Goal: Task Accomplishment & Management: Manage account settings

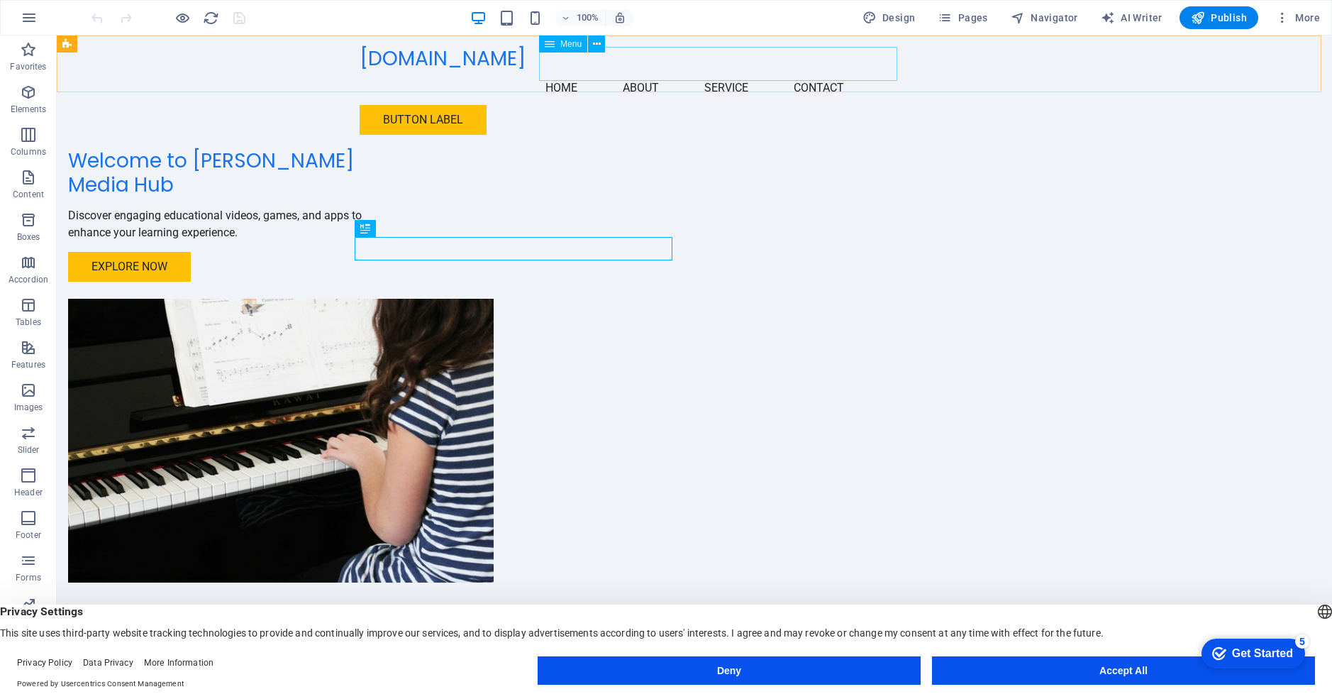
click at [672, 71] on nav "Home About Service Contact" at bounding box center [695, 88] width 670 height 34
click at [569, 43] on span "Menu" at bounding box center [571, 44] width 21 height 9
click at [597, 43] on icon at bounding box center [597, 44] width 8 height 15
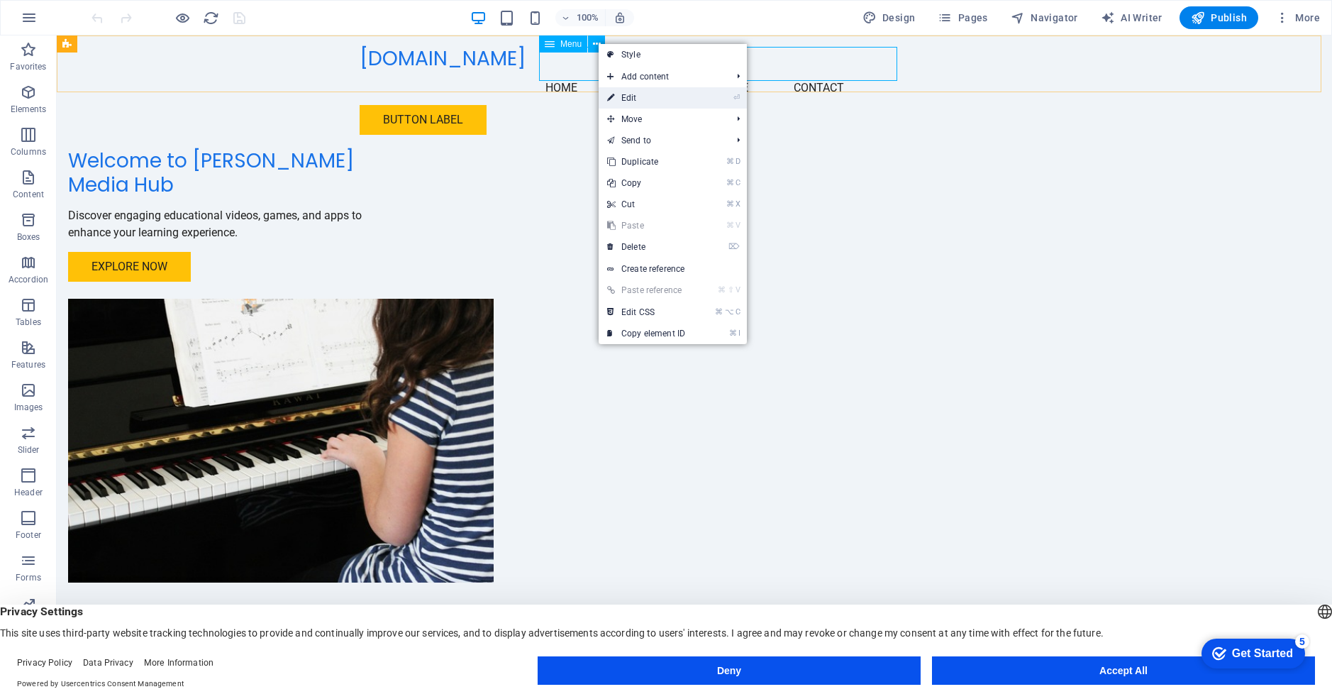
click at [640, 99] on link "⏎ Edit" at bounding box center [646, 97] width 95 height 21
select select
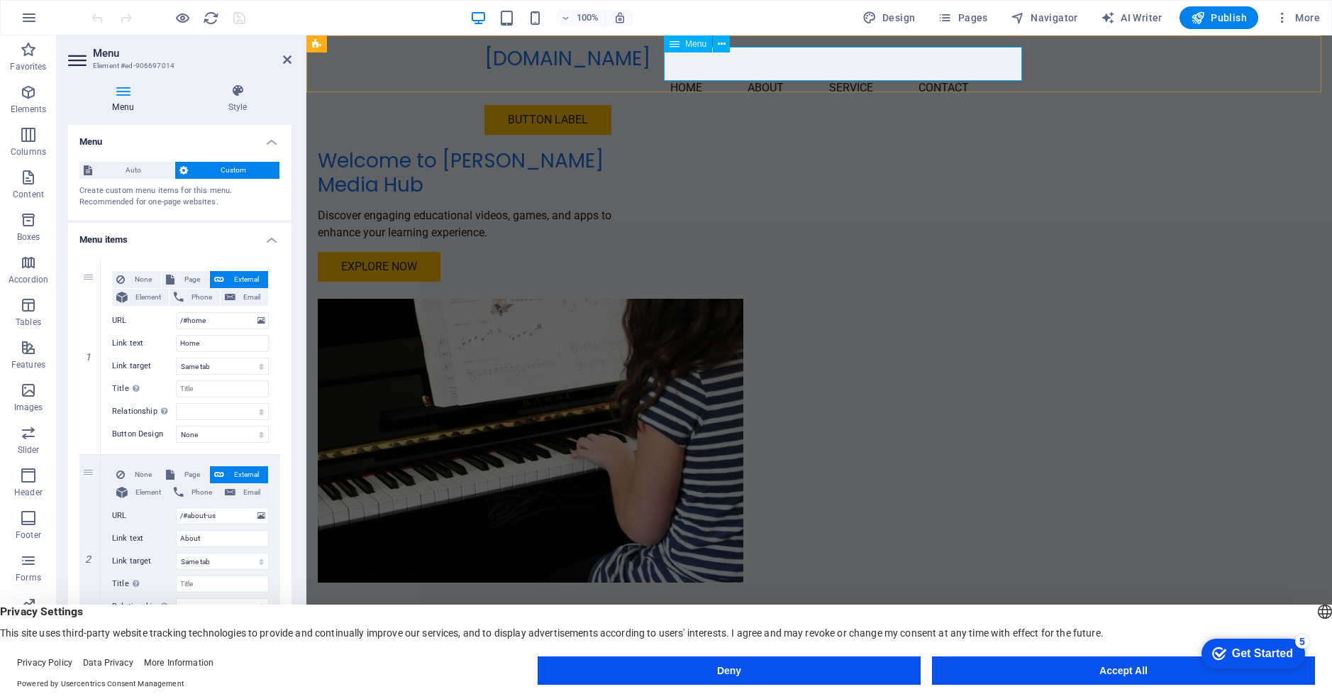
click at [787, 71] on nav "Home About Service Contact" at bounding box center [820, 88] width 670 height 34
click at [722, 43] on icon at bounding box center [722, 44] width 8 height 15
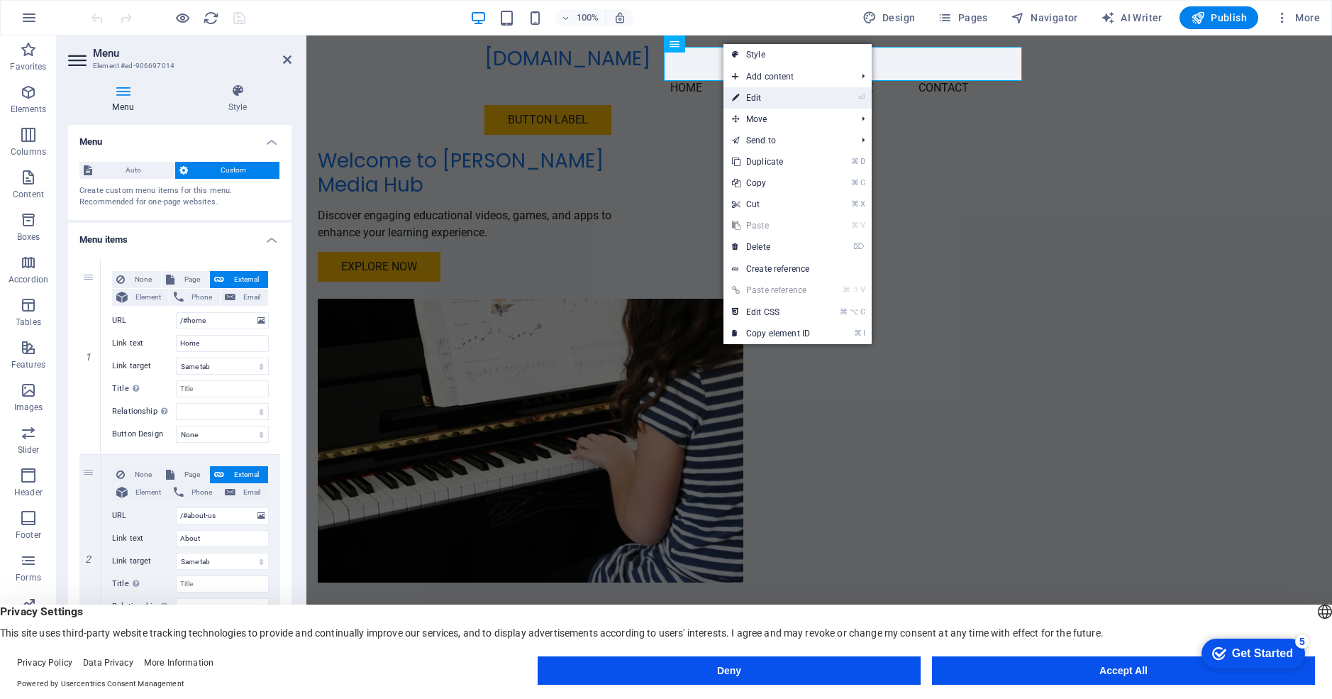
click at [752, 99] on link "⏎ Edit" at bounding box center [771, 97] width 95 height 21
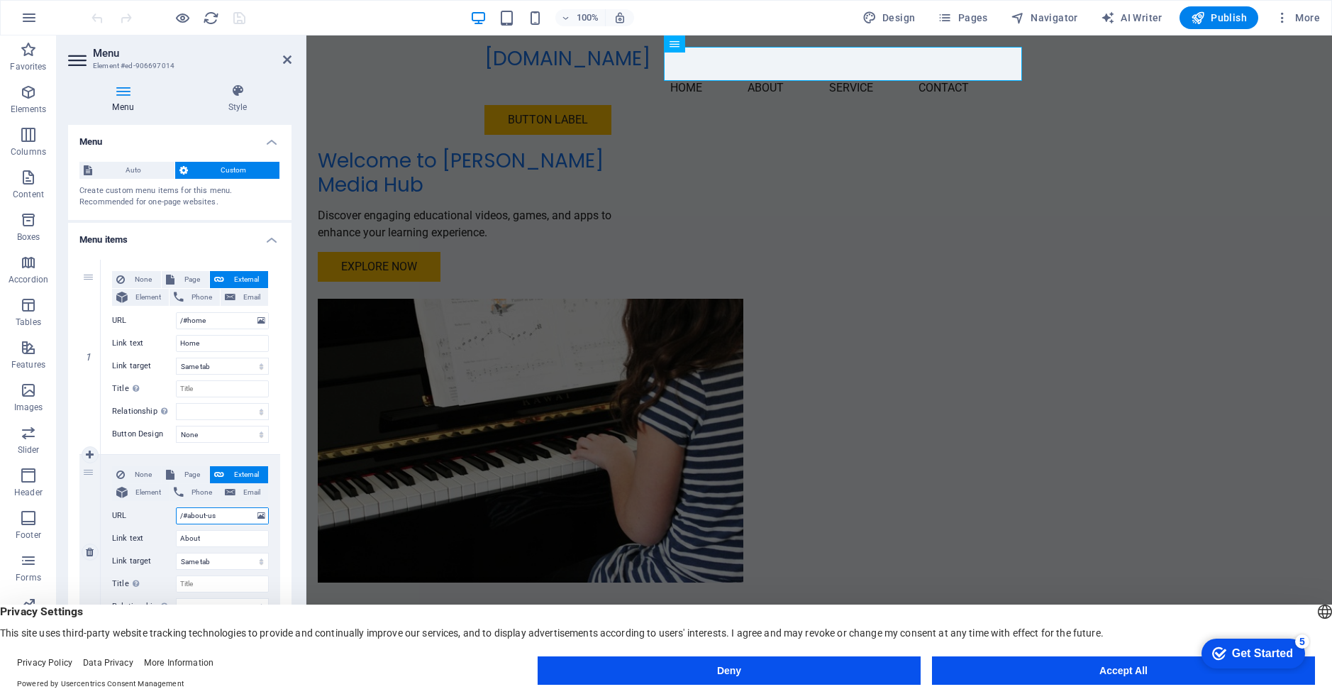
click at [216, 515] on input "/#about-us" at bounding box center [222, 515] width 93 height 17
type input "/#"
select select
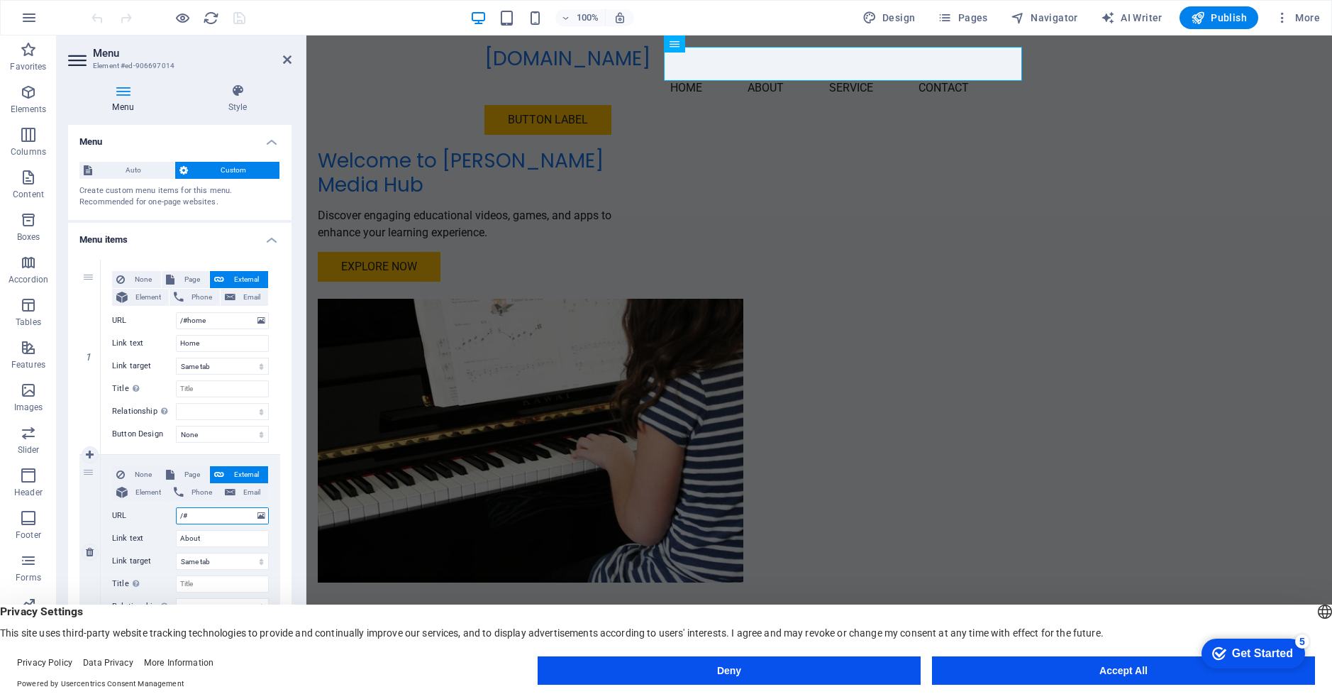
select select
type input "/#g"
select select
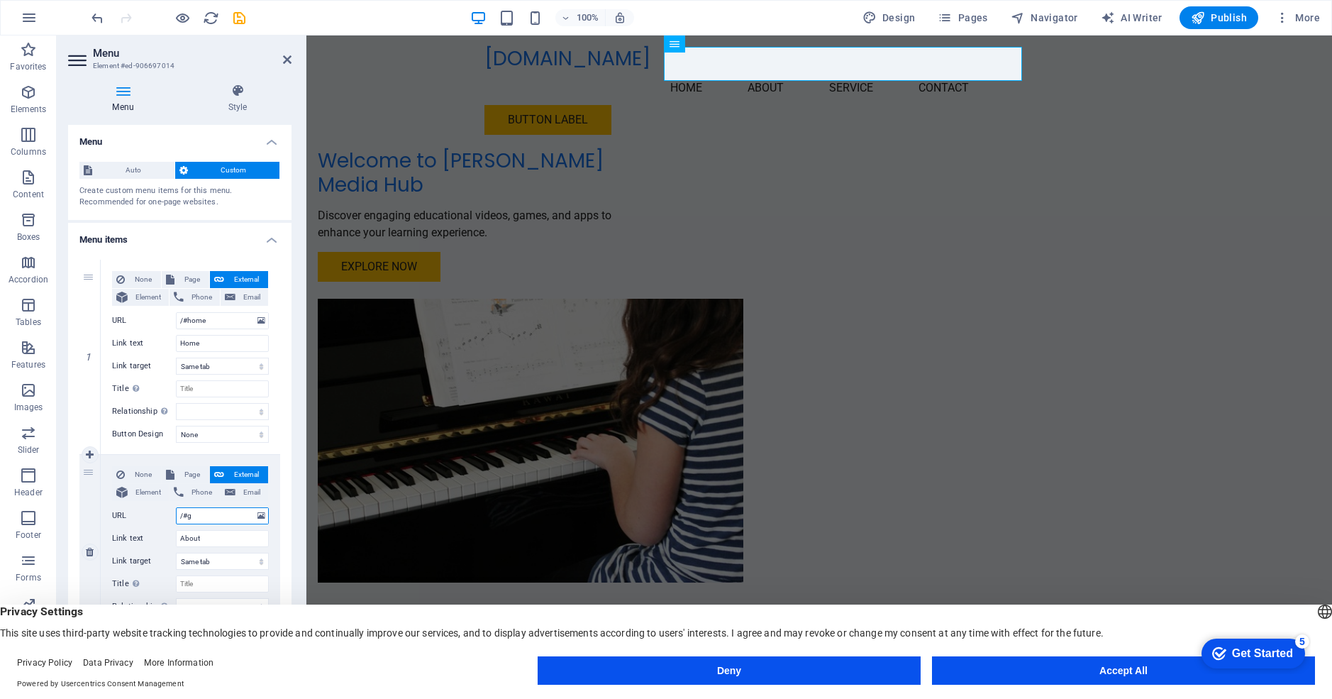
select select
type input "/#gam"
select select
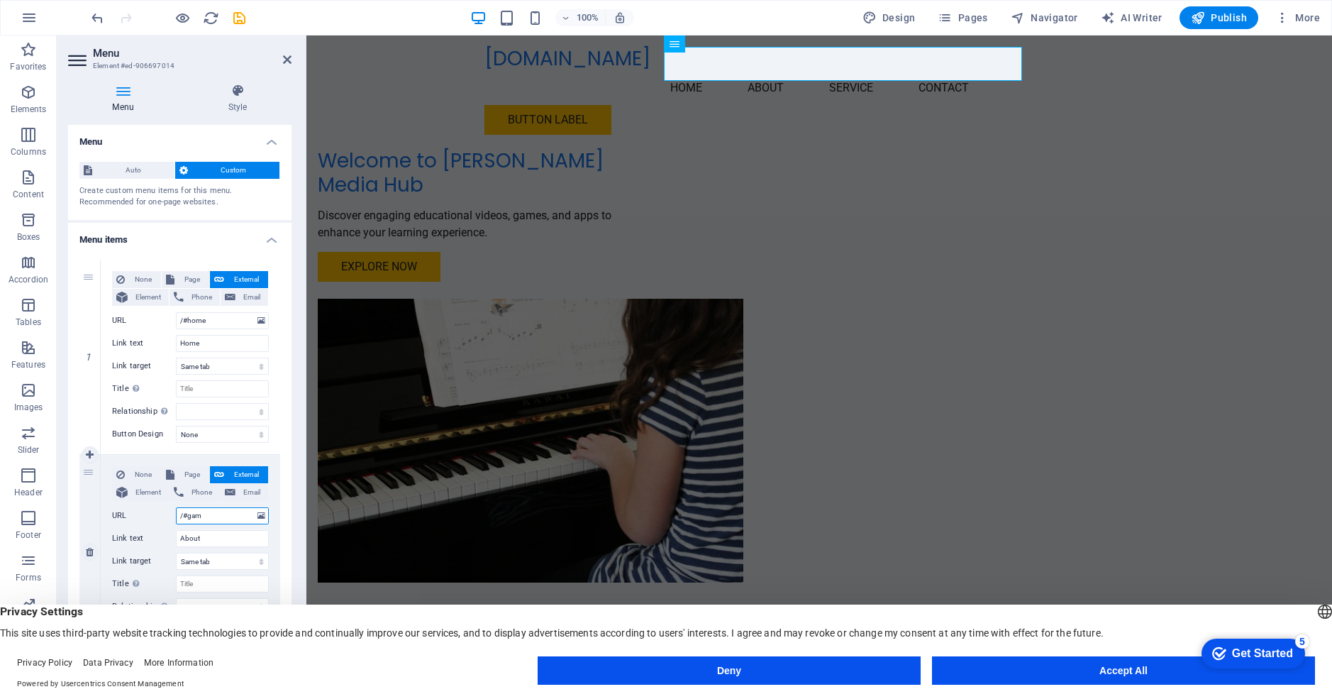
select select
type input "/#game"
select select
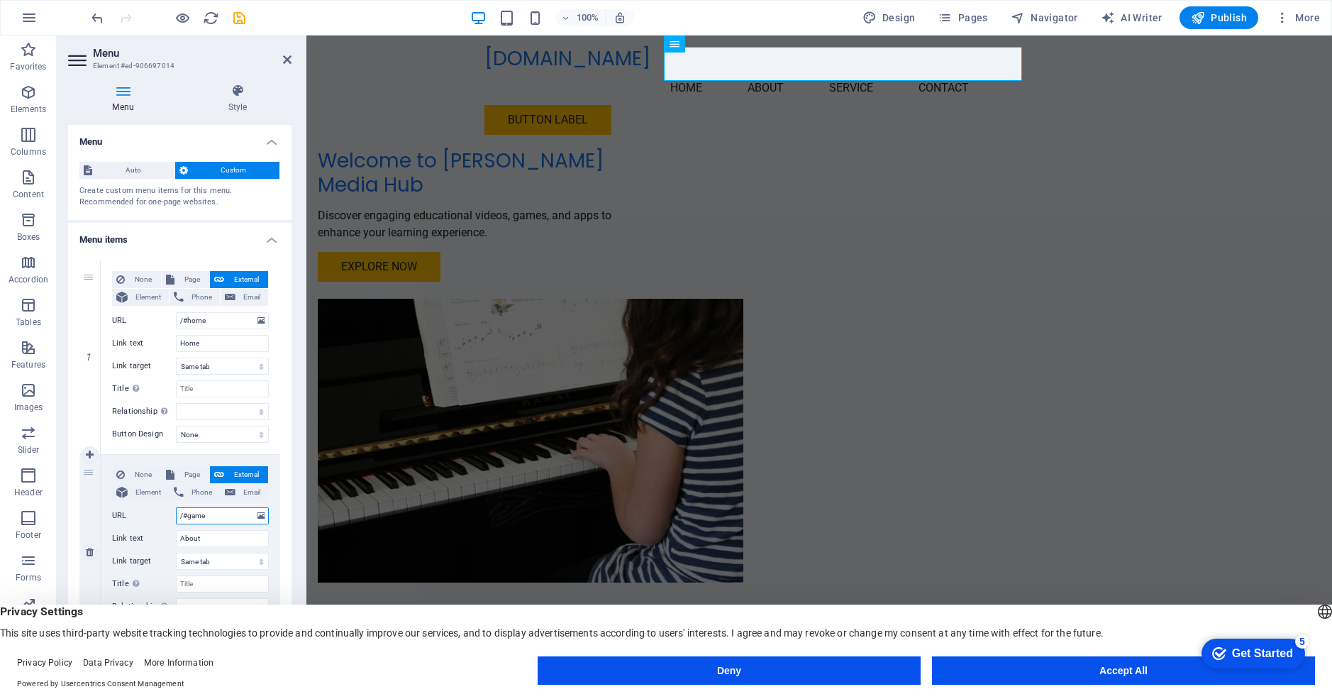
select select
type input "/#games"
select select
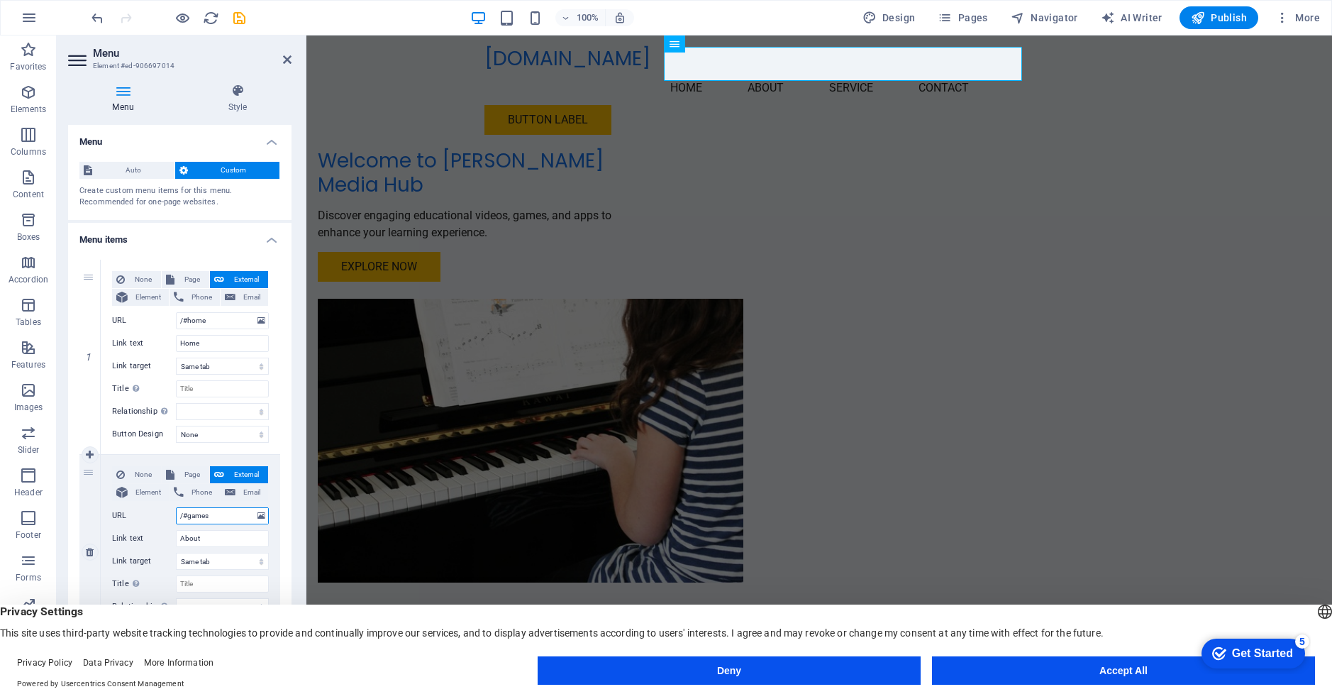
select select
type input "/#games"
drag, startPoint x: 205, startPoint y: 537, endPoint x: 161, endPoint y: 537, distance: 44.0
click at [161, 537] on div "Link text About" at bounding box center [190, 538] width 157 height 17
type input "Games"
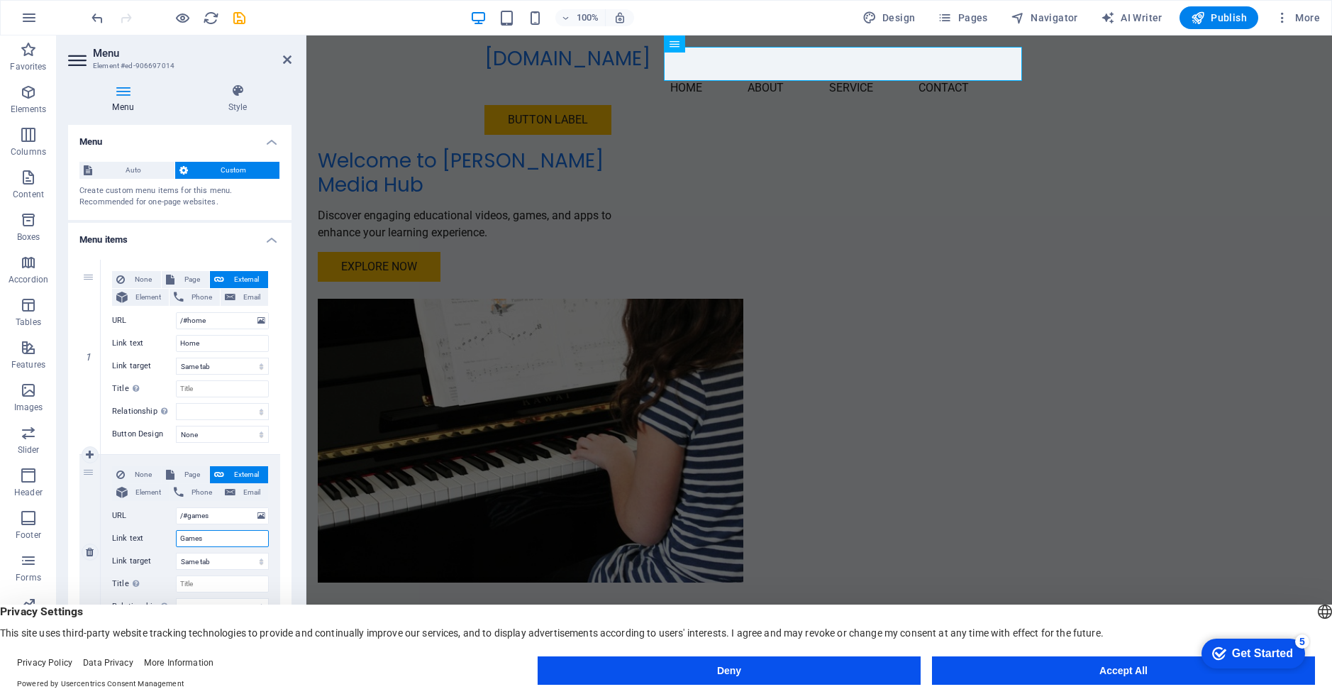
select select
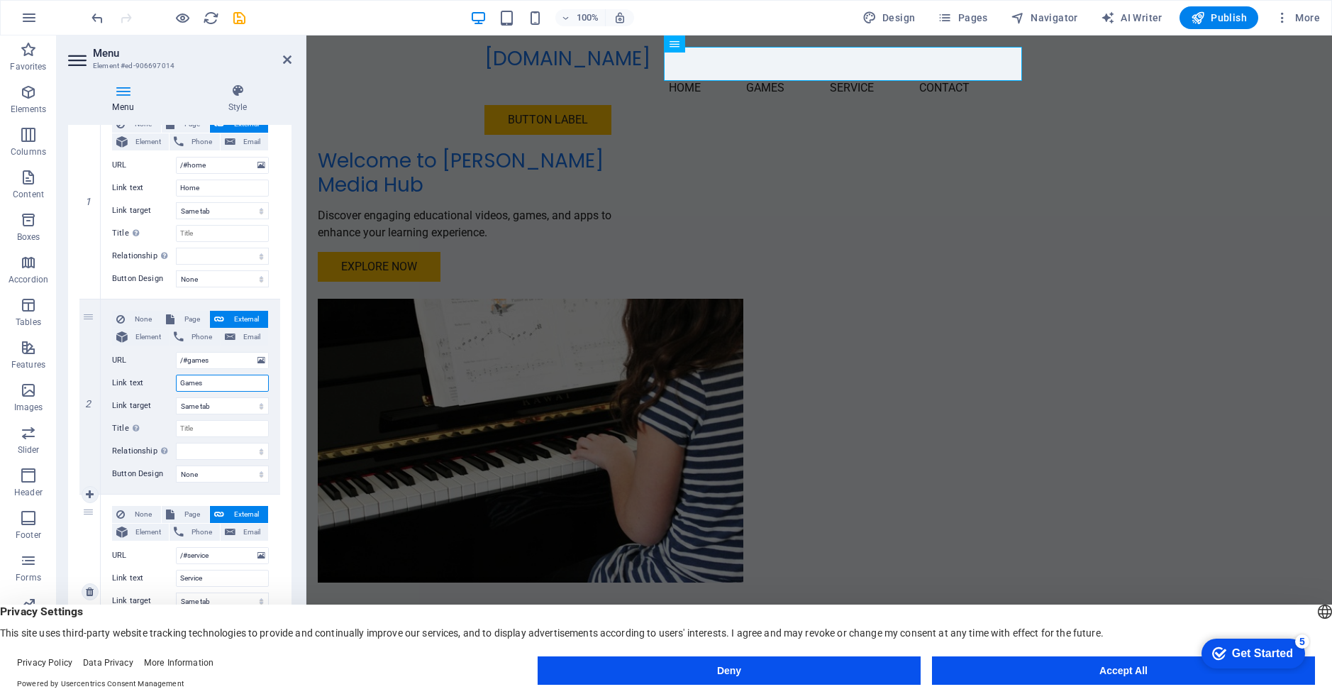
scroll to position [175, 0]
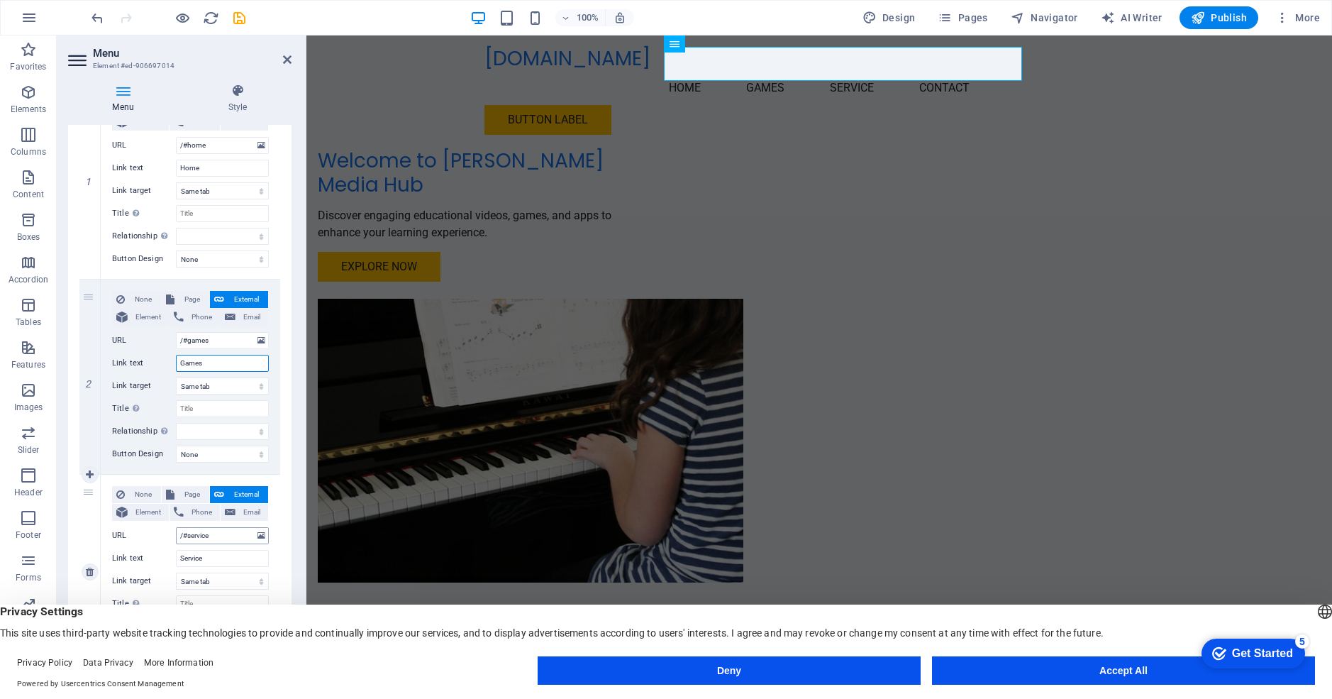
type input "Games"
click at [216, 534] on input "/#service" at bounding box center [222, 535] width 93 height 17
type input "/#"
select select
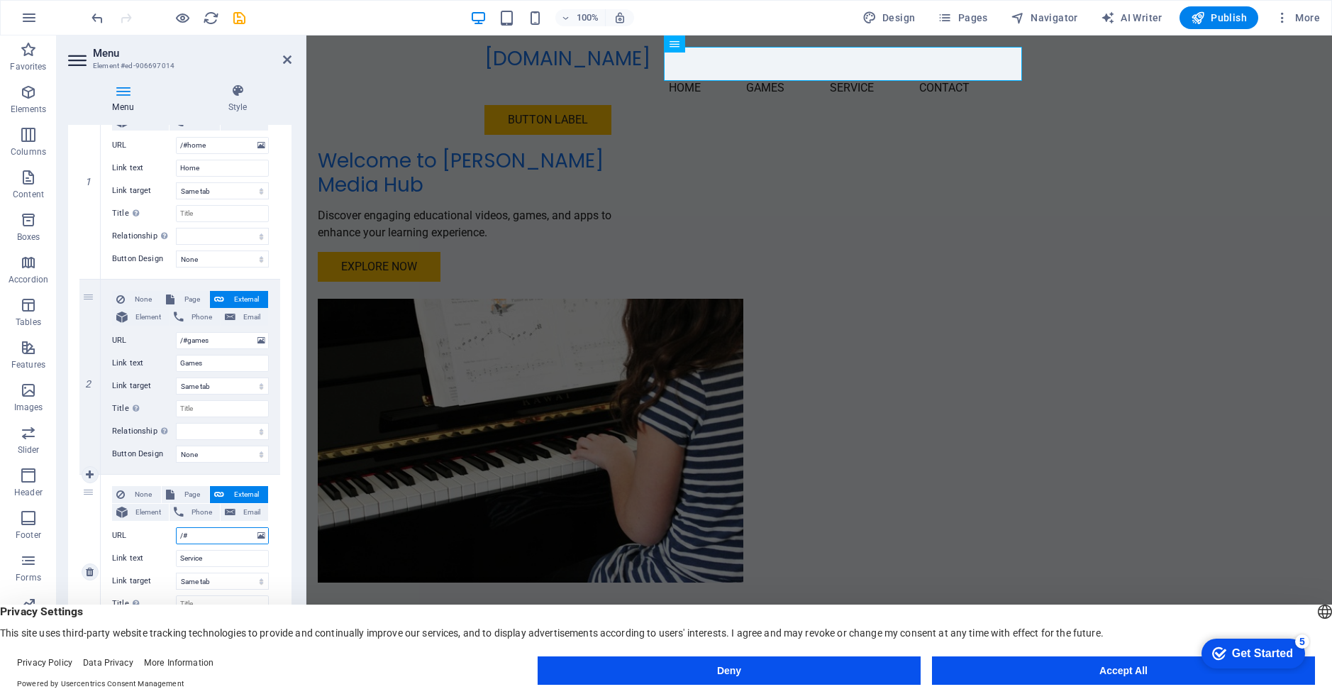
select select
type input "/#Ap"
select select
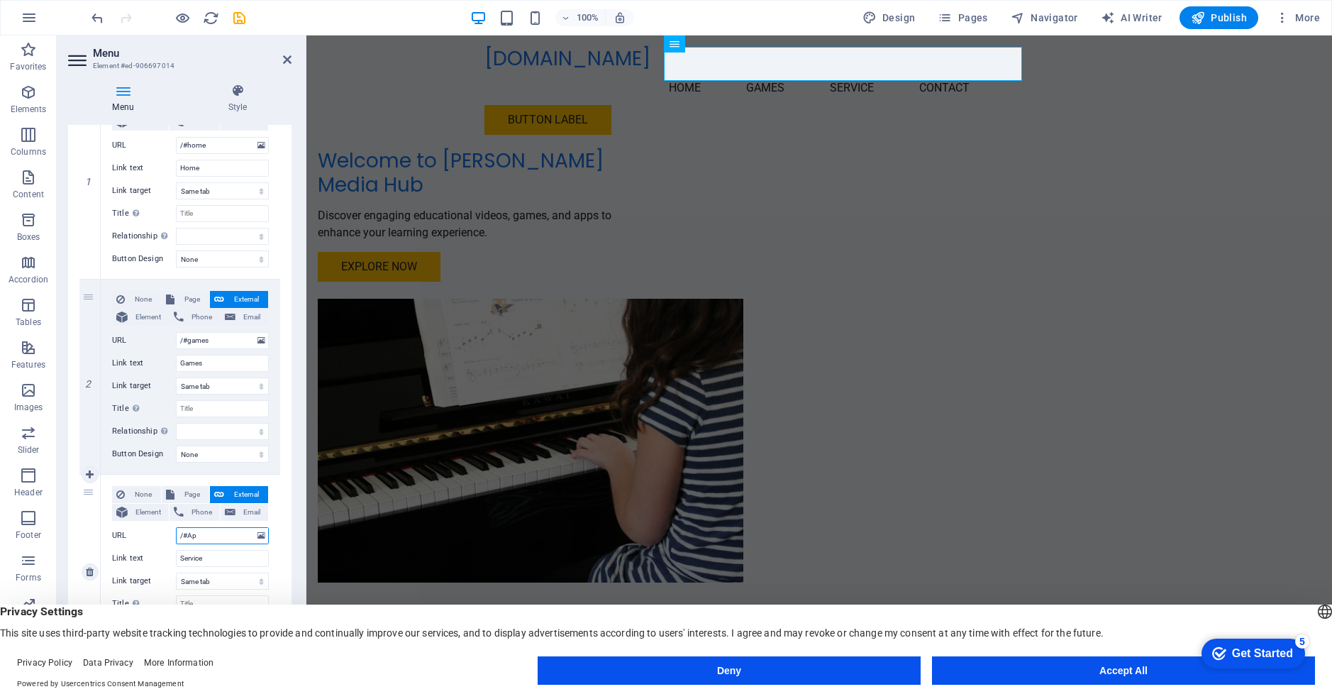
select select
type input "/#Apps"
select select
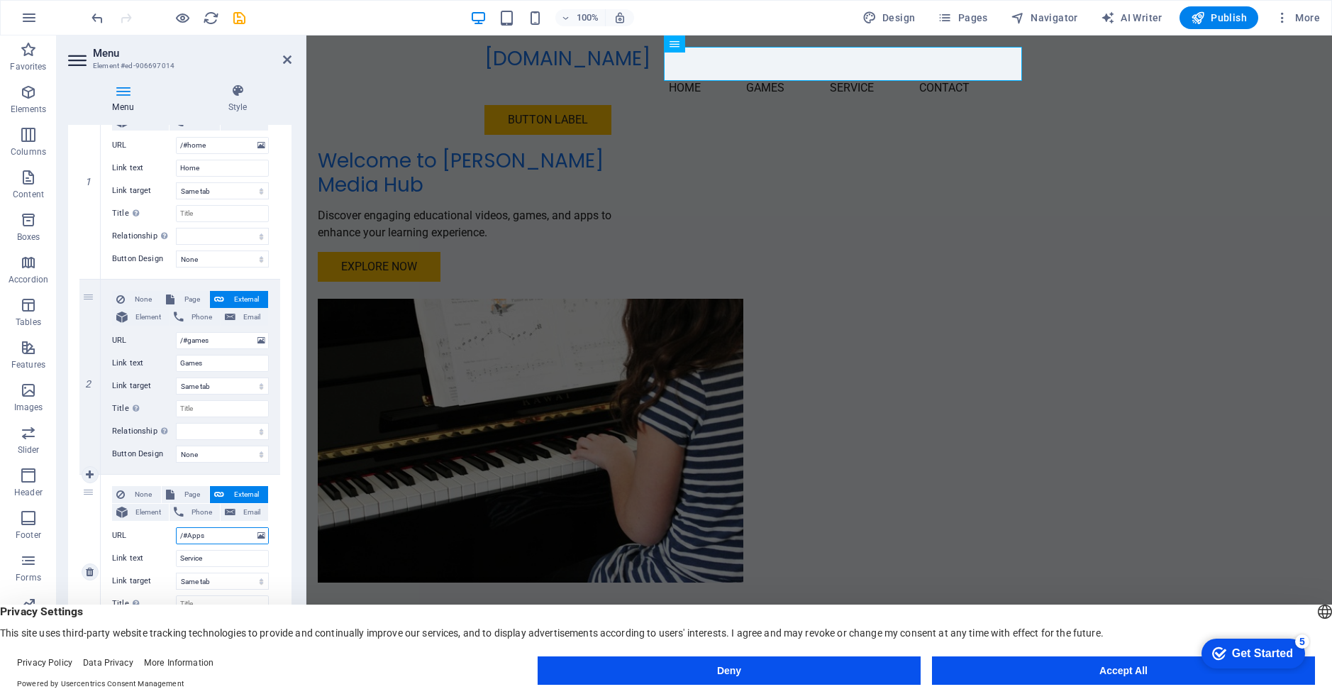
select select
type input "/#a"
select select
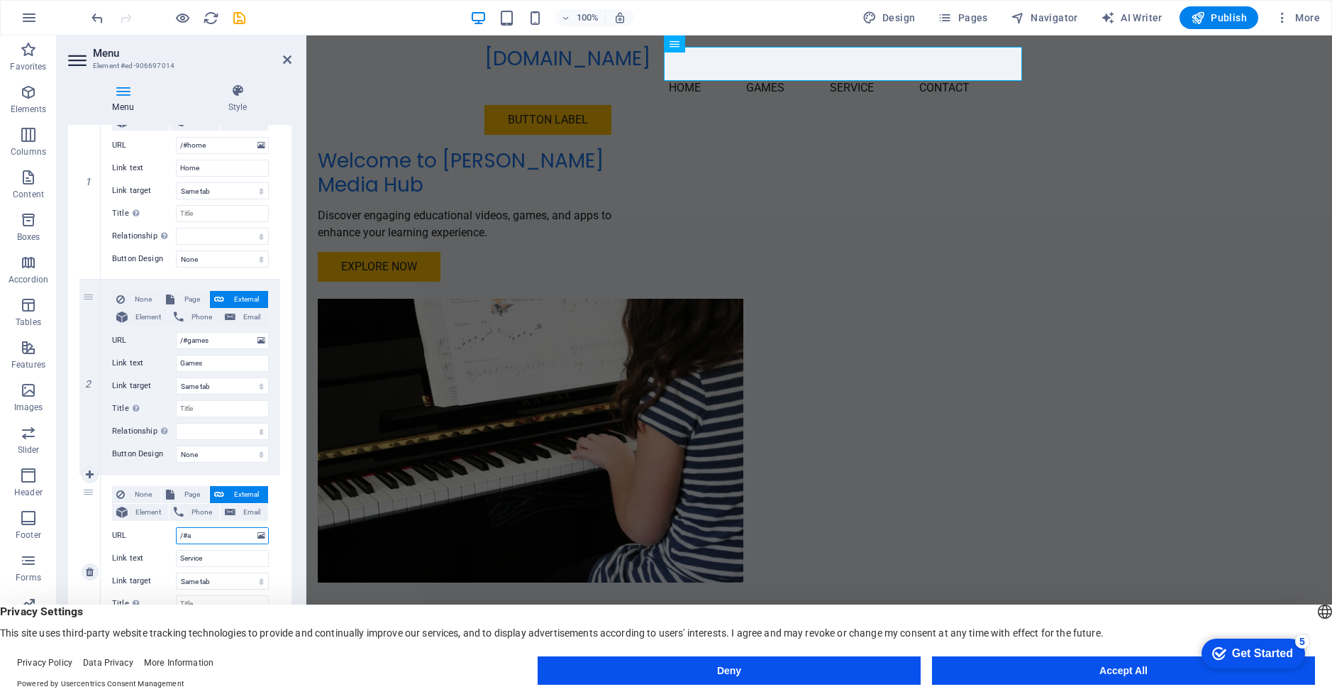
select select
type input "/#apps"
select select
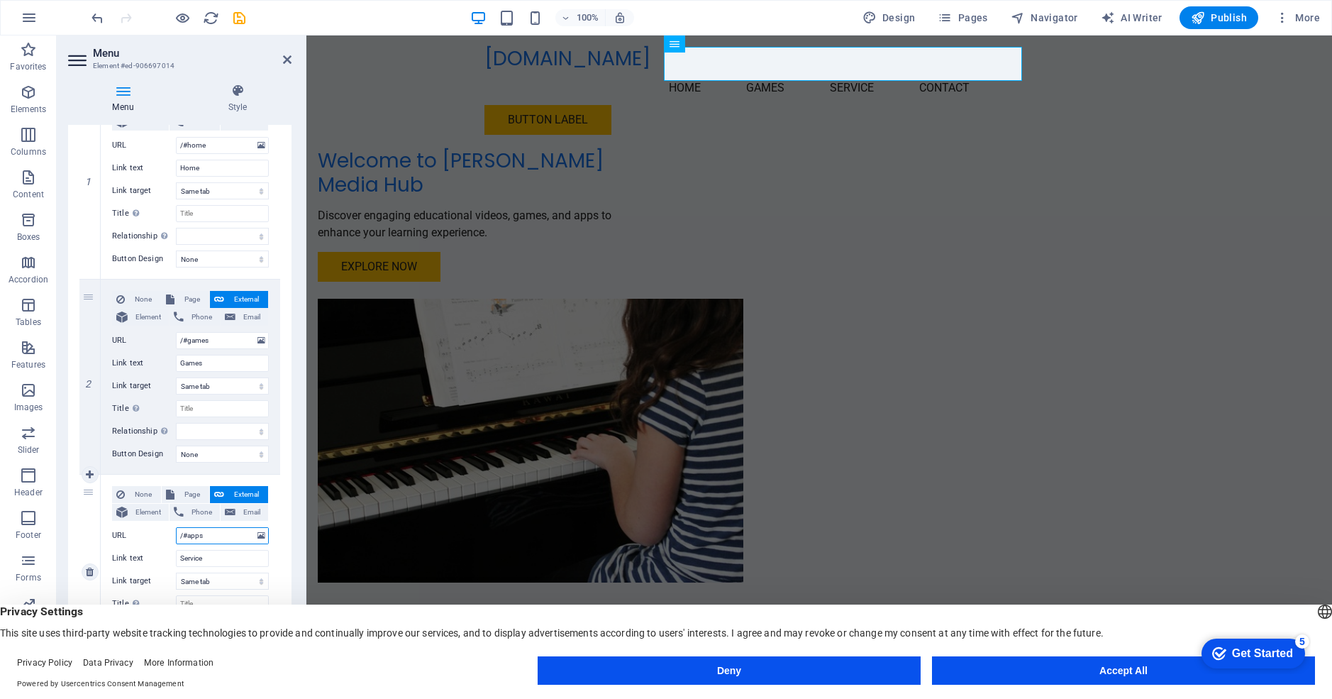
select select
type input "/#apps"
drag, startPoint x: 209, startPoint y: 561, endPoint x: 145, endPoint y: 554, distance: 63.5
click at [145, 554] on div "Link text Service" at bounding box center [190, 558] width 157 height 17
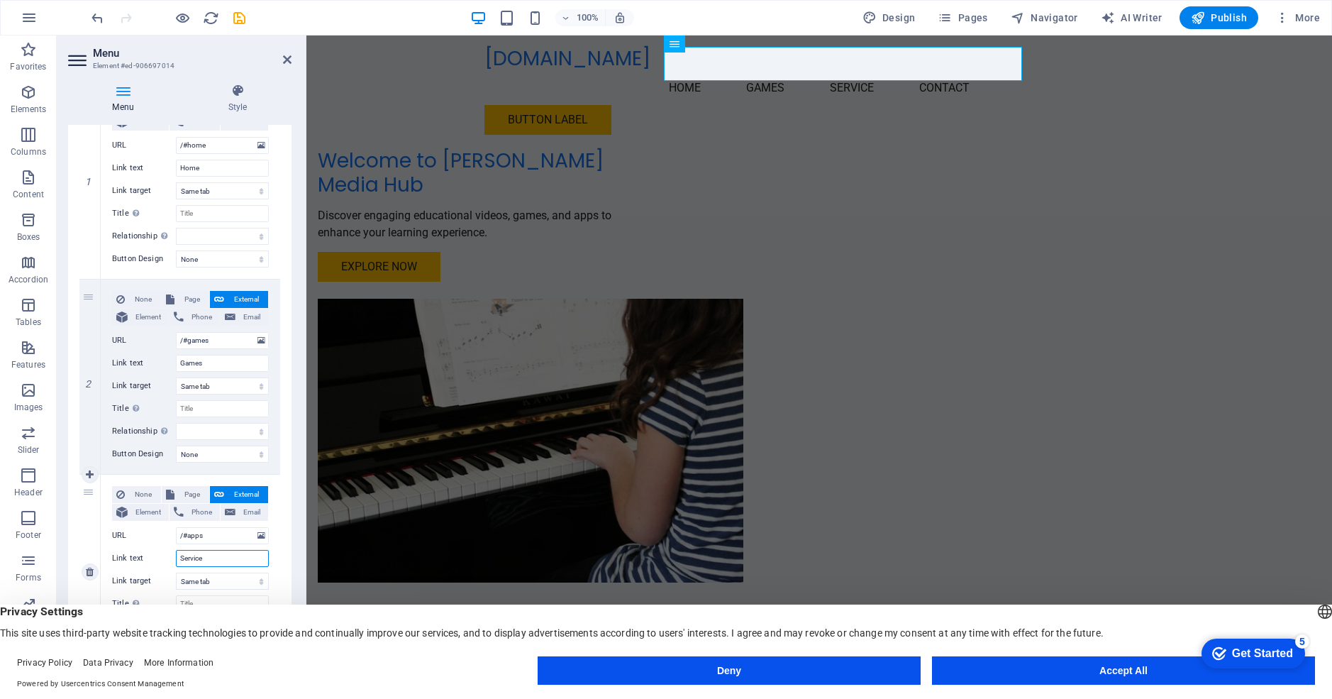
type input "A"
select select
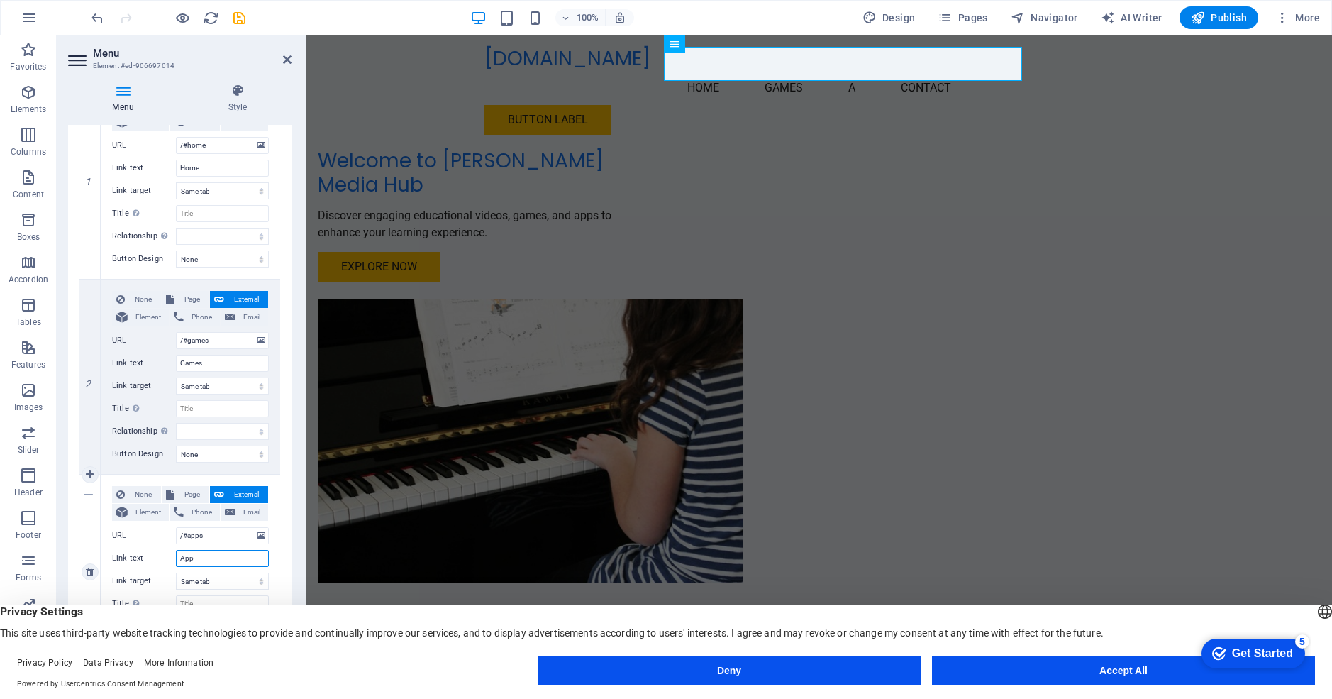
type input "Apps"
select select
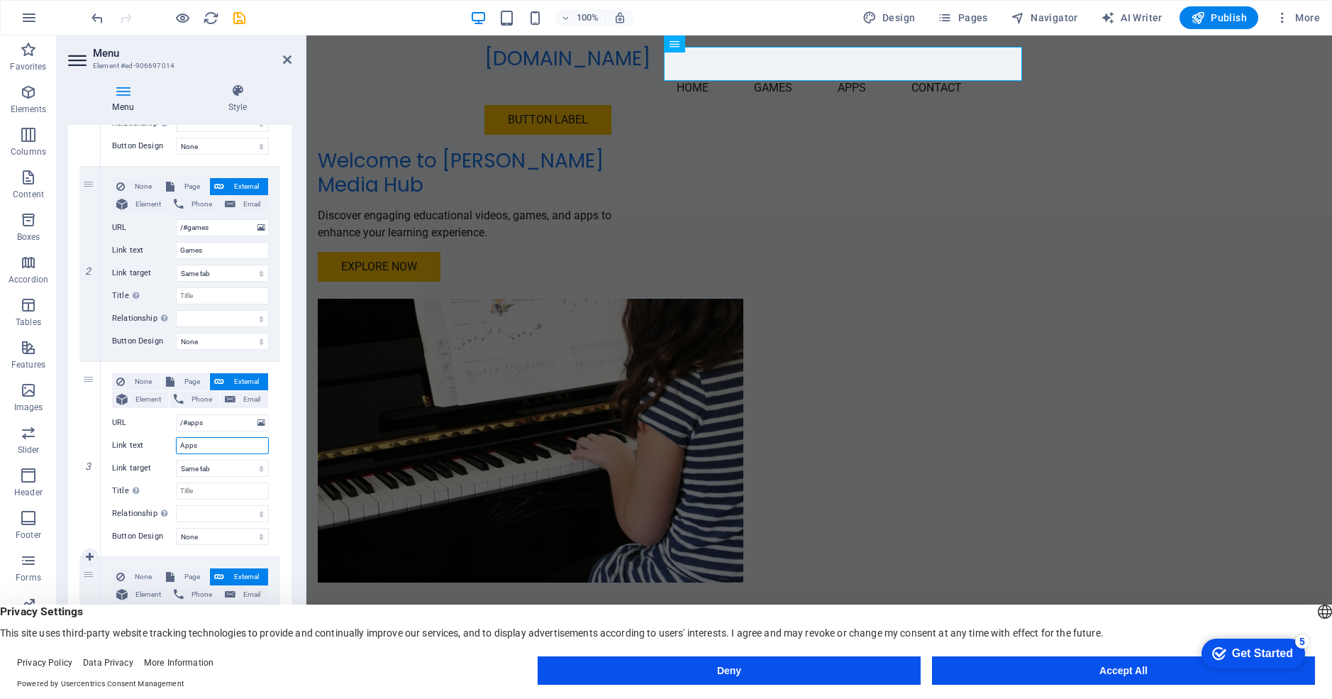
scroll to position [414, 0]
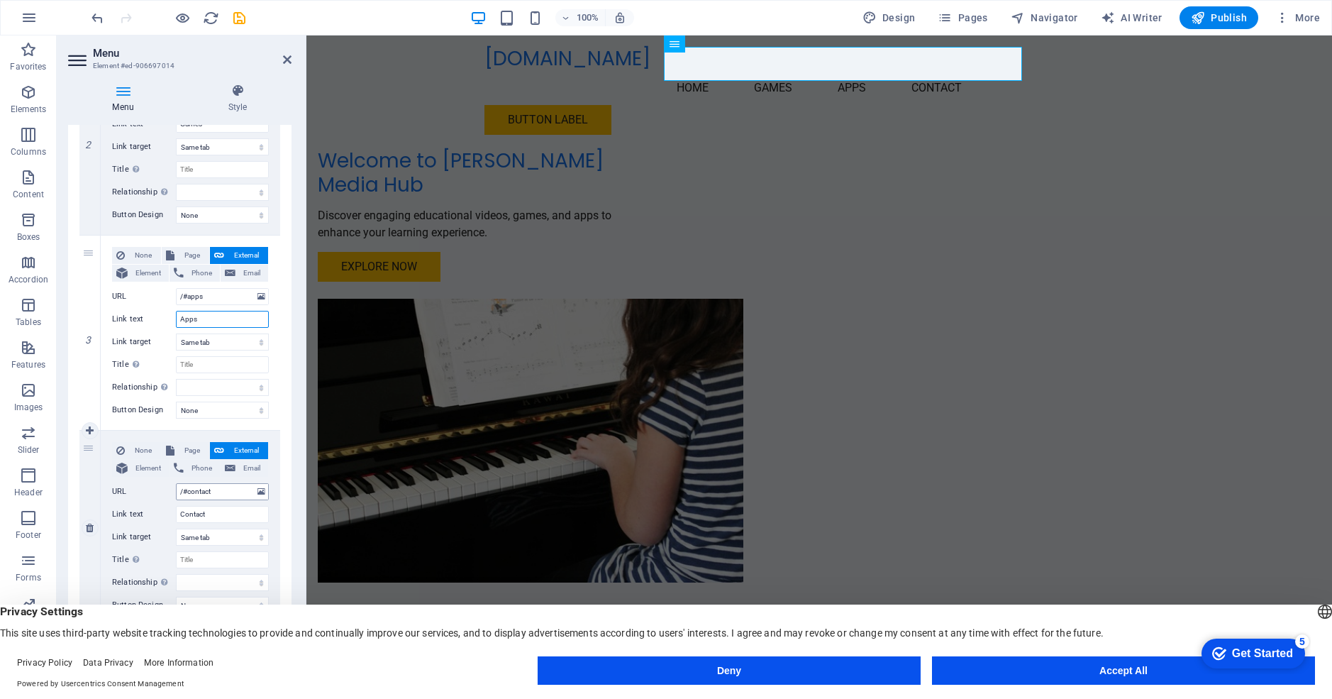
type input "Apps"
click at [221, 488] on input "/#contact" at bounding box center [222, 491] width 93 height 17
type input "/#"
select select
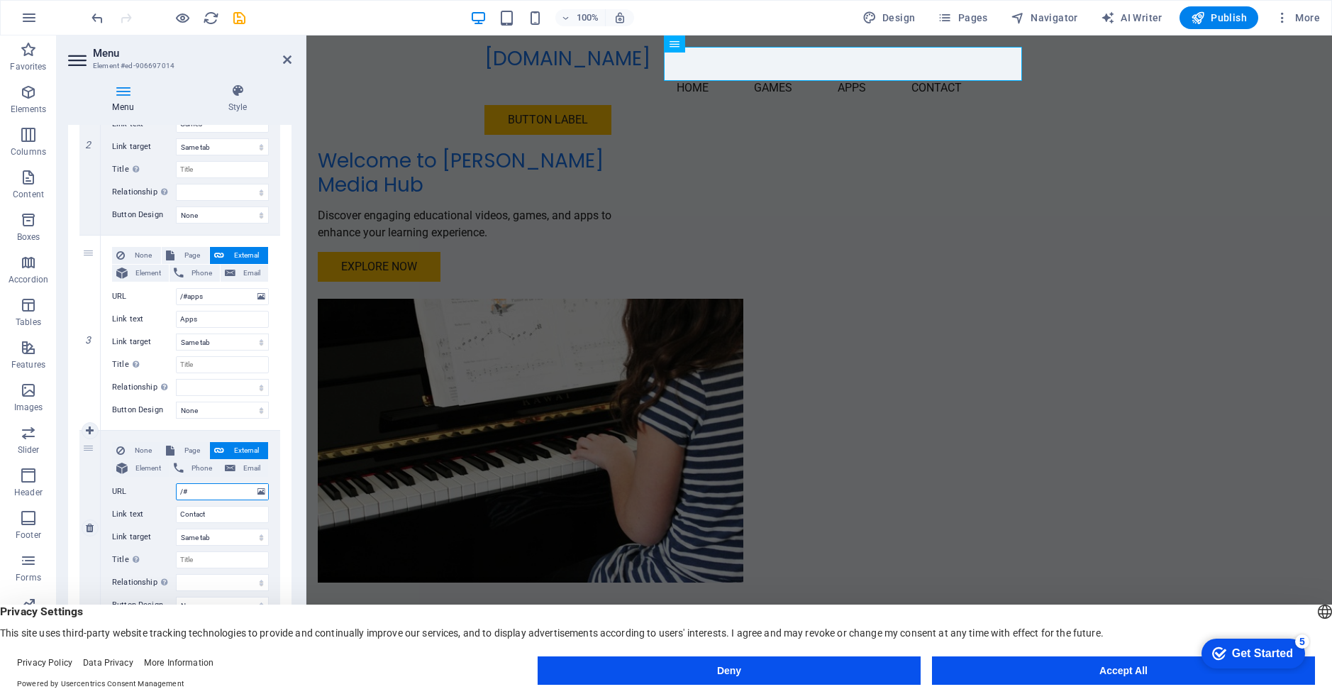
select select
type input "/#videos"
select select
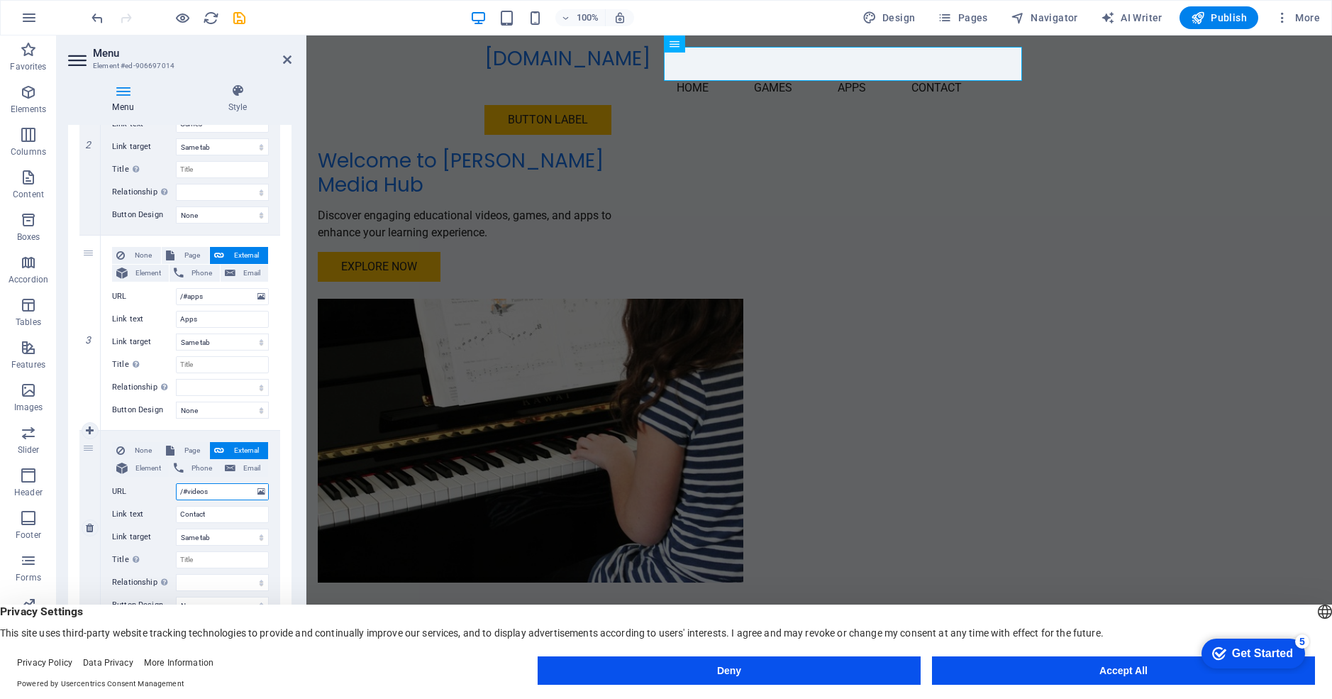
select select
type input "/#videos"
drag, startPoint x: 213, startPoint y: 513, endPoint x: 154, endPoint y: 509, distance: 59.0
click at [154, 509] on div "Link text Contact" at bounding box center [190, 514] width 157 height 17
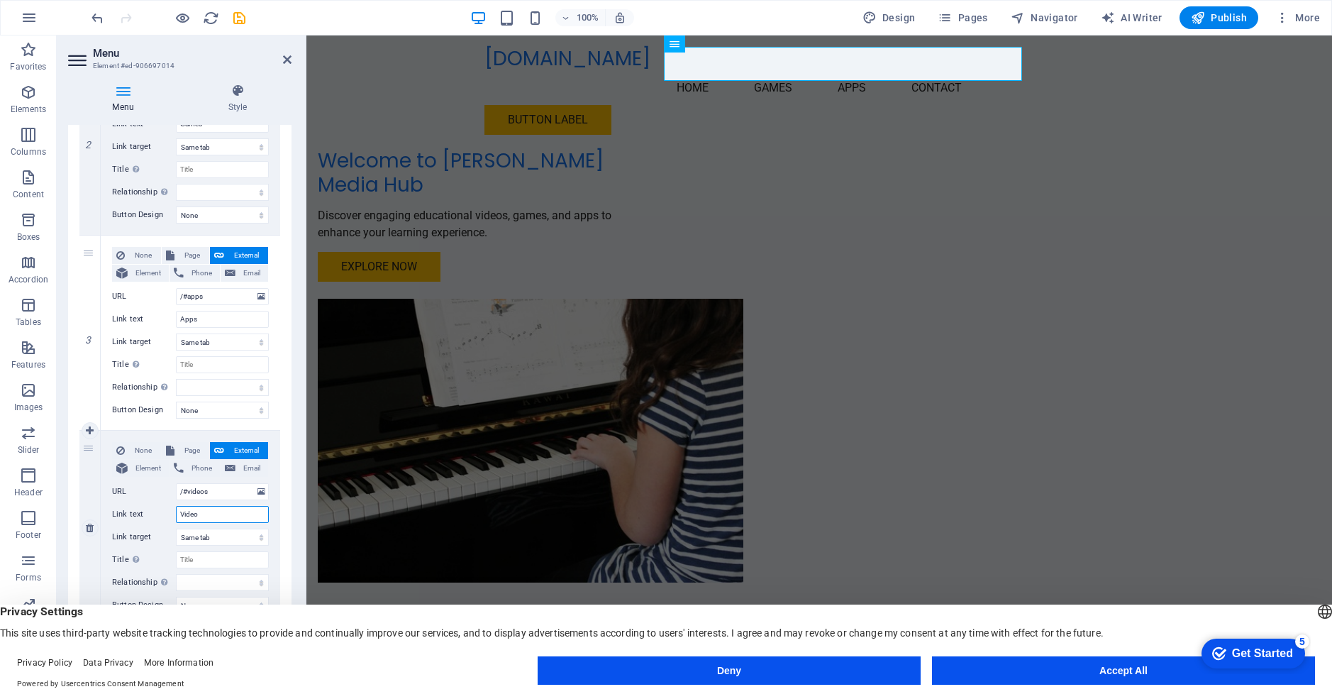
type input "Videos"
select select
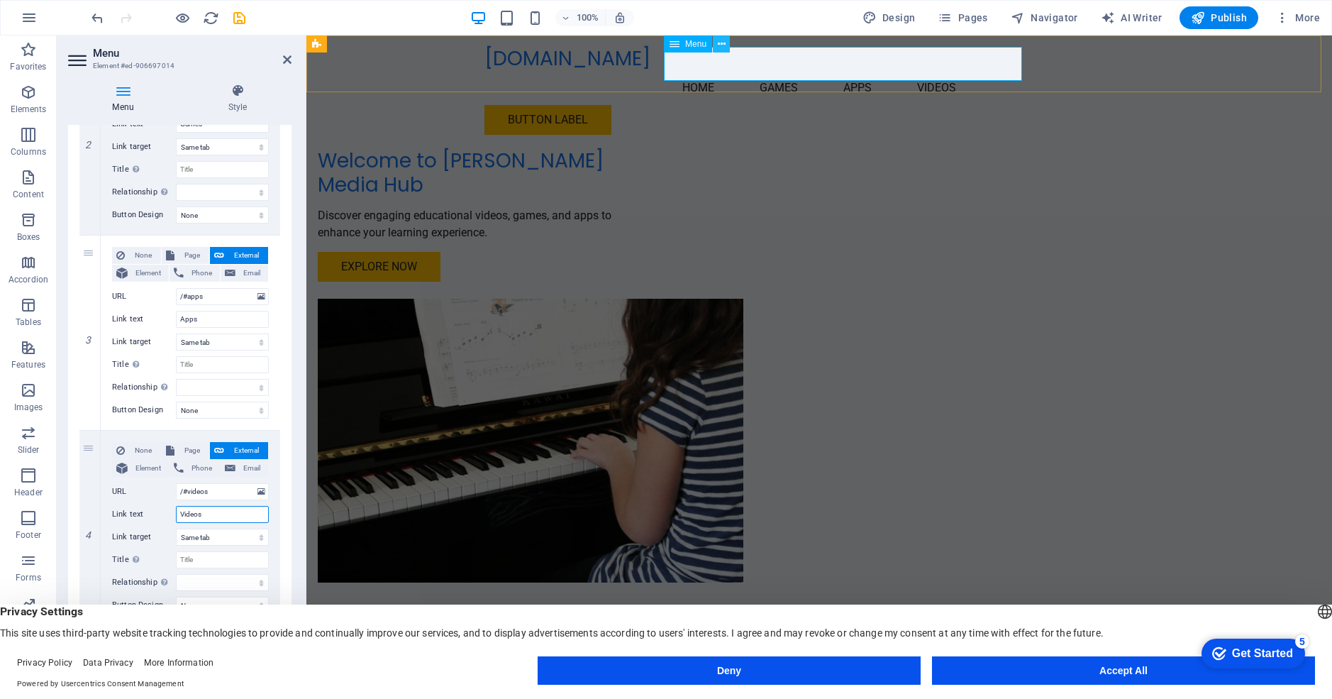
type input "Videos"
click at [719, 45] on icon at bounding box center [722, 44] width 8 height 15
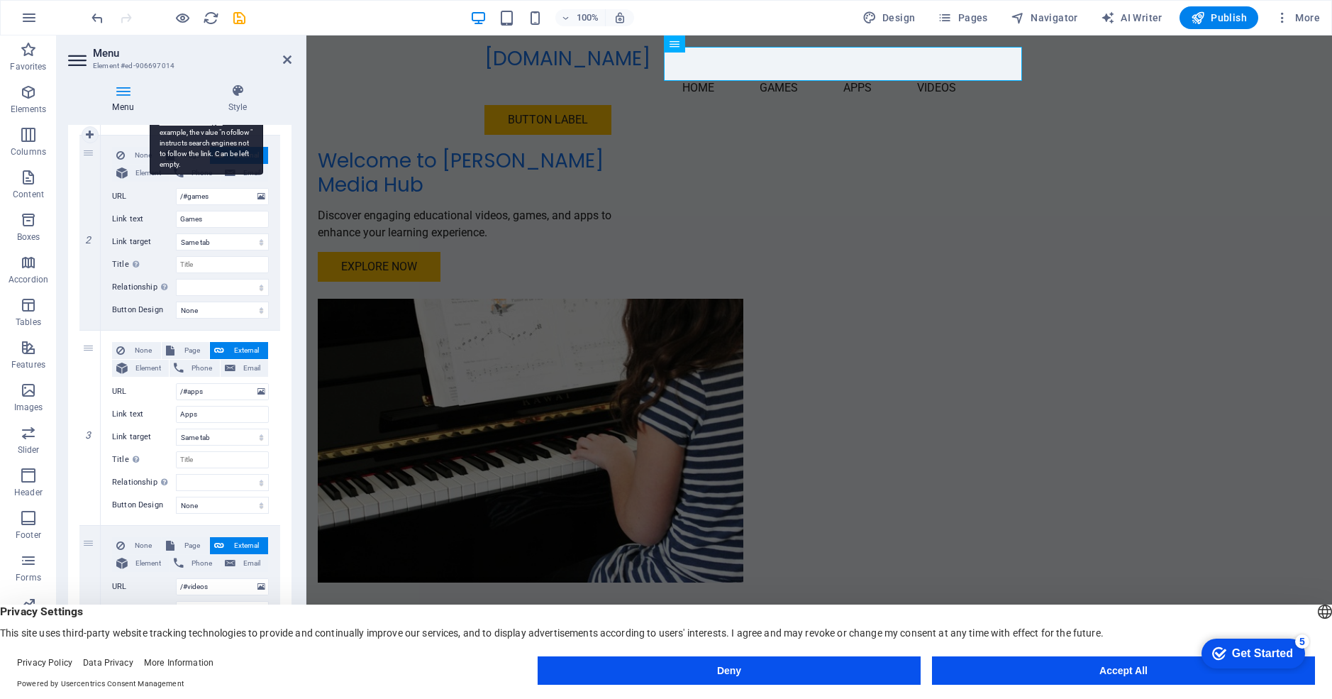
scroll to position [0, 0]
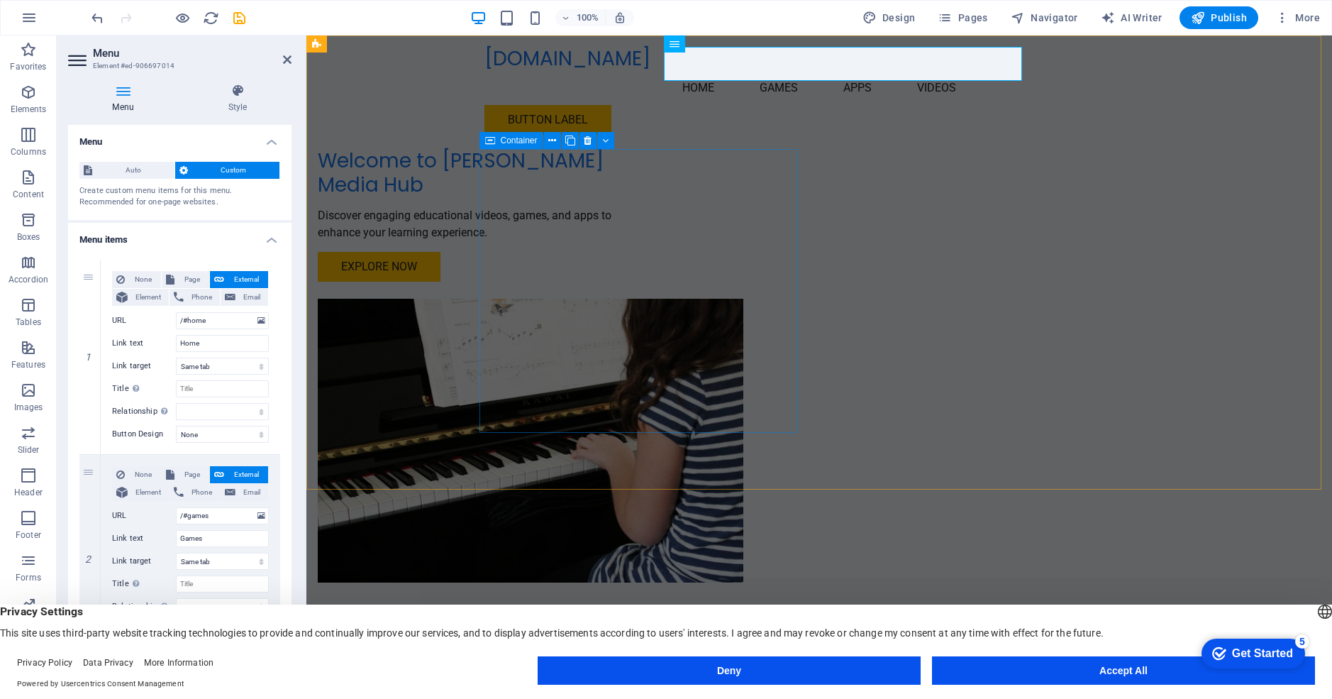
click at [636, 165] on div "Welcome to [PERSON_NAME] Media Hub Discover engaging educational videos, games,…" at bounding box center [477, 215] width 318 height 133
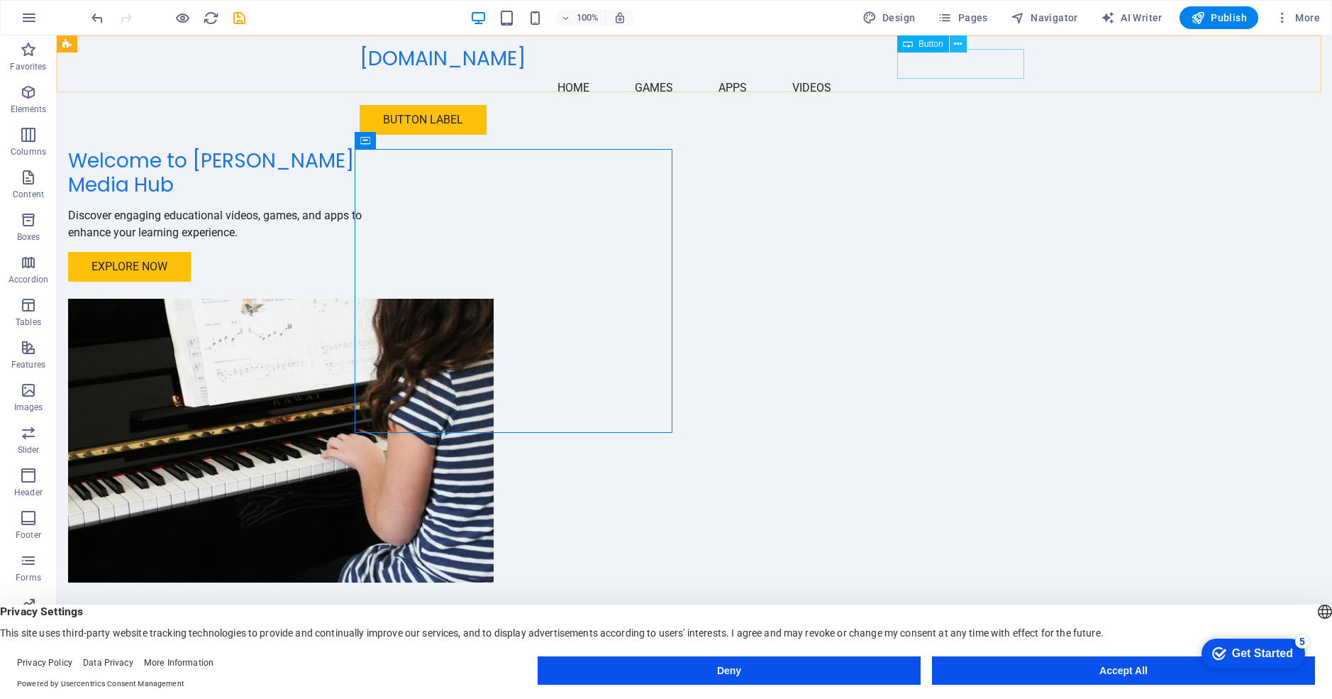
click at [959, 41] on icon at bounding box center [958, 44] width 8 height 15
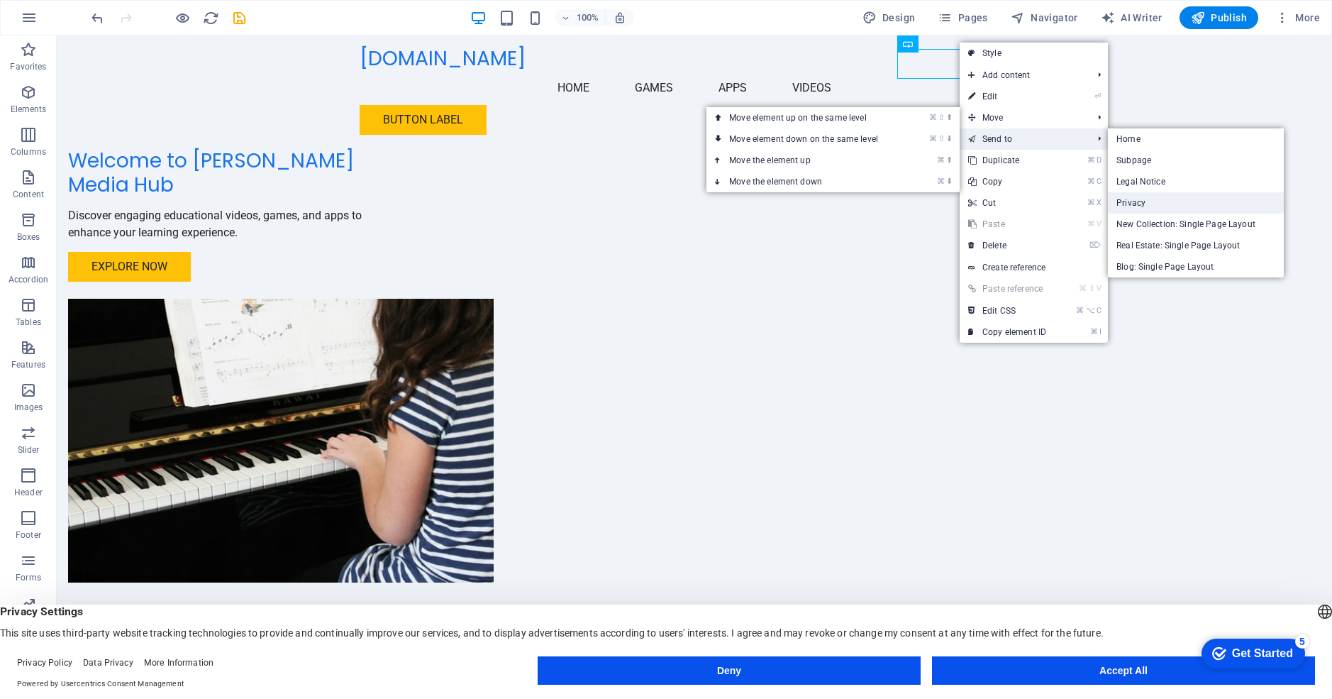
click at [1168, 195] on link "Privacy" at bounding box center [1196, 202] width 176 height 21
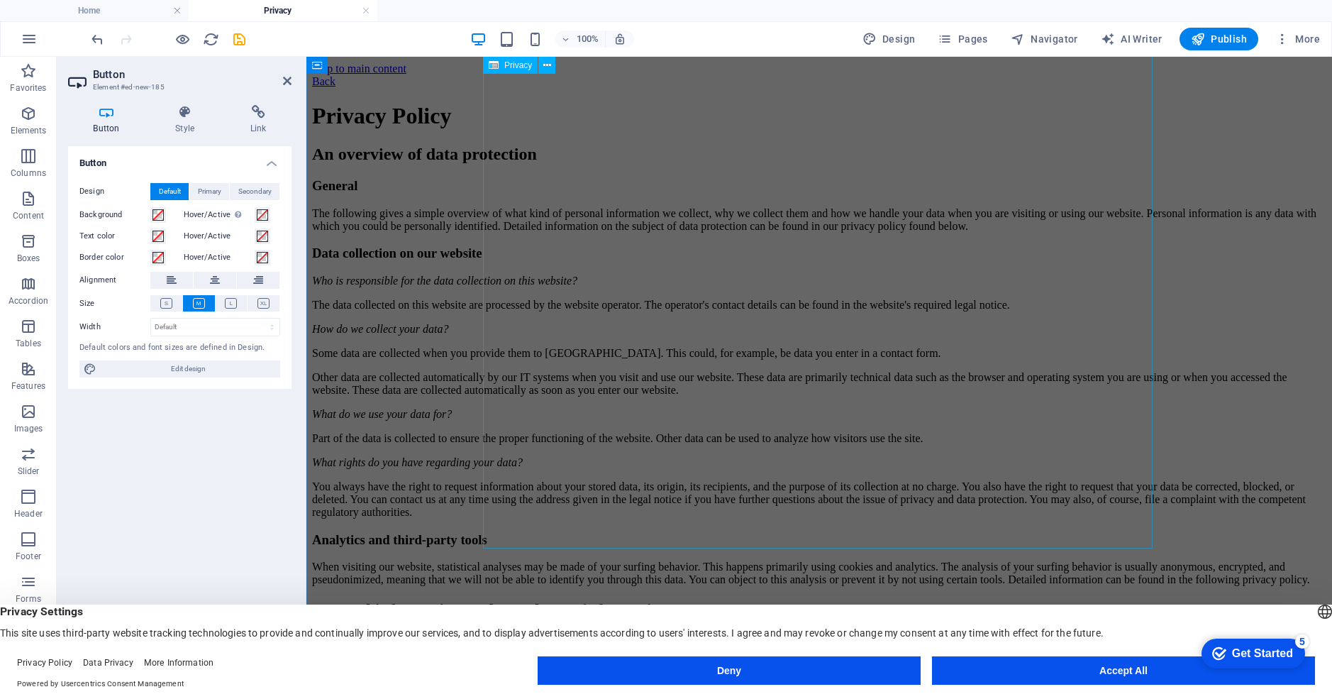
scroll to position [2983, 0]
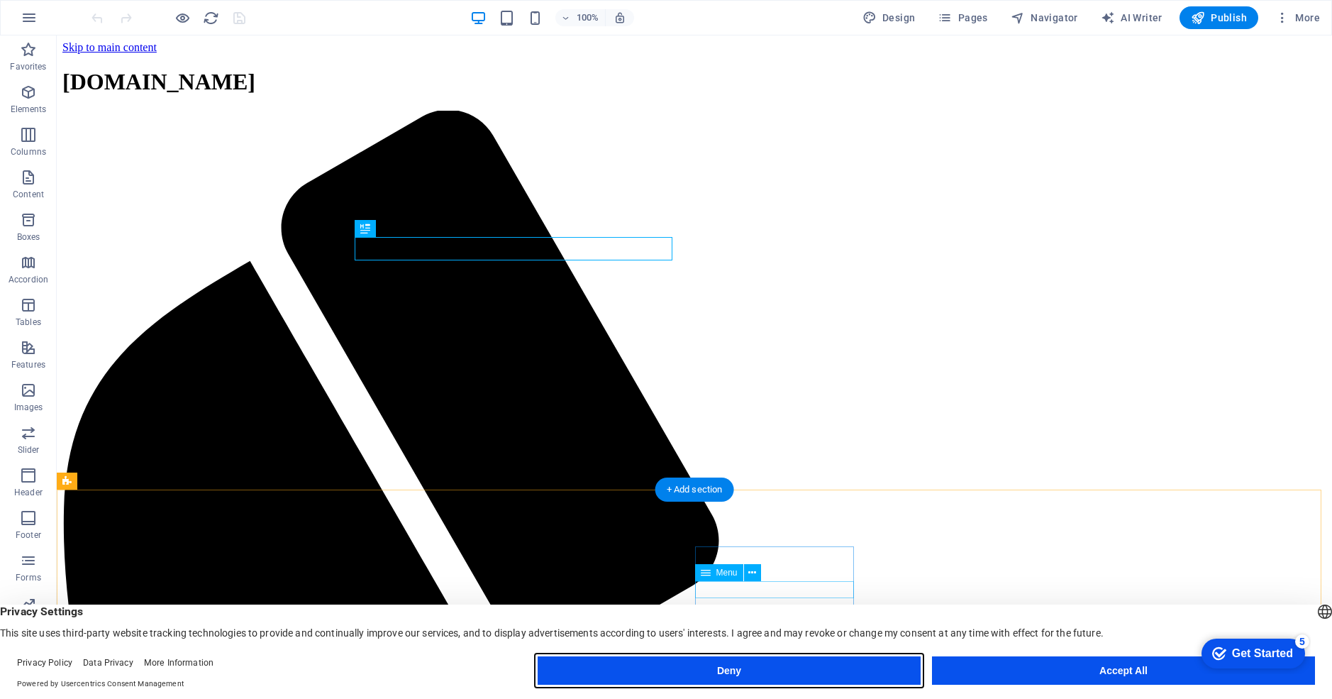
click at [736, 669] on button "Deny" at bounding box center [729, 670] width 383 height 28
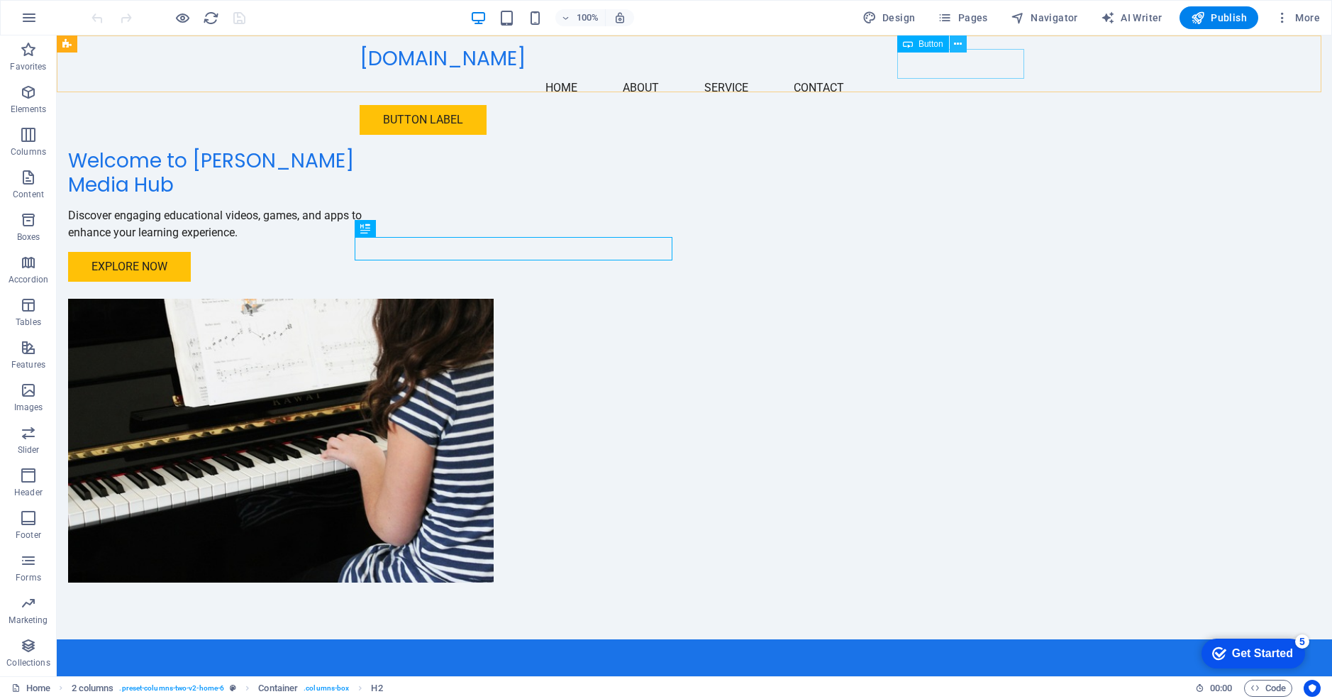
click at [959, 43] on icon at bounding box center [958, 44] width 8 height 15
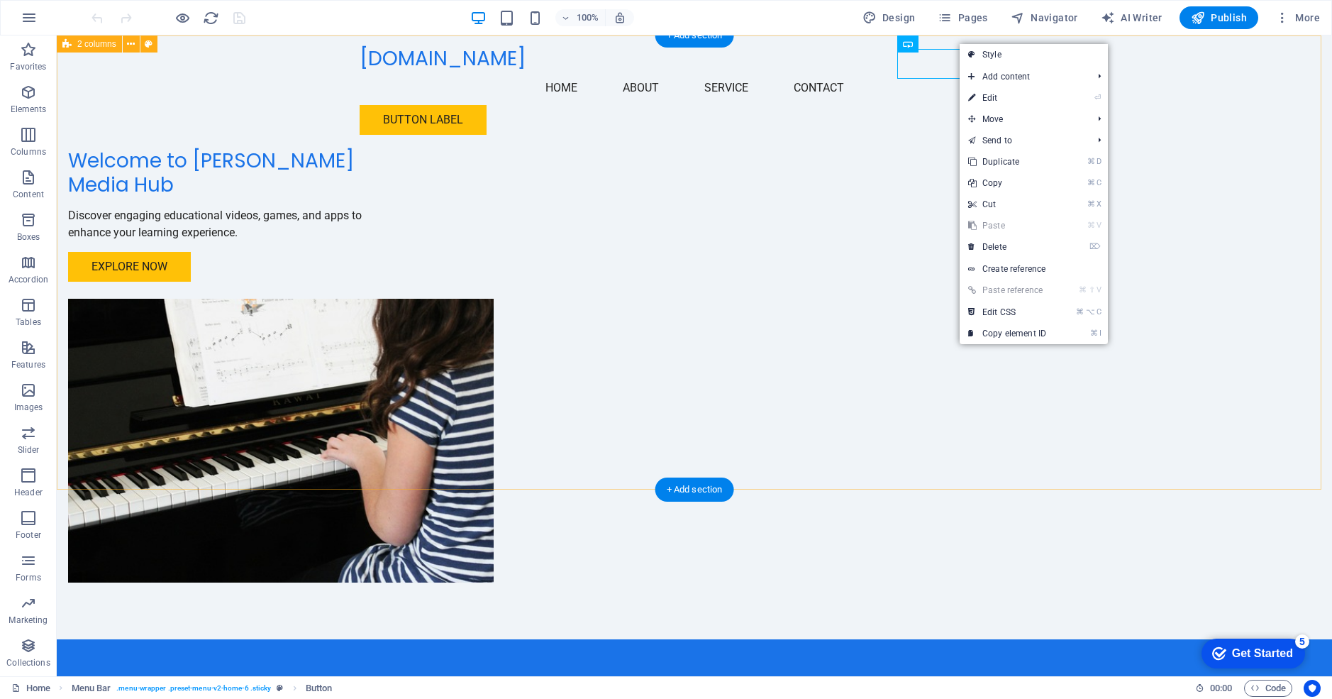
click at [811, 110] on div "Welcome to [PERSON_NAME] Media Hub Discover engaging educational videos, games,…" at bounding box center [695, 337] width 1276 height 604
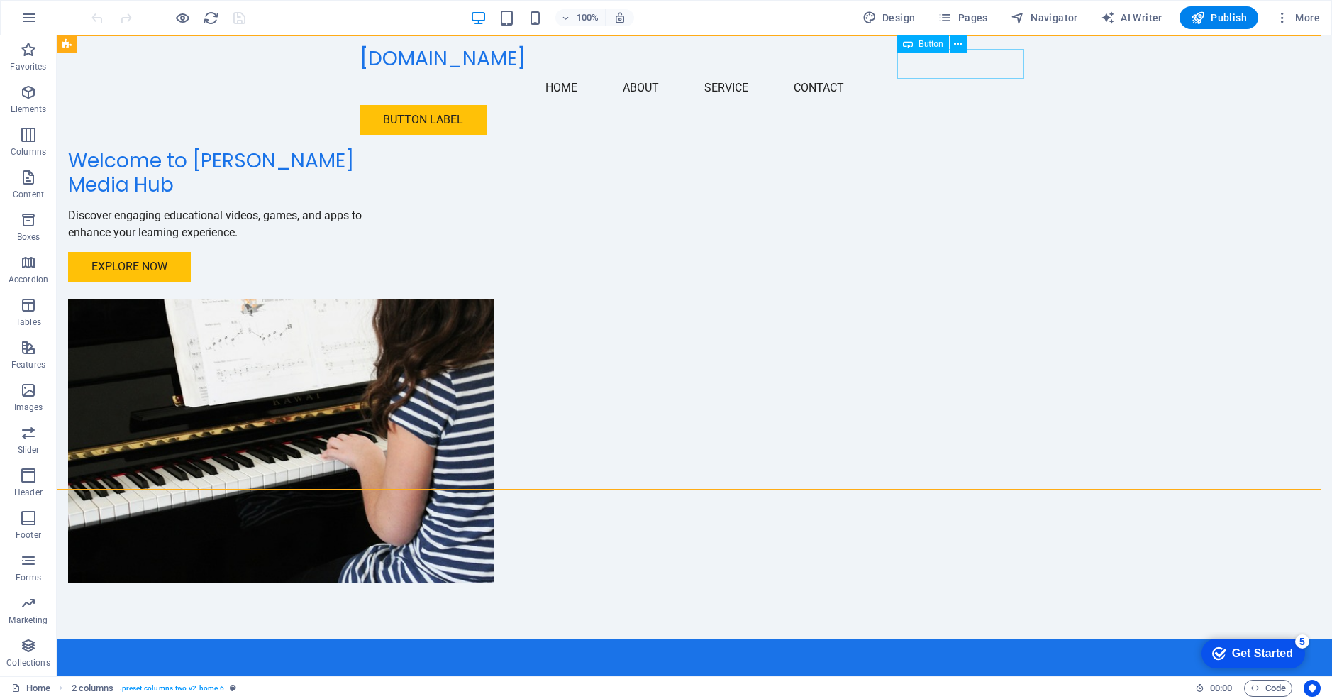
click at [950, 105] on div "Button label" at bounding box center [695, 120] width 670 height 30
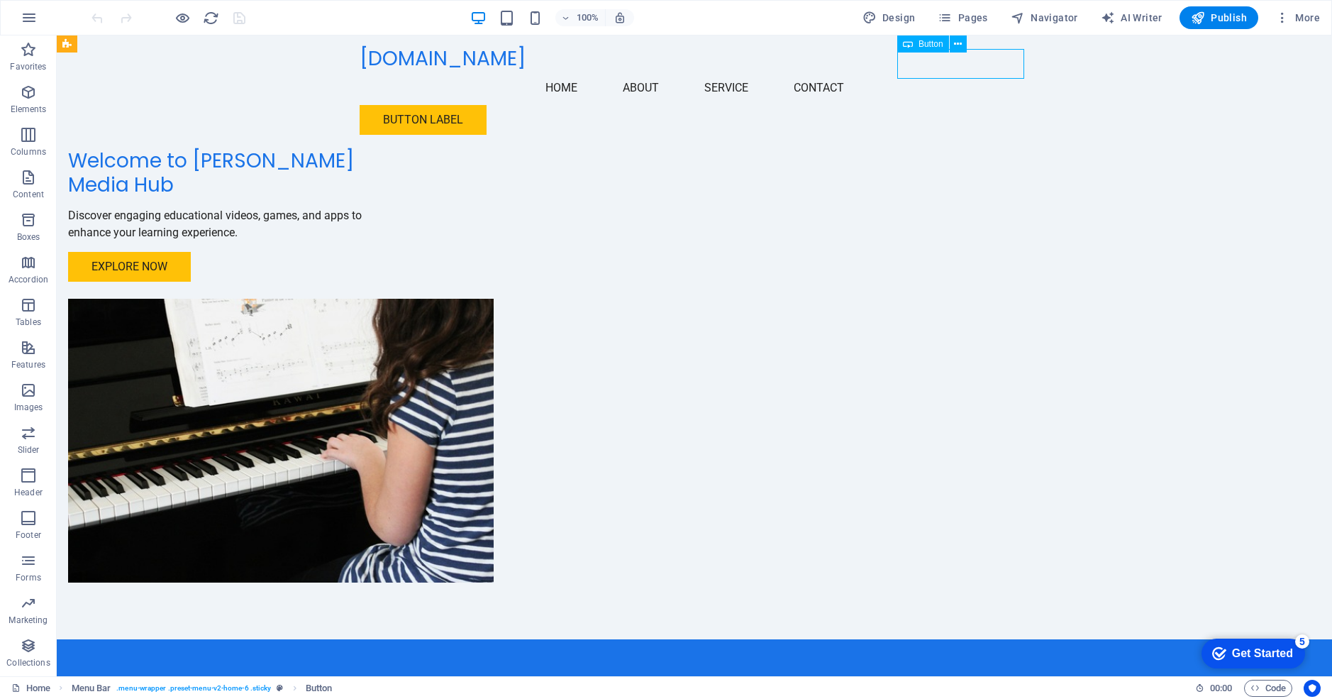
click at [949, 105] on div "Button label" at bounding box center [695, 120] width 670 height 30
click at [959, 41] on icon at bounding box center [958, 44] width 8 height 15
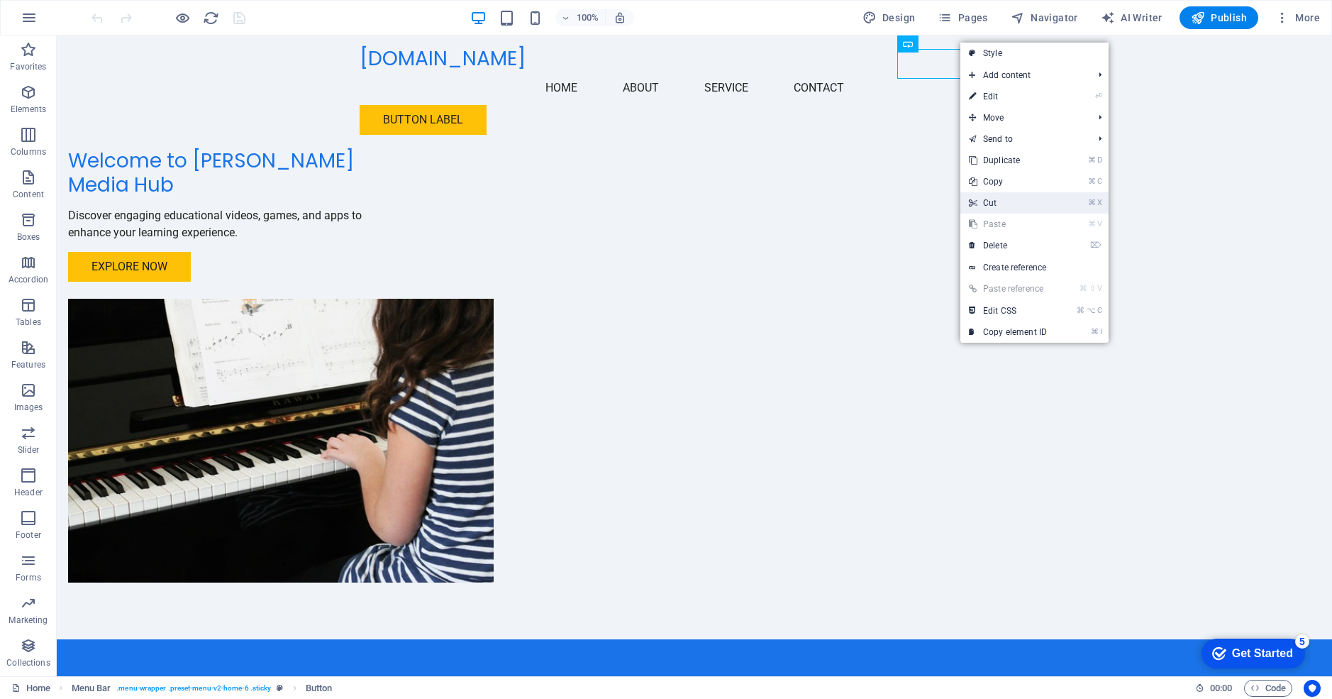
click at [1001, 204] on link "⌘ X Cut" at bounding box center [1008, 202] width 95 height 21
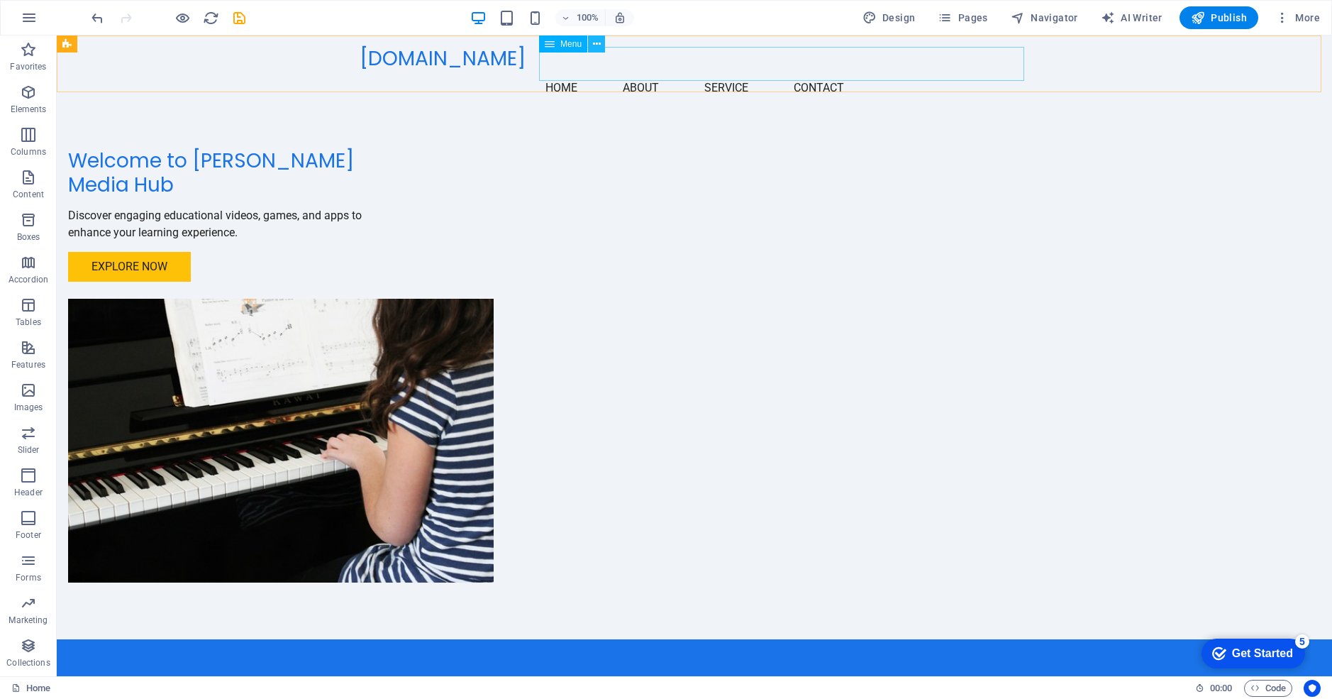
click at [597, 45] on icon at bounding box center [597, 44] width 8 height 15
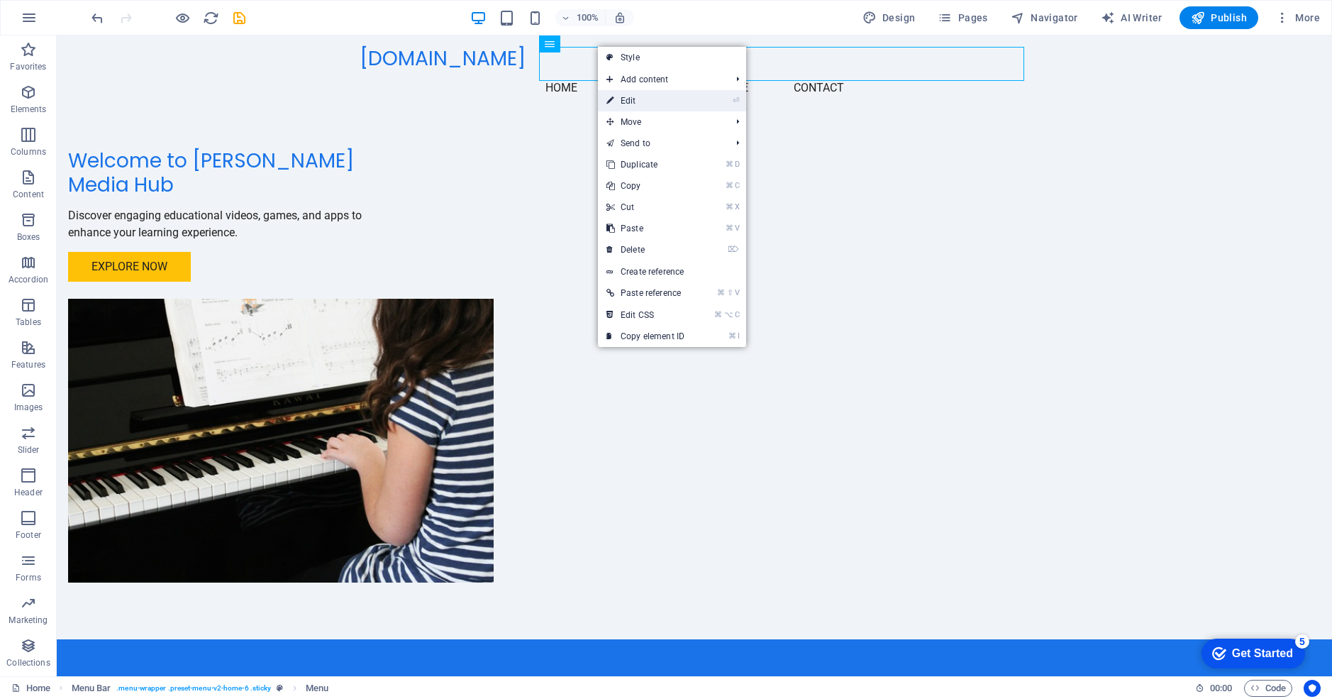
click at [622, 103] on link "⏎ Edit" at bounding box center [645, 100] width 95 height 21
select select
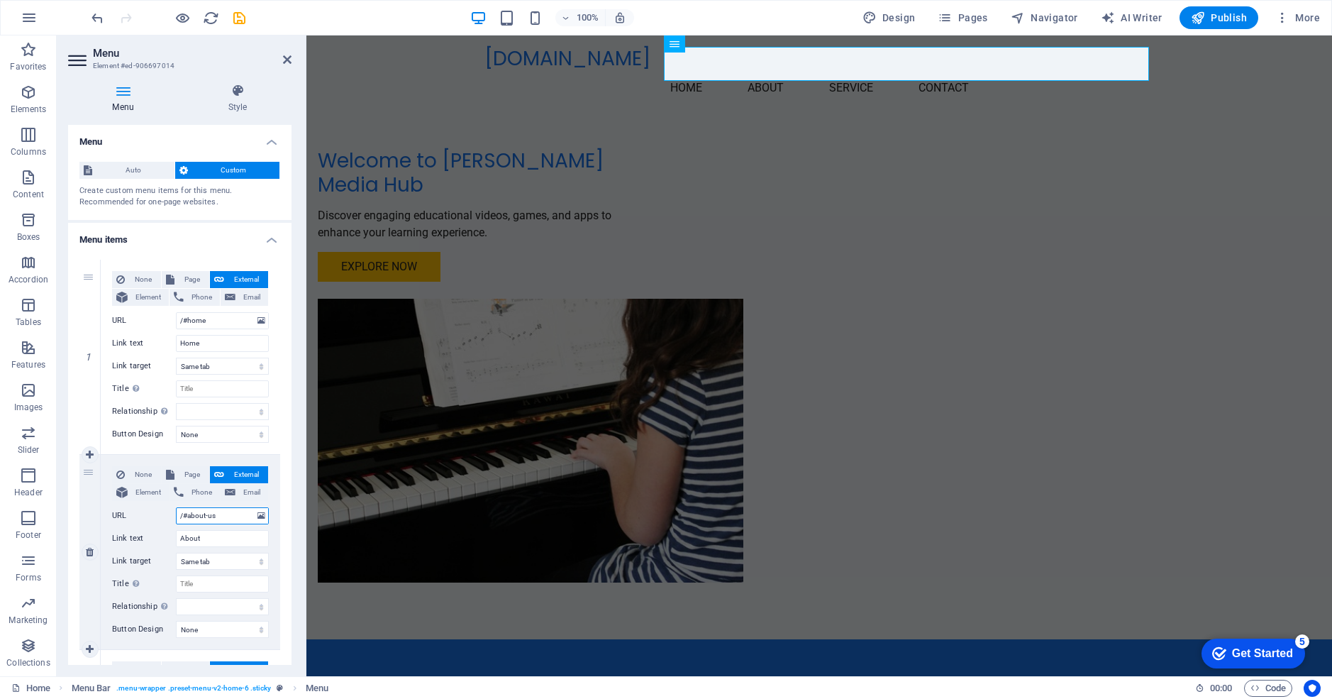
click at [220, 513] on input "/#about-us" at bounding box center [222, 515] width 93 height 17
type input "/#"
select select
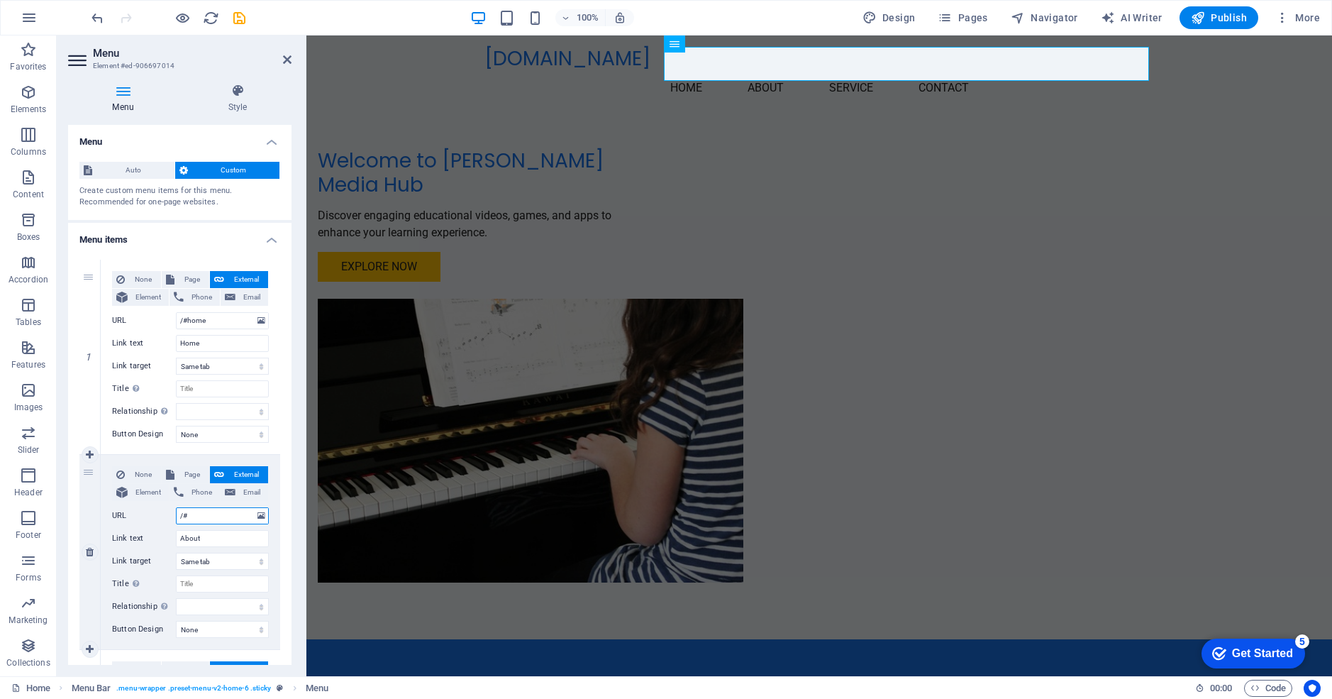
select select
type input "/#games"
select select
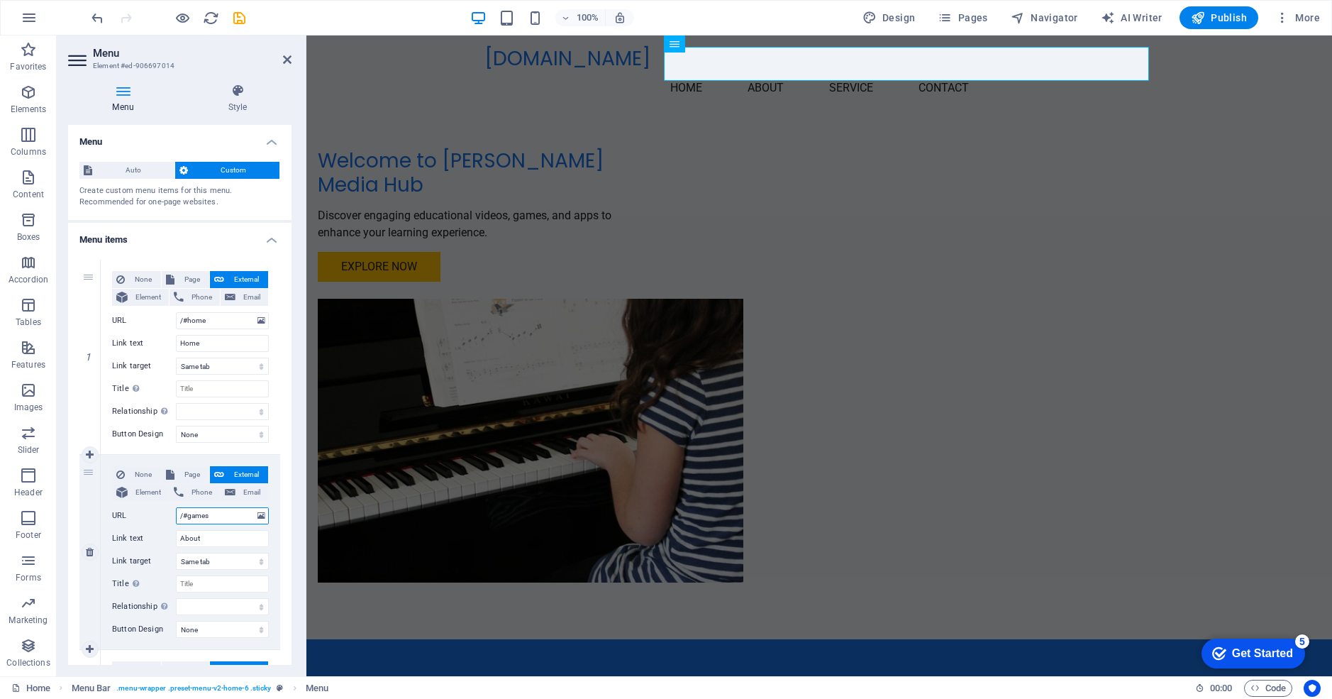
select select
type input "/#games"
drag, startPoint x: 209, startPoint y: 536, endPoint x: 165, endPoint y: 537, distance: 43.3
click at [165, 537] on div "Link text About" at bounding box center [190, 538] width 157 height 17
type input "Games"
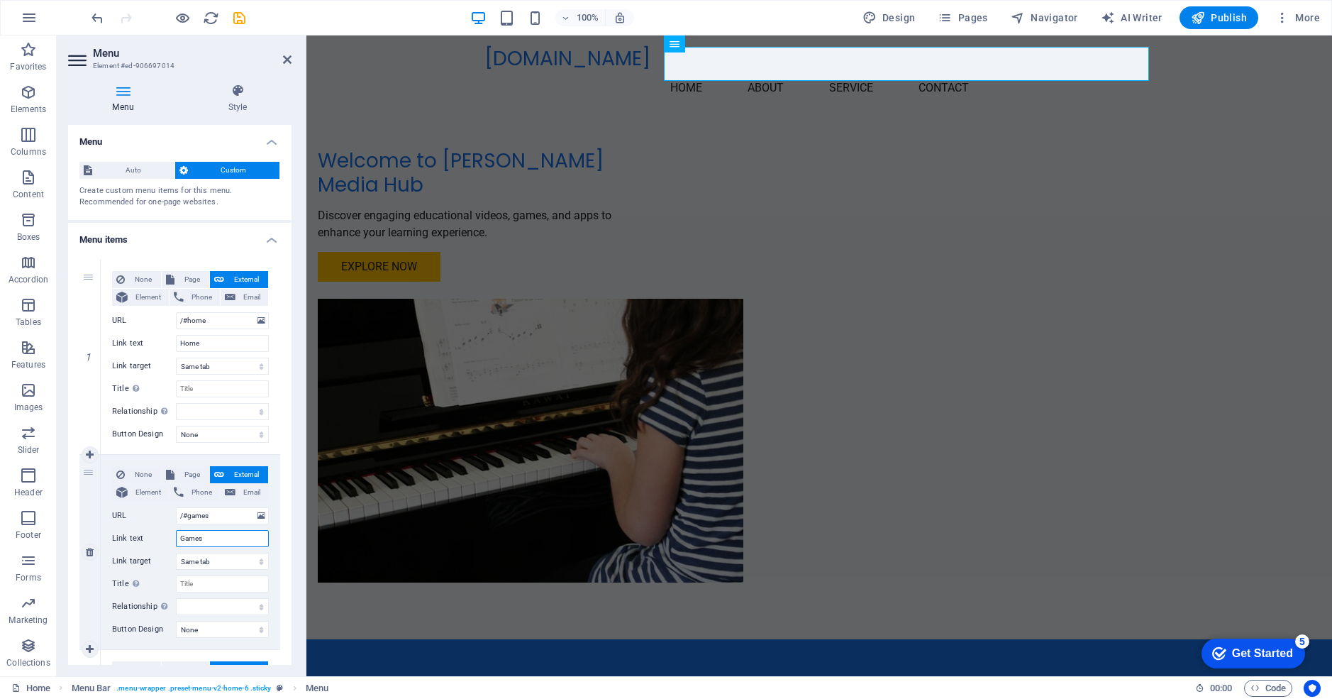
select select
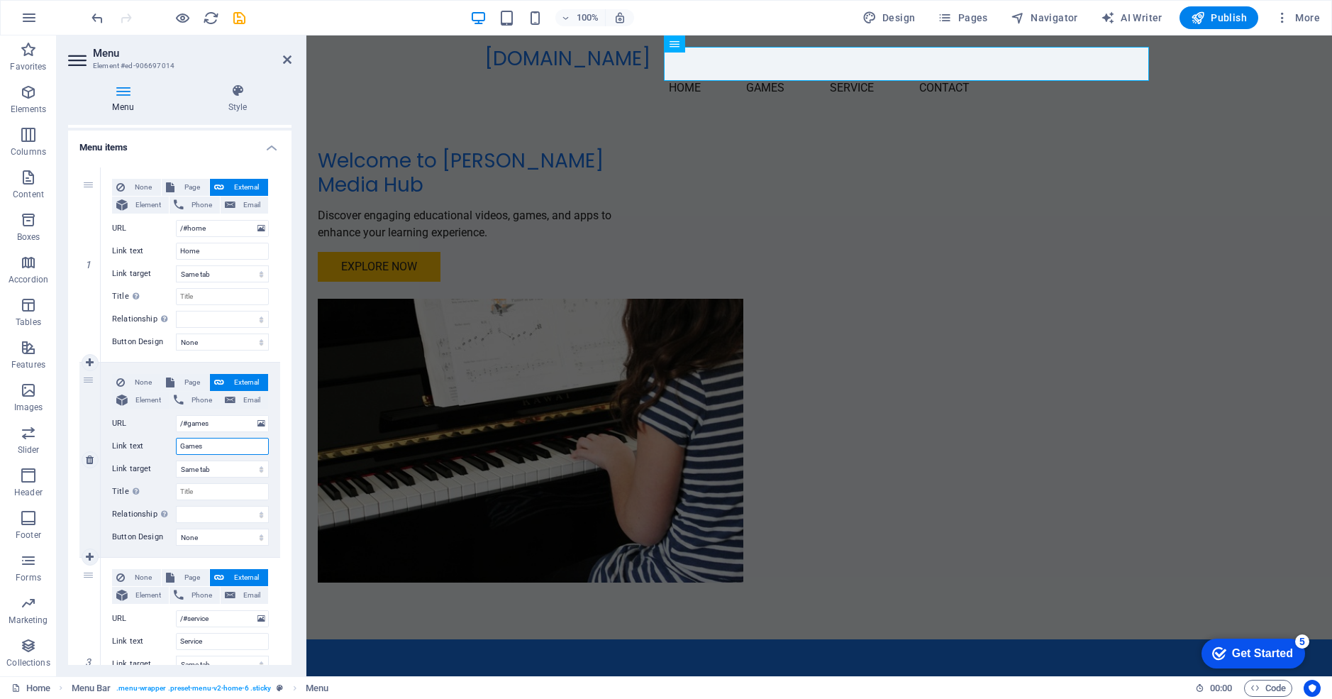
scroll to position [189, 0]
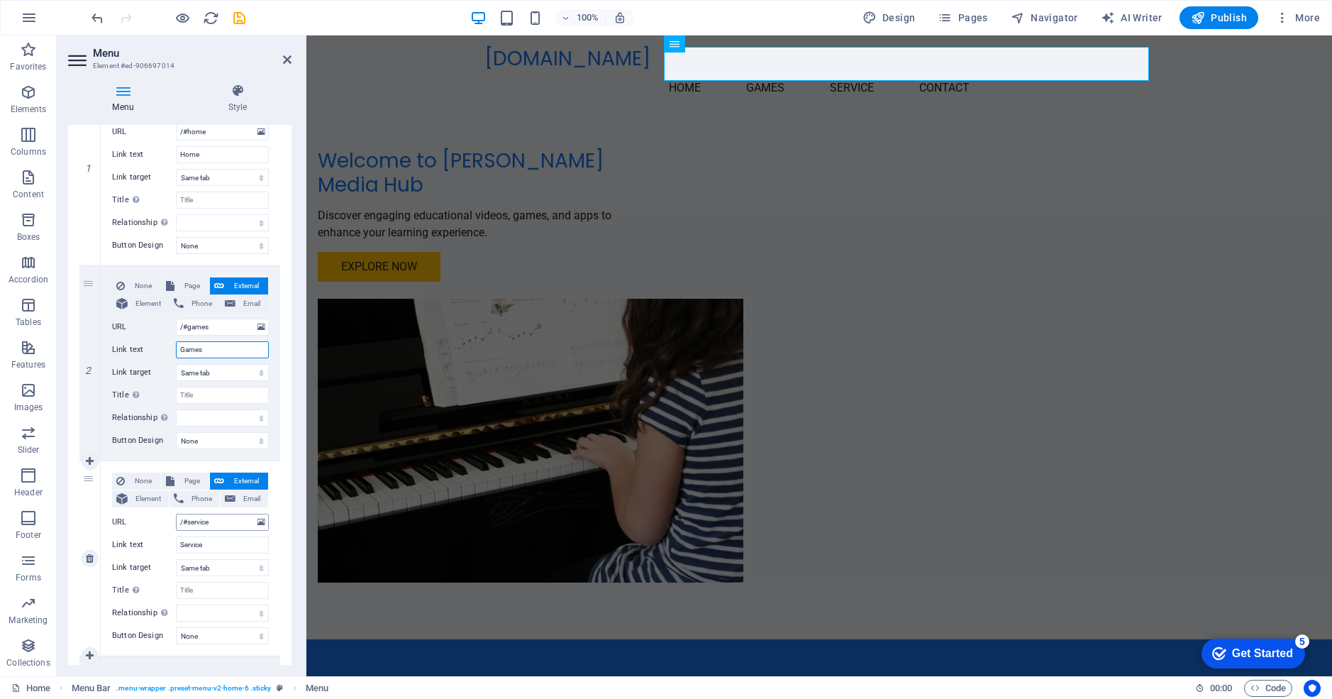
type input "Games"
click at [214, 521] on input "/#service" at bounding box center [222, 522] width 93 height 17
type input "/#"
select select
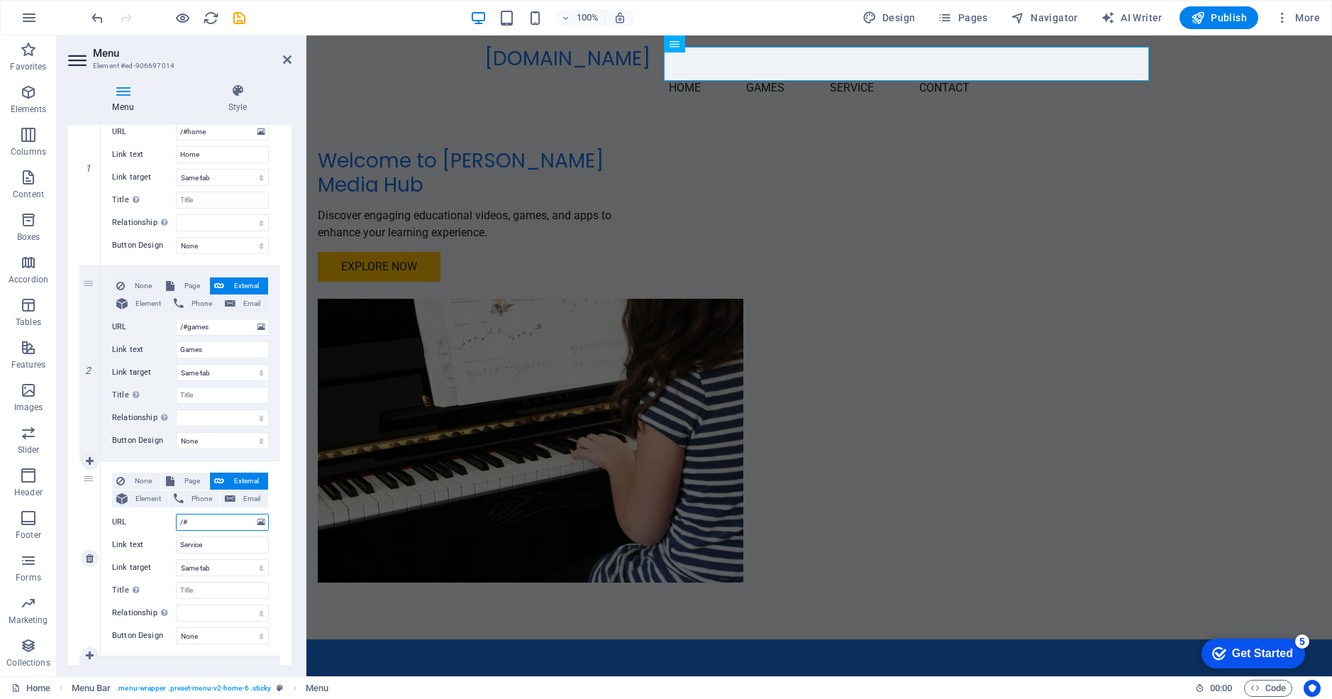
select select
type input "/#a"
select select
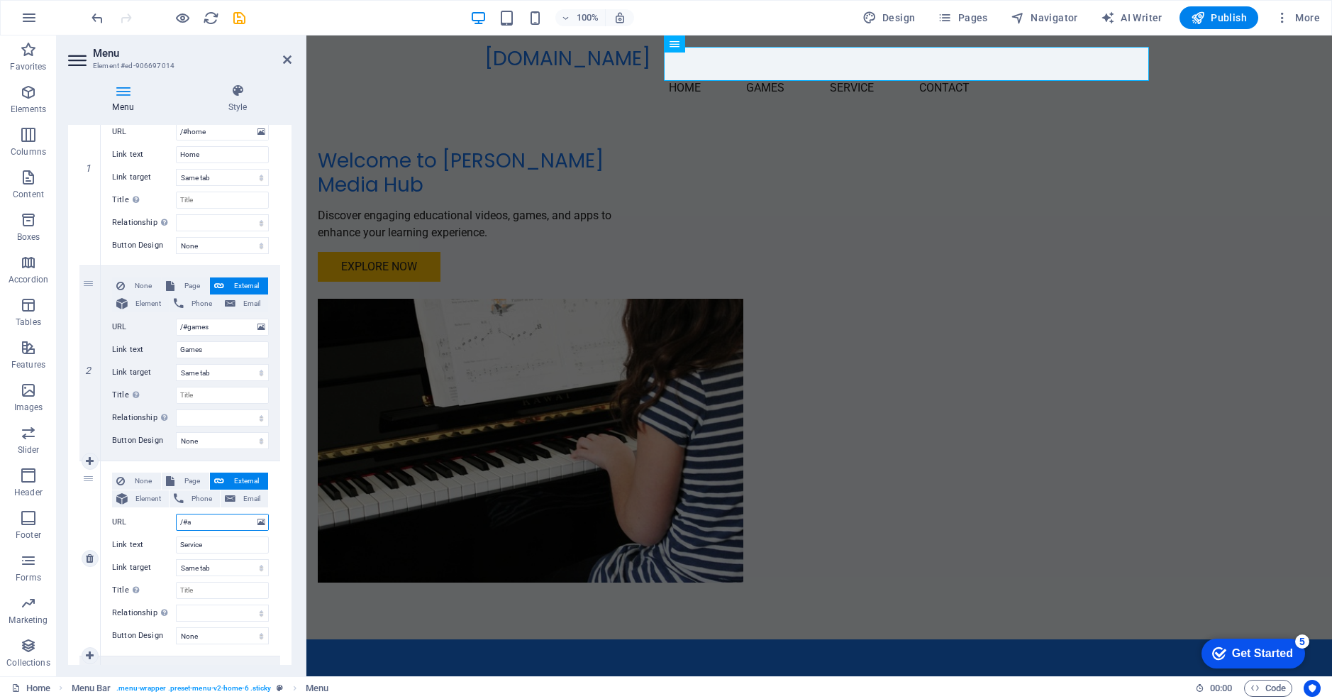
select select
type input "/#apps"
select select
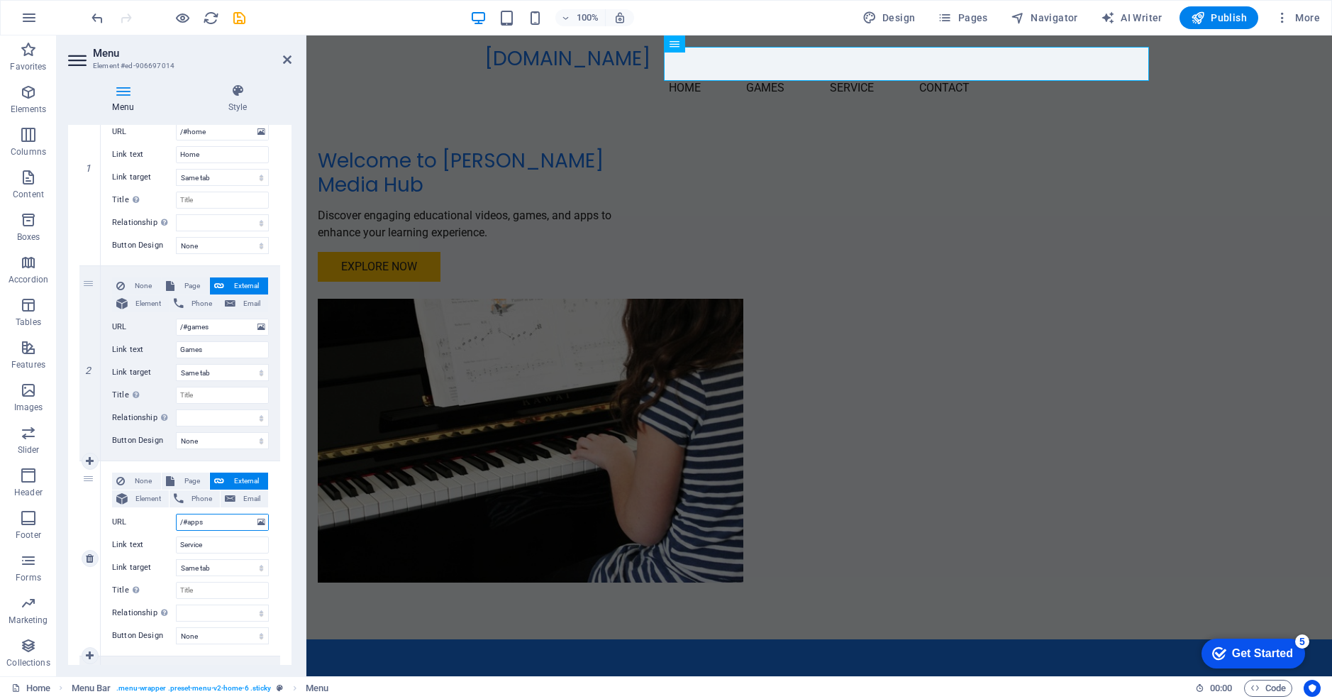
select select
type input "/#apps"
drag, startPoint x: 209, startPoint y: 543, endPoint x: 128, endPoint y: 538, distance: 80.4
click at [128, 538] on div "Link text Service" at bounding box center [190, 544] width 157 height 17
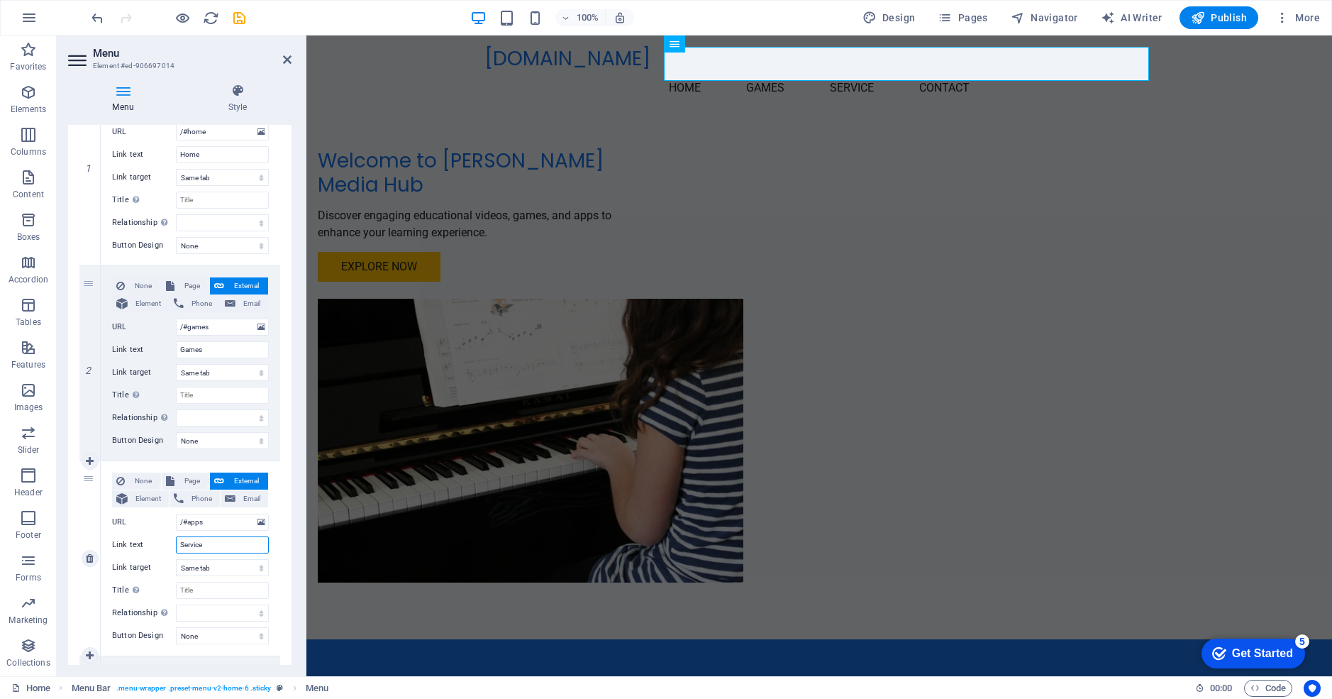
type input "A"
select select
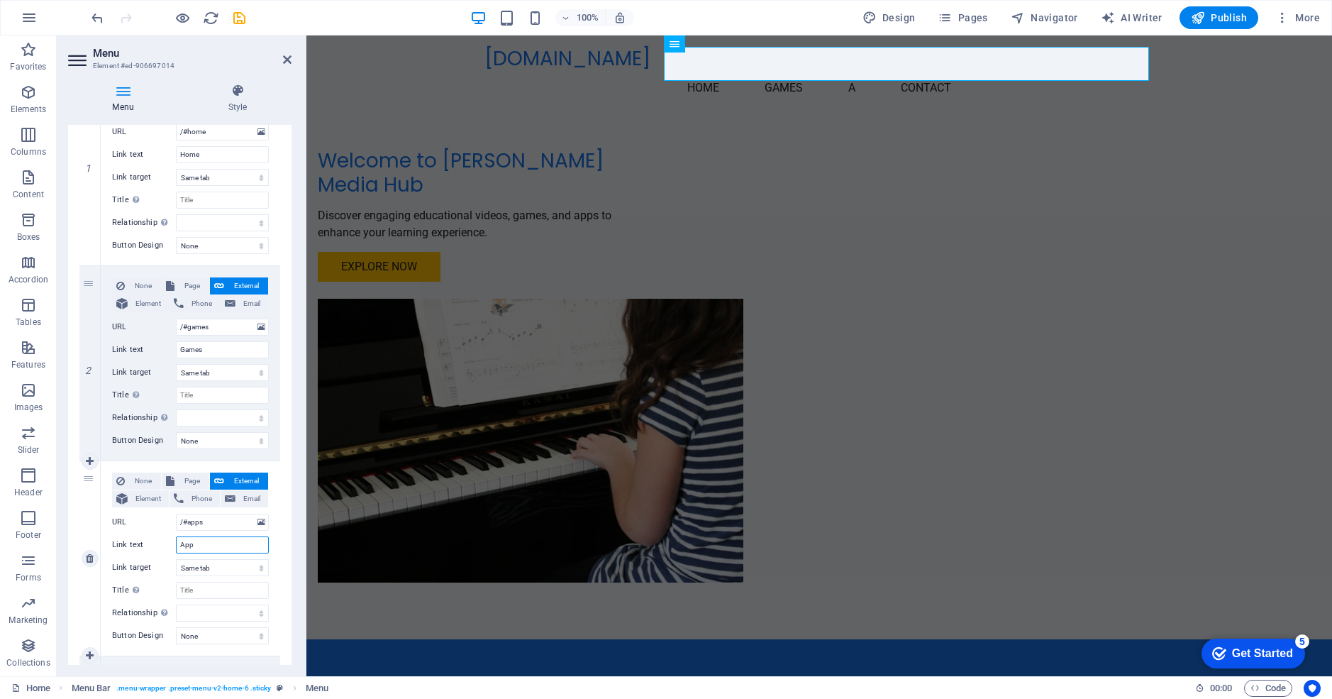
type input "Apps"
select select
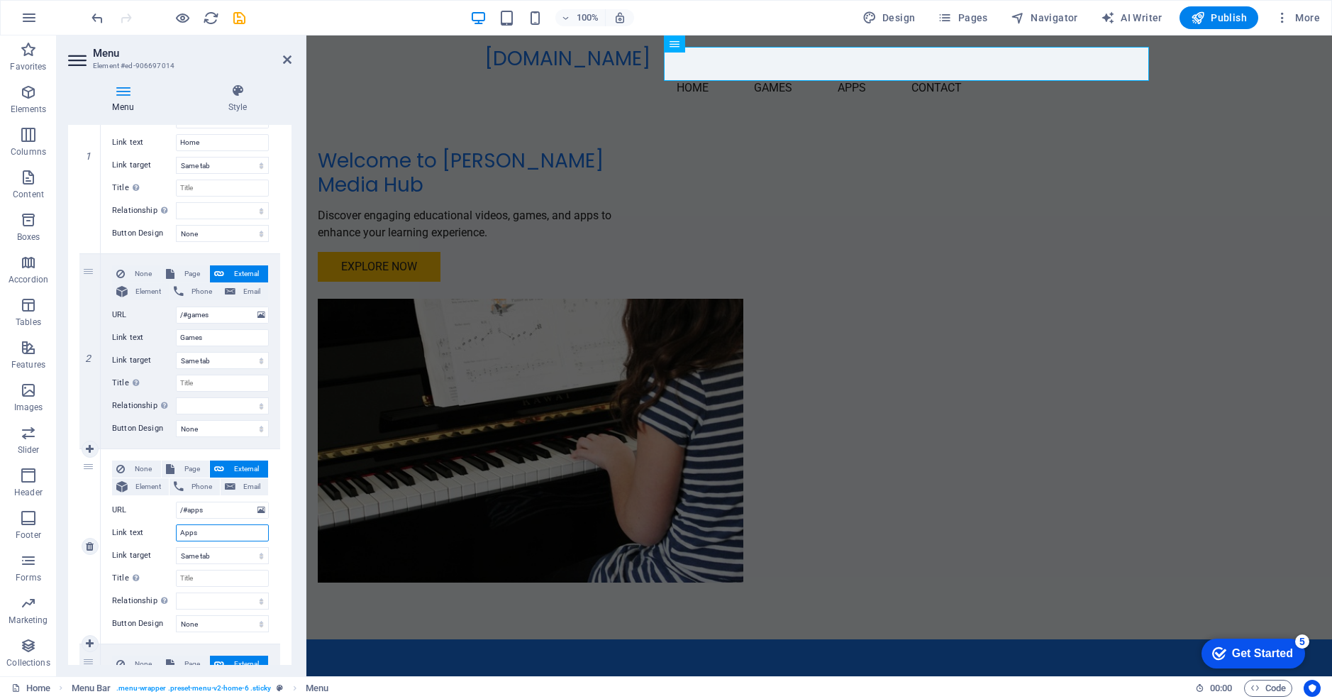
scroll to position [278, 0]
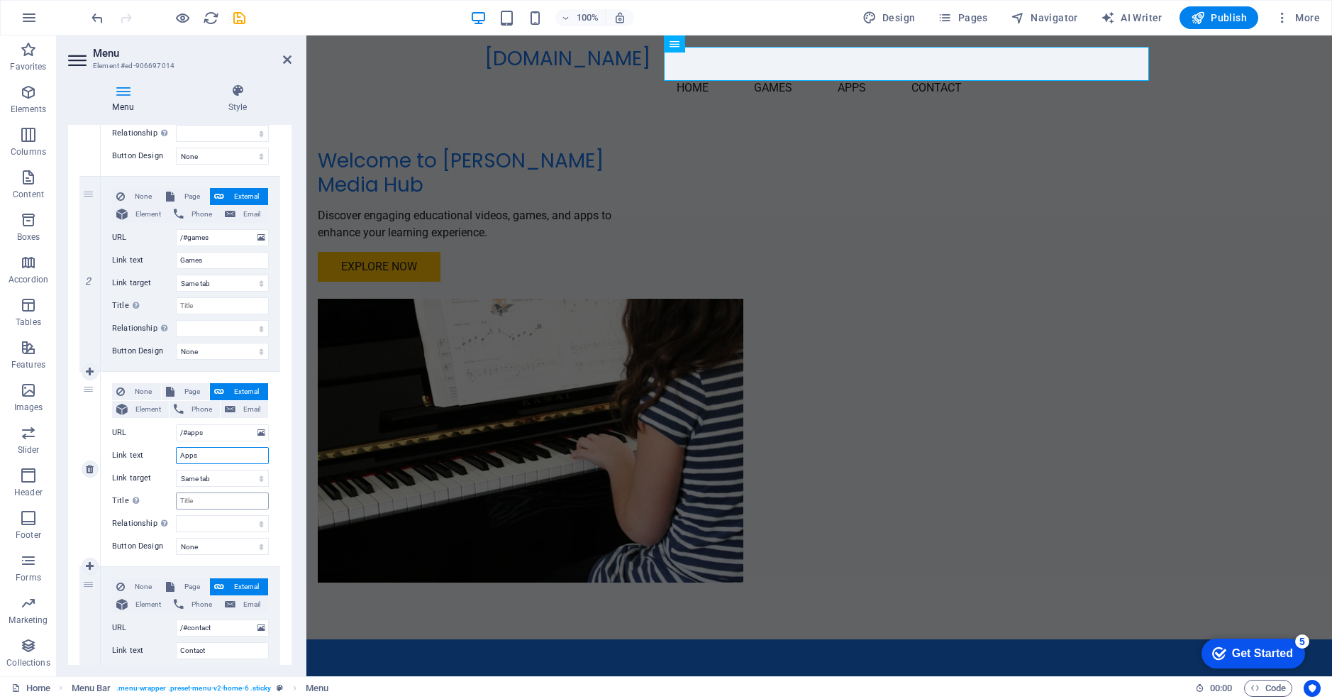
type input "Apps"
click at [199, 502] on input "Title Additional link description, should not be the same as the link text. The…" at bounding box center [222, 500] width 93 height 17
select select
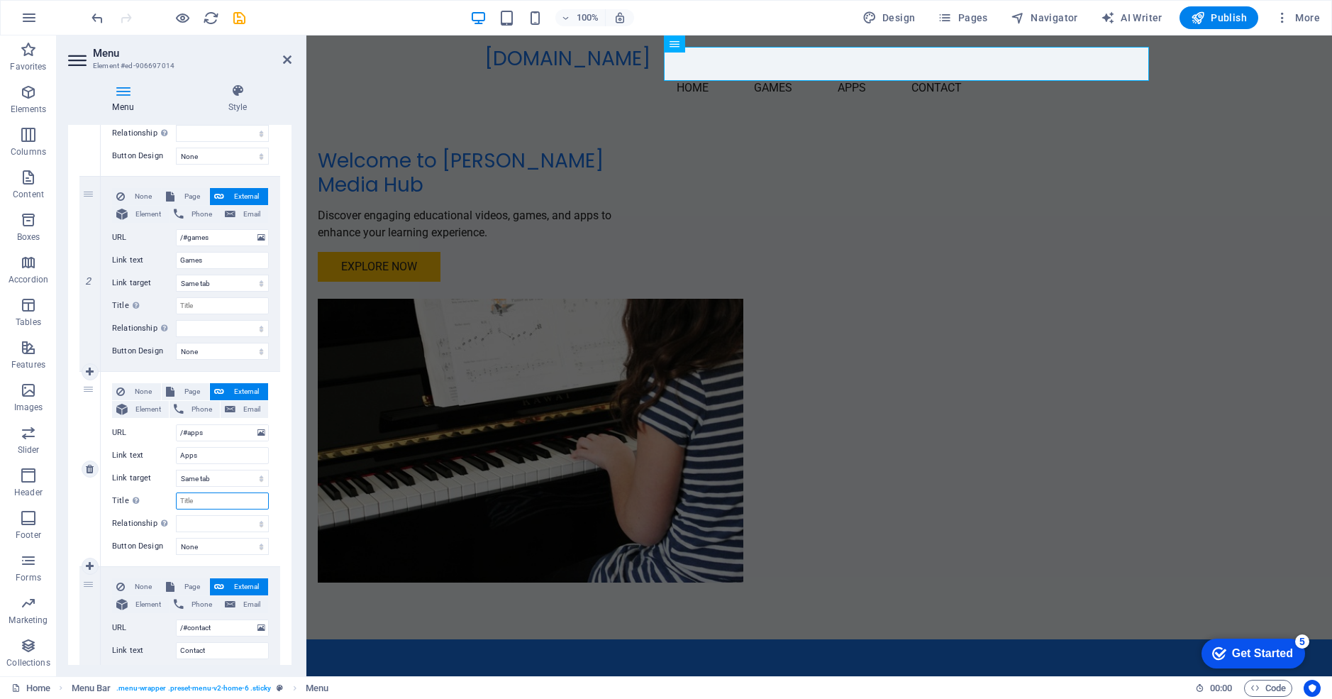
select select
click at [193, 503] on input "Title Additional link description, should not be the same as the link text. The…" at bounding box center [222, 500] width 93 height 17
type input "Apps"
select select
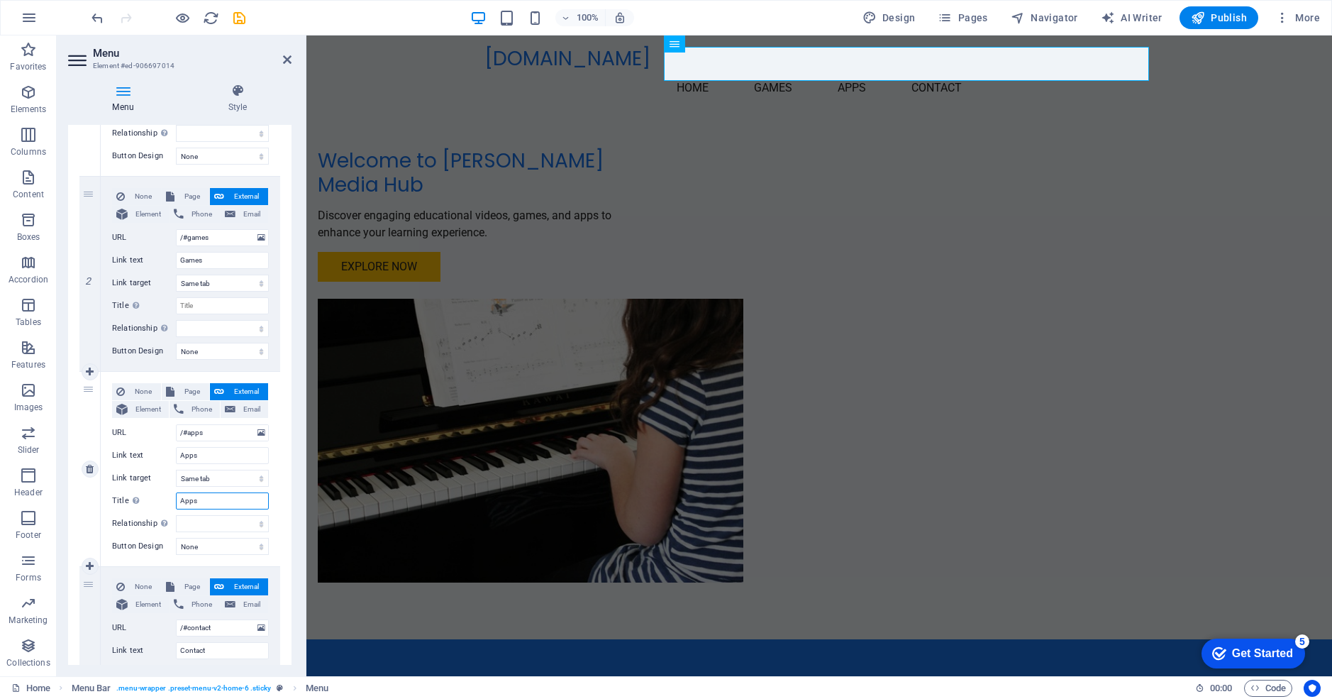
select select
type input "Apps"
drag, startPoint x: 198, startPoint y: 307, endPoint x: 158, endPoint y: 303, distance: 39.9
click at [158, 303] on div "Title Additional link description, should not be the same as the link text. The…" at bounding box center [190, 305] width 157 height 17
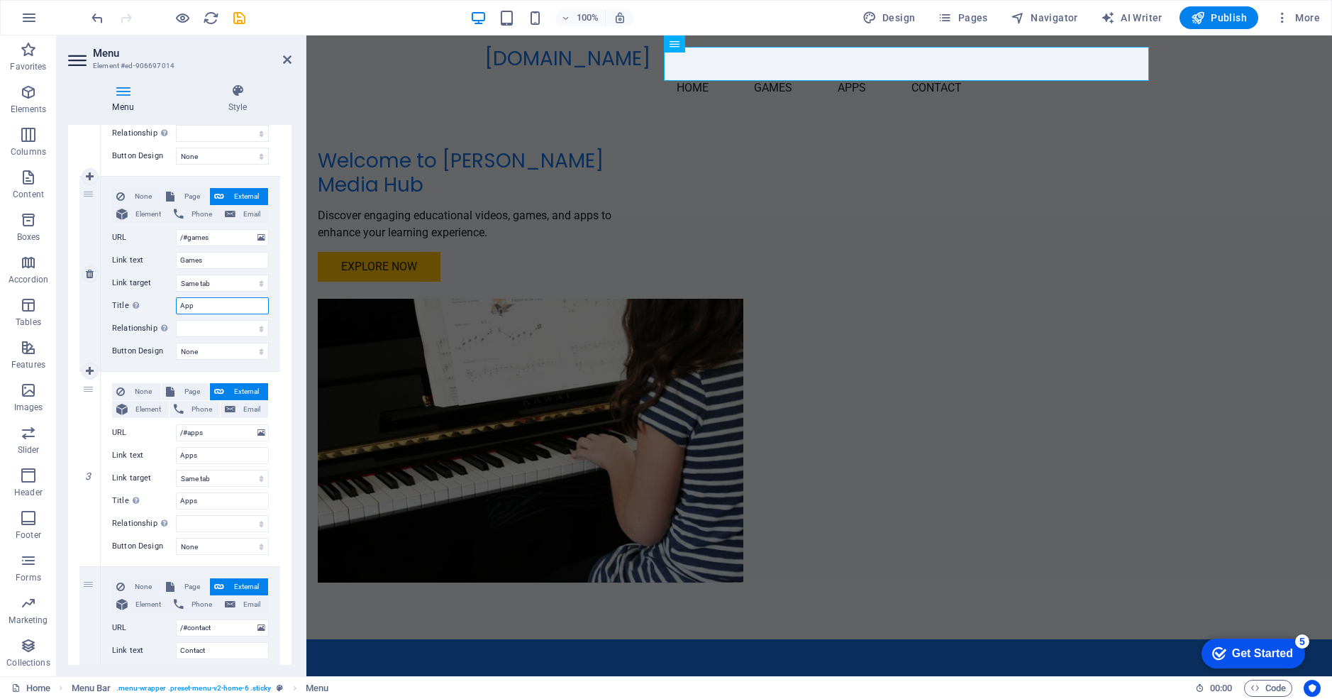
type input "Apps"
select select
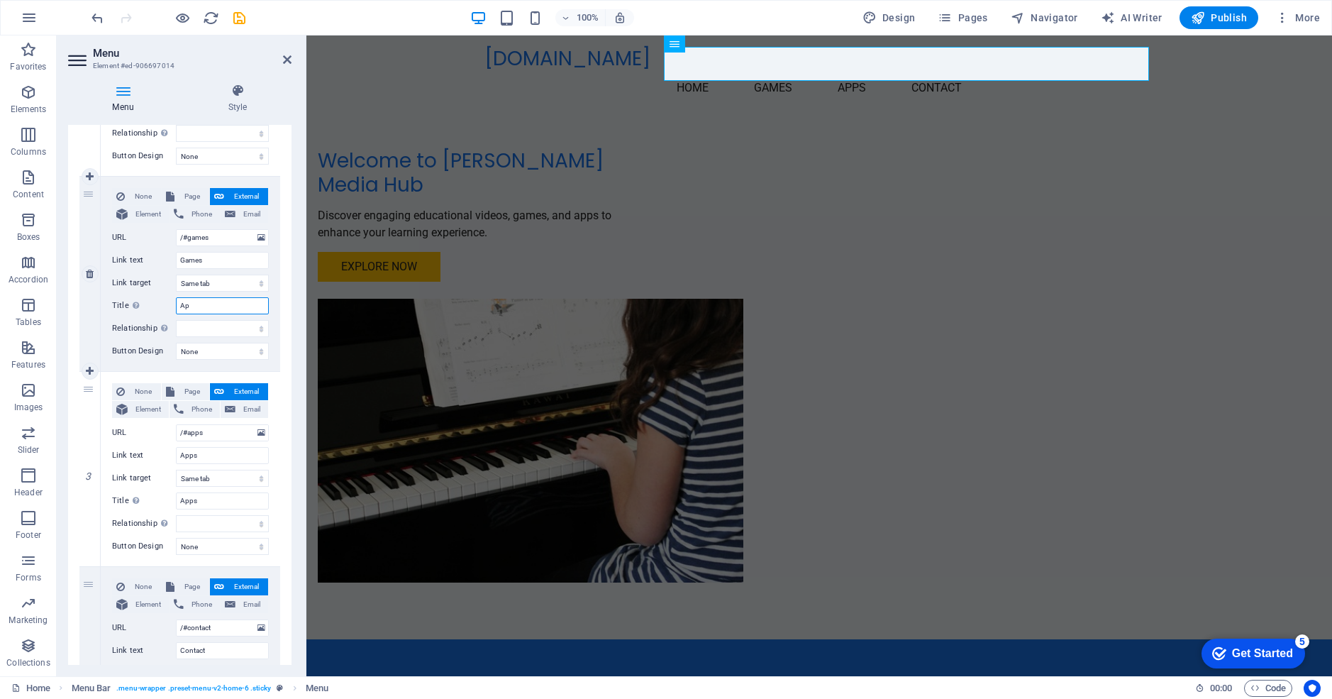
type input "A"
select select
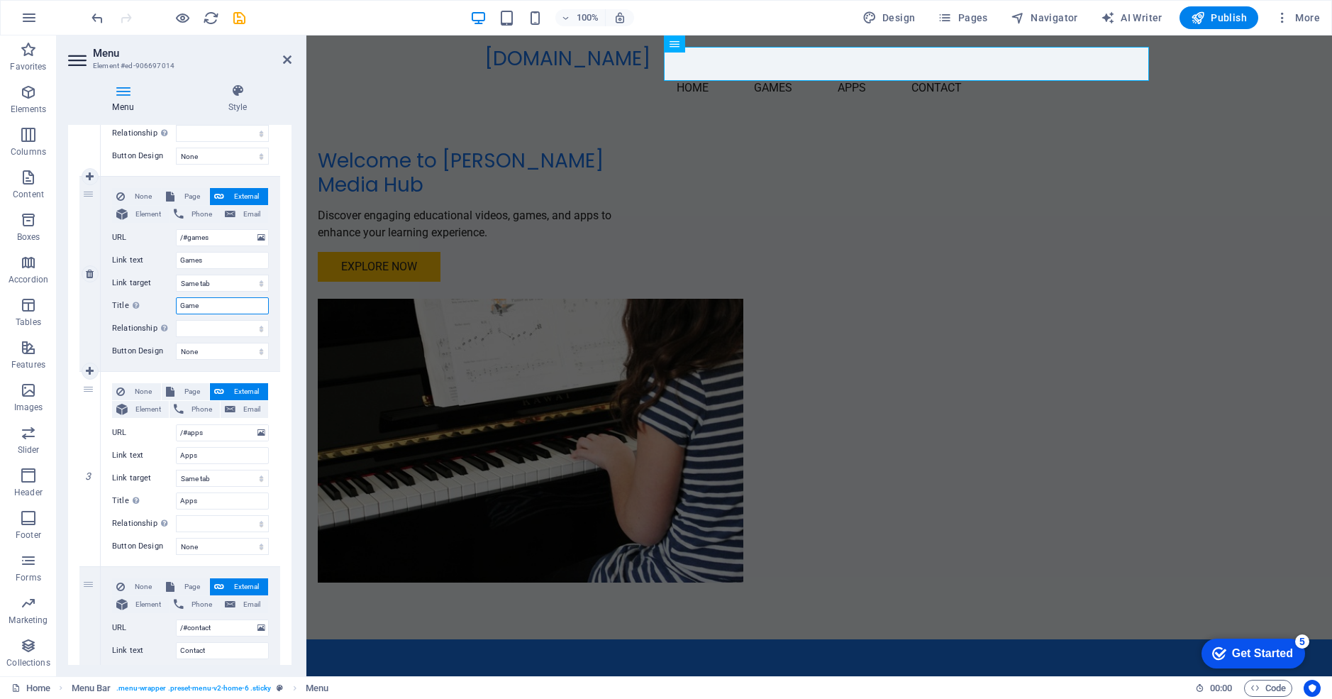
type input "Games"
select select
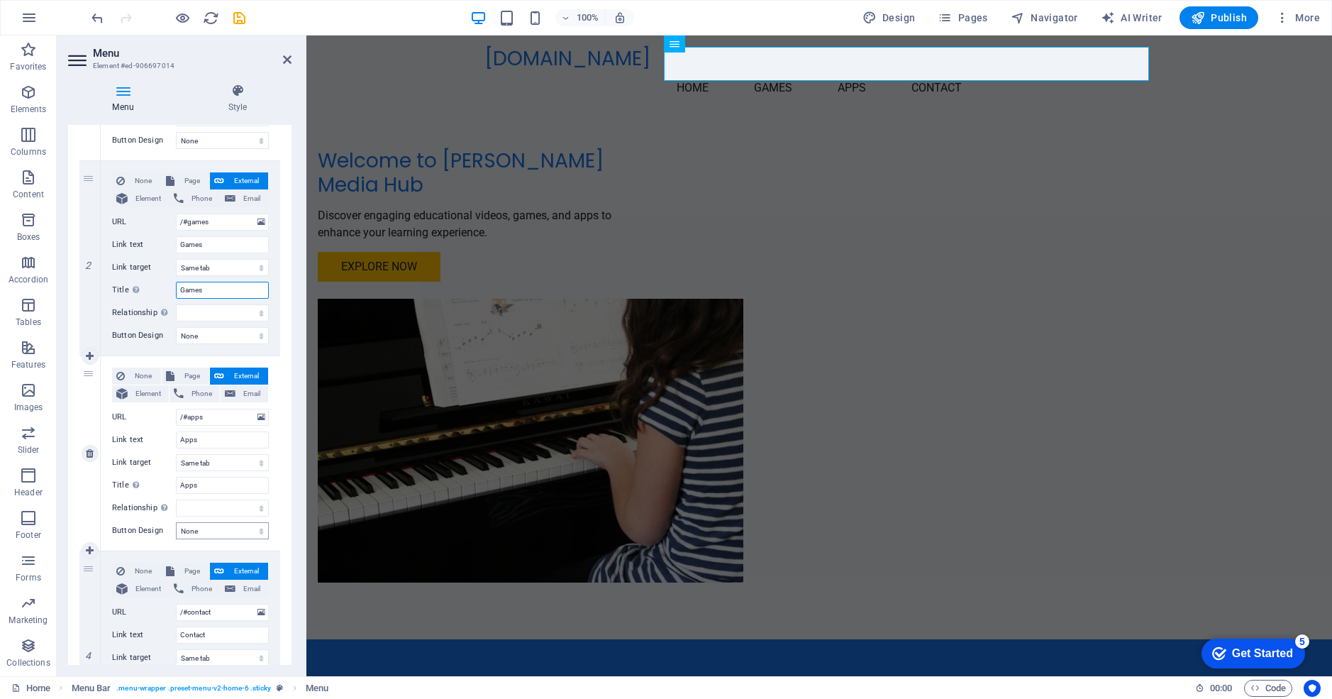
scroll to position [414, 0]
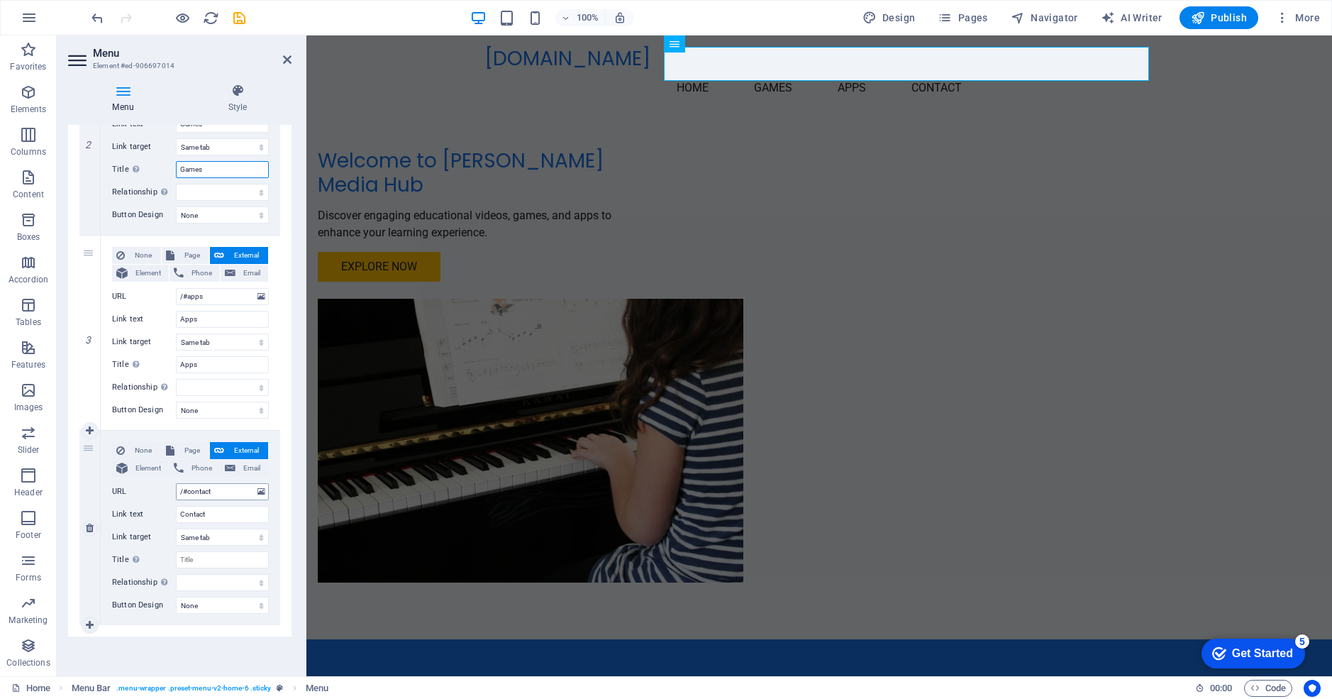
type input "Games"
click at [214, 490] on input "/#contact" at bounding box center [222, 491] width 93 height 17
type input "/#"
select select
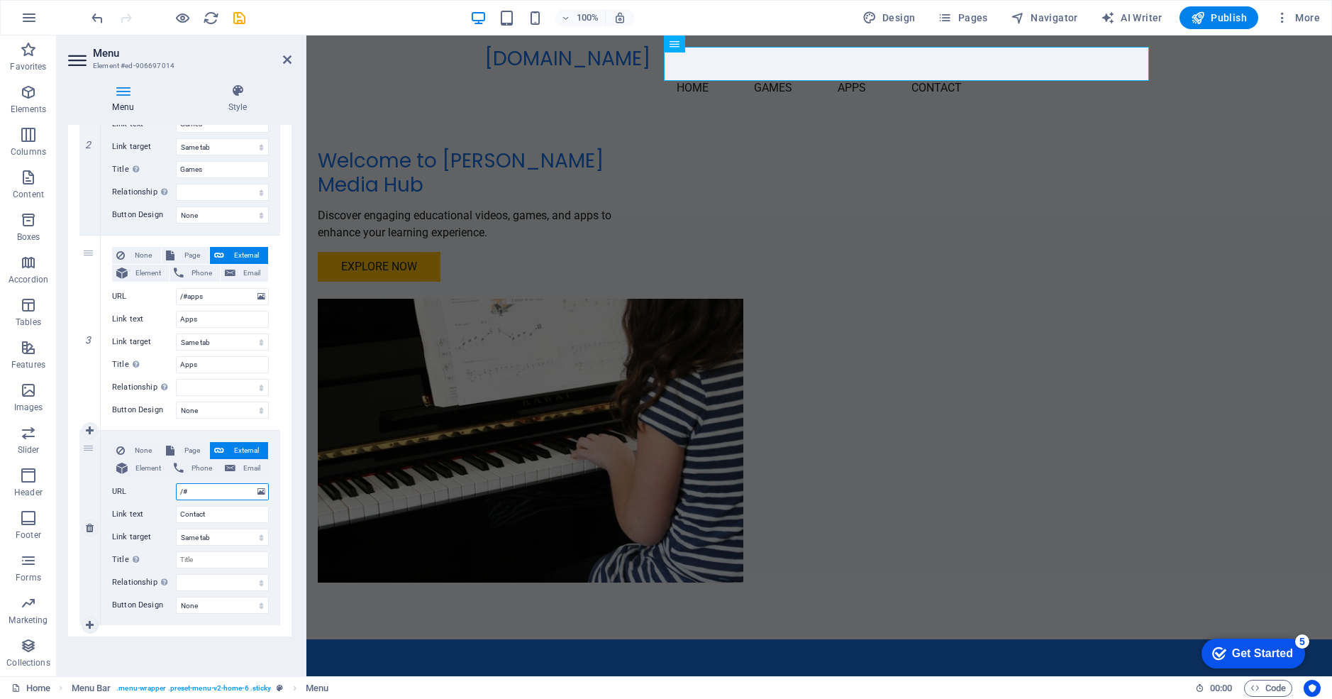
select select
type input "/#vide"
select select
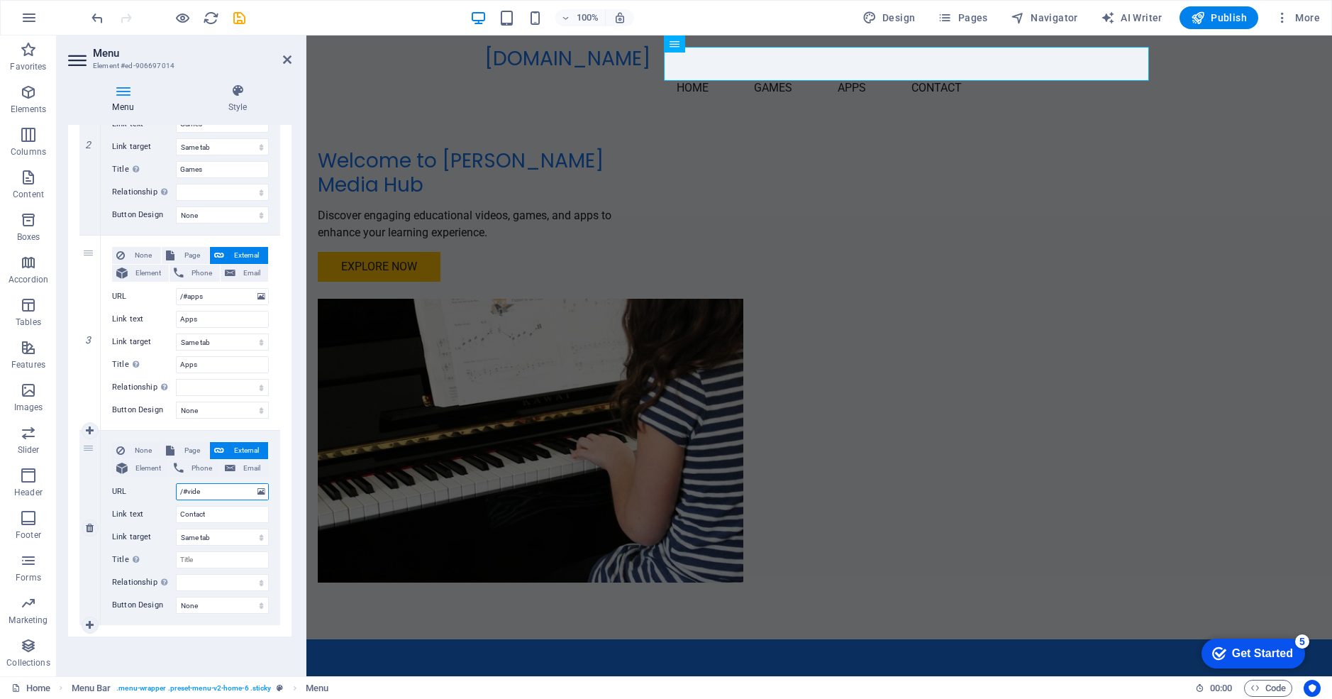
select select
type input "/#videos"
select select
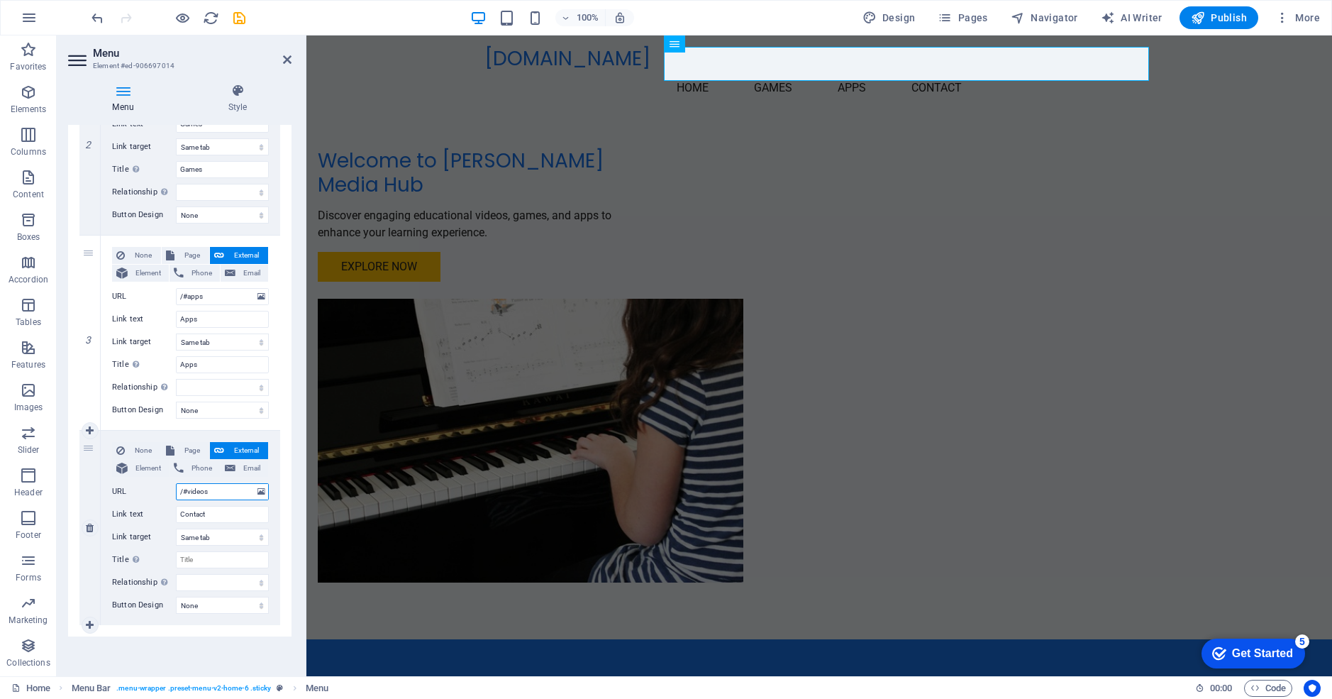
select select
type input "/#videos"
drag, startPoint x: 209, startPoint y: 515, endPoint x: 127, endPoint y: 507, distance: 82.0
click at [127, 507] on div "Link text Contact" at bounding box center [190, 514] width 157 height 17
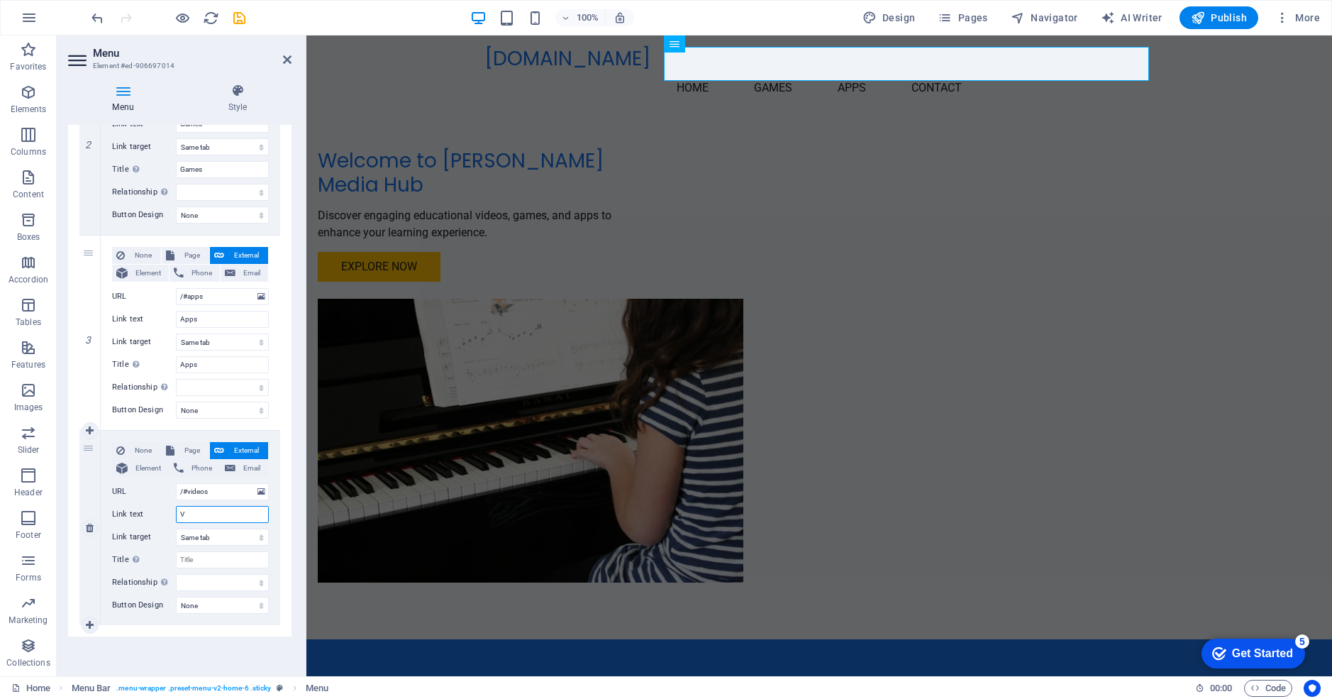
type input "Vi"
select select
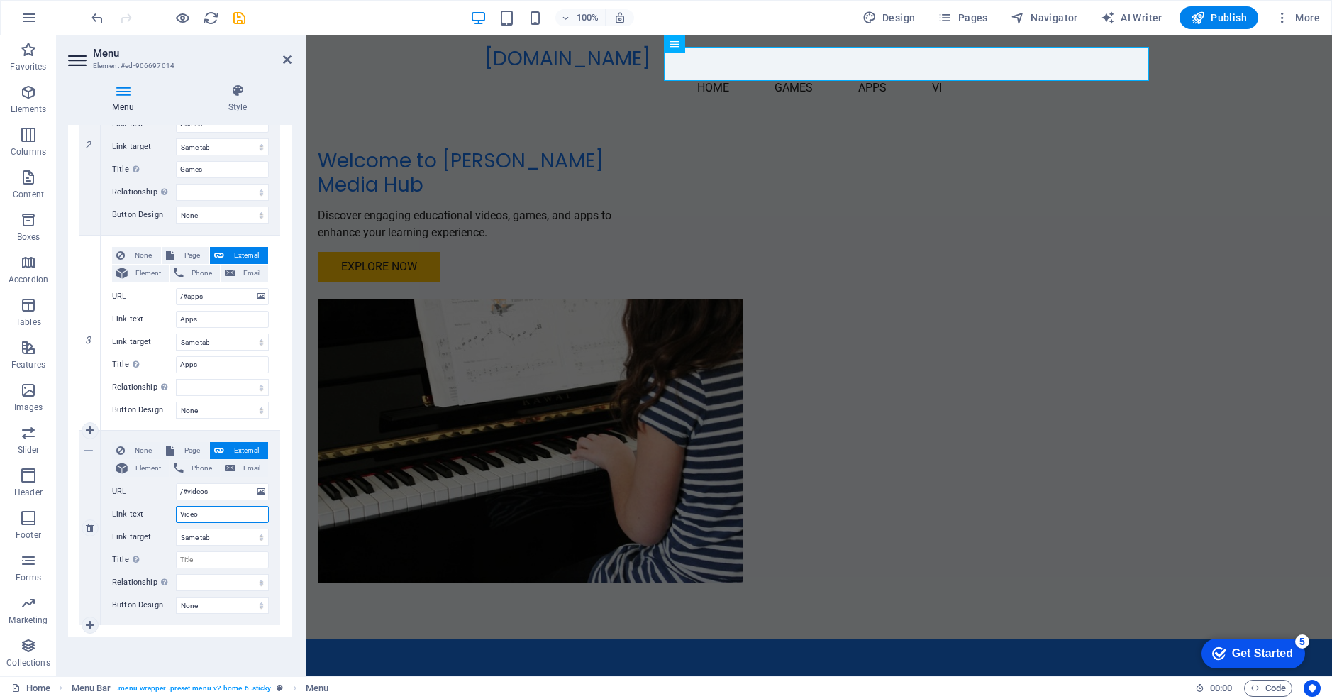
type input "Videos"
select select
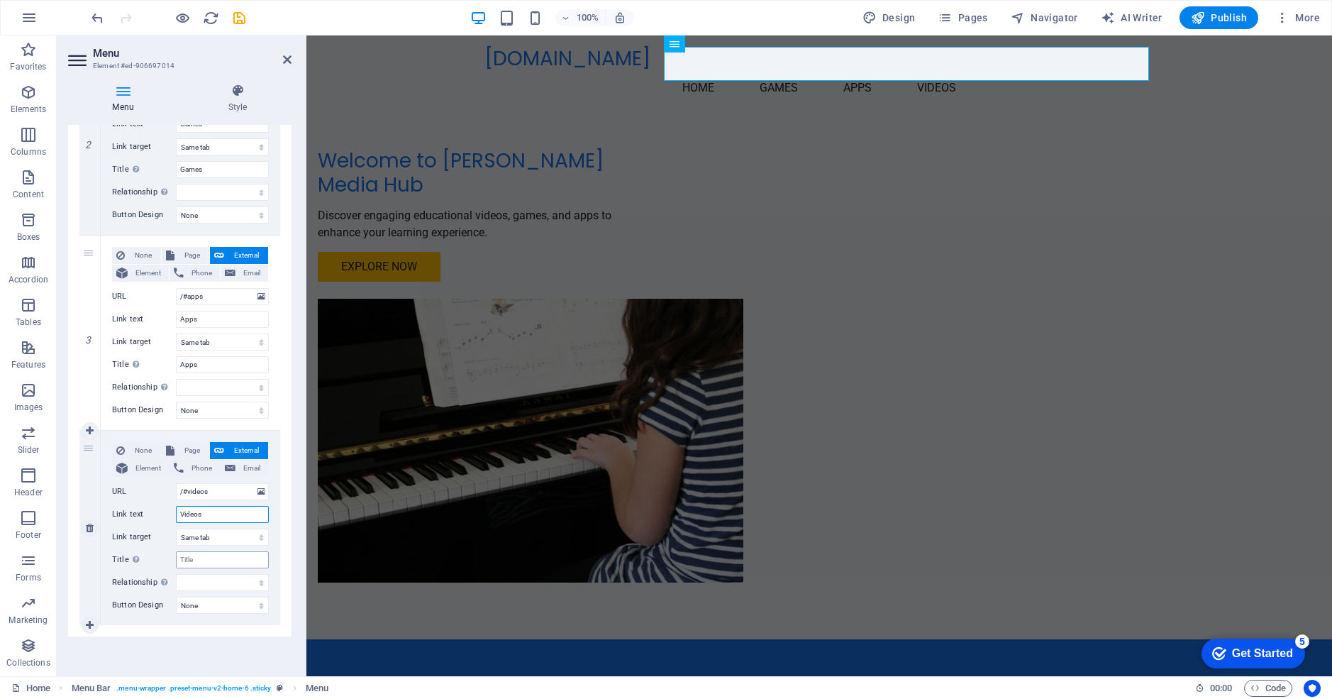
type input "Videos"
click at [205, 561] on input "Title Additional link description, should not be the same as the link text. The…" at bounding box center [222, 559] width 93 height 17
type input "Videos"
select select
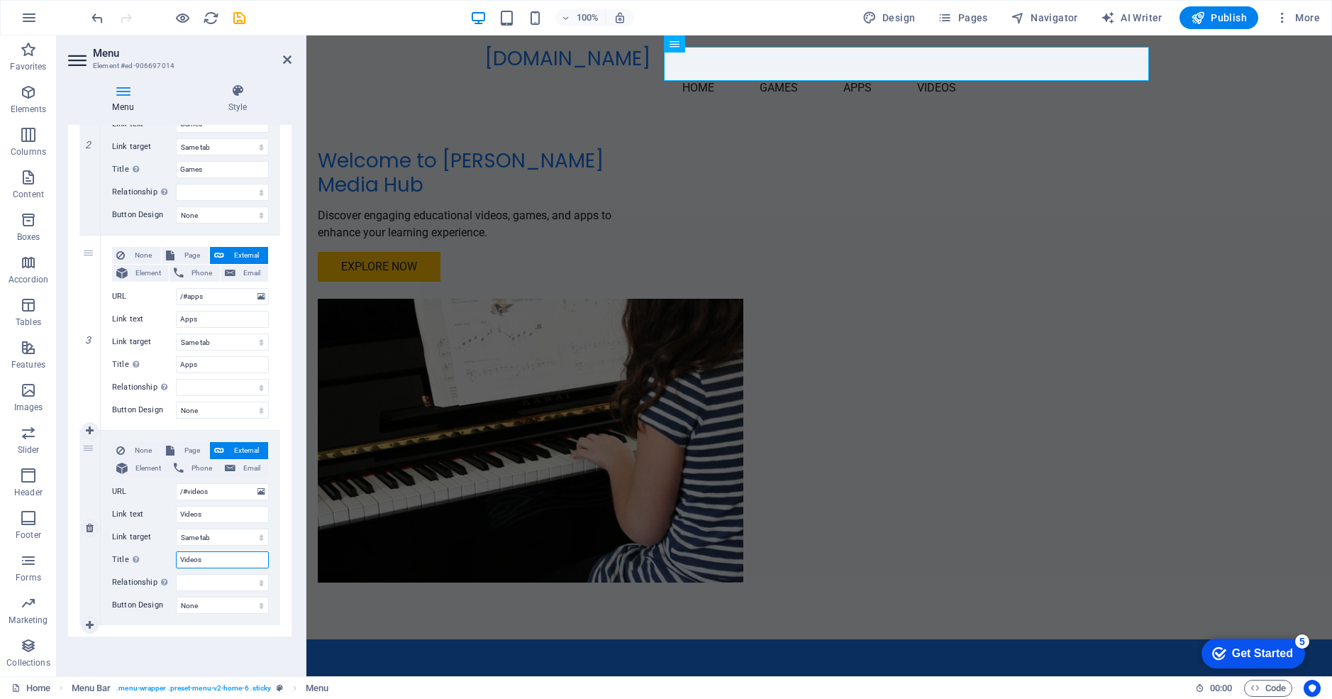
select select
type input "Videos"
click at [174, 639] on div "Menu Auto Custom Create custom menu items for this menu. Recommended for one-pa…" at bounding box center [179, 395] width 223 height 540
click at [178, 104] on h4 "Menu" at bounding box center [126, 99] width 116 height 30
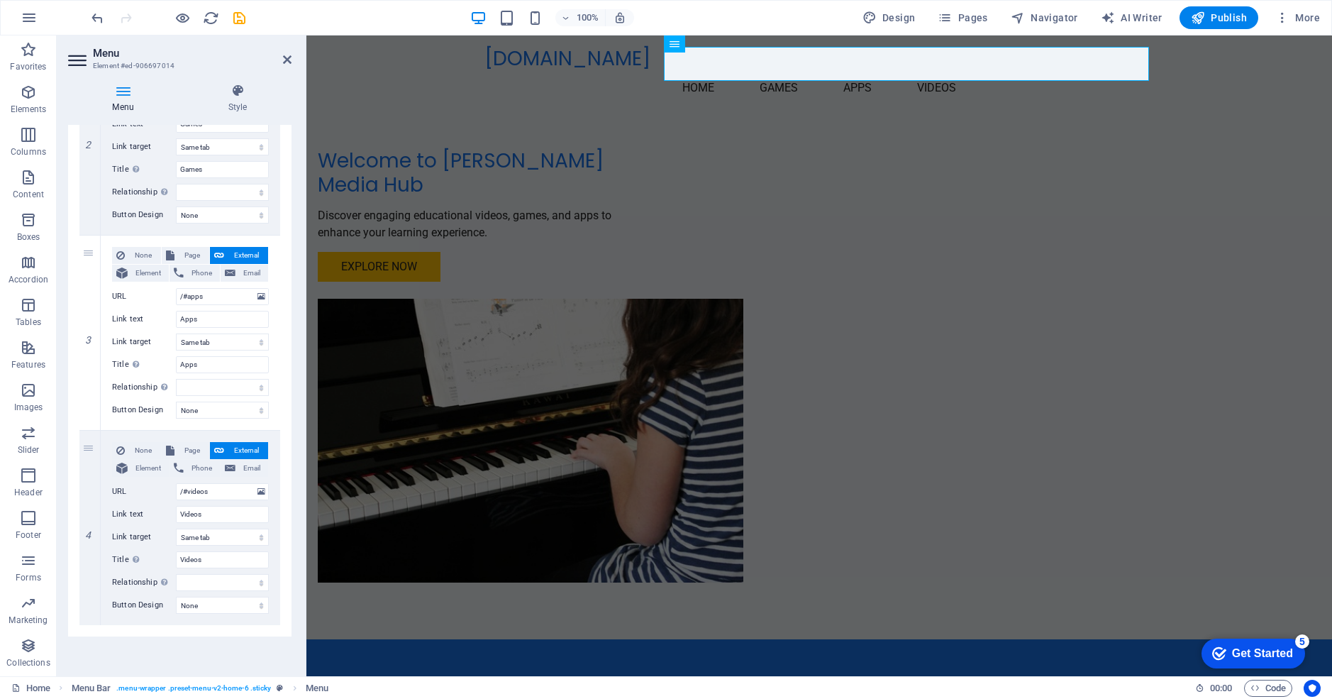
click at [123, 92] on icon at bounding box center [123, 91] width 110 height 14
click at [89, 233] on icon at bounding box center [90, 235] width 8 height 10
select select
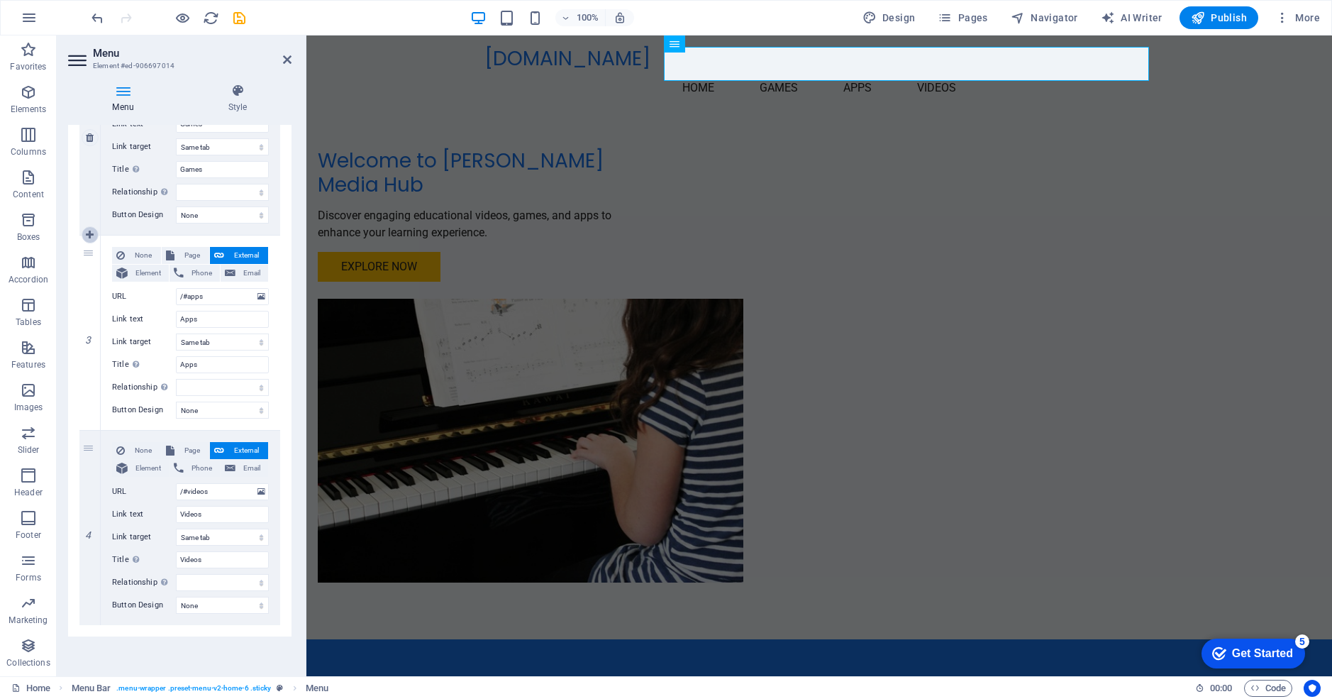
select select
type input "/#apps"
type input "Apps"
select select
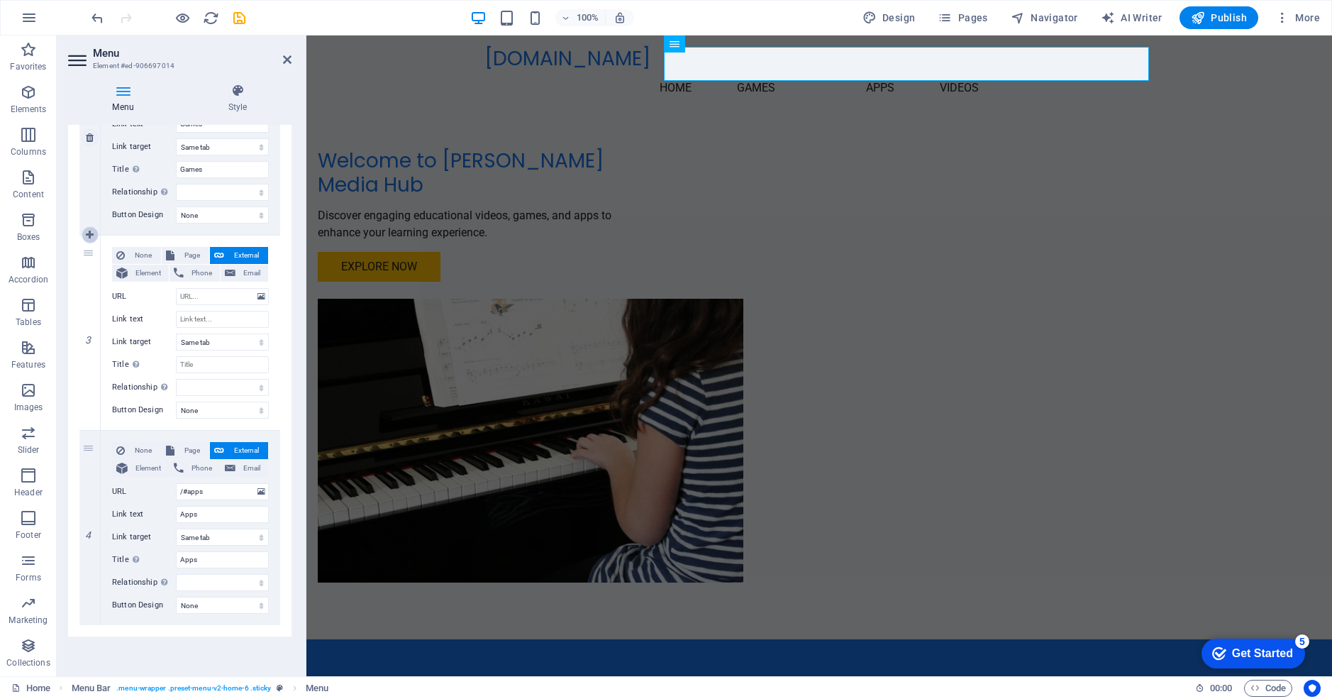
select select
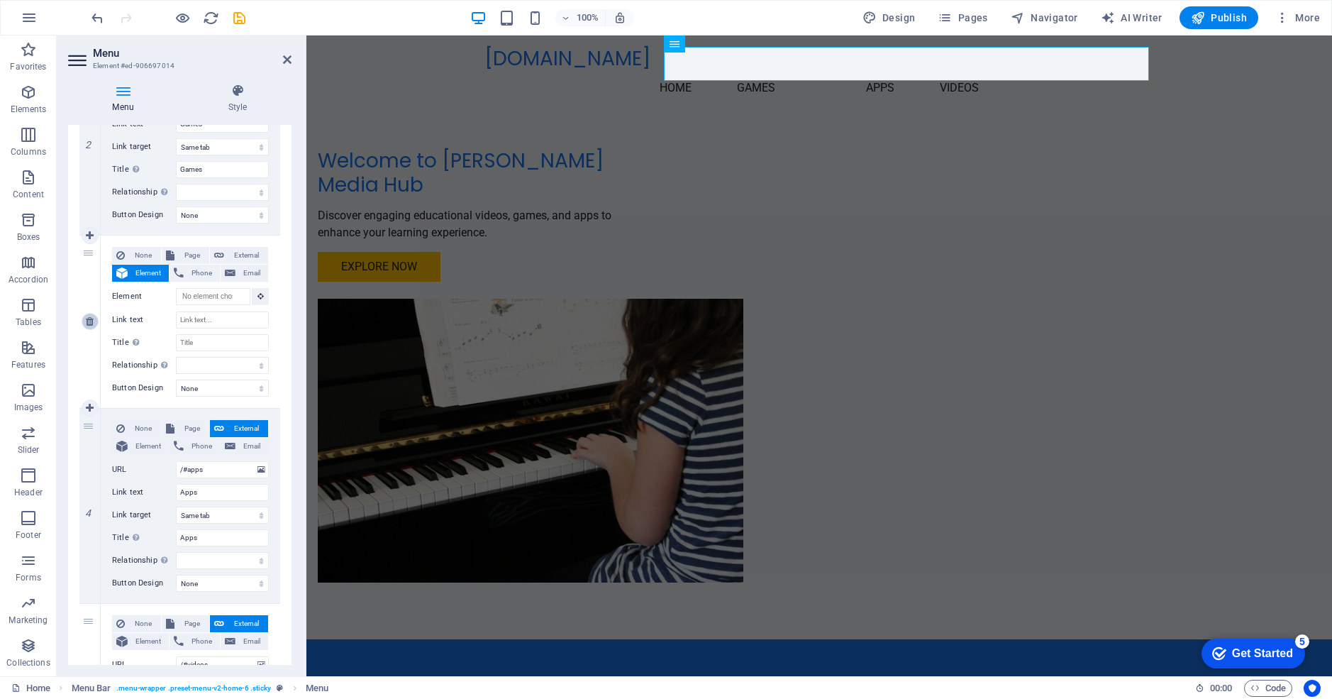
click at [92, 322] on icon at bounding box center [90, 321] width 8 height 10
select select
type input "/#apps"
type input "Apps"
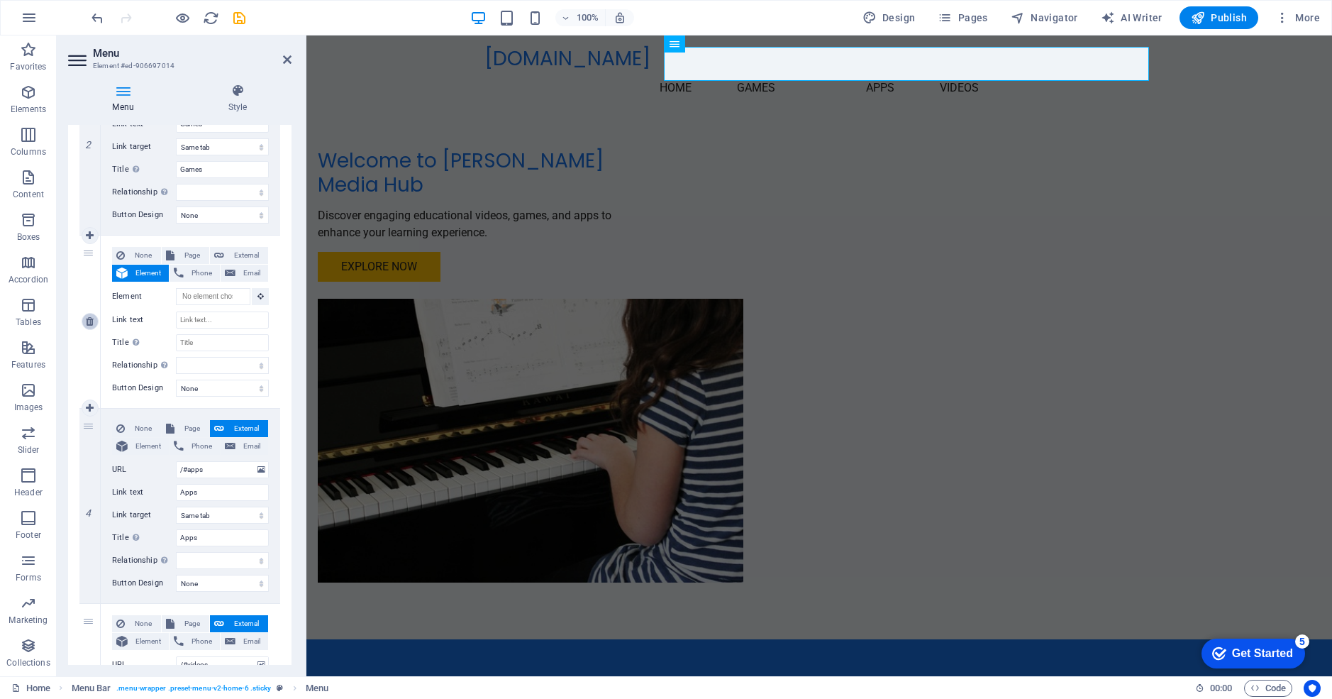
type input "Apps"
select select
type input "/#videos"
type input "Videos"
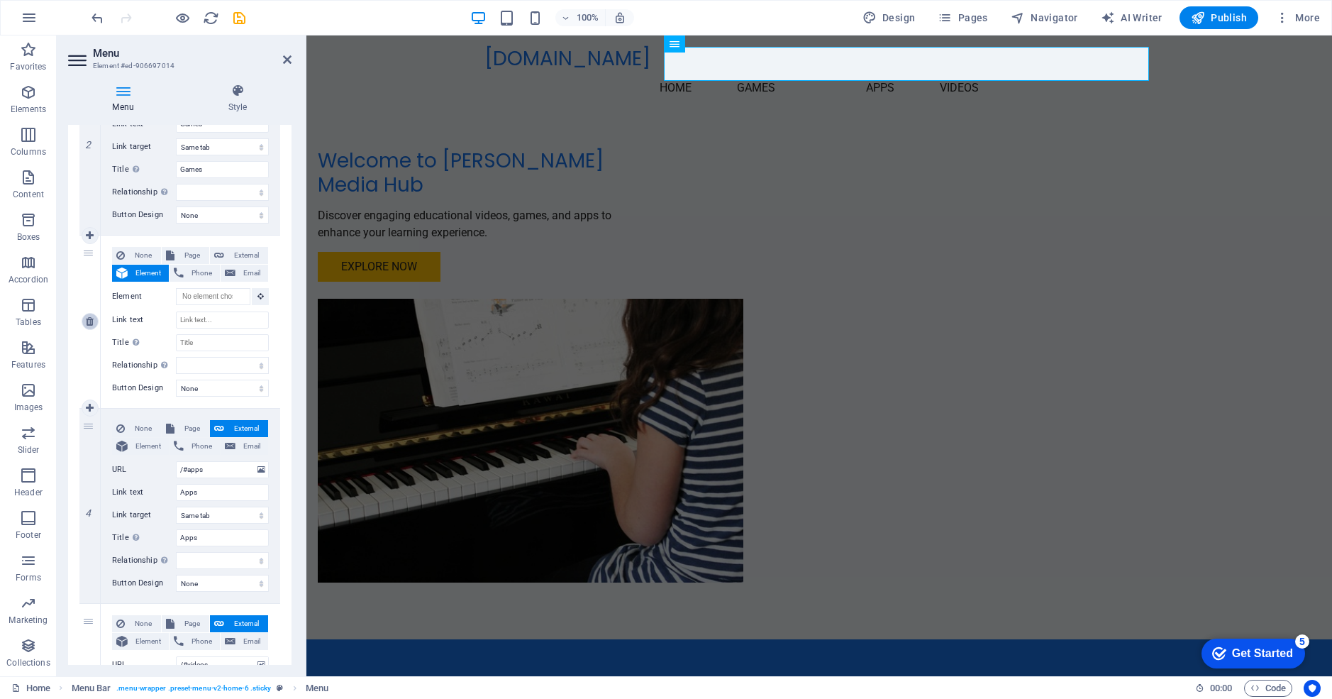
select select
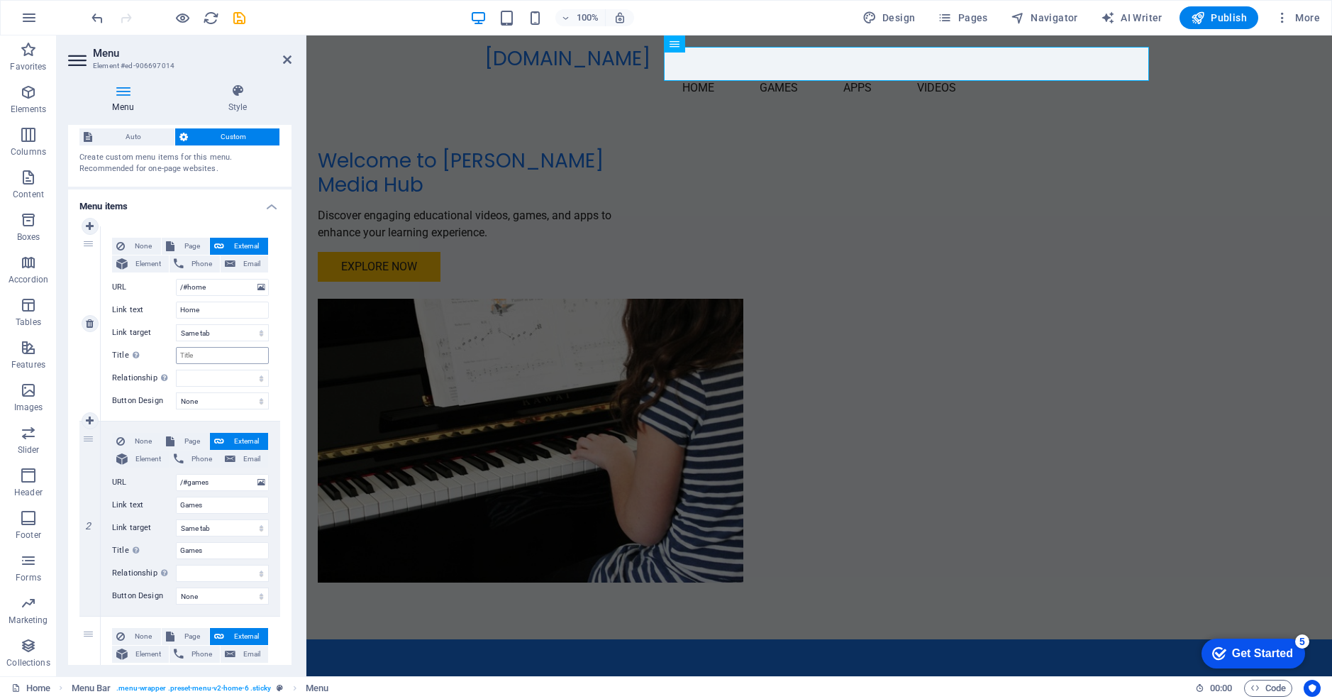
scroll to position [0, 0]
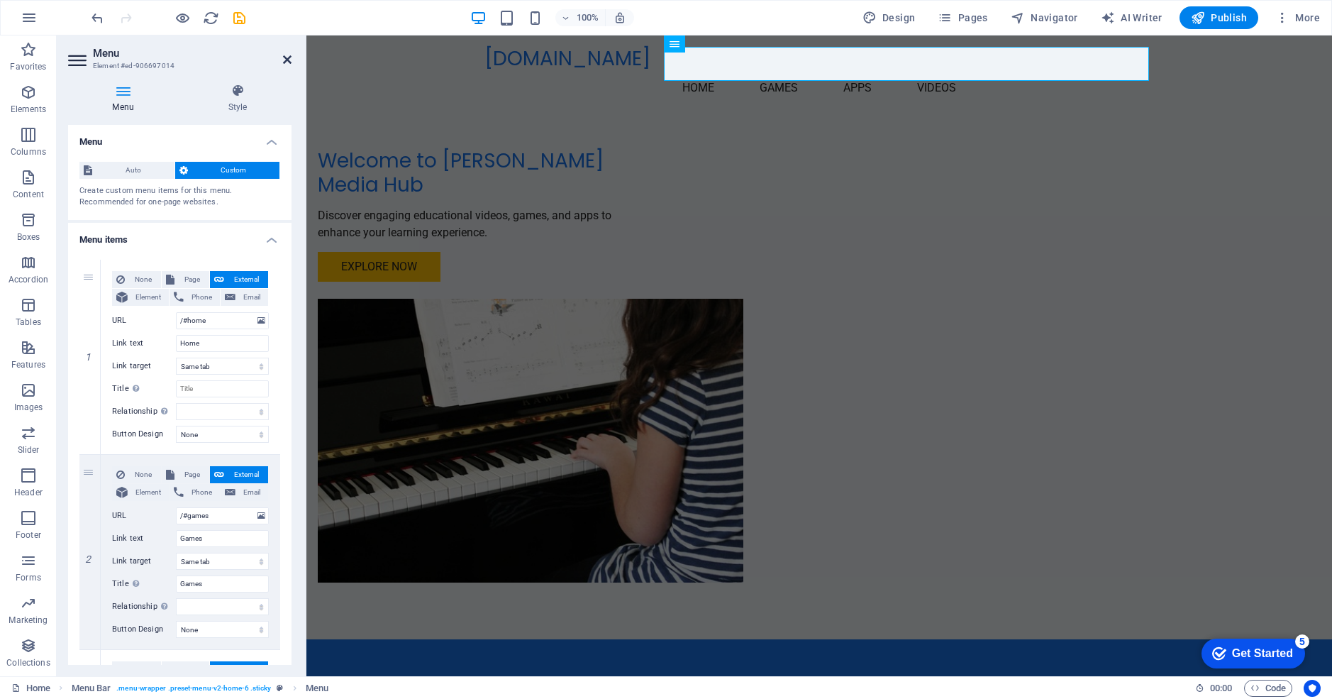
click at [287, 58] on icon at bounding box center [287, 59] width 9 height 11
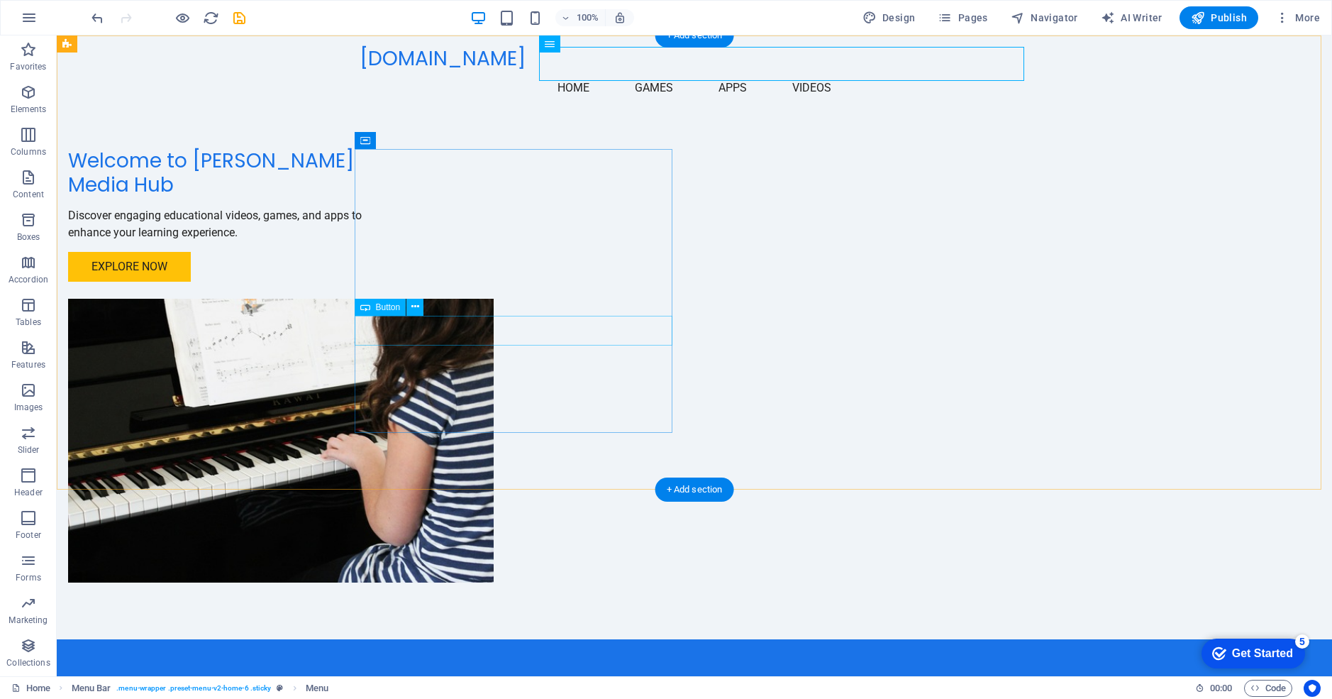
click at [386, 282] on div "Explore Now" at bounding box center [227, 267] width 318 height 30
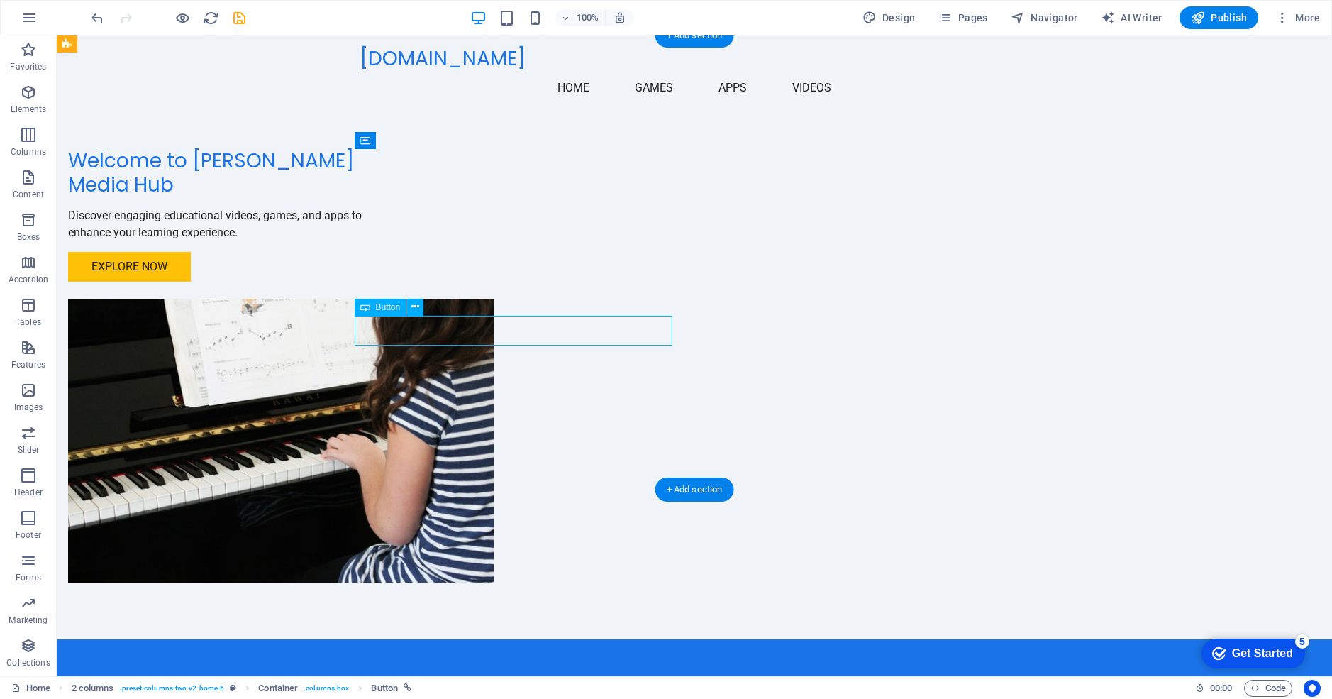
click at [386, 282] on div "Explore Now" at bounding box center [227, 267] width 318 height 30
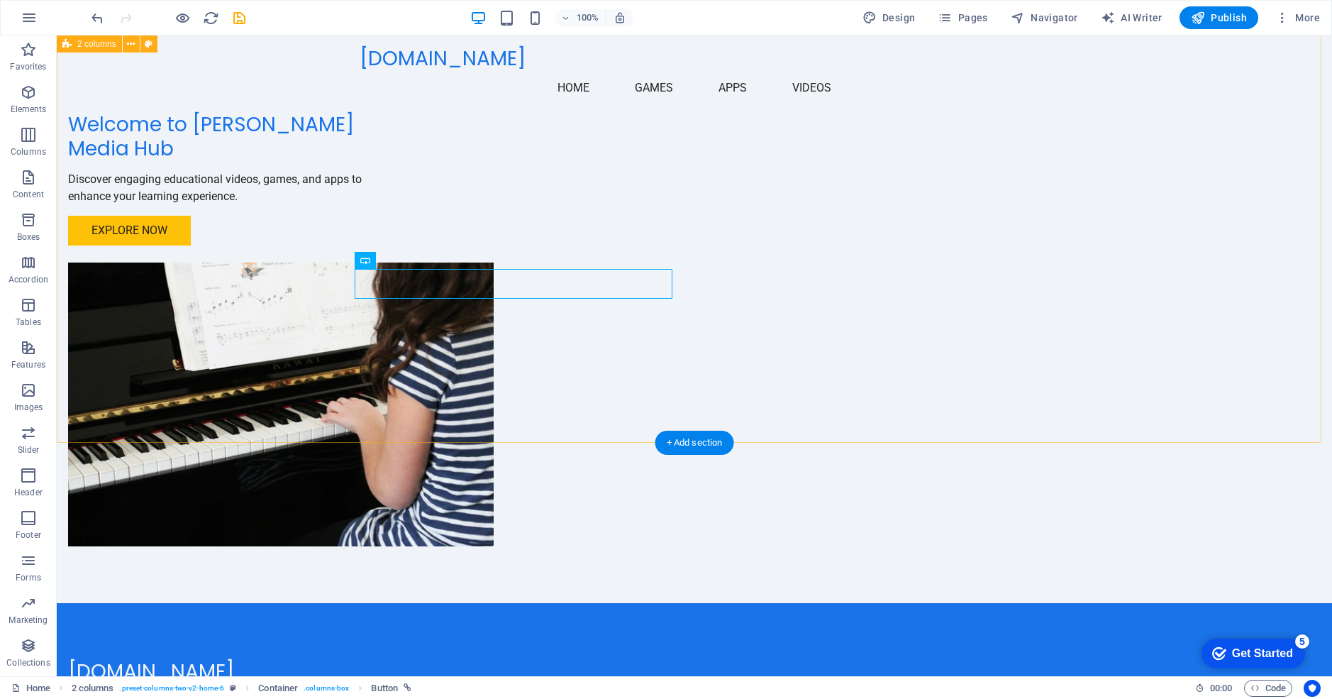
scroll to position [47, 0]
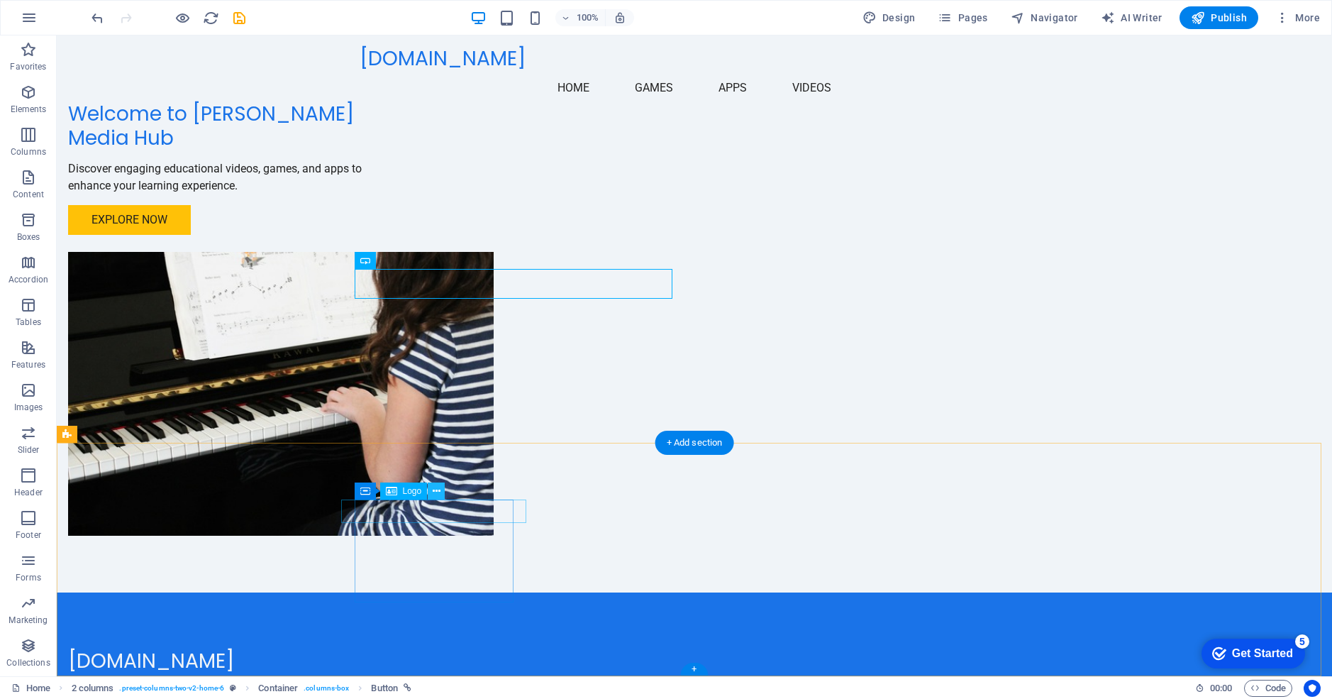
click at [440, 492] on icon at bounding box center [437, 491] width 8 height 15
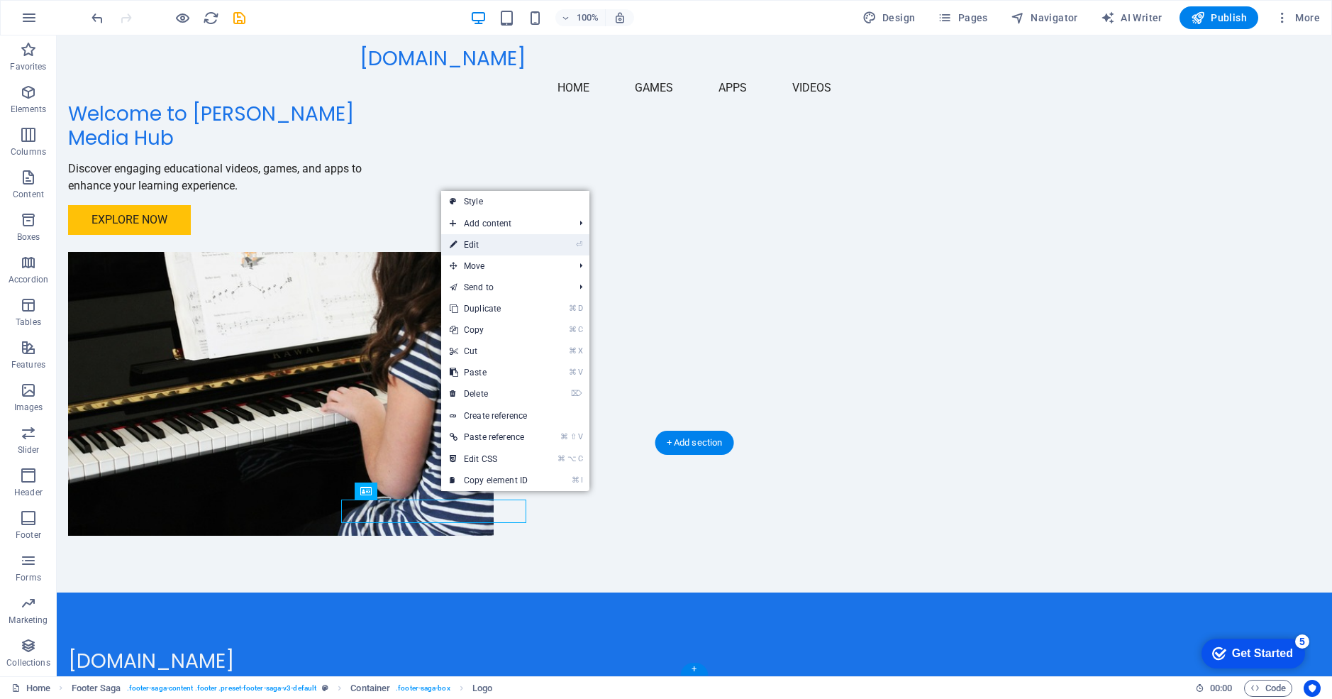
click at [470, 241] on link "⏎ Edit" at bounding box center [488, 244] width 95 height 21
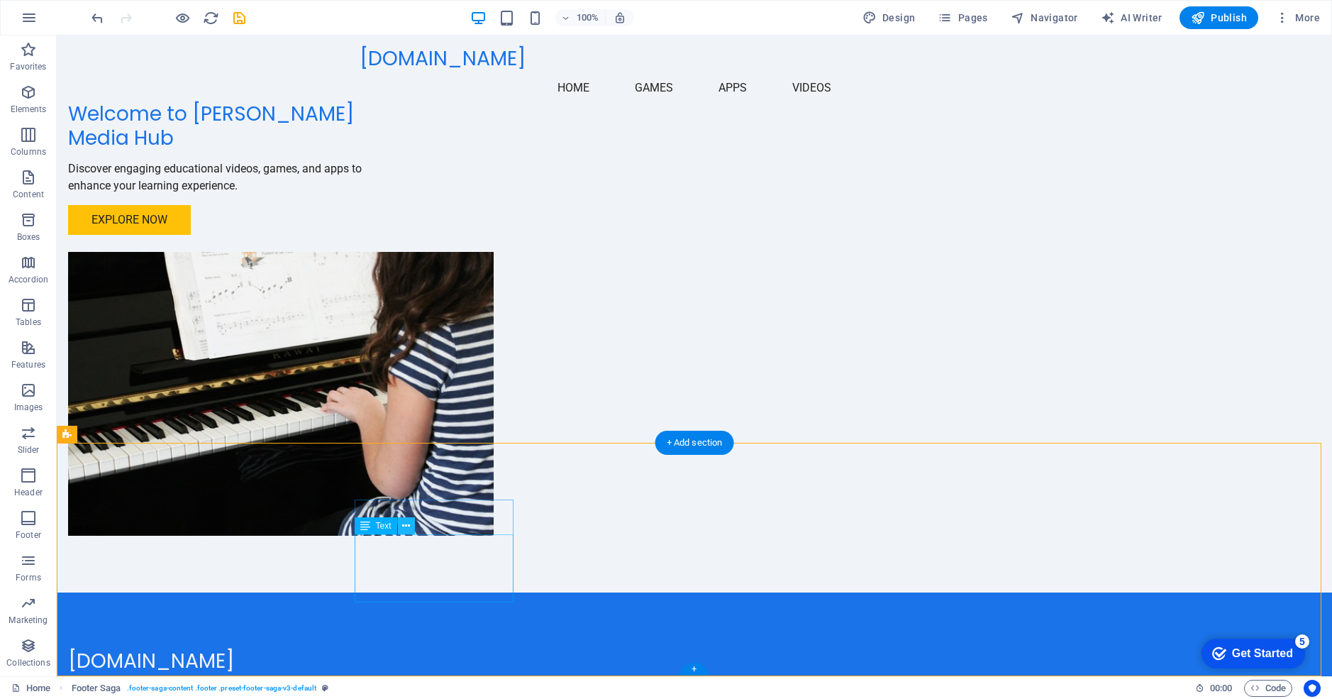
click at [407, 526] on icon at bounding box center [406, 526] width 8 height 15
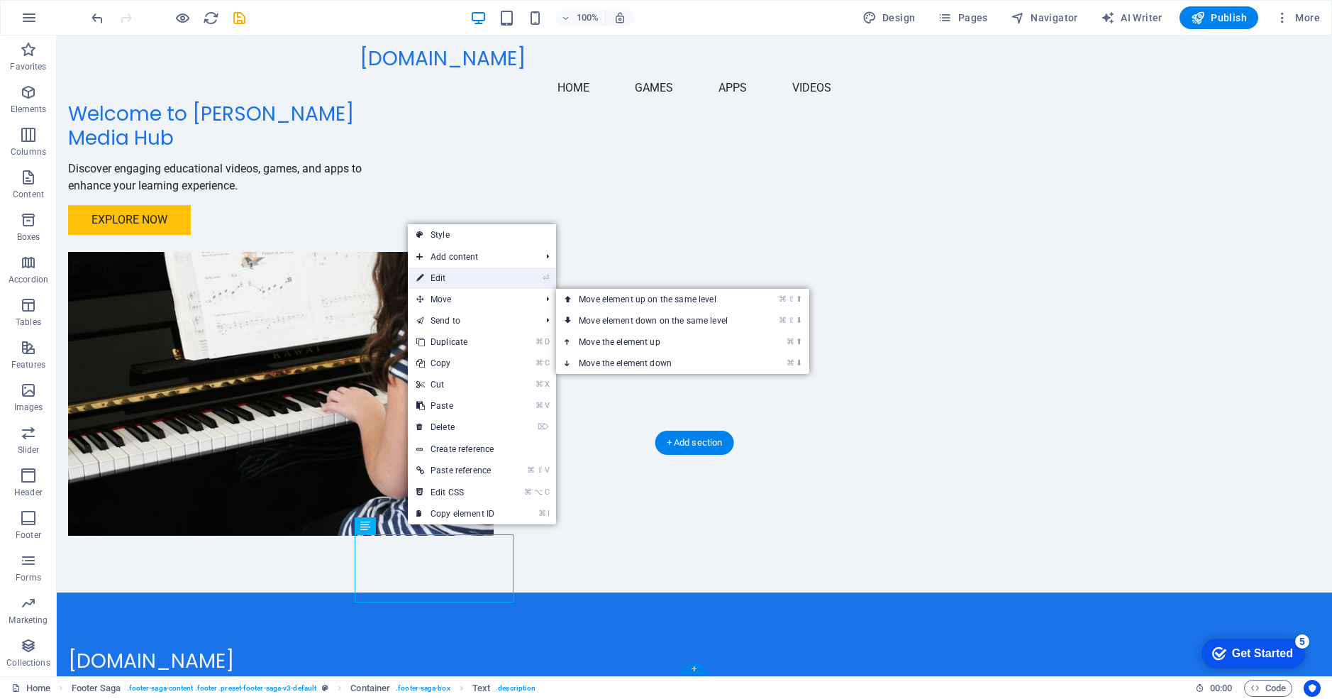
click at [448, 281] on link "⏎ Edit" at bounding box center [455, 277] width 95 height 21
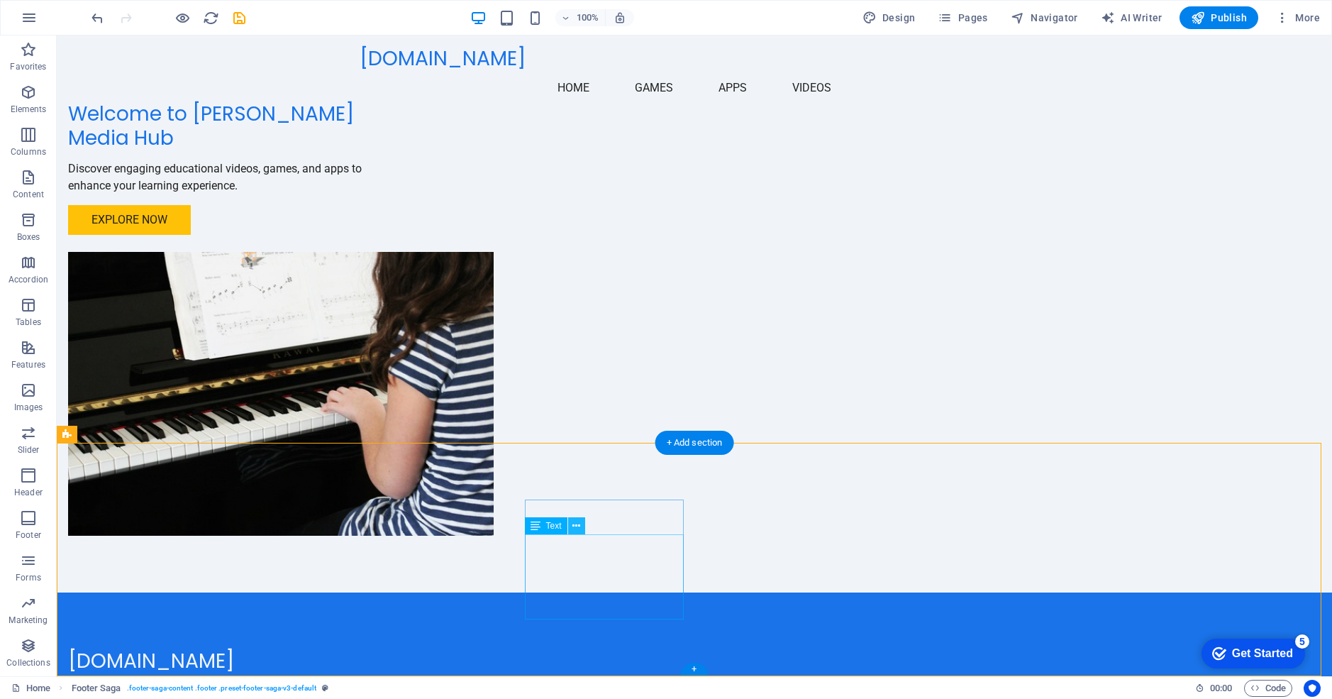
click at [577, 525] on icon at bounding box center [577, 526] width 8 height 15
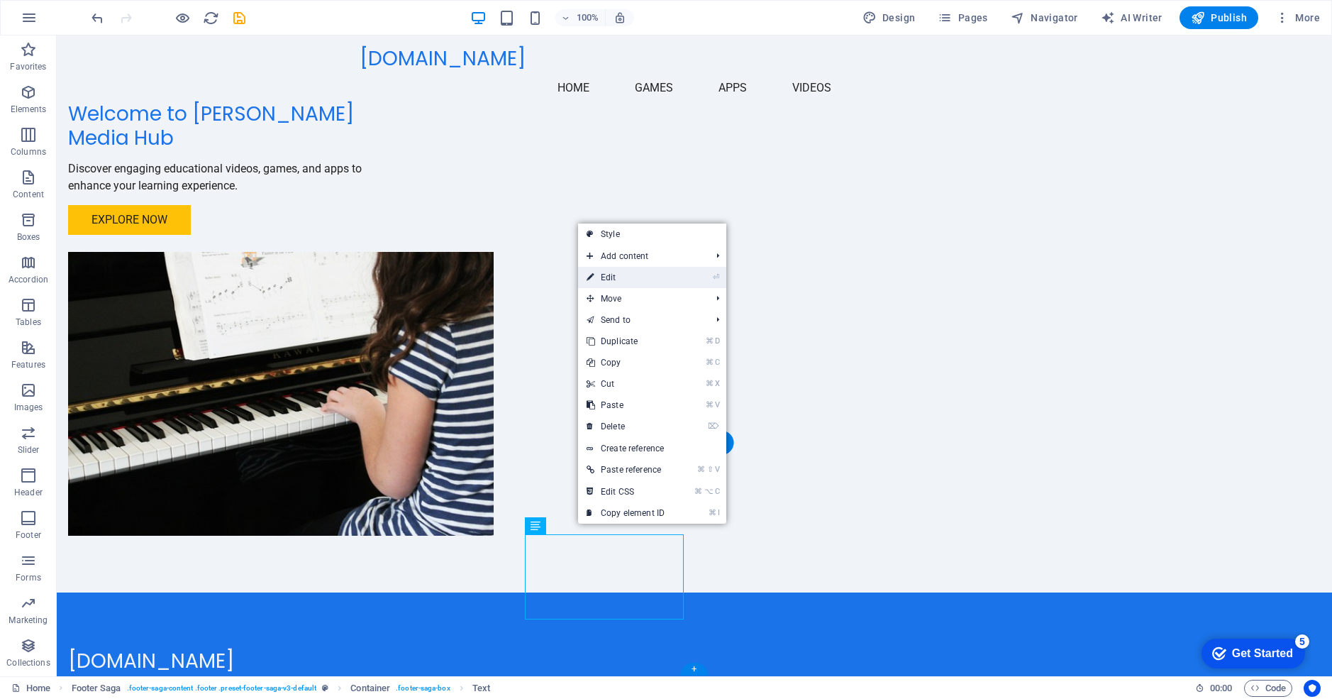
click at [618, 283] on link "⏎ Edit" at bounding box center [625, 277] width 95 height 21
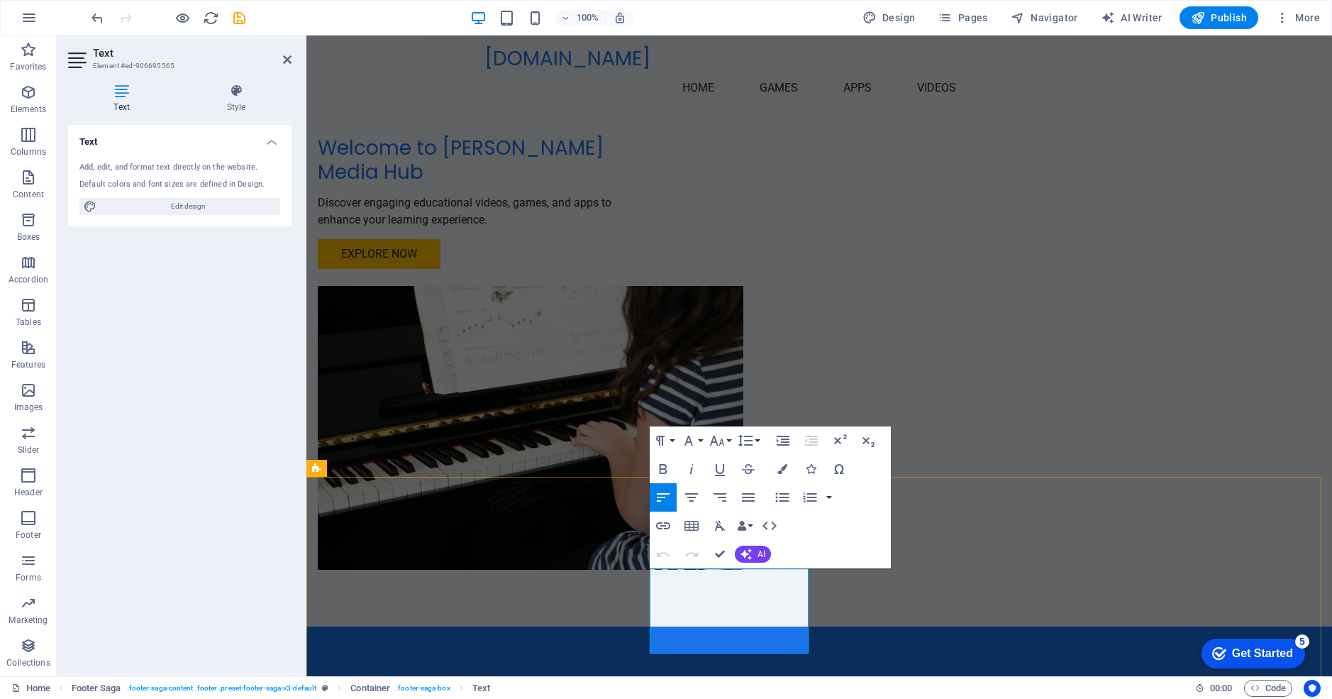
drag, startPoint x: 778, startPoint y: 610, endPoint x: 652, endPoint y: 571, distance: 132.2
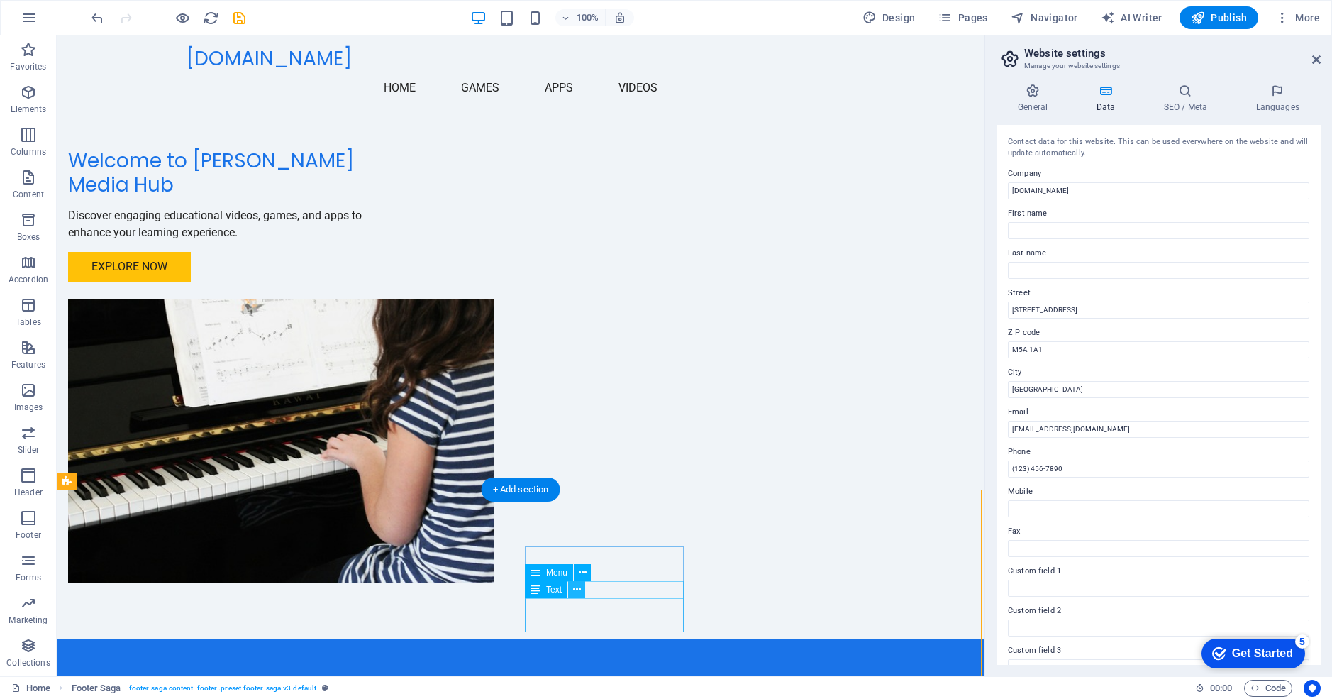
click at [578, 590] on icon at bounding box center [577, 590] width 8 height 15
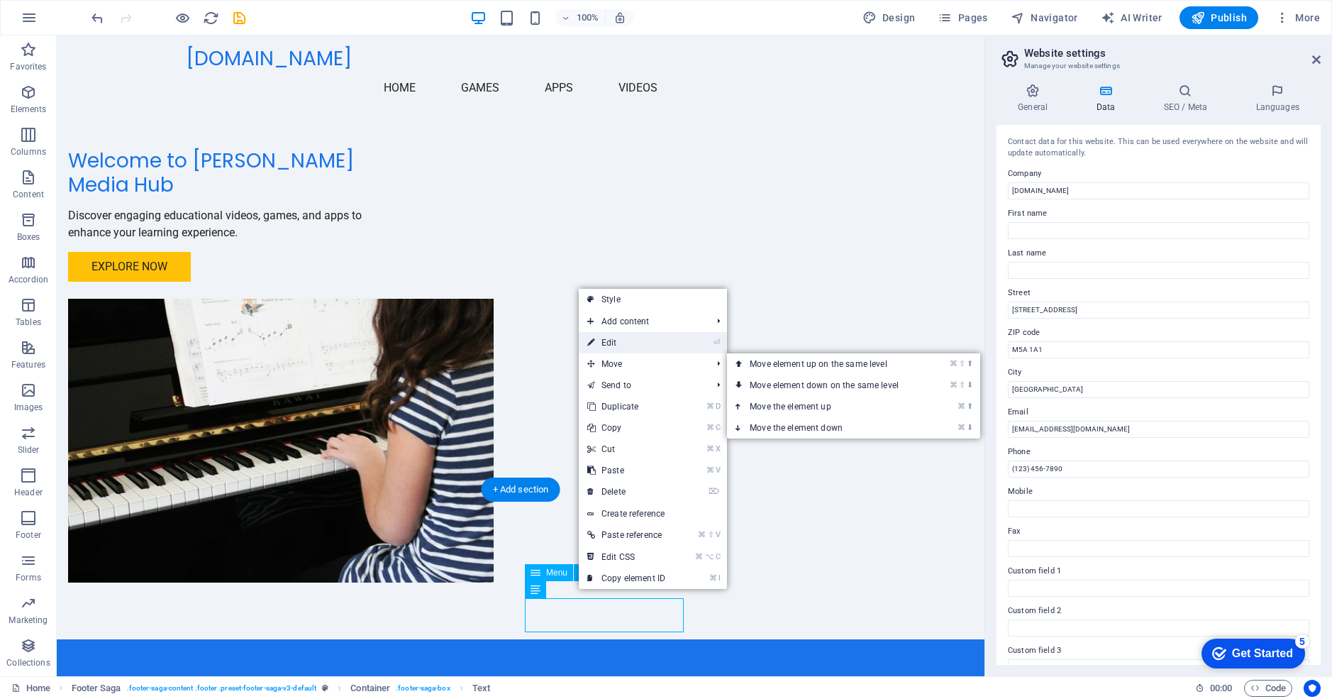
click at [617, 341] on link "⏎ Edit" at bounding box center [626, 342] width 95 height 21
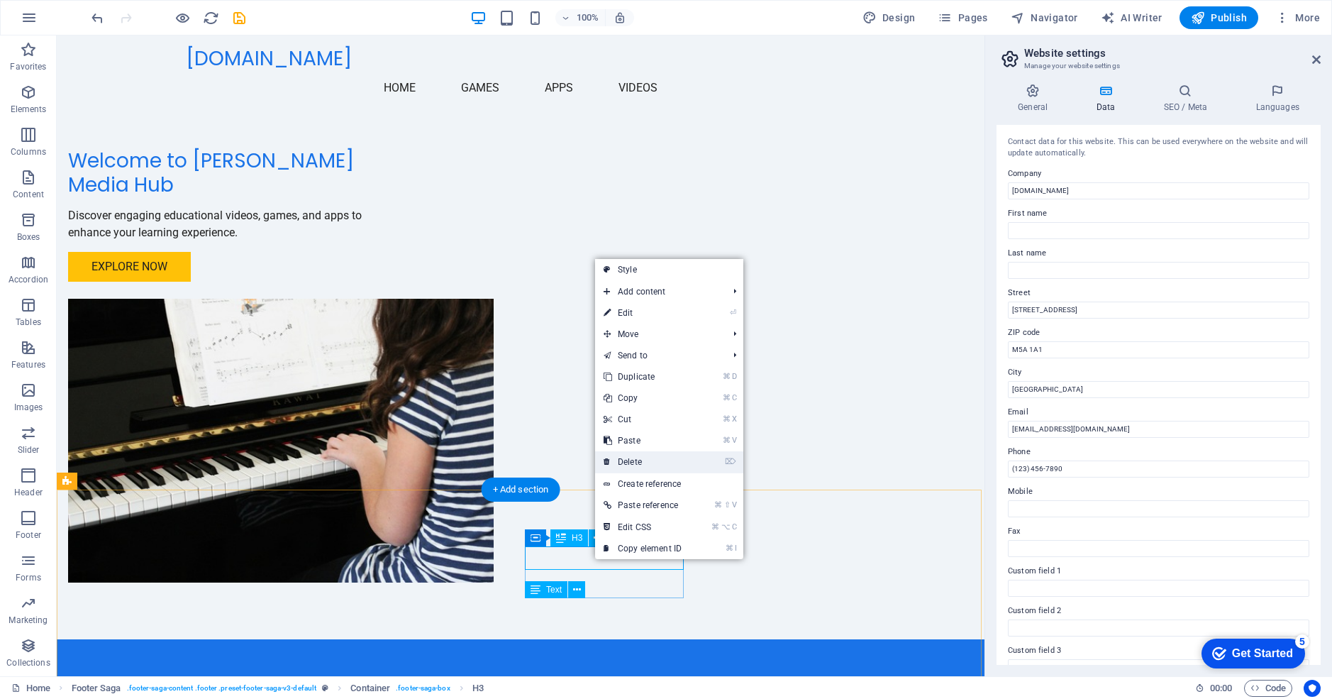
click at [632, 459] on link "⌦ Delete" at bounding box center [642, 461] width 95 height 21
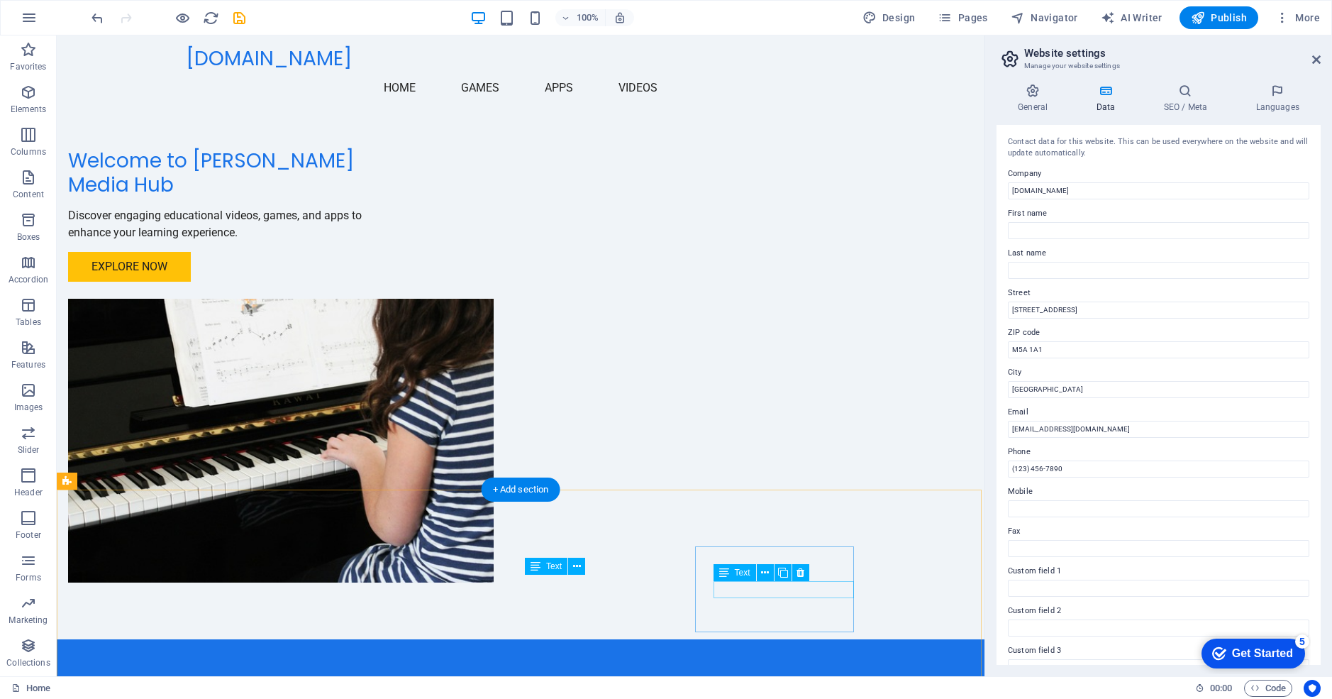
click at [736, 565] on div "Text" at bounding box center [735, 572] width 43 height 17
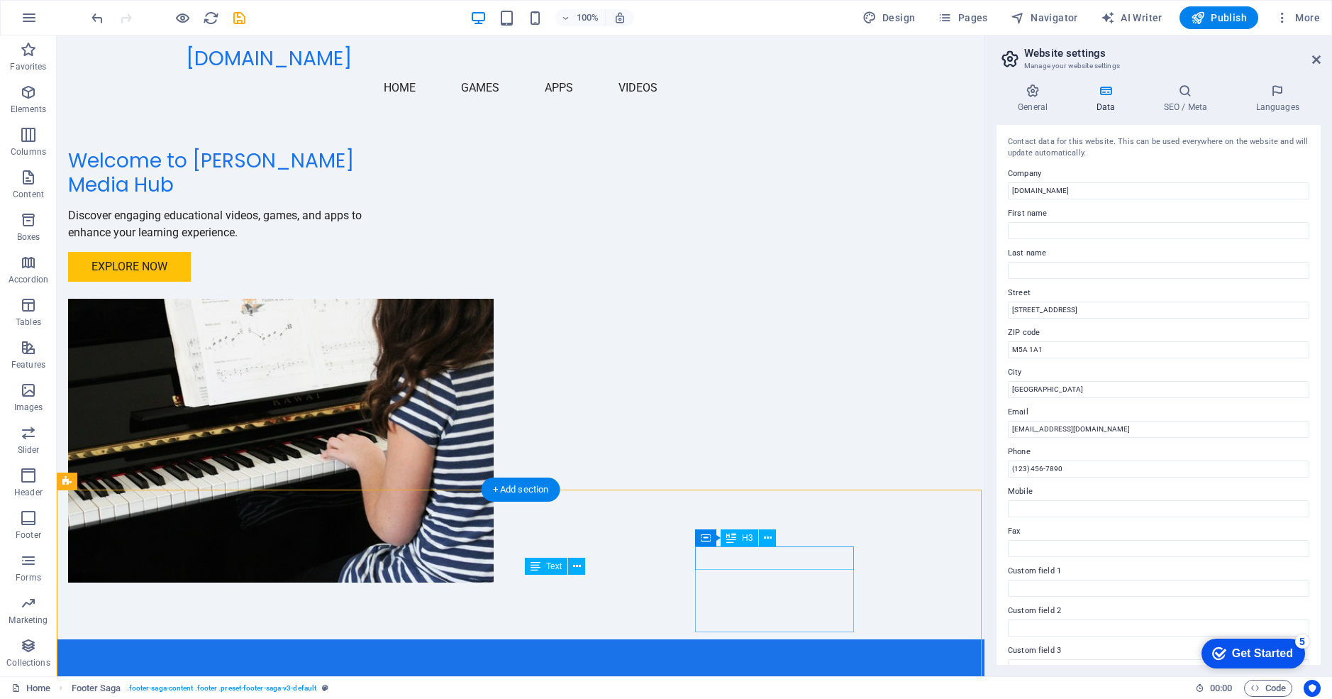
click at [770, 533] on icon at bounding box center [768, 538] width 8 height 15
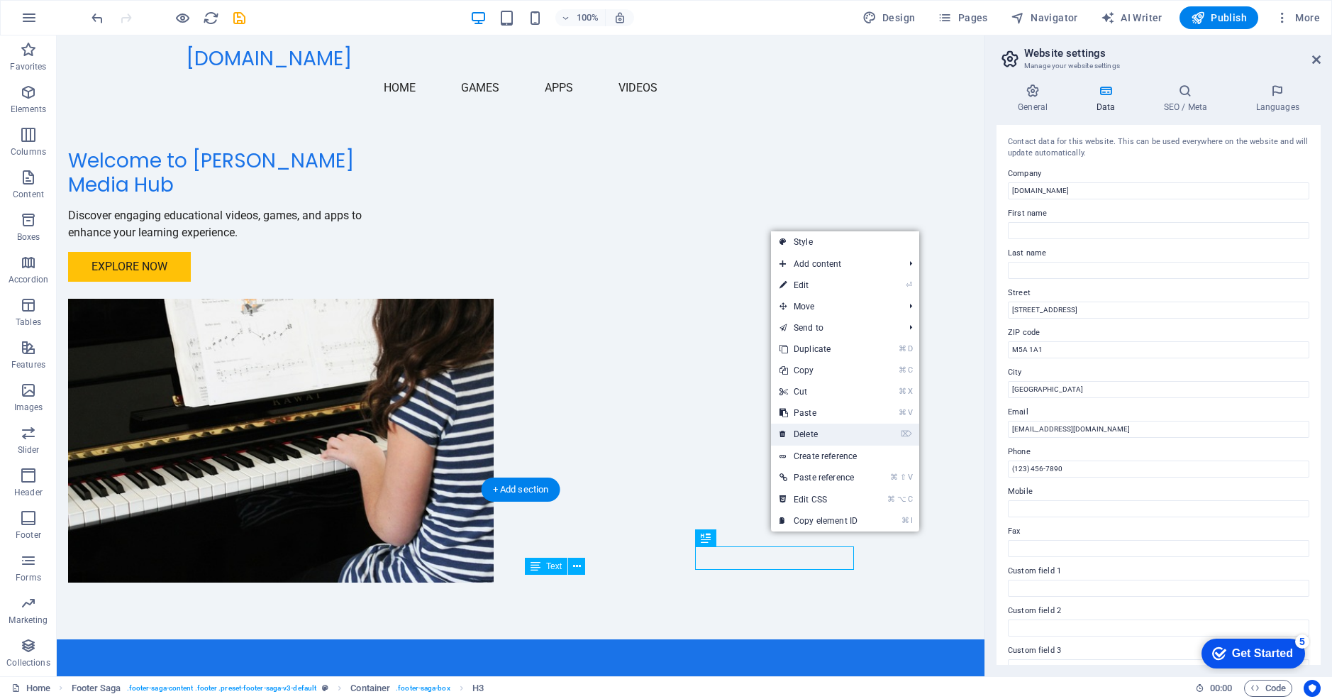
click at [777, 434] on link "⌦ Delete" at bounding box center [818, 434] width 95 height 21
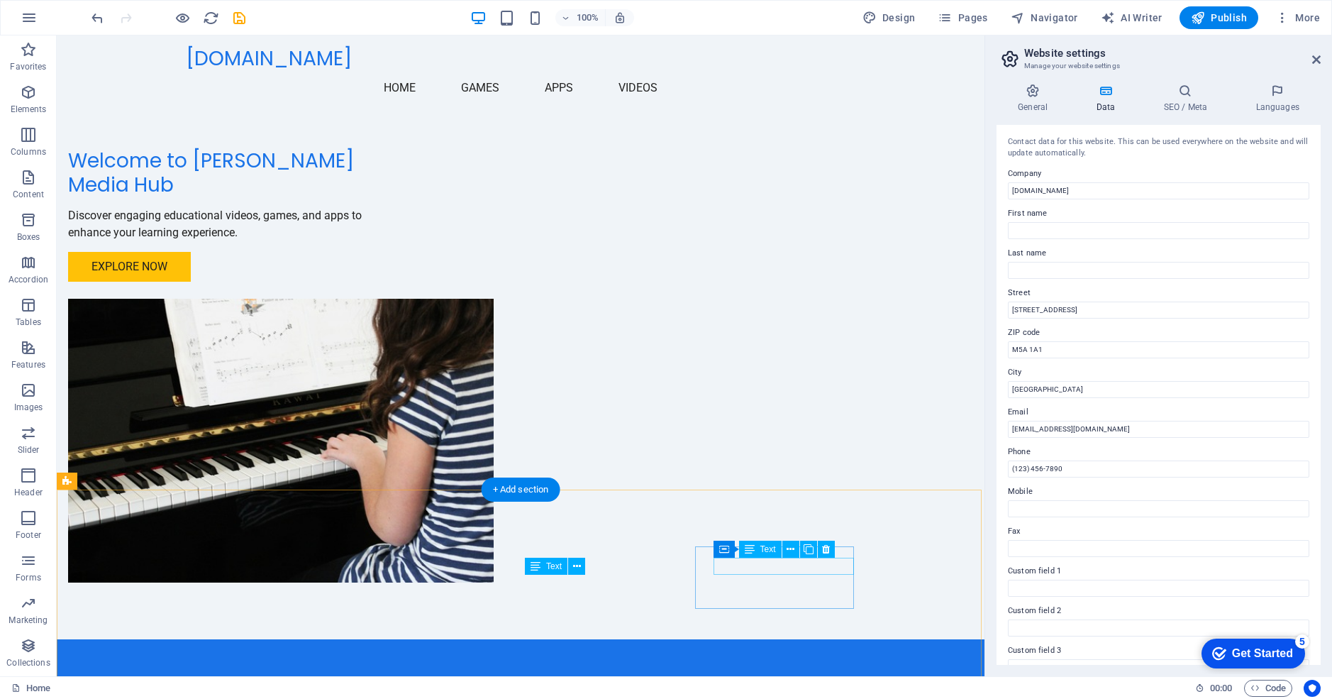
click at [826, 547] on icon at bounding box center [826, 549] width 8 height 15
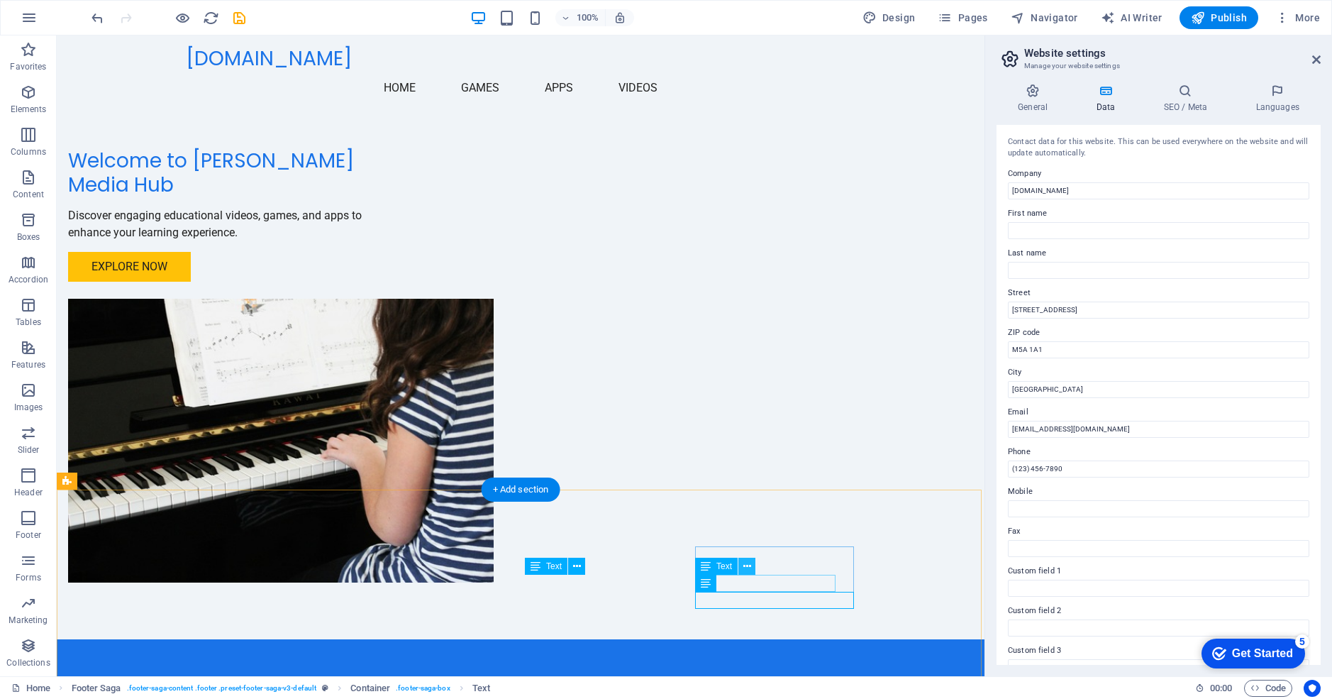
click at [751, 567] on icon at bounding box center [748, 566] width 8 height 15
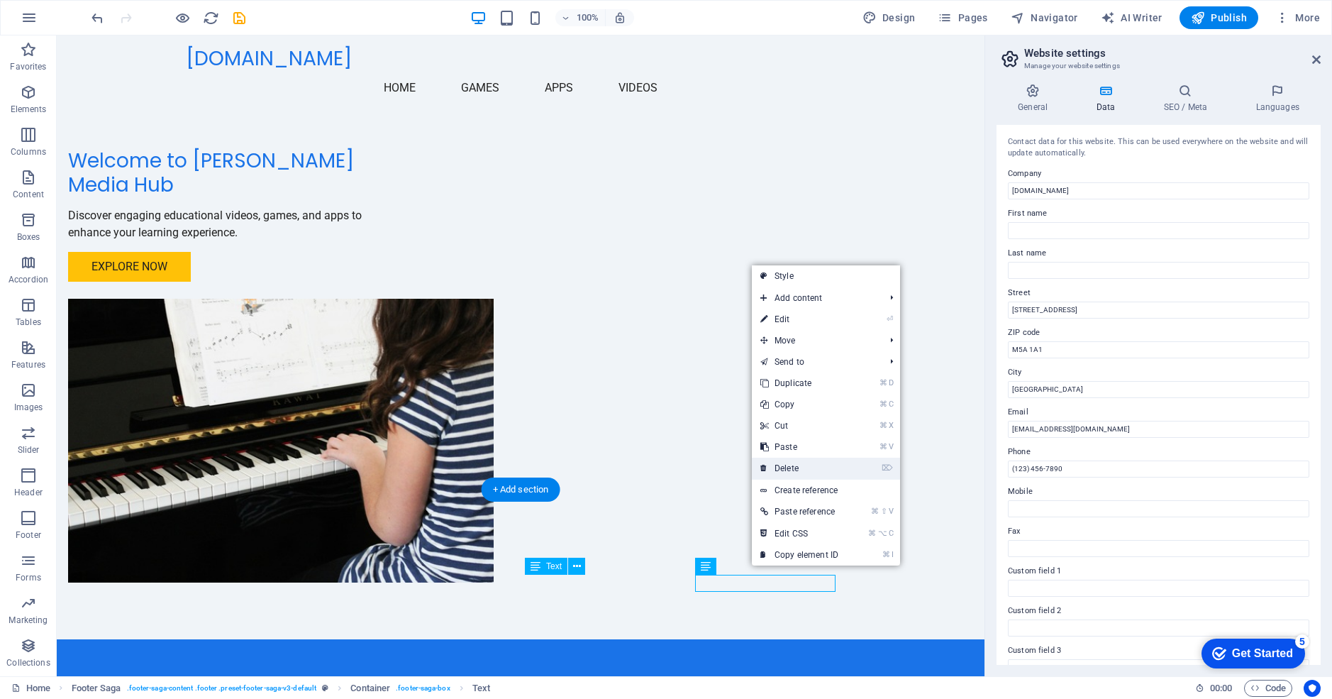
click at [793, 463] on link "⌦ Delete" at bounding box center [799, 468] width 95 height 21
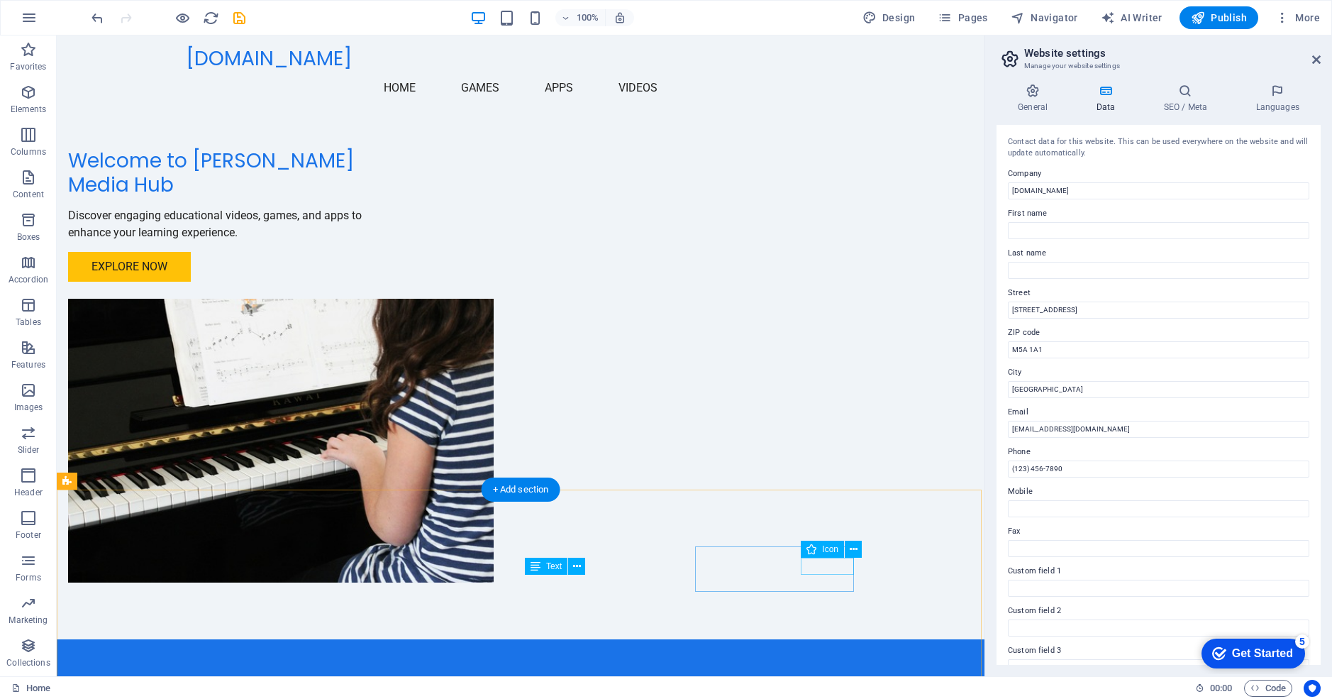
click at [853, 548] on icon at bounding box center [854, 549] width 8 height 15
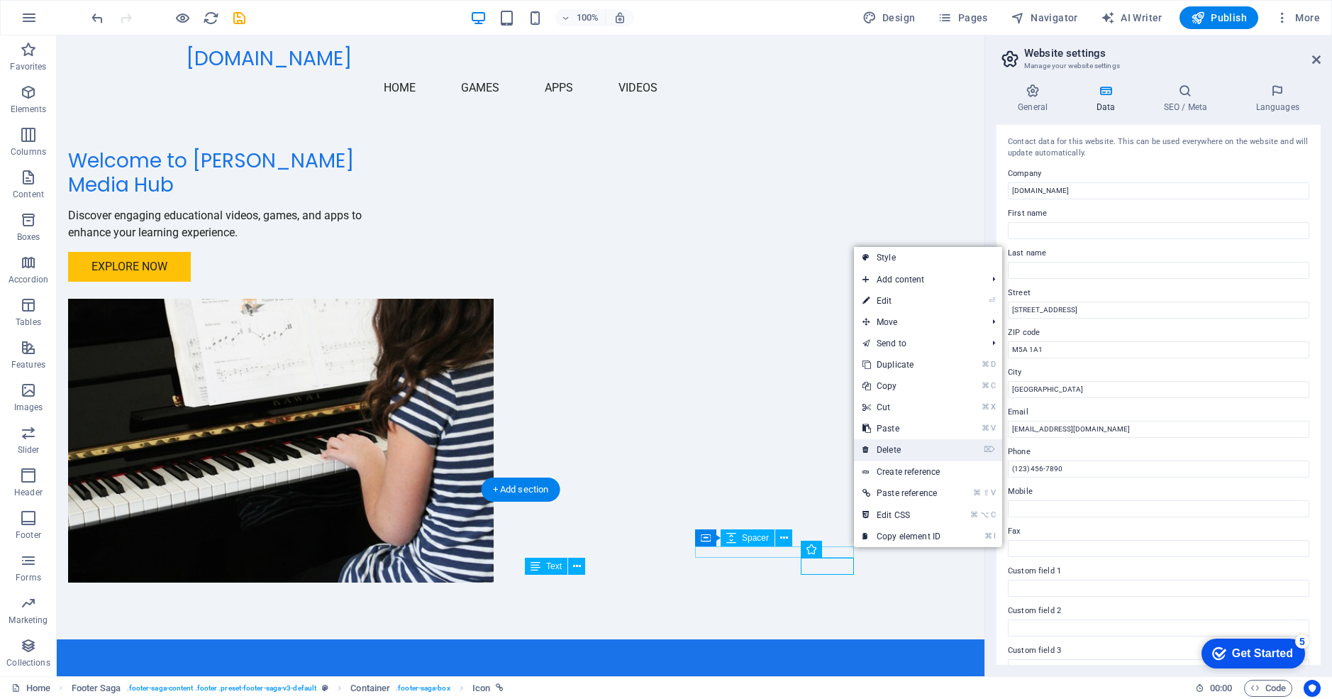
click at [894, 450] on link "⌦ Delete" at bounding box center [901, 449] width 95 height 21
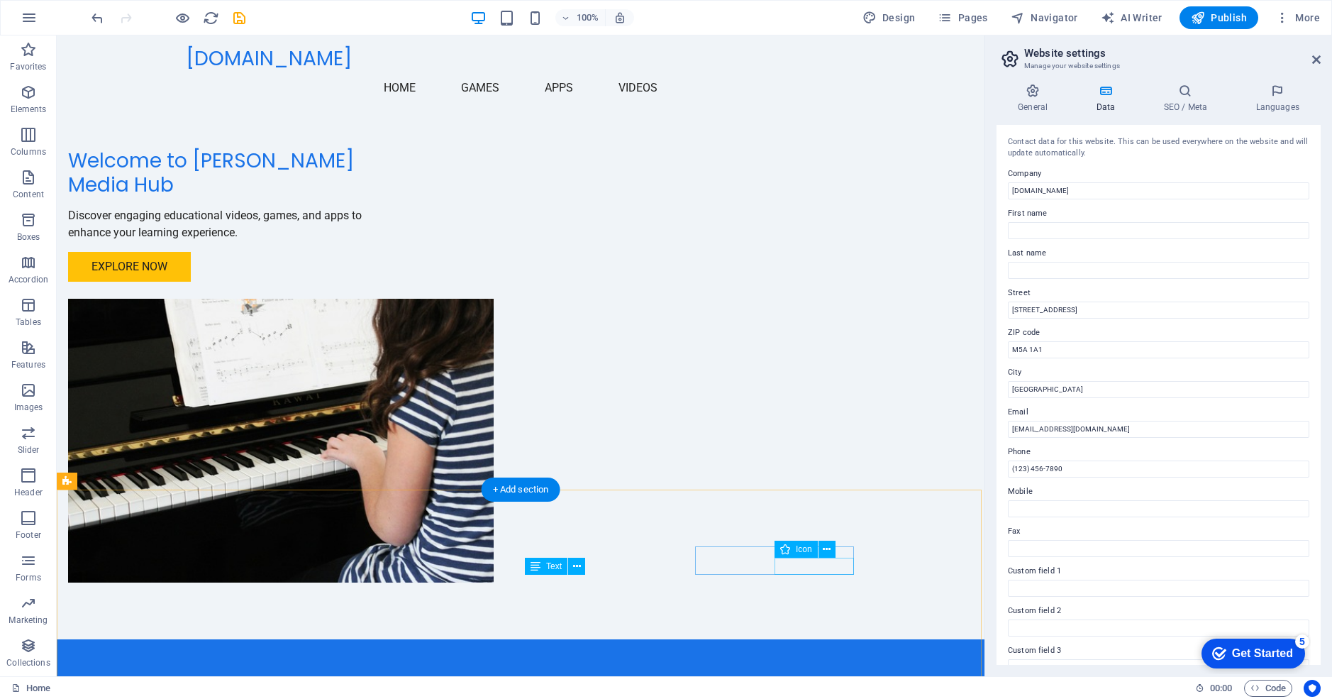
click at [826, 549] on icon at bounding box center [827, 549] width 8 height 15
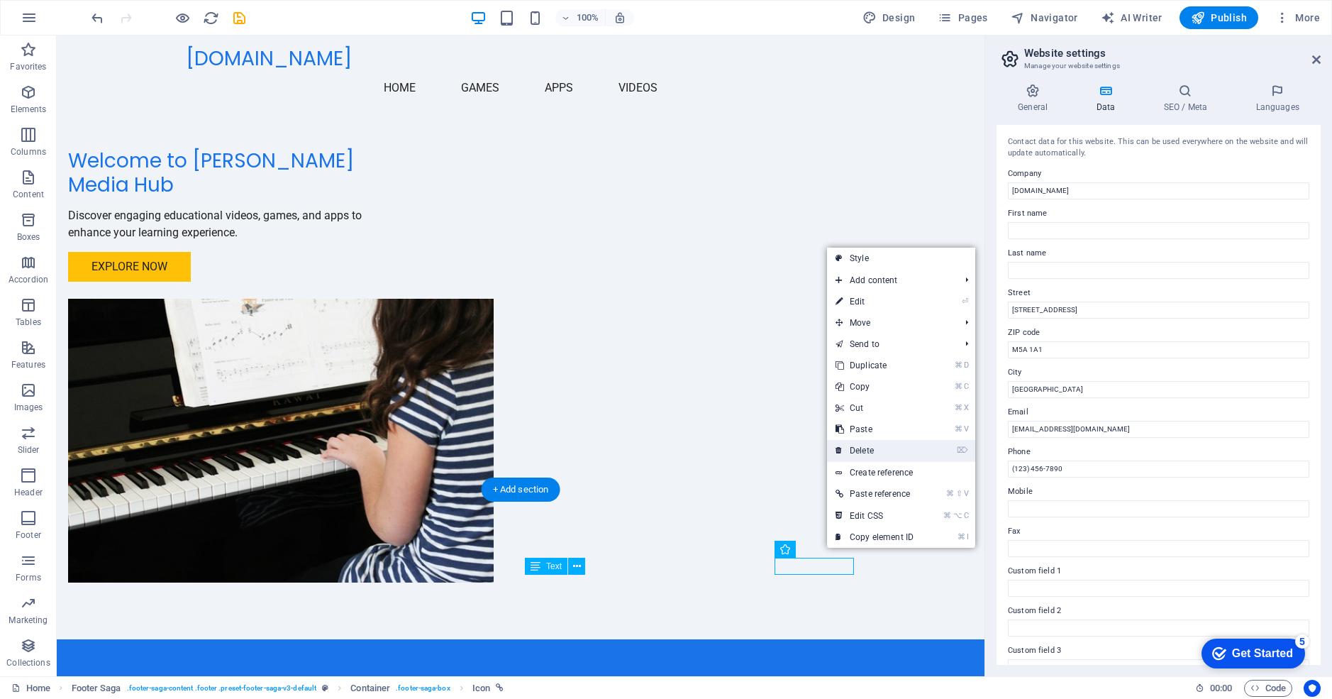
click at [849, 450] on link "⌦ Delete" at bounding box center [874, 450] width 95 height 21
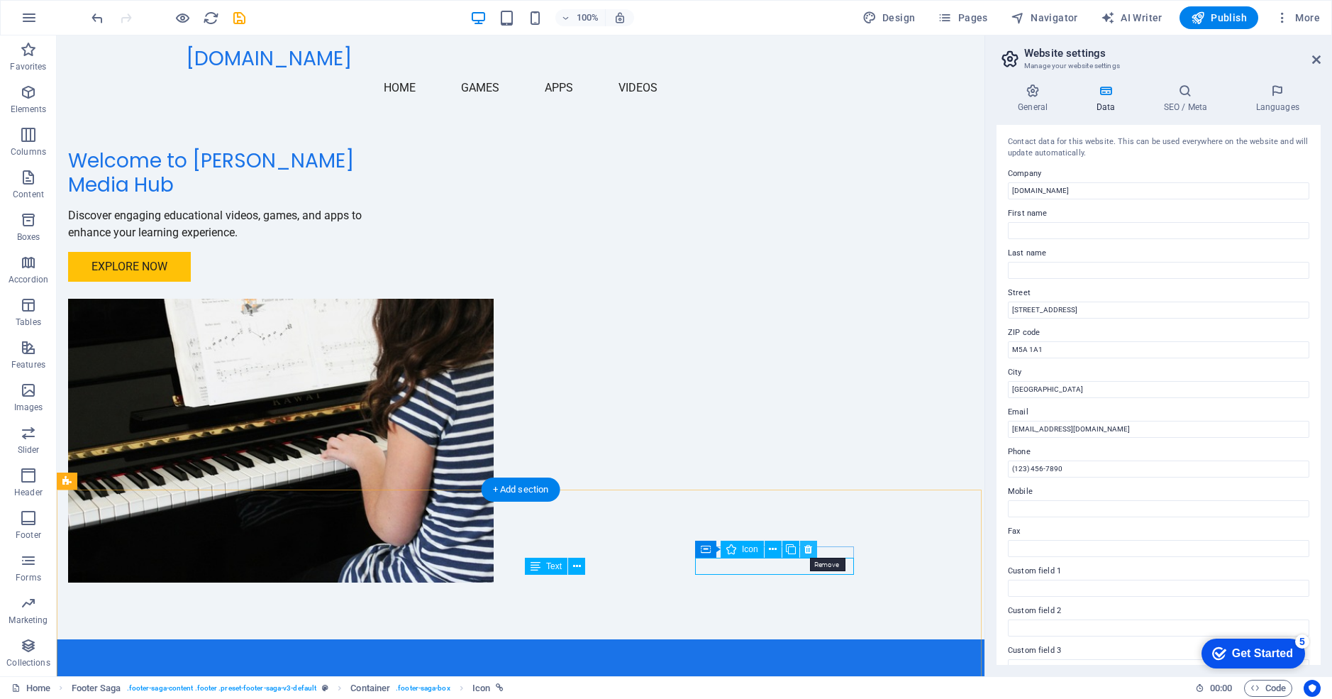
click at [810, 548] on icon at bounding box center [809, 549] width 8 height 15
click at [805, 545] on icon at bounding box center [809, 549] width 8 height 15
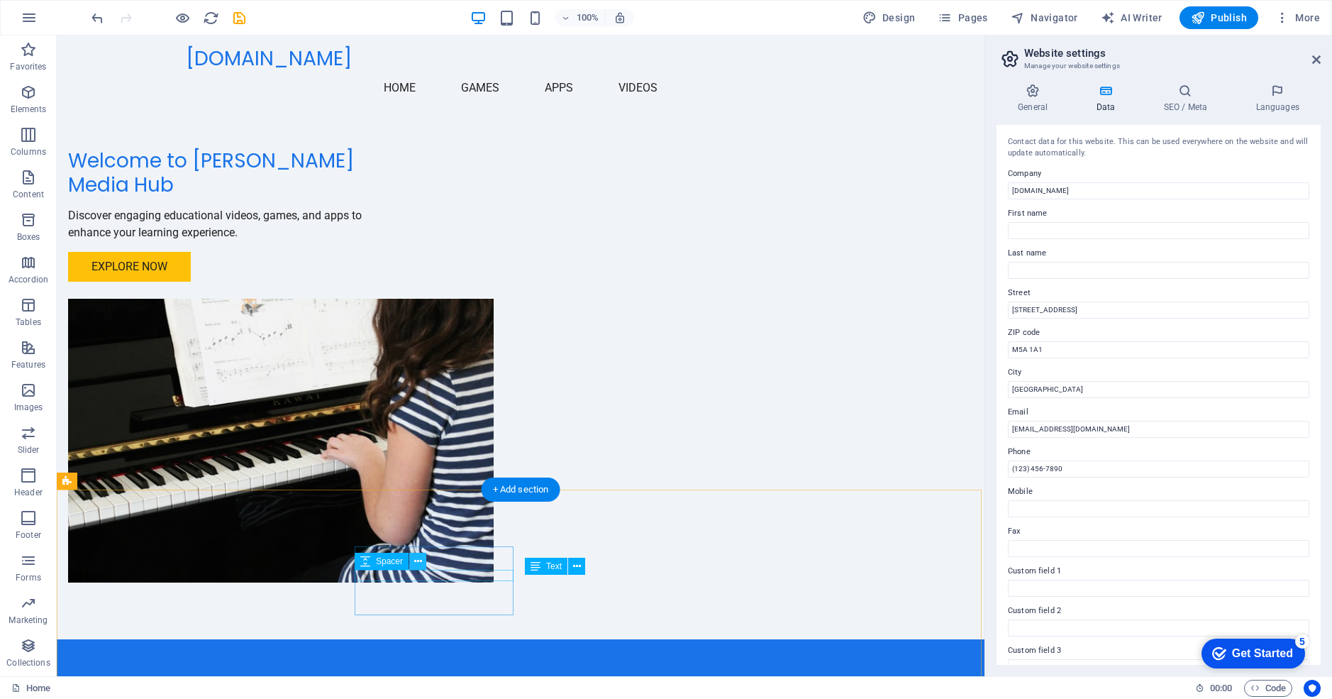
click at [416, 559] on icon at bounding box center [418, 561] width 8 height 15
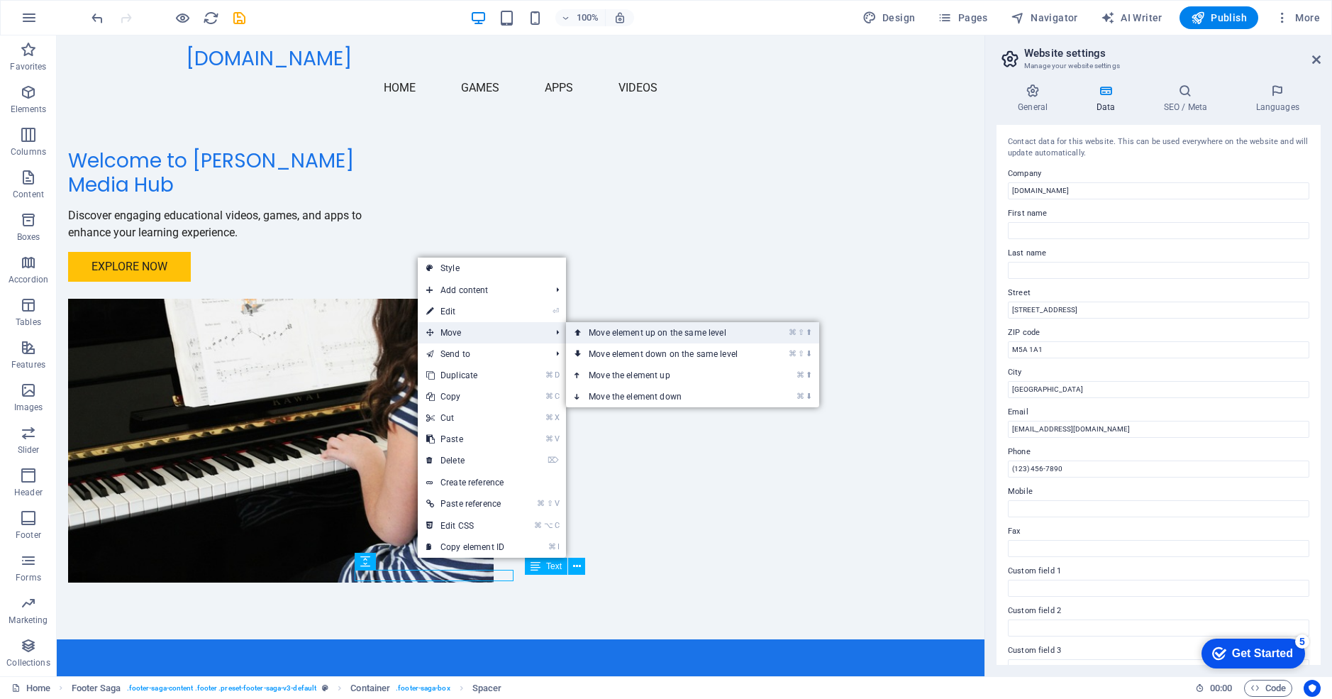
click at [620, 331] on link "⌘ ⇧ ⬆ Move element up on the same level" at bounding box center [666, 332] width 200 height 21
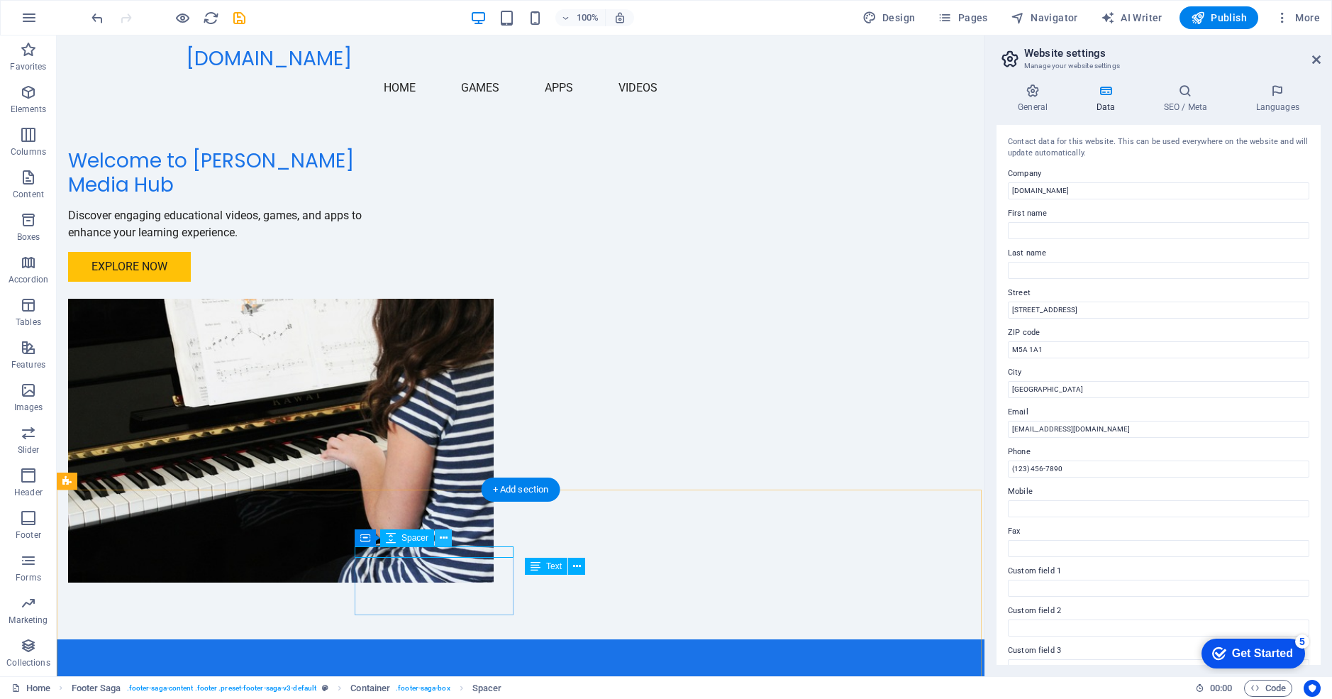
click at [446, 539] on icon at bounding box center [444, 538] width 8 height 15
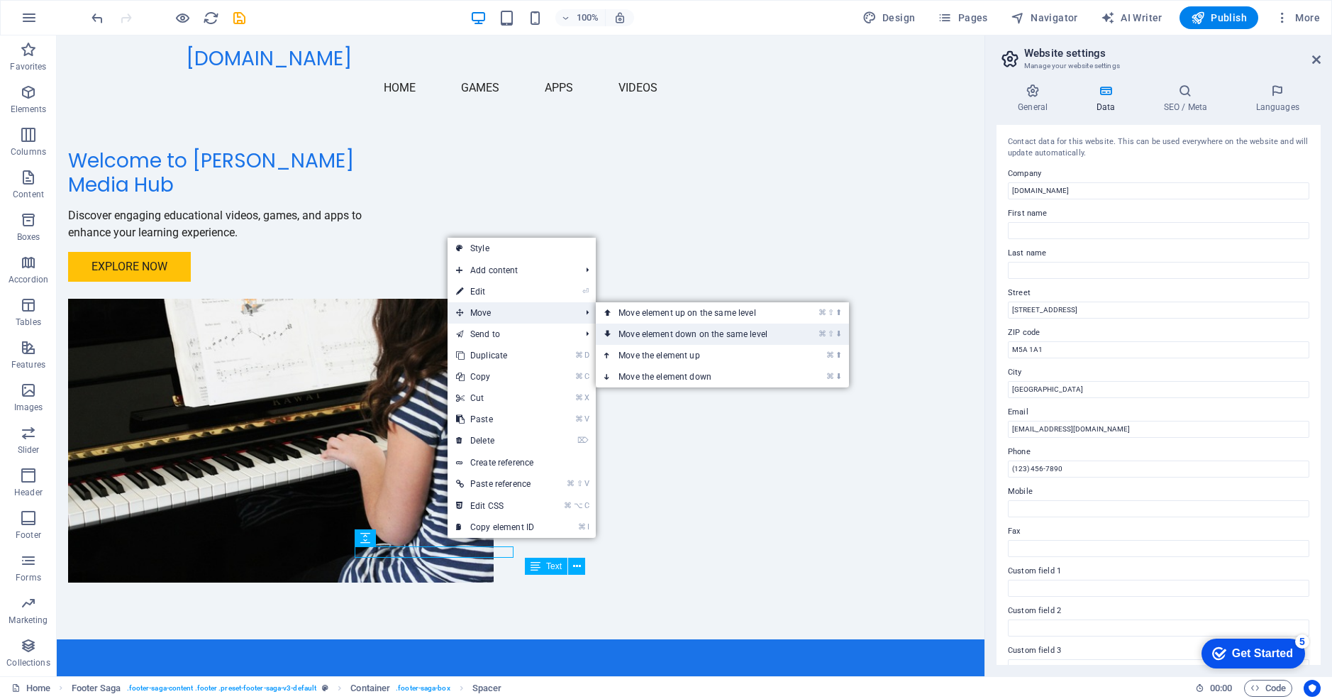
click at [668, 333] on link "⌘ ⇧ ⬇ Move element down on the same level" at bounding box center [696, 334] width 200 height 21
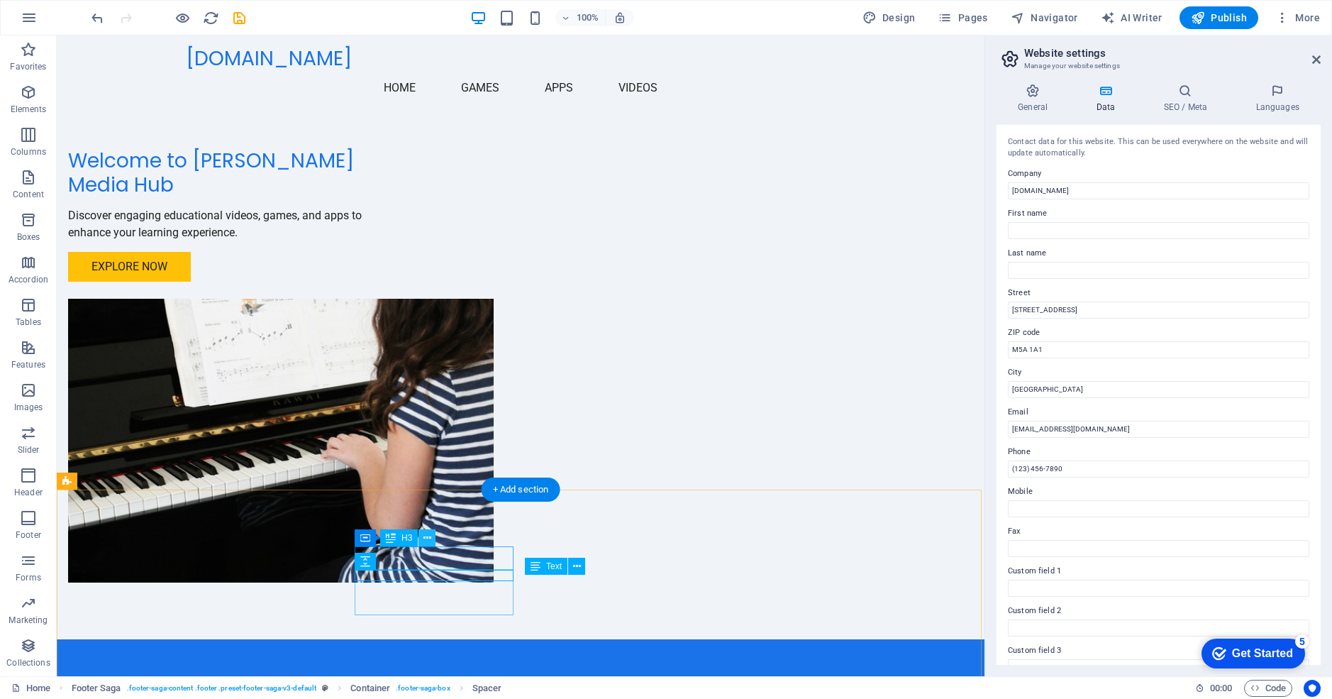
click at [432, 536] on button at bounding box center [427, 537] width 17 height 17
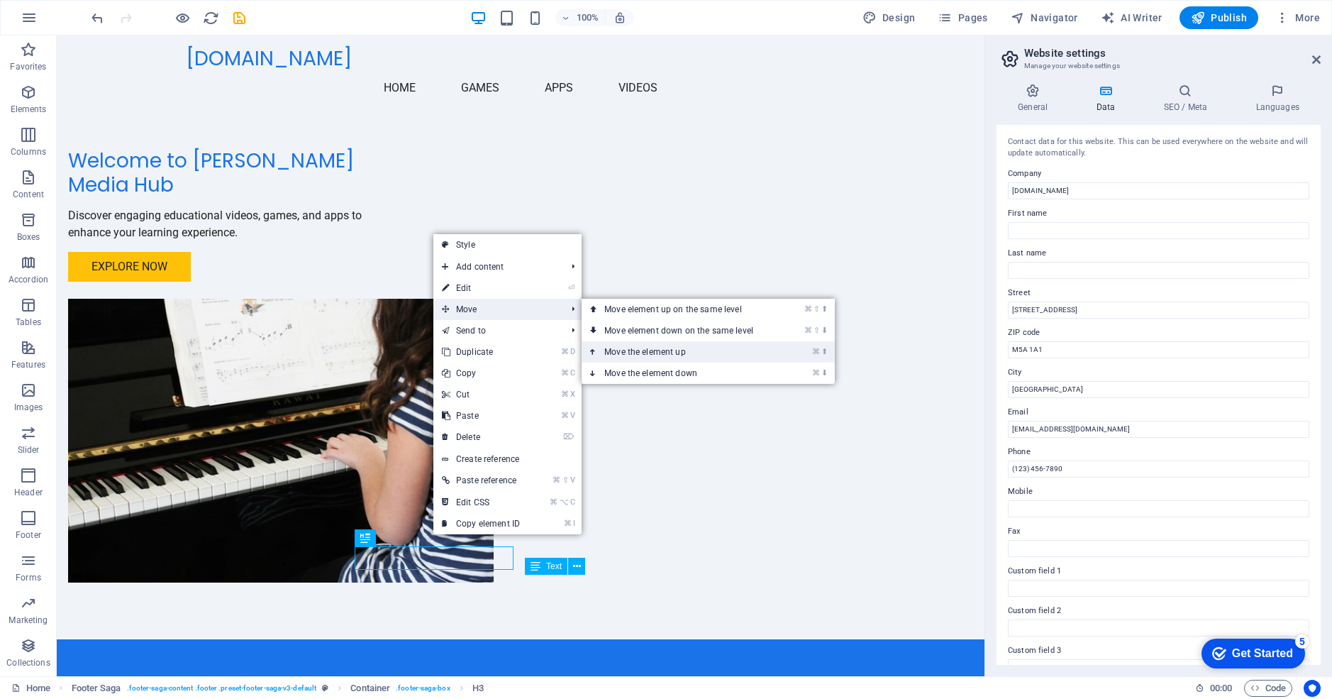
click at [645, 354] on link "⌘ ⬆ Move the element up" at bounding box center [682, 351] width 200 height 21
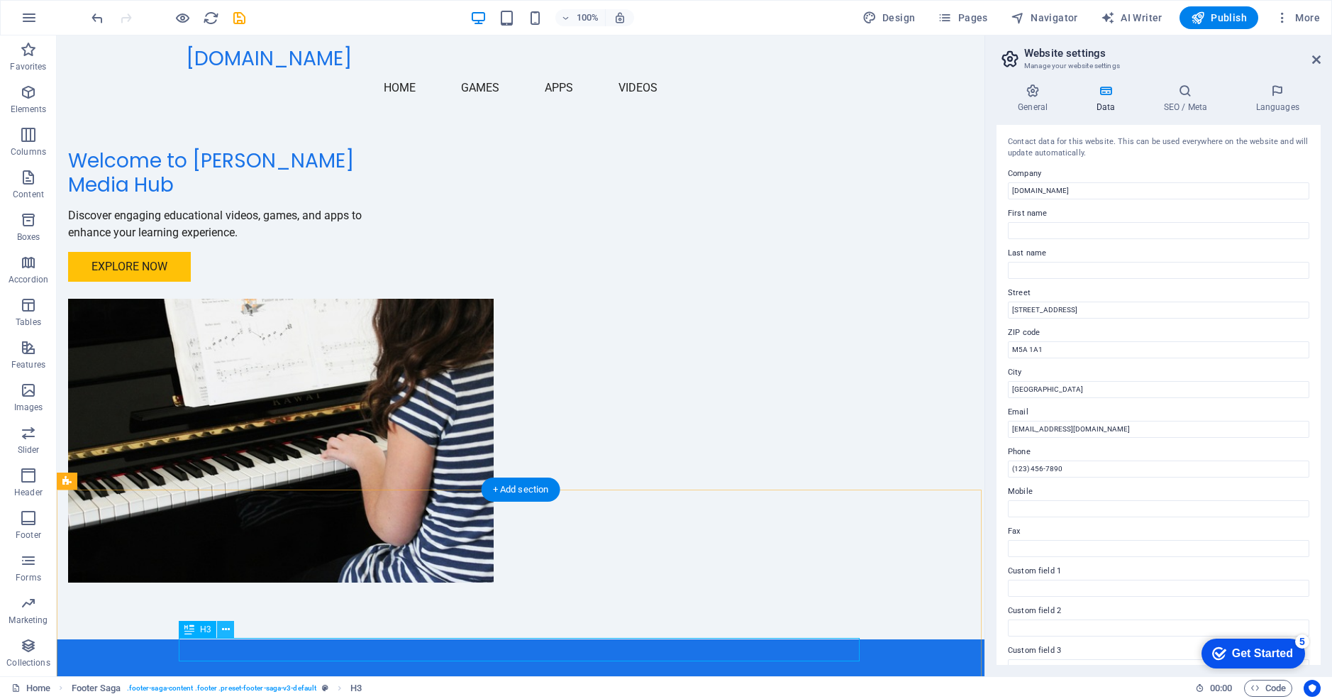
click at [226, 625] on icon at bounding box center [226, 629] width 8 height 15
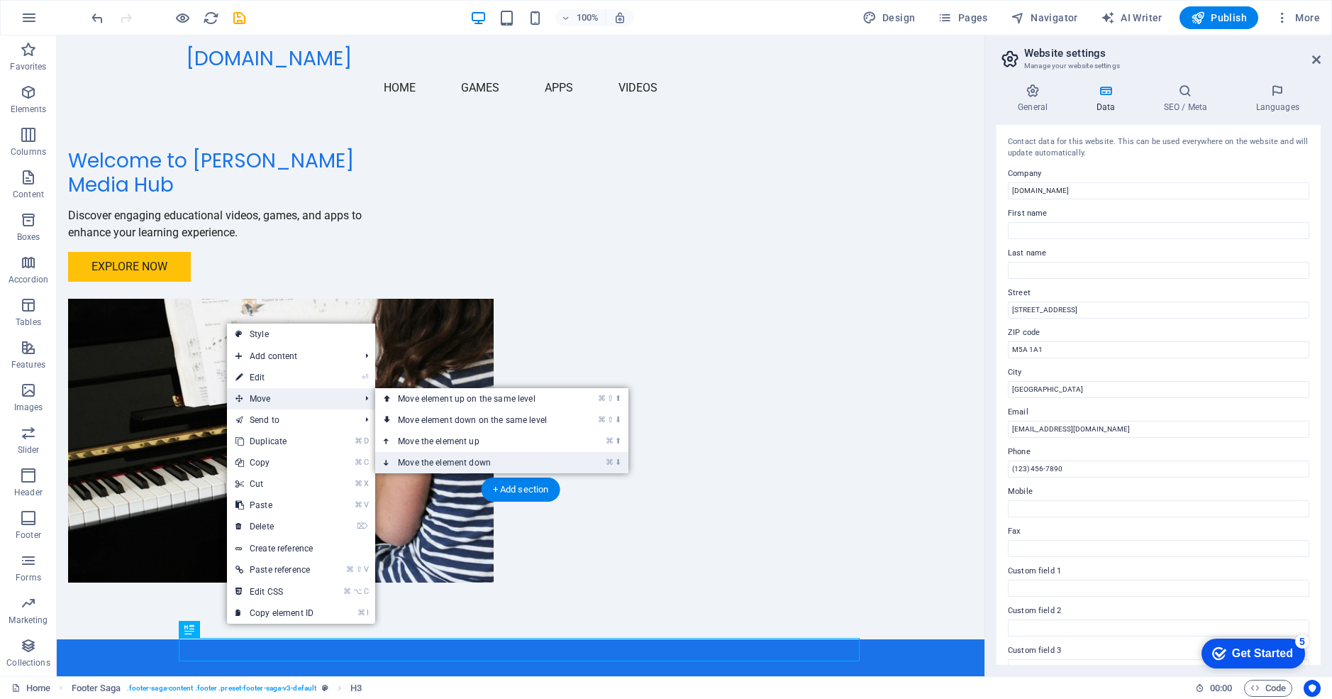
click at [442, 460] on link "⌘ ⬇ Move the element down" at bounding box center [475, 462] width 200 height 21
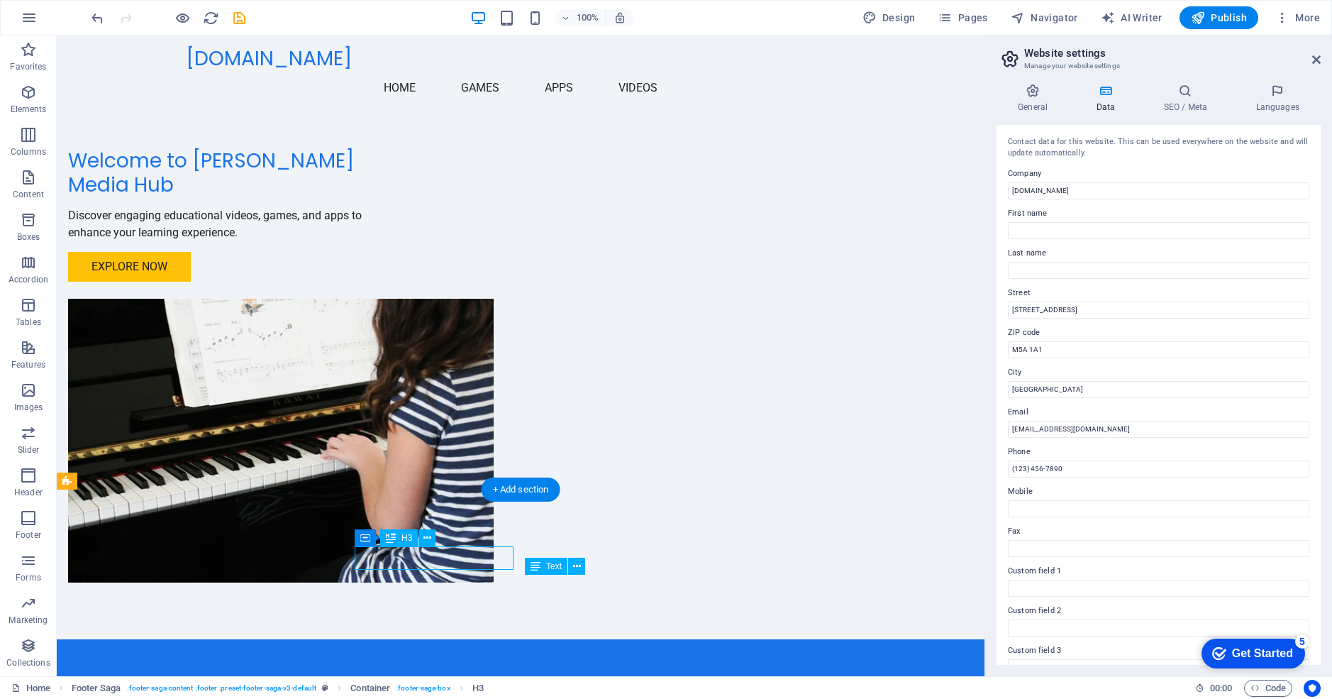
drag, startPoint x: 397, startPoint y: 558, endPoint x: 456, endPoint y: 564, distance: 59.2
click at [365, 539] on icon at bounding box center [365, 537] width 10 height 17
click at [425, 540] on icon at bounding box center [428, 538] width 8 height 15
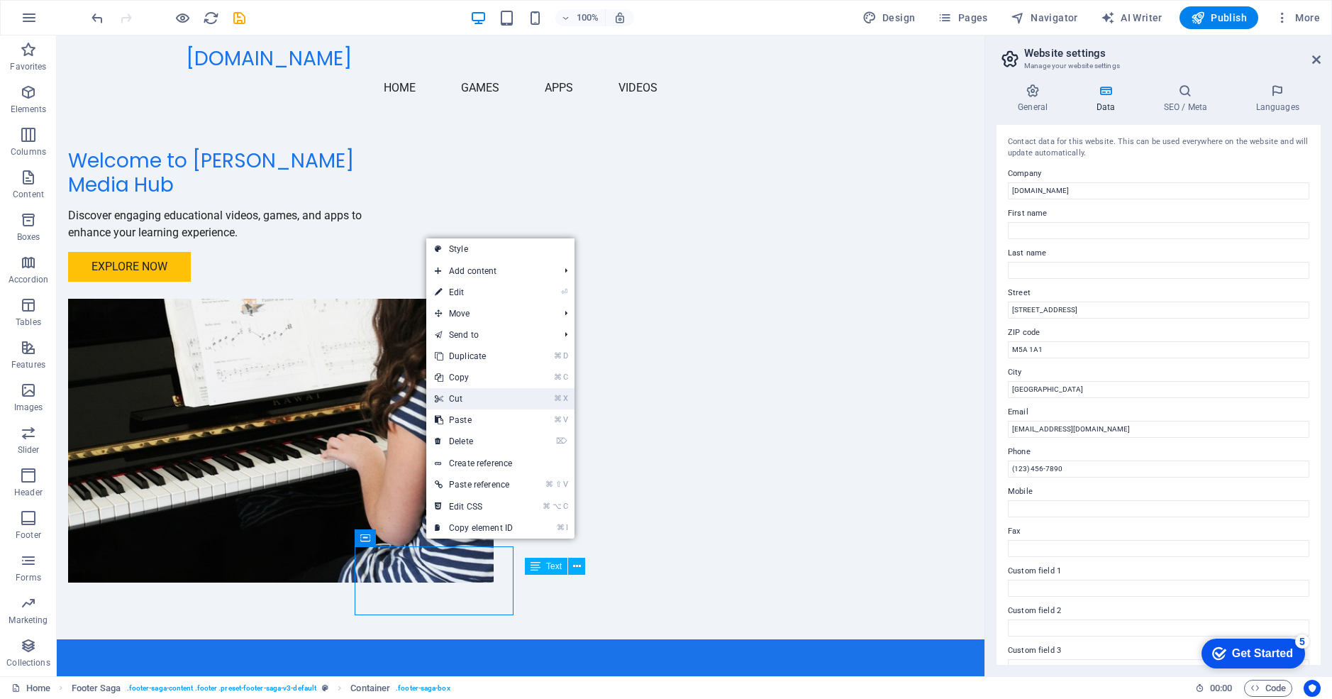
click at [472, 403] on link "⌘ X Cut" at bounding box center [473, 398] width 95 height 21
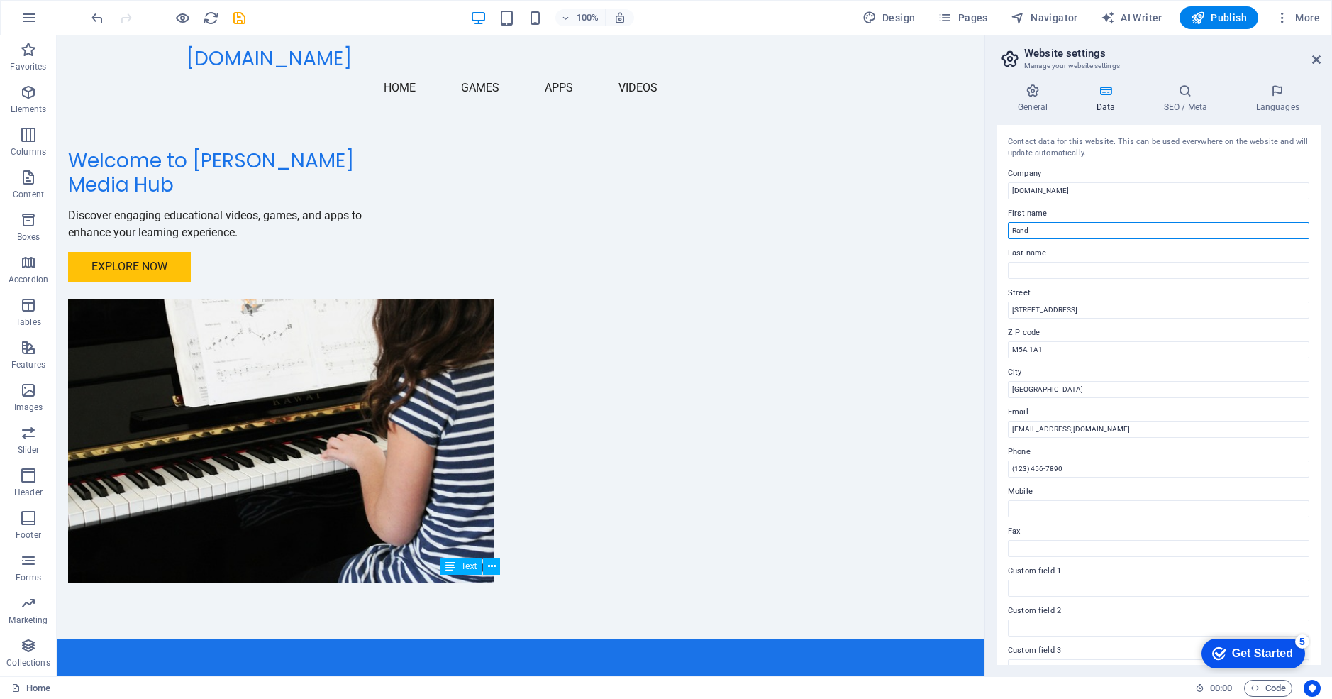
type input "[PERSON_NAME]"
type input "8073455621"
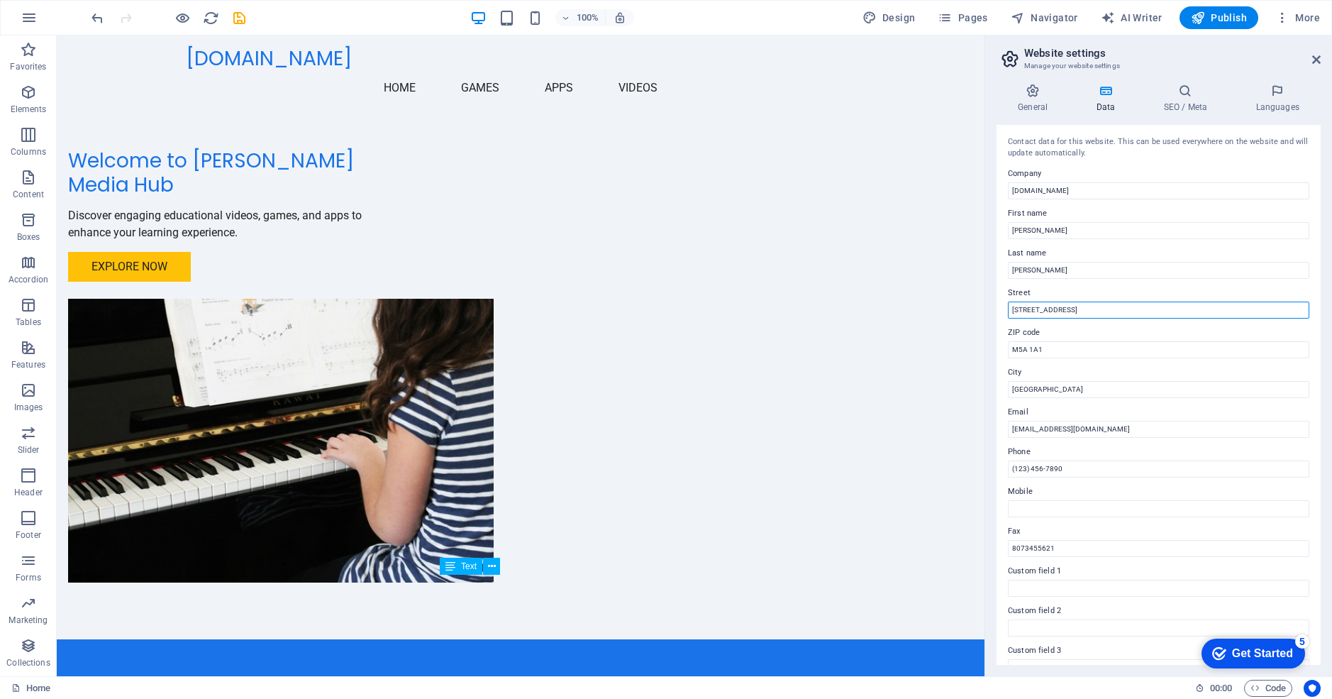
type input "4"
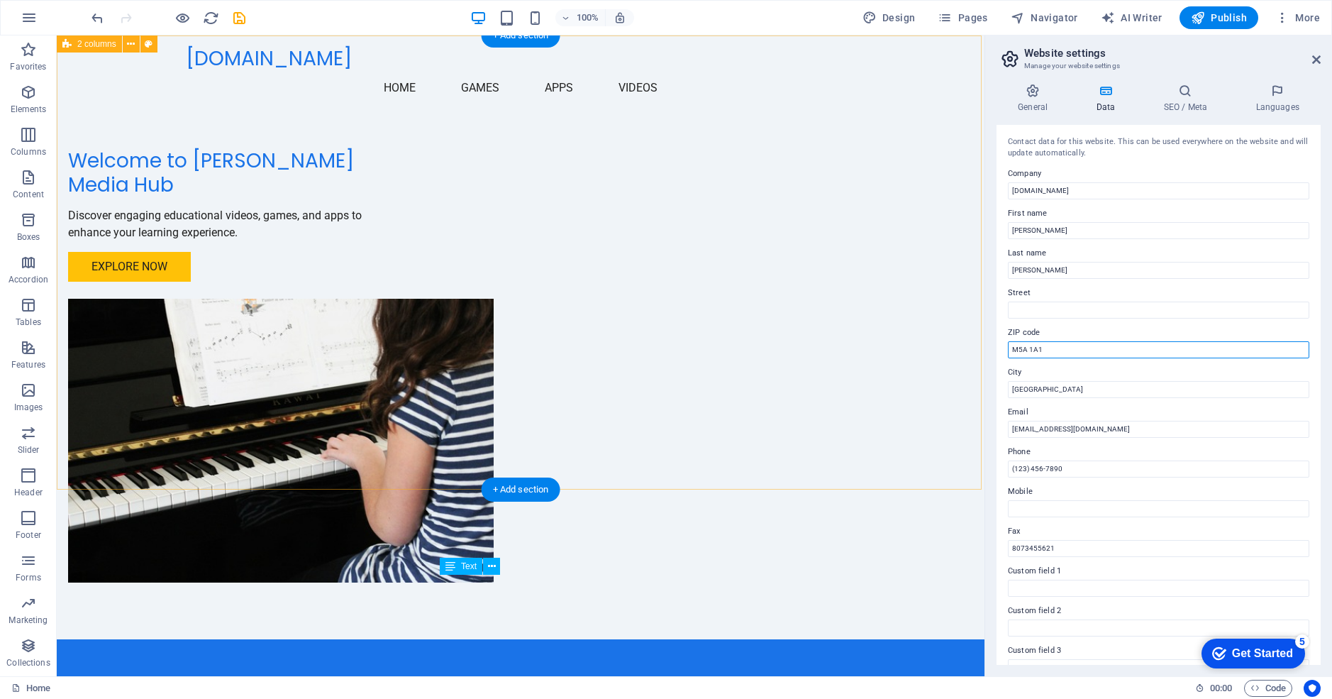
drag, startPoint x: 1105, startPoint y: 380, endPoint x: 967, endPoint y: 343, distance: 143.4
click at [1052, 348] on input "M5A 1A1" at bounding box center [1159, 349] width 302 height 17
type input "M"
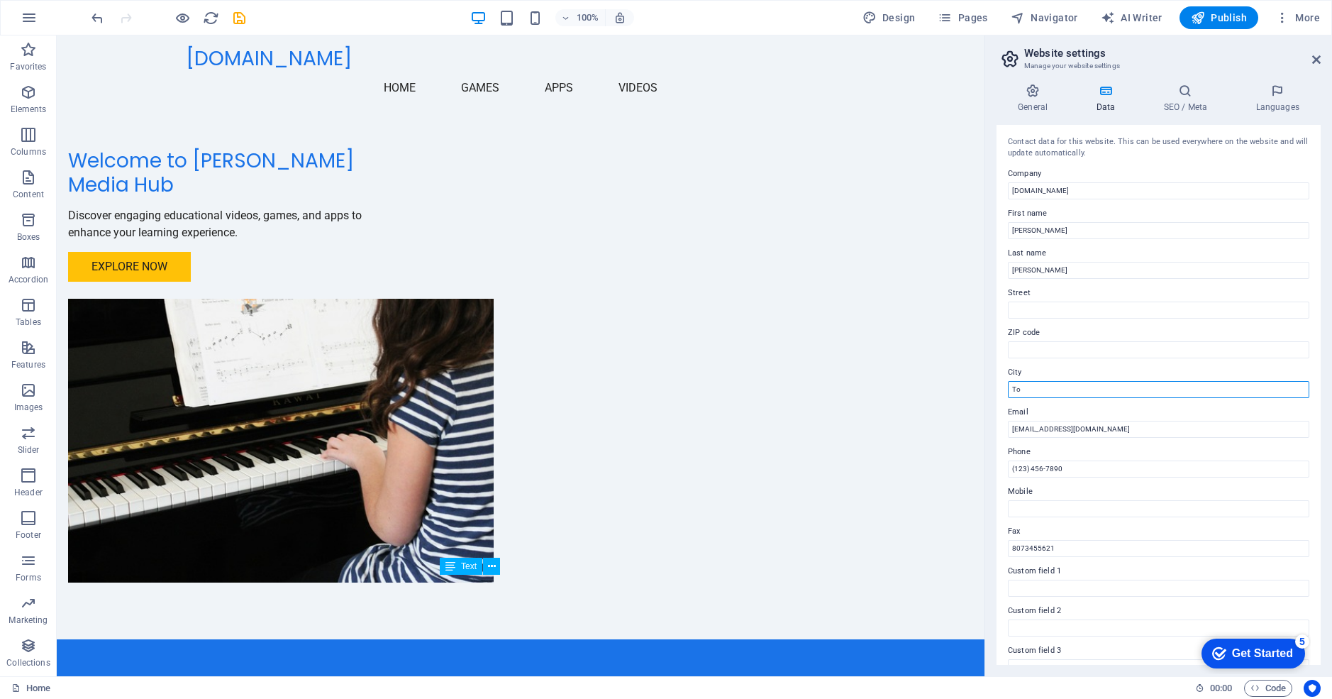
type input "T"
type input "("
type input "8"
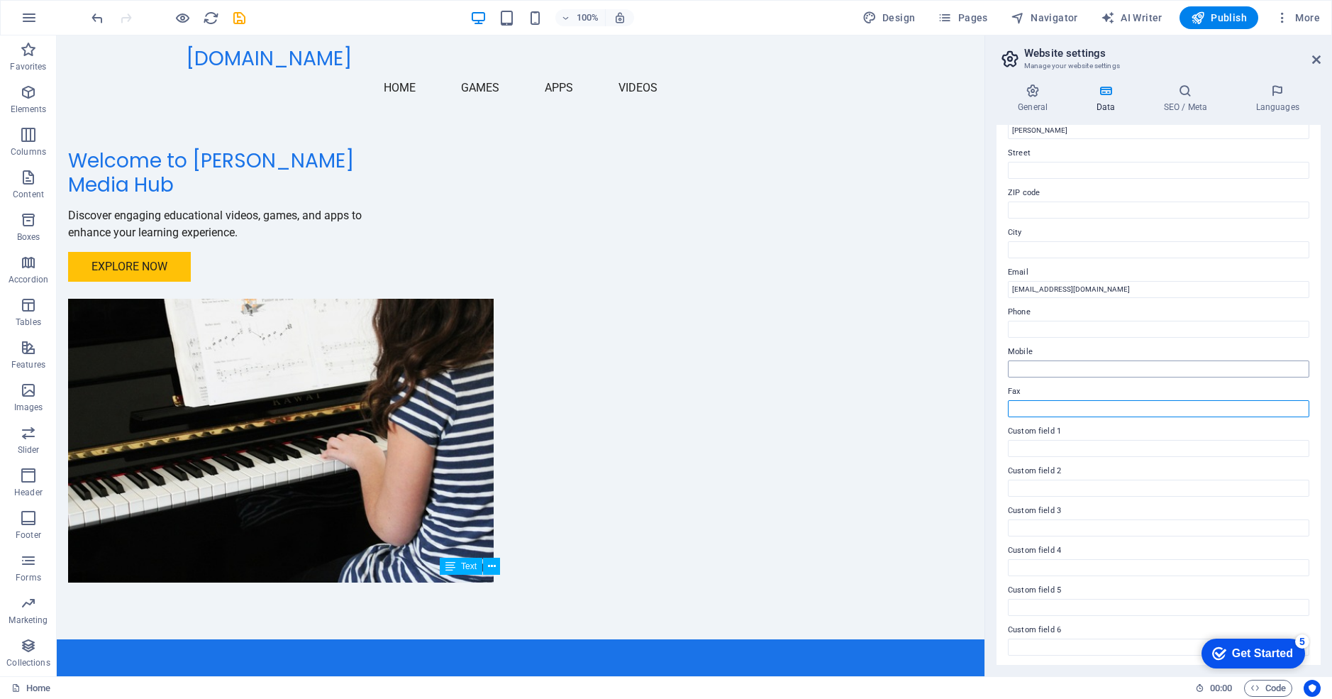
scroll to position [140, 0]
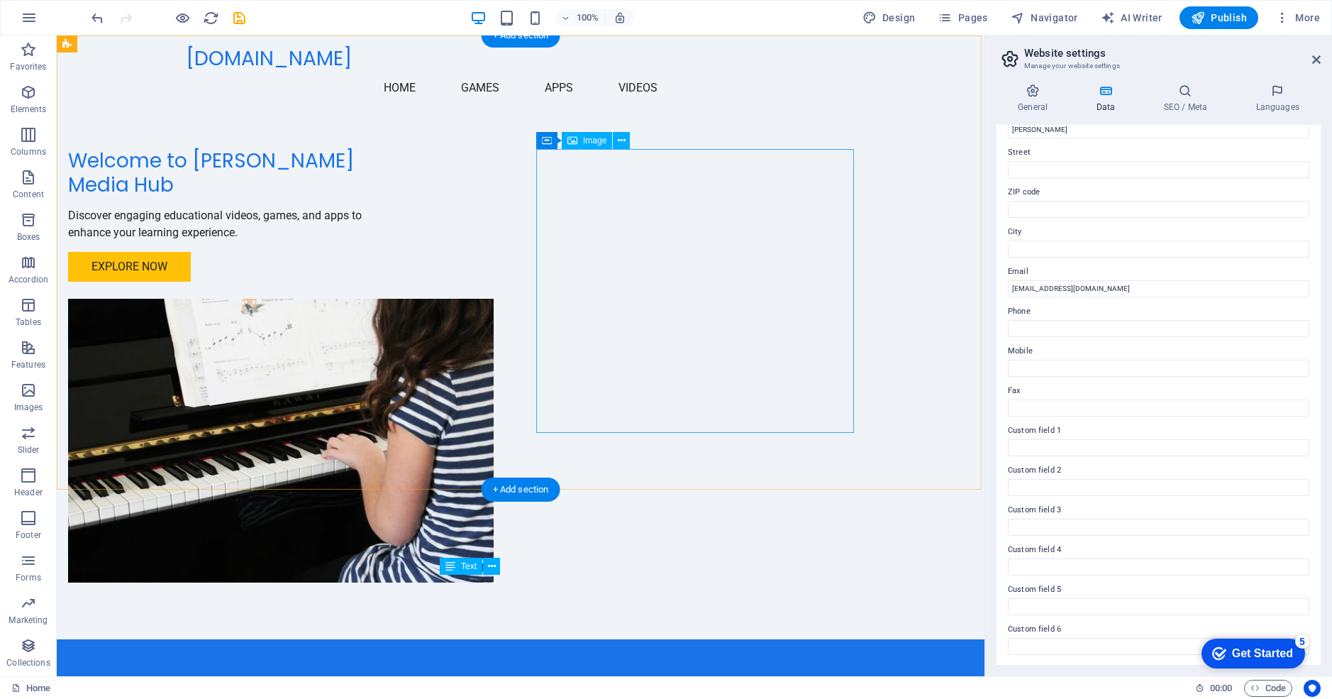
click at [386, 299] on figure at bounding box center [227, 441] width 318 height 284
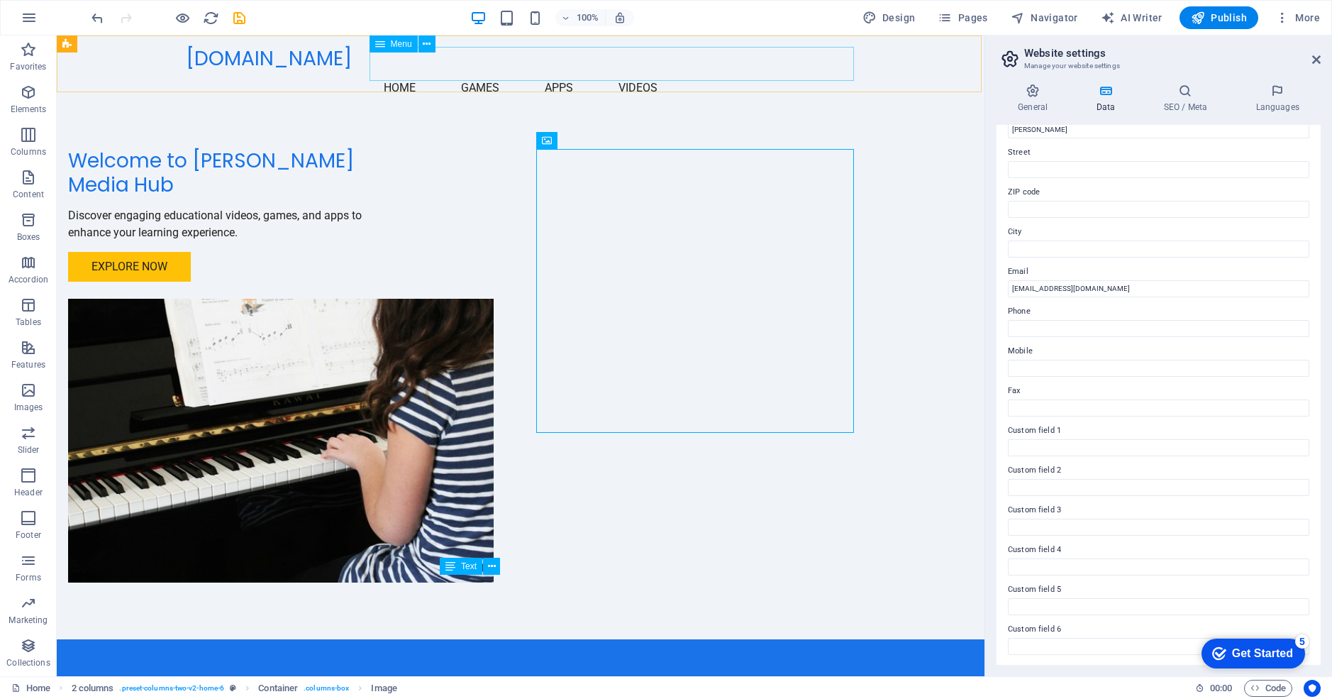
click at [570, 71] on nav "Home Games Apps Videos" at bounding box center [521, 88] width 670 height 34
click at [564, 71] on nav "Home Games Apps Videos" at bounding box center [521, 88] width 670 height 34
click at [645, 71] on nav "Home Games Apps Videos" at bounding box center [521, 88] width 670 height 34
click at [717, 71] on nav "Home Games Apps Videos" at bounding box center [521, 88] width 670 height 34
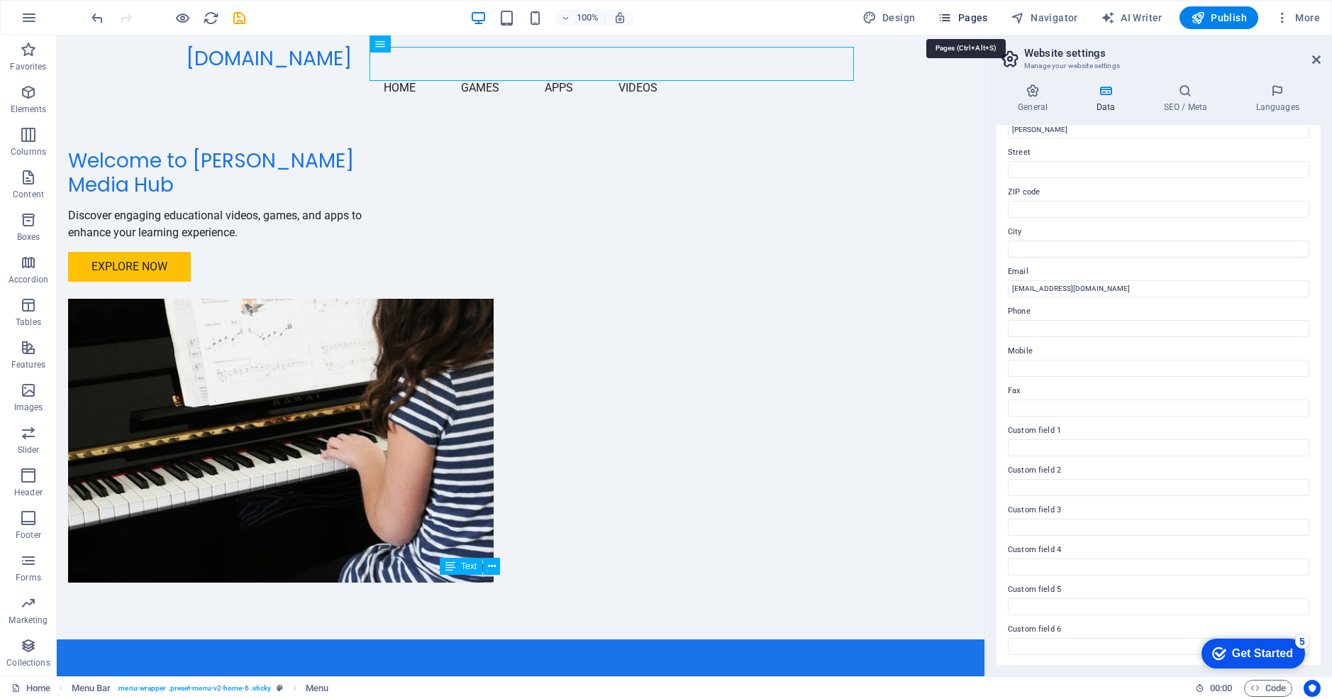
click at [952, 20] on icon "button" at bounding box center [945, 18] width 14 height 14
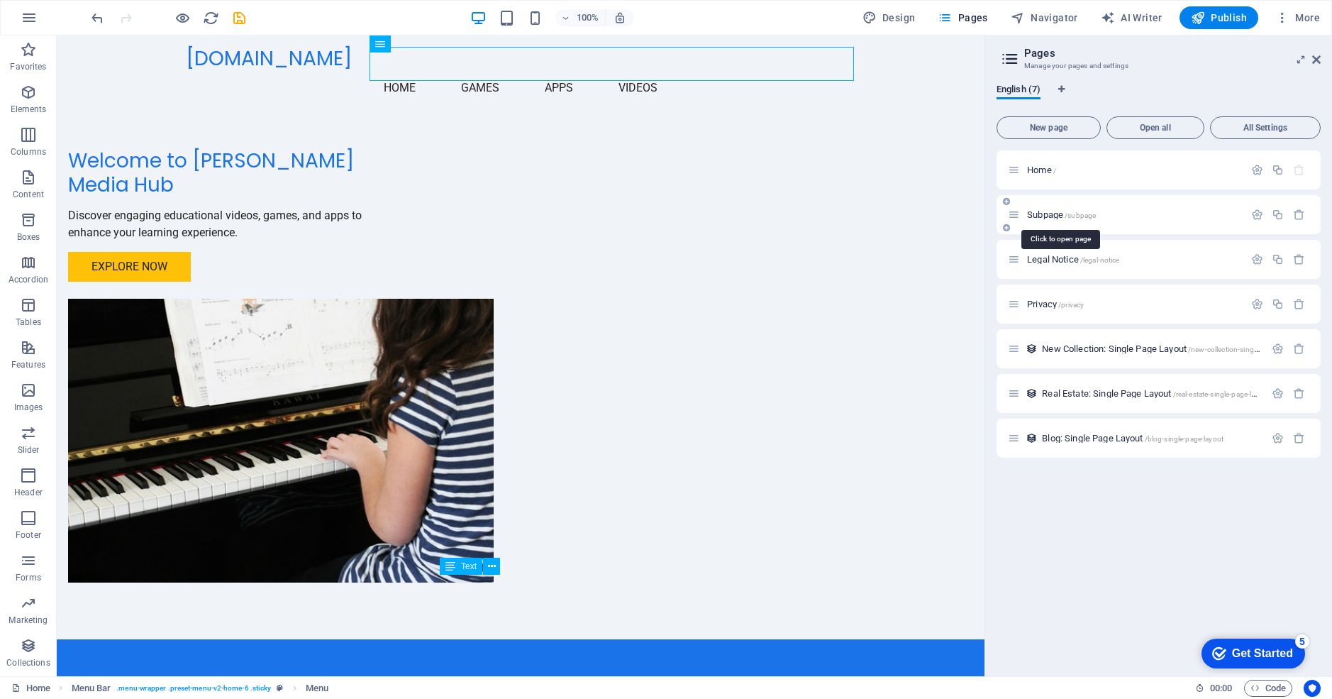
click at [1049, 213] on span "Subpage /subpage" at bounding box center [1061, 214] width 69 height 11
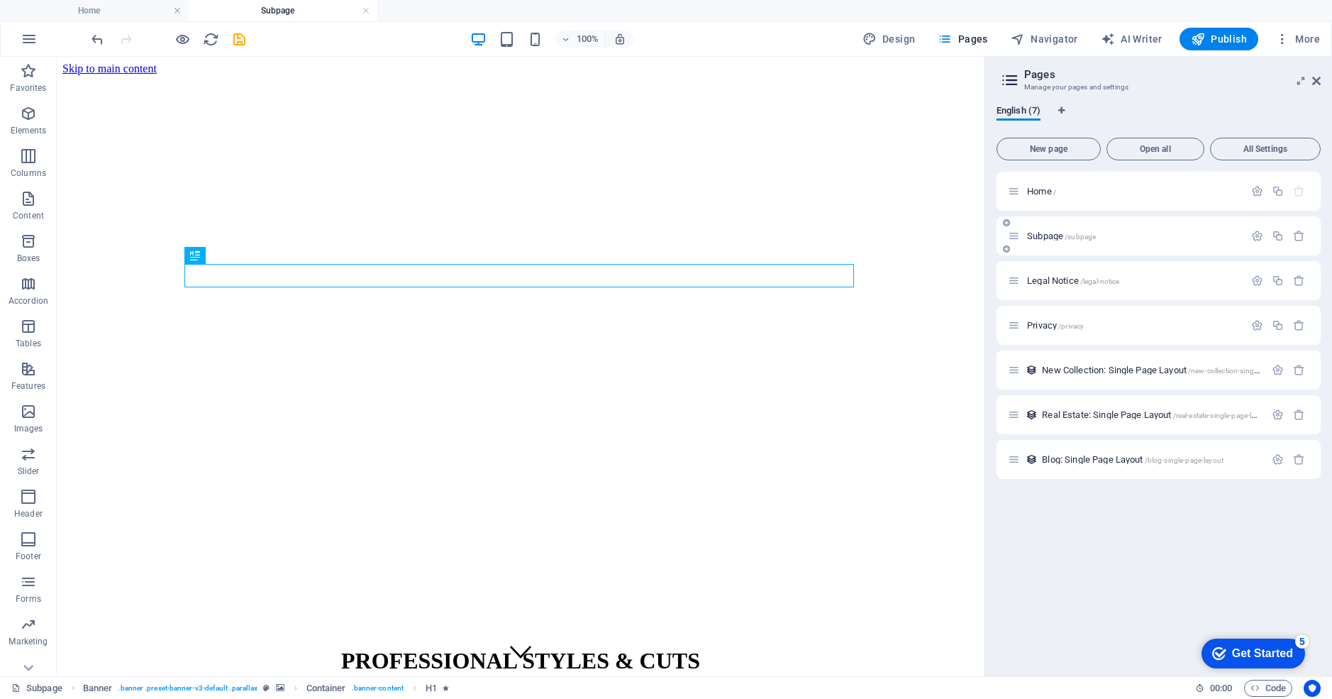
scroll to position [0, 0]
click at [527, 648] on div "PROFESSIONAL STYLES & CUTS" at bounding box center [520, 661] width 917 height 26
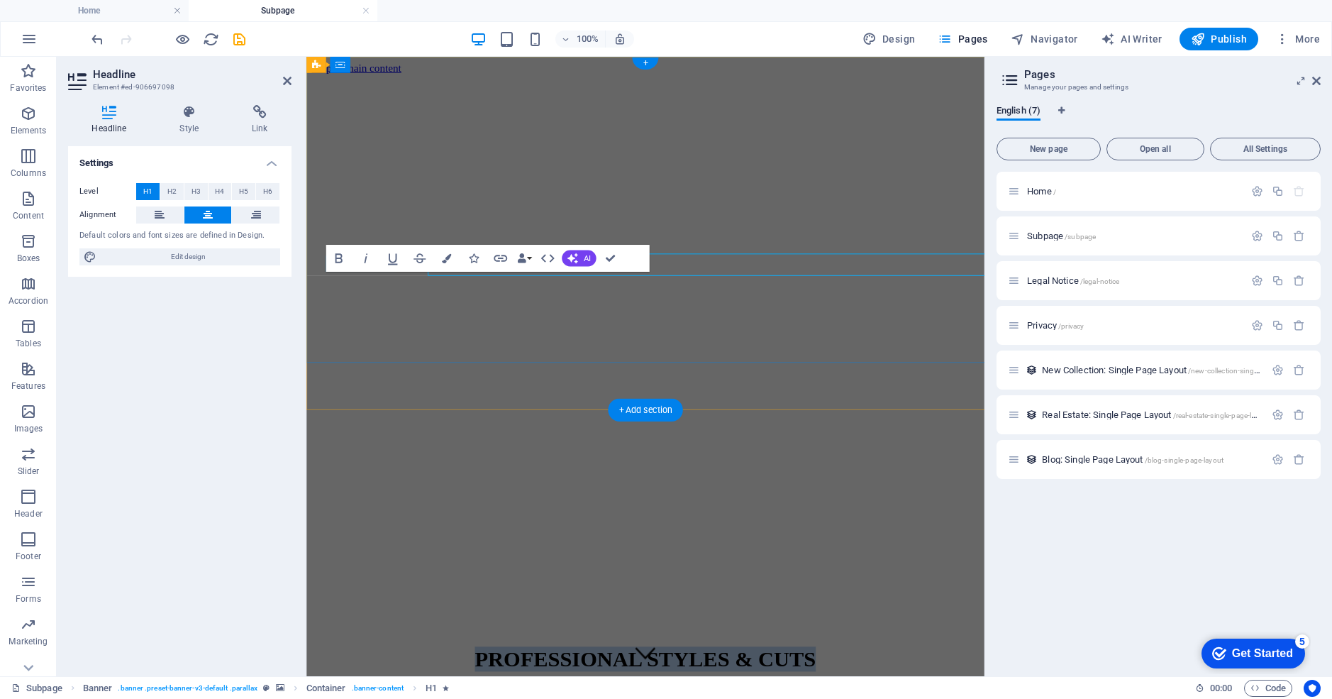
click at [539, 678] on span "PROFESSIONAL STYLES & CUTS" at bounding box center [663, 691] width 359 height 26
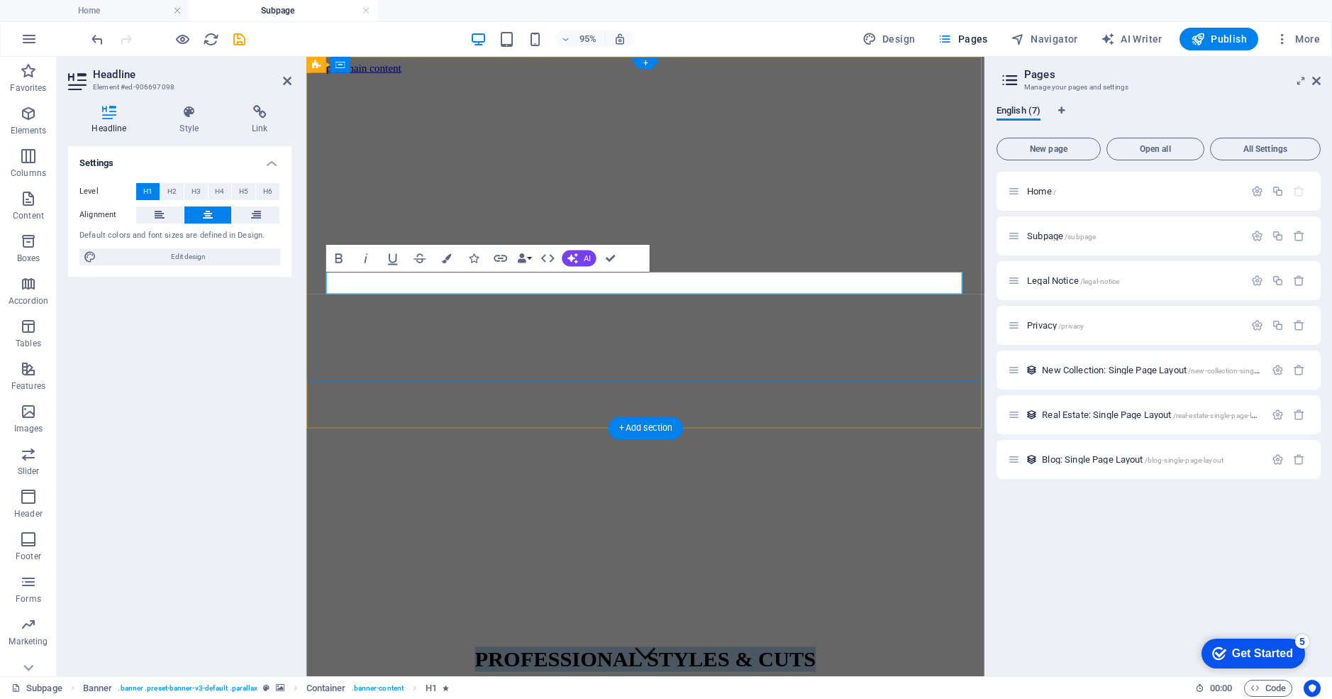
click at [539, 678] on span "PROFESSIONAL STYLES & CUTS" at bounding box center [663, 691] width 359 height 26
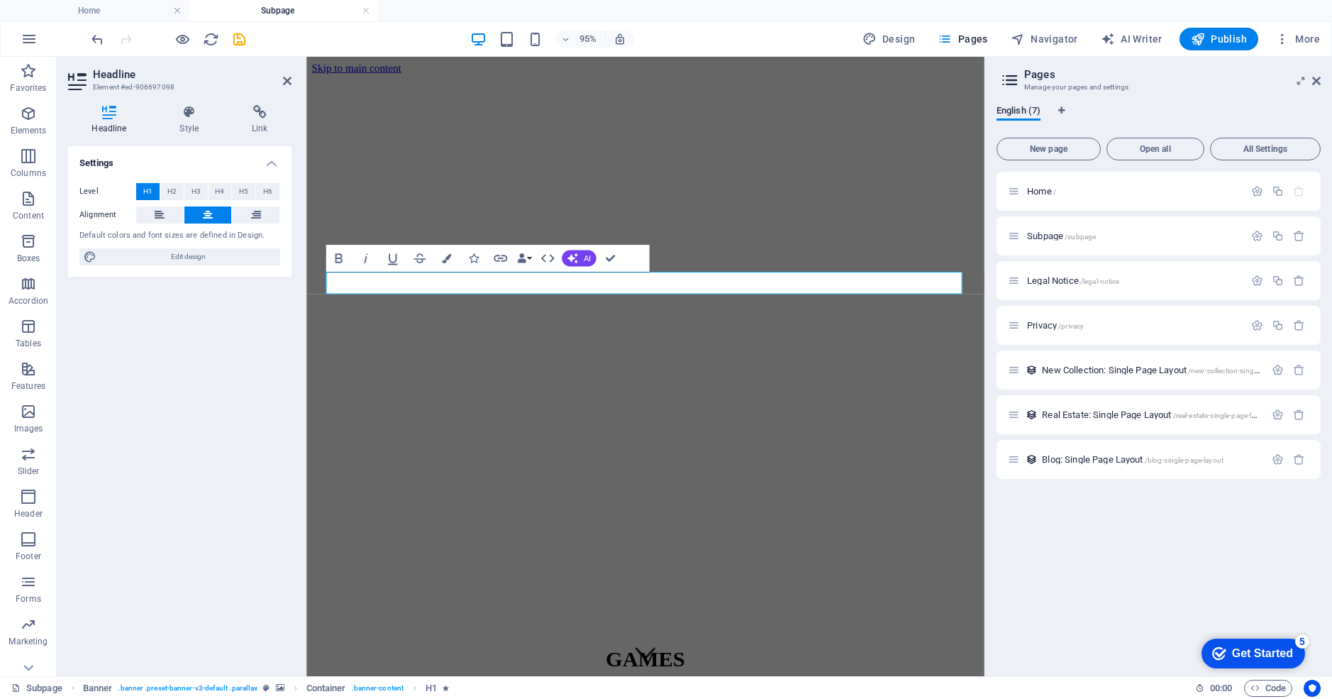
click at [172, 359] on div "Settings Level H1 H2 H3 H4 H5 H6 Alignment Default colors and font sizes are de…" at bounding box center [179, 405] width 223 height 519
click at [286, 79] on icon at bounding box center [287, 80] width 9 height 11
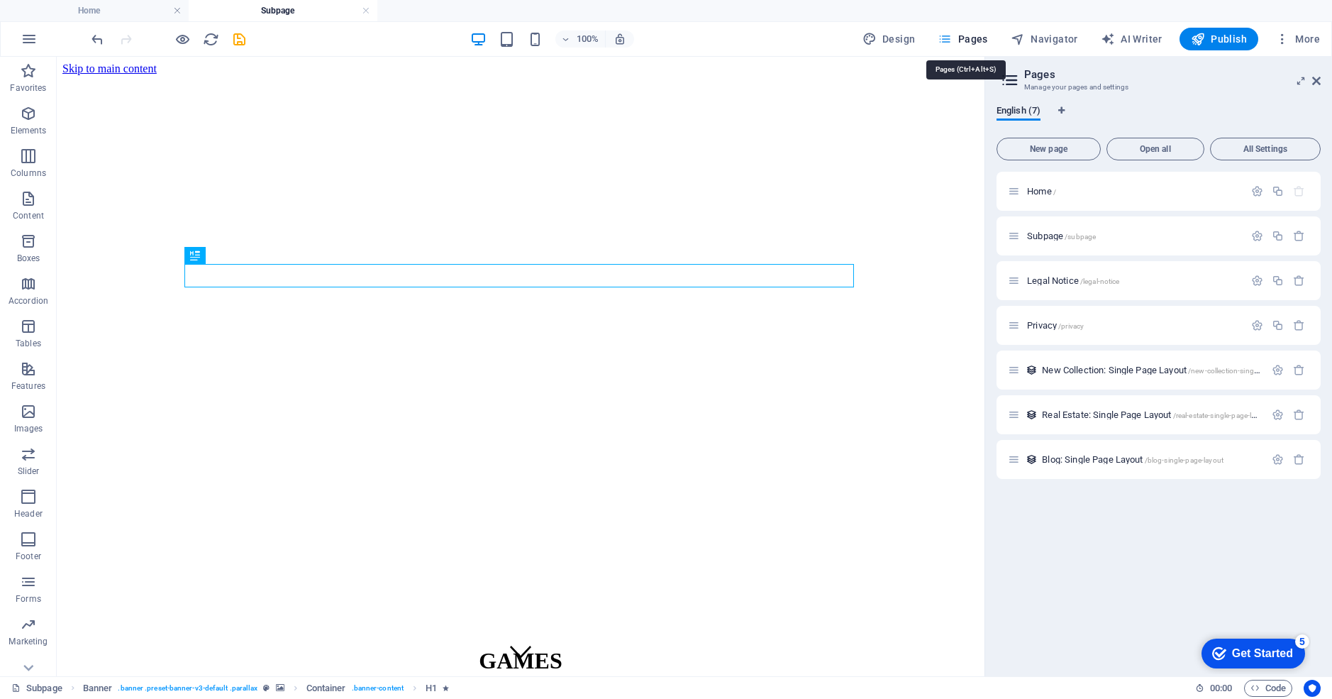
click at [951, 38] on icon "button" at bounding box center [945, 39] width 14 height 14
click at [1042, 233] on span "Subpage /subpage" at bounding box center [1061, 236] width 69 height 11
click at [1037, 189] on span "Home /" at bounding box center [1041, 191] width 29 height 11
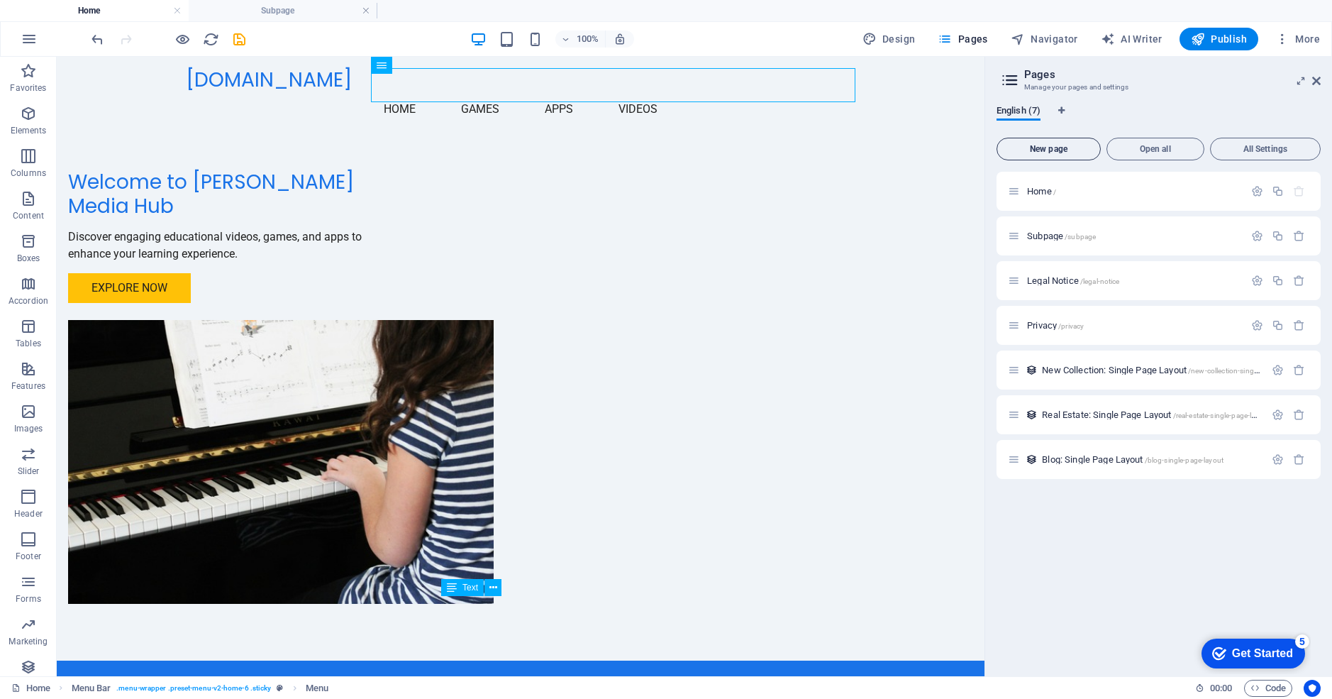
click at [1064, 147] on span "New page" at bounding box center [1049, 149] width 92 height 9
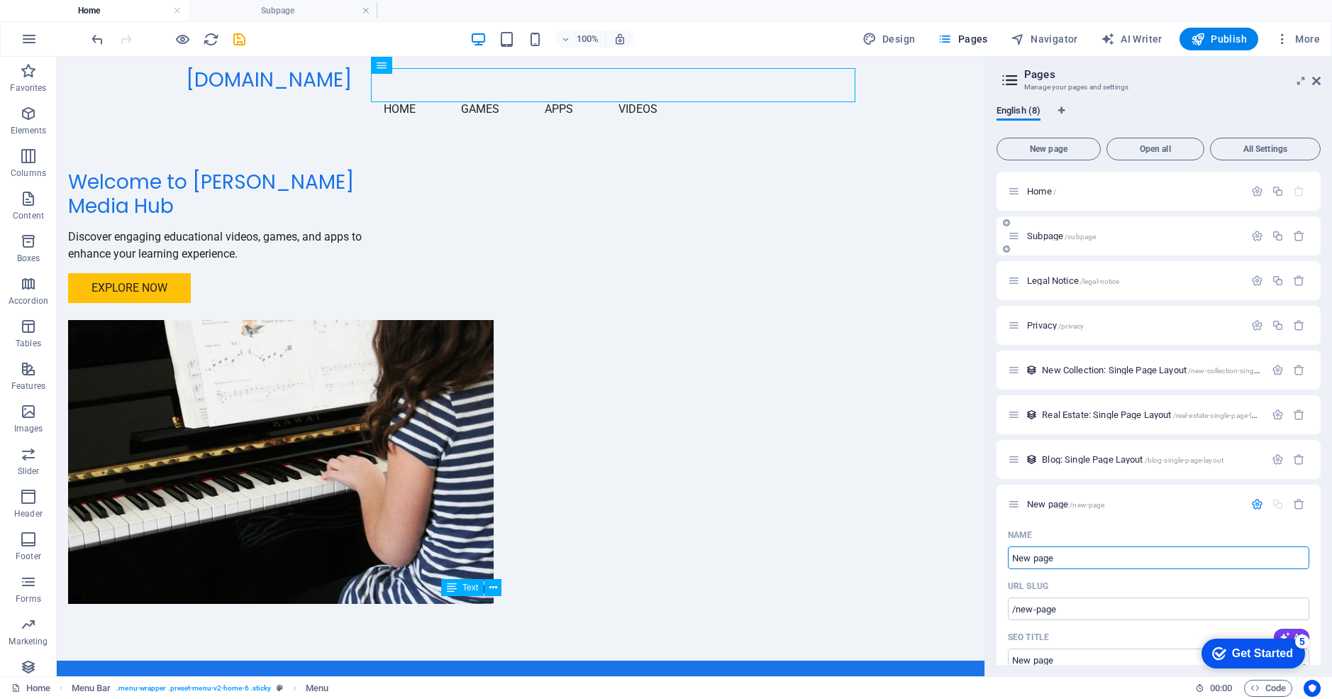
click at [1018, 239] on icon at bounding box center [1014, 236] width 12 height 12
click at [1049, 237] on span "Subpage /subpage" at bounding box center [1061, 236] width 69 height 11
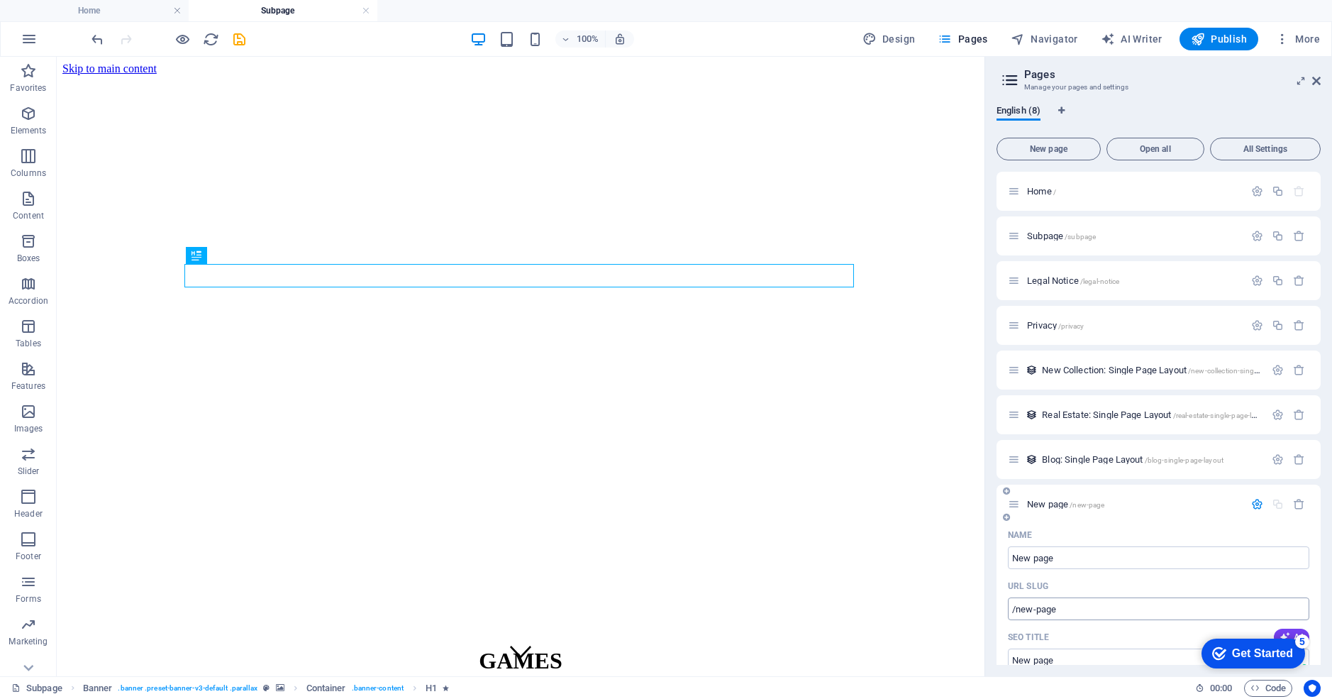
click at [1060, 608] on input "/new-page" at bounding box center [1159, 608] width 302 height 23
drag, startPoint x: 1115, startPoint y: 614, endPoint x: 978, endPoint y: 553, distance: 149.9
click at [1059, 559] on input "New page" at bounding box center [1159, 557] width 302 height 23
drag, startPoint x: 1059, startPoint y: 559, endPoint x: 993, endPoint y: 553, distance: 66.9
click at [993, 553] on div "English (8) New page Open all All Settings Home / Subpage /subpage Legal Notice…" at bounding box center [1158, 385] width 347 height 583
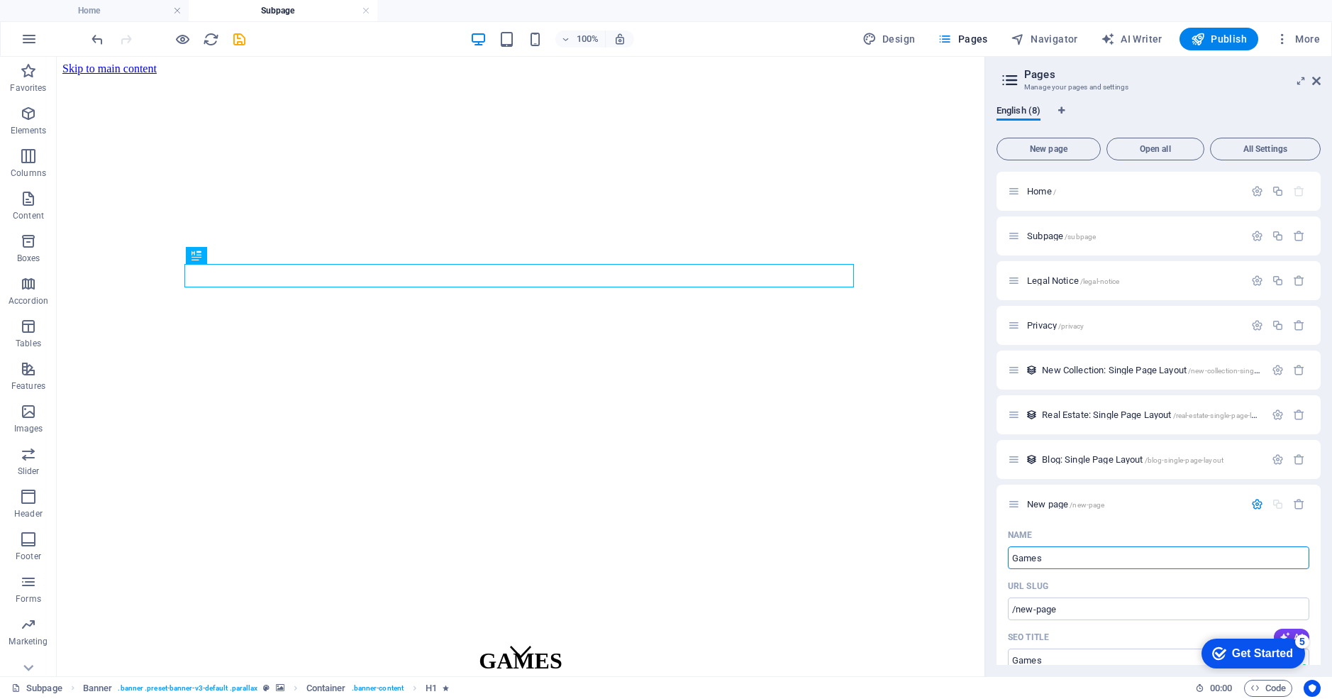
type input "Games"
type input "/games"
click at [1062, 148] on span "New page" at bounding box center [1049, 149] width 92 height 9
click at [1061, 109] on icon "Language Tabs" at bounding box center [1062, 110] width 6 height 9
select select "41"
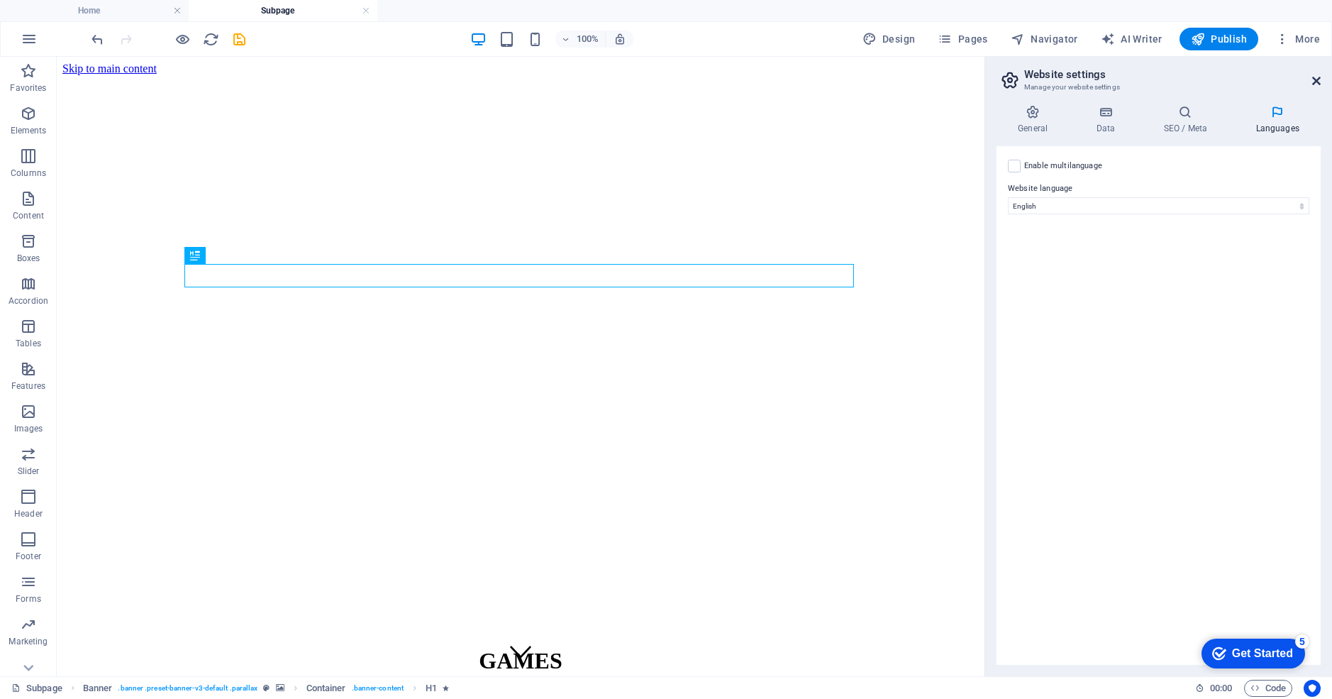
click at [1317, 82] on icon at bounding box center [1317, 80] width 9 height 11
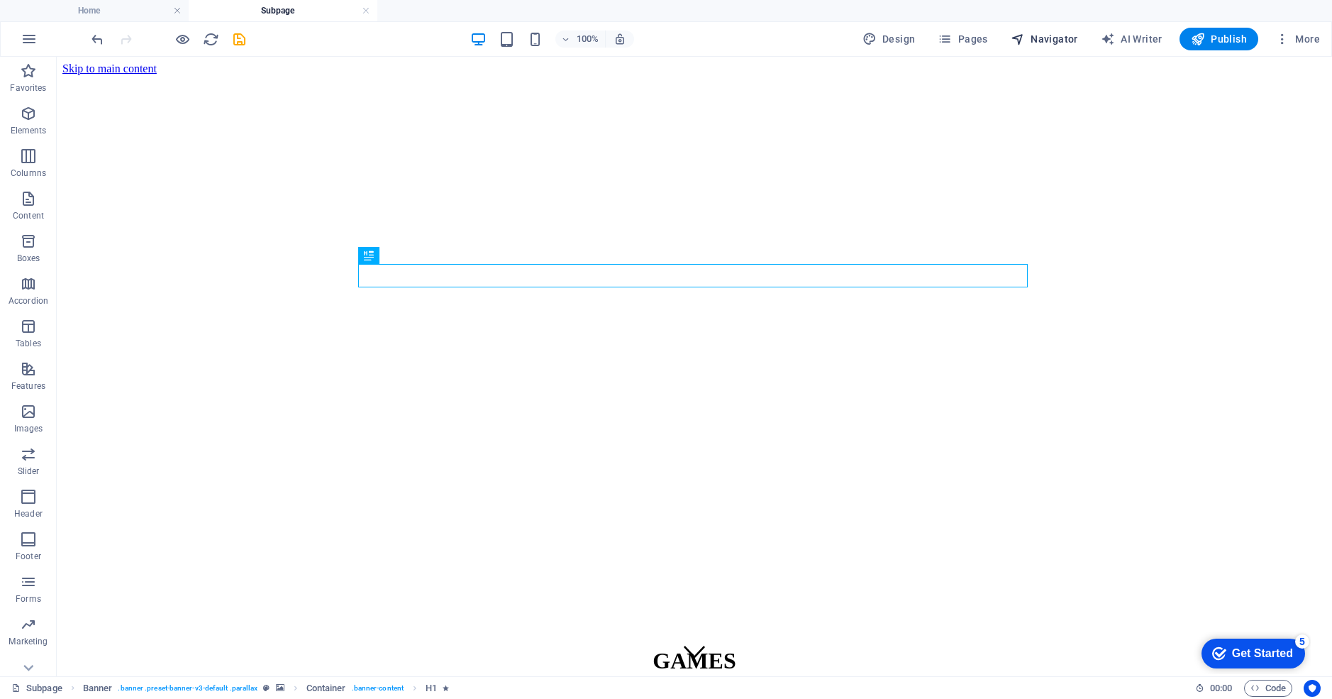
click at [1036, 39] on span "Navigator" at bounding box center [1044, 39] width 67 height 14
select select "17002119-en"
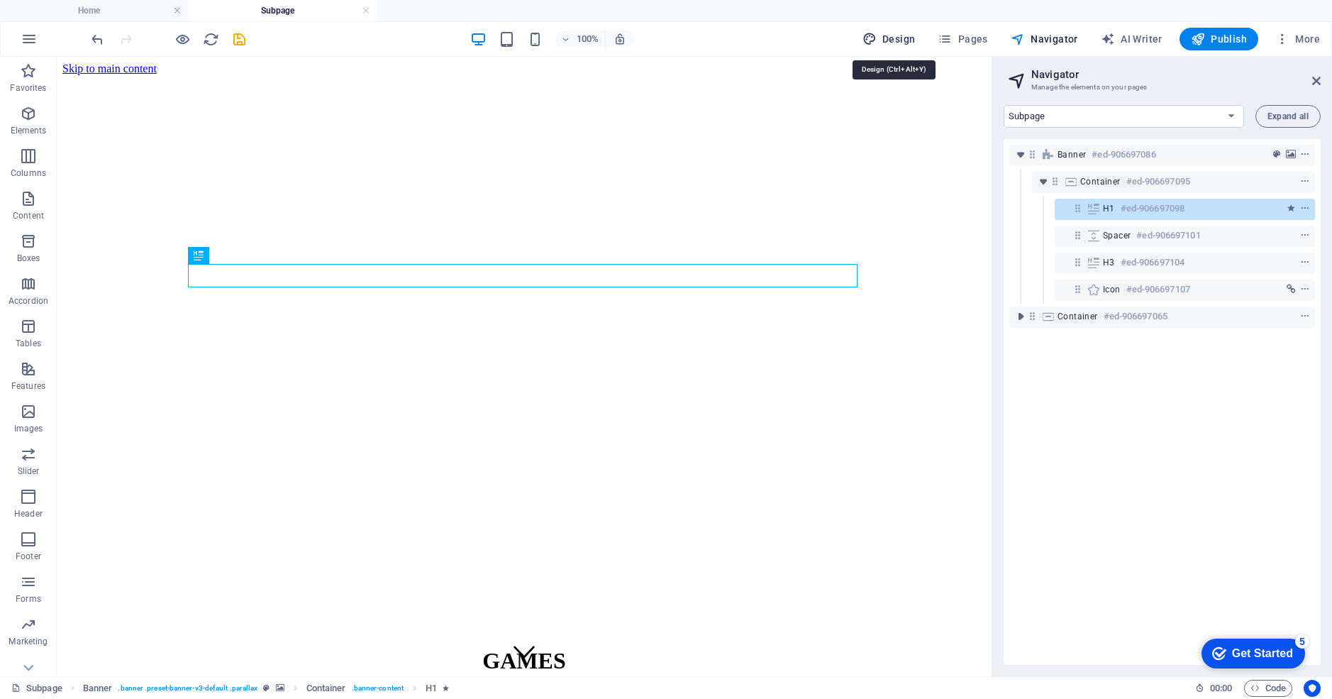
click at [883, 40] on span "Design" at bounding box center [889, 39] width 53 height 14
select select "px"
select select "200"
select select "px"
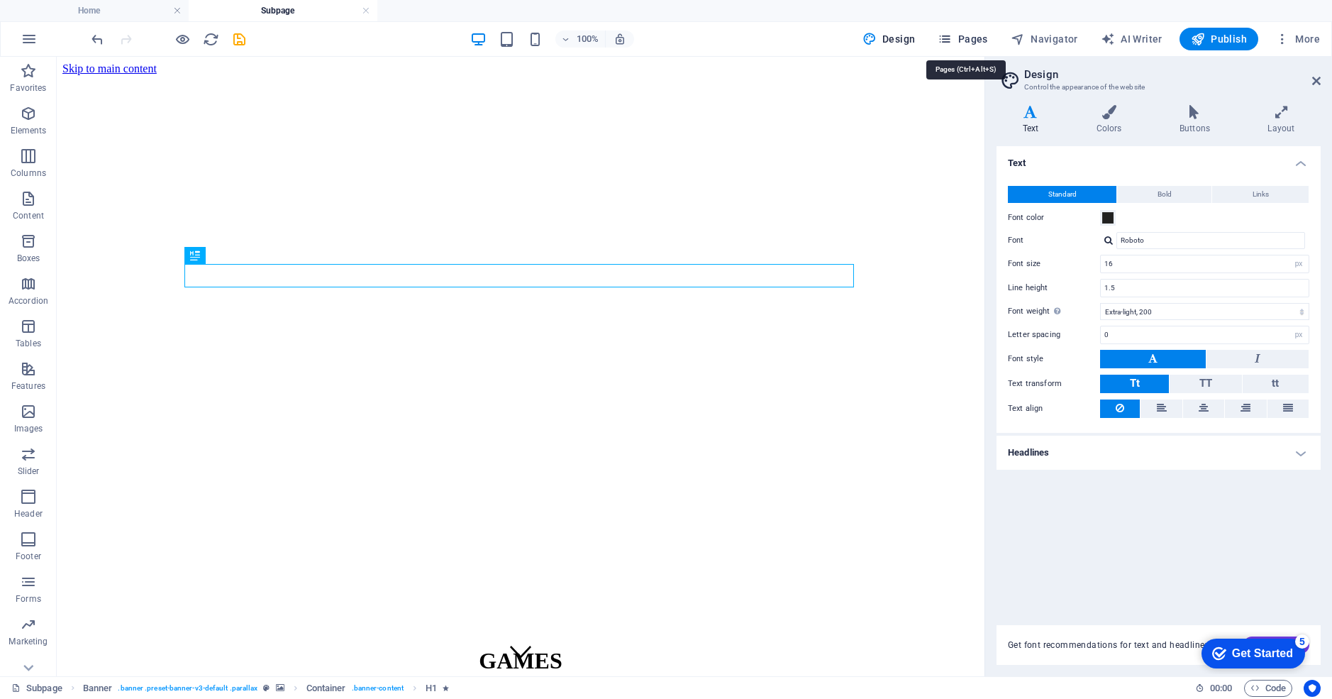
click at [959, 40] on span "Pages" at bounding box center [963, 39] width 50 height 14
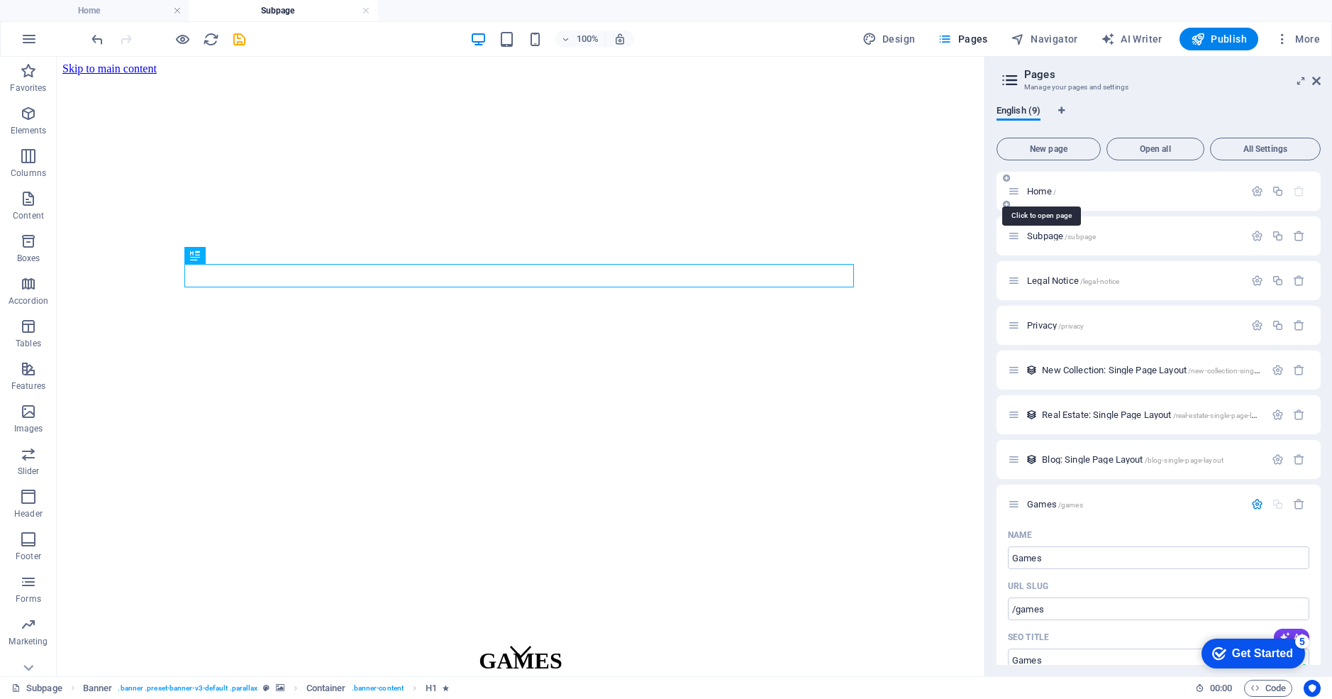
click at [1029, 190] on span "Home /" at bounding box center [1041, 191] width 29 height 11
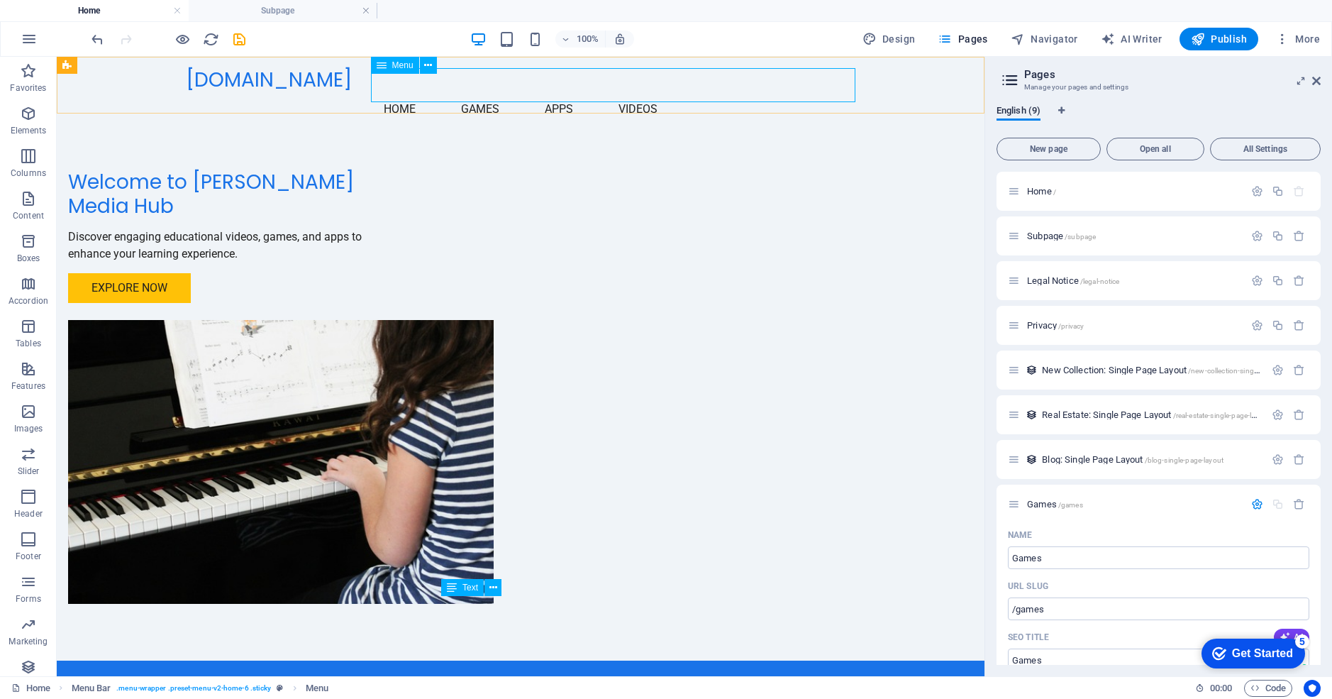
click at [573, 92] on nav "Home Games Apps Videos" at bounding box center [521, 109] width 670 height 34
click at [650, 92] on nav "Home Games Apps Videos" at bounding box center [521, 109] width 670 height 34
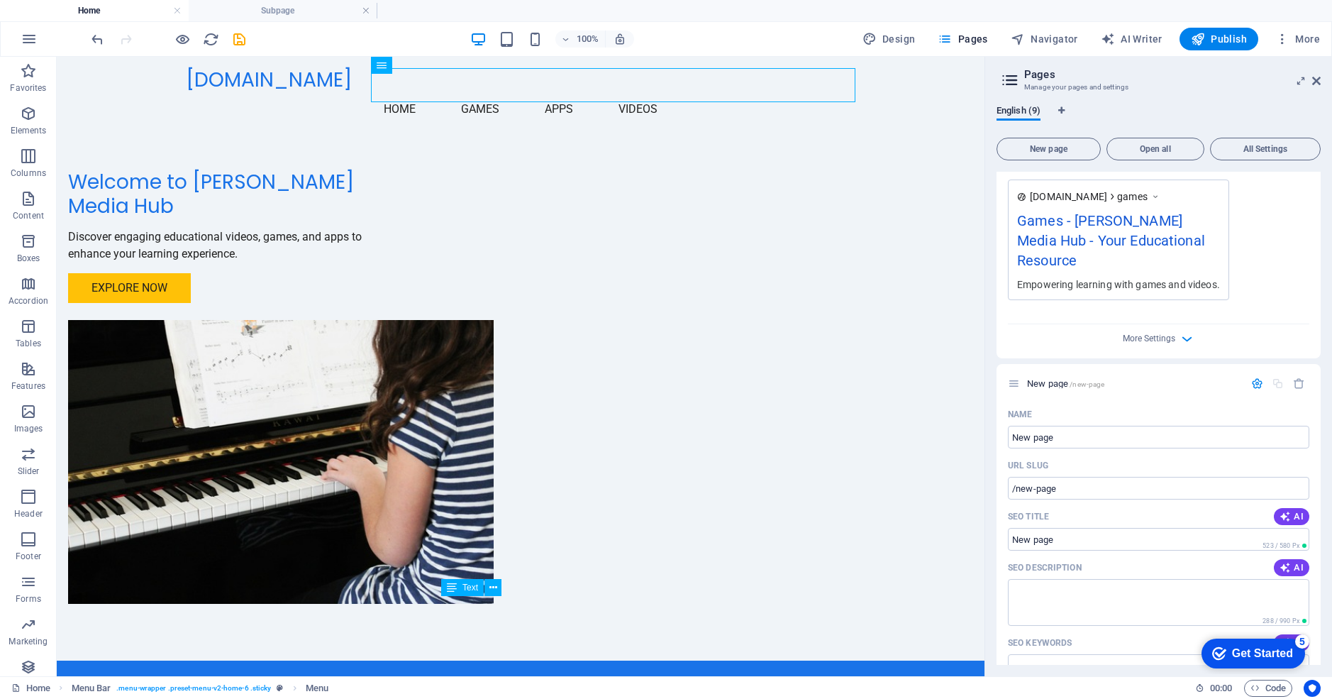
scroll to position [762, 0]
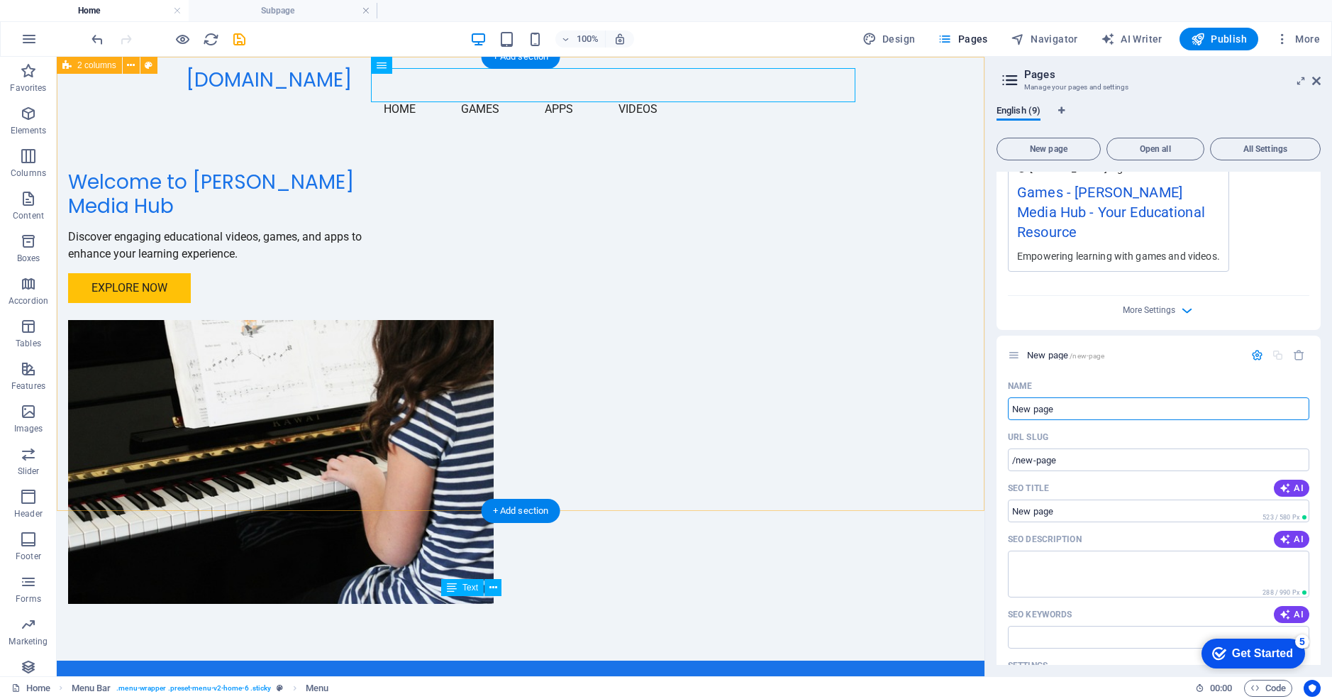
drag, startPoint x: 1119, startPoint y: 463, endPoint x: 976, endPoint y: 400, distance: 155.7
type input "A"
type input "/a"
type input "Apps"
type input "/apps"
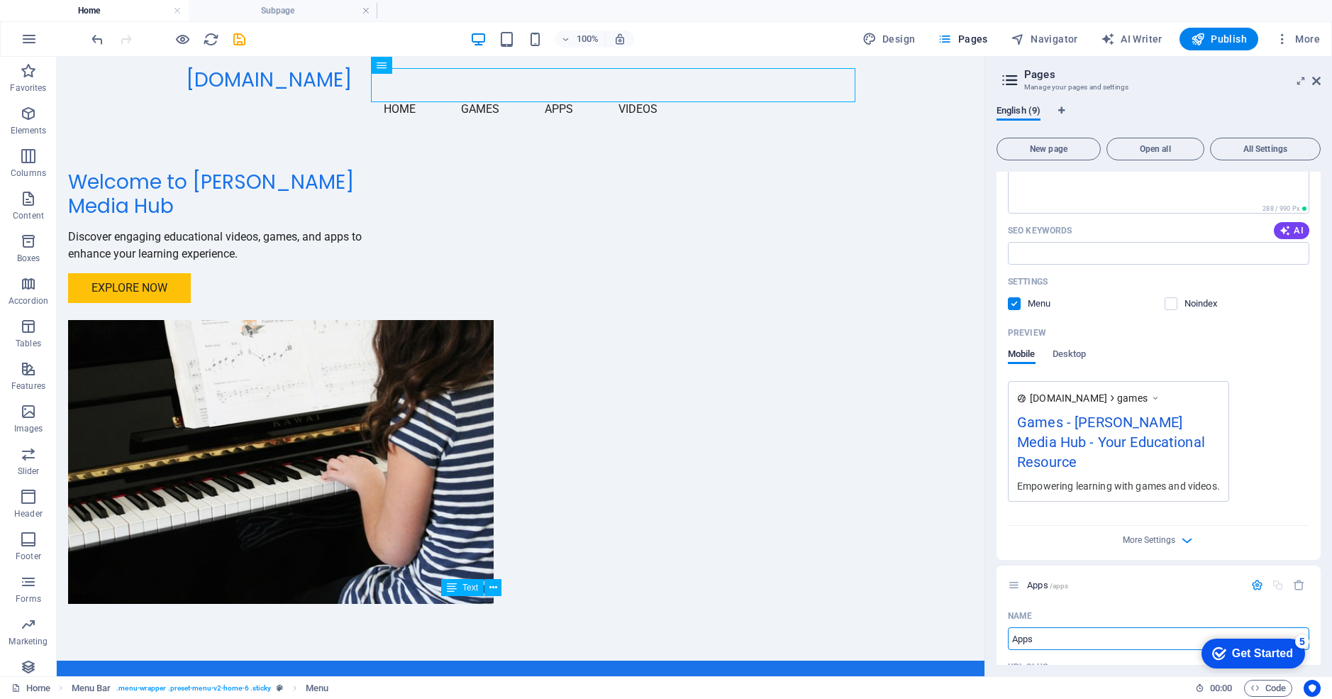
scroll to position [0, 0]
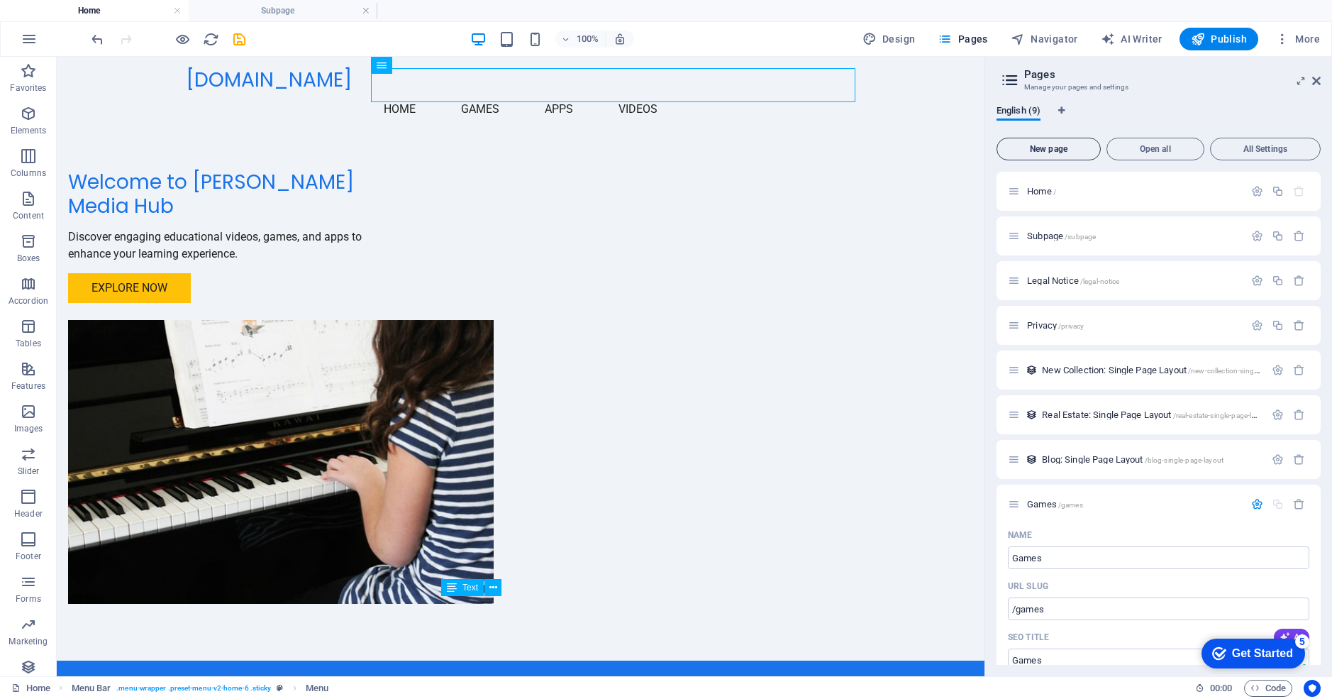
click at [1047, 143] on button "New page" at bounding box center [1049, 149] width 104 height 23
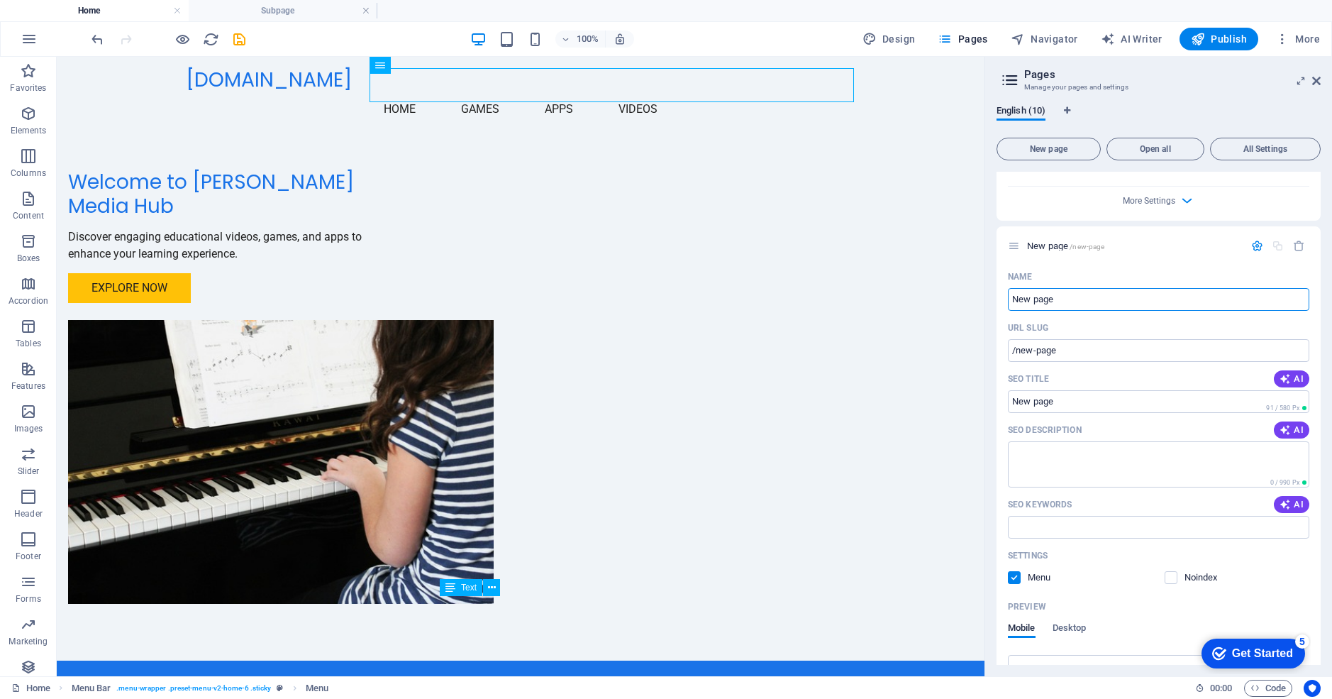
scroll to position [1574, 0]
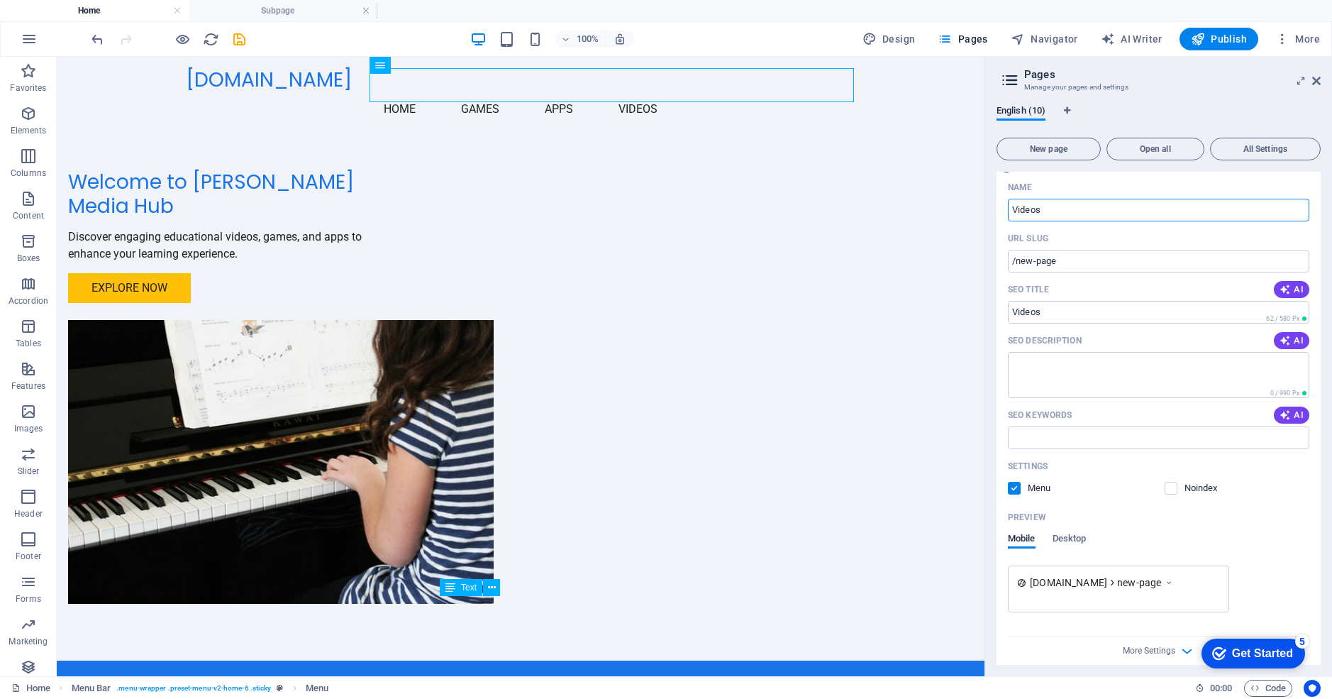
type input "Videos"
type input "/videos"
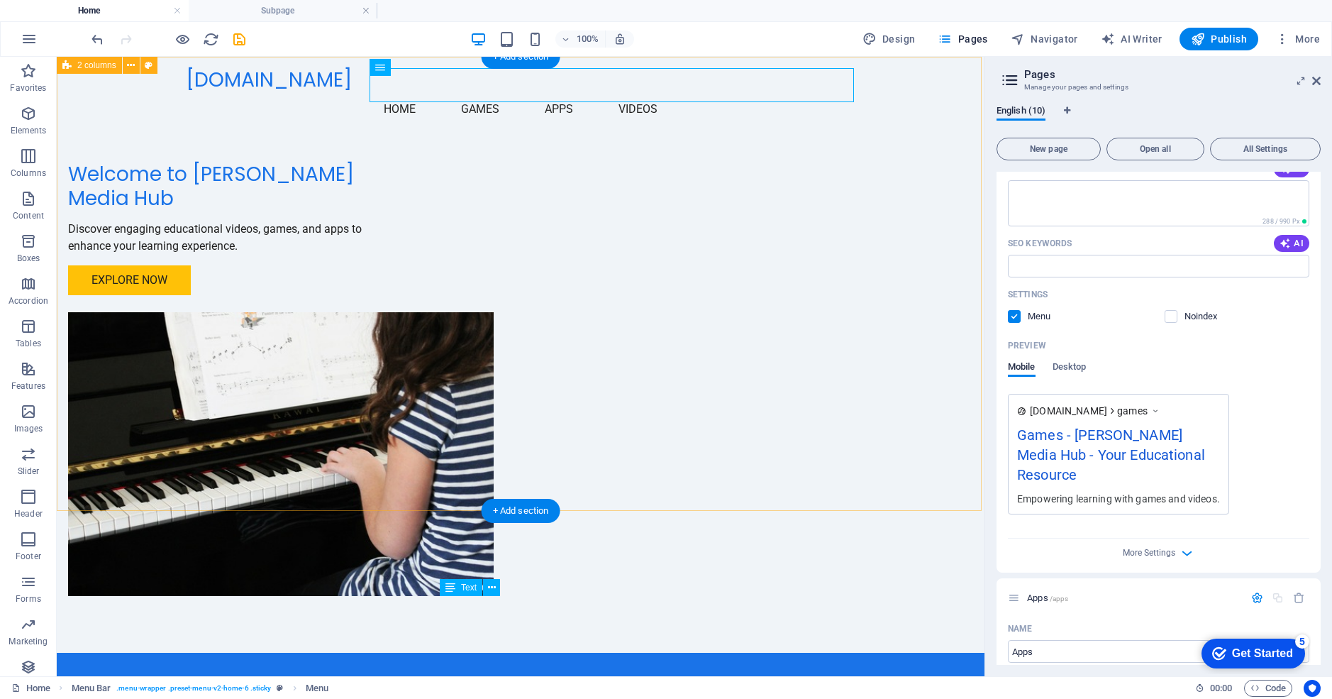
scroll to position [0, 0]
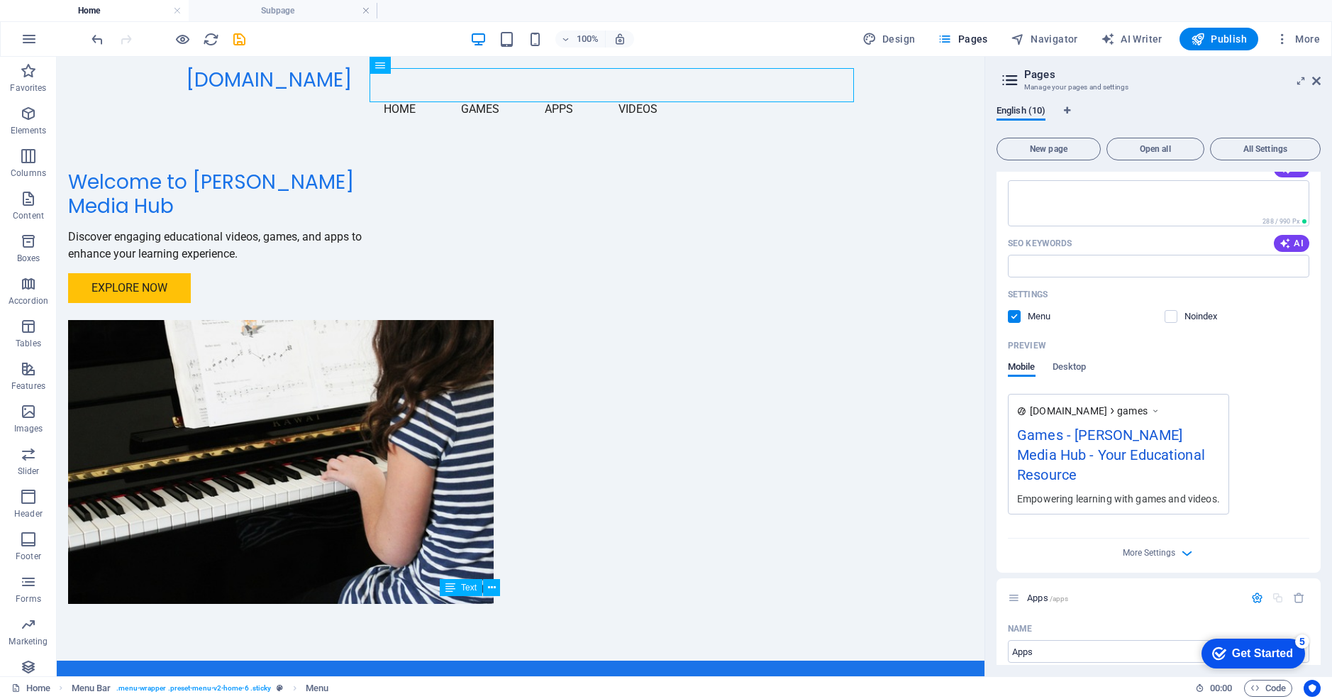
click at [1004, 77] on icon at bounding box center [1010, 80] width 21 height 20
click at [1017, 79] on icon at bounding box center [1010, 80] width 21 height 20
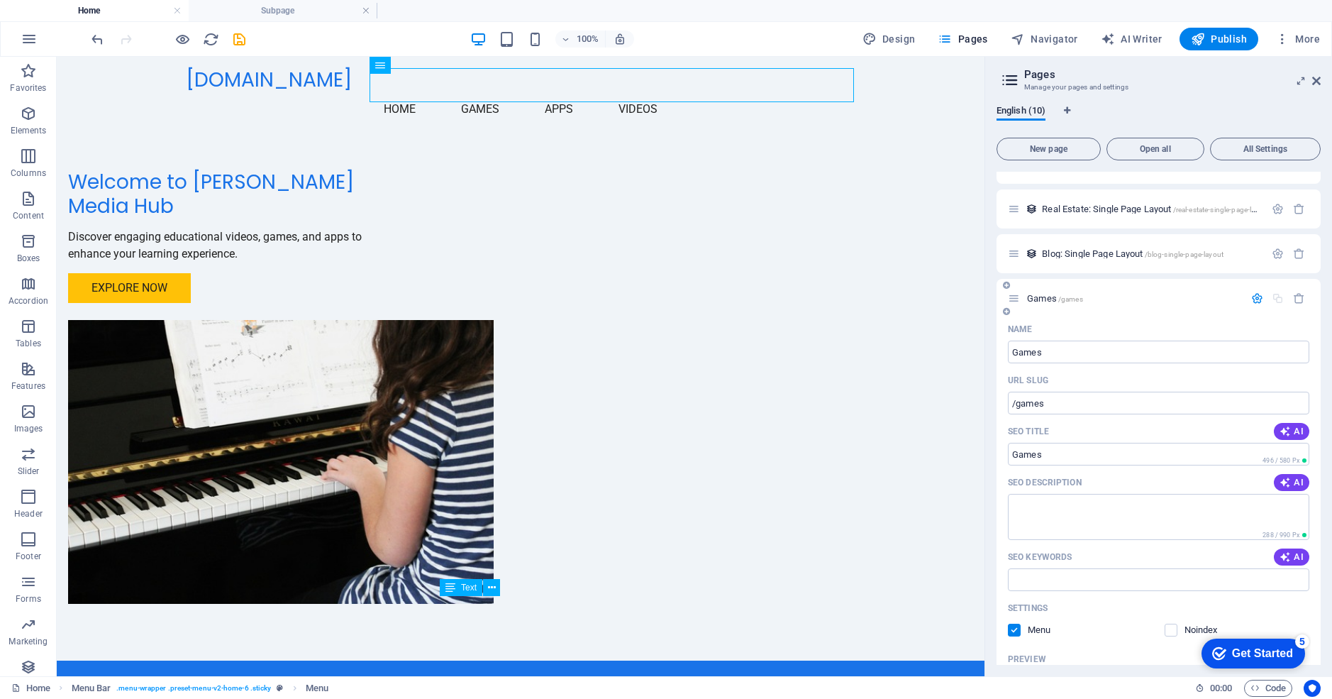
scroll to position [232, 0]
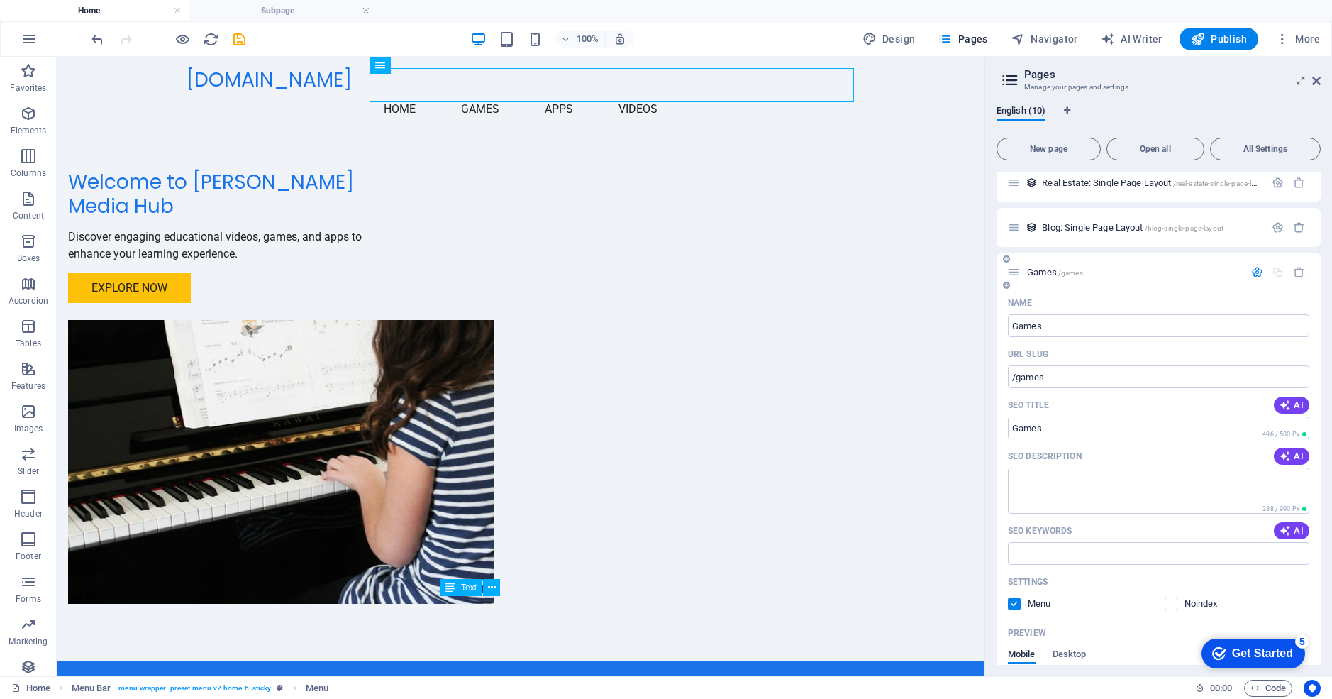
click at [1015, 275] on icon at bounding box center [1014, 272] width 12 height 12
click at [1047, 275] on span "Games /games" at bounding box center [1055, 272] width 56 height 11
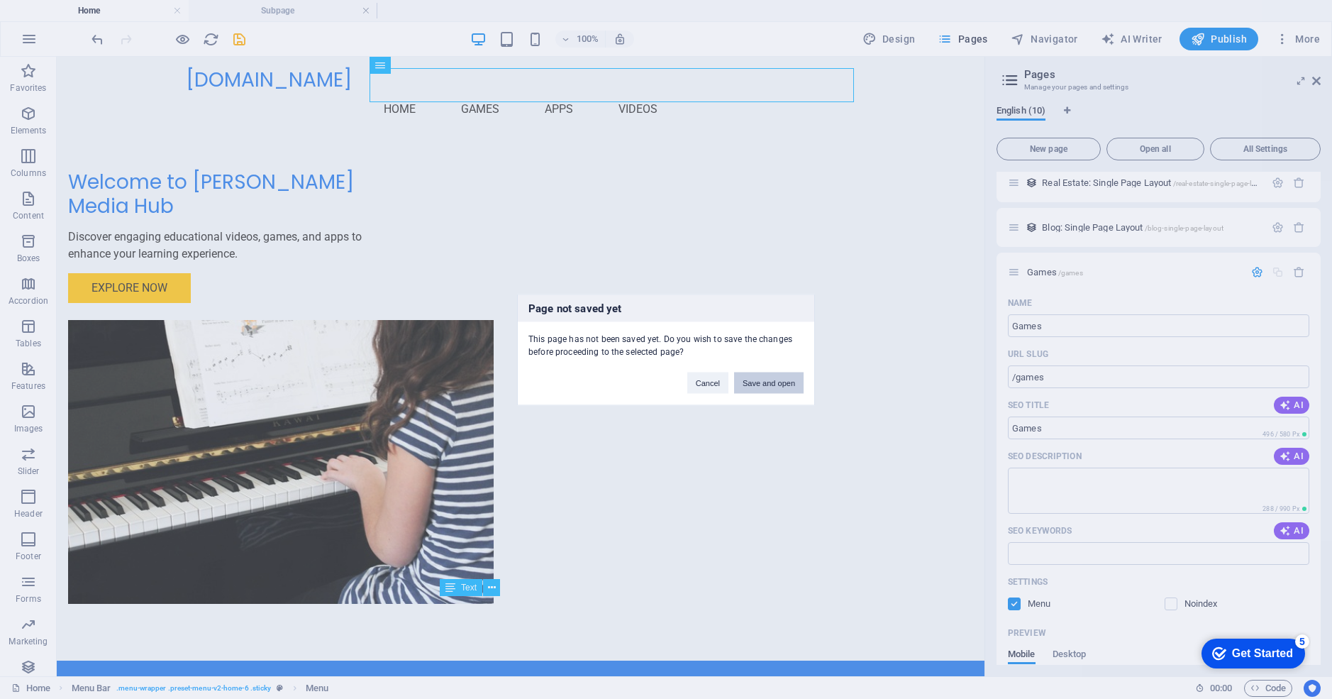
click at [766, 380] on button "Save and open" at bounding box center [769, 382] width 70 height 21
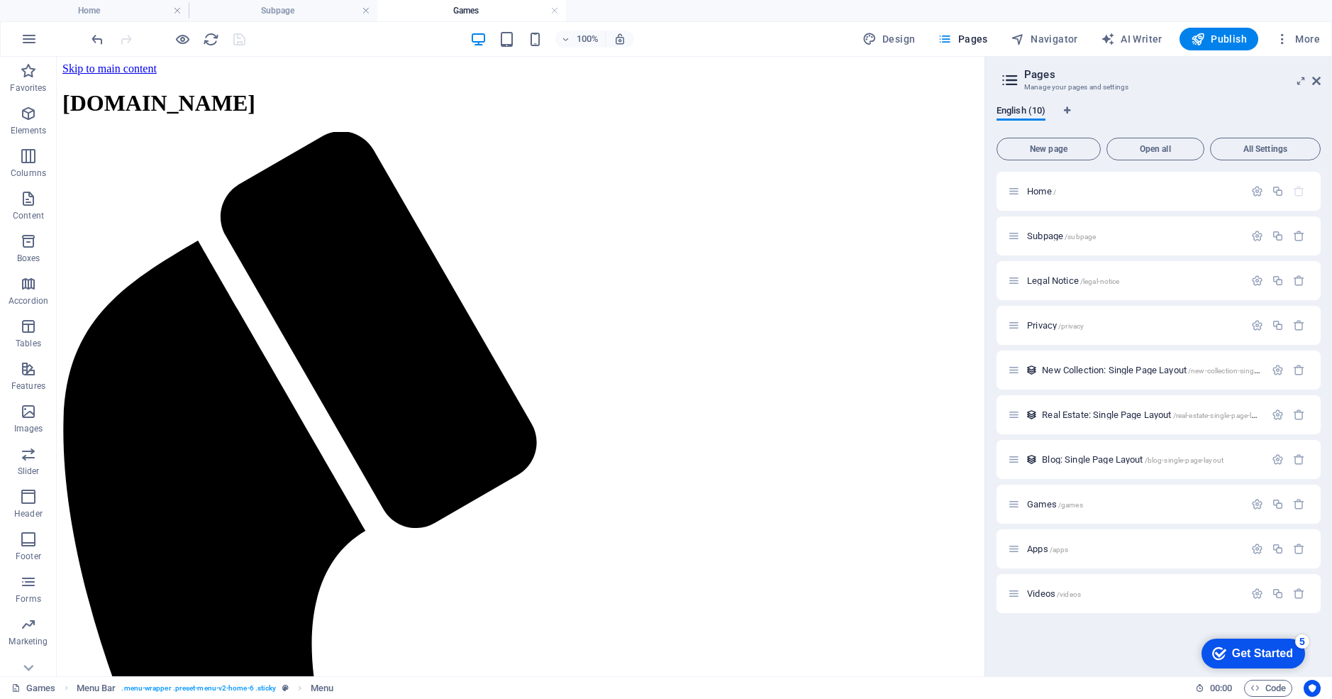
scroll to position [0, 0]
click at [1059, 504] on span "/games" at bounding box center [1071, 505] width 25 height 8
click at [1039, 504] on span "Games /games" at bounding box center [1055, 504] width 56 height 11
click at [1015, 505] on icon at bounding box center [1014, 504] width 12 height 12
click at [1037, 551] on span "Apps /apps" at bounding box center [1047, 548] width 41 height 11
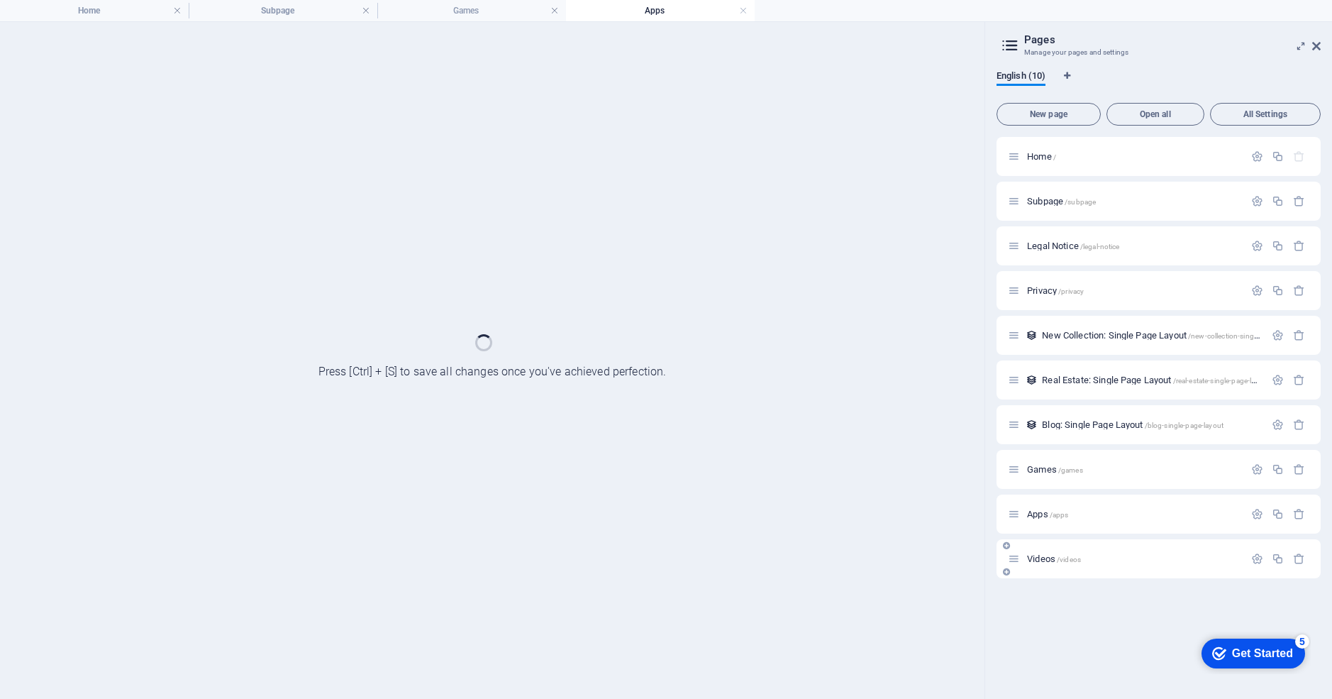
click at [1037, 551] on div "Videos /videos" at bounding box center [1126, 559] width 236 height 16
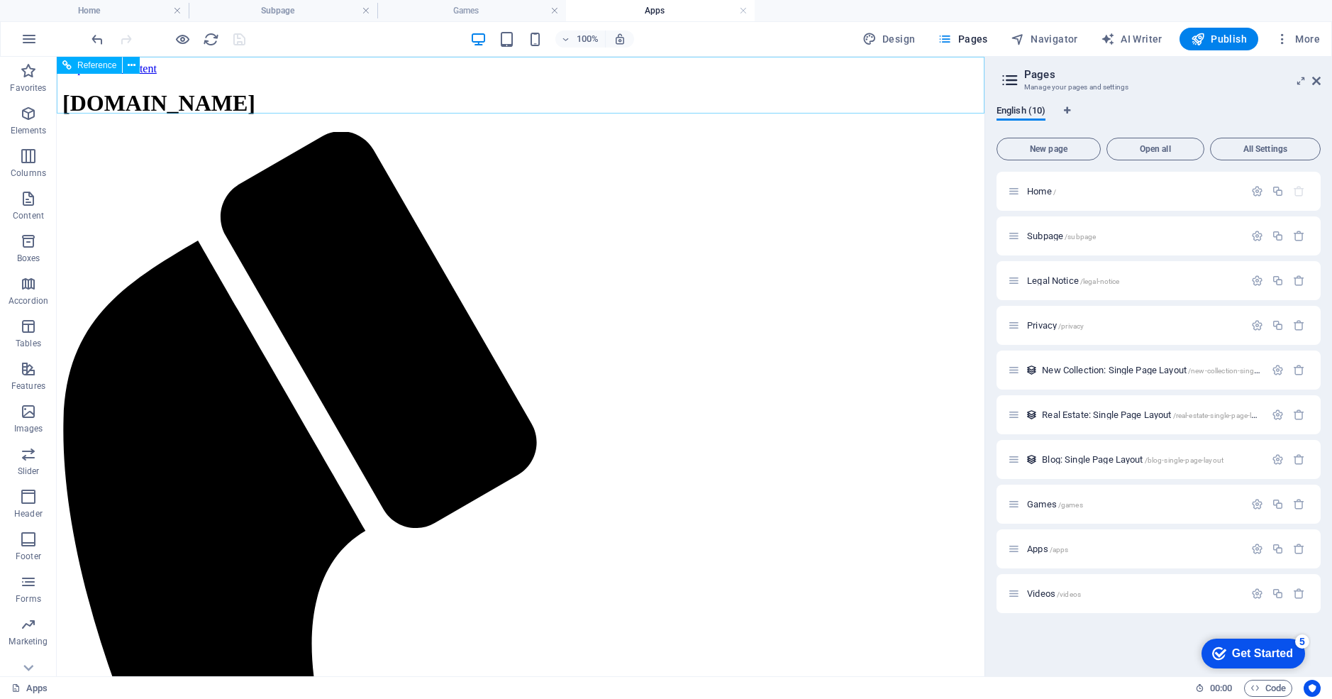
drag, startPoint x: 399, startPoint y: 85, endPoint x: 374, endPoint y: 87, distance: 24.9
click at [349, 90] on div "[DOMAIN_NAME]" at bounding box center [520, 103] width 917 height 26
click at [216, 40] on icon "reload" at bounding box center [211, 39] width 16 height 16
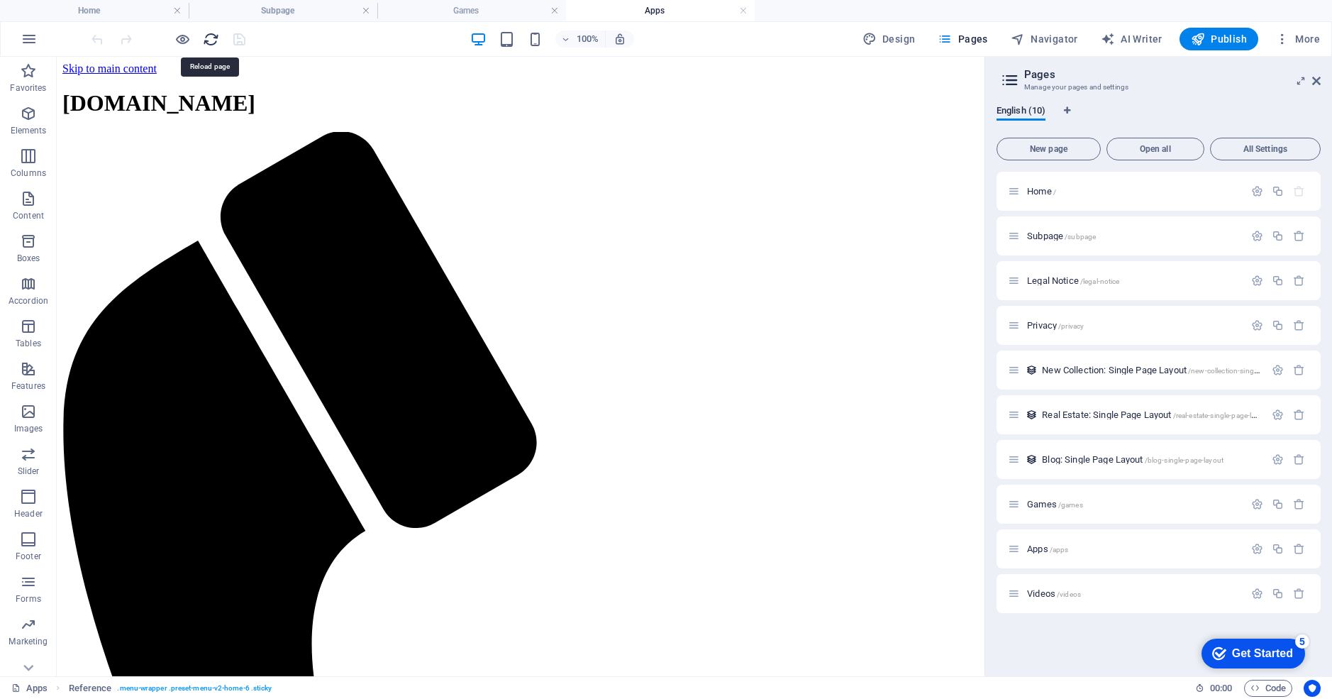
click at [215, 40] on icon "reload" at bounding box center [211, 39] width 16 height 16
click at [214, 41] on icon "reload" at bounding box center [211, 39] width 16 height 16
click at [206, 40] on icon "reload" at bounding box center [211, 39] width 16 height 16
click at [288, 11] on h4 "Subpage" at bounding box center [283, 11] width 189 height 16
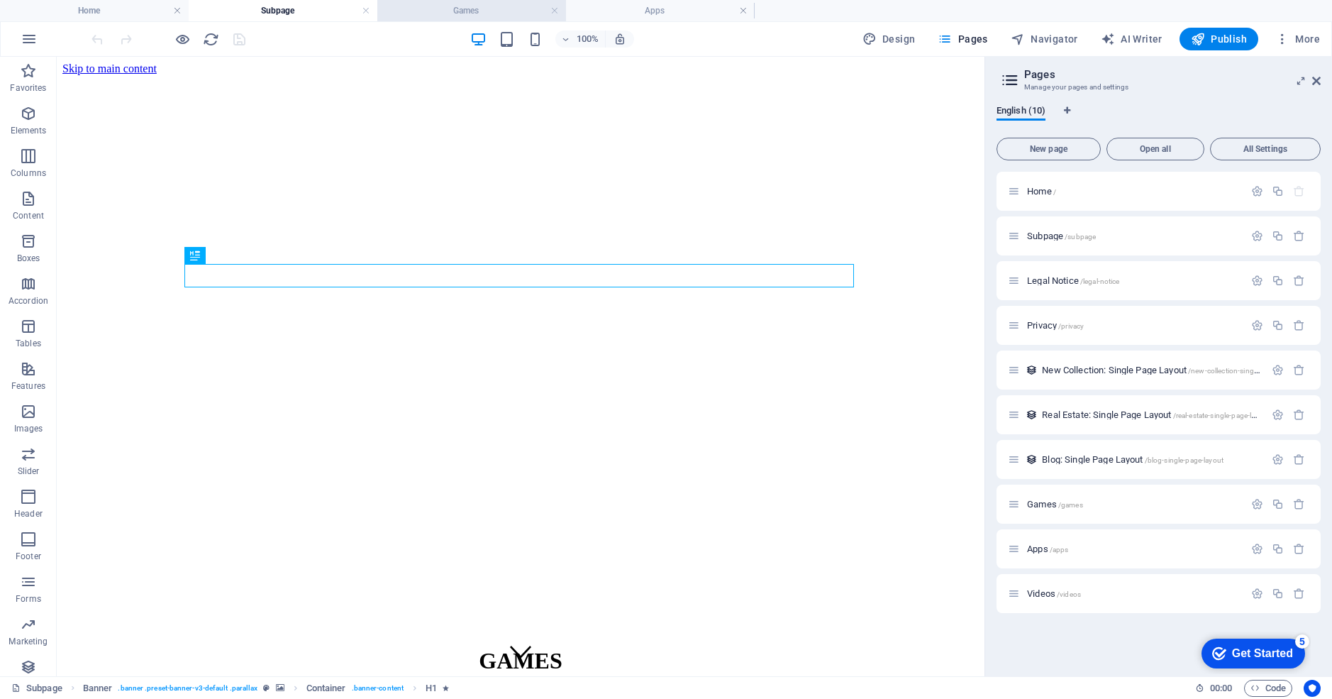
click at [451, 10] on h4 "Games" at bounding box center [471, 11] width 189 height 16
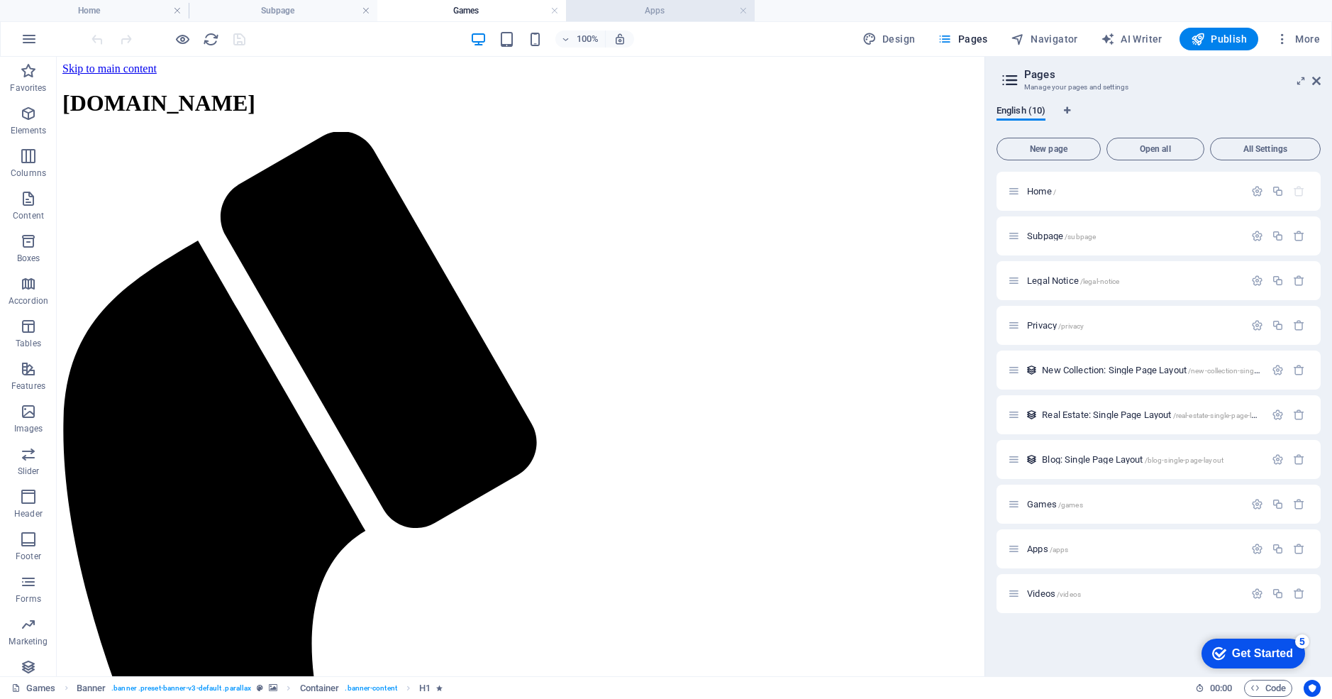
click at [629, 8] on h4 "Apps" at bounding box center [660, 11] width 189 height 16
click at [297, 12] on h4 "Subpage" at bounding box center [283, 11] width 189 height 16
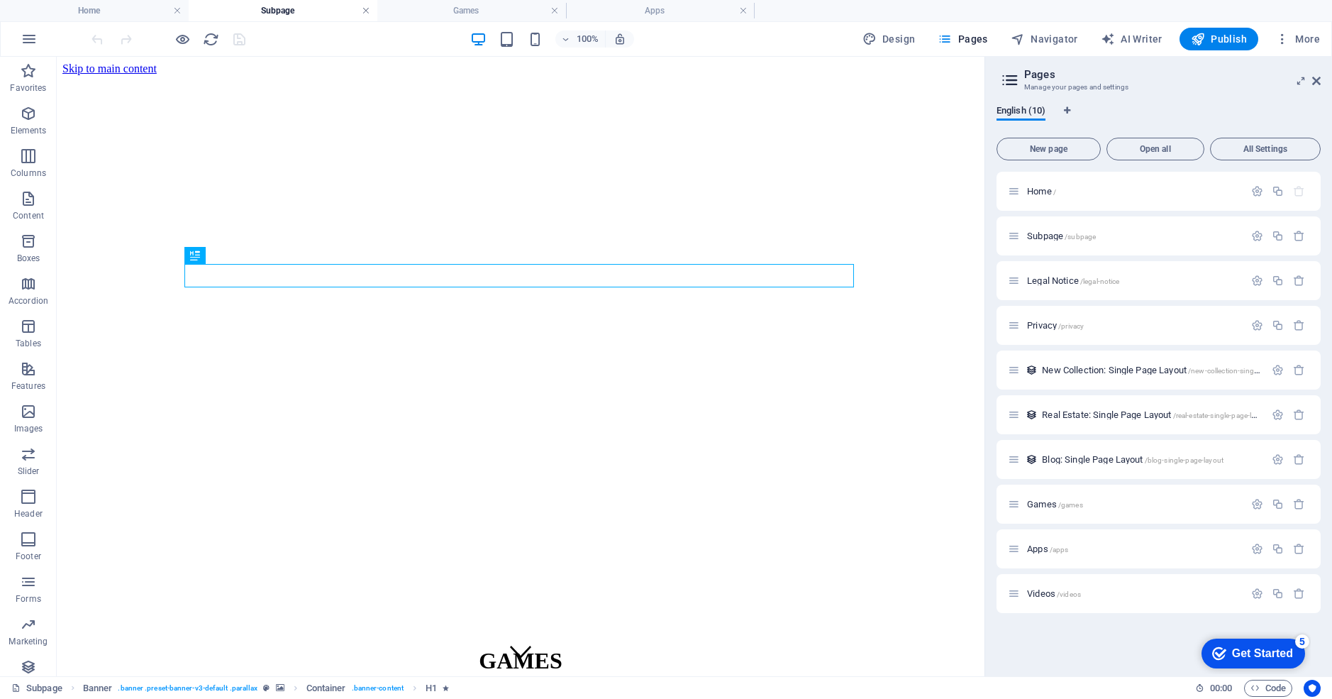
click at [368, 9] on link at bounding box center [366, 10] width 9 height 13
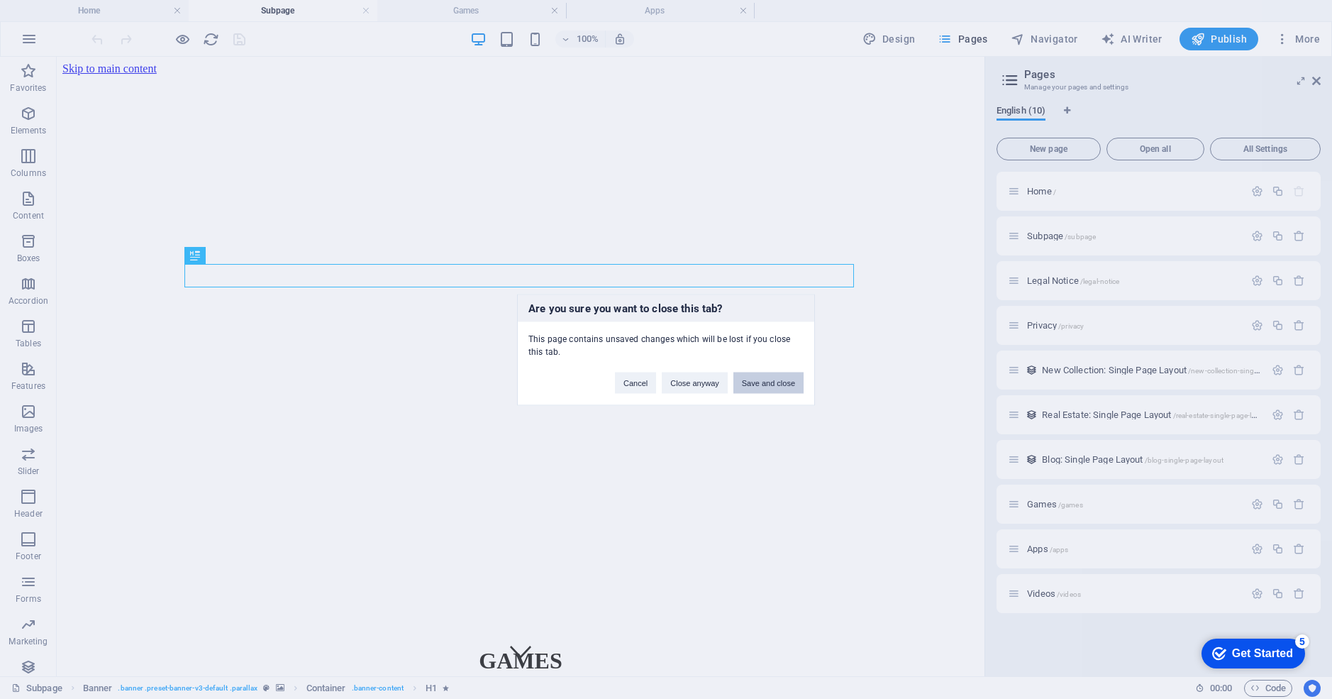
click at [749, 381] on button "Save and close" at bounding box center [769, 382] width 70 height 21
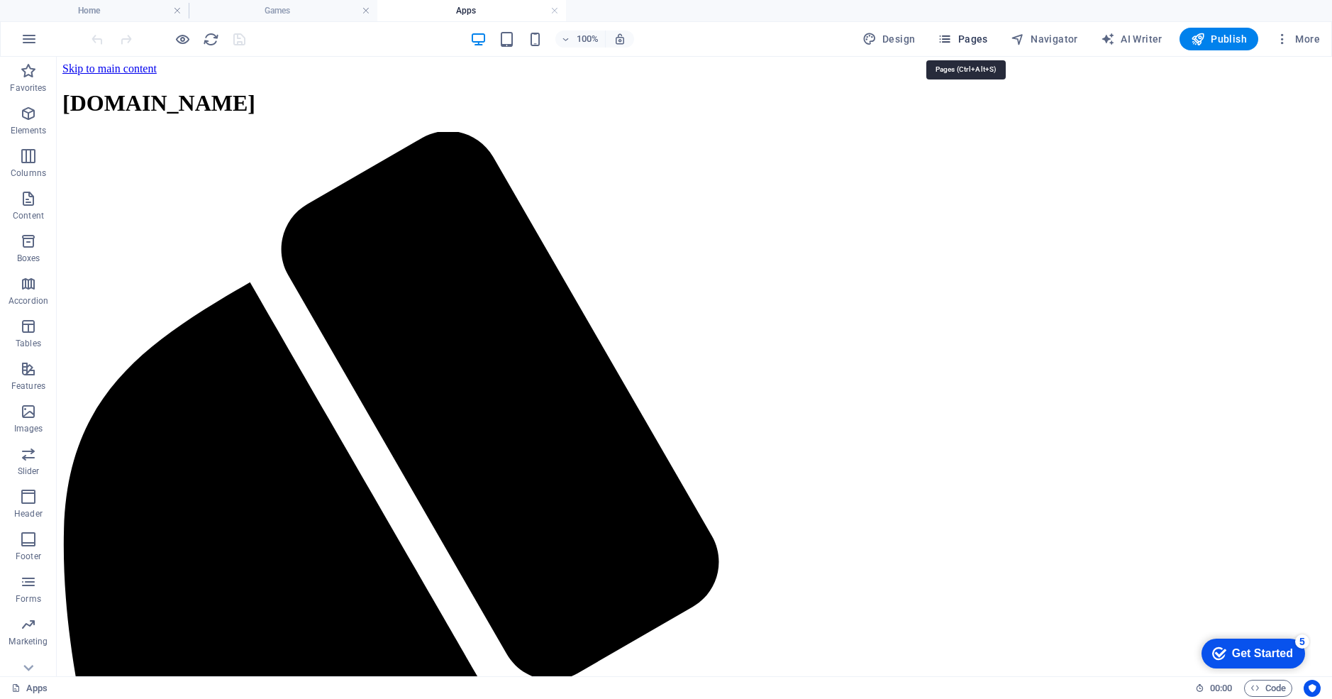
click at [952, 34] on icon "button" at bounding box center [945, 39] width 14 height 14
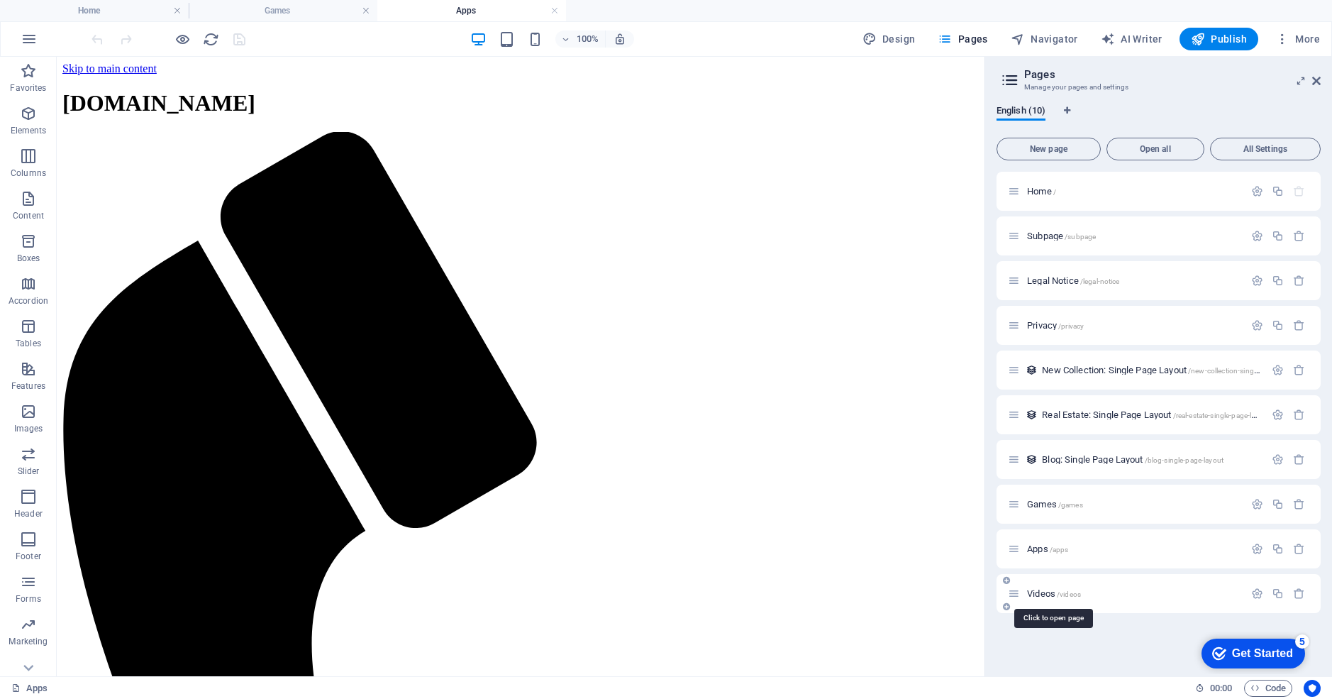
click at [1050, 594] on span "Videos /videos" at bounding box center [1054, 593] width 54 height 11
click at [1050, 594] on div "Home / Subpage /subpage Legal Notice /legal-notice Privacy /privacy New Collect…" at bounding box center [1159, 418] width 324 height 493
click at [113, 16] on h4 "Home" at bounding box center [94, 11] width 189 height 16
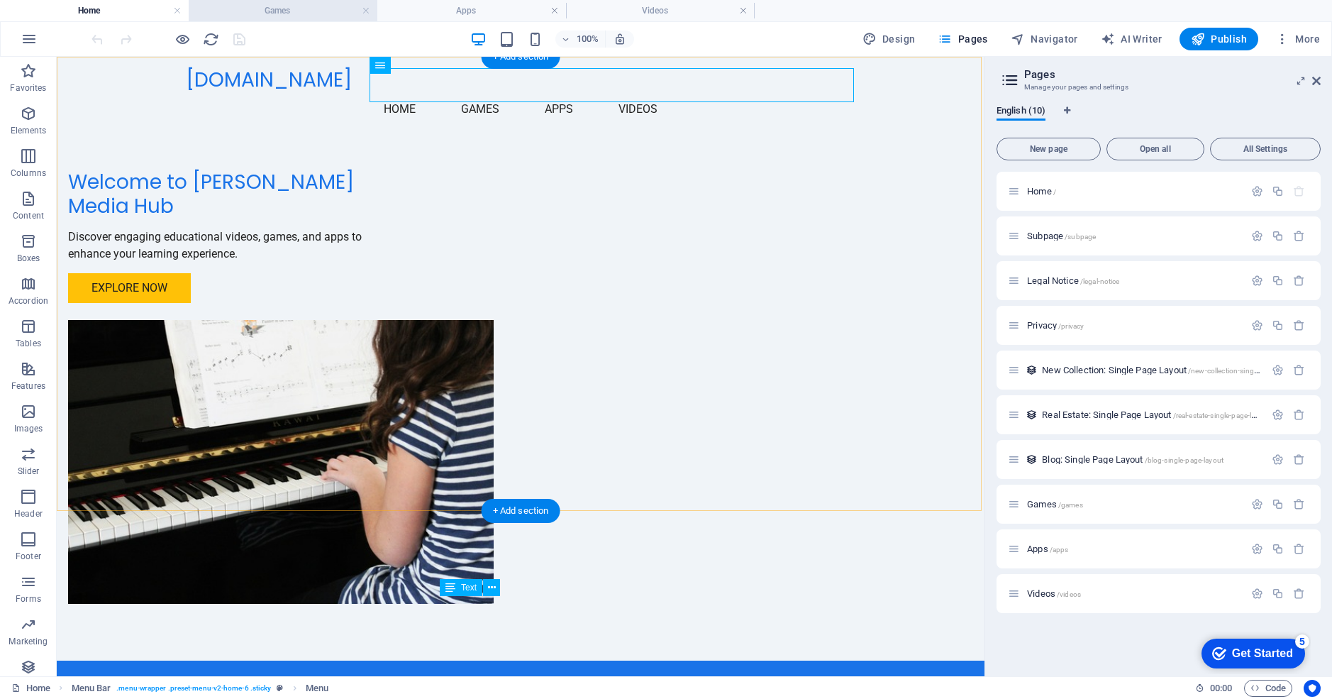
click at [251, 16] on h4 "Games" at bounding box center [283, 11] width 189 height 16
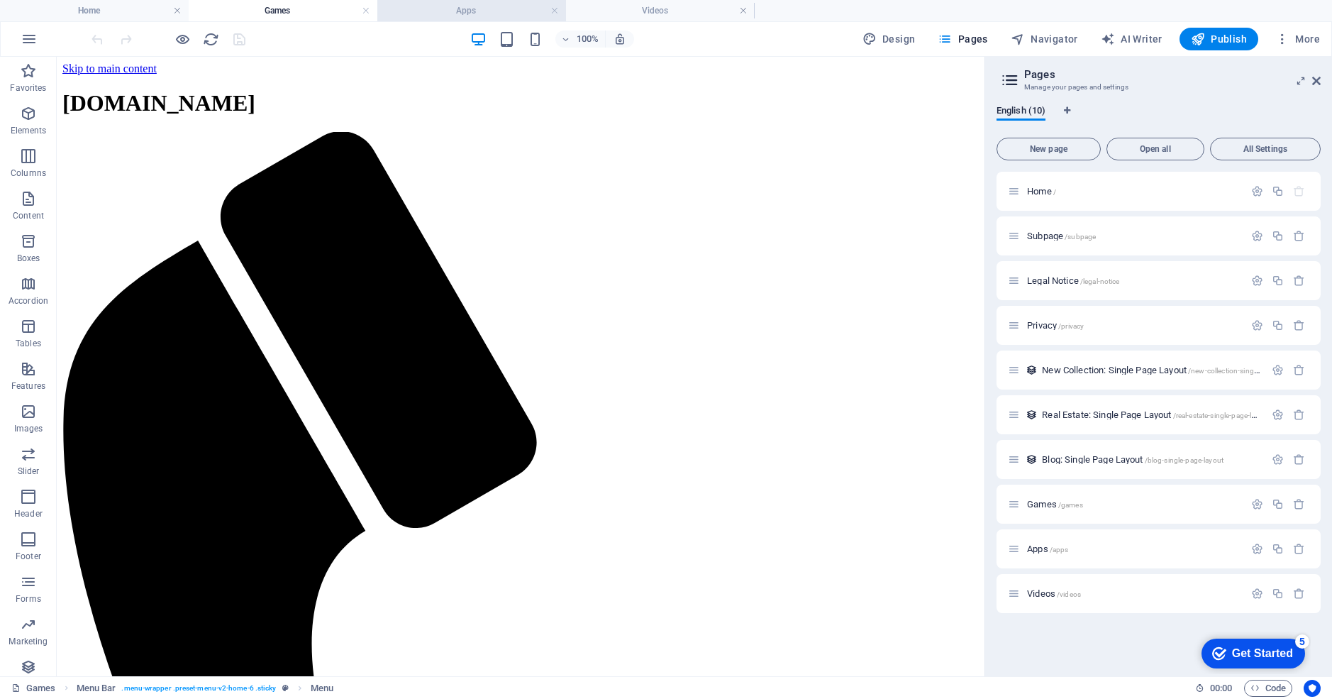
click at [453, 14] on h4 "Apps" at bounding box center [471, 11] width 189 height 16
click at [446, 14] on h4 "Apps" at bounding box center [471, 11] width 189 height 16
click at [646, 14] on h4 "Videos" at bounding box center [660, 11] width 189 height 16
click at [1303, 371] on icon "button" at bounding box center [1299, 370] width 12 height 12
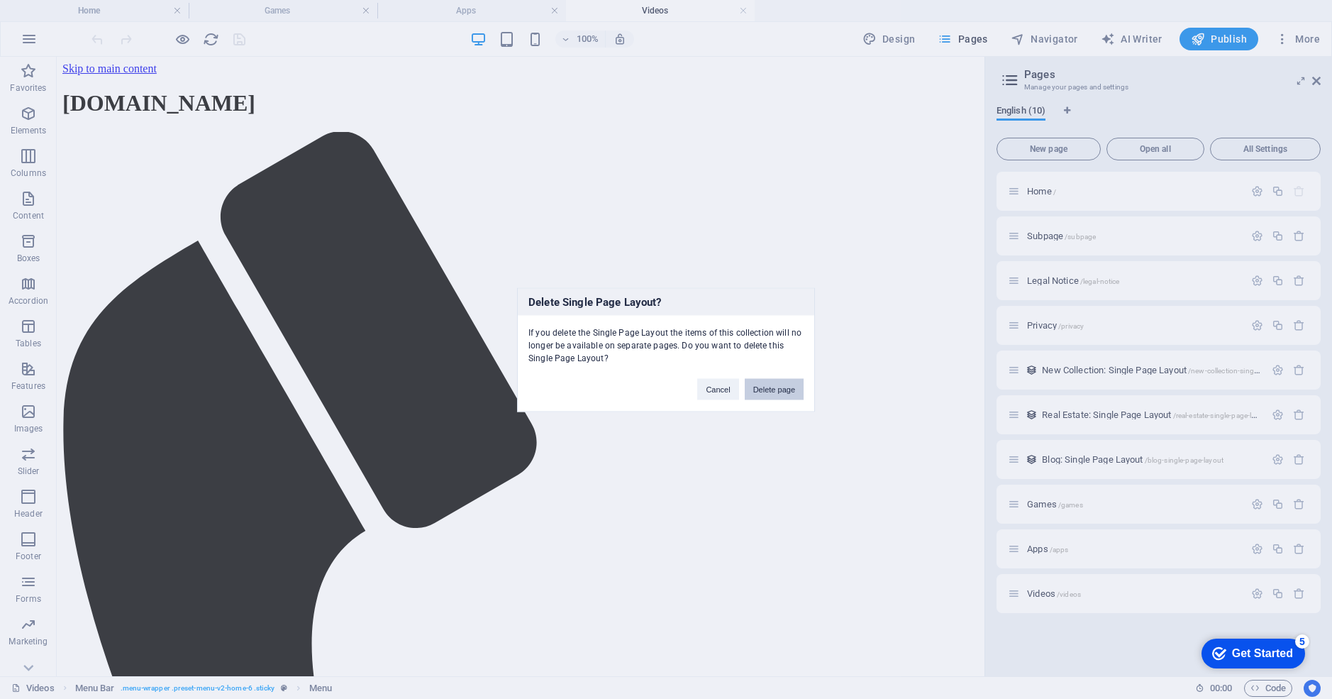
click at [768, 391] on button "Delete page" at bounding box center [774, 388] width 59 height 21
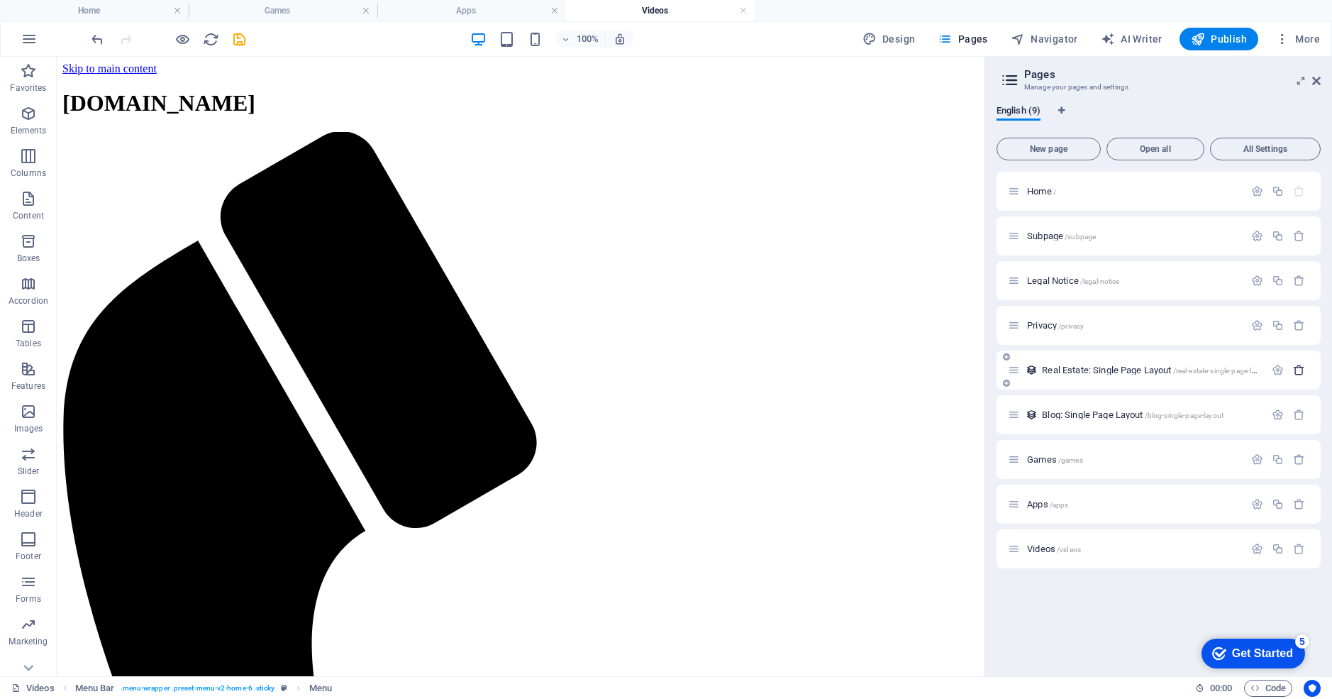
click at [1304, 371] on icon "button" at bounding box center [1299, 370] width 12 height 12
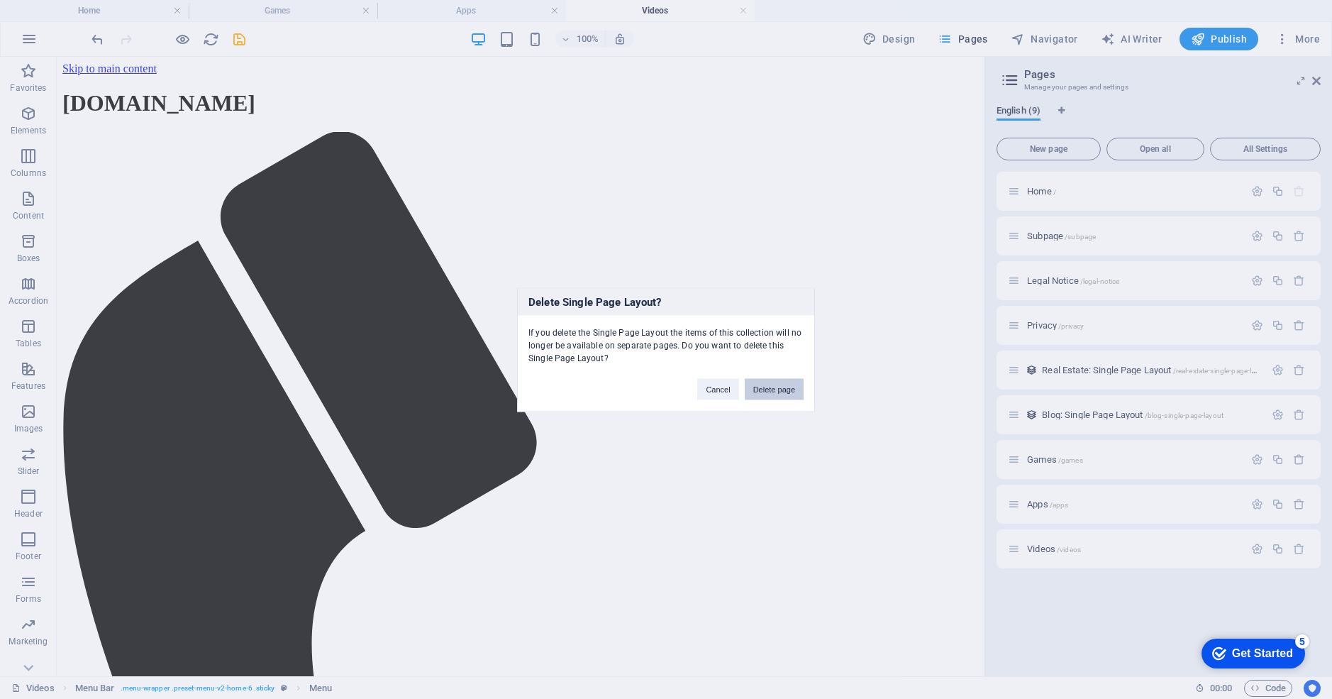
click at [769, 387] on button "Delete page" at bounding box center [774, 388] width 59 height 21
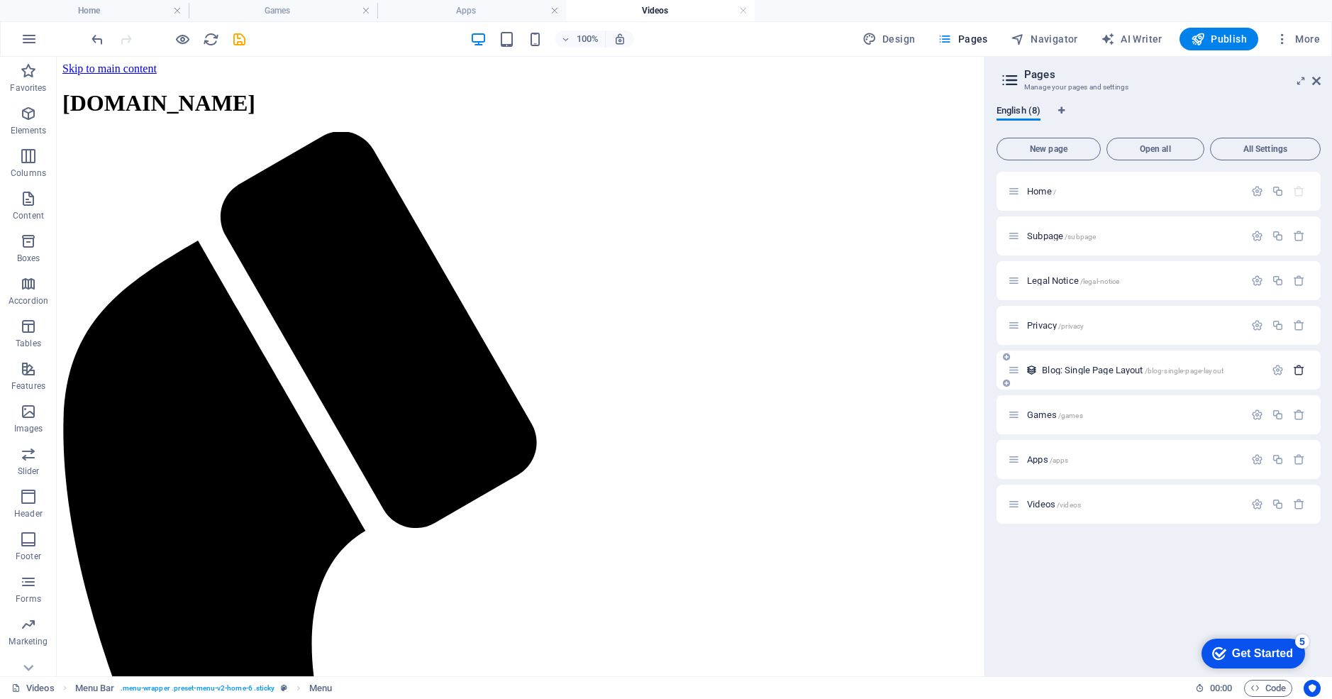
click at [1298, 370] on icon "button" at bounding box center [1299, 370] width 12 height 12
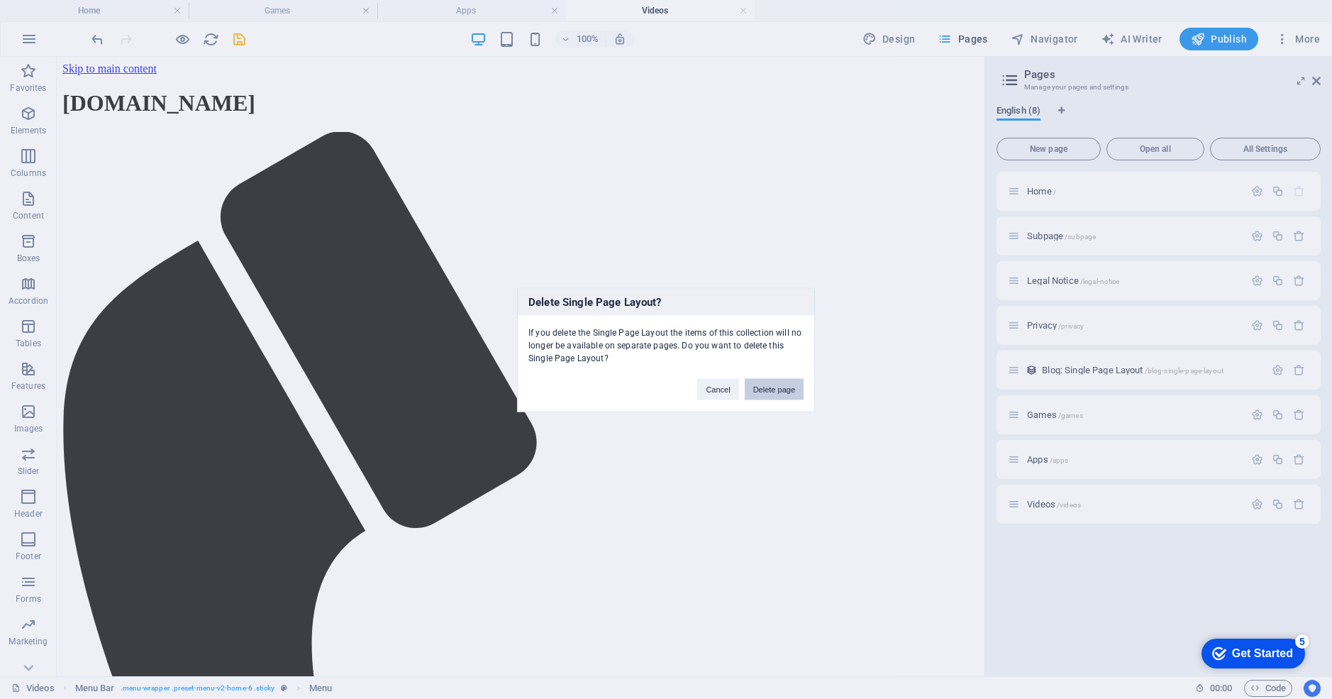
click at [788, 390] on button "Delete page" at bounding box center [774, 388] width 59 height 21
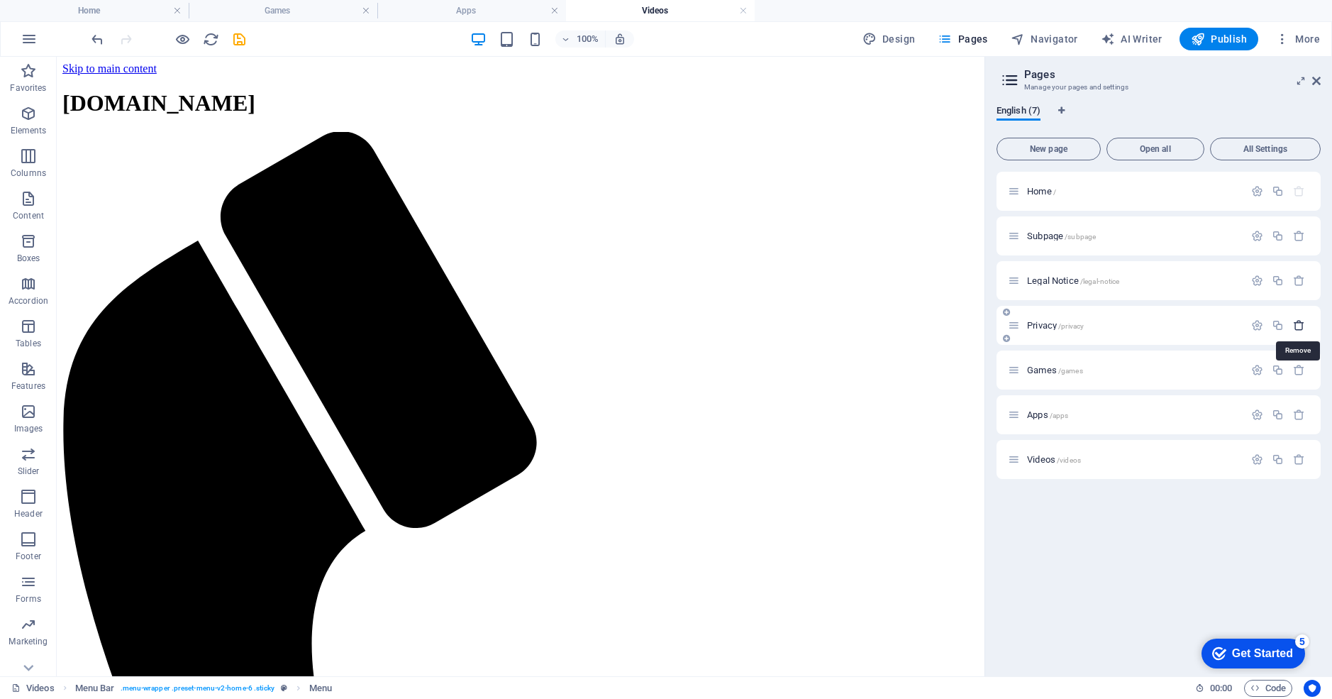
click at [1301, 324] on icon "button" at bounding box center [1299, 325] width 12 height 12
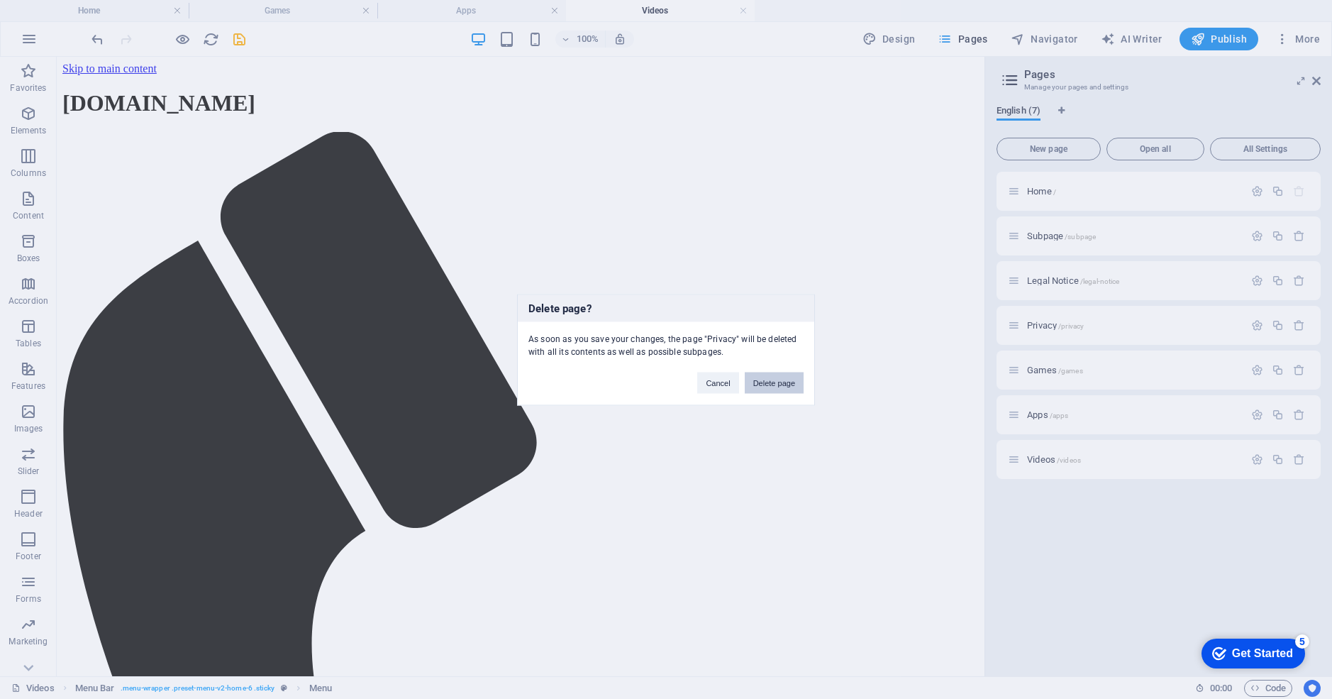
click at [770, 382] on button "Delete page" at bounding box center [774, 382] width 59 height 21
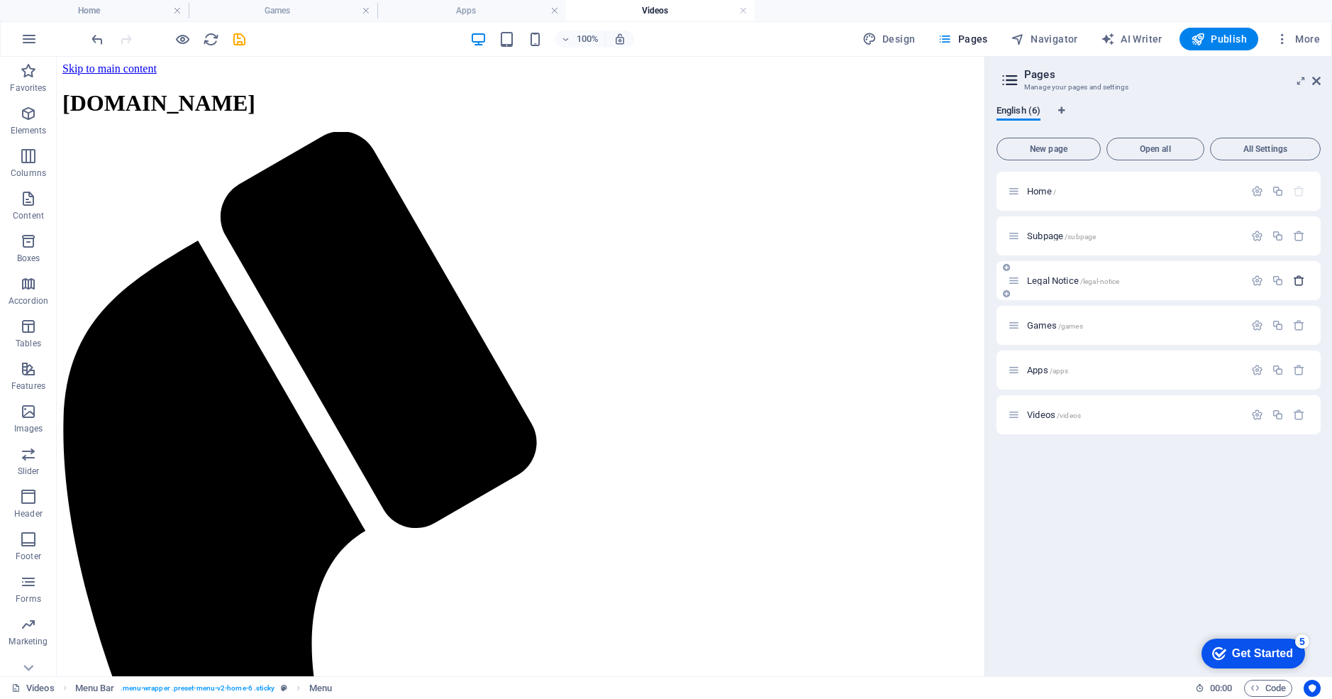
click at [1297, 281] on icon "button" at bounding box center [1299, 281] width 12 height 12
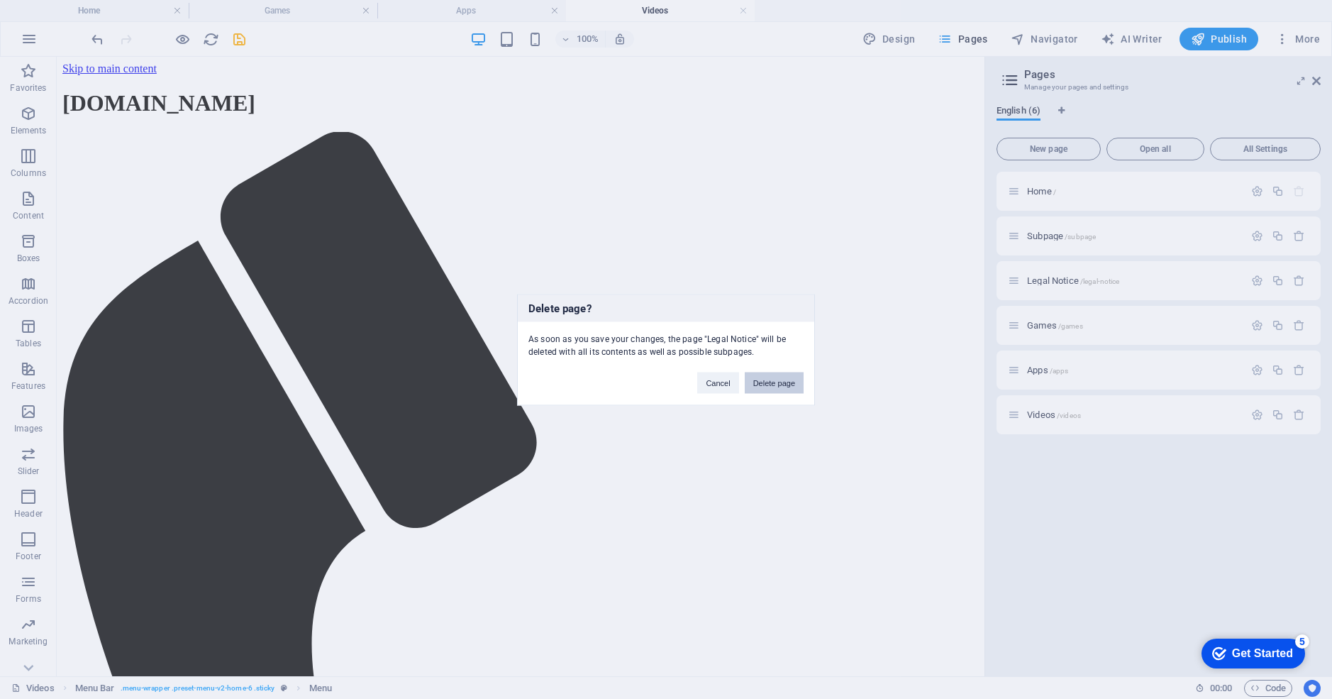
click at [774, 377] on button "Delete page" at bounding box center [774, 382] width 59 height 21
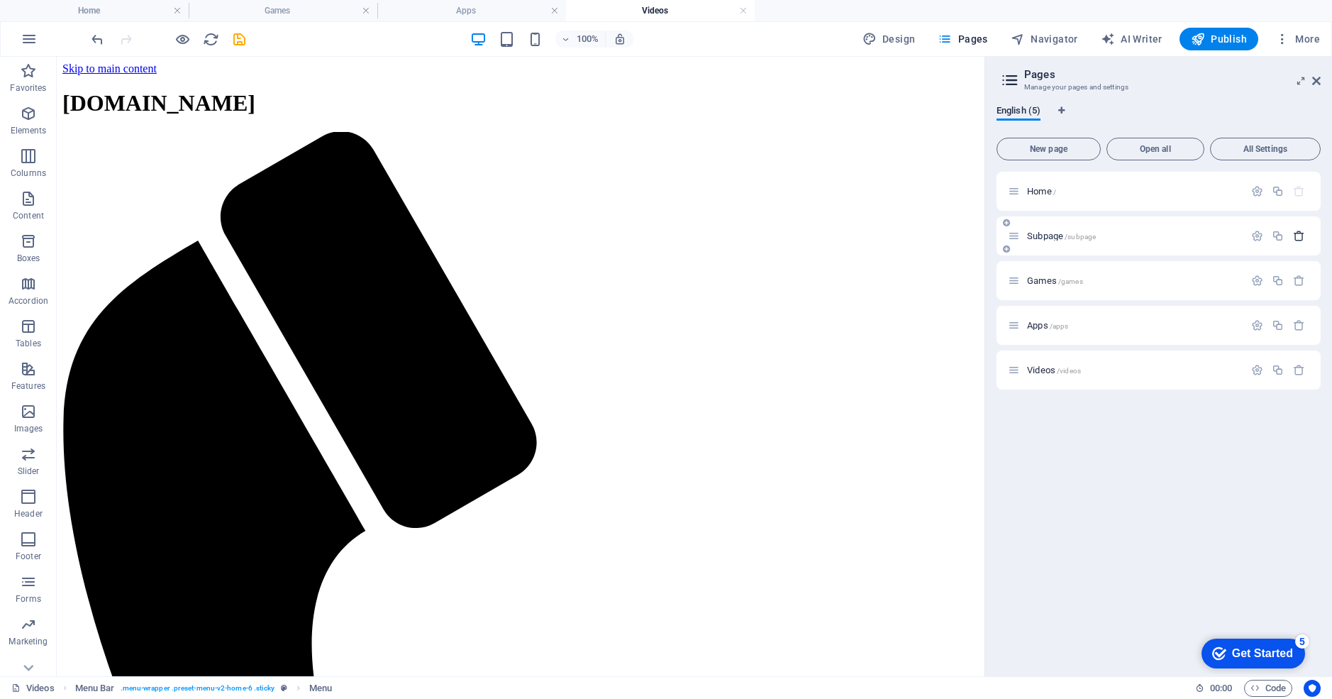
click at [1301, 235] on icon "button" at bounding box center [1299, 236] width 12 height 12
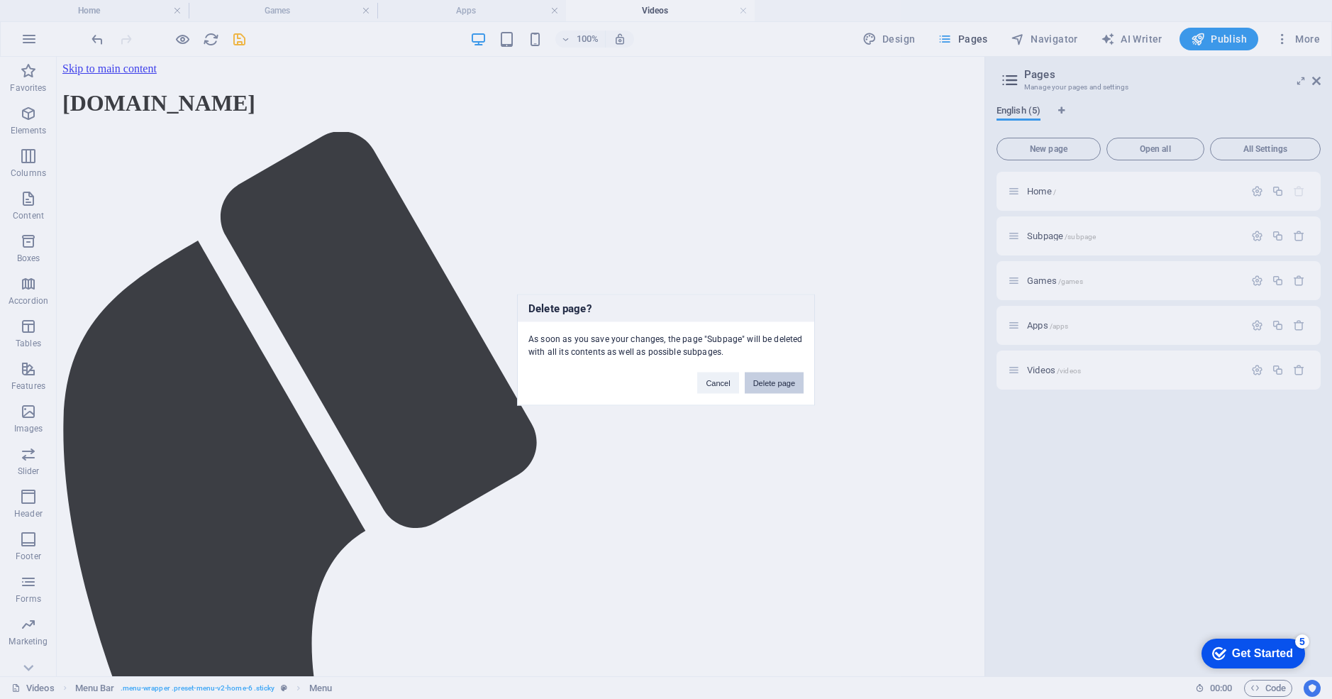
click at [763, 380] on button "Delete page" at bounding box center [774, 382] width 59 height 21
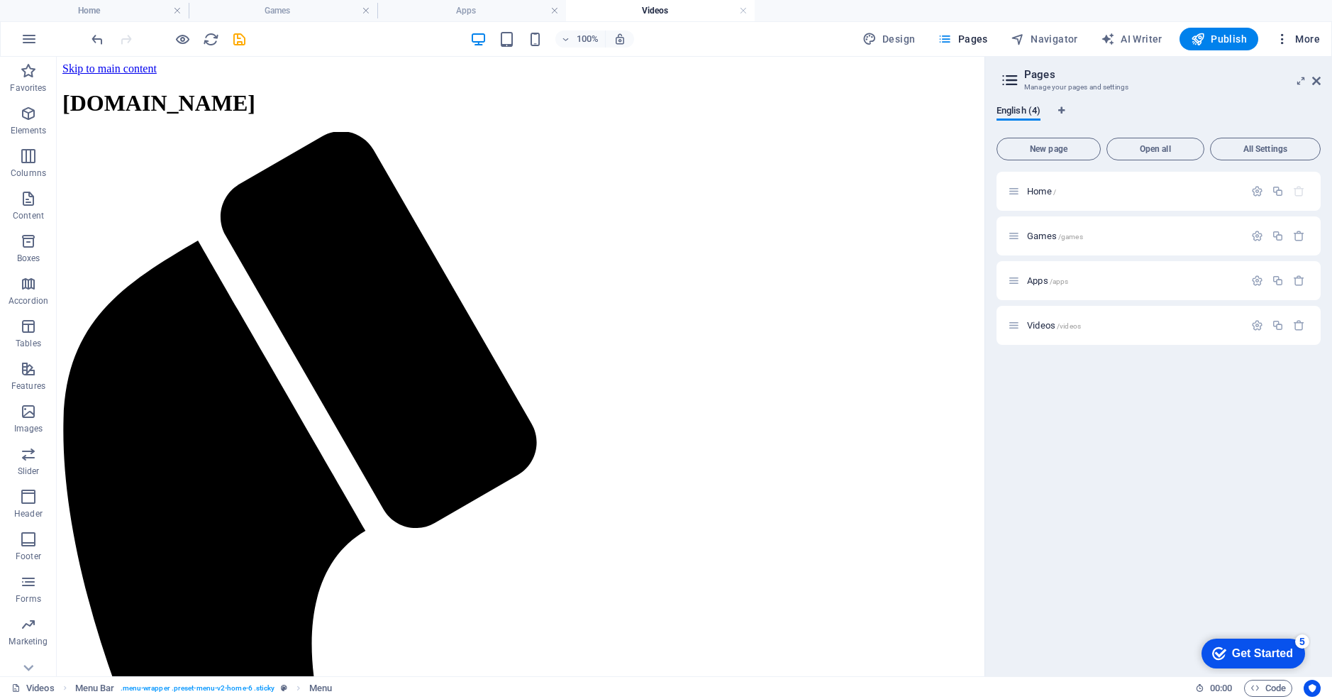
click at [1281, 36] on icon "button" at bounding box center [1283, 39] width 14 height 14
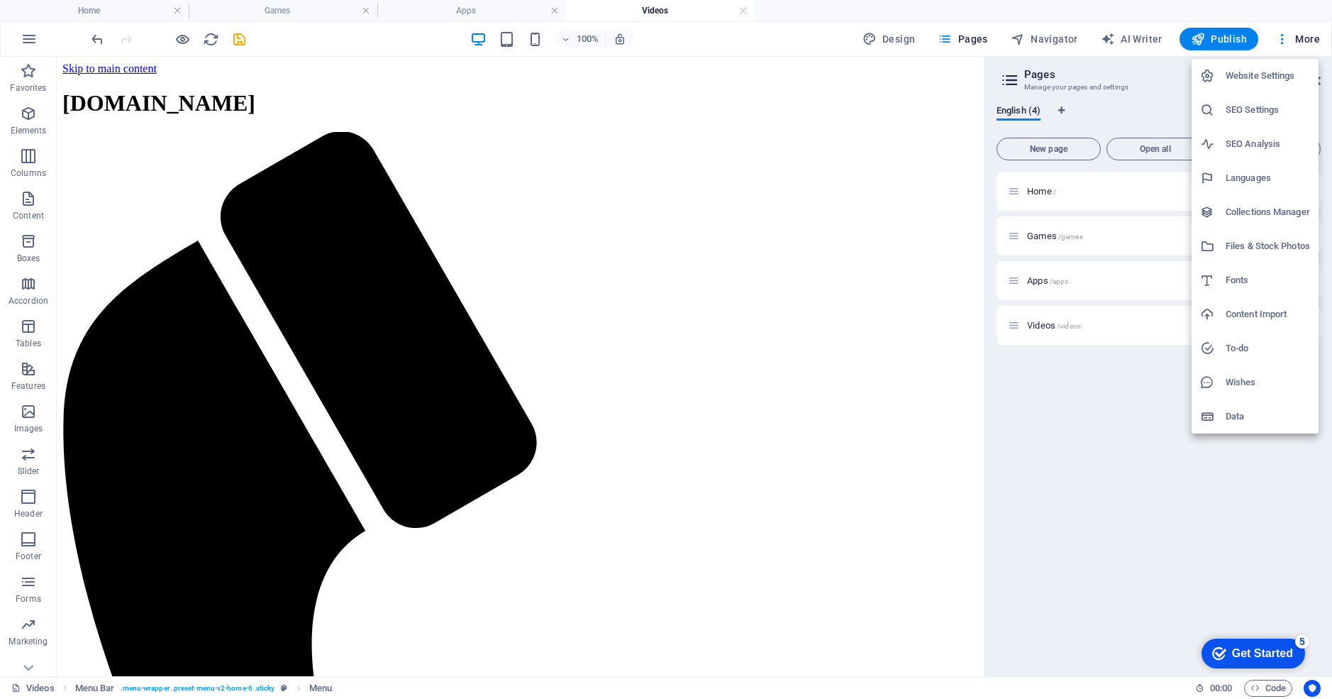
click at [1125, 470] on div at bounding box center [666, 349] width 1332 height 699
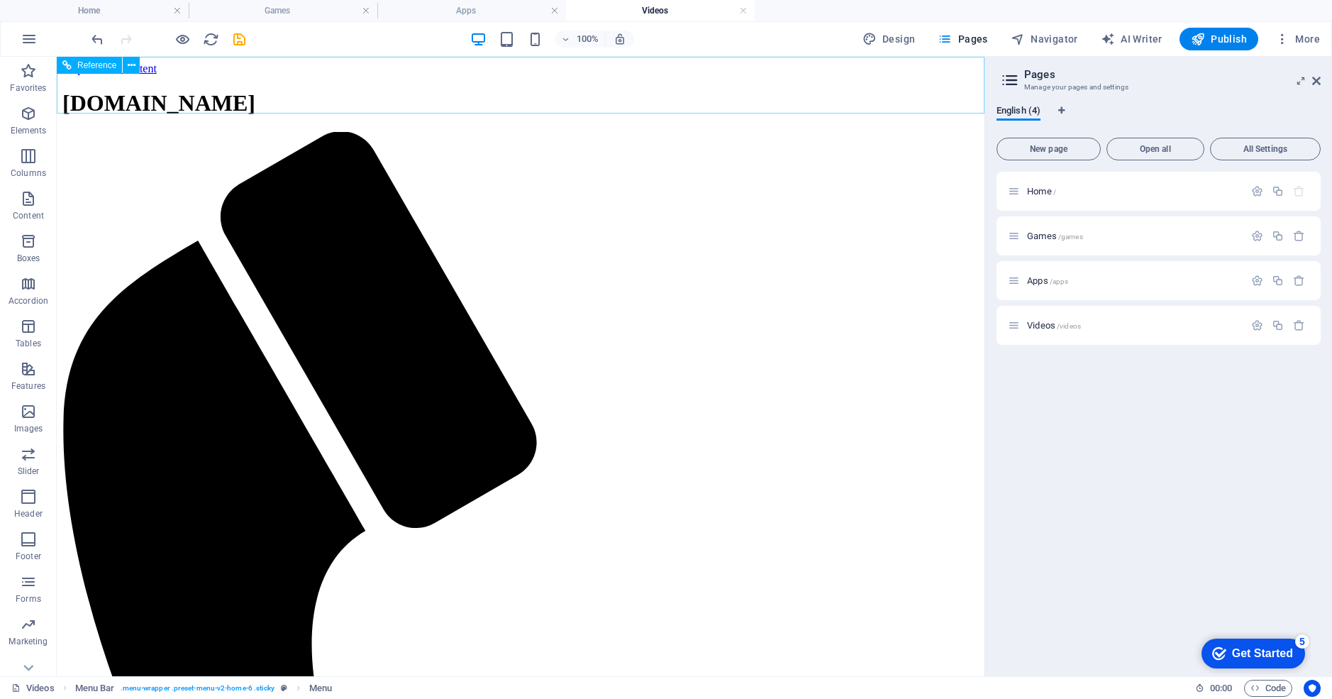
click at [133, 66] on icon at bounding box center [132, 65] width 8 height 15
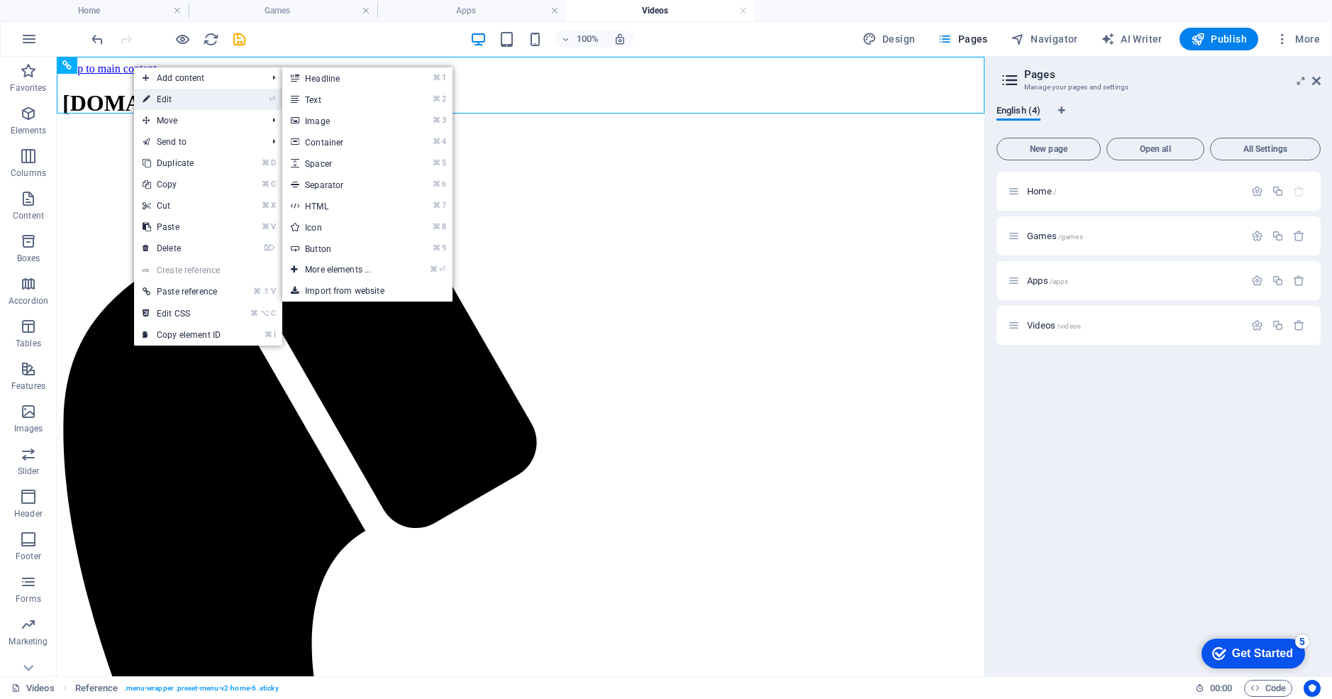
click at [153, 100] on link "⏎ Edit" at bounding box center [181, 99] width 95 height 21
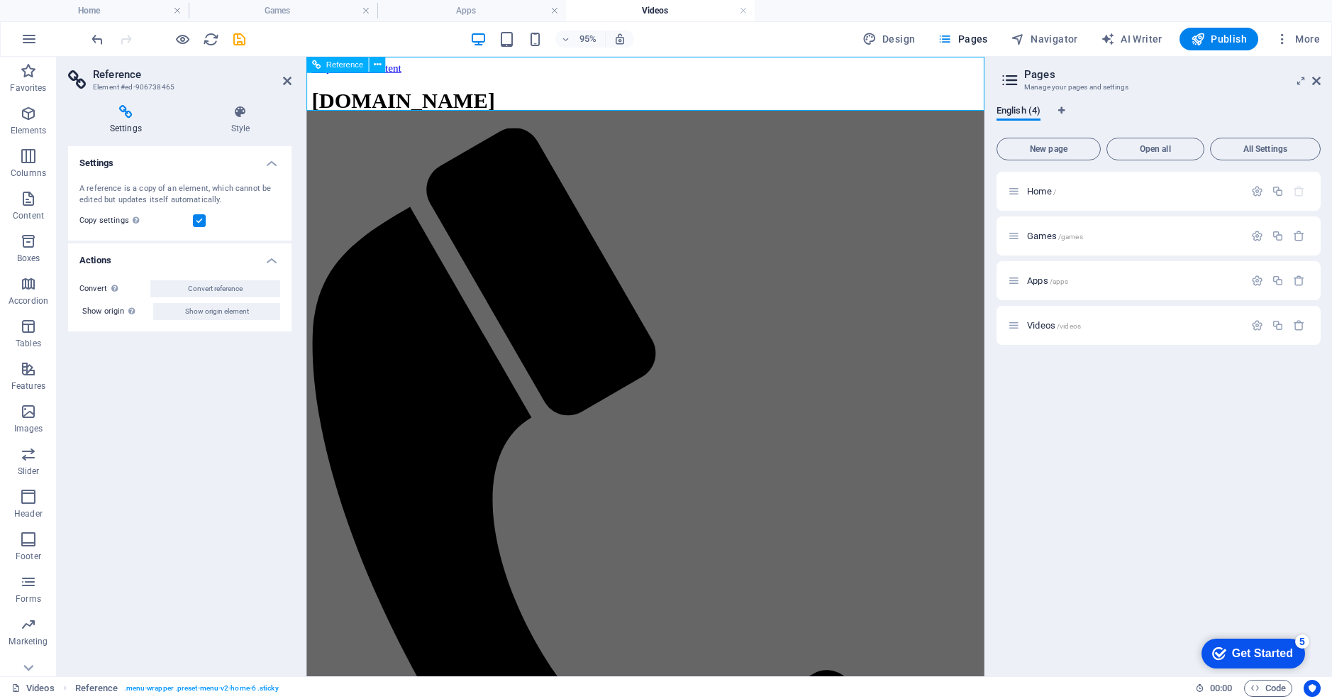
click at [502, 90] on div "[DOMAIN_NAME]" at bounding box center [663, 103] width 702 height 26
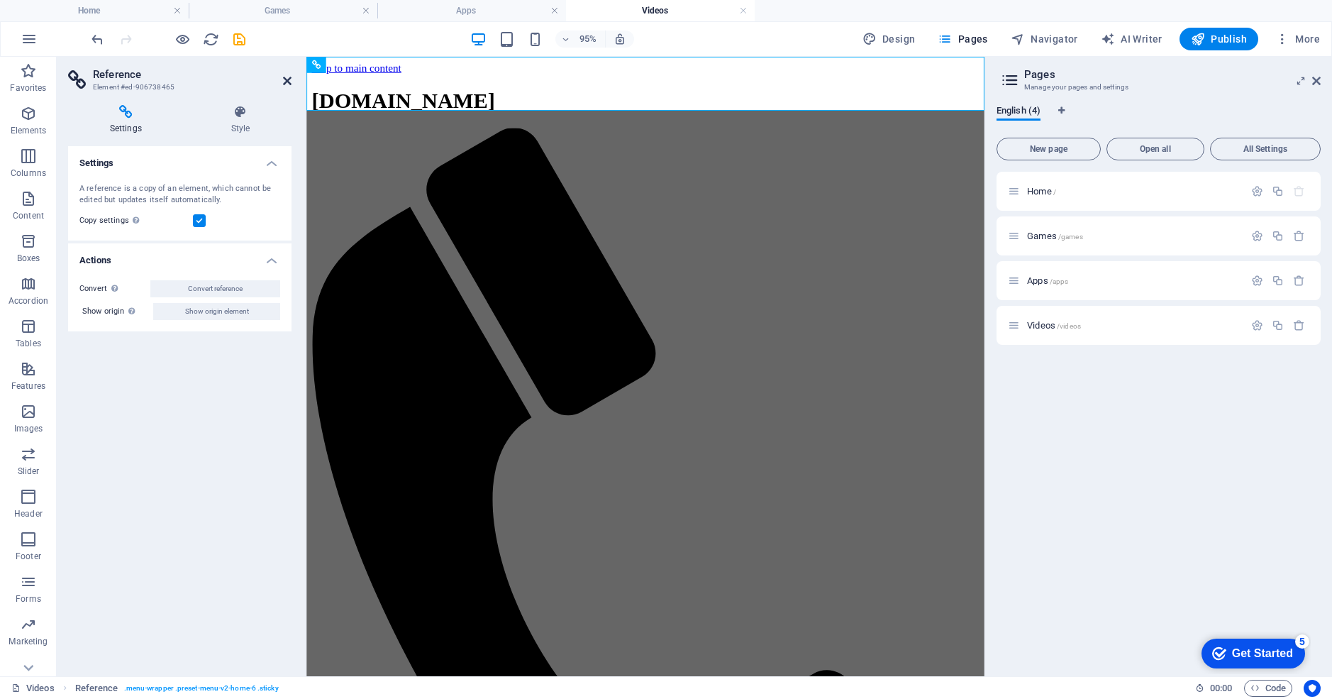
drag, startPoint x: 292, startPoint y: 82, endPoint x: 284, endPoint y: 81, distance: 7.9
click at [287, 82] on aside "Reference Element #ed-906738465 Settings Style Settings A reference is a copy o…" at bounding box center [182, 366] width 250 height 619
click at [288, 79] on icon at bounding box center [287, 80] width 9 height 11
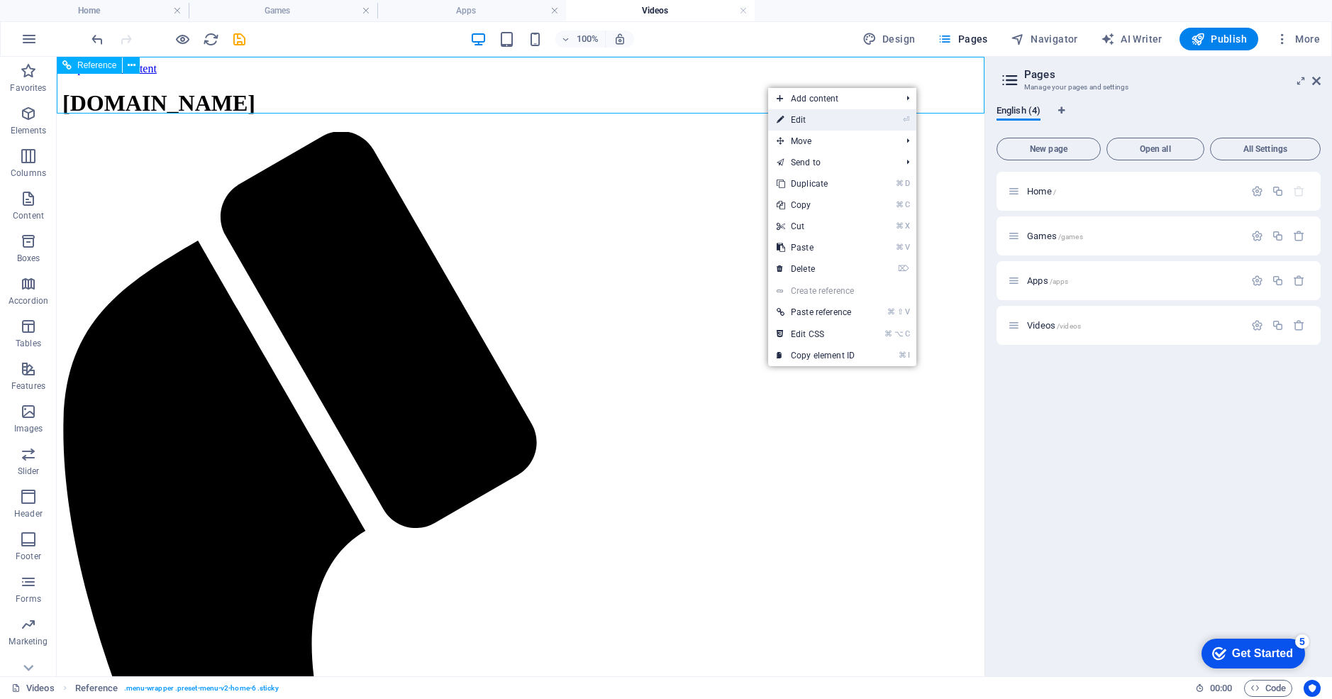
click at [781, 115] on icon at bounding box center [780, 119] width 7 height 21
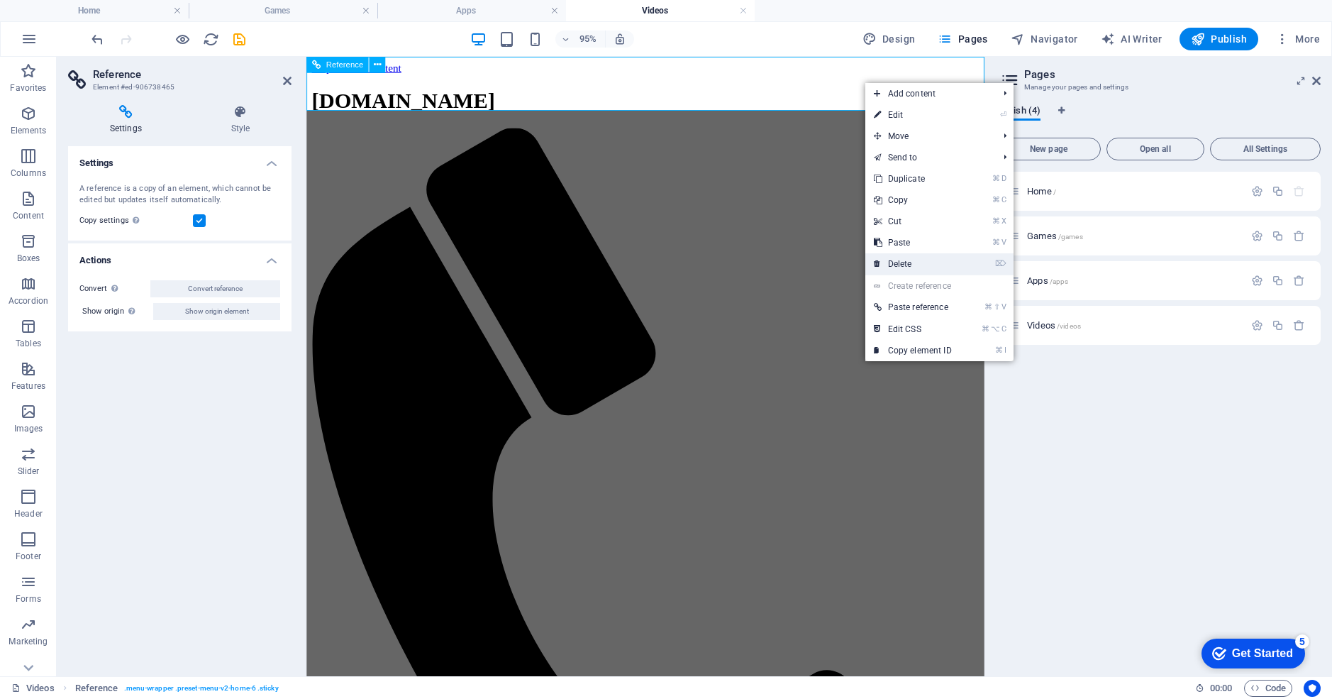
click at [895, 265] on link "⌦ Delete" at bounding box center [913, 263] width 95 height 21
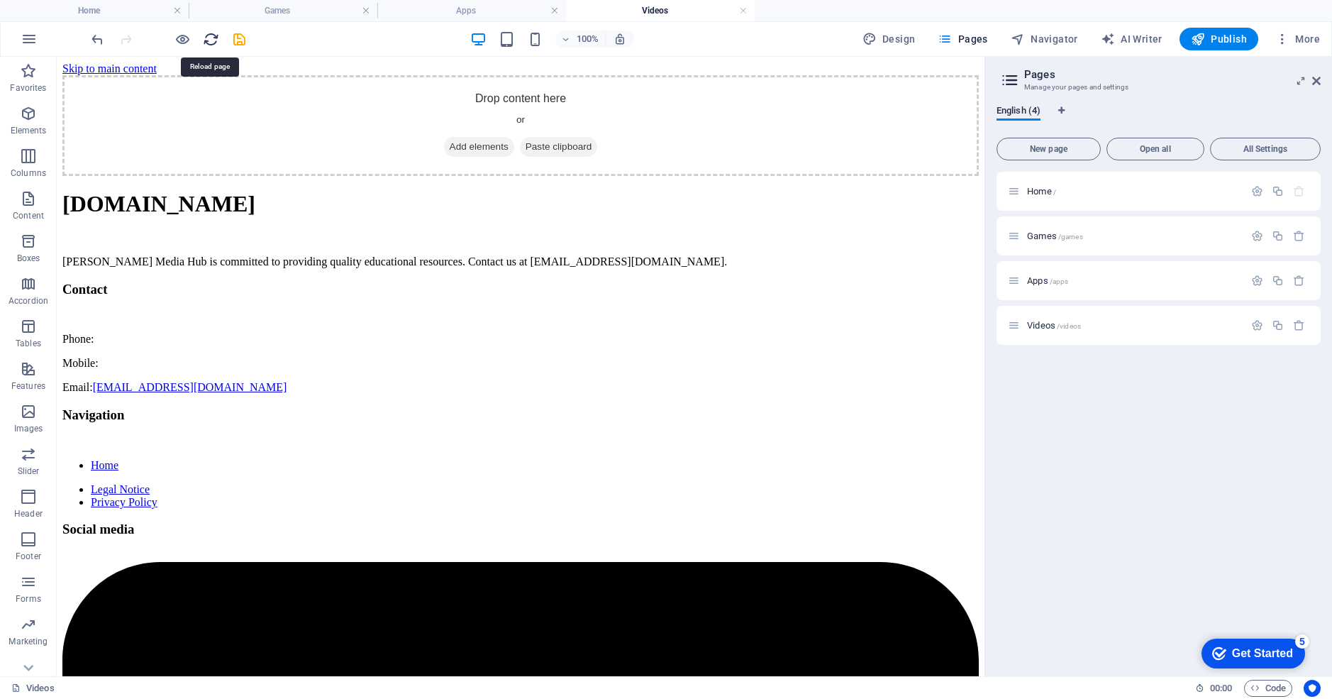
click at [208, 35] on icon "reload" at bounding box center [211, 39] width 16 height 16
click at [1249, 651] on div "Get Started" at bounding box center [1262, 653] width 61 height 13
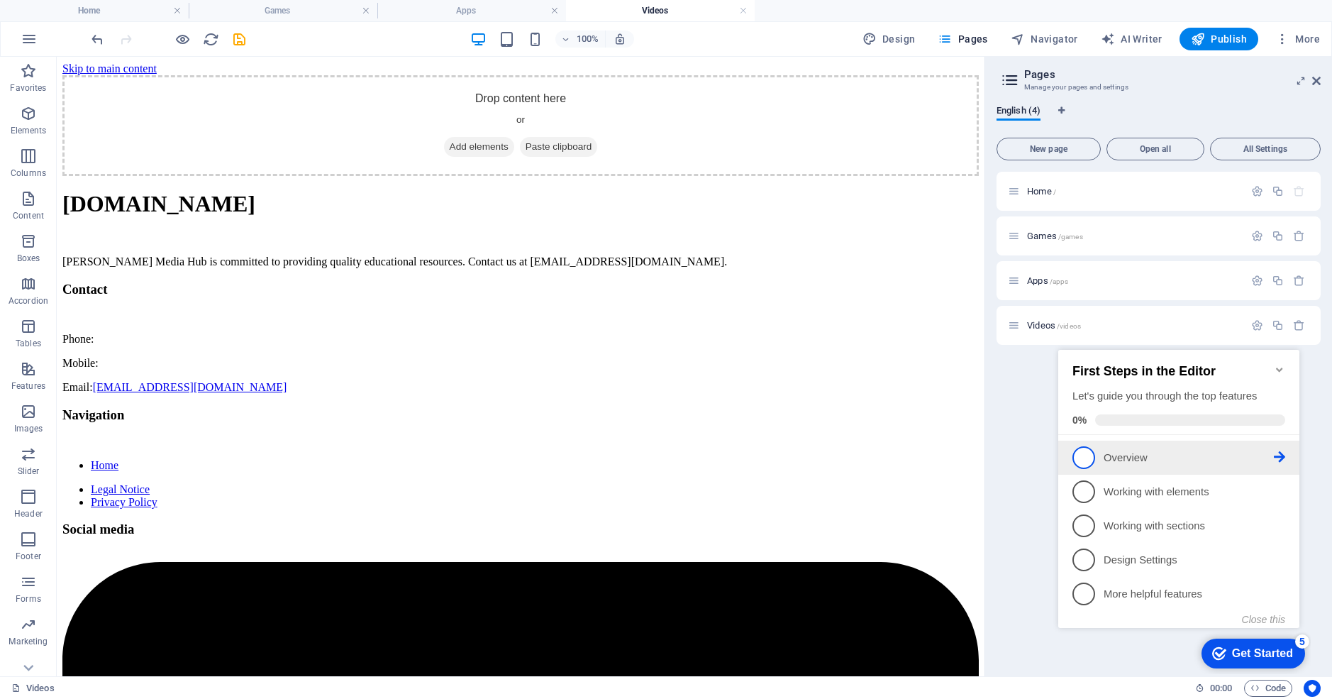
click at [1073, 458] on span "1" at bounding box center [1084, 457] width 23 height 23
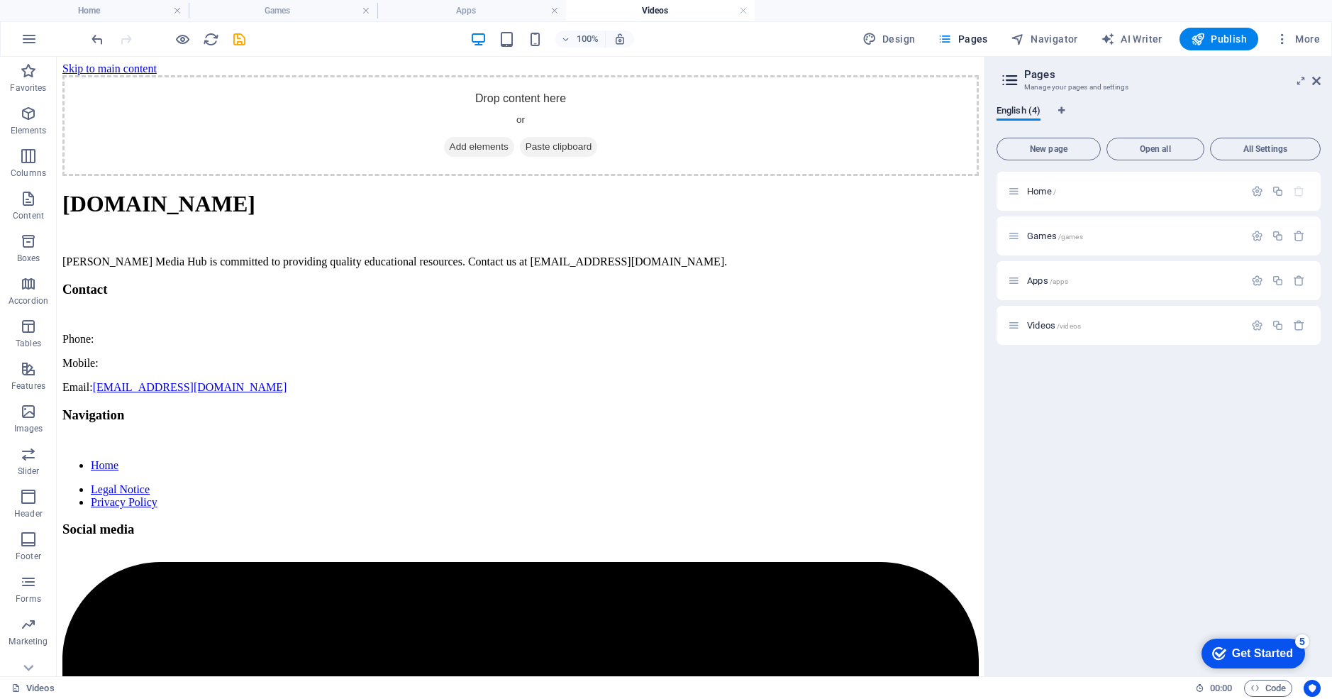
click at [1253, 653] on div "Get Started" at bounding box center [1262, 653] width 61 height 13
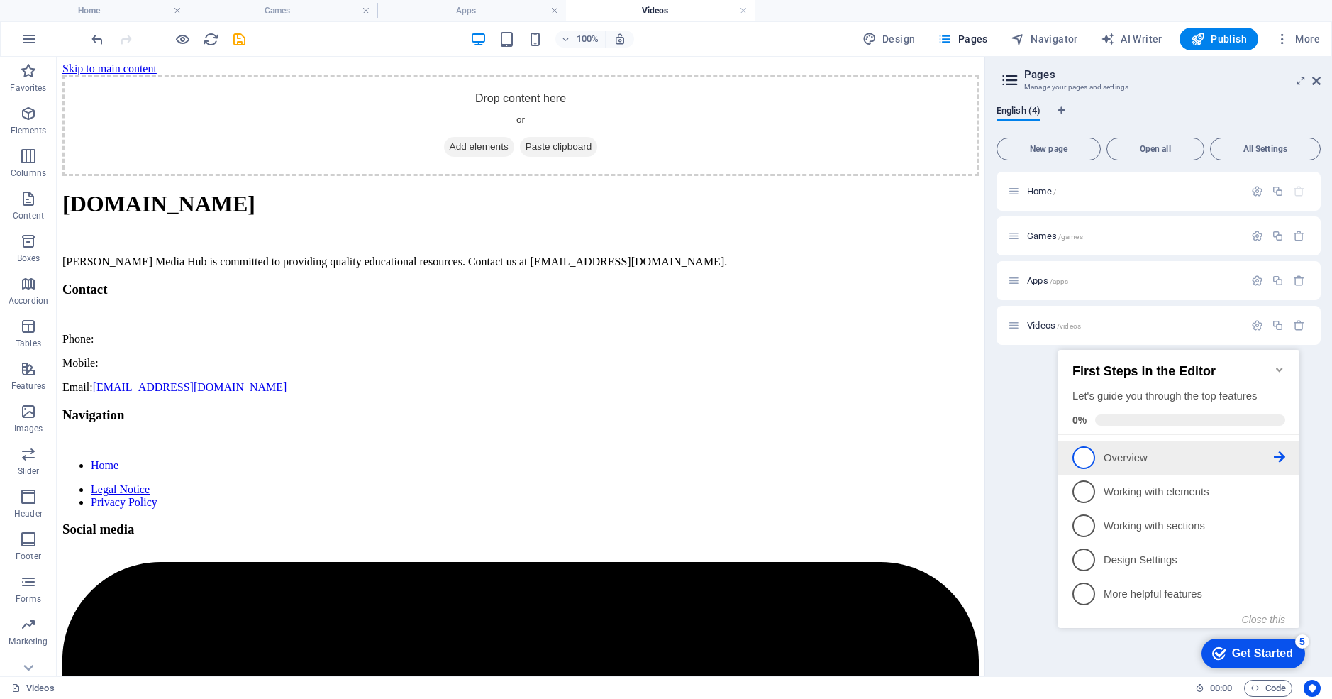
click at [1278, 451] on icon at bounding box center [1279, 456] width 11 height 11
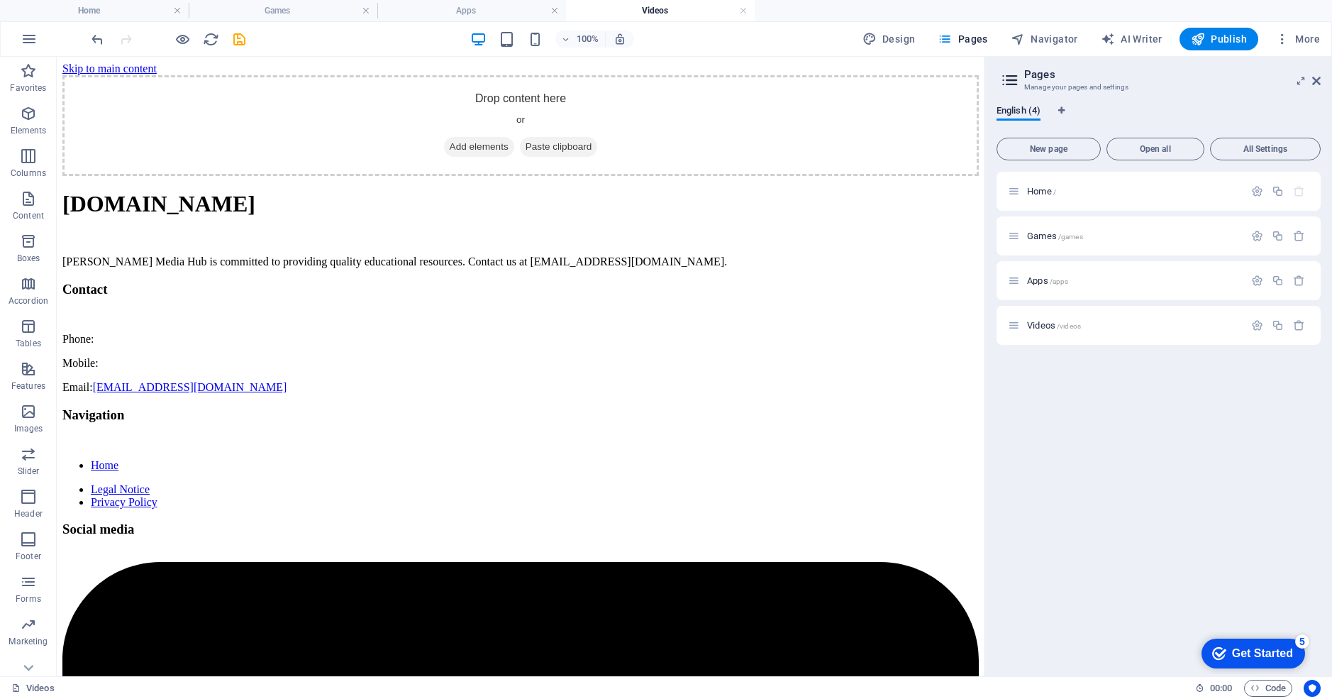
click at [1247, 658] on div "Get Started" at bounding box center [1262, 653] width 61 height 13
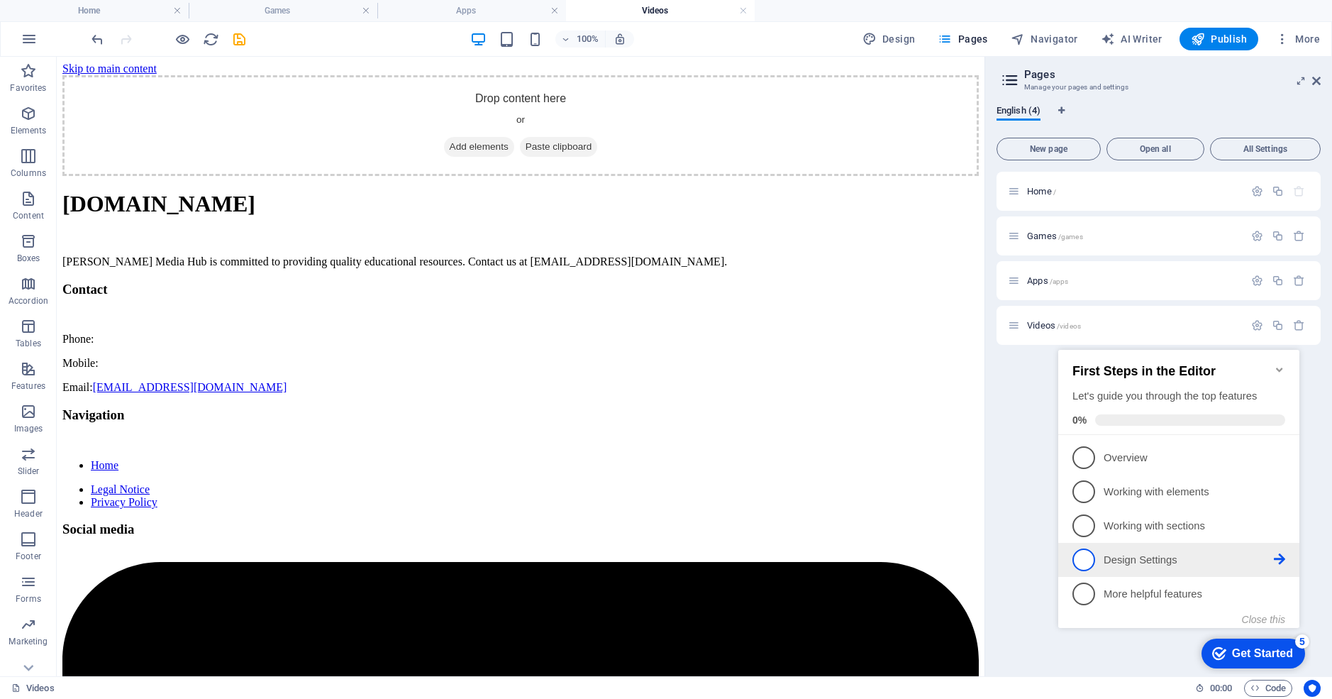
click at [1278, 556] on icon at bounding box center [1279, 558] width 11 height 11
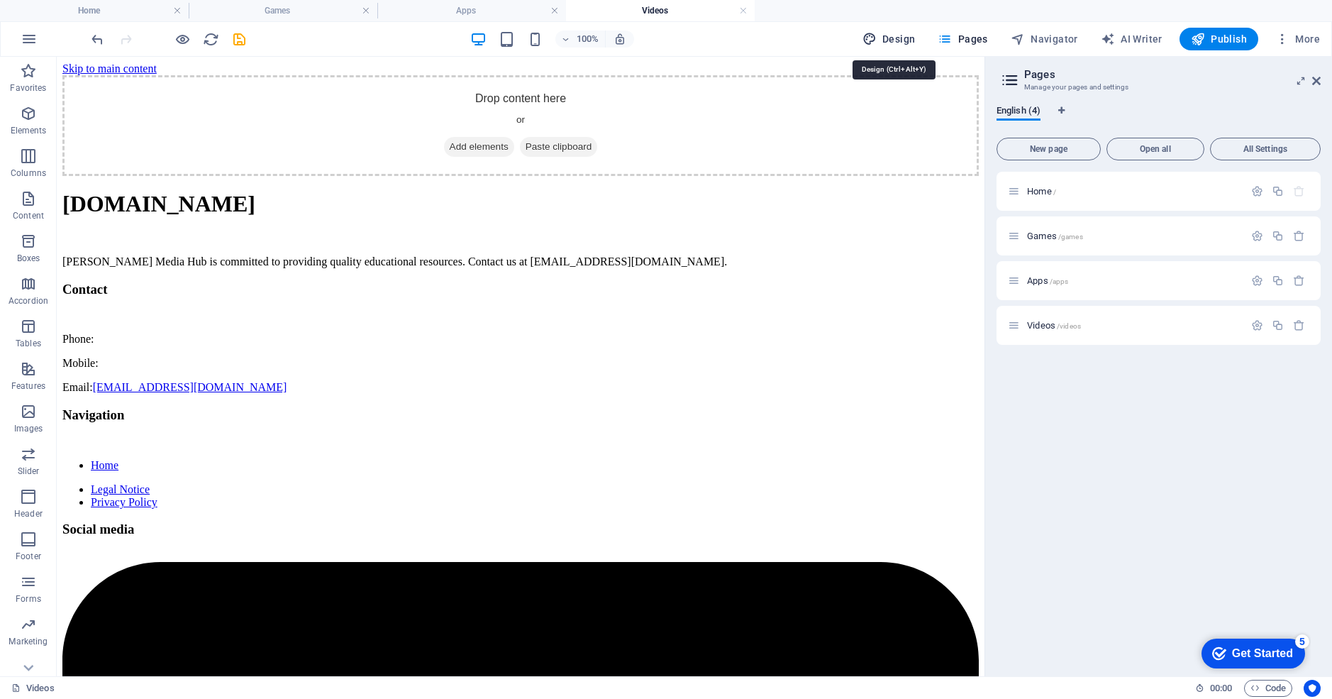
click at [889, 34] on span "Design" at bounding box center [889, 39] width 53 height 14
select select "px"
select select "200"
select select "px"
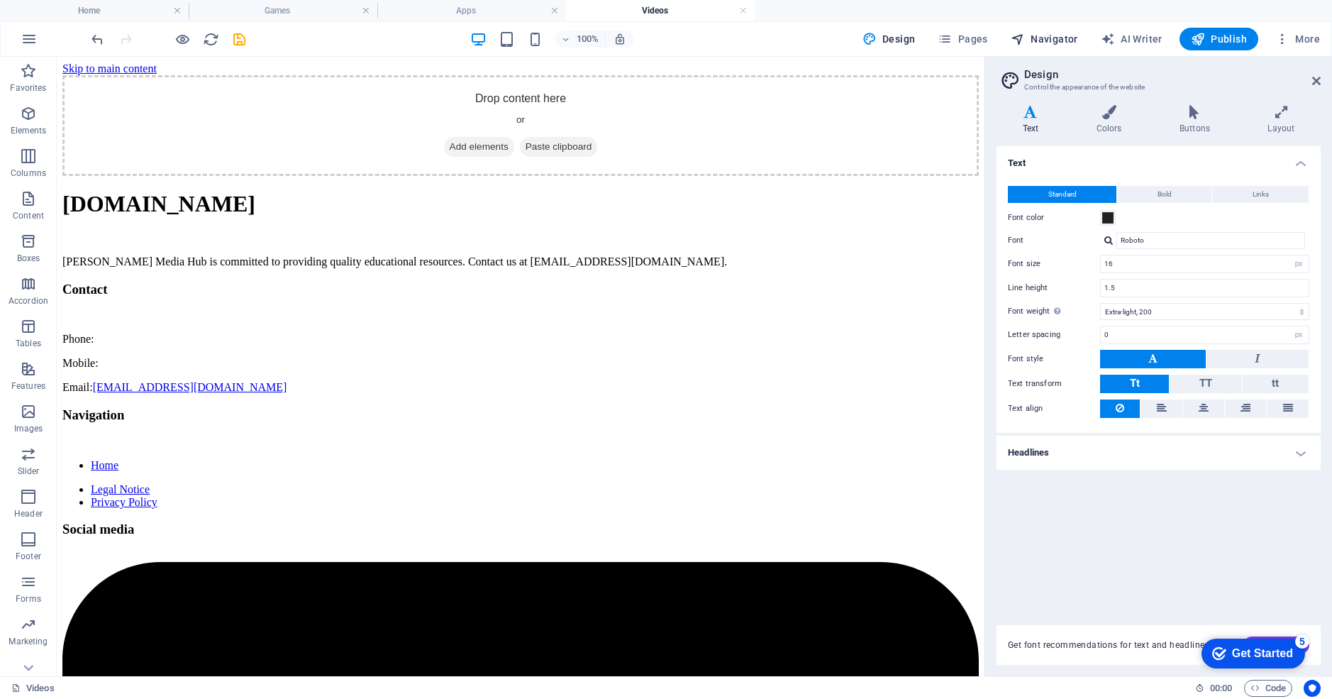
click at [1045, 38] on span "Navigator" at bounding box center [1044, 39] width 67 height 14
select select "17002584-en"
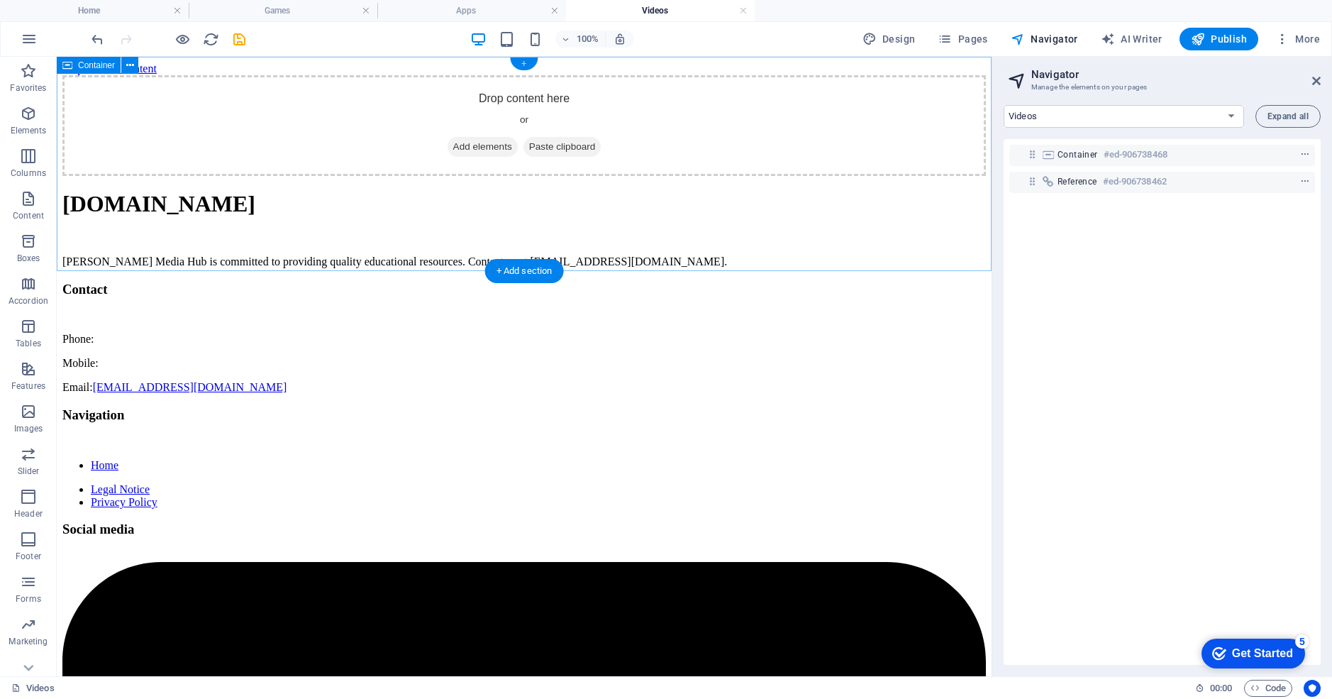
click at [526, 63] on div "+" at bounding box center [524, 63] width 28 height 13
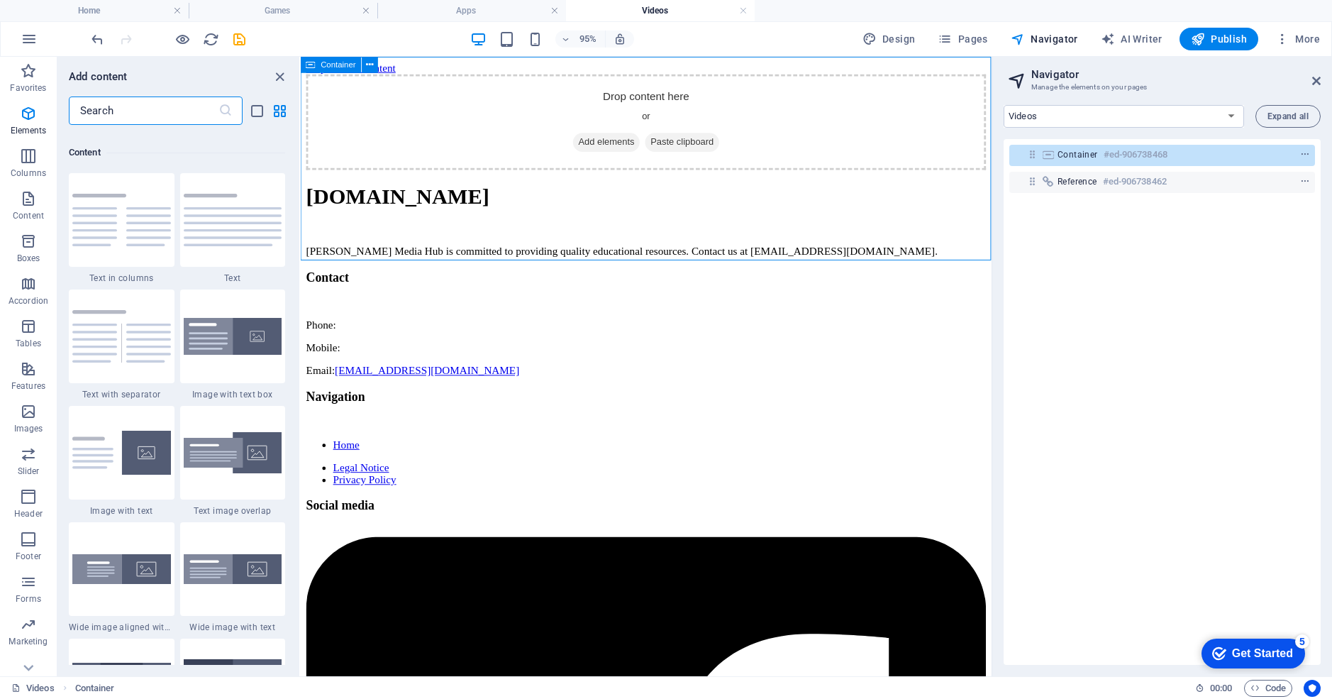
scroll to position [2483, 0]
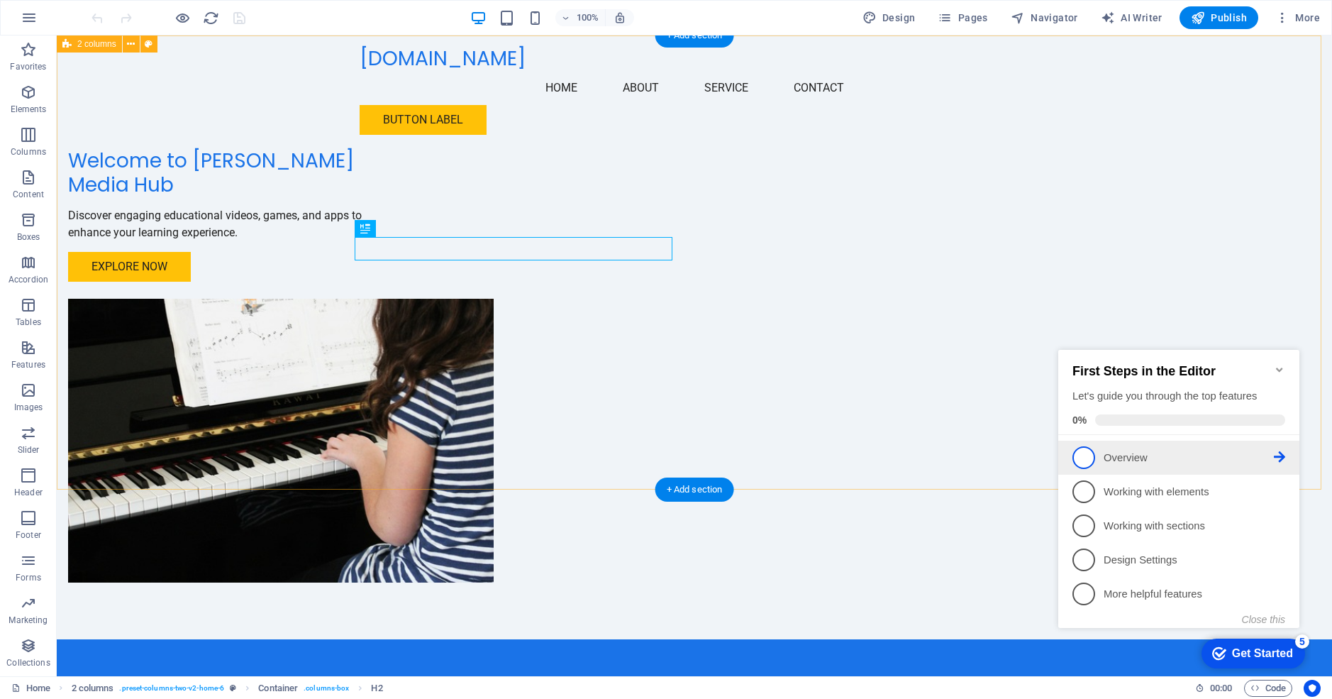
click at [1088, 459] on span "1" at bounding box center [1084, 457] width 23 height 23
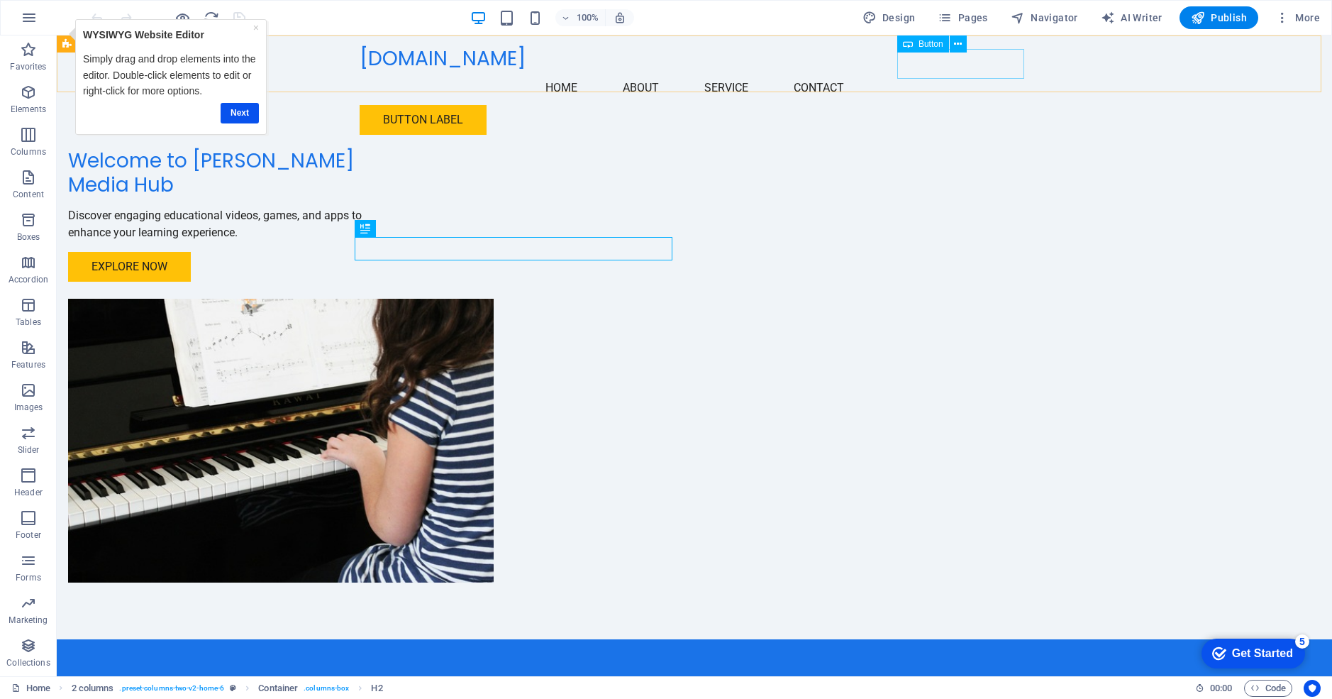
click at [950, 105] on div "Button label" at bounding box center [695, 120] width 670 height 30
click at [957, 41] on icon at bounding box center [958, 44] width 8 height 15
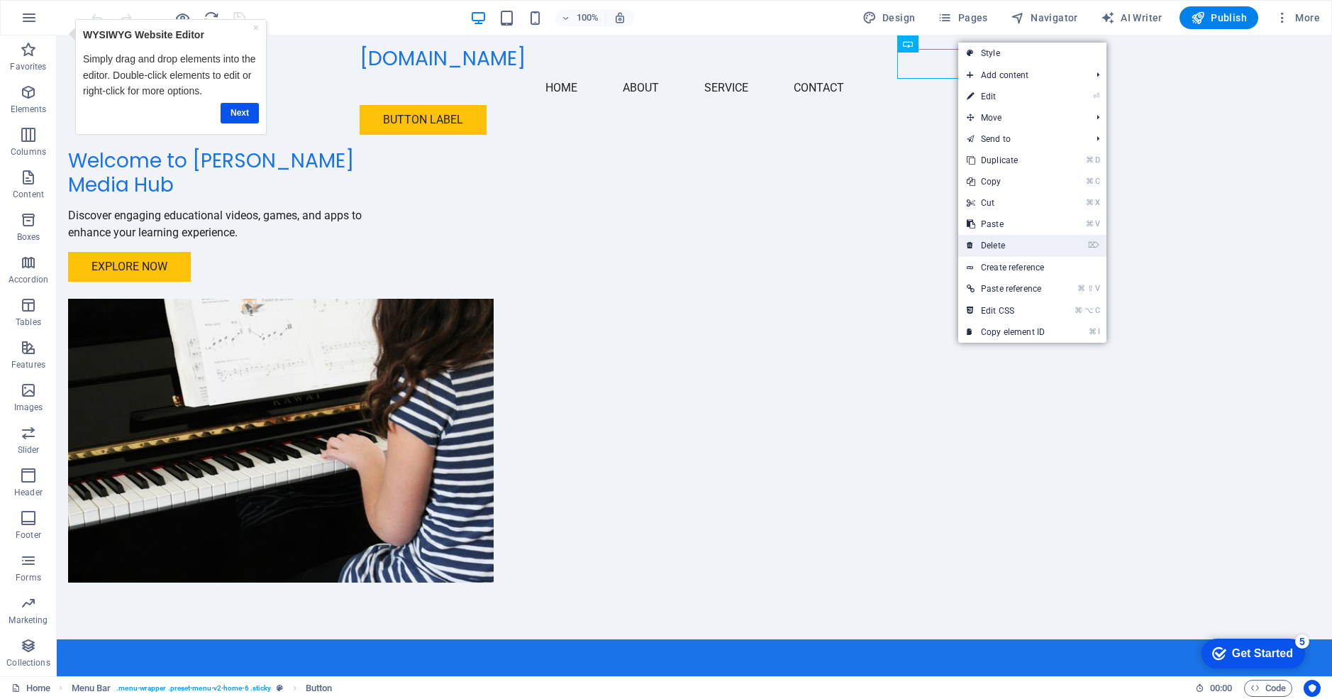
click at [998, 245] on link "⌦ Delete" at bounding box center [1006, 245] width 95 height 21
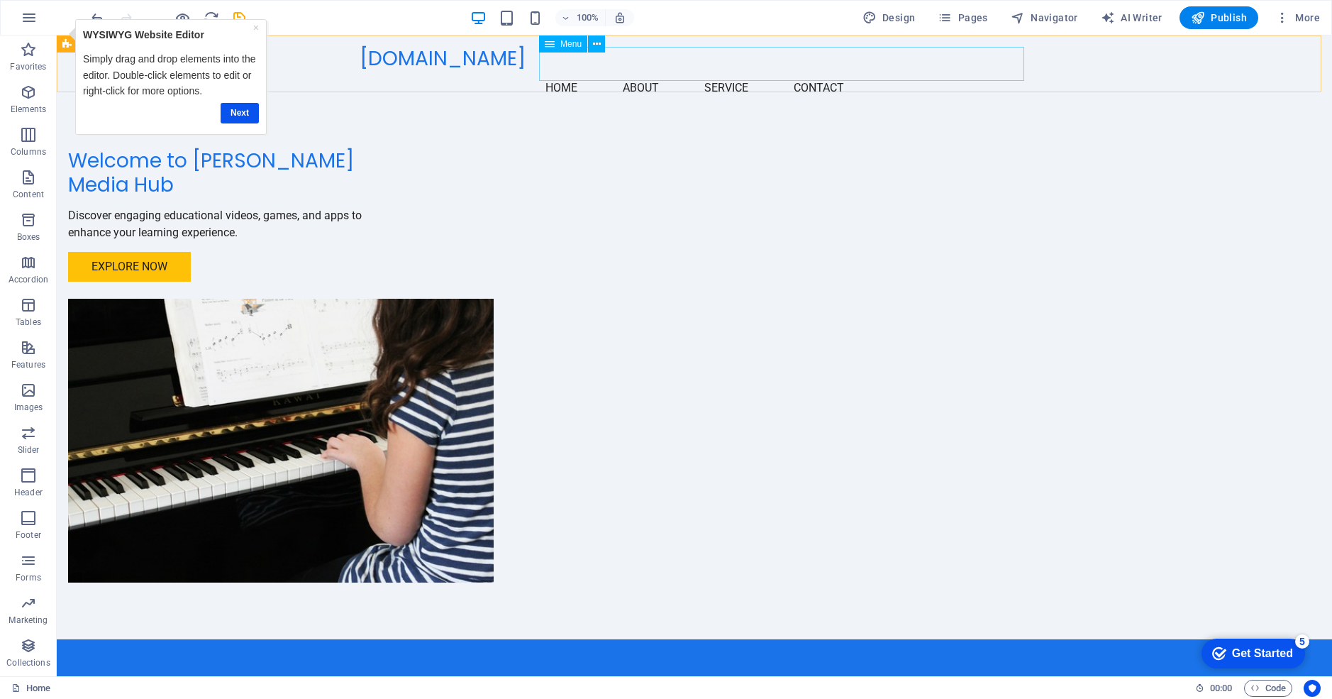
click at [648, 71] on nav "Home About Service Contact" at bounding box center [695, 88] width 670 height 34
click at [597, 41] on icon at bounding box center [597, 44] width 8 height 15
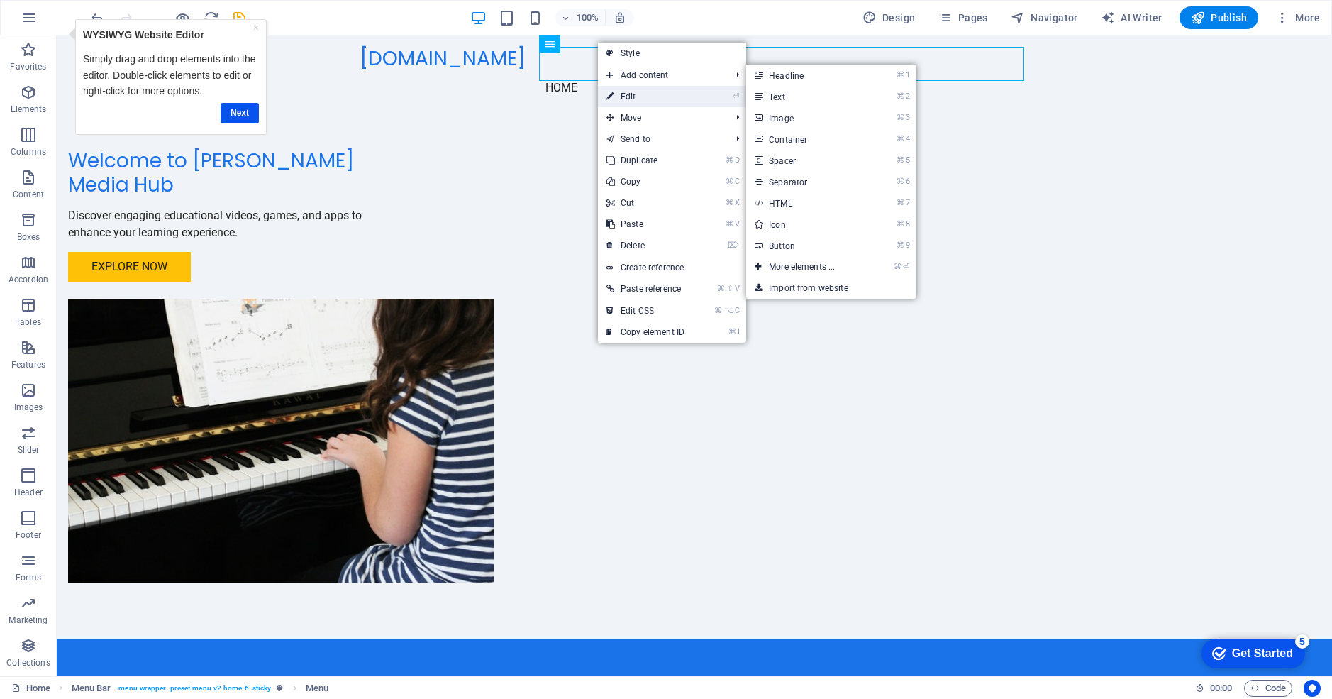
click at [640, 95] on link "⏎ Edit" at bounding box center [645, 96] width 95 height 21
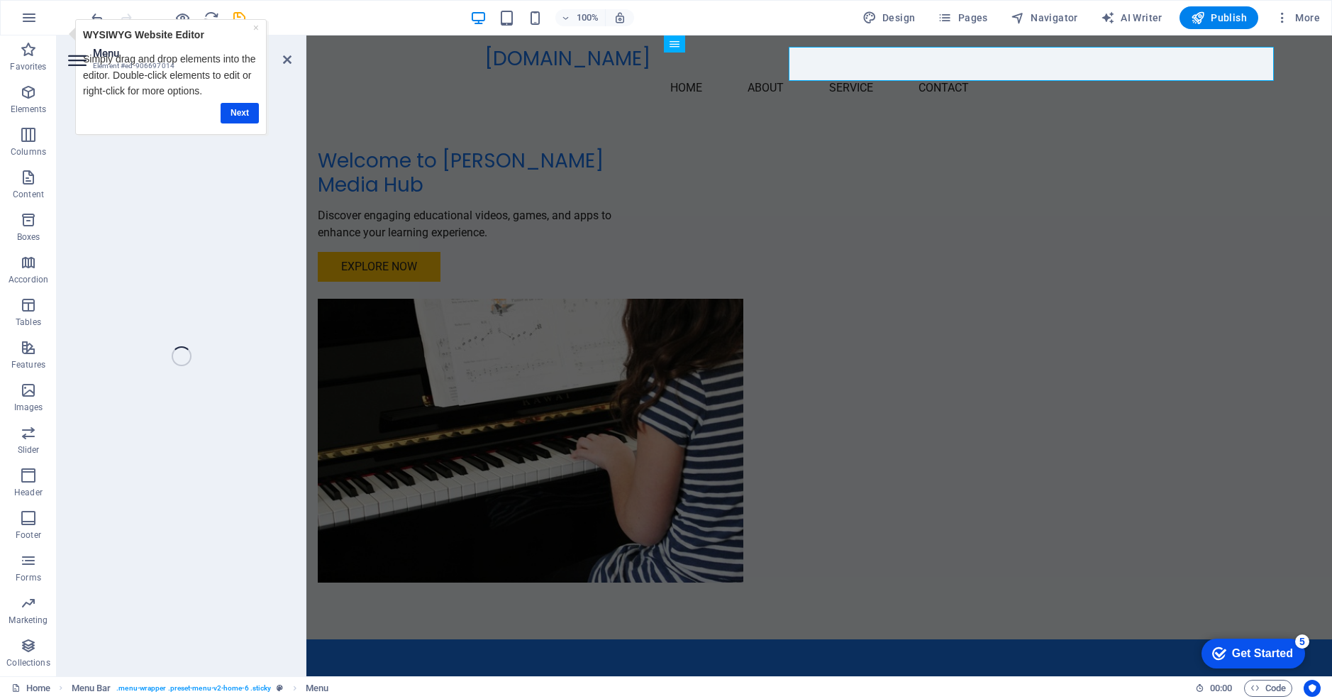
select select
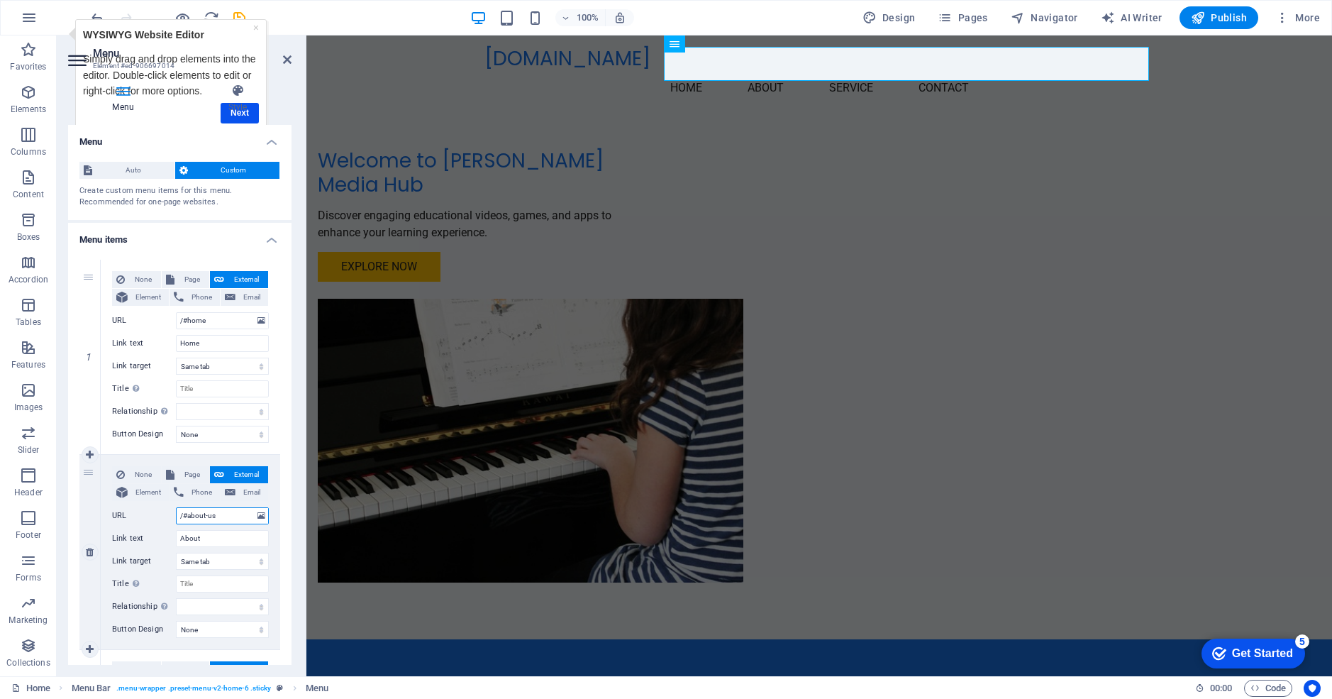
click at [221, 512] on input "/#about-us" at bounding box center [222, 515] width 93 height 17
type input "/#a"
select select
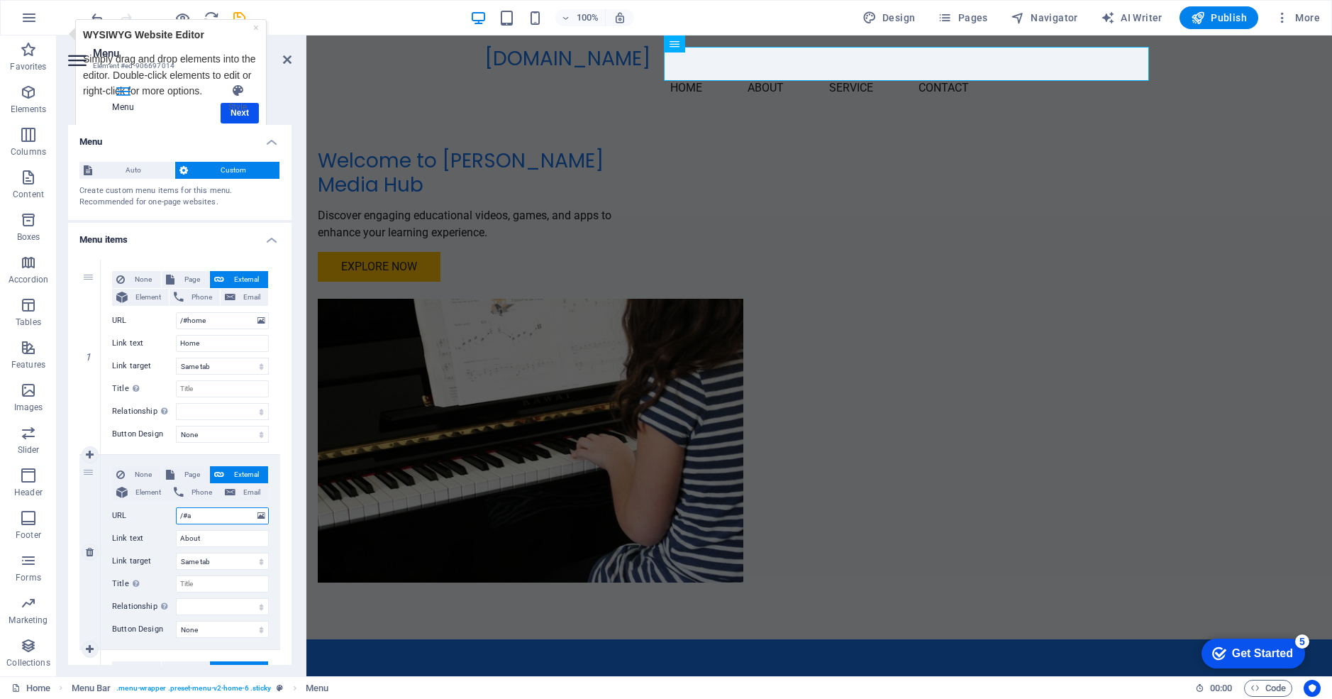
select select
type input "/#"
select select
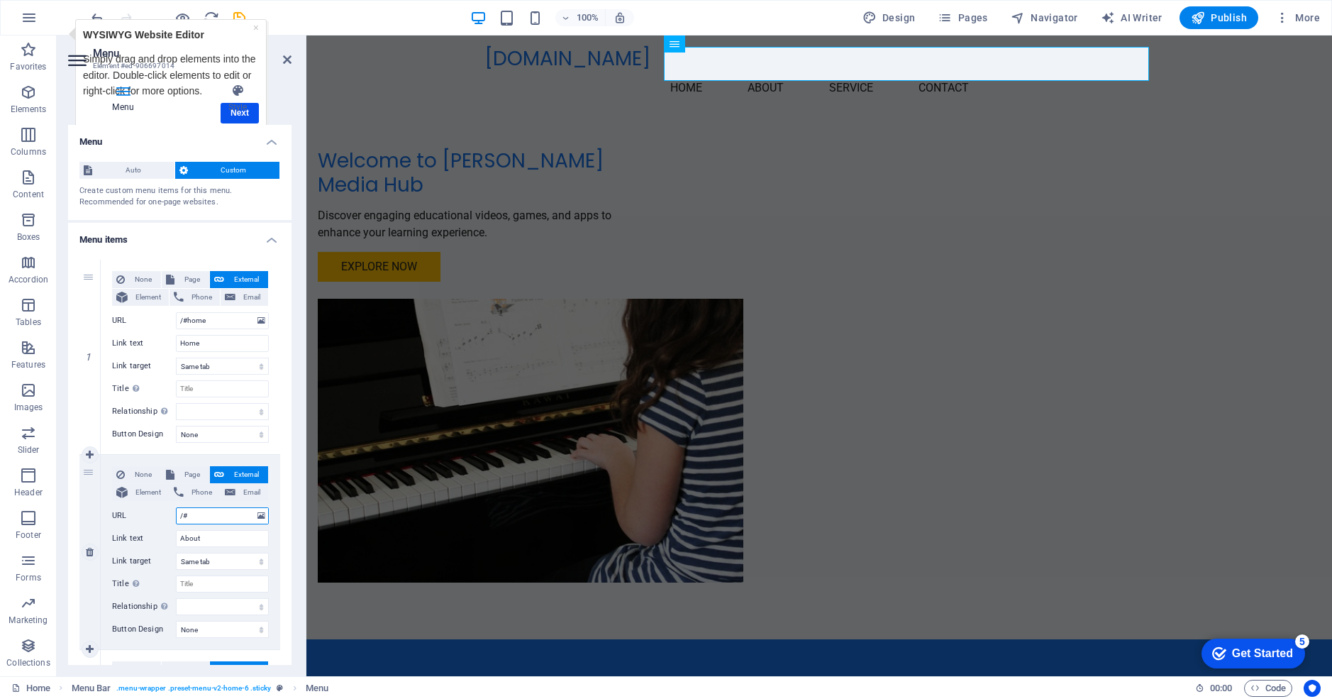
select select
type input "/#games"
select select
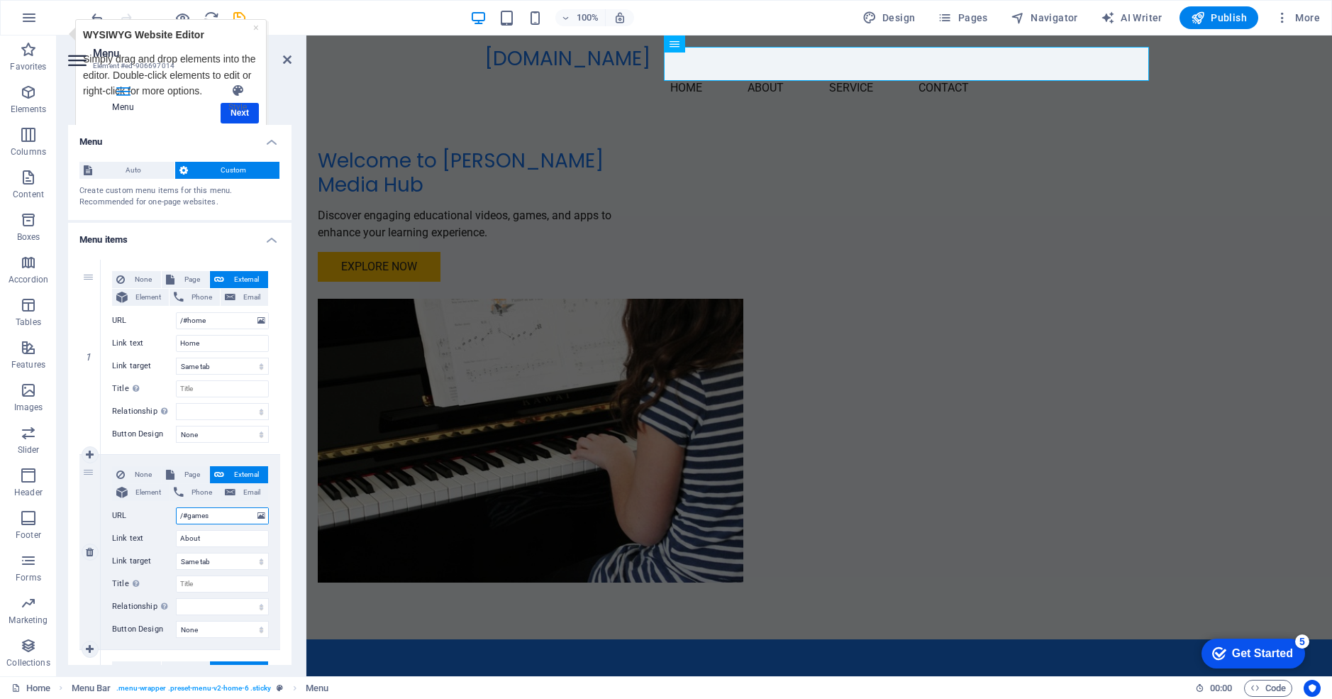
select select
type input "/#games"
drag, startPoint x: 206, startPoint y: 537, endPoint x: 150, endPoint y: 534, distance: 55.4
click at [150, 534] on div "Link text About" at bounding box center [190, 538] width 157 height 17
type input "Games"
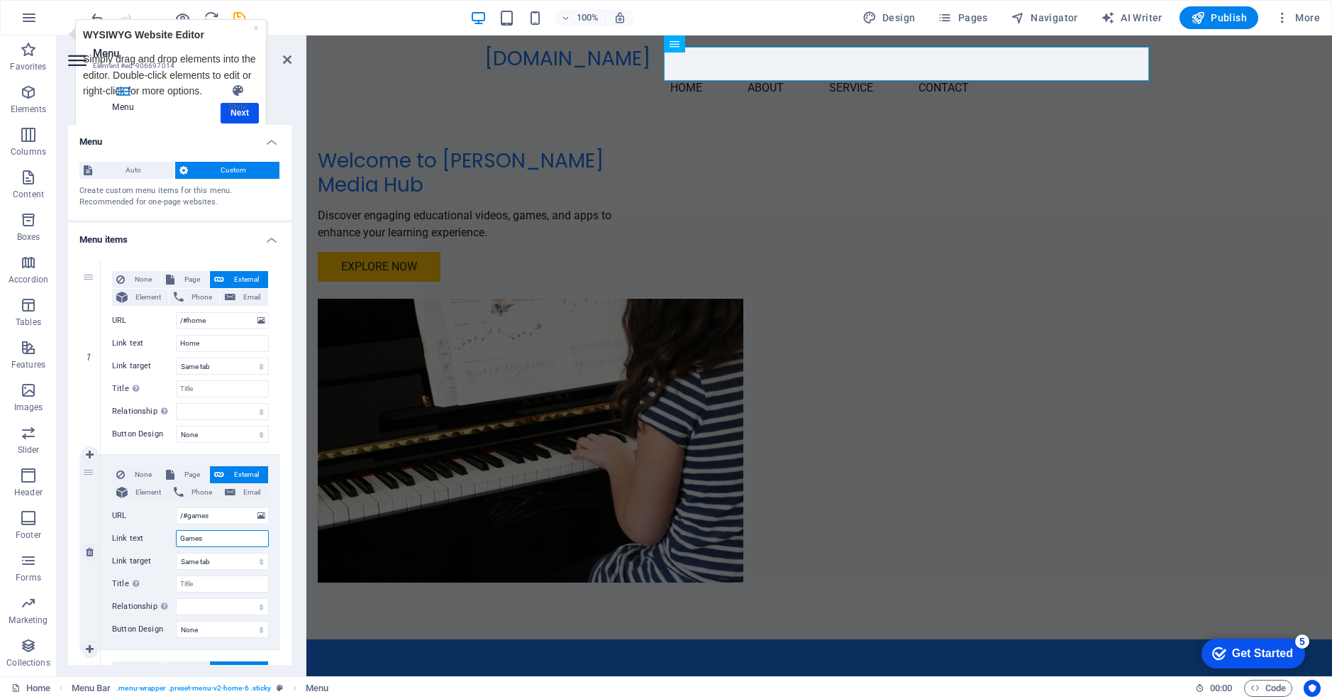
select select
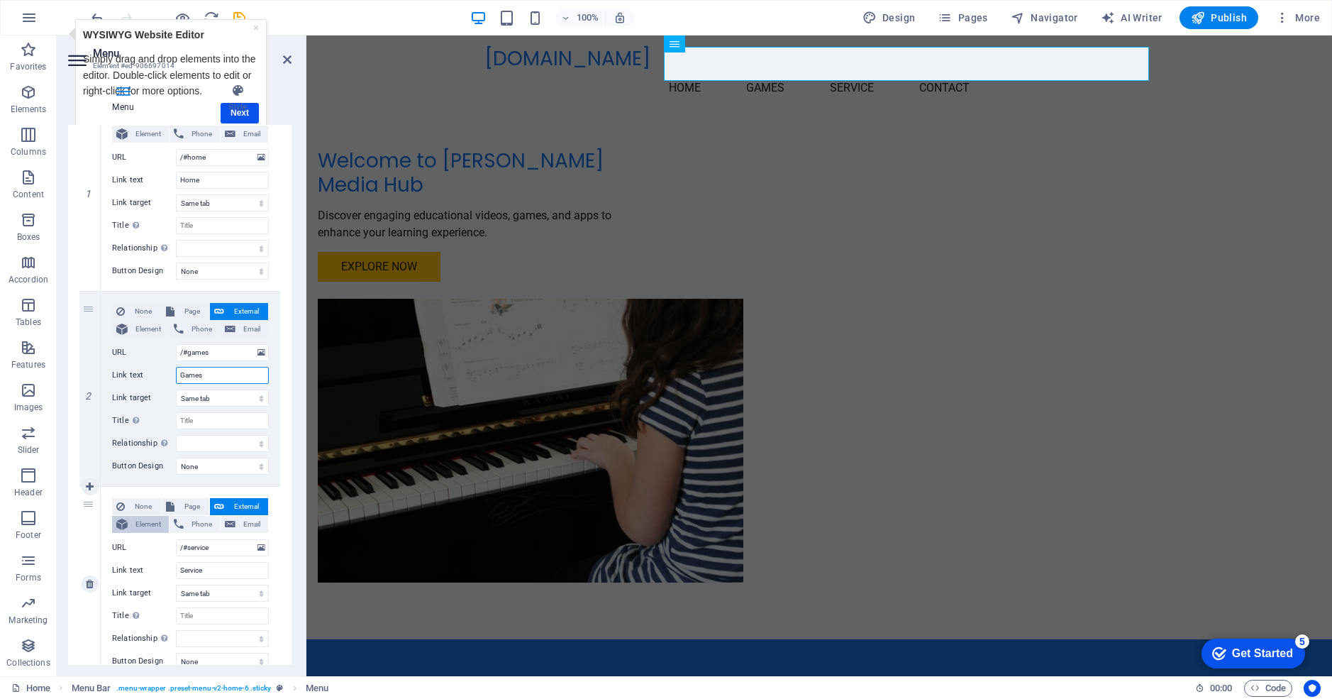
scroll to position [210, 0]
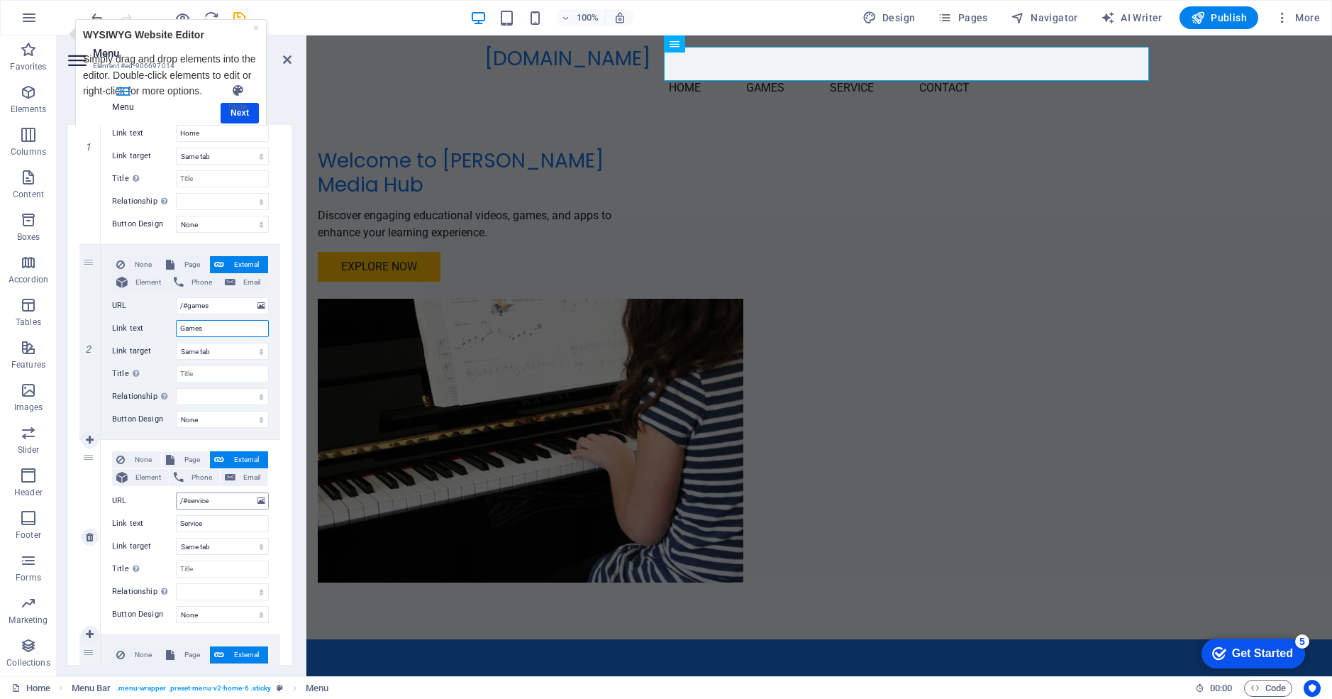
type input "Games"
click at [217, 500] on input "/#service" at bounding box center [222, 500] width 93 height 17
type input "/#"
select select
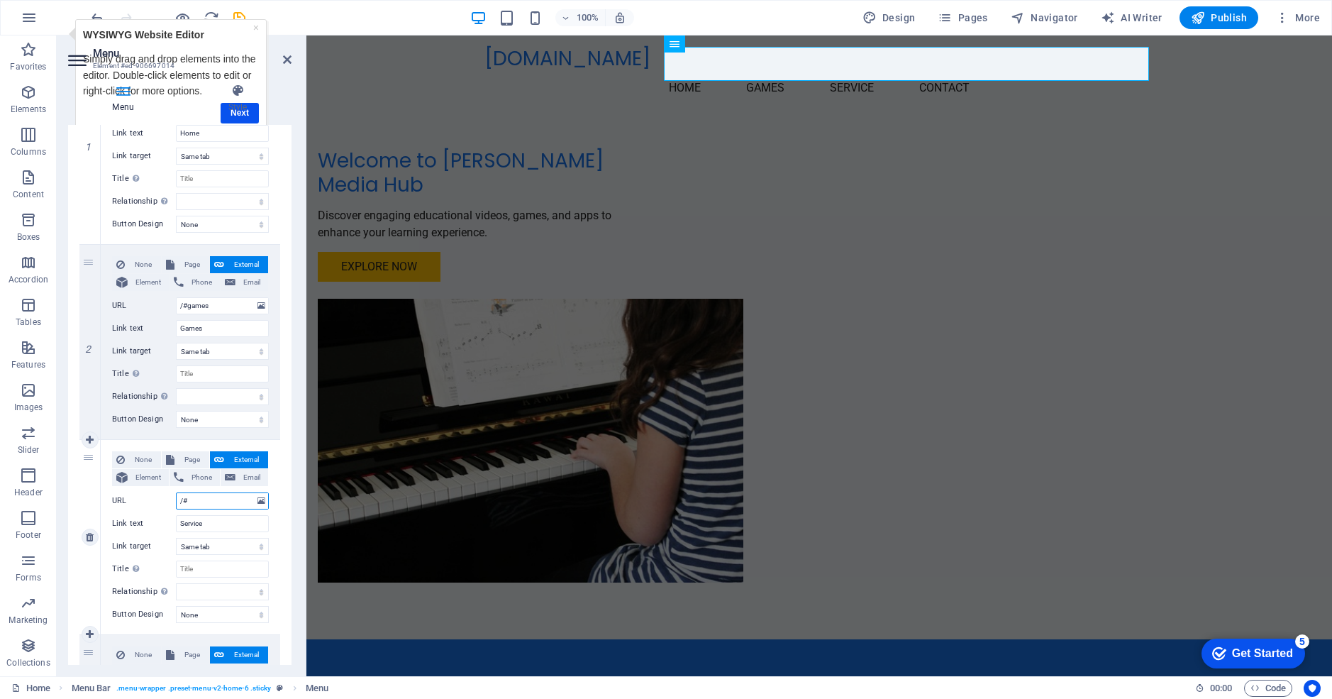
select select
type input "/#apps"
select select
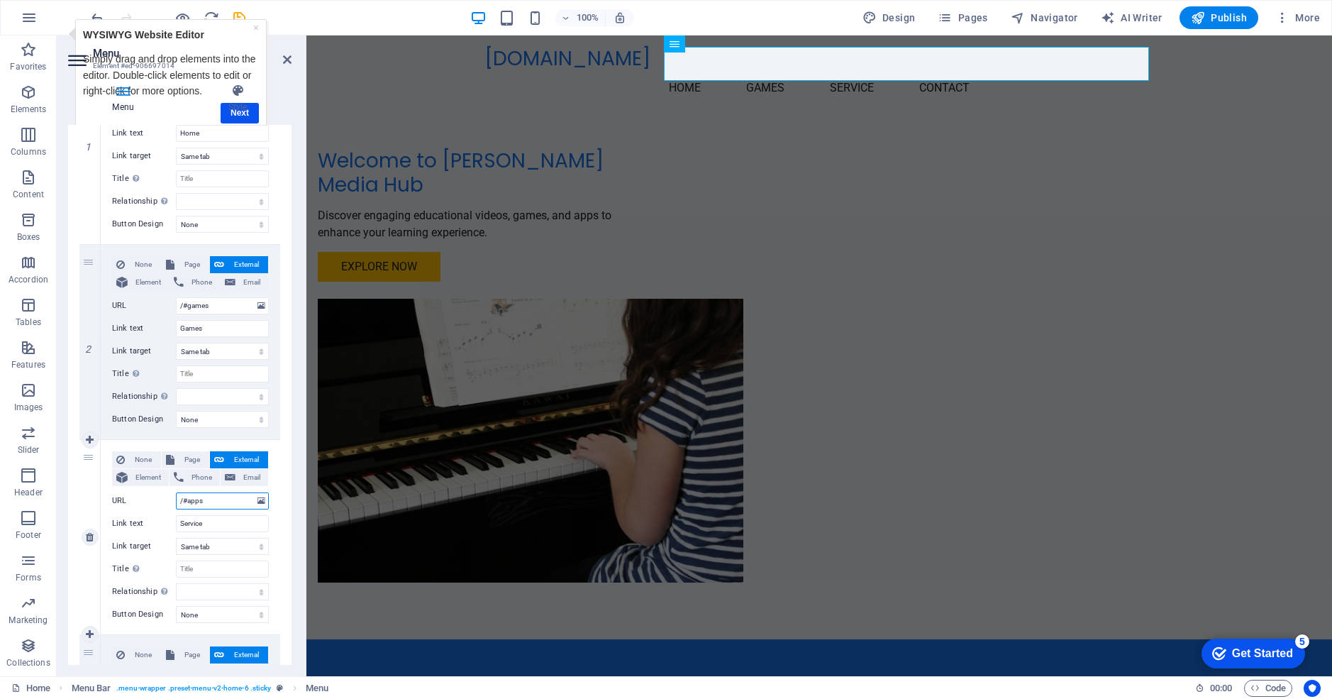
select select
type input "/#apps"
drag, startPoint x: 208, startPoint y: 525, endPoint x: 133, endPoint y: 519, distance: 75.5
click at [133, 519] on div "Link text Service" at bounding box center [190, 523] width 157 height 17
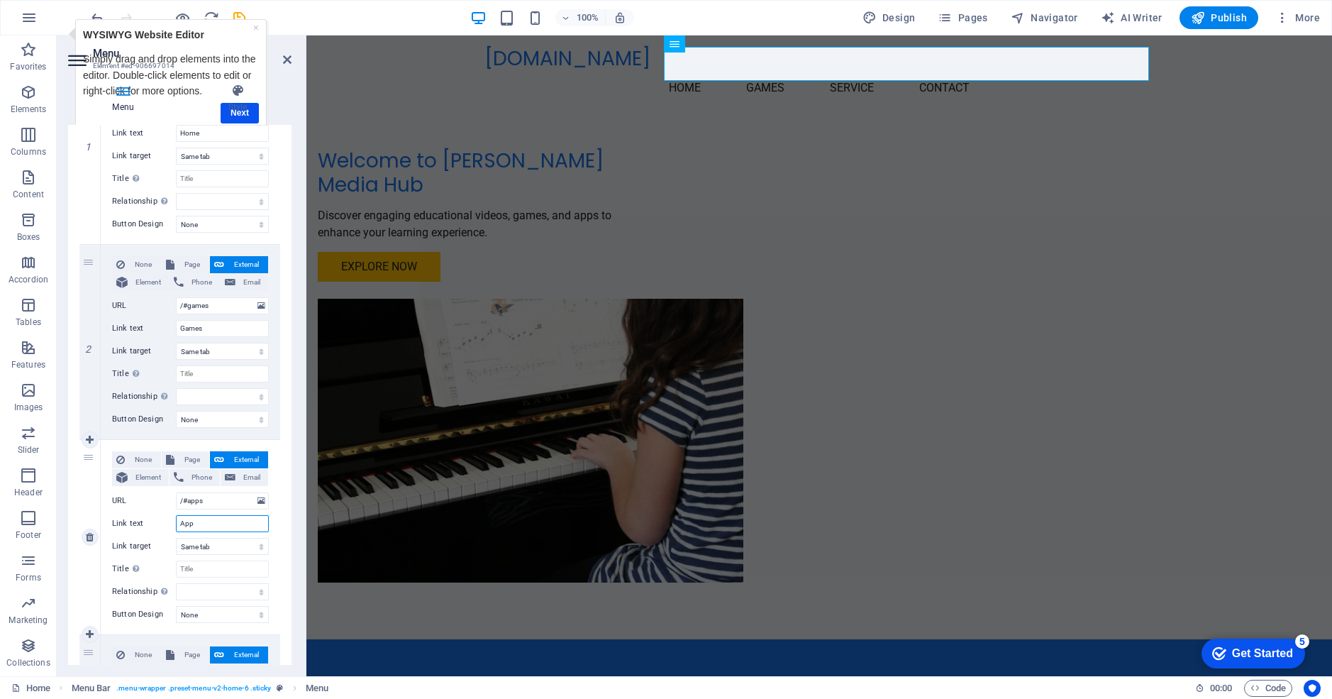
type input "Apps"
select select
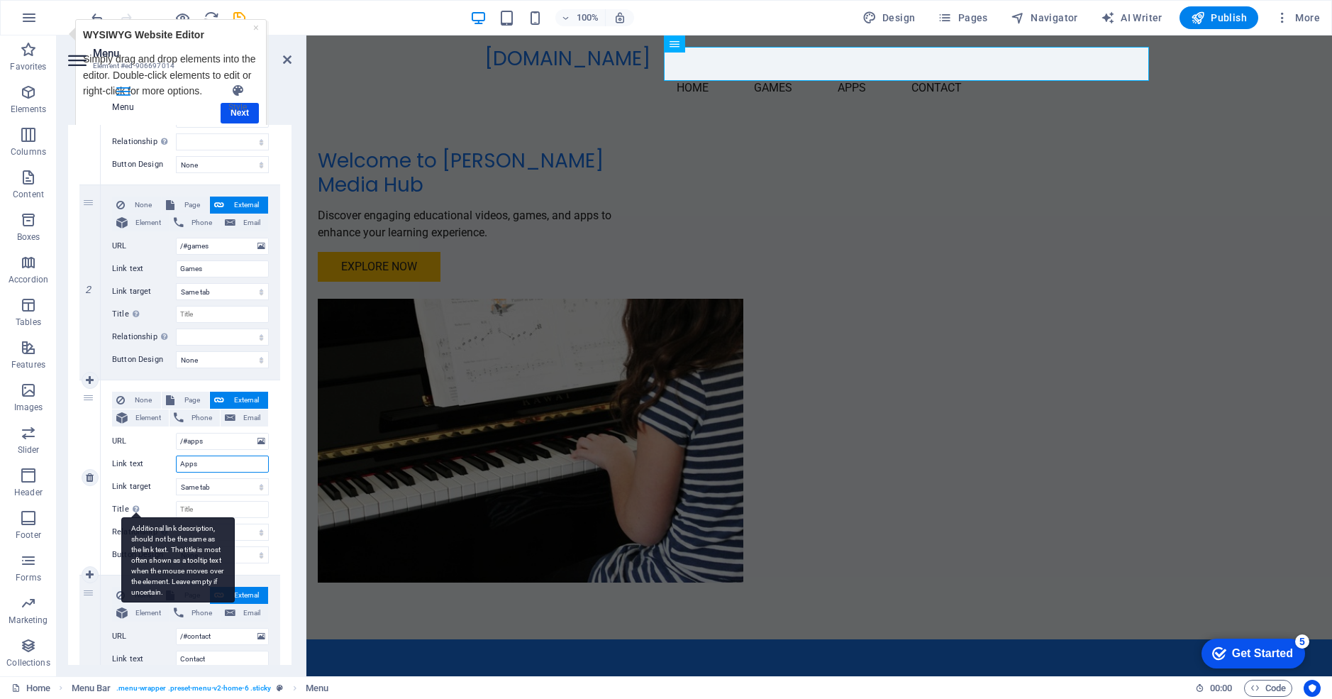
scroll to position [348, 0]
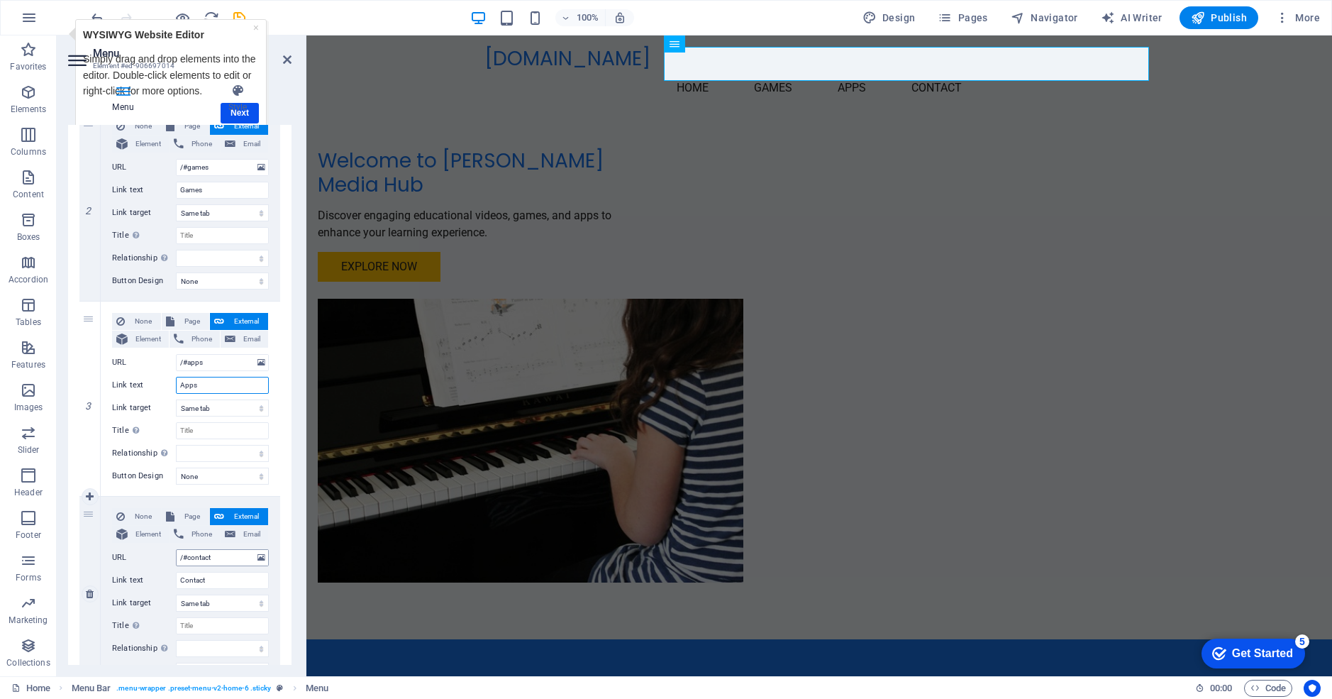
type input "Apps"
click at [216, 555] on input "/#contact" at bounding box center [222, 557] width 93 height 17
type input "/#v"
select select
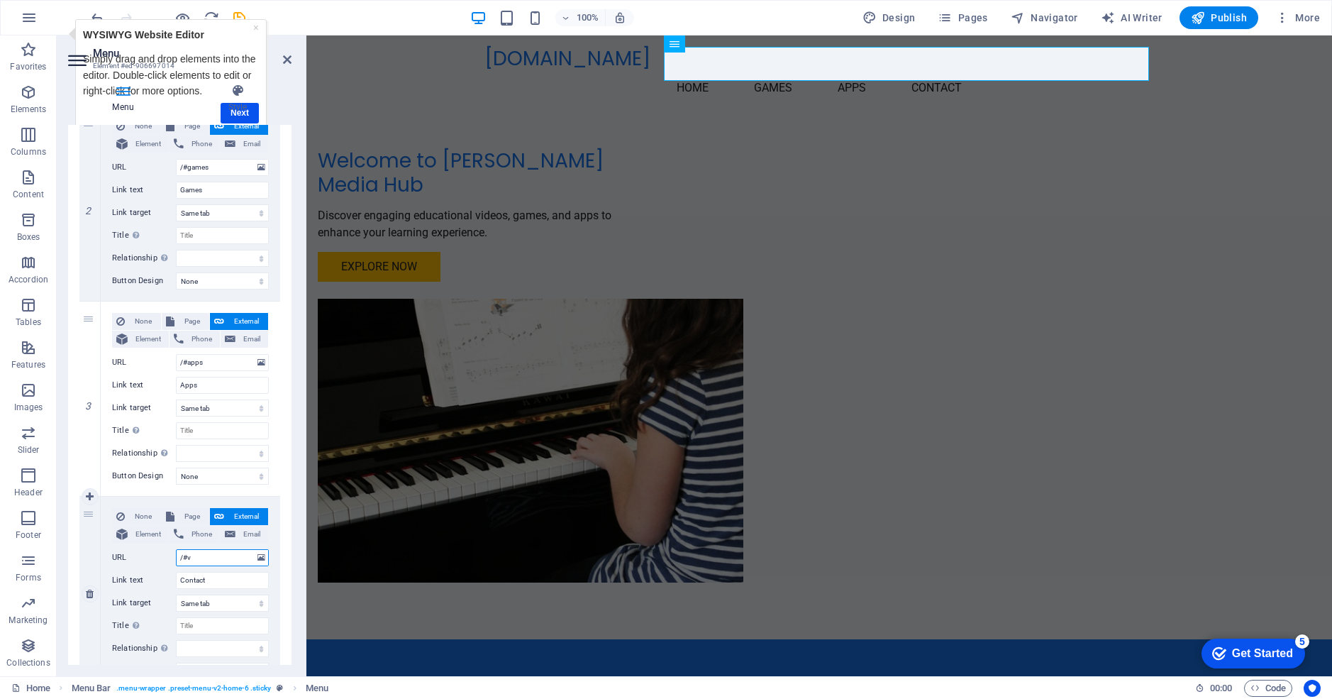
select select
type input "/#vid"
select select
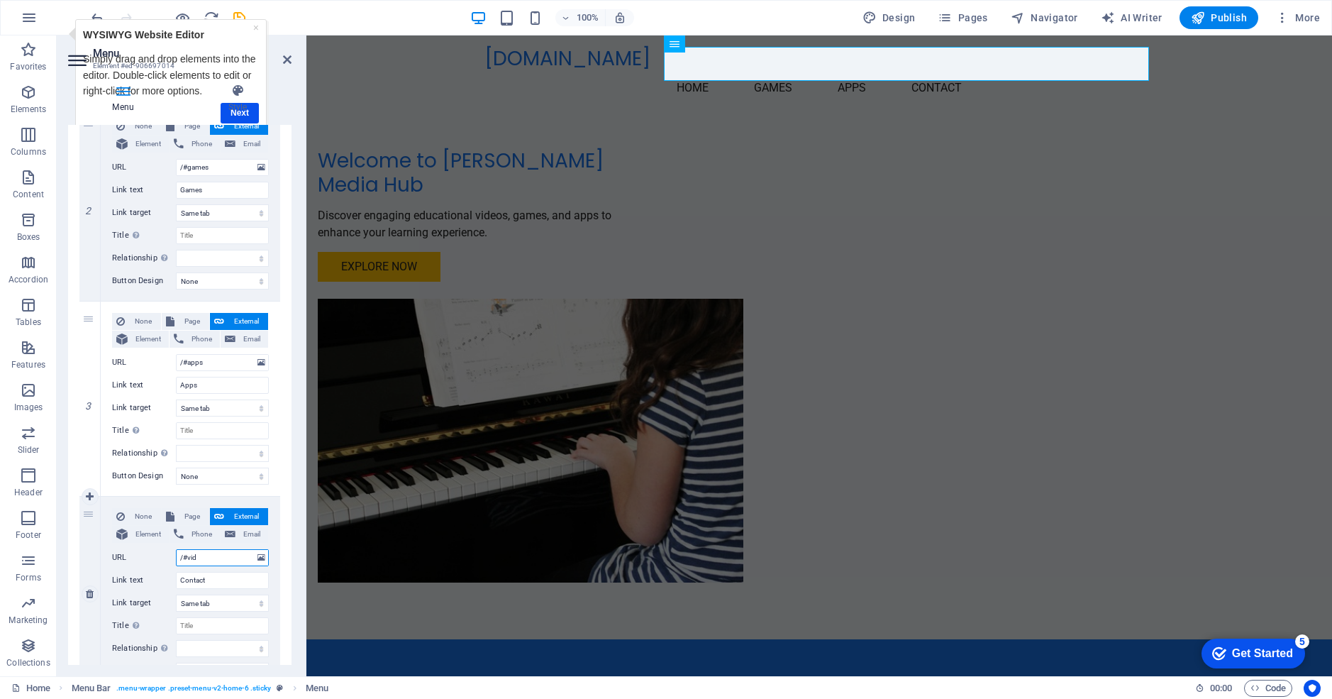
select select
type input "/#videos"
select select
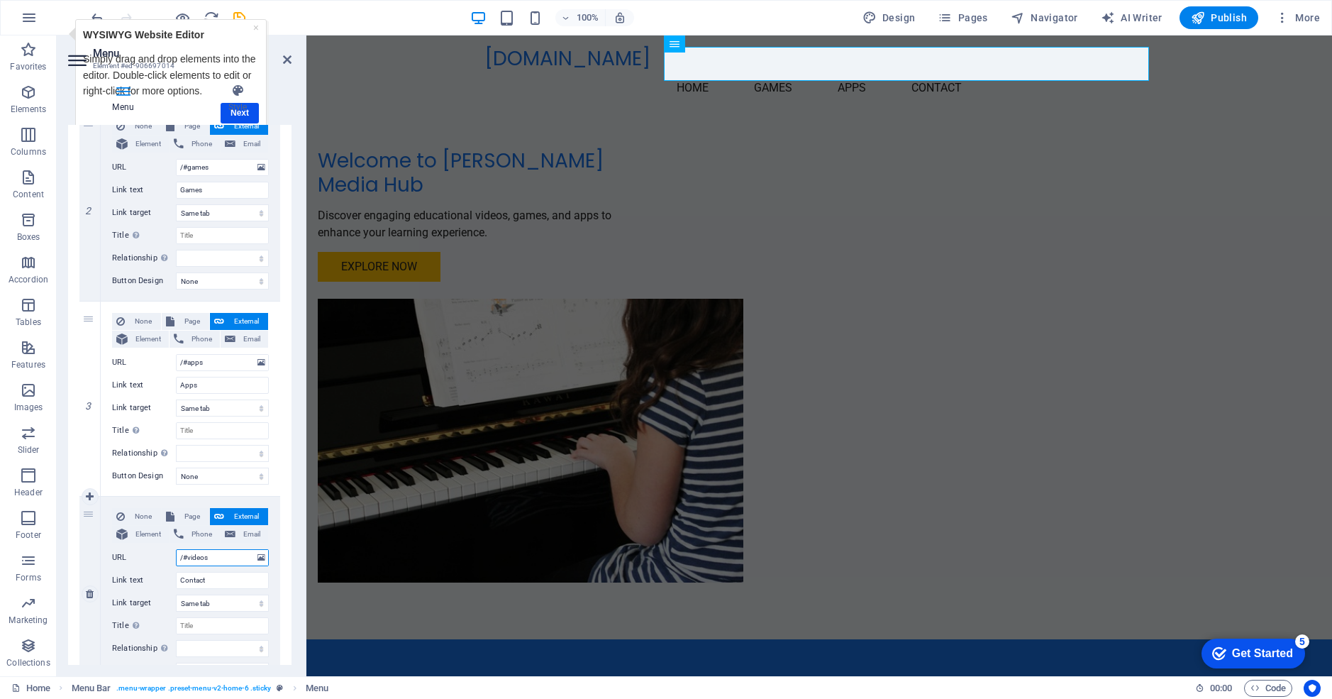
select select
type input "/#videos"
drag, startPoint x: 215, startPoint y: 580, endPoint x: 117, endPoint y: 570, distance: 98.4
click at [117, 570] on div "None Page External Element Phone Email Page Home Subpage Legal Notice Privacy G…" at bounding box center [190, 582] width 157 height 149
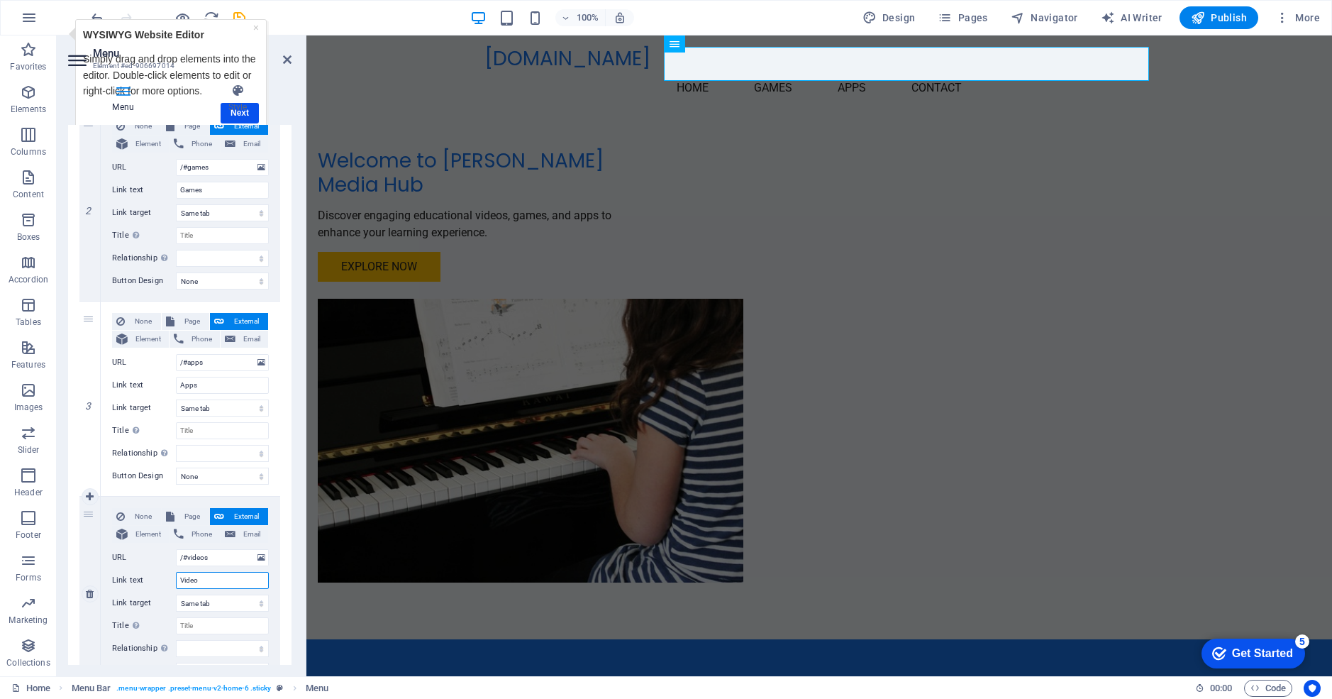
type input "Videos"
select select
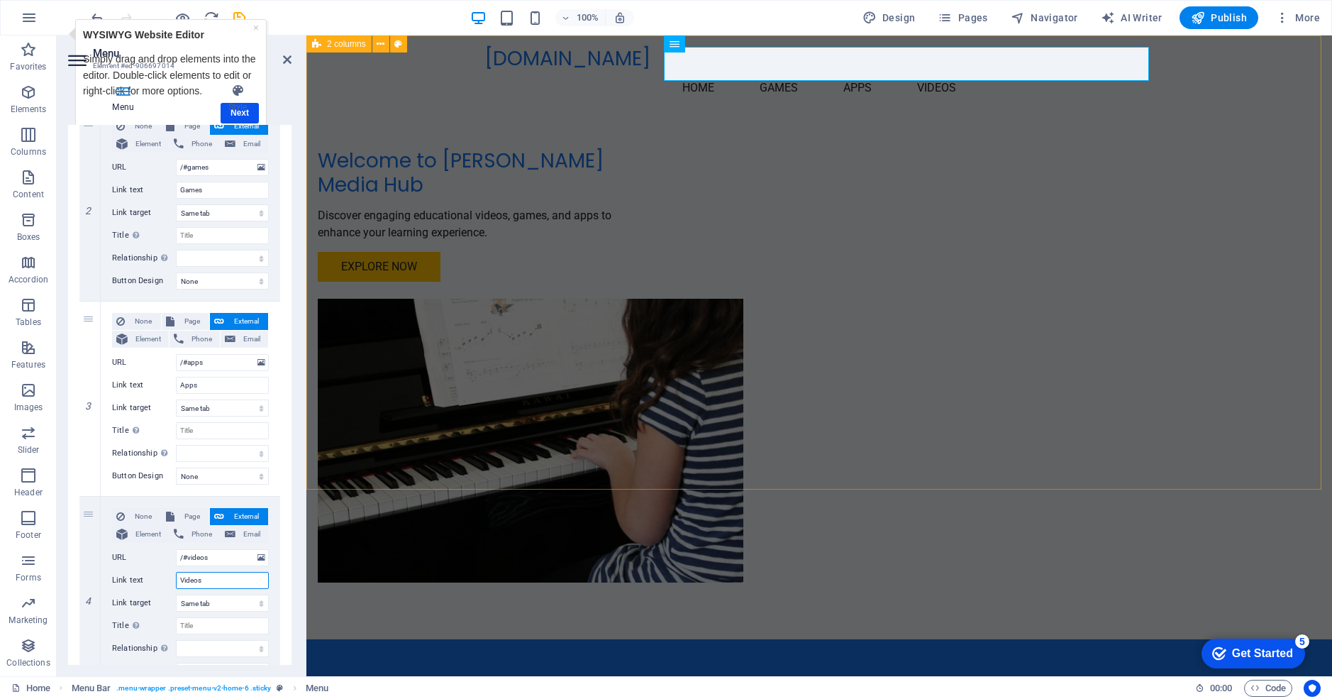
type input "Videos"
click at [390, 276] on div "Welcome to [PERSON_NAME] Media Hub Discover engaging educational videos, games,…" at bounding box center [820, 337] width 1026 height 604
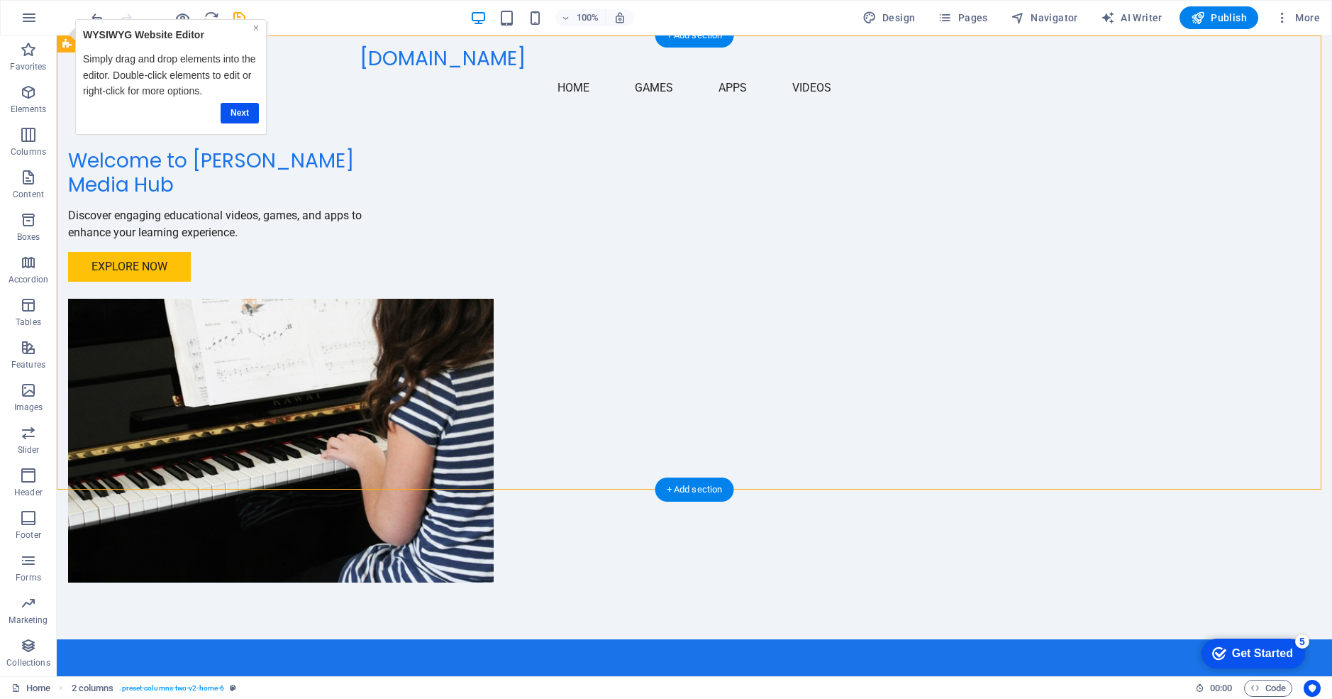
click at [256, 29] on link "×" at bounding box center [256, 27] width 6 height 11
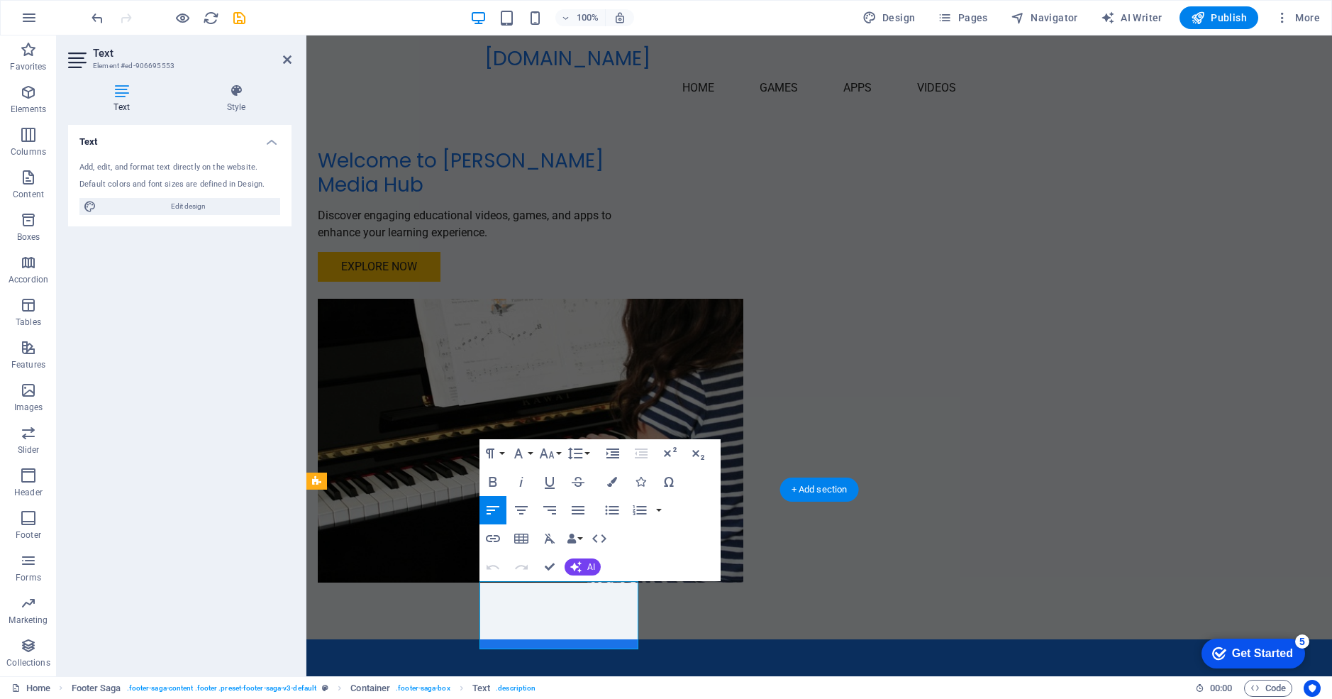
drag, startPoint x: 602, startPoint y: 642, endPoint x: 537, endPoint y: 627, distance: 67.0
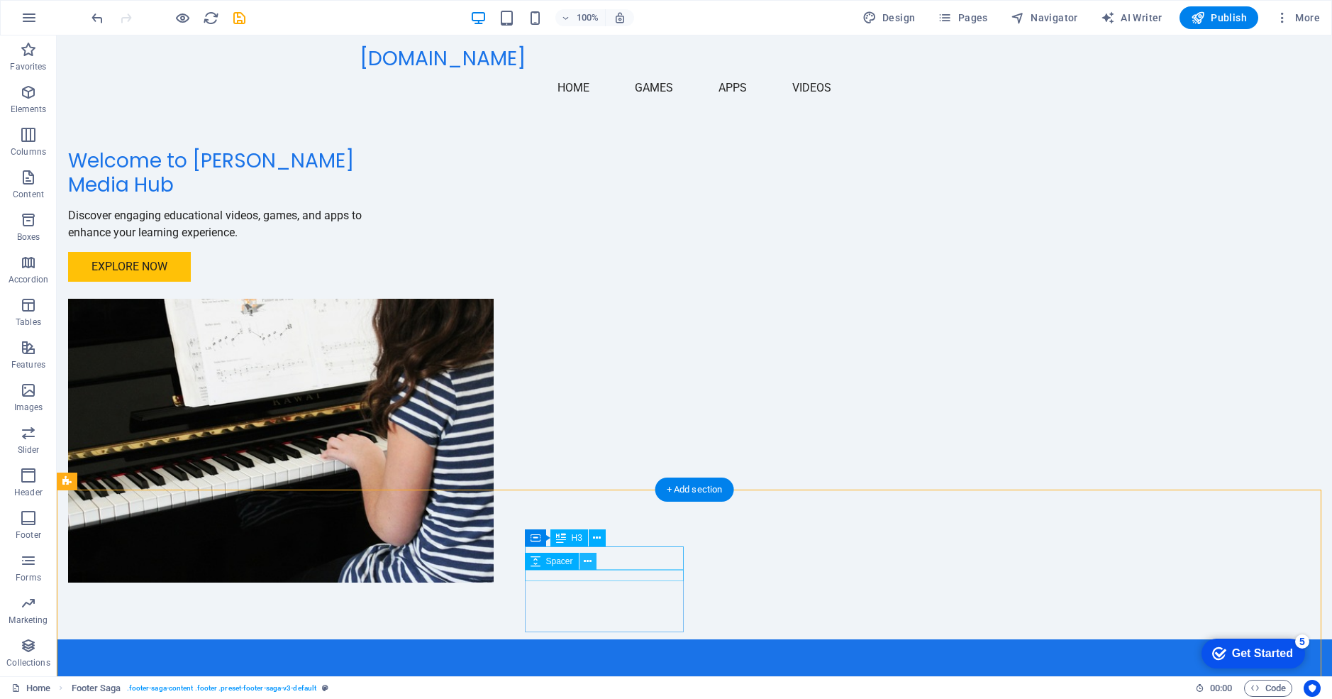
click at [580, 558] on button at bounding box center [588, 561] width 17 height 17
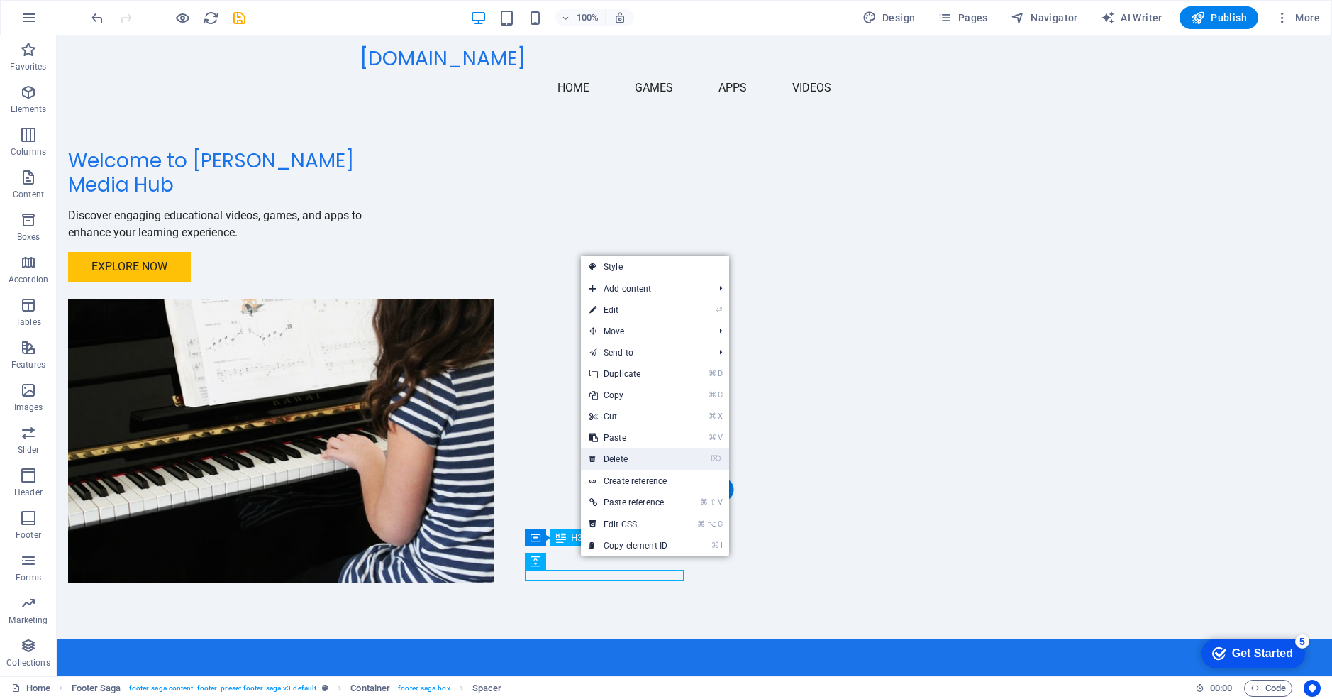
click at [625, 455] on link "⌦ Delete" at bounding box center [628, 458] width 95 height 21
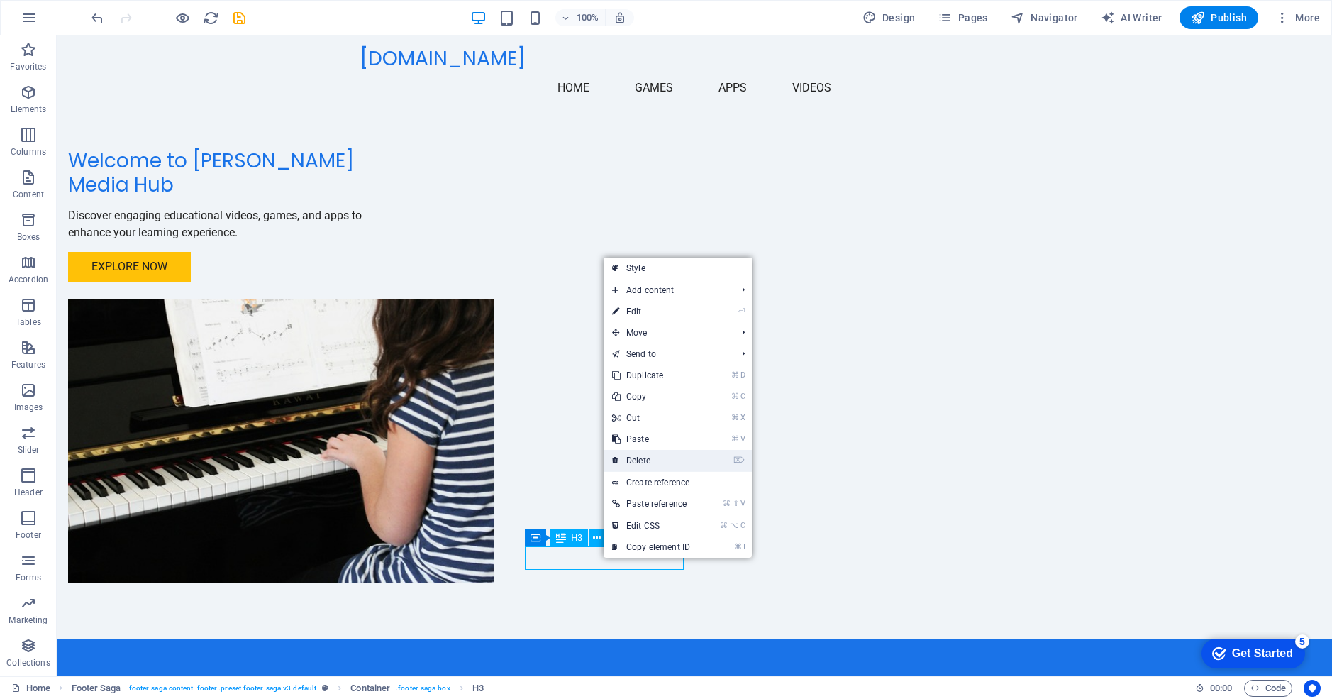
click at [636, 458] on link "⌦ Delete" at bounding box center [651, 460] width 95 height 21
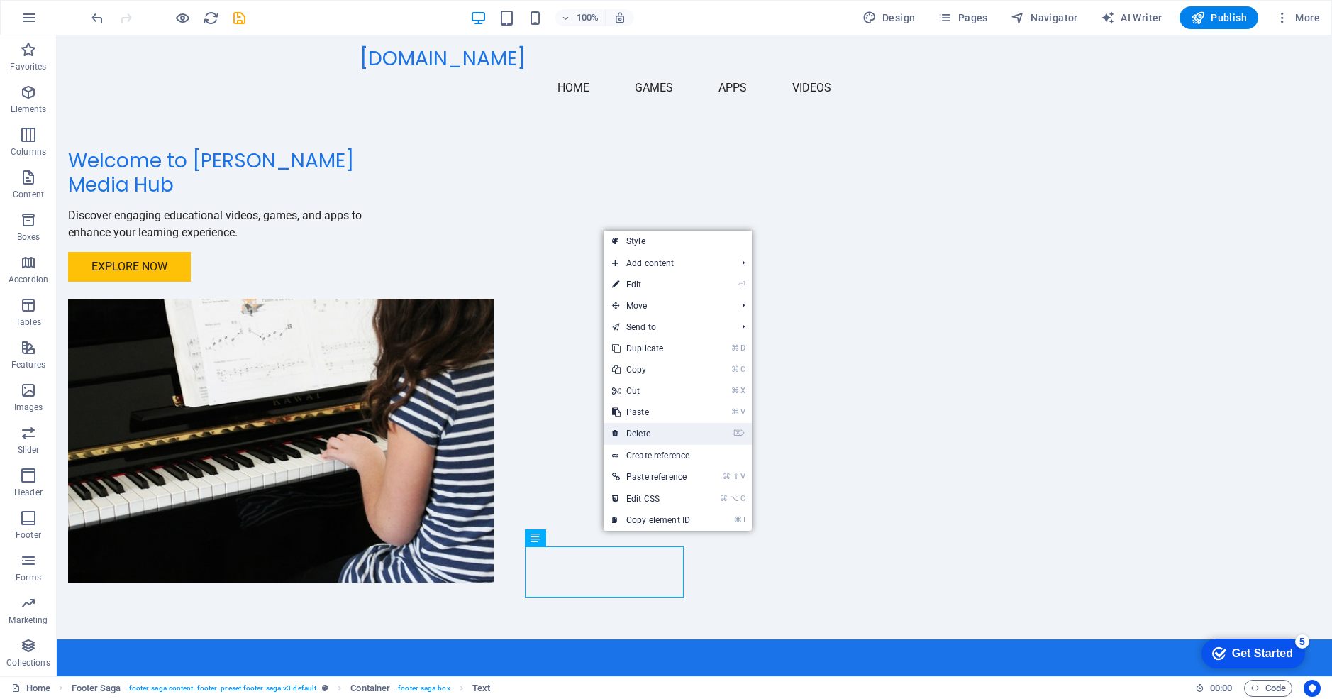
click at [632, 434] on link "⌦ Delete" at bounding box center [651, 433] width 95 height 21
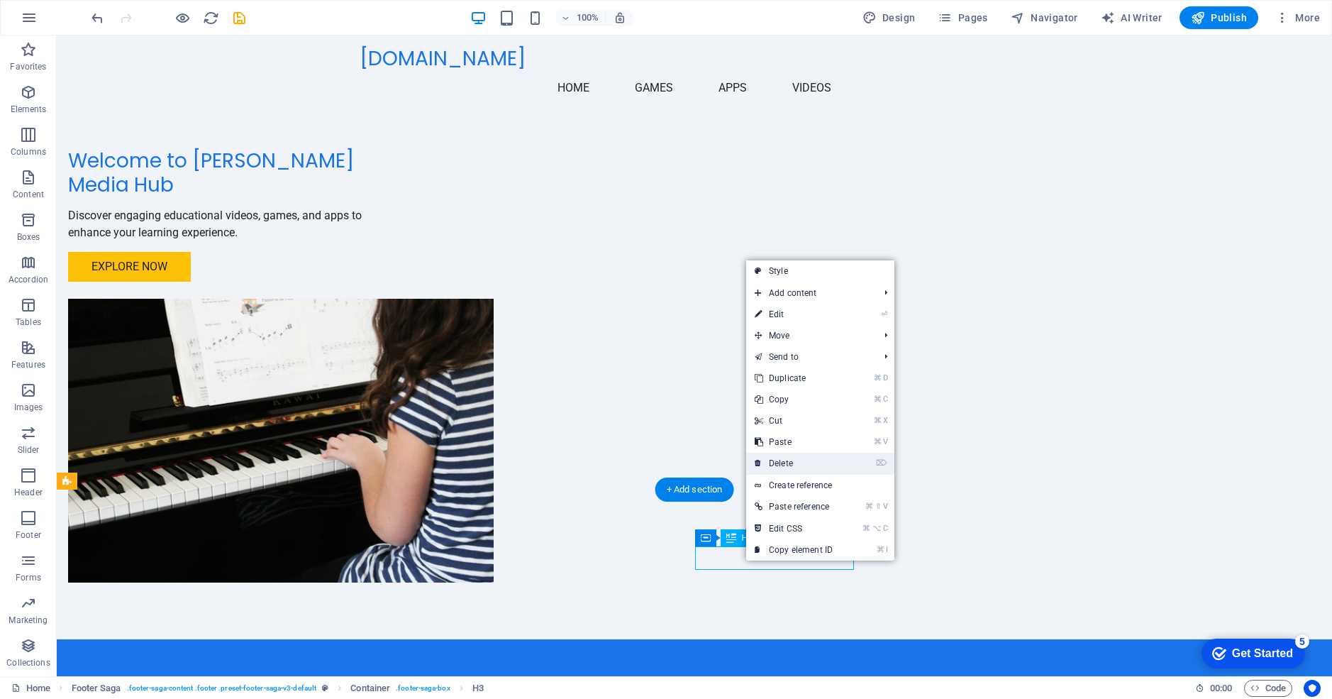
click at [774, 458] on link "⌦ Delete" at bounding box center [793, 463] width 95 height 21
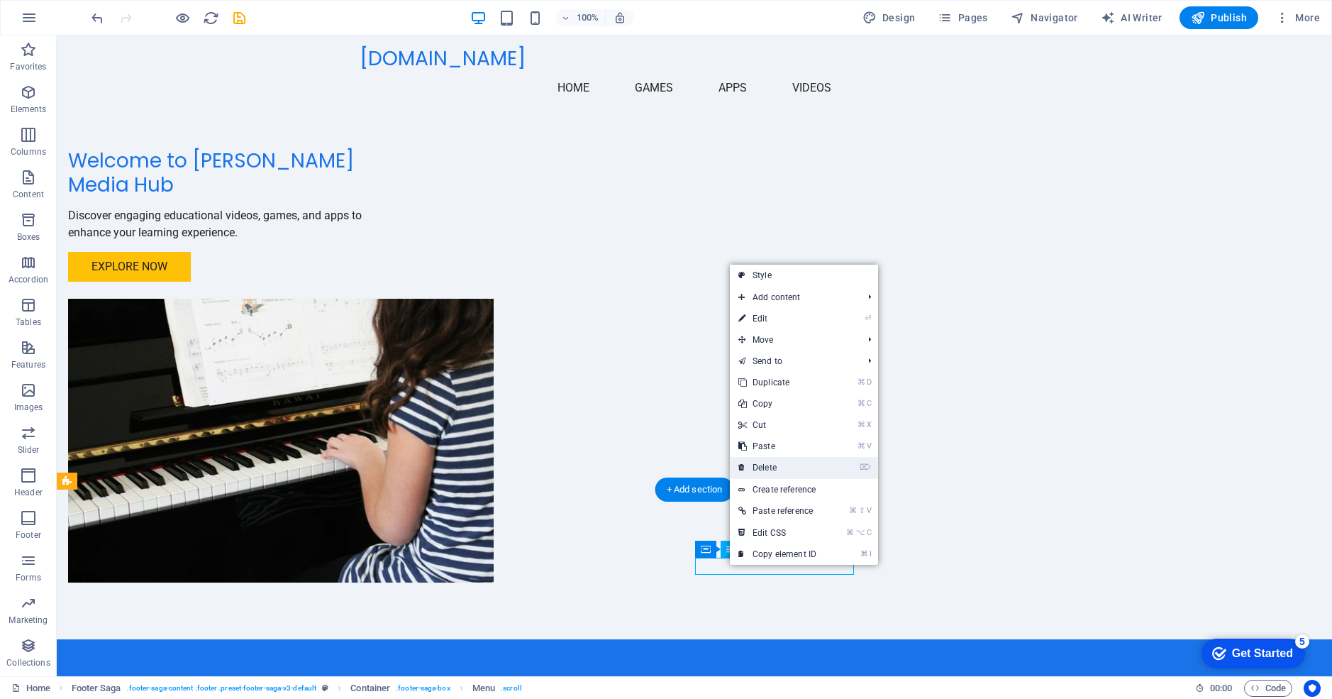
click at [749, 470] on link "⌦ Delete" at bounding box center [777, 467] width 95 height 21
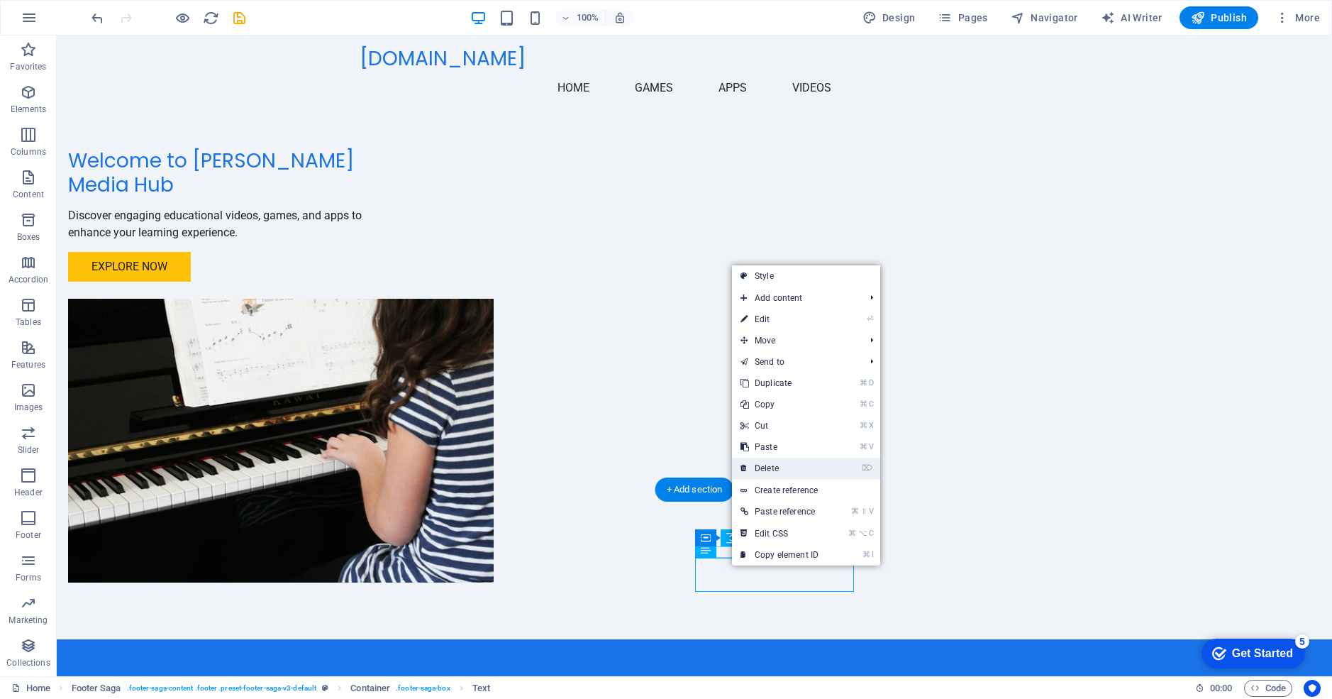
click at [753, 472] on link "⌦ Delete" at bounding box center [779, 468] width 95 height 21
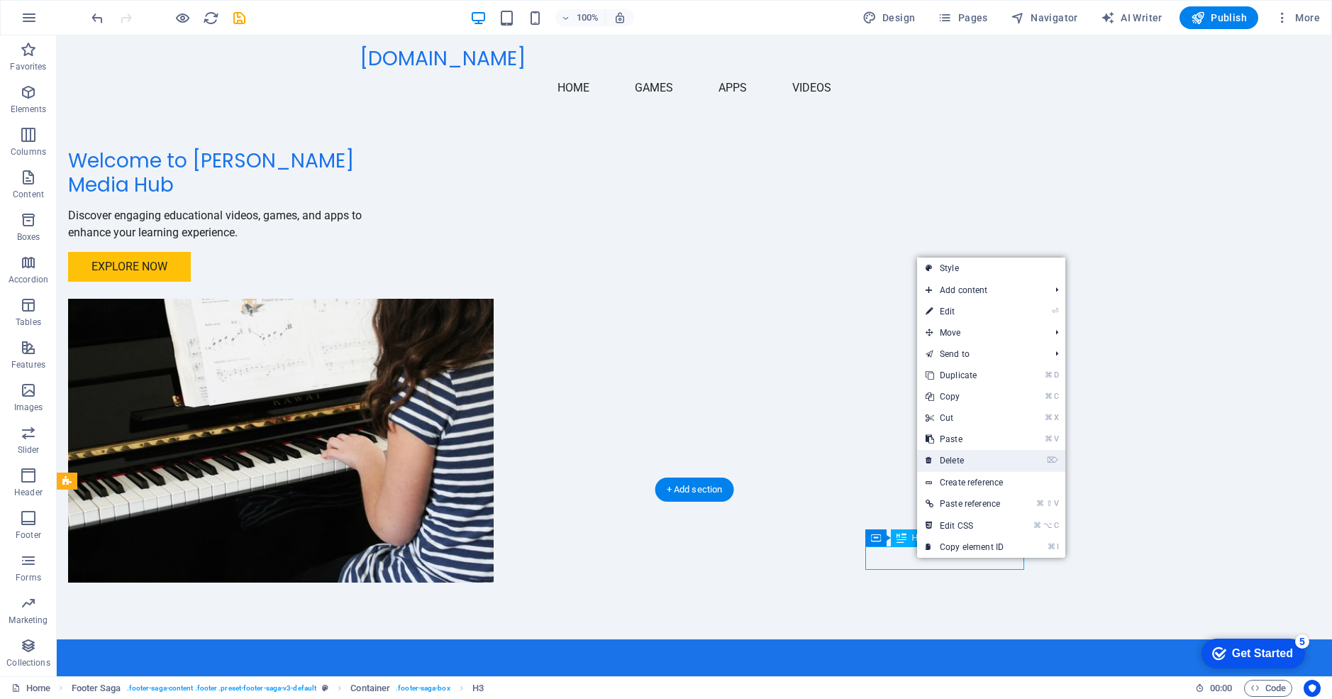
click at [939, 458] on link "⌦ Delete" at bounding box center [964, 460] width 95 height 21
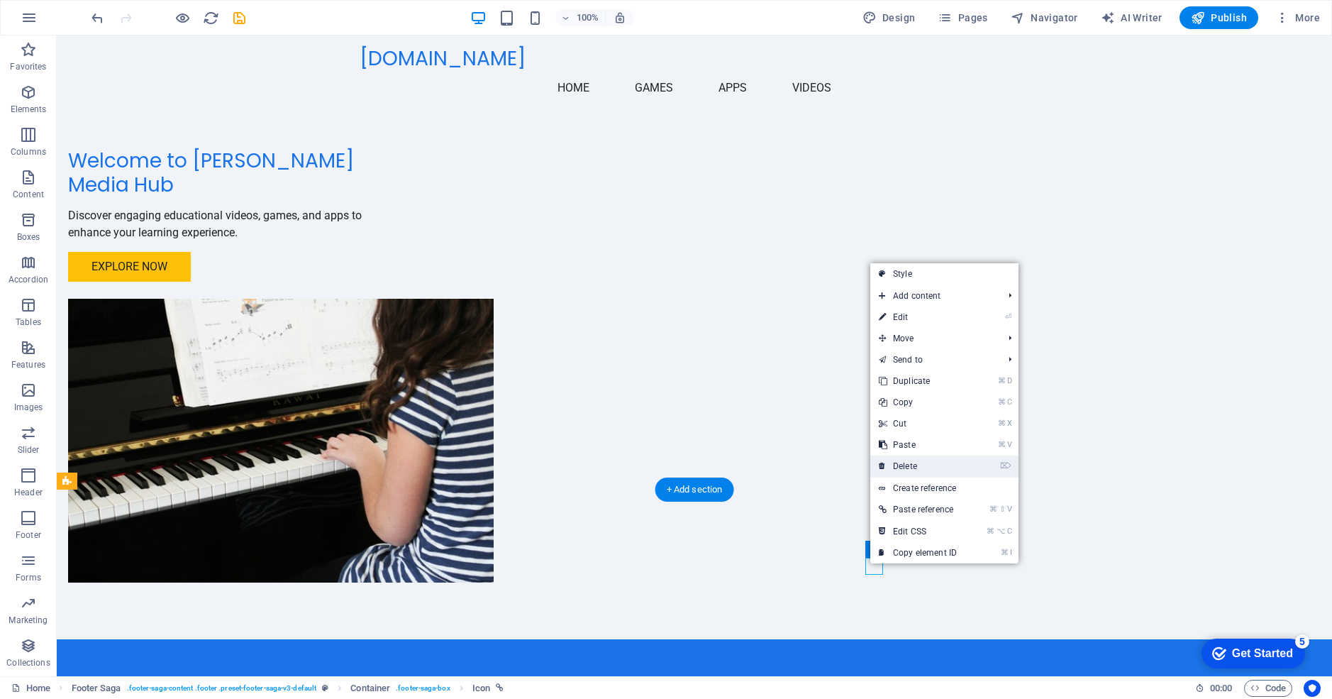
click at [904, 471] on link "⌦ Delete" at bounding box center [918, 465] width 95 height 21
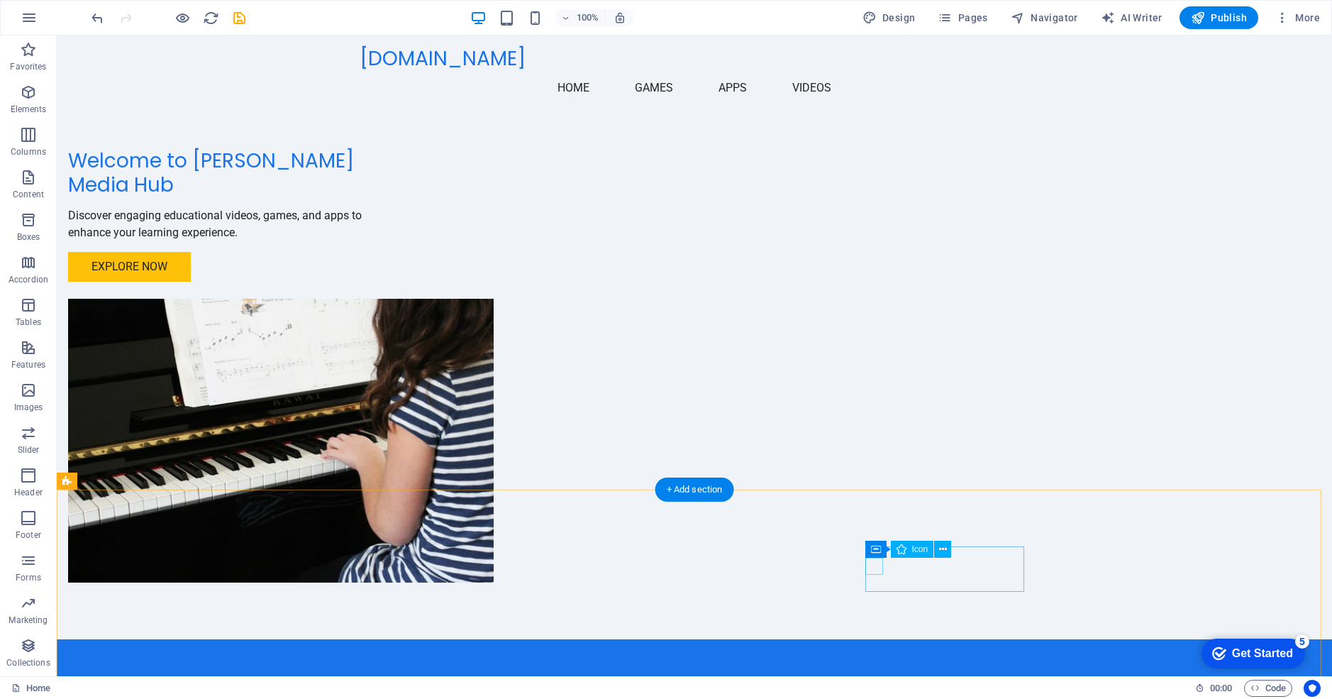
click at [942, 550] on icon at bounding box center [943, 549] width 8 height 15
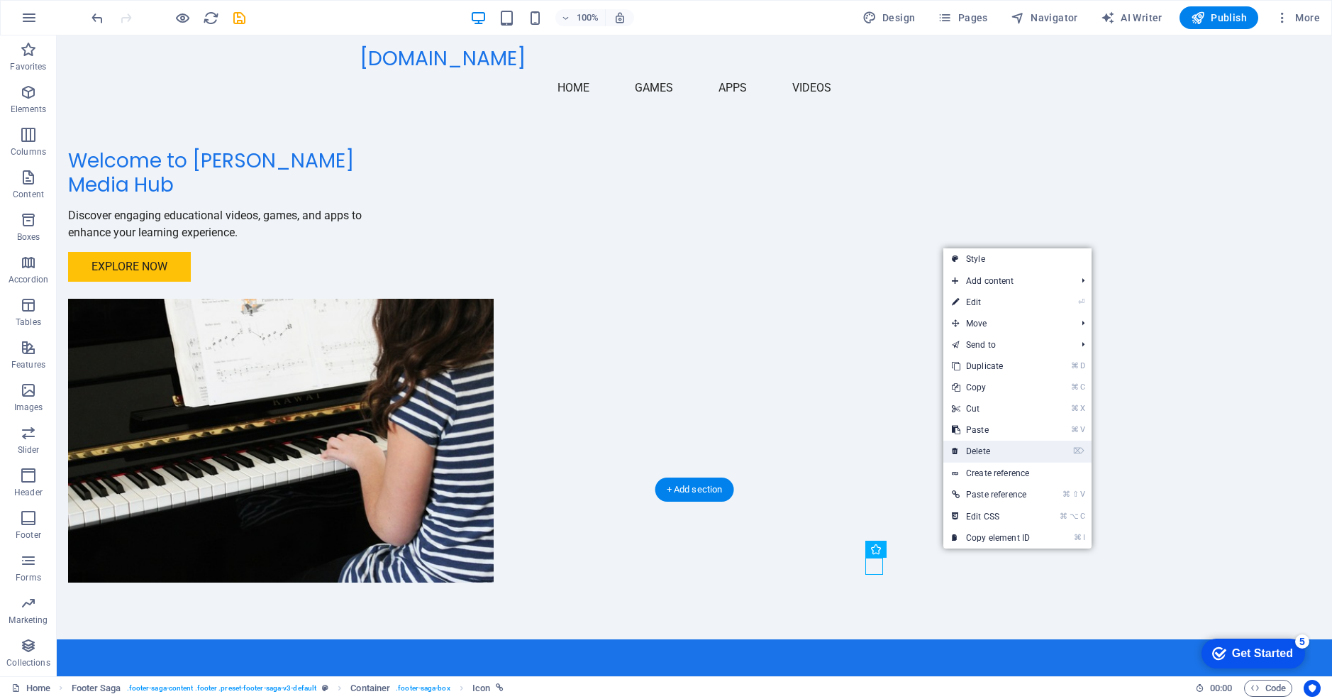
click at [962, 453] on link "⌦ Delete" at bounding box center [991, 451] width 95 height 21
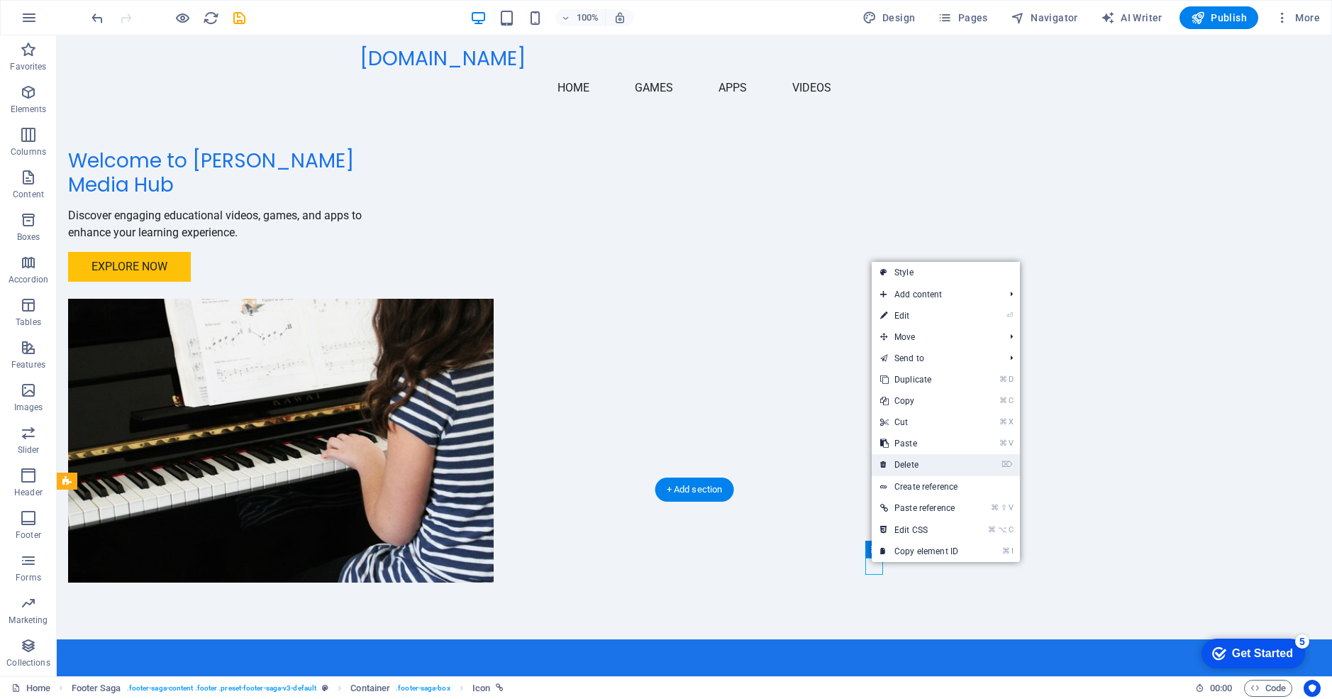
click at [898, 465] on link "⌦ Delete" at bounding box center [919, 464] width 95 height 21
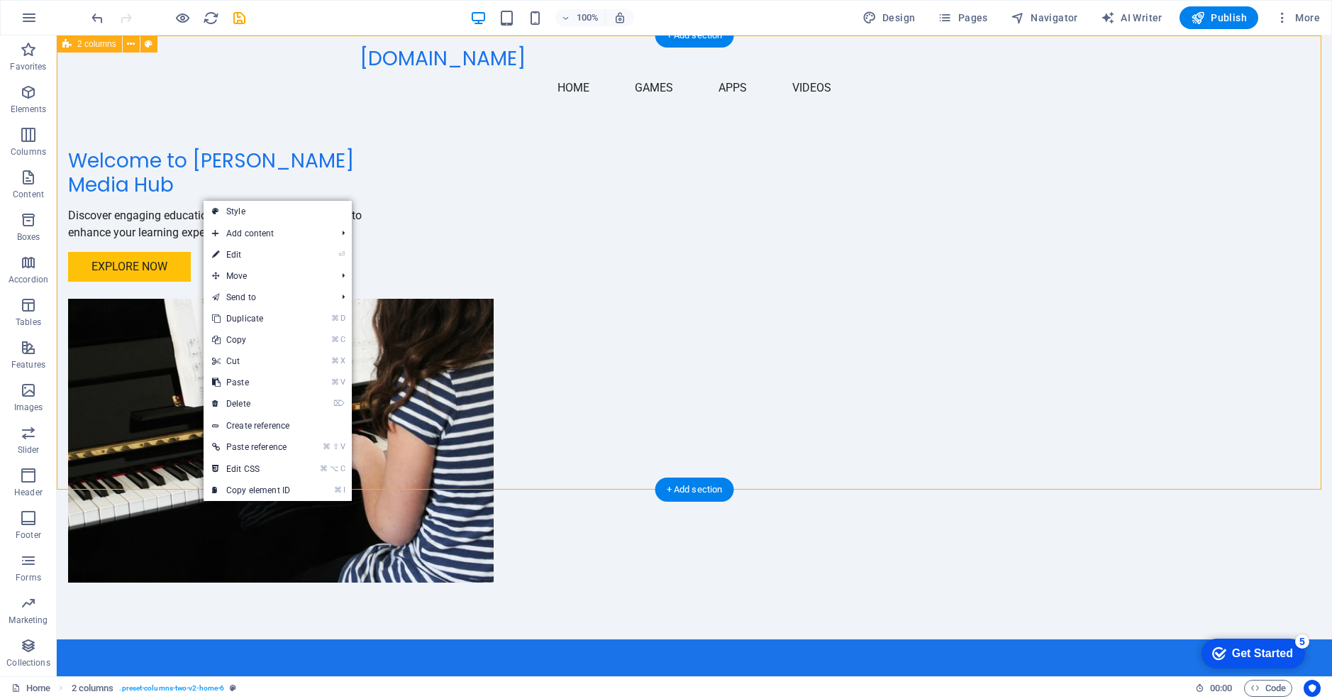
click at [165, 146] on div "Welcome to [PERSON_NAME] Media Hub Discover engaging educational videos, games,…" at bounding box center [695, 337] width 1276 height 604
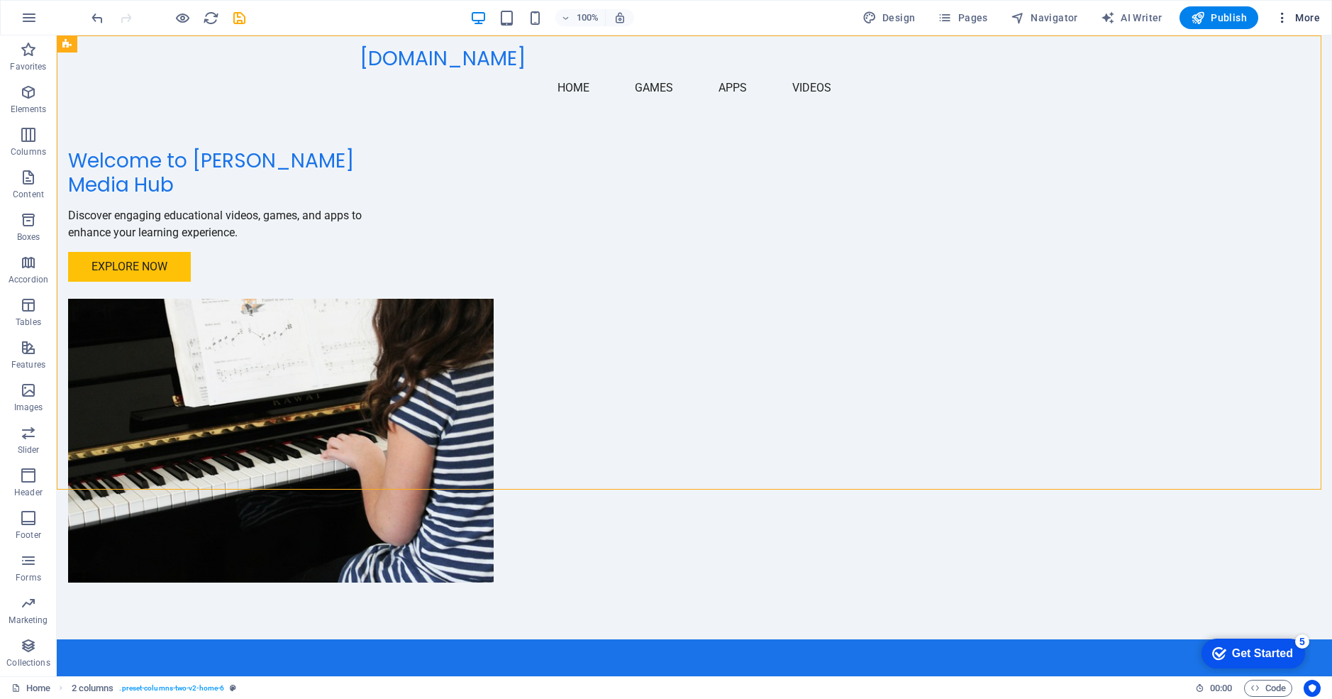
click at [1288, 20] on icon "button" at bounding box center [1283, 18] width 14 height 14
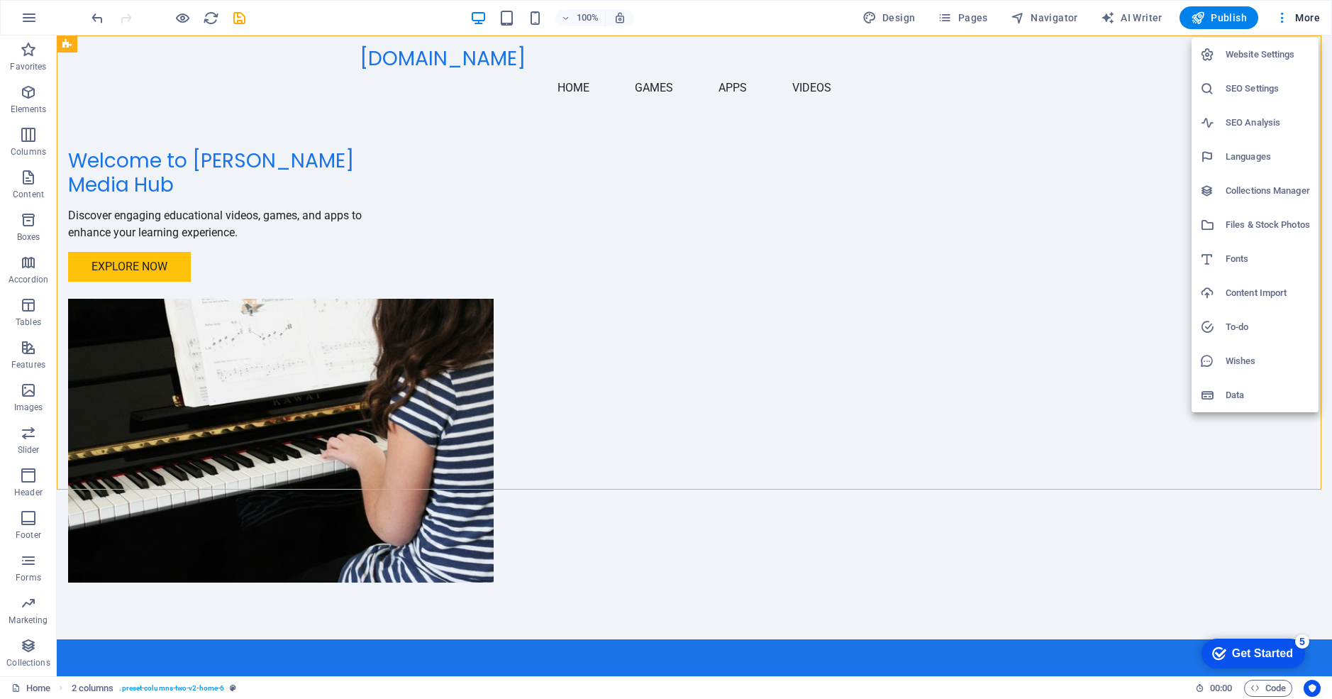
click at [1124, 79] on div at bounding box center [666, 349] width 1332 height 699
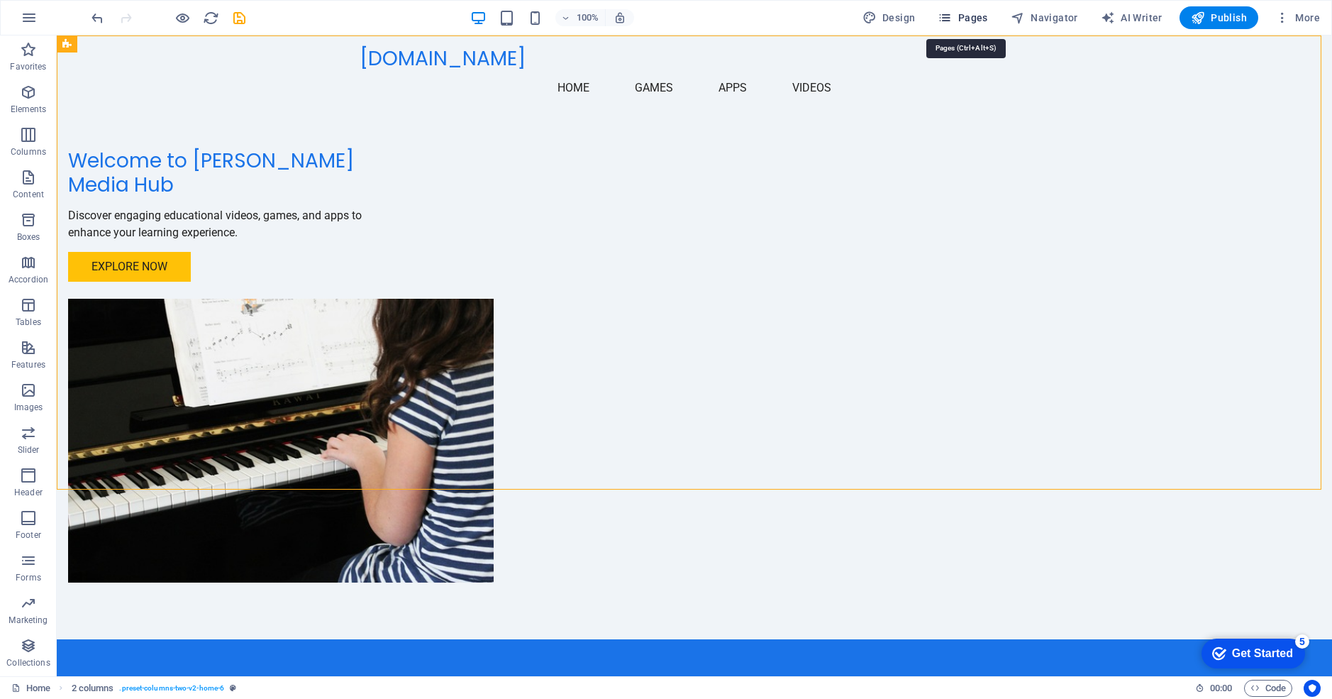
click at [960, 16] on span "Pages" at bounding box center [963, 18] width 50 height 14
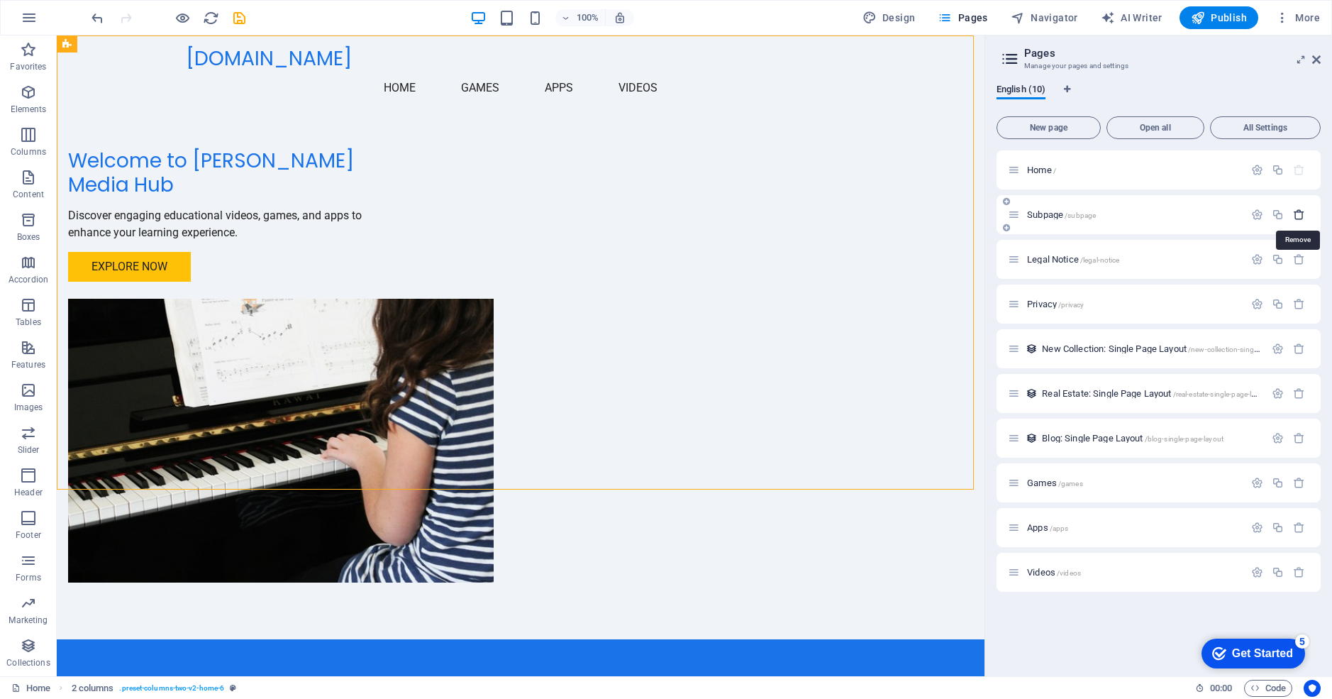
click at [1302, 213] on icon "button" at bounding box center [1299, 215] width 12 height 12
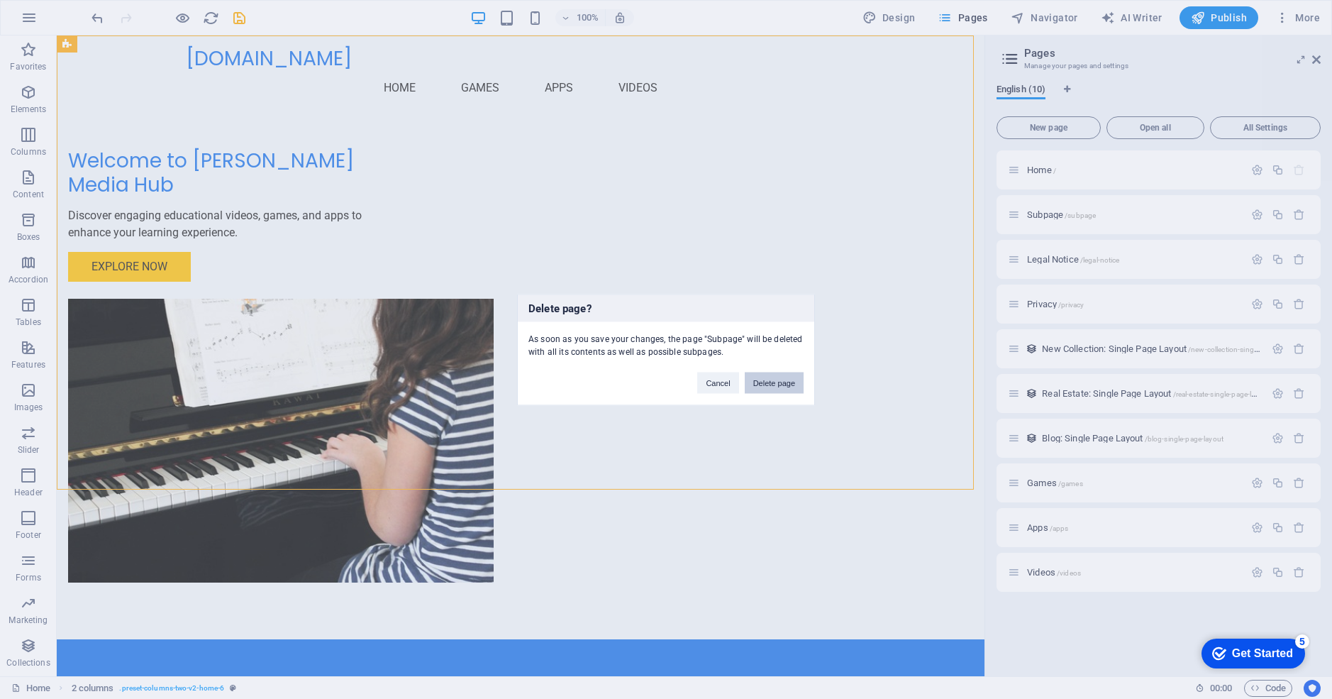
click at [785, 383] on button "Delete page" at bounding box center [774, 382] width 59 height 21
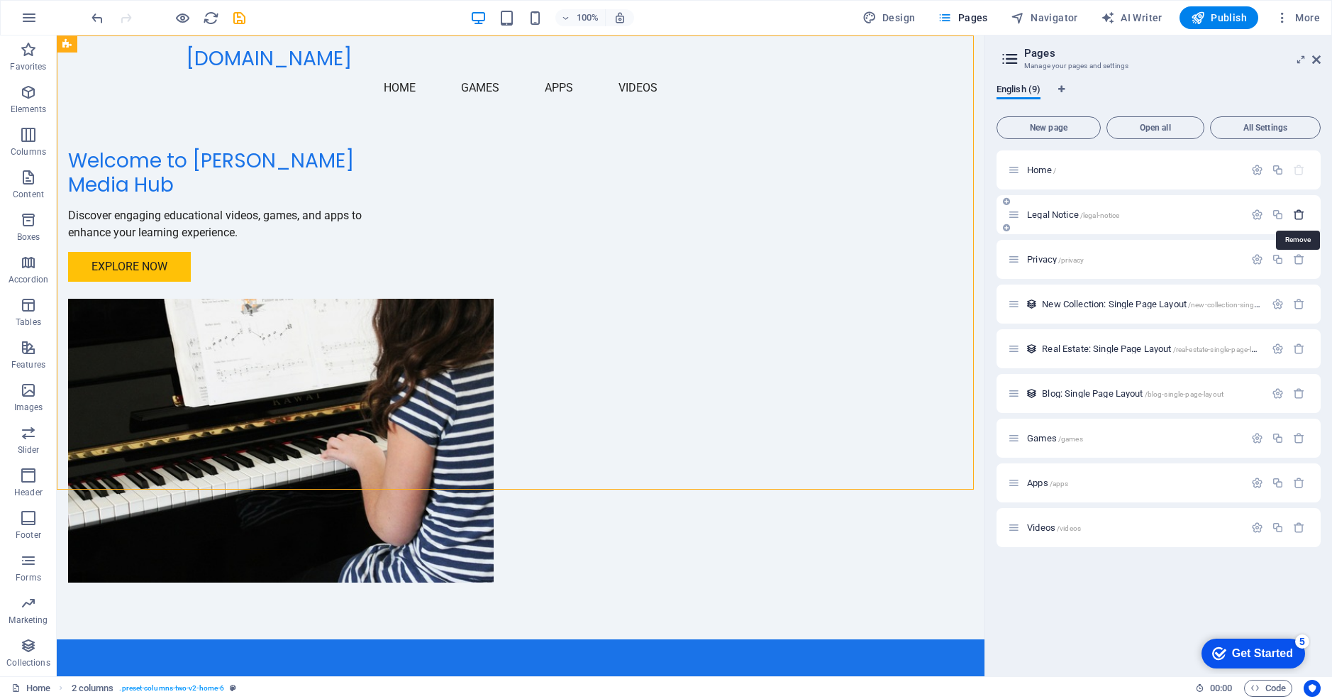
click at [1301, 214] on icon "button" at bounding box center [1299, 215] width 12 height 12
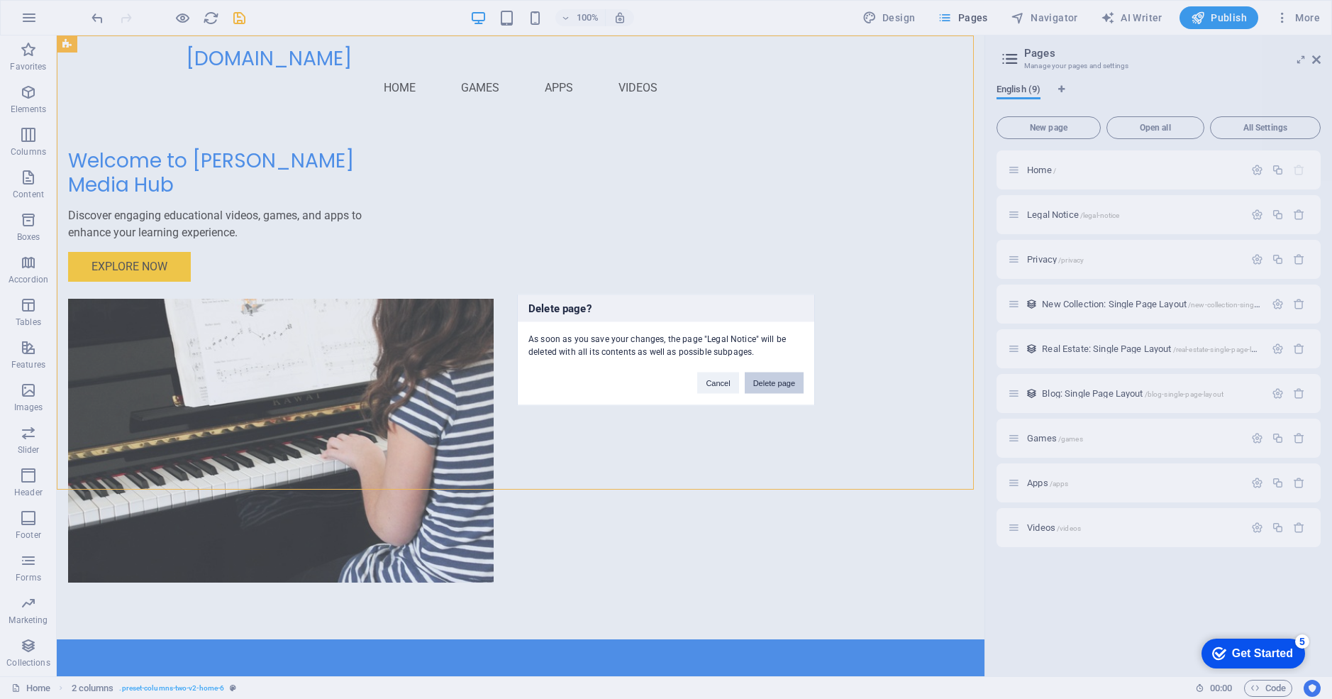
click at [787, 382] on button "Delete page" at bounding box center [774, 382] width 59 height 21
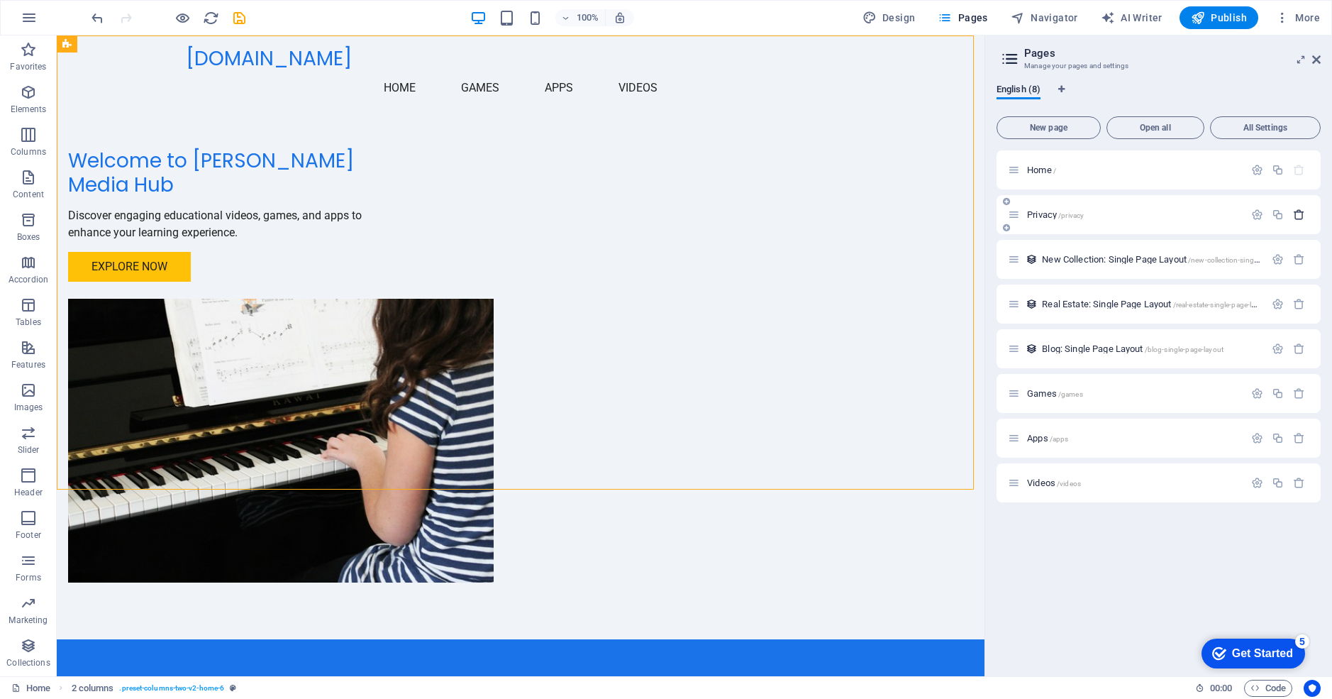
click at [1298, 216] on icon "button" at bounding box center [1299, 215] width 12 height 12
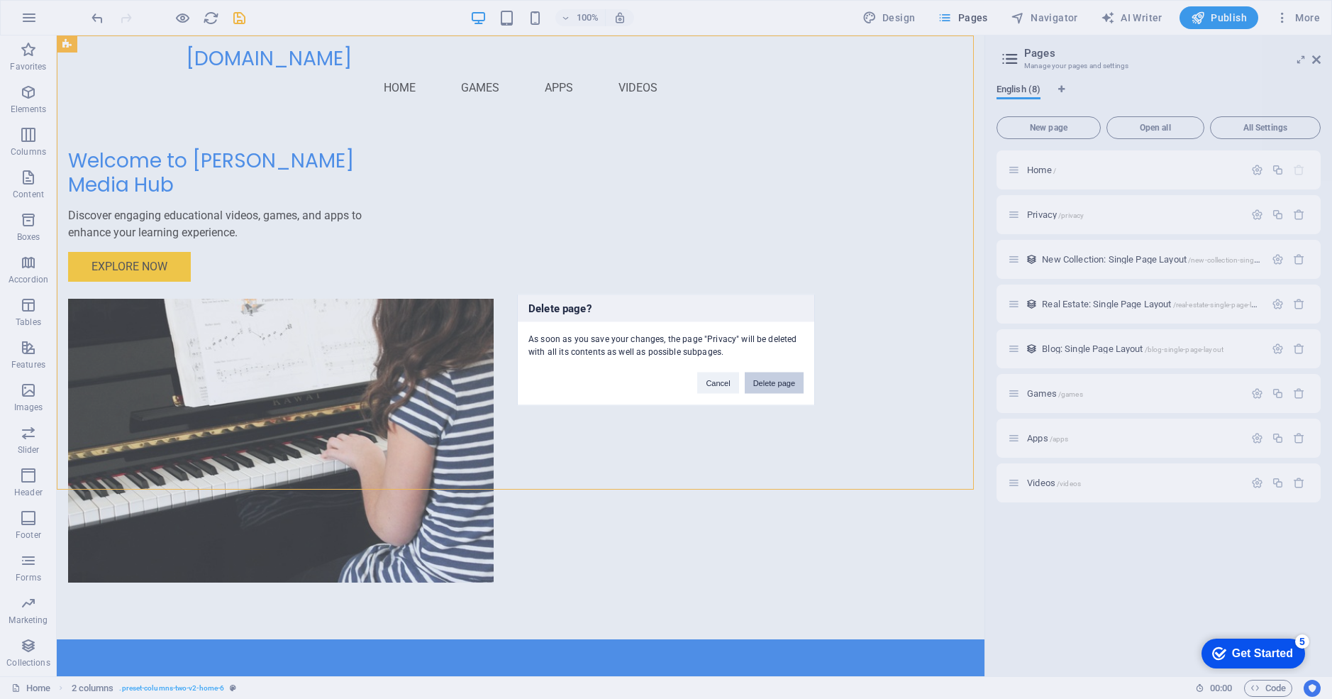
drag, startPoint x: 780, startPoint y: 384, endPoint x: 724, endPoint y: 348, distance: 66.7
click at [780, 384] on button "Delete page" at bounding box center [774, 382] width 59 height 21
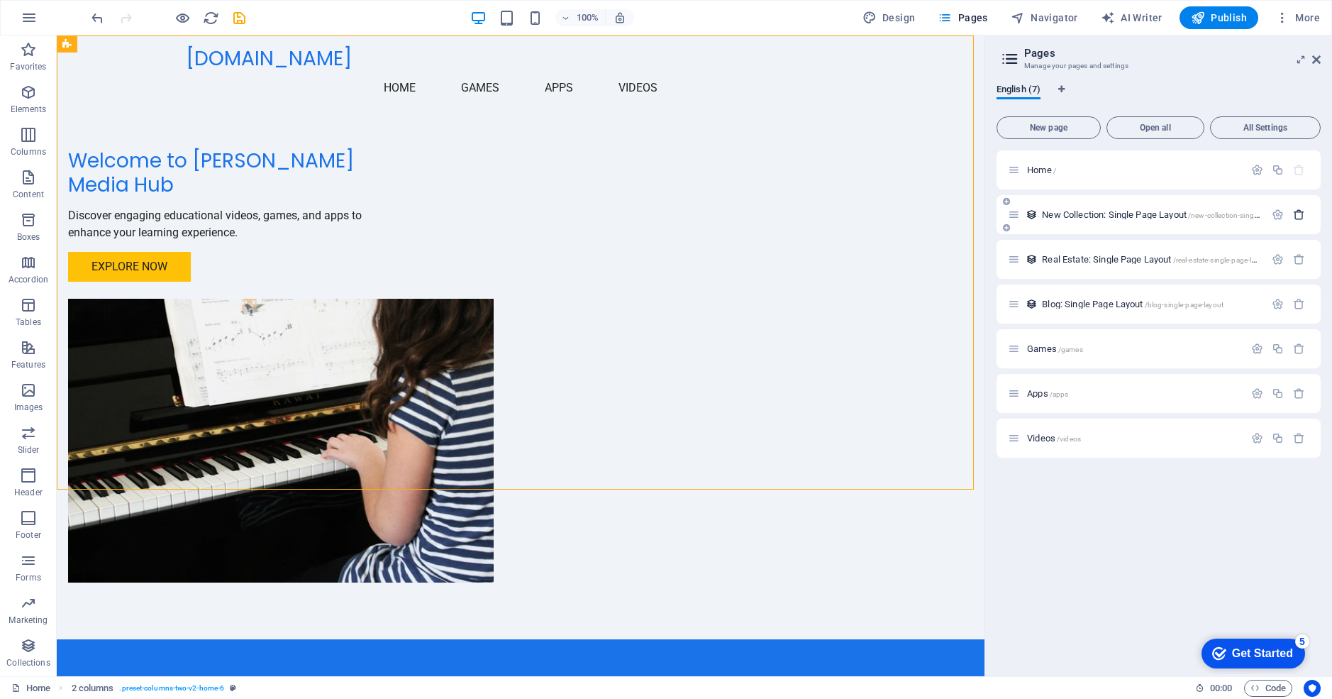
click at [1303, 211] on icon "button" at bounding box center [1299, 215] width 12 height 12
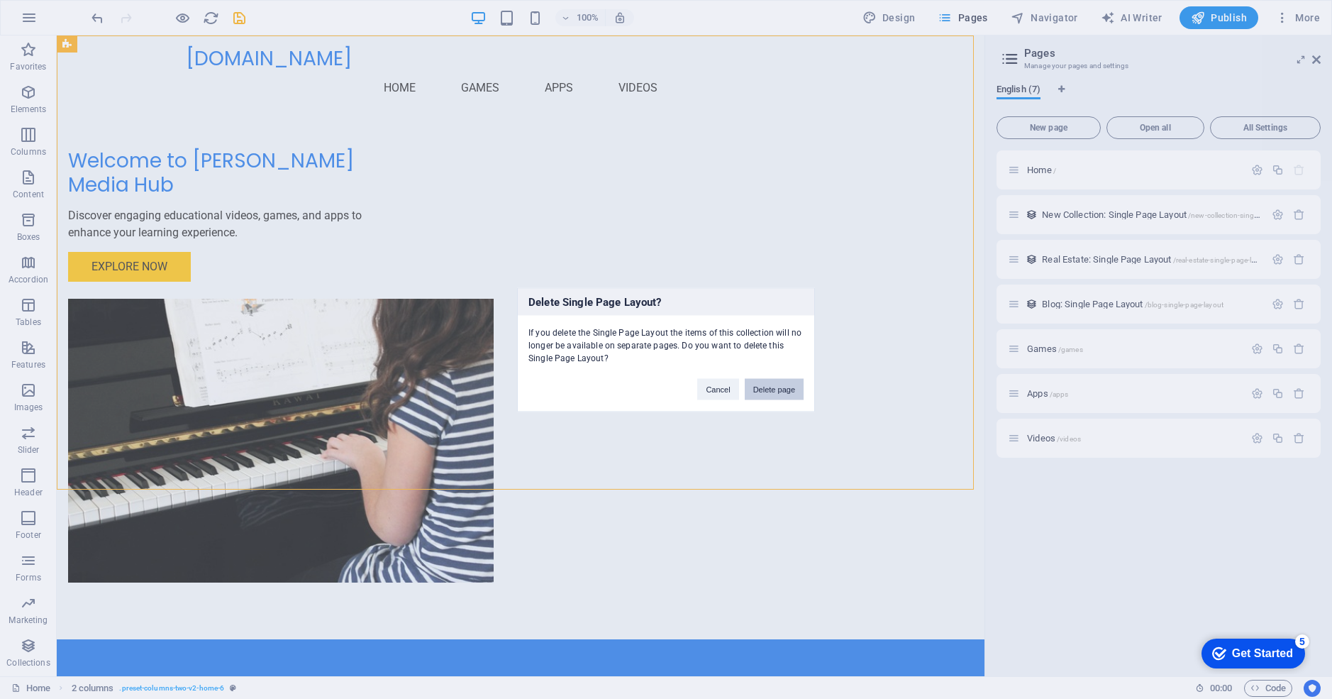
drag, startPoint x: 788, startPoint y: 388, endPoint x: 731, endPoint y: 352, distance: 67.3
click at [788, 388] on button "Delete page" at bounding box center [774, 388] width 59 height 21
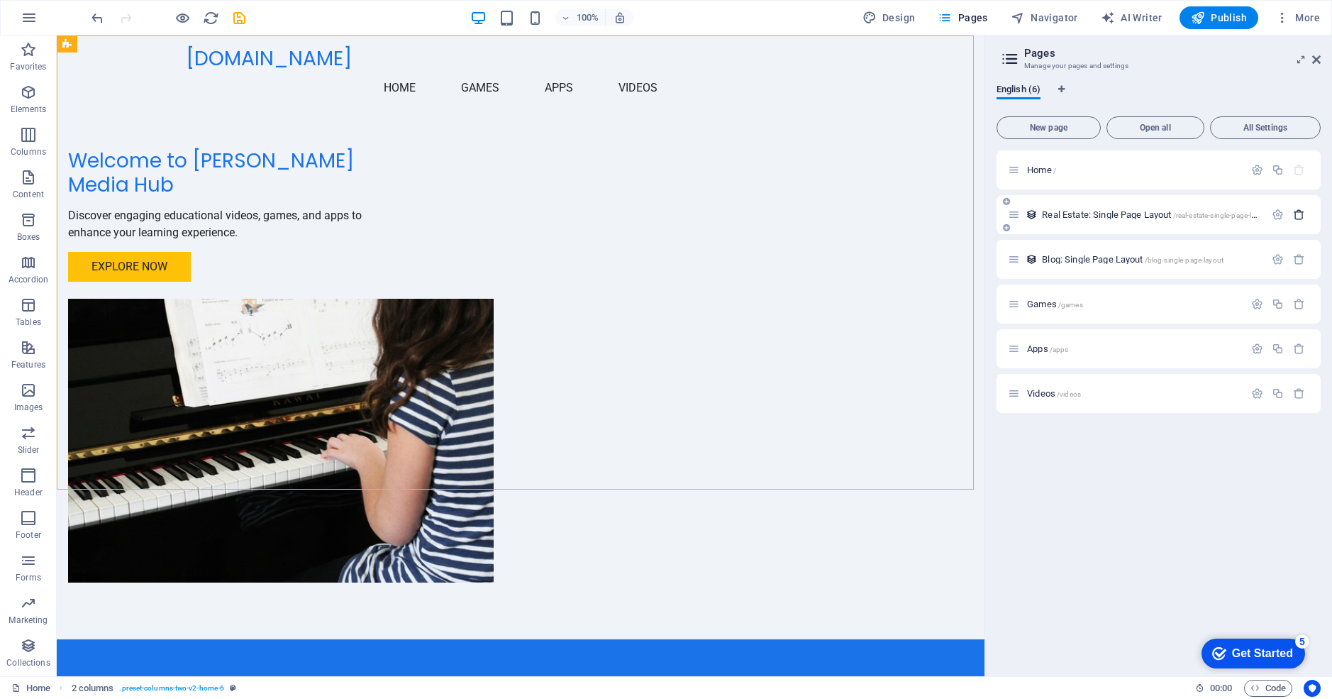
click at [1300, 216] on icon "button" at bounding box center [1299, 215] width 12 height 12
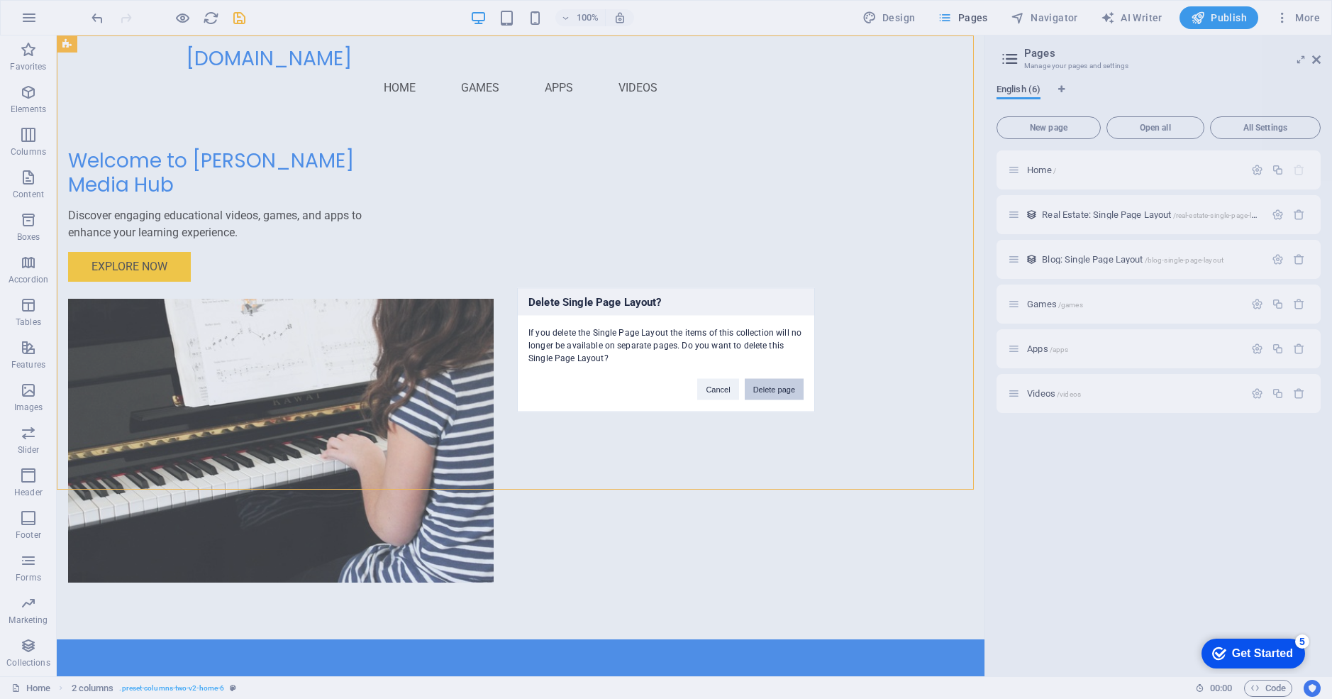
click at [776, 390] on button "Delete page" at bounding box center [774, 388] width 59 height 21
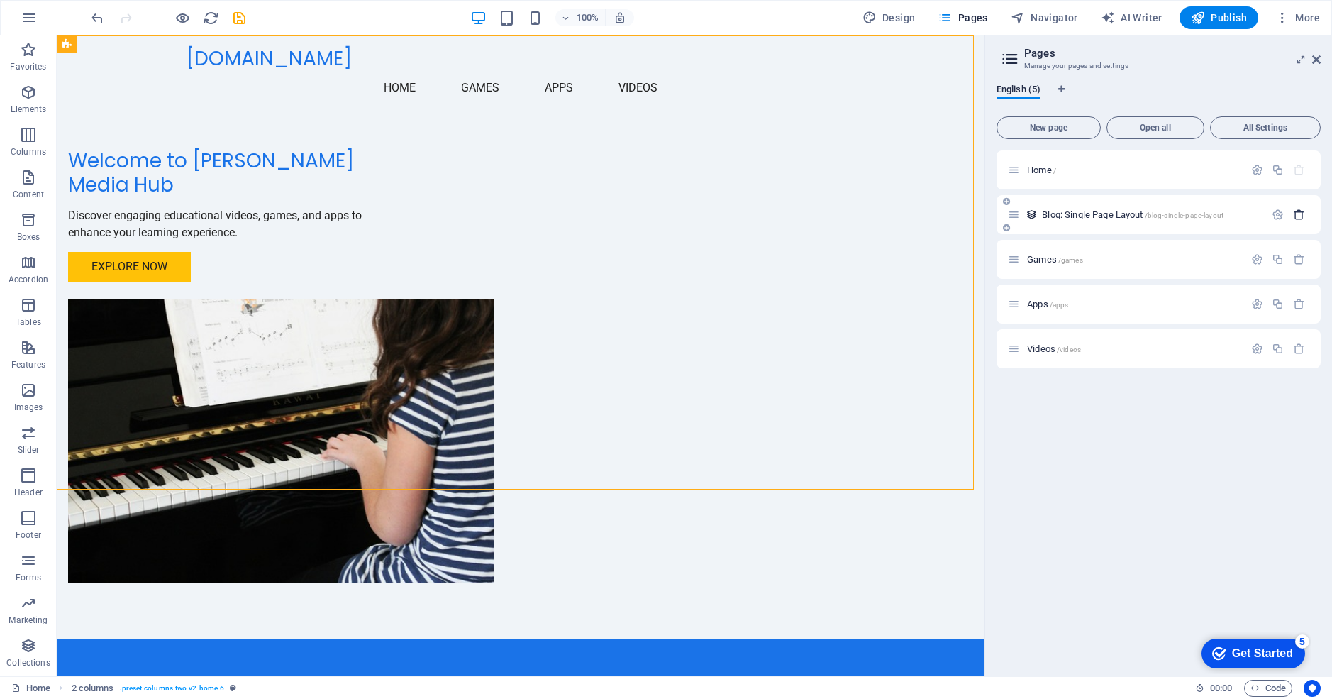
click at [1298, 216] on icon "button" at bounding box center [1299, 215] width 12 height 12
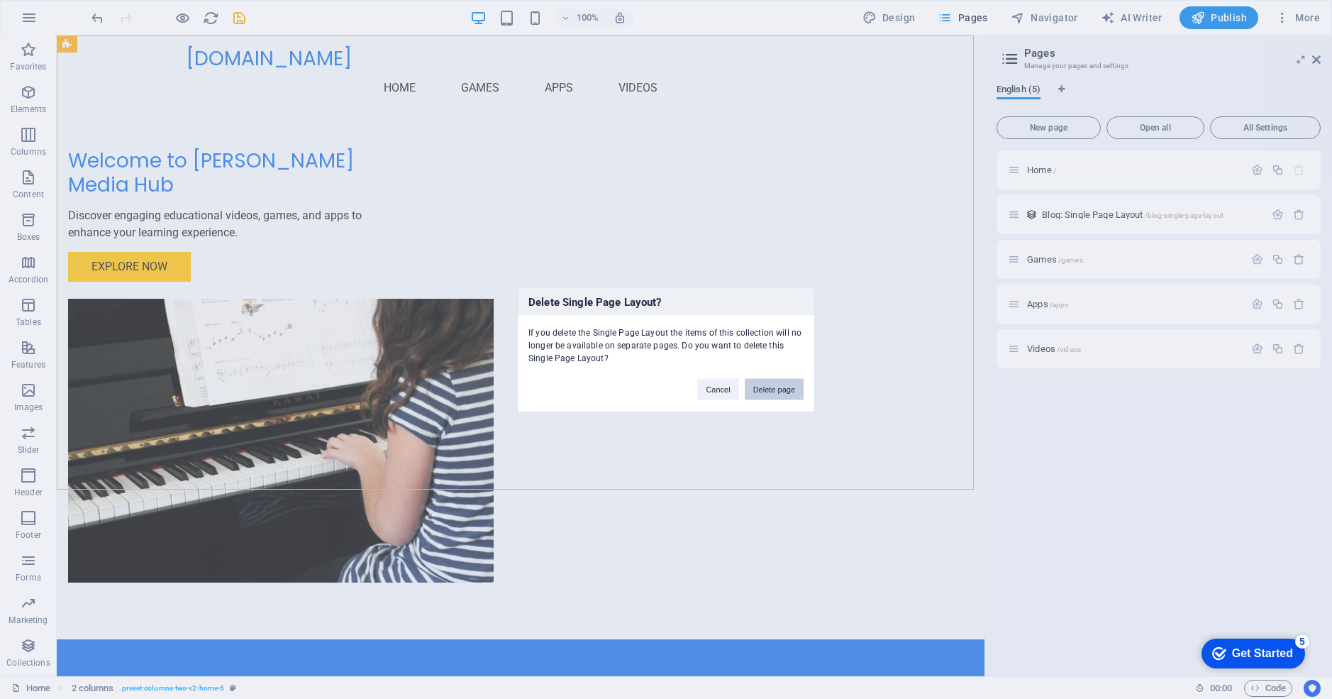
drag, startPoint x: 785, startPoint y: 389, endPoint x: 728, endPoint y: 353, distance: 66.9
click at [785, 389] on button "Delete page" at bounding box center [774, 388] width 59 height 21
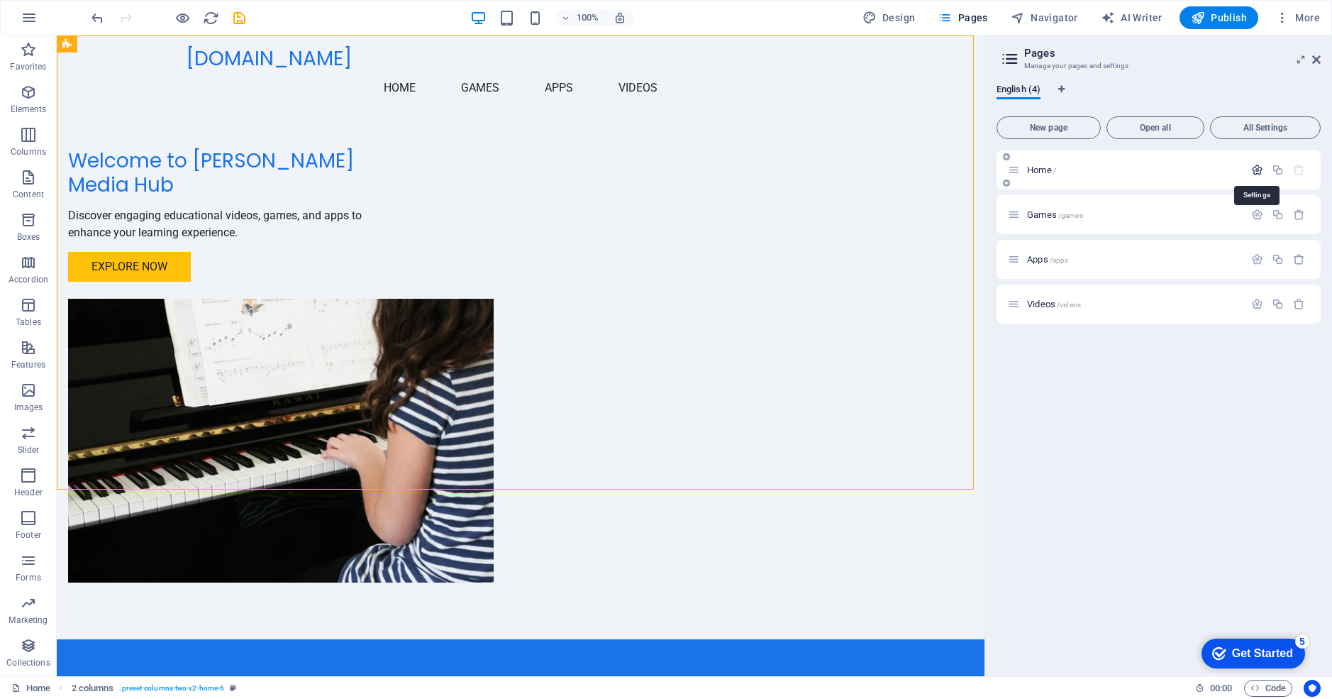
click at [1257, 167] on icon "button" at bounding box center [1258, 170] width 12 height 12
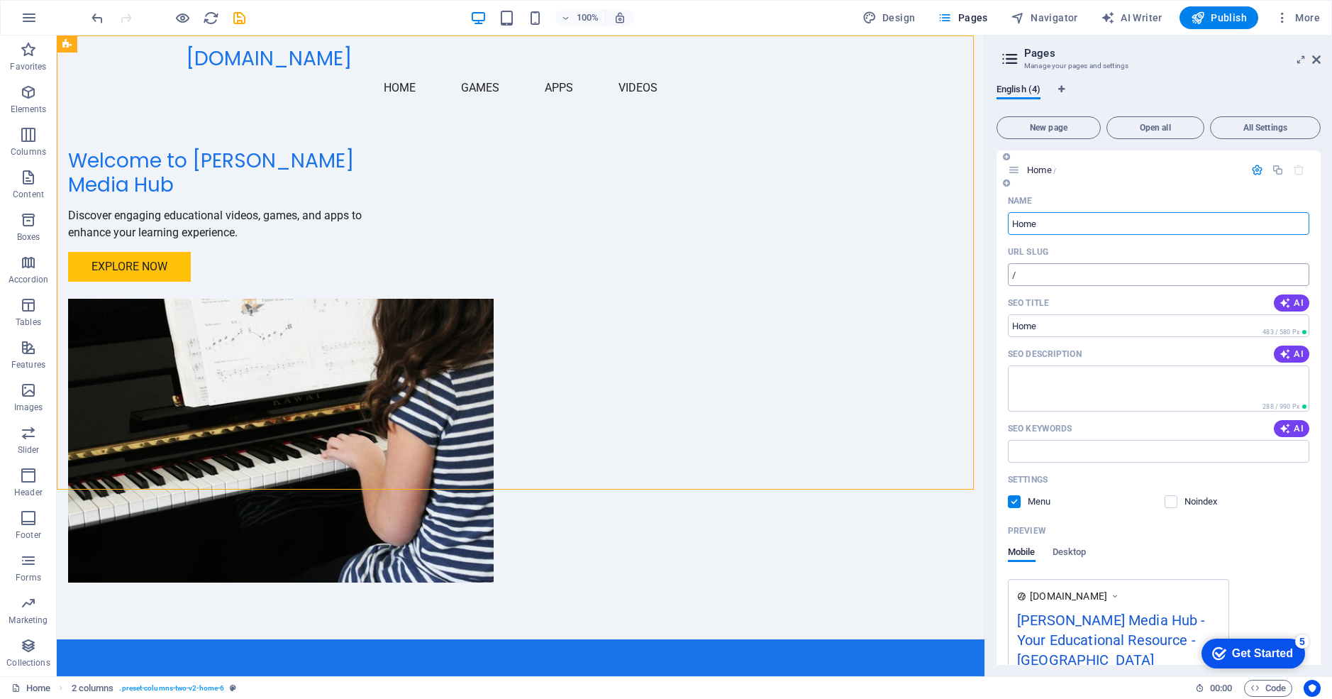
click at [1030, 277] on input "/" at bounding box center [1159, 274] width 302 height 23
type input "/home"
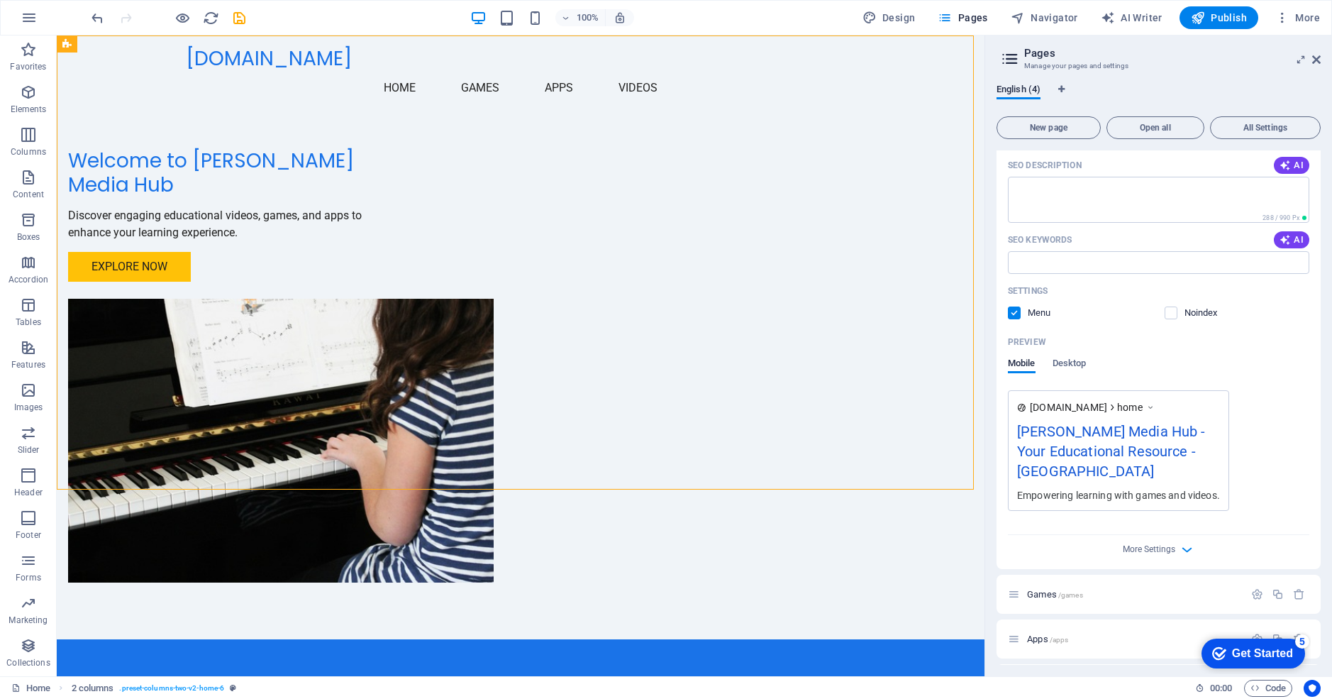
scroll to position [227, 0]
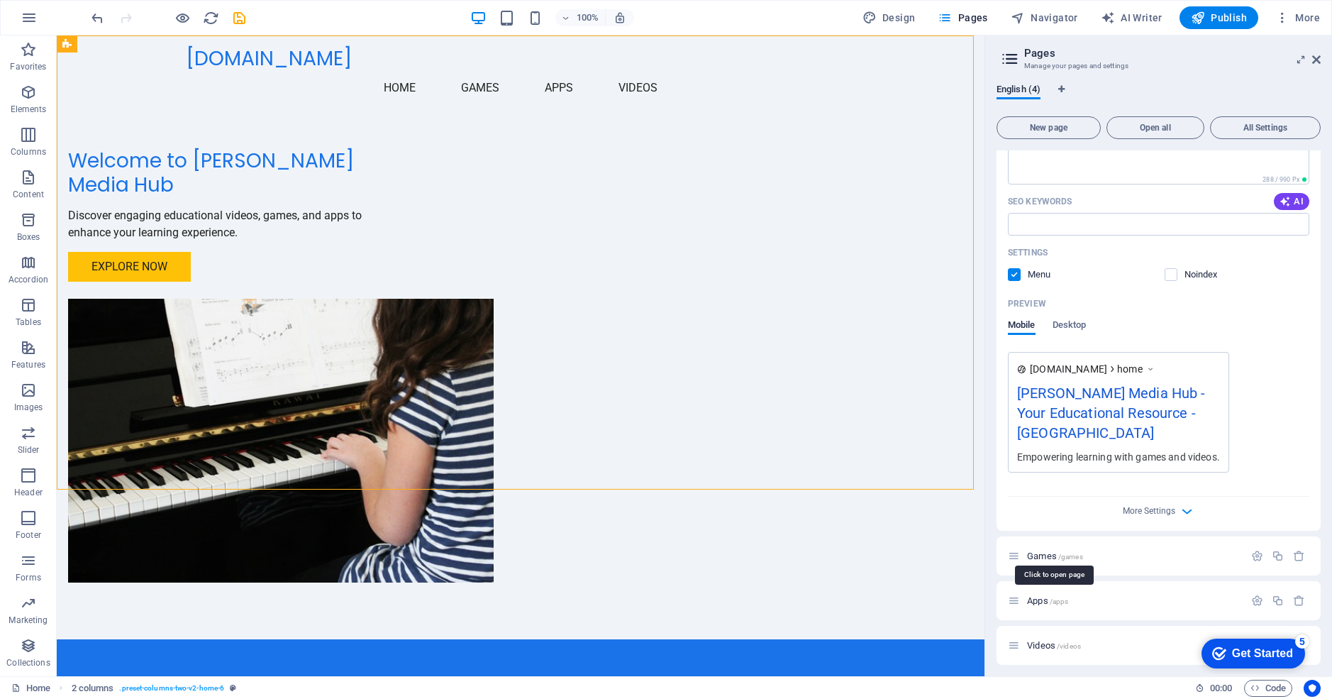
click at [1042, 553] on span "Games /games" at bounding box center [1055, 556] width 56 height 11
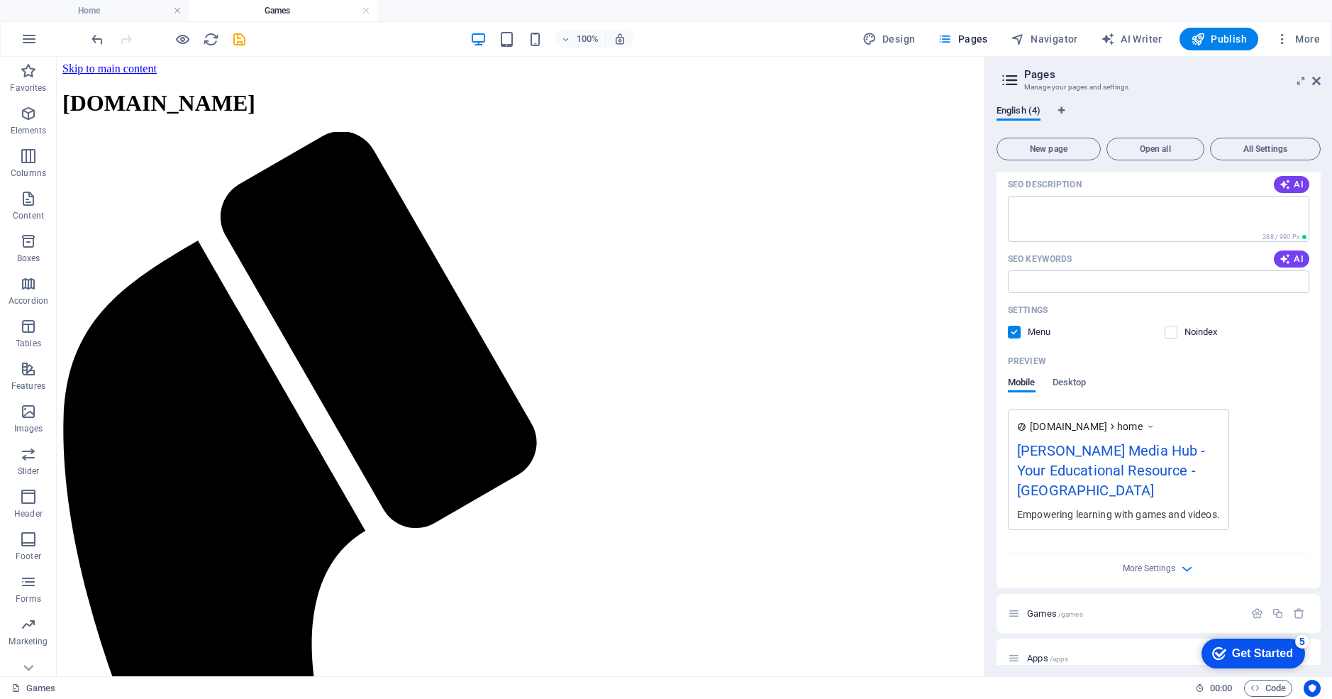
scroll to position [0, 0]
click at [1035, 611] on span "Games /games" at bounding box center [1055, 613] width 56 height 11
click at [1255, 609] on icon "button" at bounding box center [1258, 613] width 12 height 12
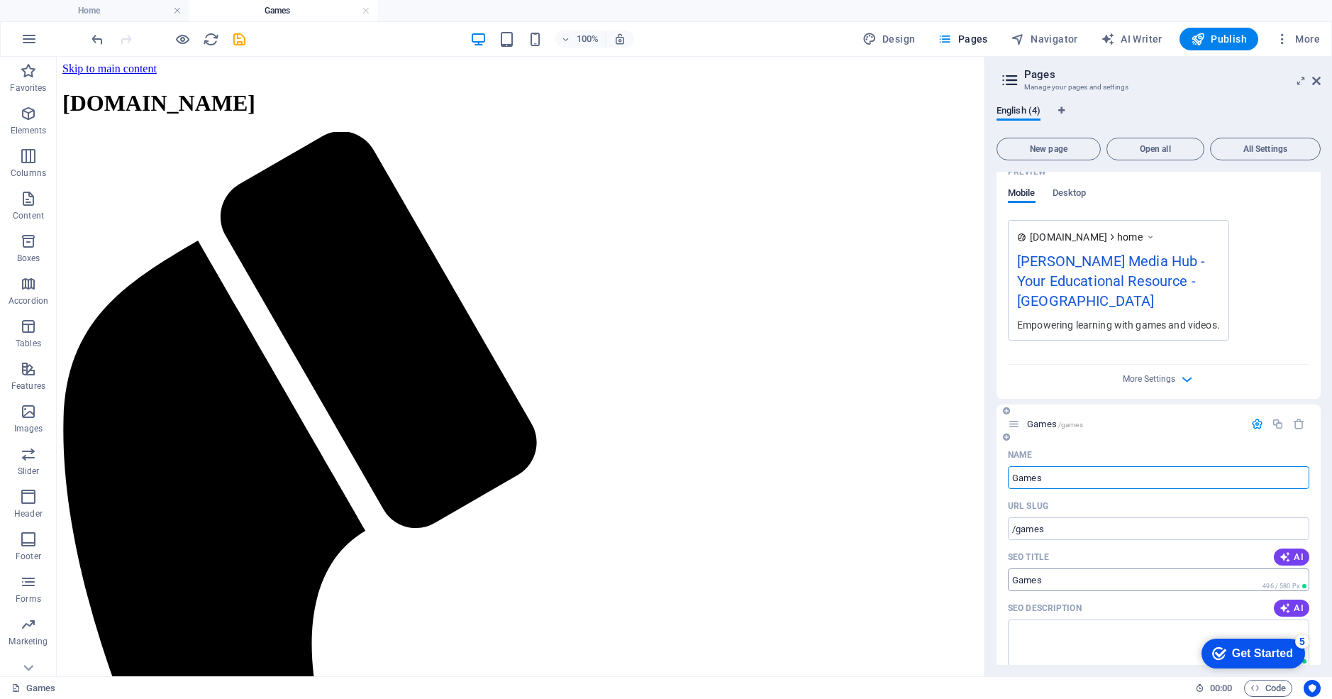
scroll to position [411, 0]
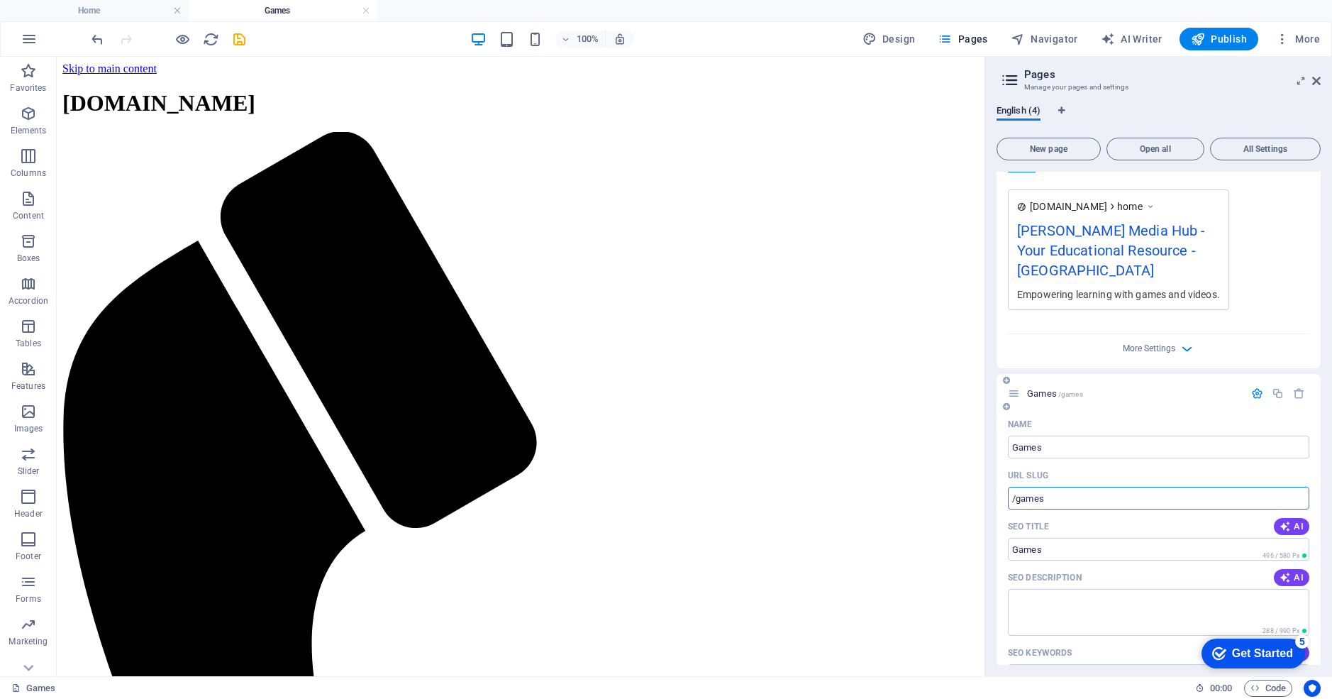
click at [1016, 494] on input "/games" at bounding box center [1159, 498] width 302 height 23
type input "/games"
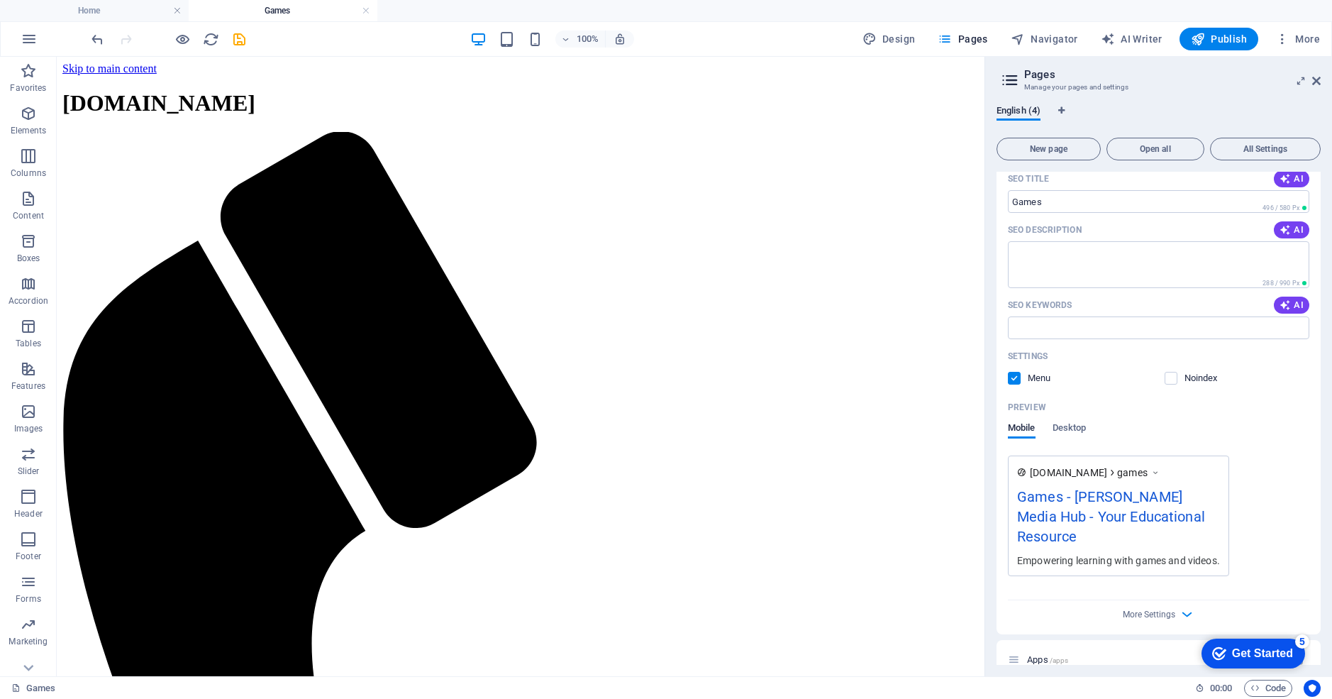
scroll to position [812, 0]
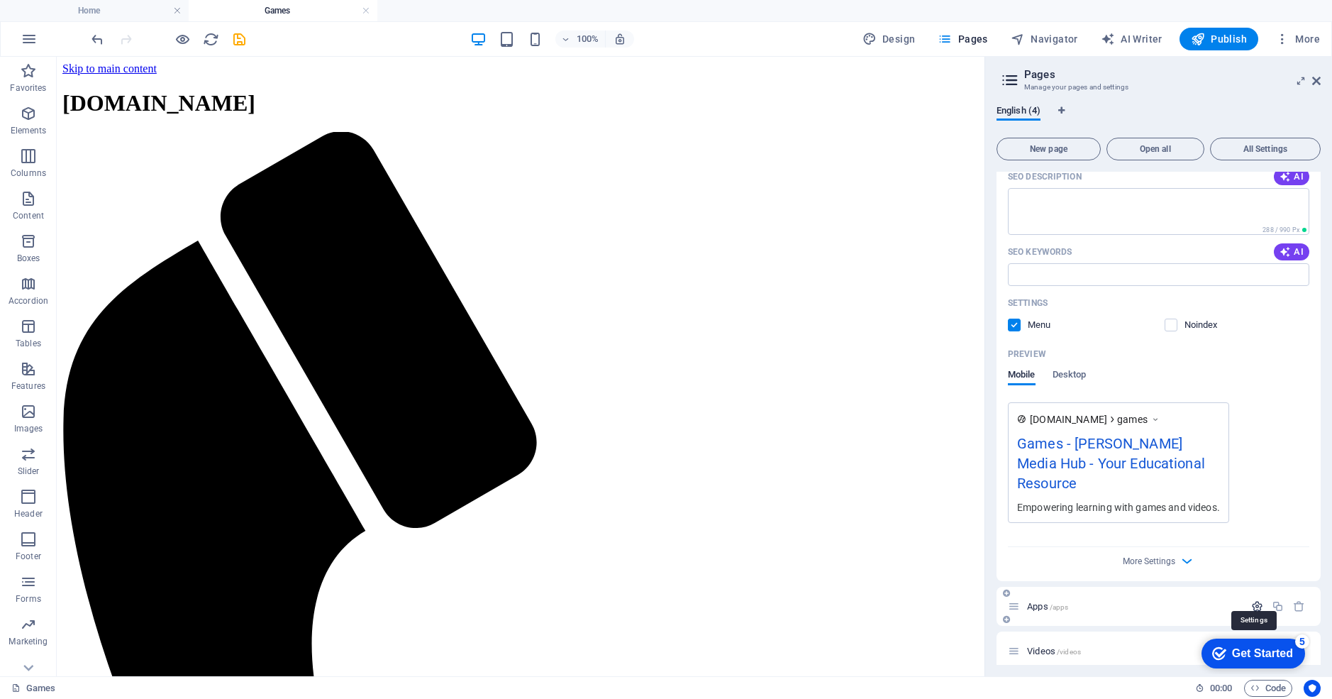
click at [1253, 600] on icon "button" at bounding box center [1258, 606] width 12 height 12
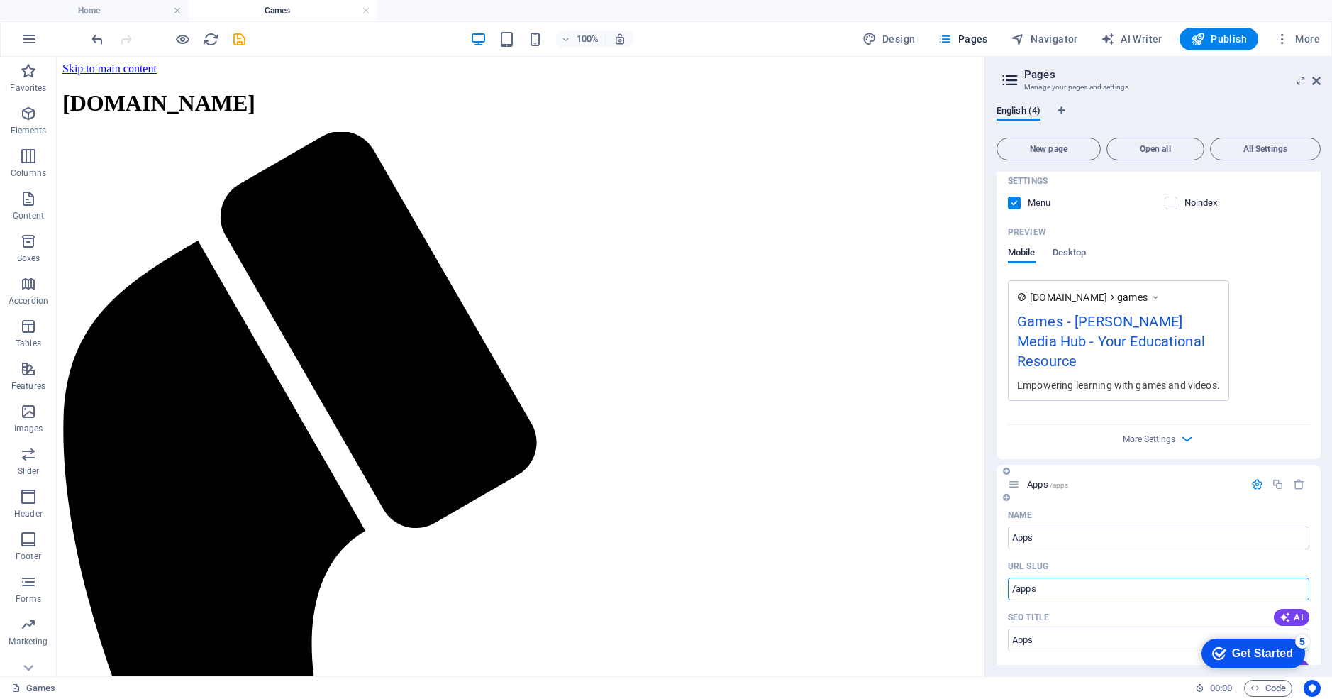
click at [1017, 579] on input "/apps" at bounding box center [1159, 589] width 302 height 23
click at [1015, 578] on input "/apps" at bounding box center [1159, 589] width 302 height 23
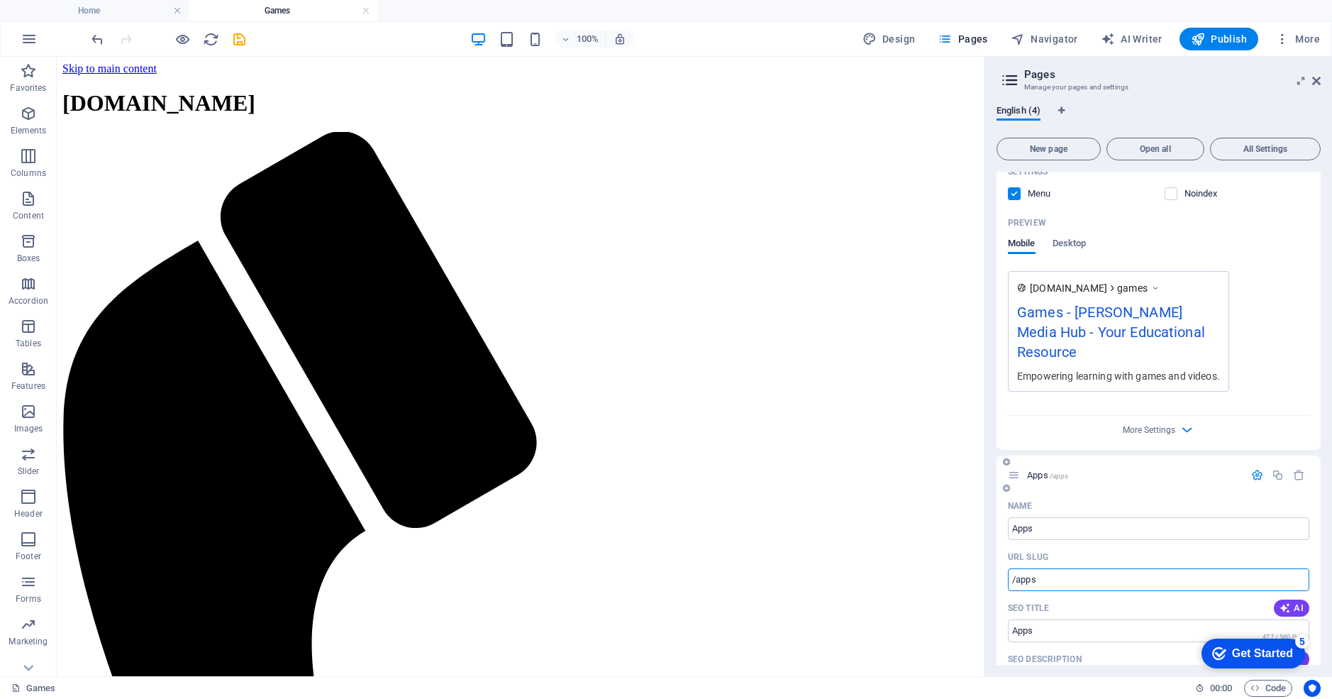
scroll to position [1011, 0]
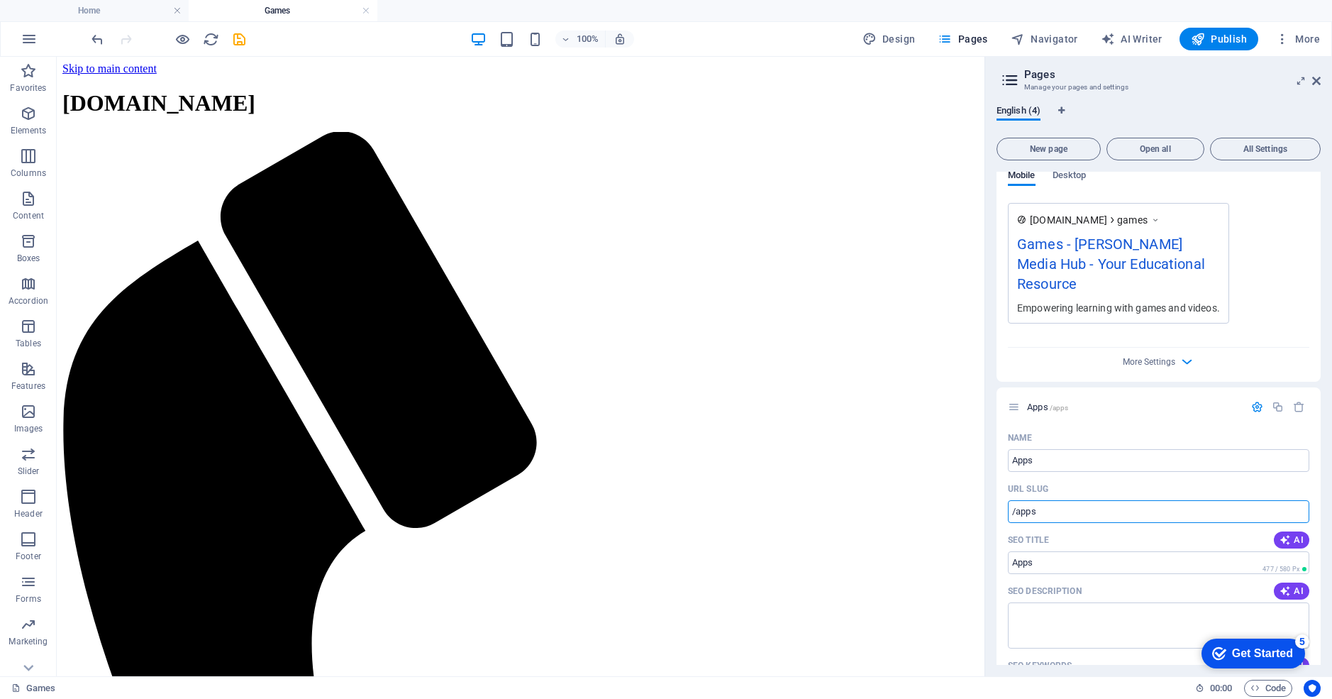
drag, startPoint x: 1102, startPoint y: 556, endPoint x: 973, endPoint y: 501, distance: 139.6
click at [1095, 500] on input "/apps" at bounding box center [1159, 511] width 302 height 23
type input "/apps"
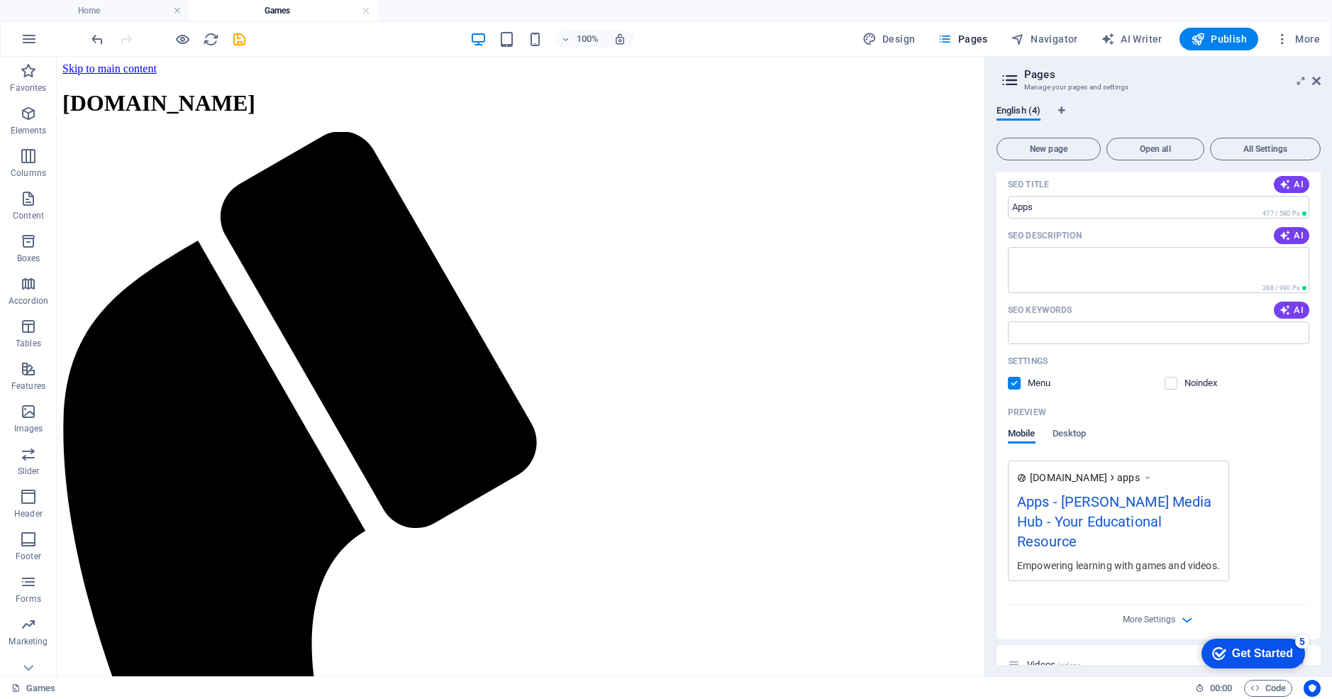
scroll to position [1374, 0]
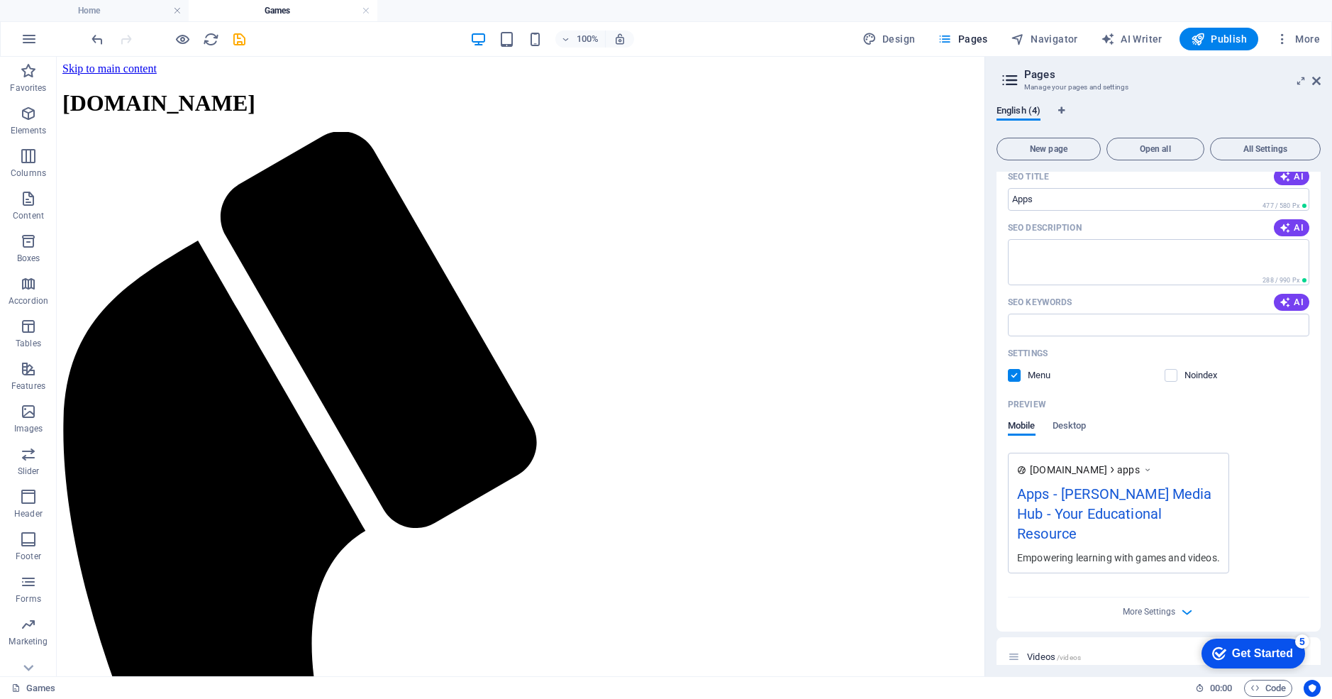
click at [1254, 634] on div "checkmark Get Started 5 First Steps in the Editor Let's guide you through the t…" at bounding box center [1251, 652] width 121 height 43
drag, startPoint x: 1325, startPoint y: 343, endPoint x: 1259, endPoint y: 336, distance: 66.4
click at [1259, 336] on div "English (4) New page Open all All Settings Home /home Name Home ​ URL SLUG /hom…" at bounding box center [1158, 385] width 347 height 583
click at [1254, 636] on div "checkmark Get Started 5 First Steps in the Editor Let's guide you through the t…" at bounding box center [1251, 652] width 121 height 43
click at [1186, 604] on icon "button" at bounding box center [1187, 612] width 16 height 16
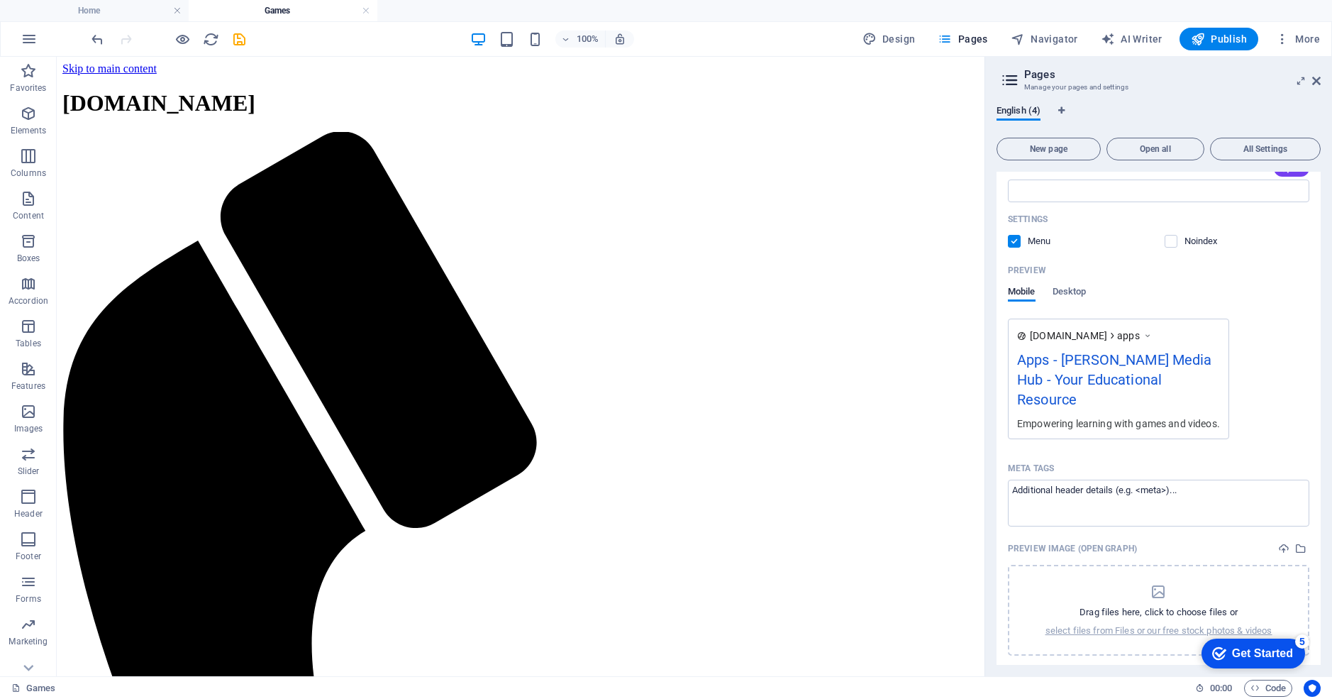
scroll to position [1579, 0]
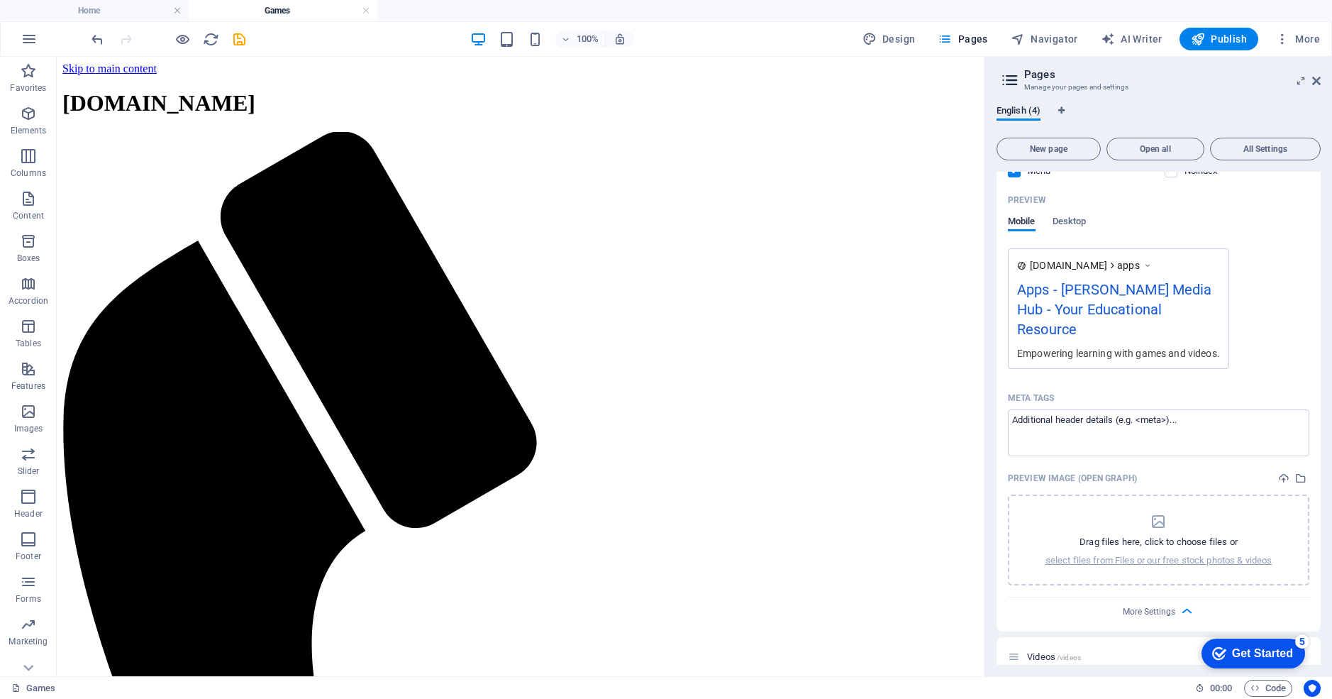
click at [1253, 634] on div "checkmark Get Started 5 First Steps in the Editor Let's guide you through the t…" at bounding box center [1251, 652] width 121 height 43
click at [1049, 651] on span "Videos /videos" at bounding box center [1054, 656] width 54 height 11
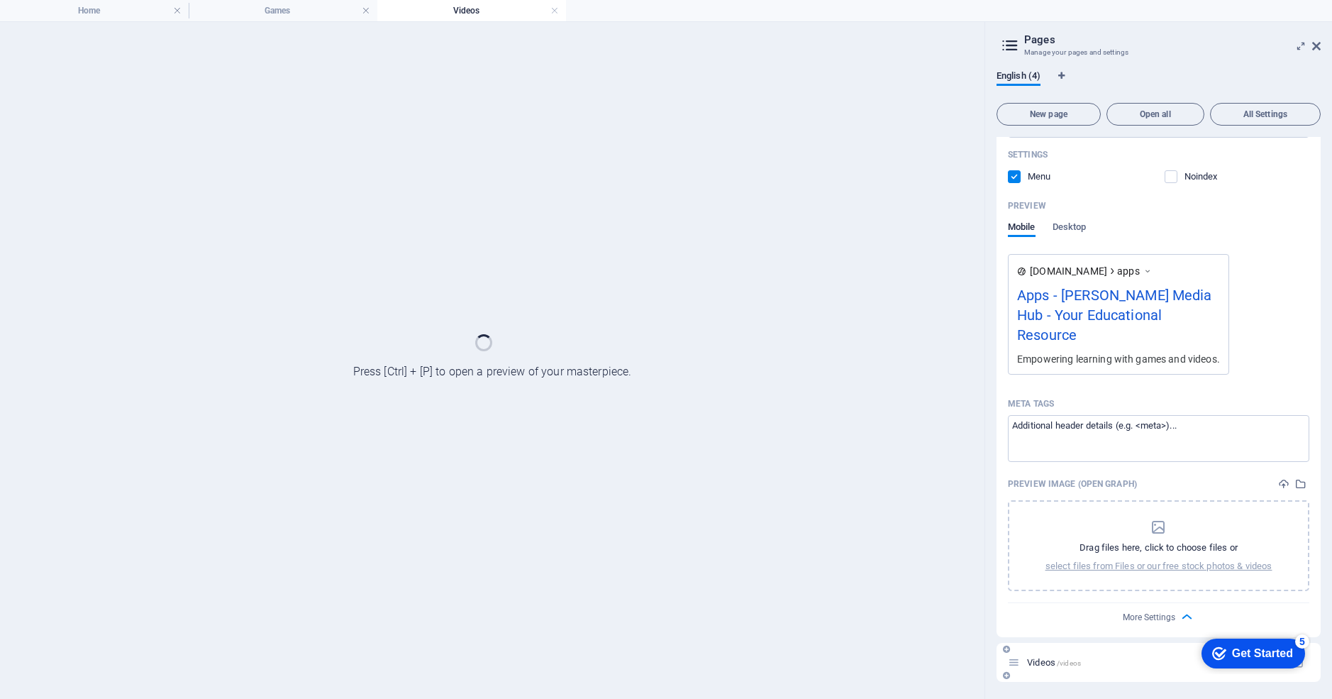
scroll to position [1521, 0]
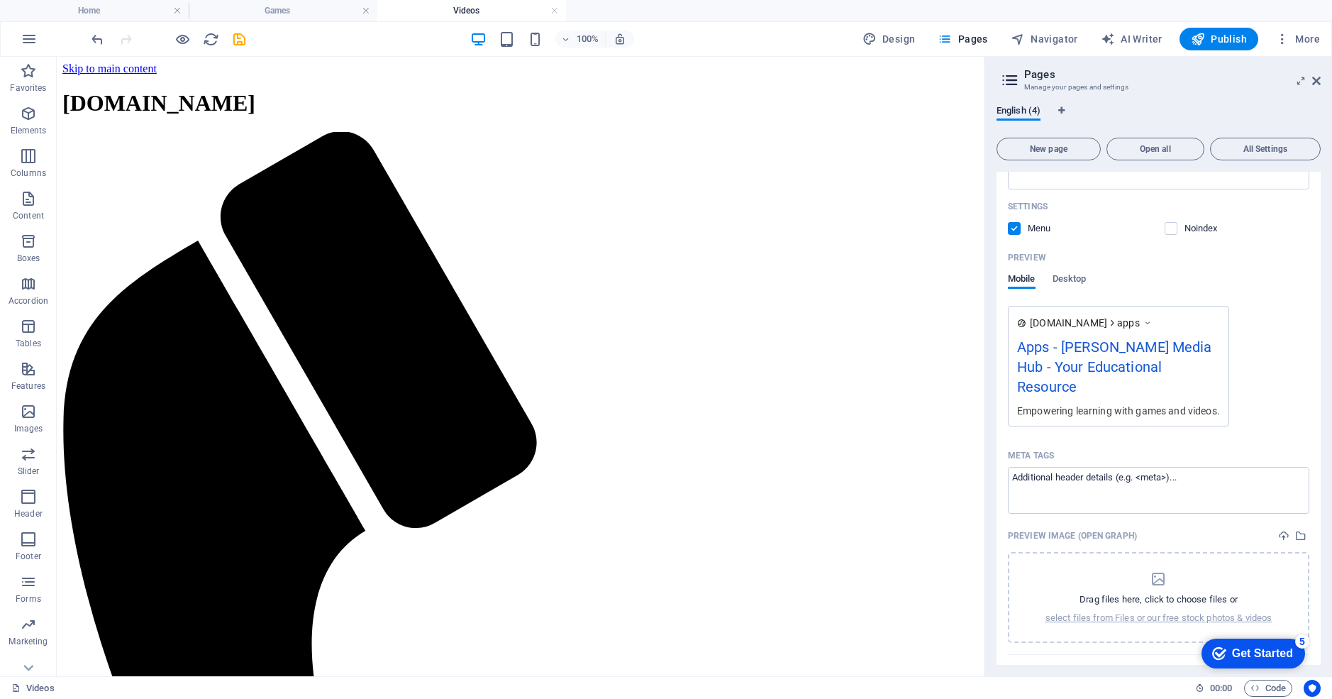
scroll to position [1579, 0]
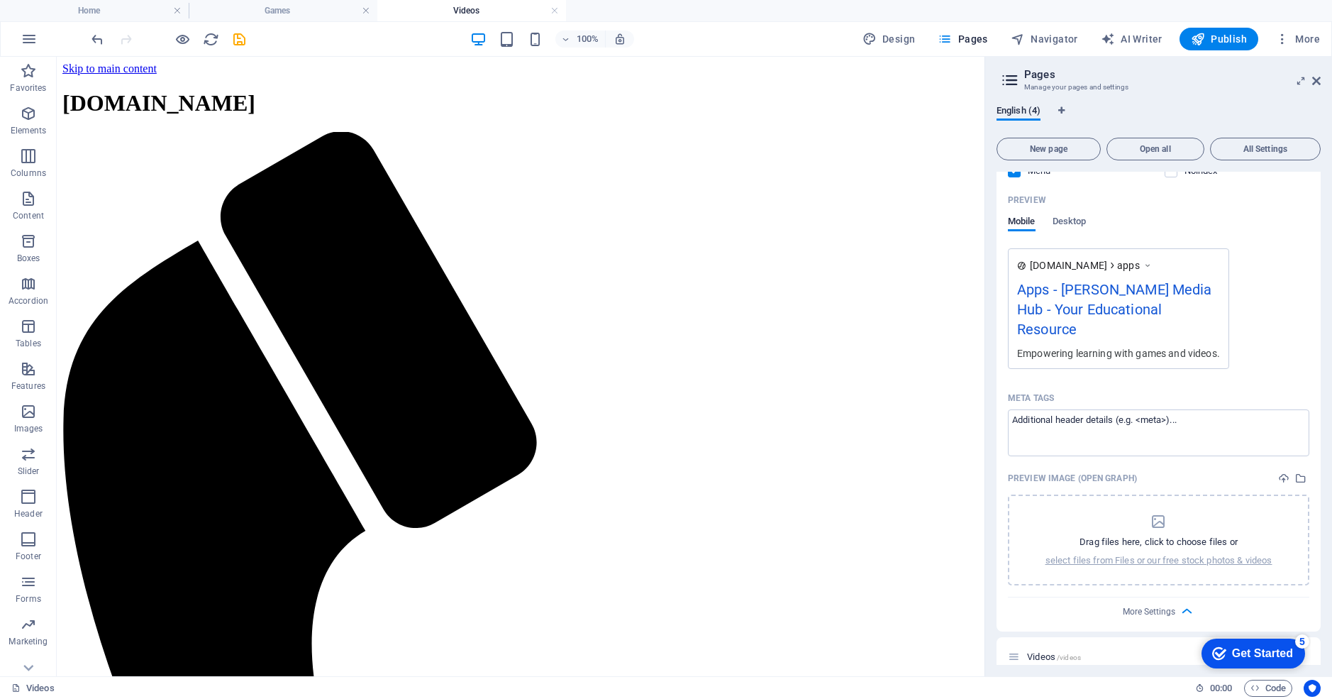
click at [130, 64] on icon at bounding box center [132, 65] width 8 height 15
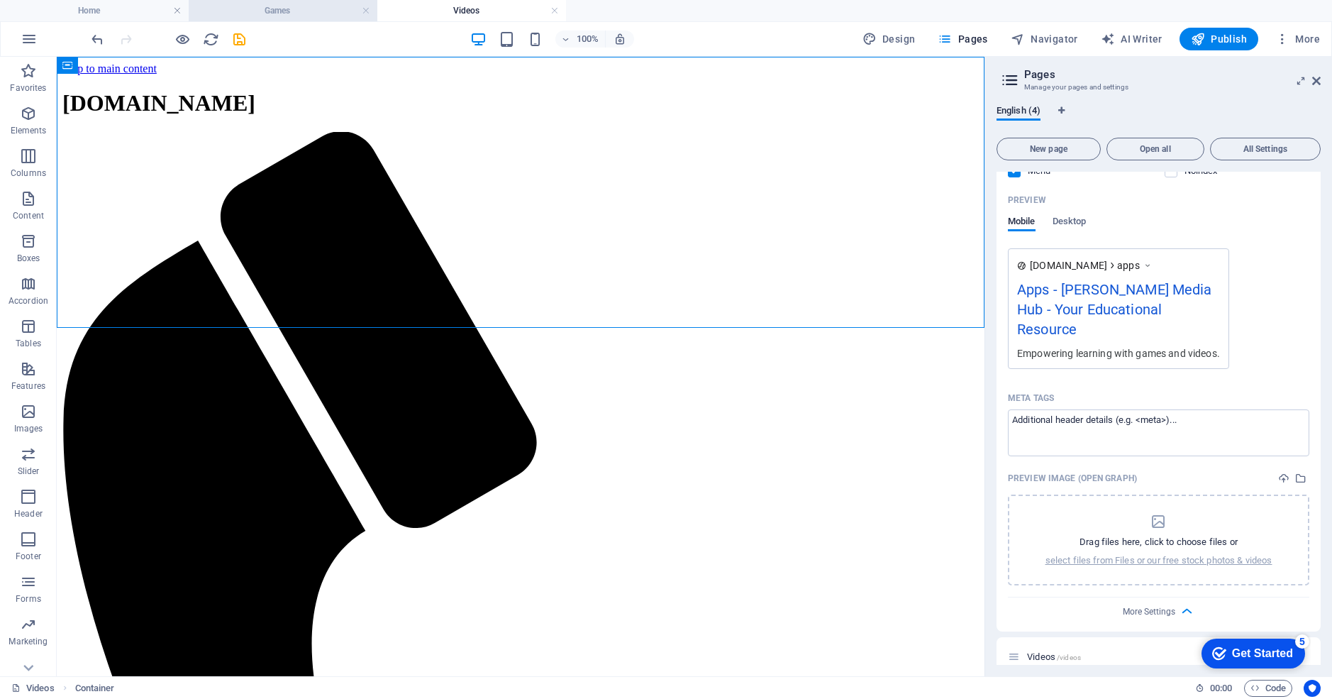
click at [314, 9] on h4 "Games" at bounding box center [283, 11] width 189 height 16
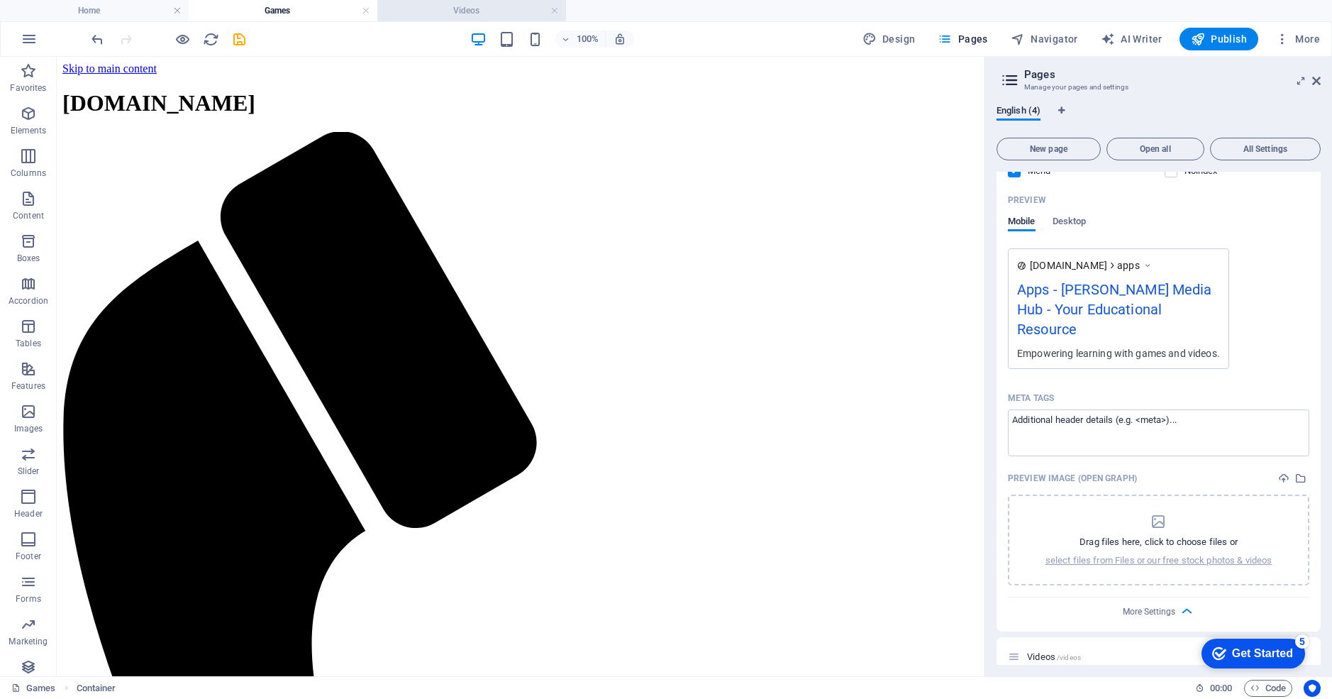
click at [430, 20] on li "Videos" at bounding box center [471, 10] width 189 height 21
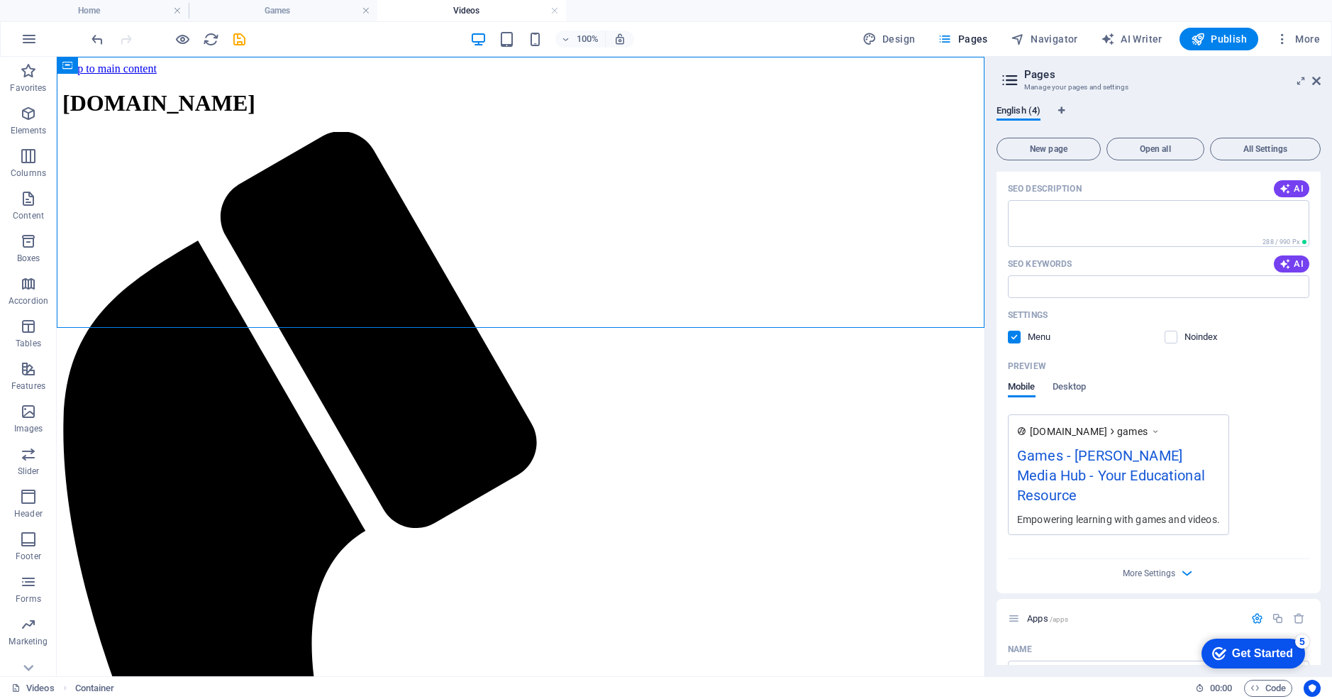
scroll to position [1019, 0]
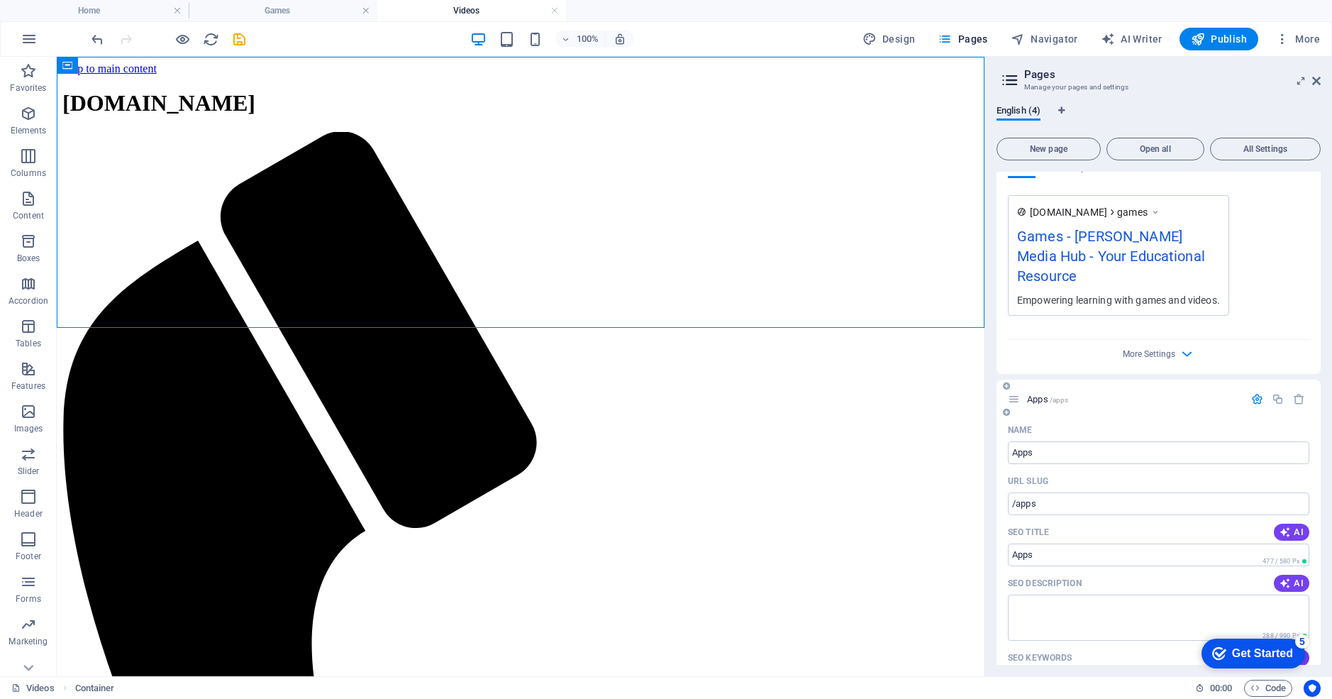
click at [1023, 394] on div "Apps /apps" at bounding box center [1133, 398] width 221 height 9
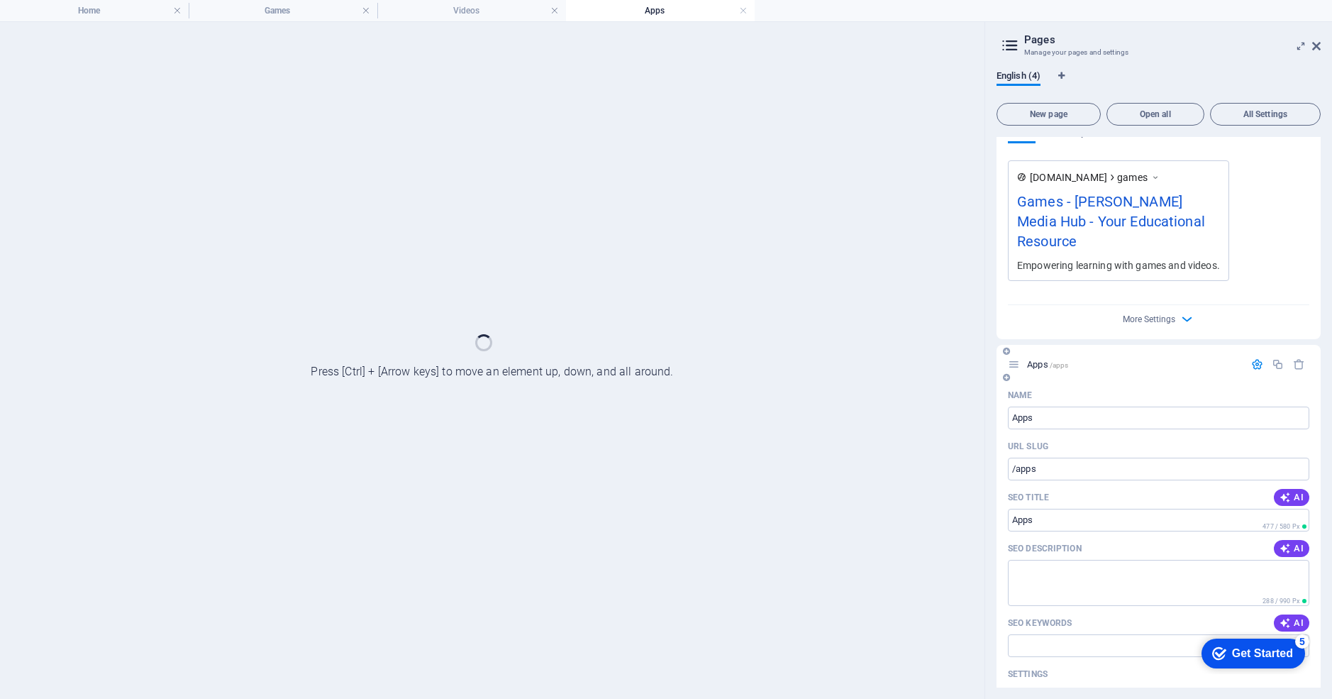
click at [1022, 390] on p "Name" at bounding box center [1020, 395] width 24 height 11
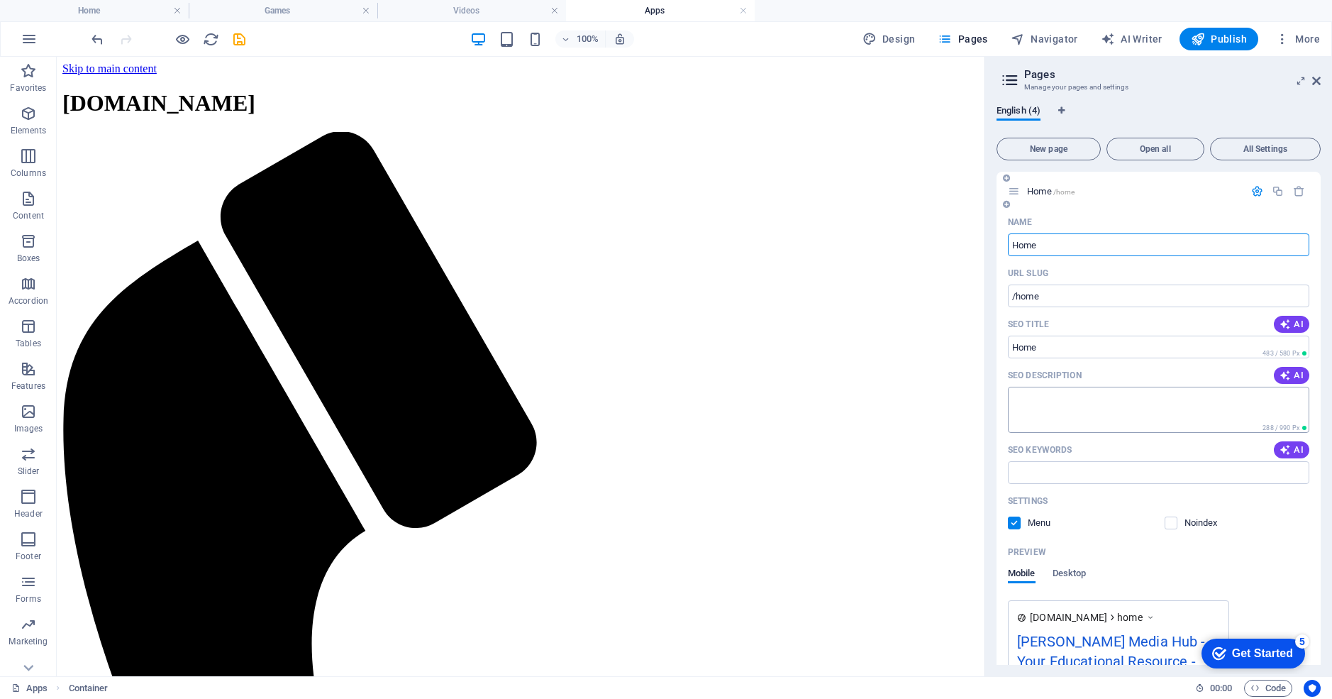
scroll to position [0, 0]
click at [255, 16] on h4 "Games" at bounding box center [283, 11] width 189 height 16
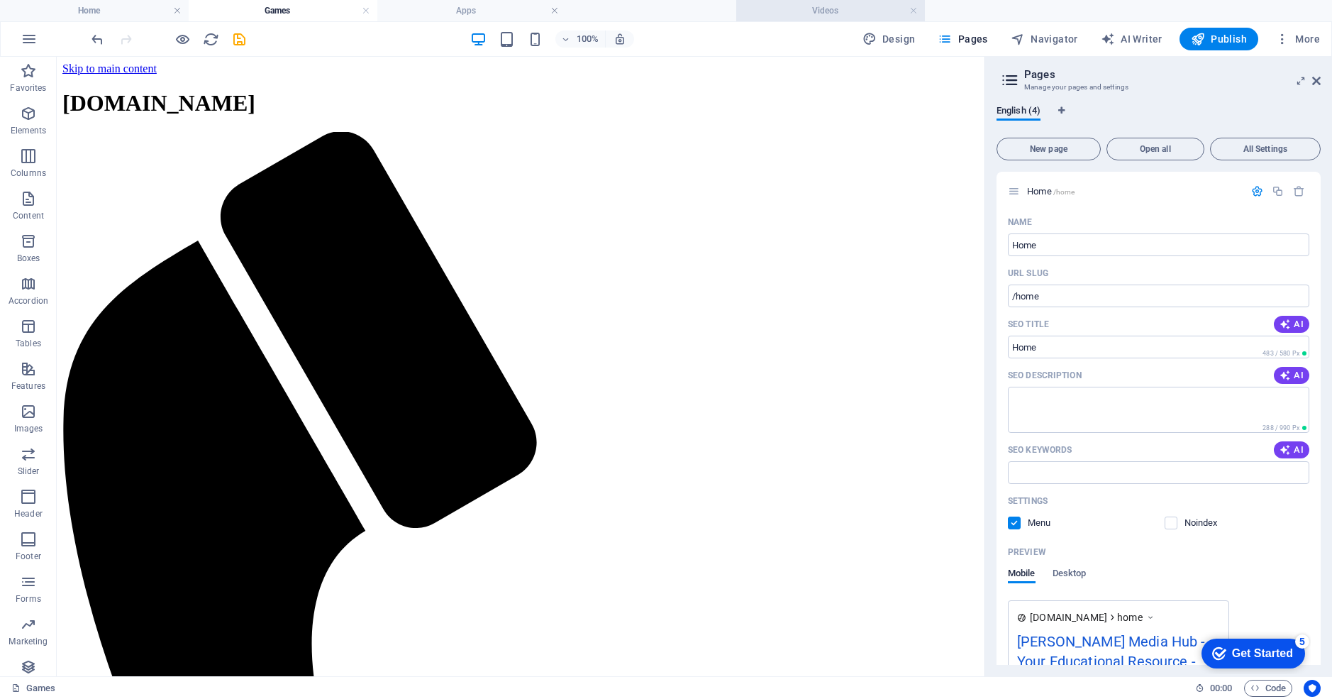
drag, startPoint x: 434, startPoint y: 8, endPoint x: 793, endPoint y: 4, distance: 359.0
click at [278, 15] on h4 "Games" at bounding box center [283, 11] width 189 height 16
click at [418, 13] on h4 "Apps" at bounding box center [471, 11] width 189 height 16
click at [630, 8] on h4 "Videos" at bounding box center [660, 11] width 189 height 16
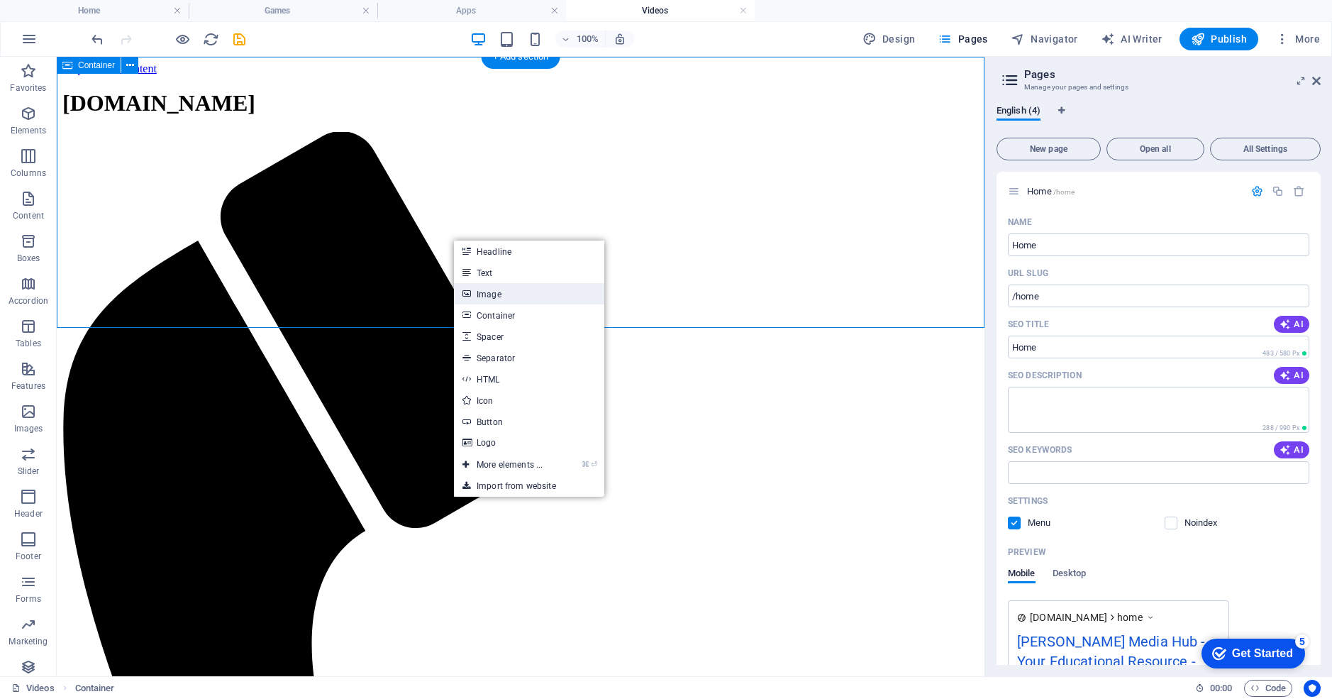
click at [489, 297] on link "Image" at bounding box center [529, 293] width 150 height 21
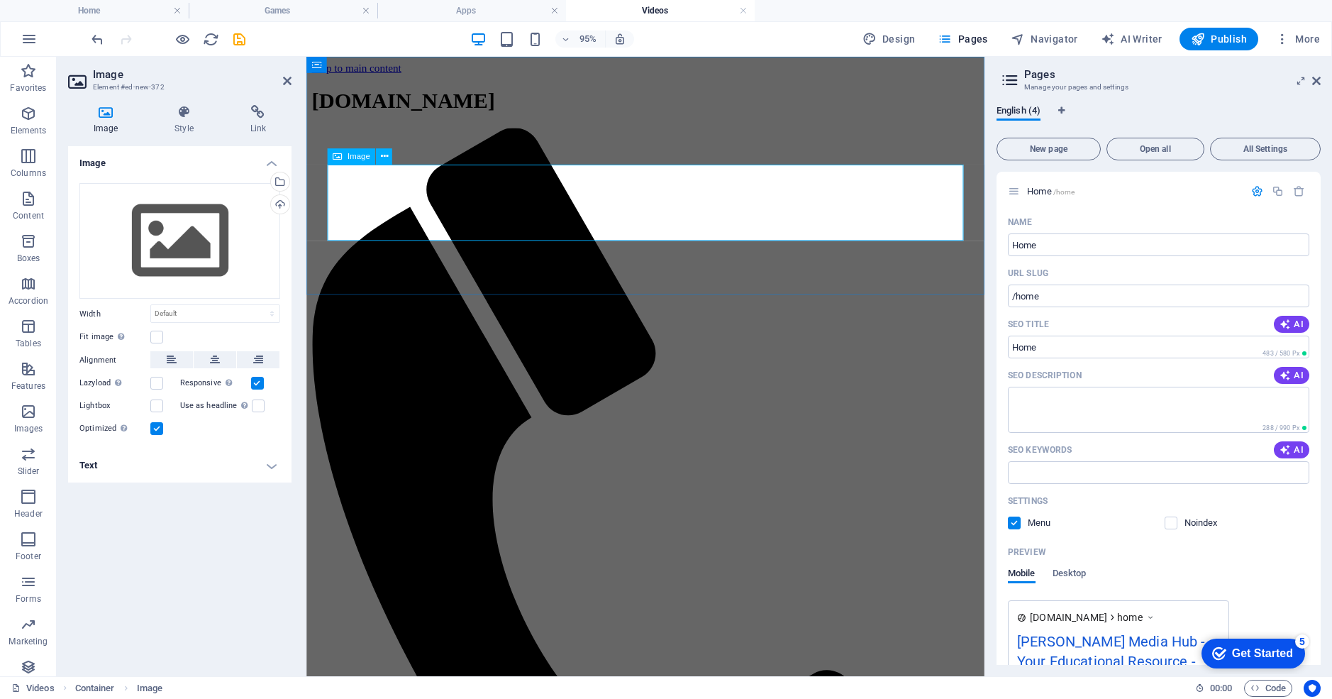
click at [204, 182] on div "Select files from the file manager, stock photos, or upload file(s)" at bounding box center [222, 182] width 92 height 53
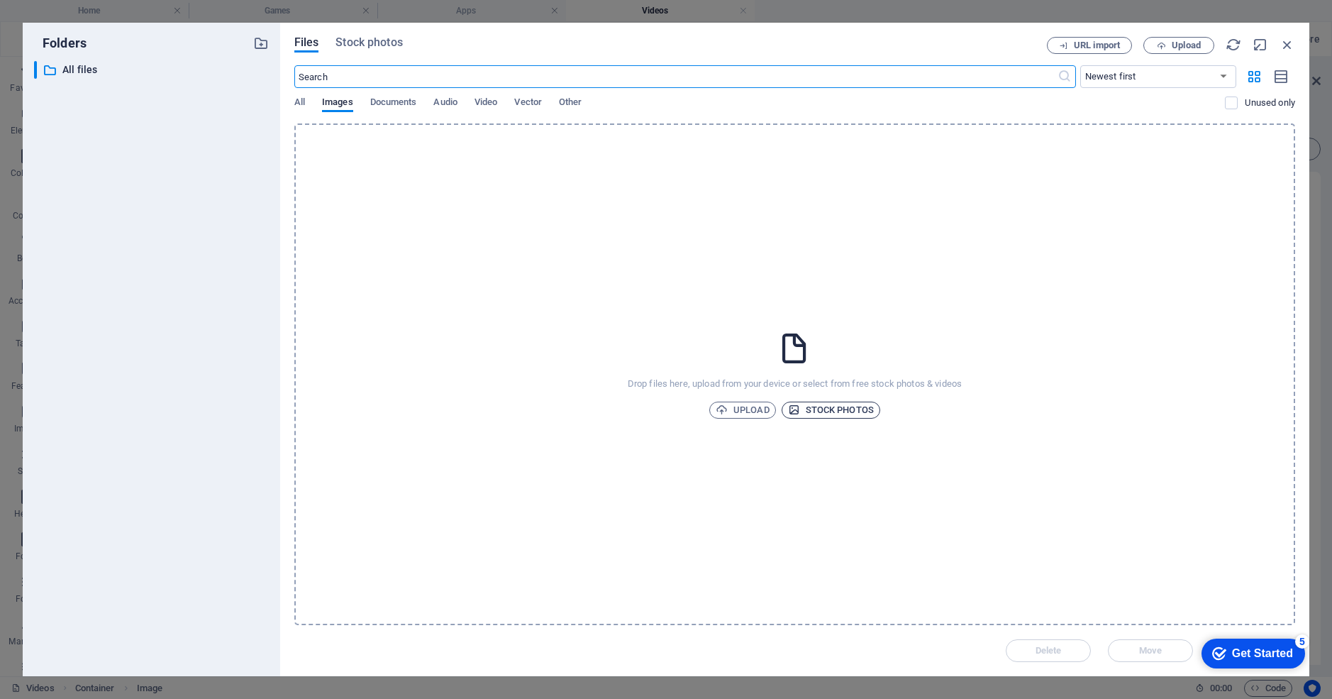
click at [829, 409] on span "Stock photos" at bounding box center [831, 410] width 86 height 17
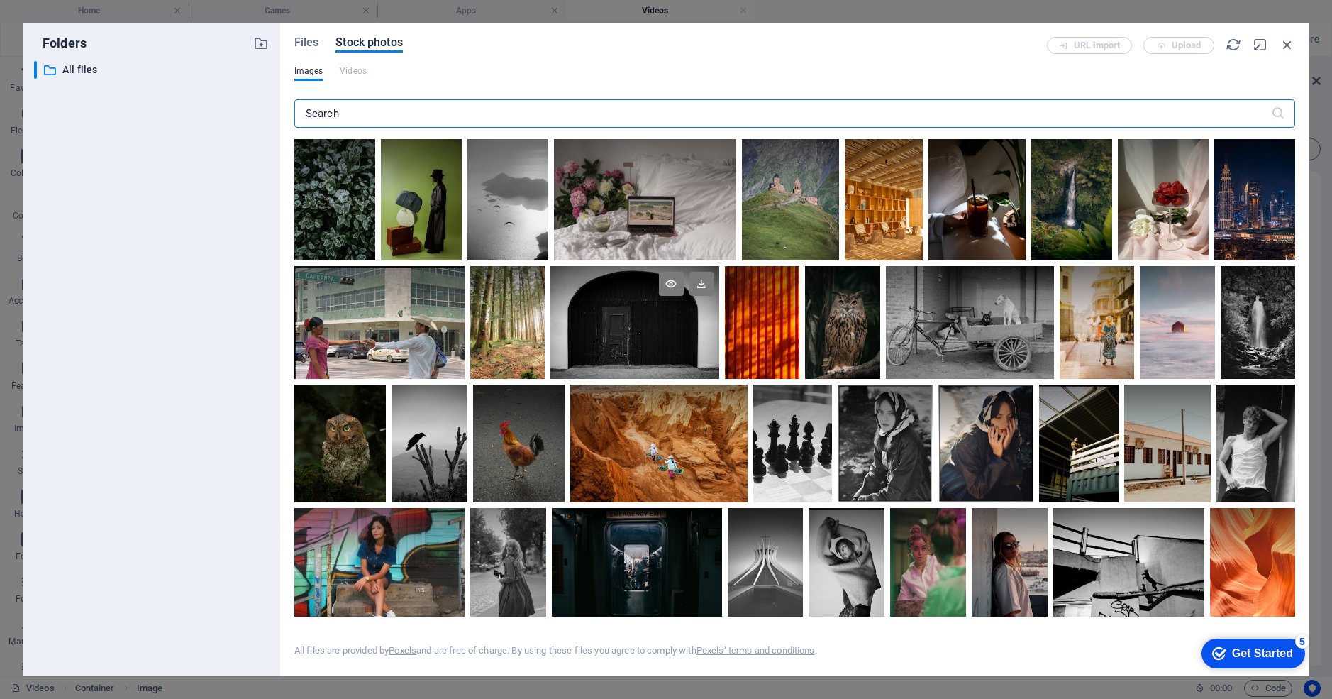
click at [670, 324] on div at bounding box center [635, 322] width 168 height 112
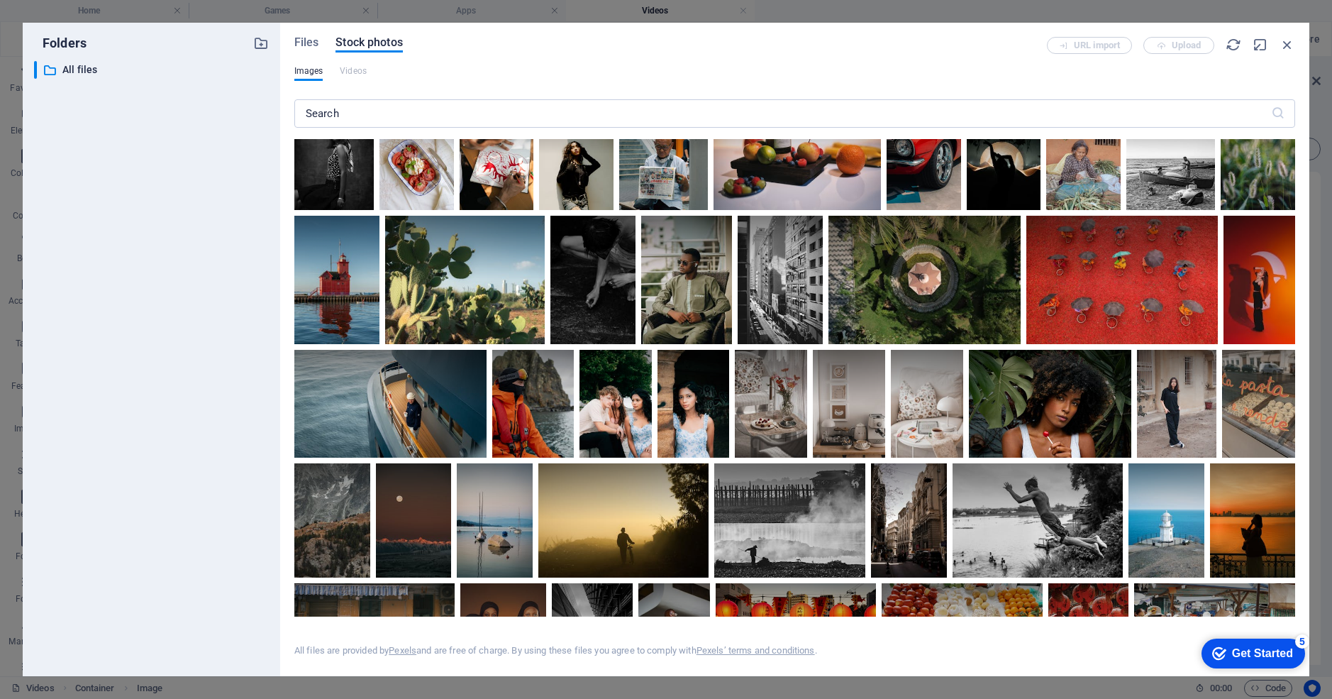
scroll to position [726, 0]
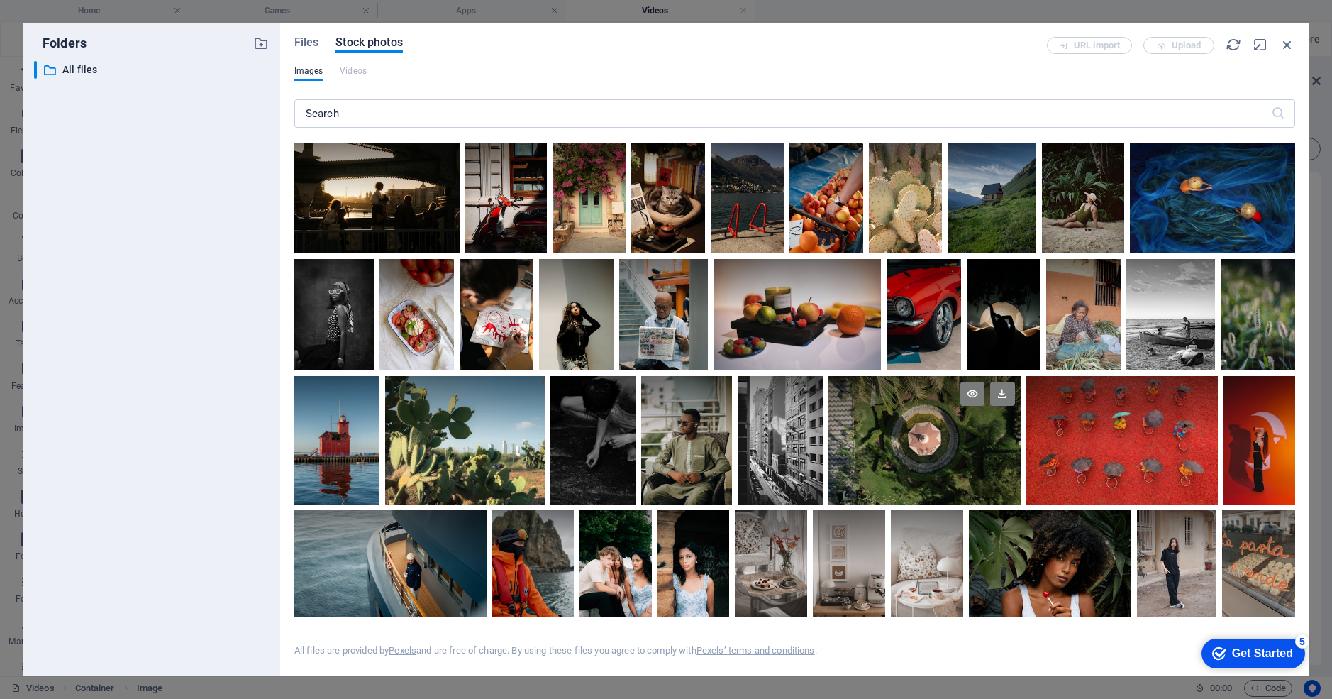
click at [908, 475] on div at bounding box center [925, 440] width 192 height 128
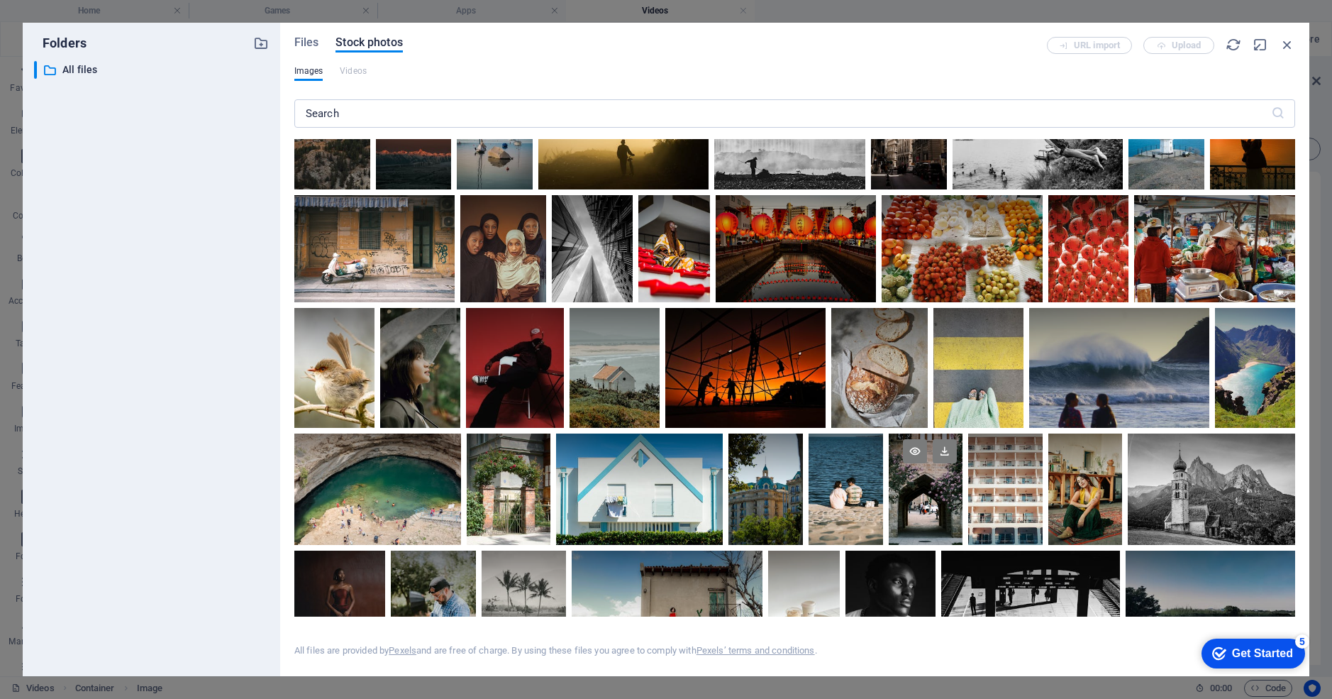
scroll to position [1277, 0]
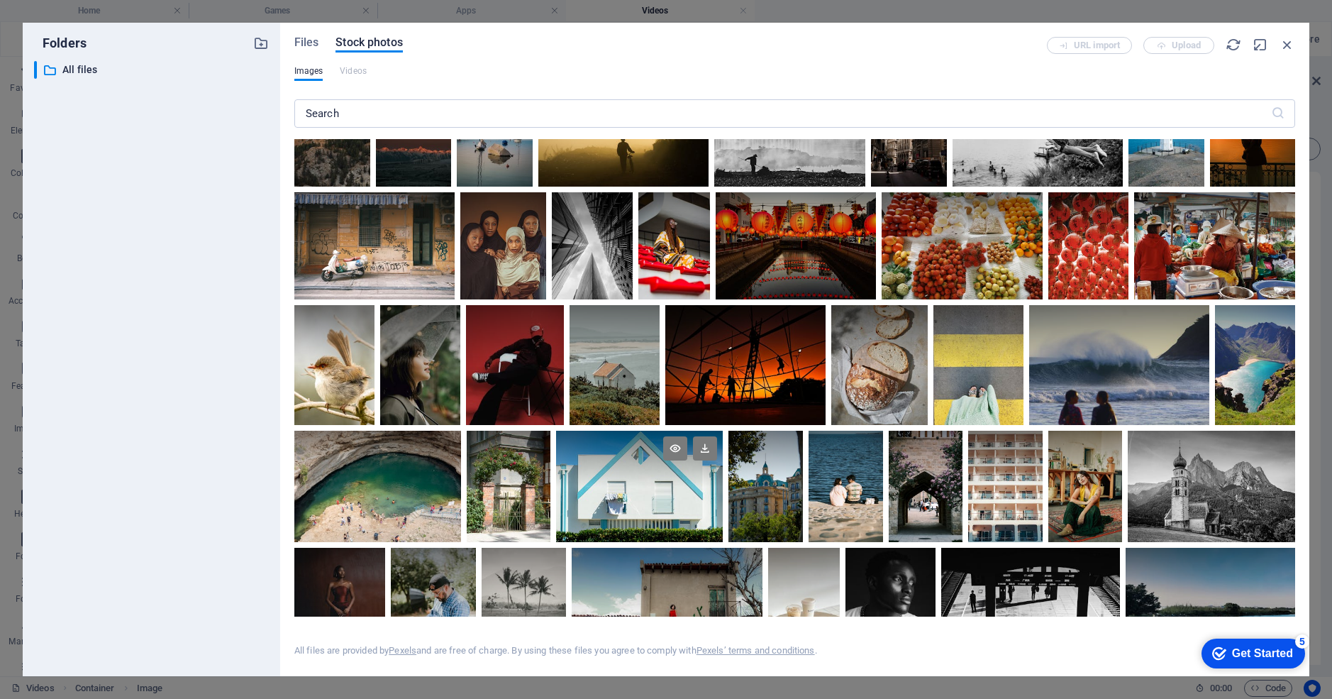
click at [666, 480] on div at bounding box center [639, 459] width 167 height 56
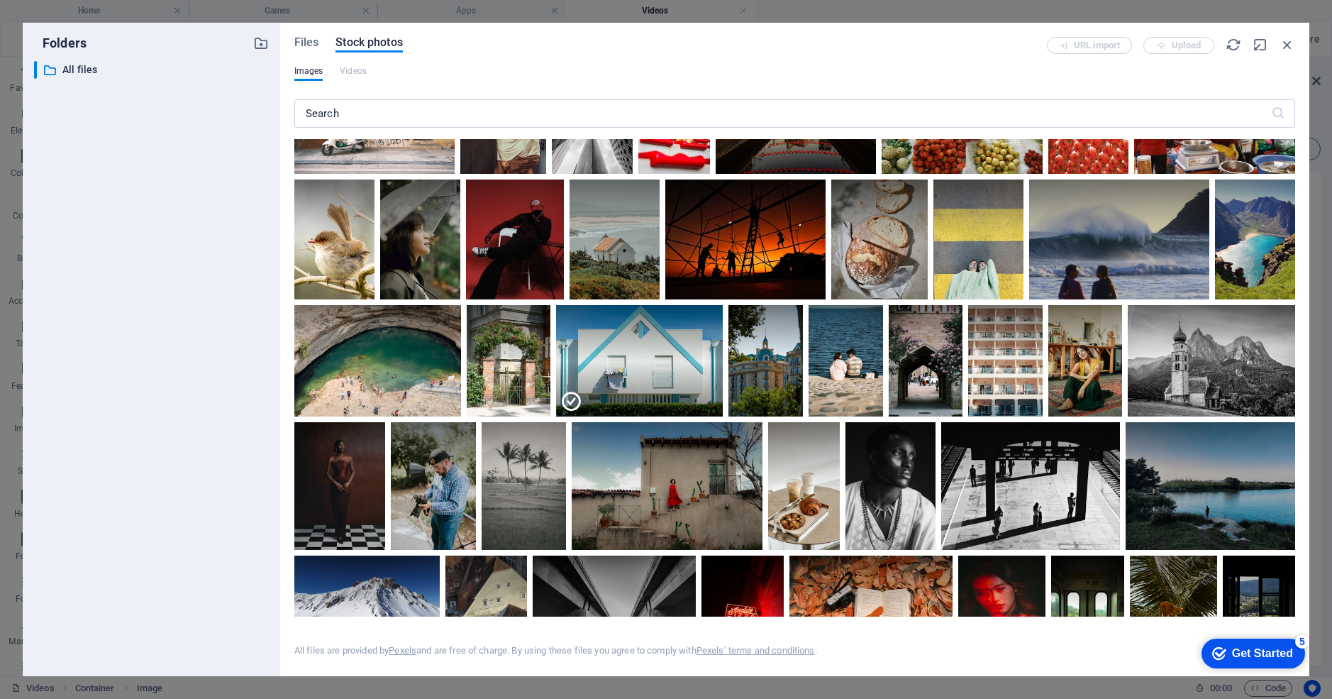
scroll to position [943, 0]
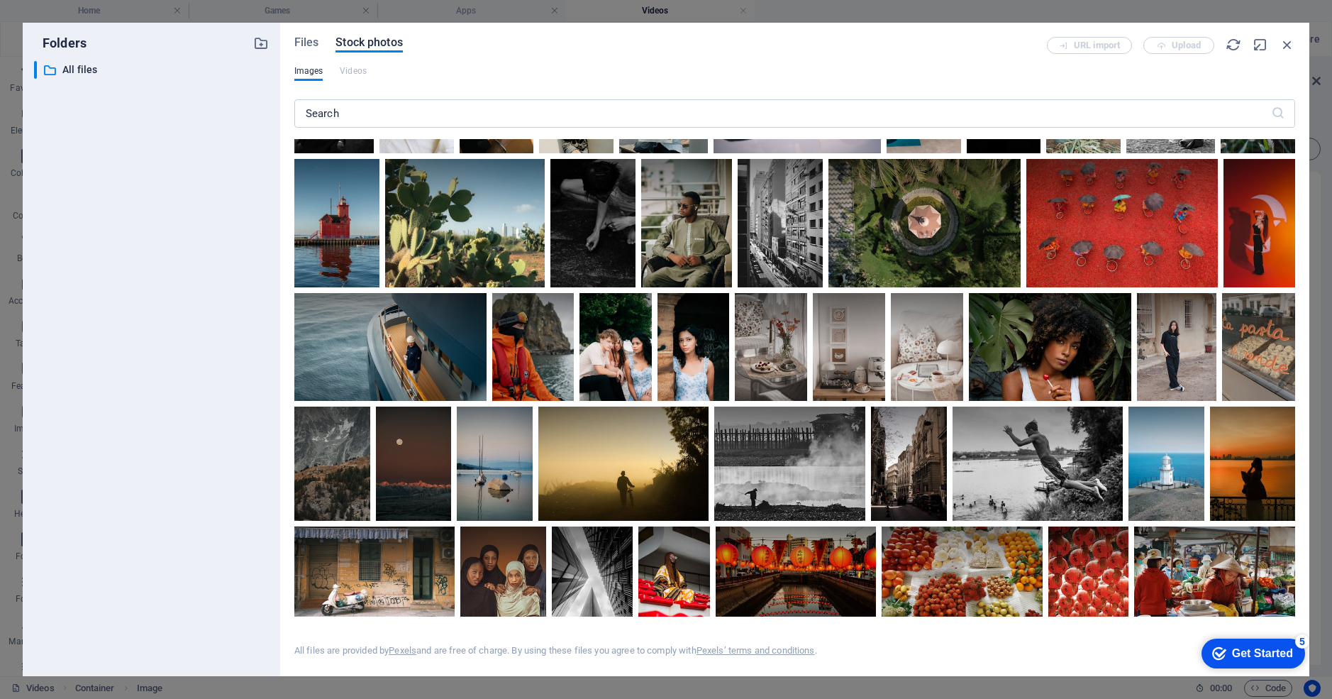
click at [1174, 46] on div "URL import Upload" at bounding box center [1171, 45] width 248 height 17
click at [1112, 49] on div "URL import Upload" at bounding box center [1171, 45] width 248 height 17
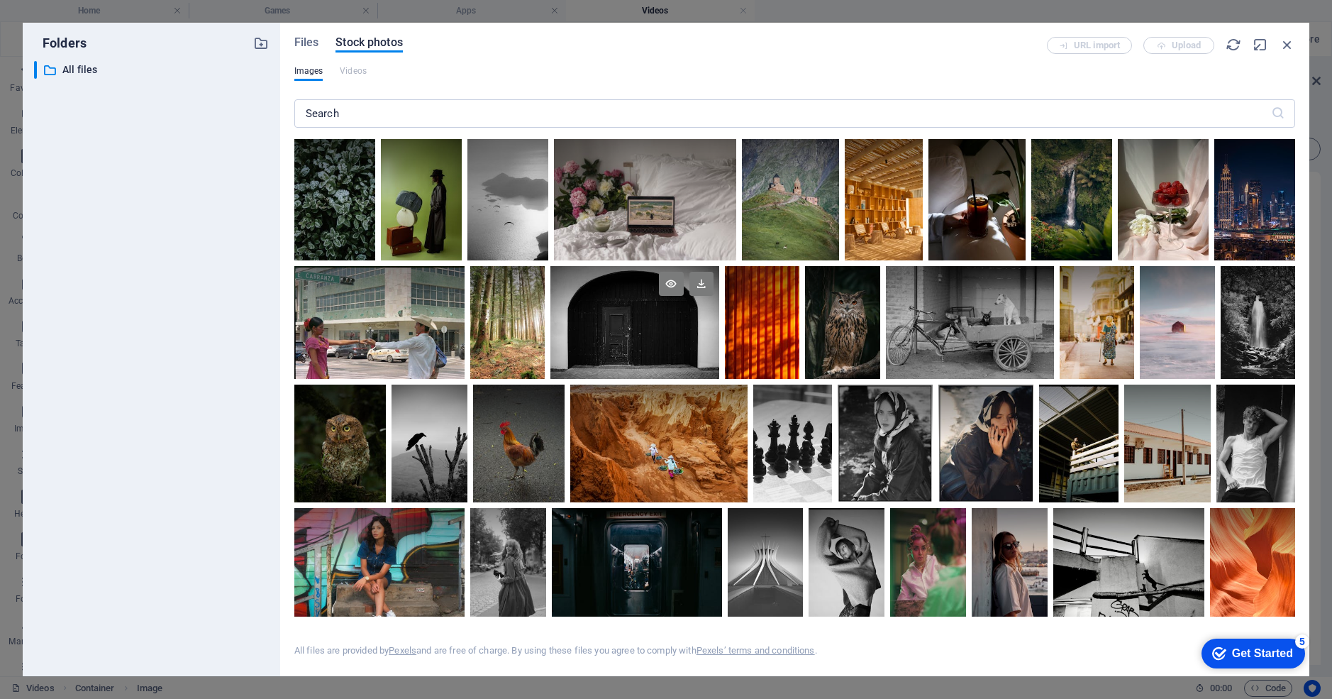
click at [649, 328] on div at bounding box center [635, 322] width 168 height 112
click at [649, 328] on div at bounding box center [635, 350] width 168 height 56
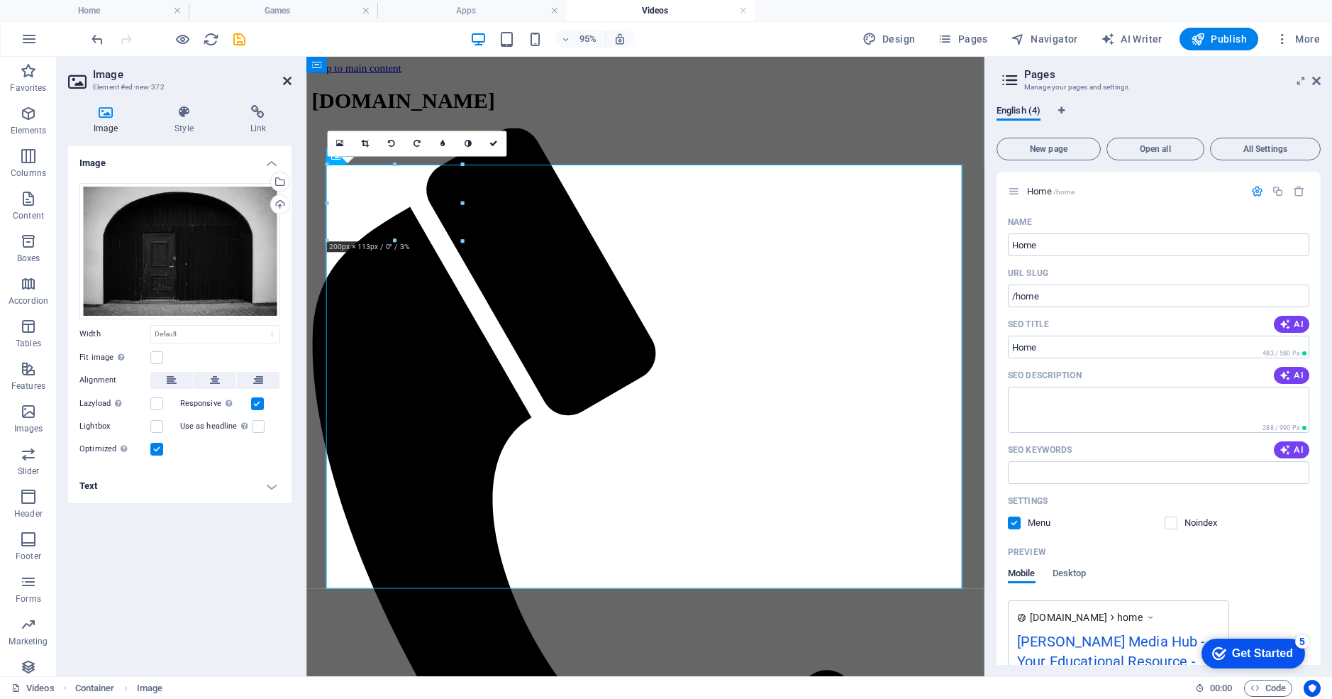
click at [286, 84] on icon at bounding box center [287, 80] width 9 height 11
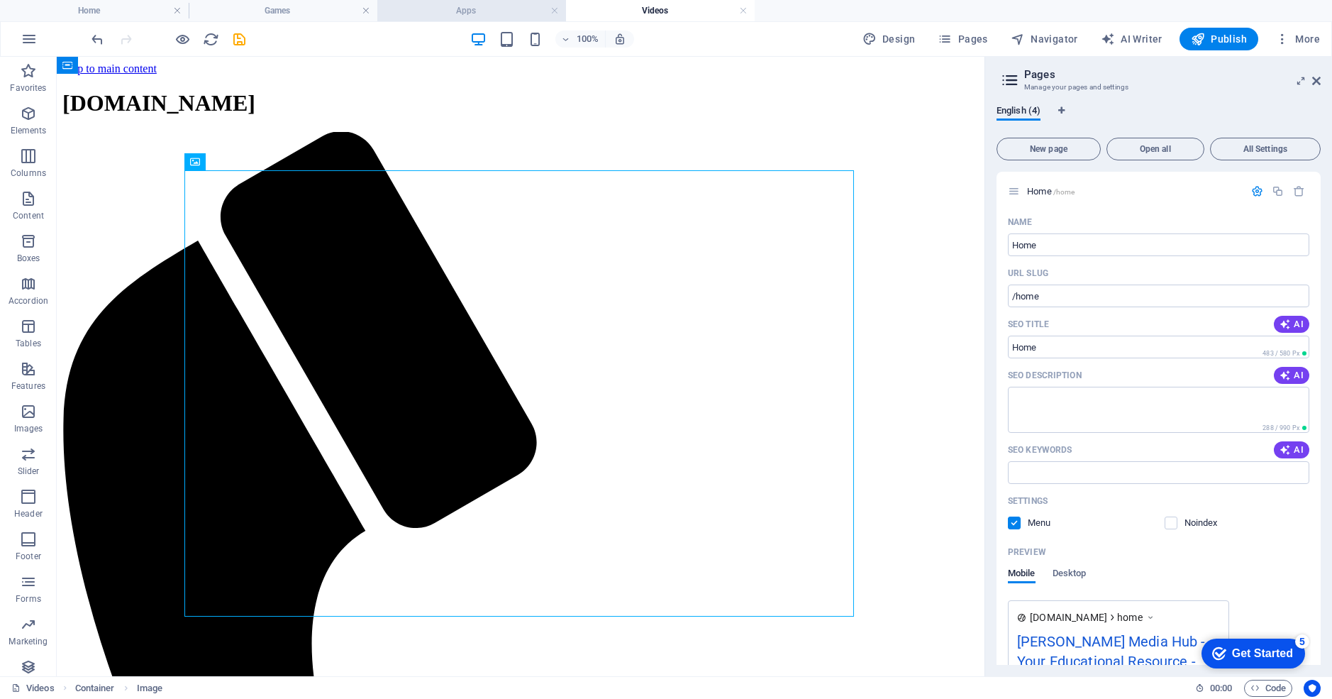
click at [451, 13] on h4 "Apps" at bounding box center [471, 11] width 189 height 16
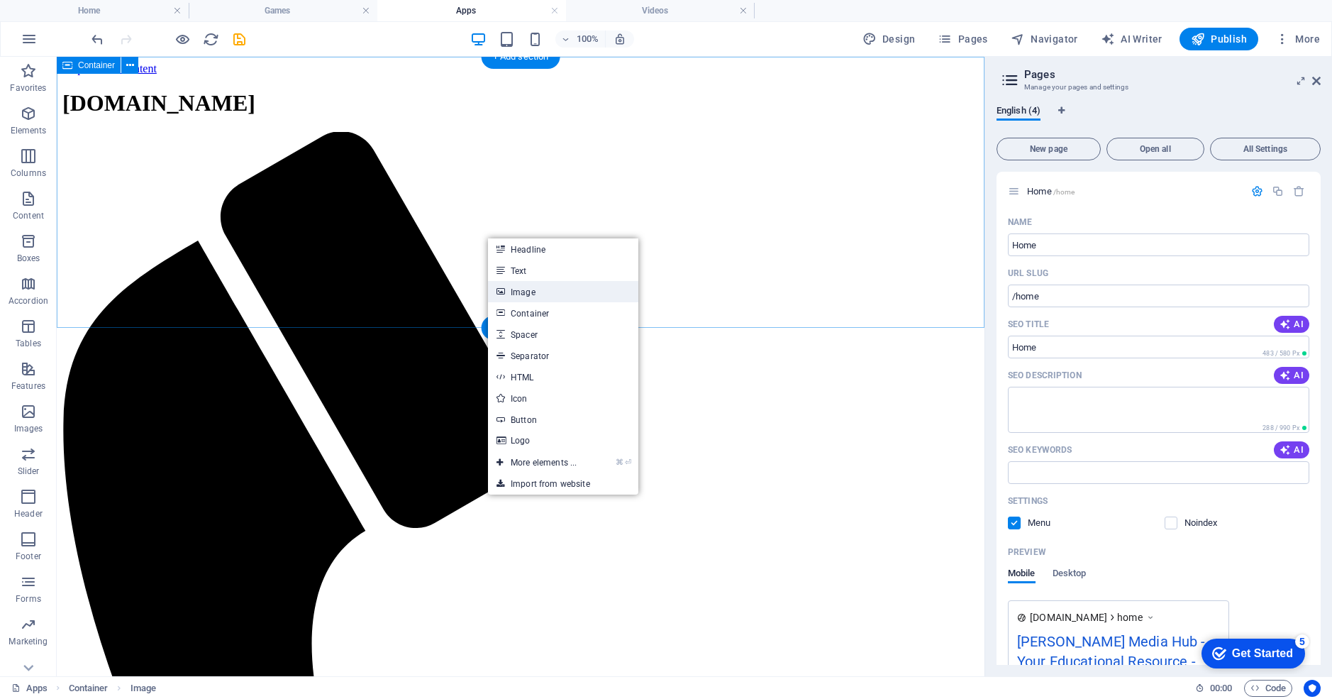
click at [521, 291] on link "Image" at bounding box center [563, 291] width 150 height 21
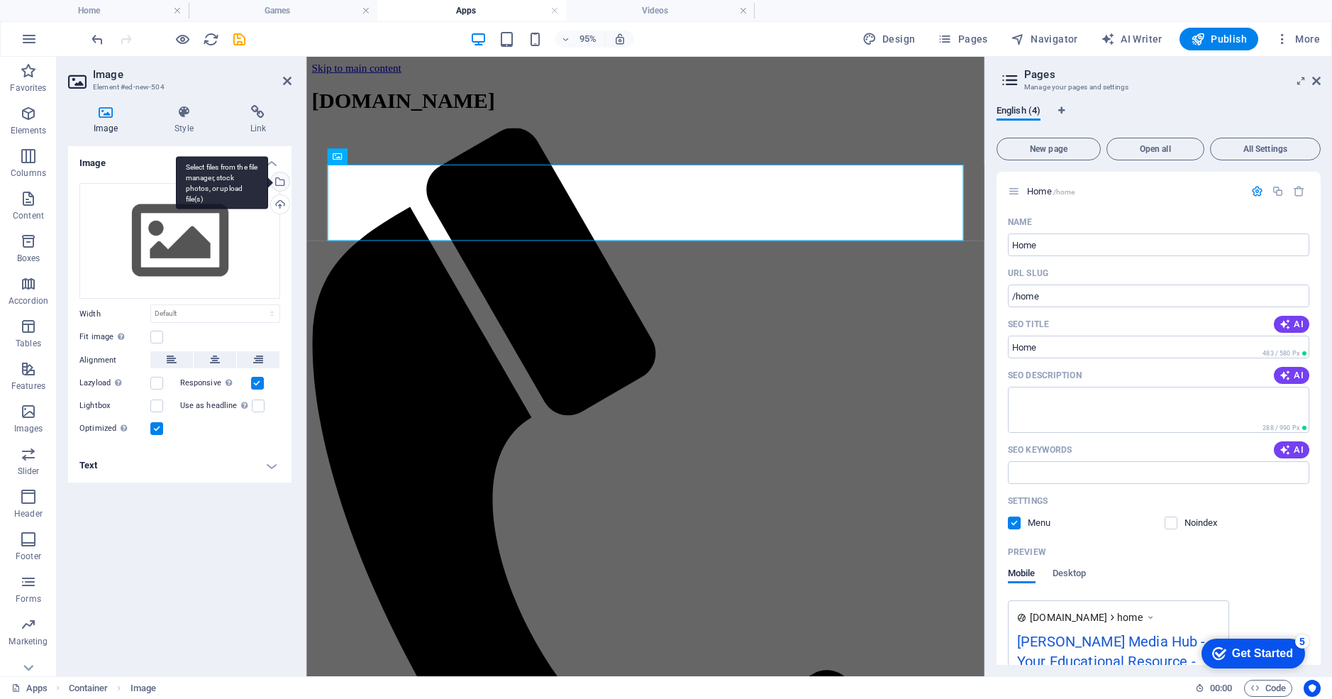
click at [268, 180] on div "Select files from the file manager, stock photos, or upload file(s)" at bounding box center [222, 182] width 92 height 53
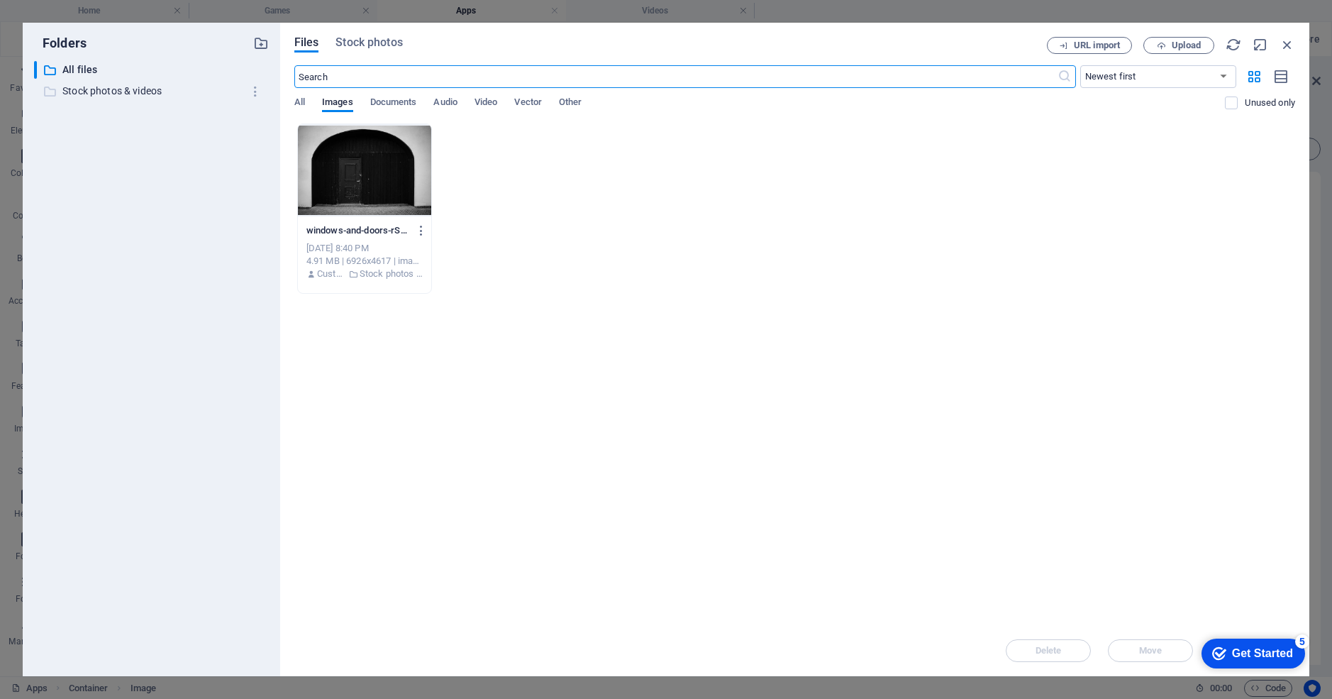
click at [125, 89] on p "Stock photos & videos" at bounding box center [152, 91] width 180 height 16
click at [126, 90] on p "Stock photos & videos" at bounding box center [152, 91] width 180 height 16
click at [82, 140] on div "​ All files All files ​ Stock photos & videos Stock photos & videos" at bounding box center [151, 363] width 235 height 604
click at [344, 74] on input "text" at bounding box center [675, 76] width 763 height 23
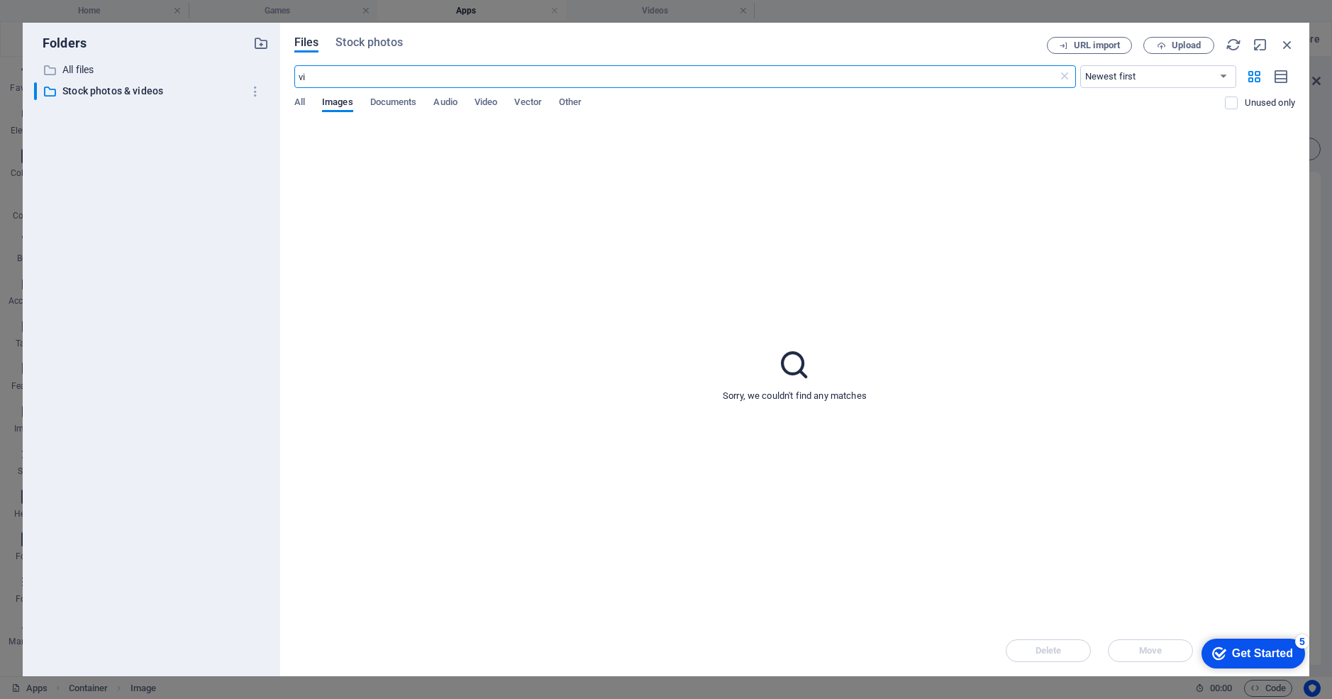
type input "v"
drag, startPoint x: 333, startPoint y: 71, endPoint x: 280, endPoint y: 74, distance: 53.3
click at [280, 74] on div "Files Stock photos URL import Upload screen ​ Newest first Oldest first Name (A…" at bounding box center [794, 349] width 1029 height 653
type input "television screen"
drag, startPoint x: 350, startPoint y: 35, endPoint x: 354, endPoint y: 50, distance: 14.8
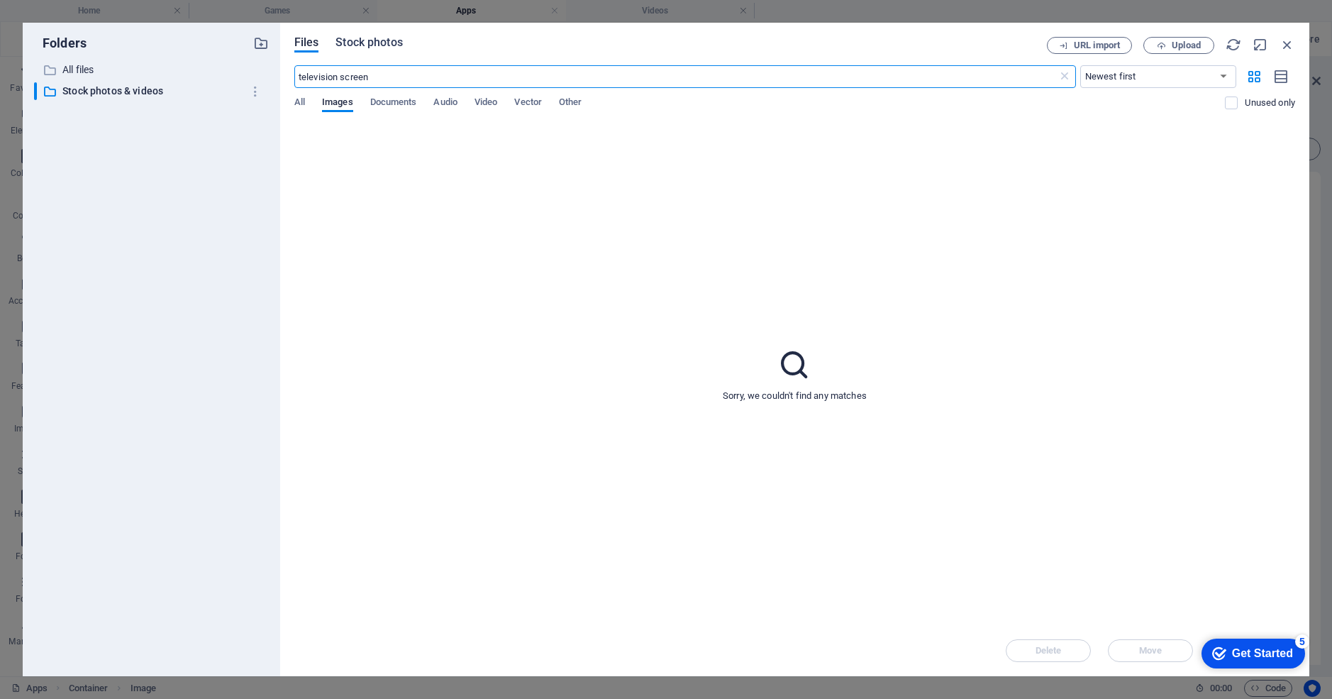
click at [350, 35] on div "Files Stock photos URL import Upload television screen ​ Newest first Oldest fi…" at bounding box center [794, 349] width 1029 height 653
click at [358, 43] on span "Stock photos" at bounding box center [369, 42] width 67 height 17
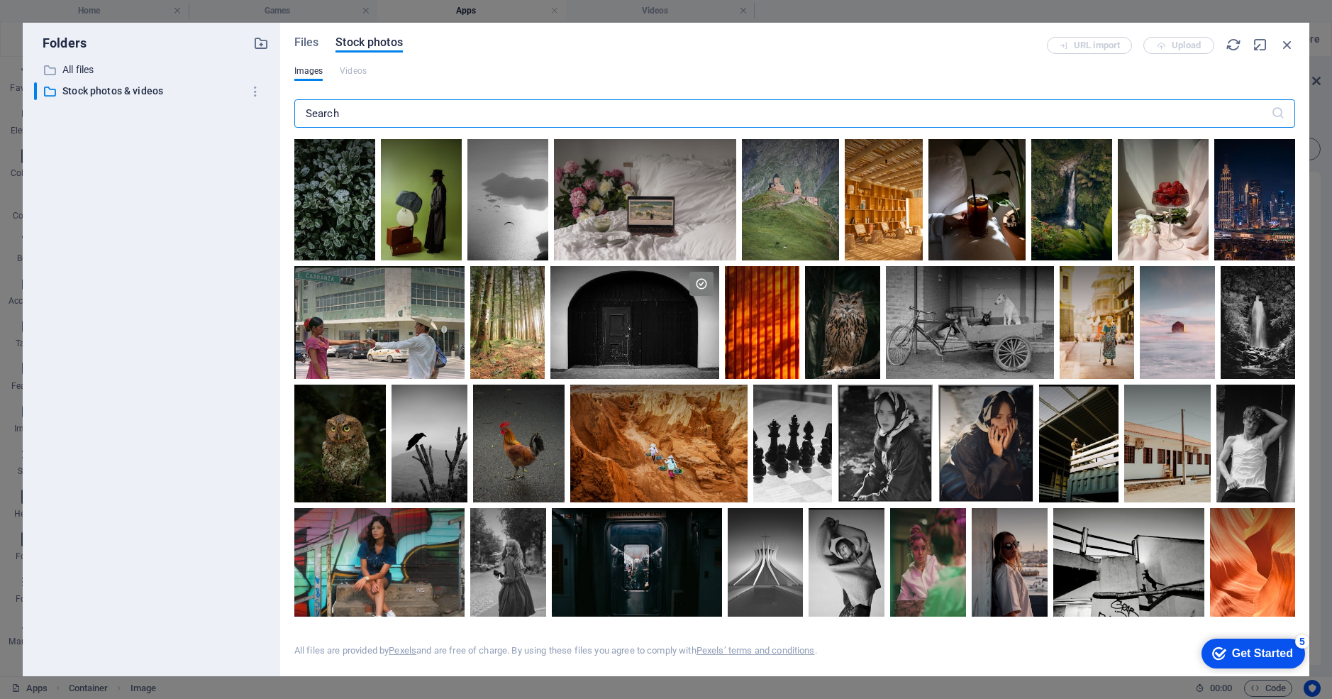
click at [341, 111] on input "text" at bounding box center [782, 113] width 977 height 28
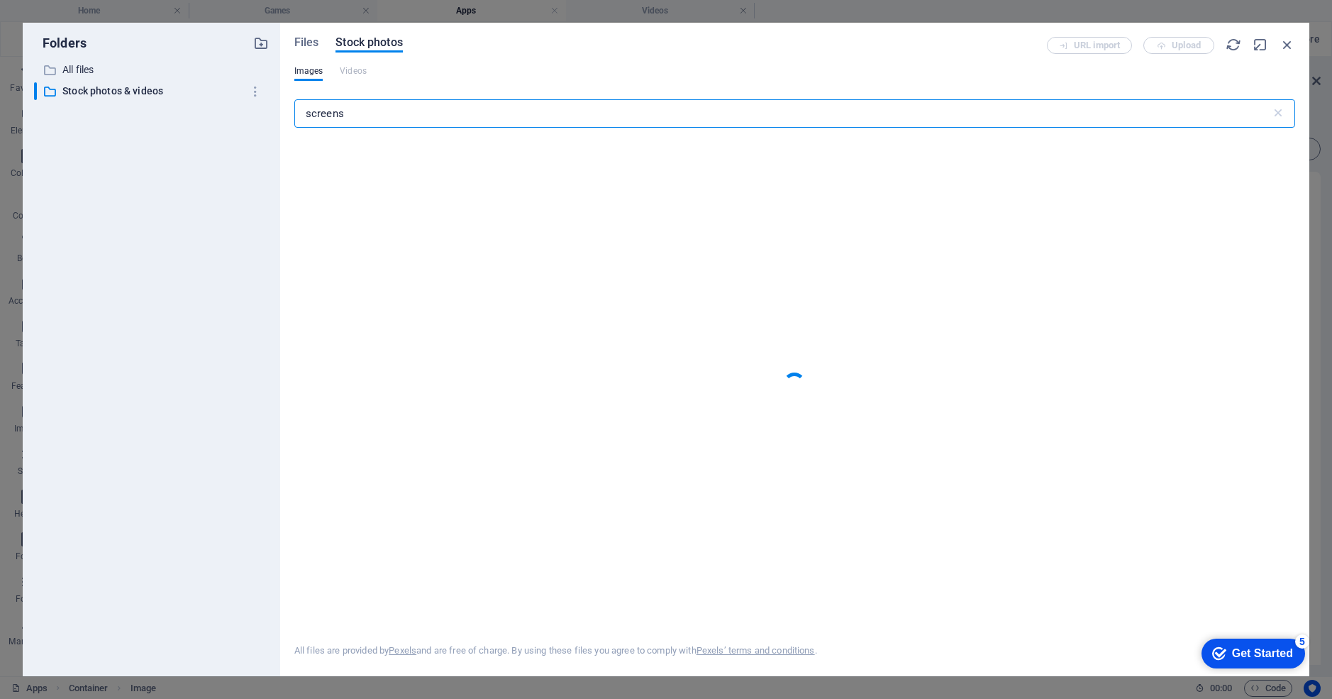
type input "screens"
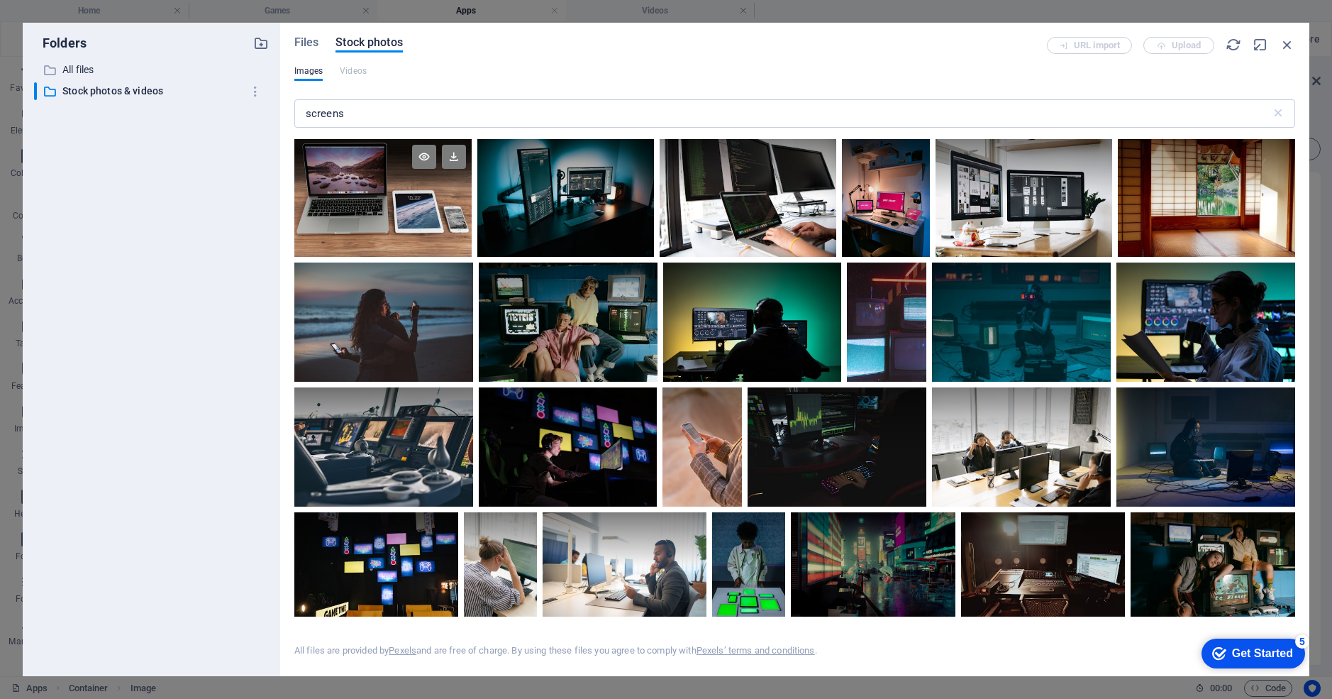
click at [336, 176] on div at bounding box center [382, 168] width 177 height 59
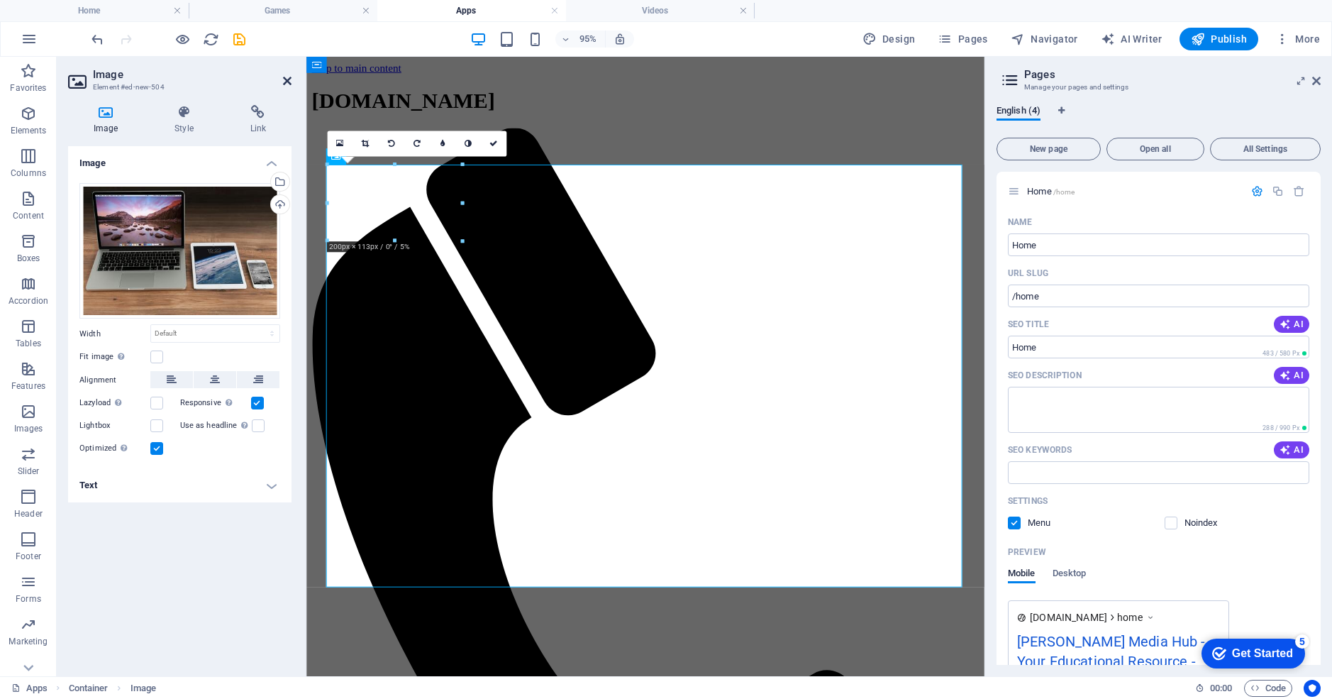
click at [287, 78] on icon at bounding box center [287, 80] width 9 height 11
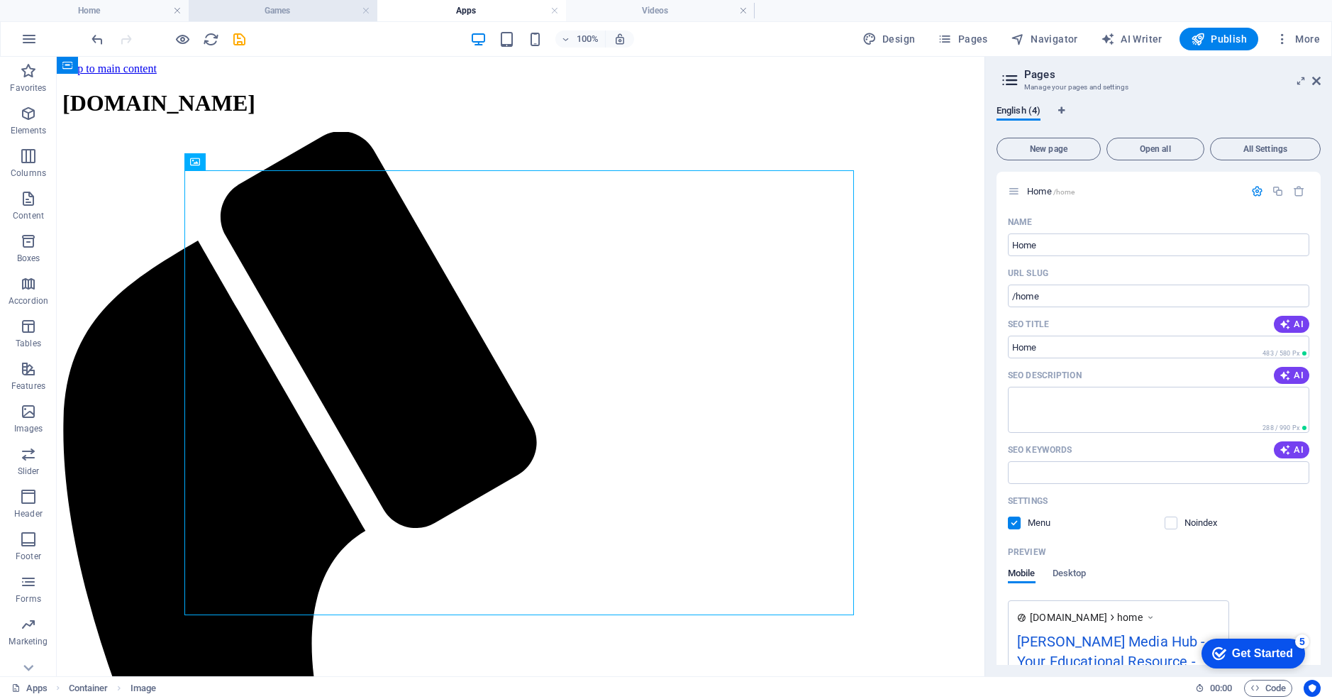
click at [321, 4] on h4 "Games" at bounding box center [283, 11] width 189 height 16
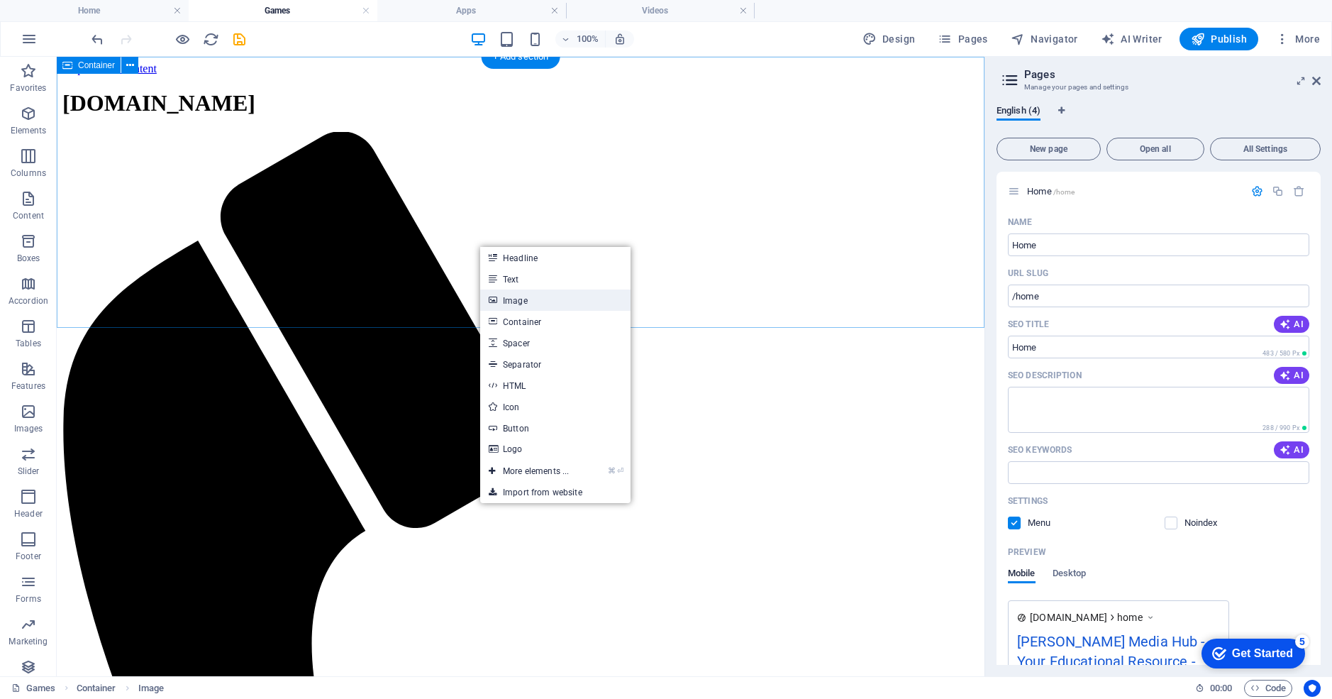
click at [514, 303] on link "Image" at bounding box center [555, 299] width 150 height 21
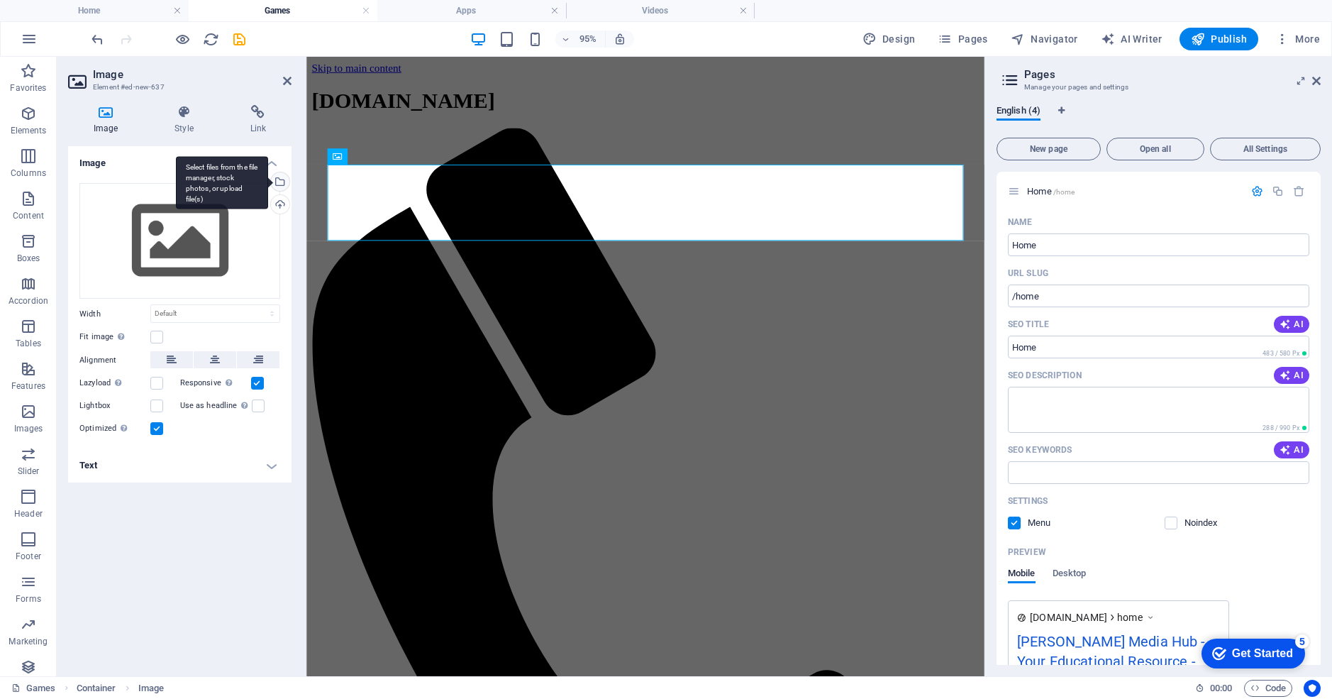
click at [279, 177] on div "Select files from the file manager, stock photos, or upload file(s)" at bounding box center [278, 182] width 21 height 21
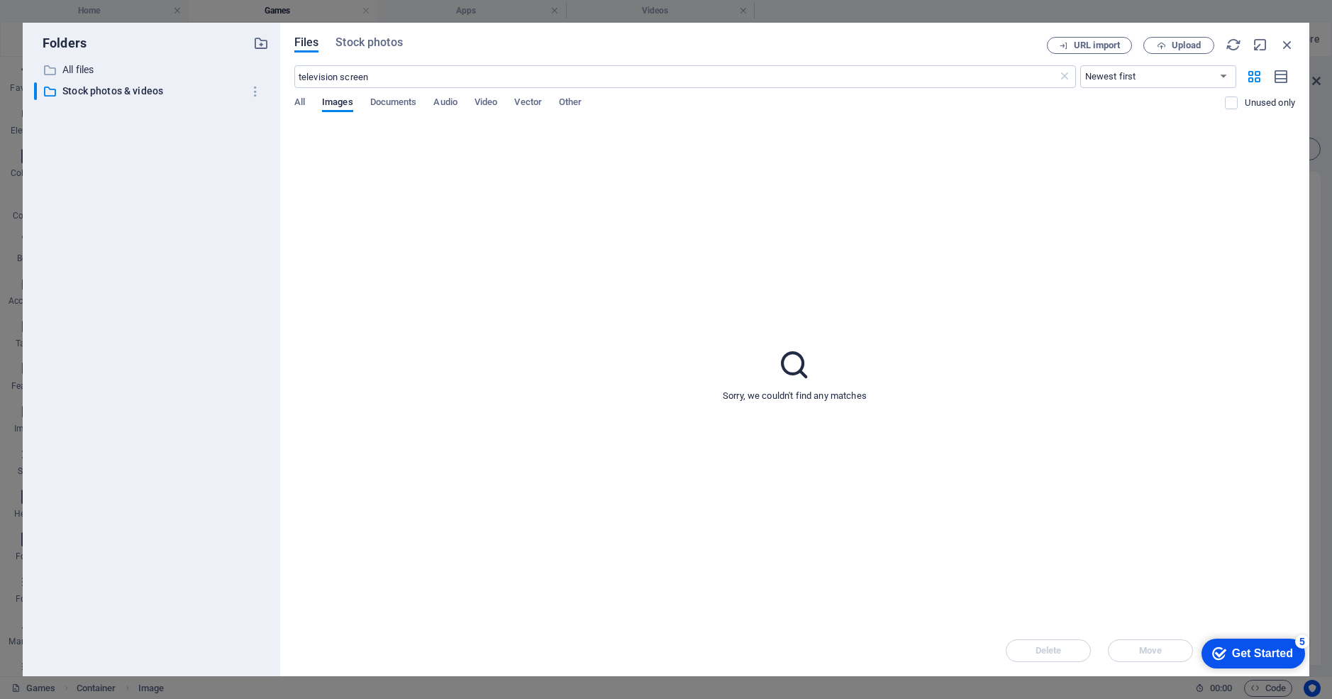
click at [387, 36] on div "Files Stock photos URL import Upload television screen ​ Newest first Oldest fi…" at bounding box center [794, 349] width 1029 height 653
click at [373, 43] on span "Stock photos" at bounding box center [369, 42] width 67 height 17
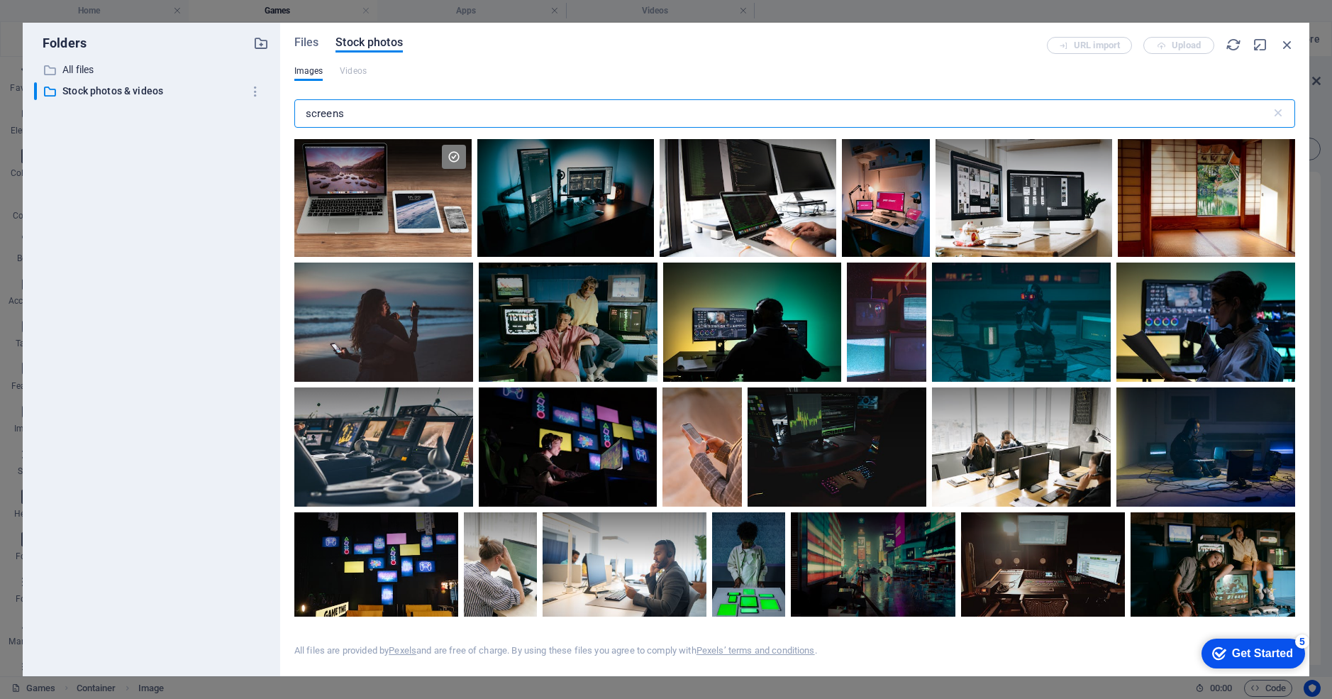
drag, startPoint x: 353, startPoint y: 114, endPoint x: 256, endPoint y: 111, distance: 97.2
click at [256, 111] on div "Folders ​ All files All files ​ Stock photos & videos Stock photos & videos Fil…" at bounding box center [666, 349] width 1287 height 653
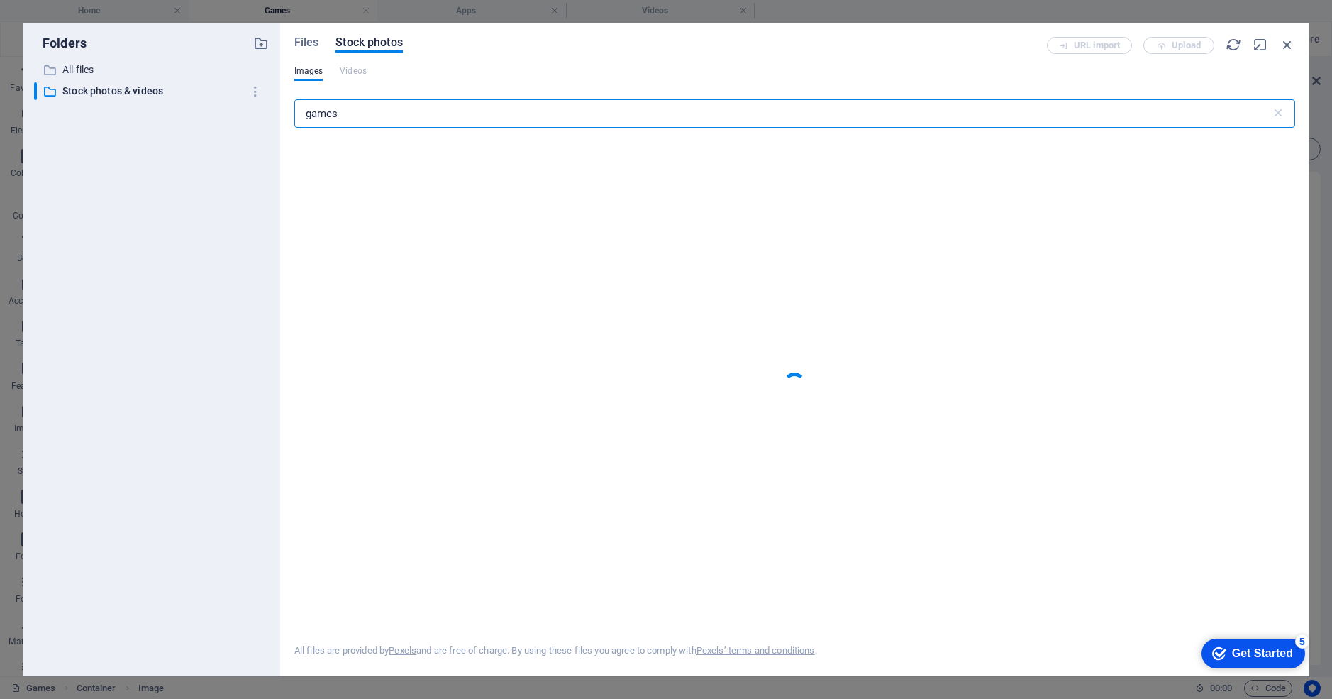
type input "games"
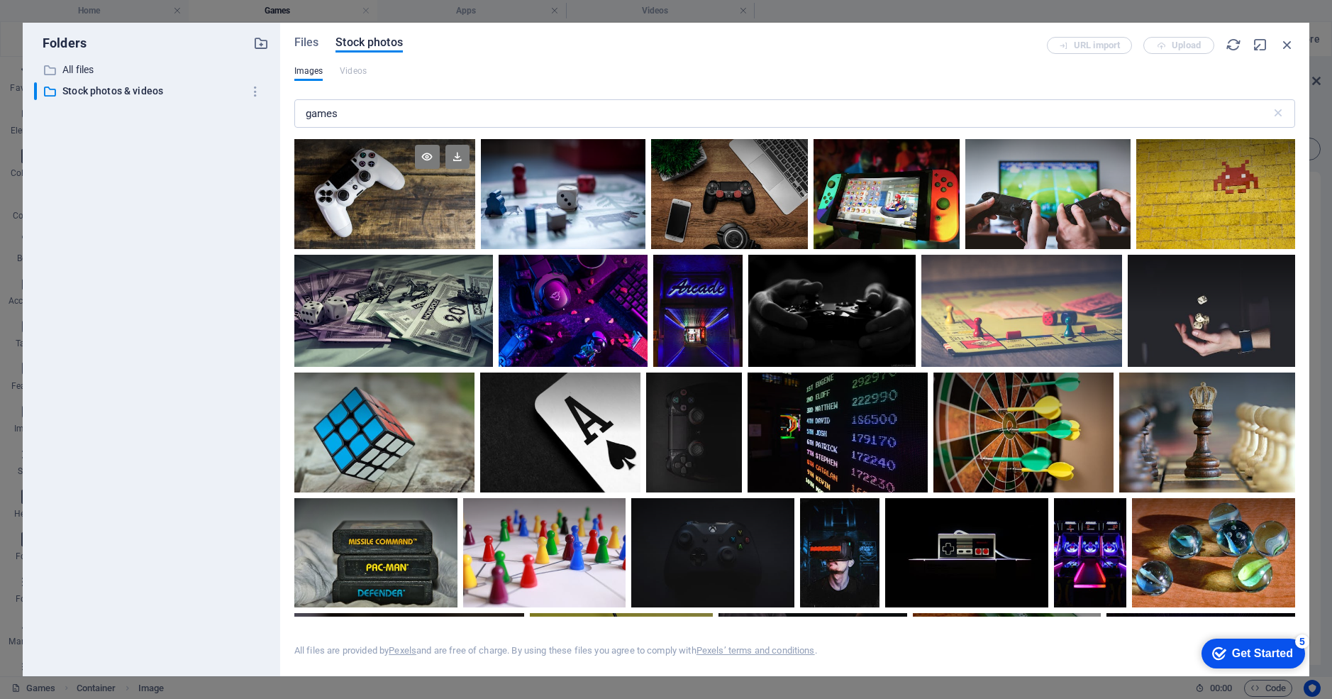
click at [384, 200] on div at bounding box center [384, 194] width 181 height 110
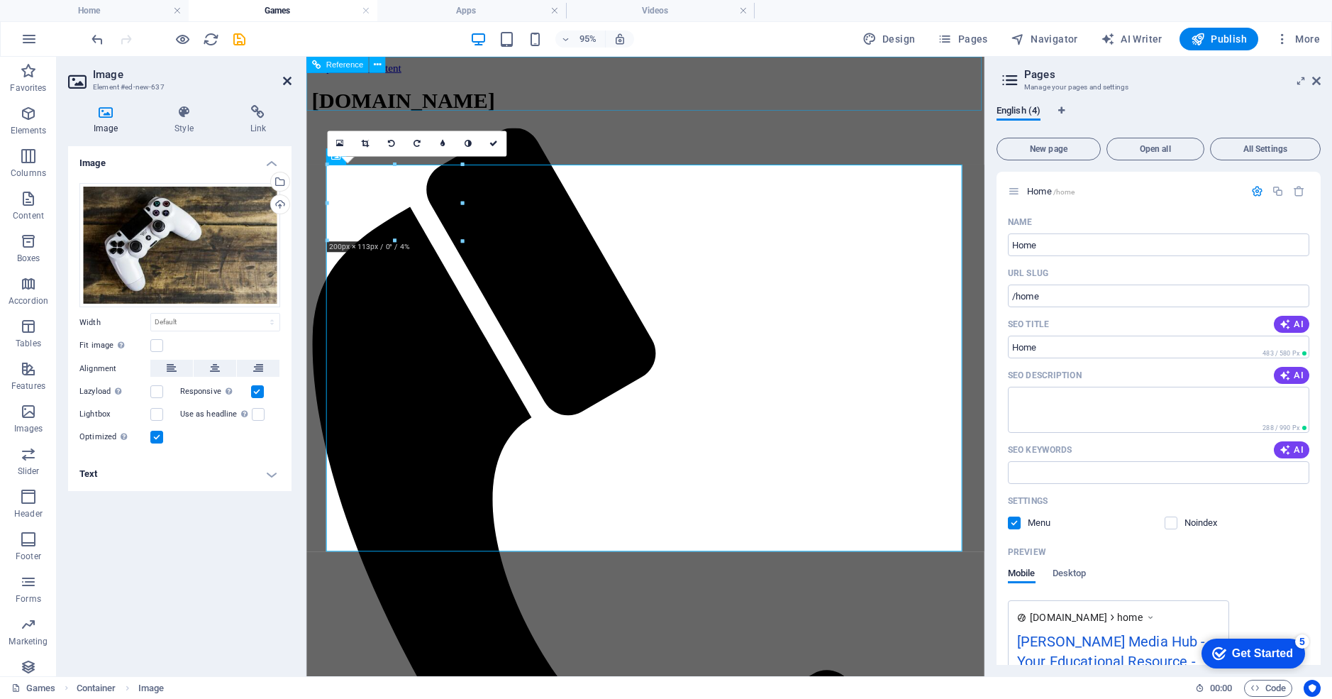
click at [285, 84] on icon at bounding box center [287, 80] width 9 height 11
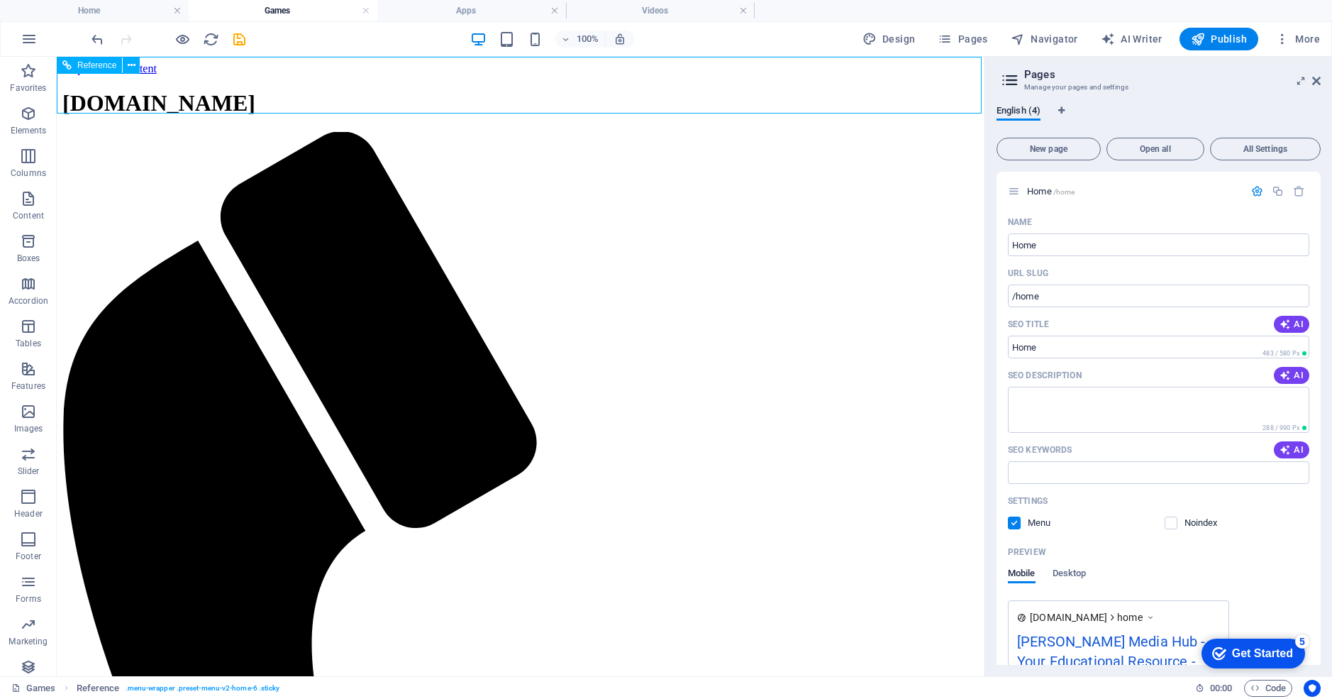
click at [88, 10] on h4 "Home" at bounding box center [94, 11] width 189 height 16
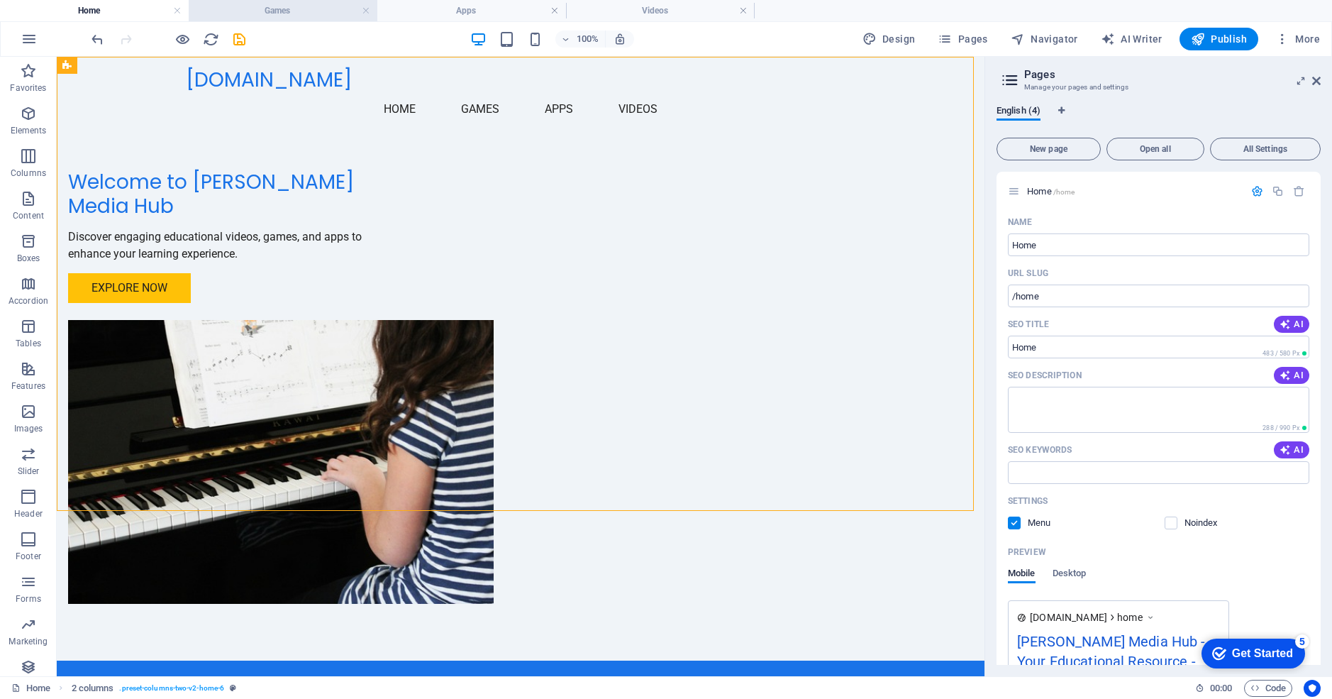
click at [272, 14] on h4 "Games" at bounding box center [283, 11] width 189 height 16
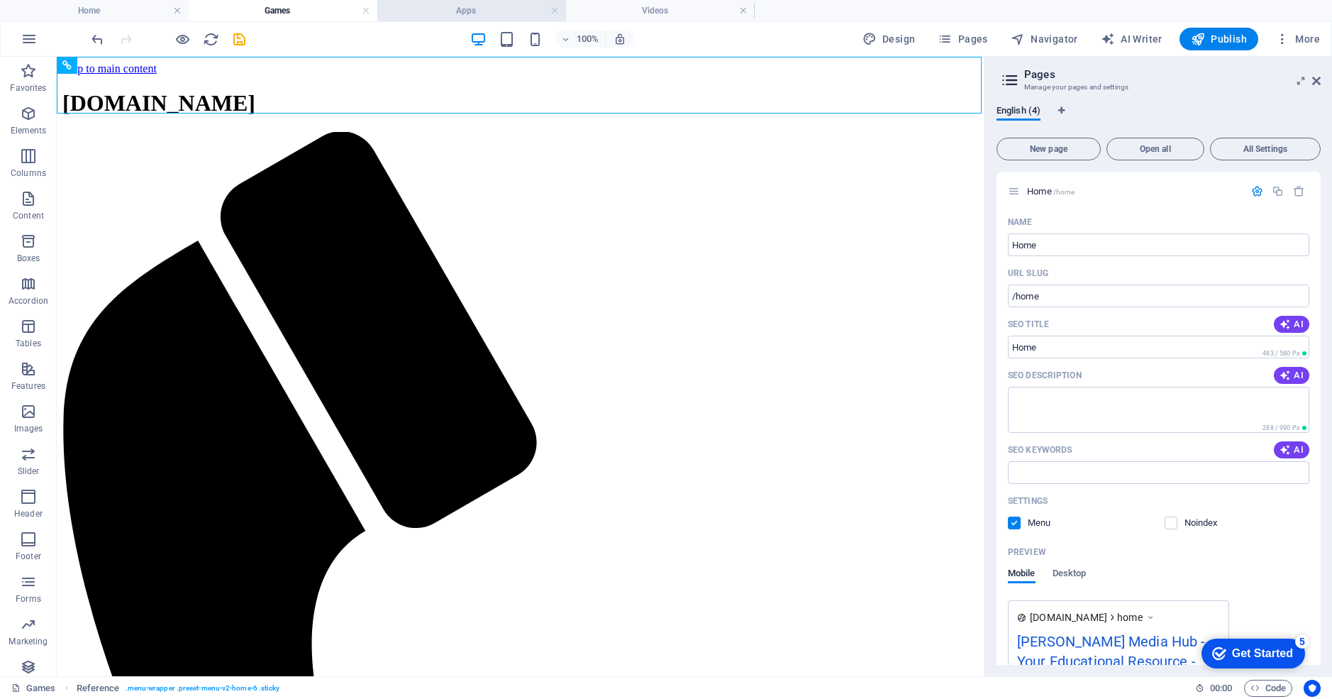
click at [468, 16] on h4 "Apps" at bounding box center [471, 11] width 189 height 16
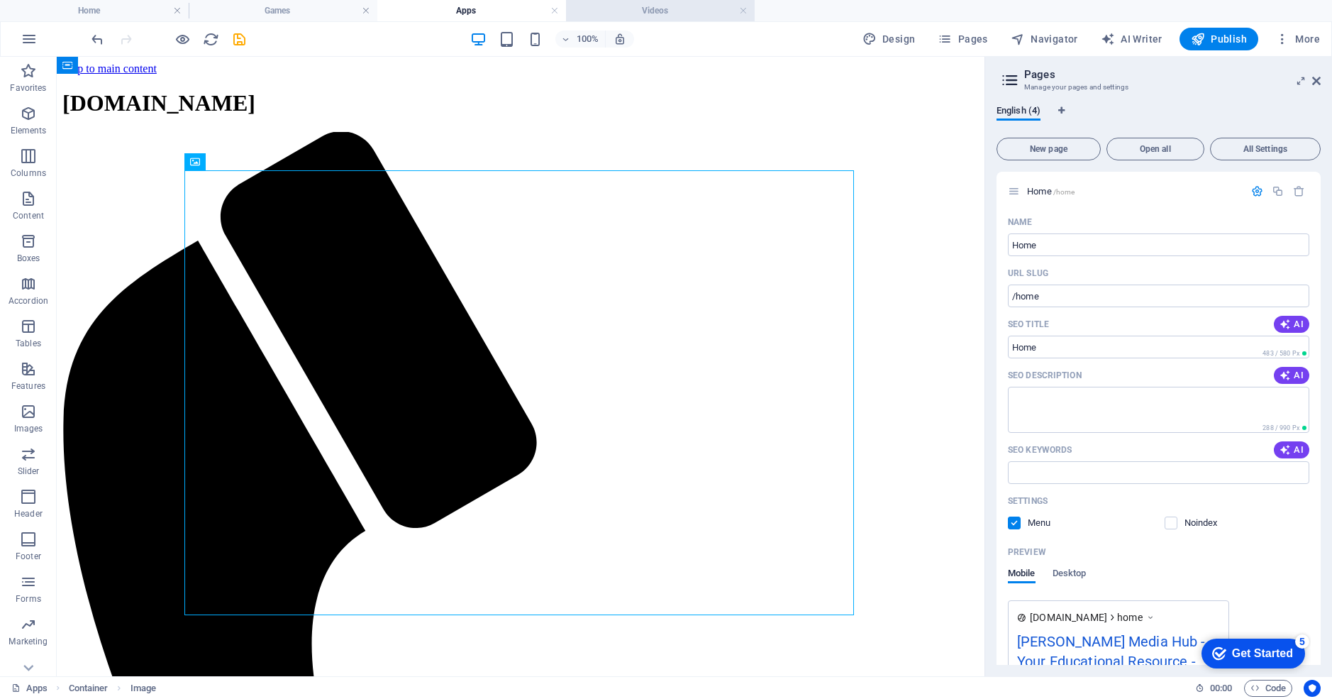
click at [637, 14] on h4 "Videos" at bounding box center [660, 11] width 189 height 16
click at [22, 111] on icon "button" at bounding box center [28, 113] width 17 height 17
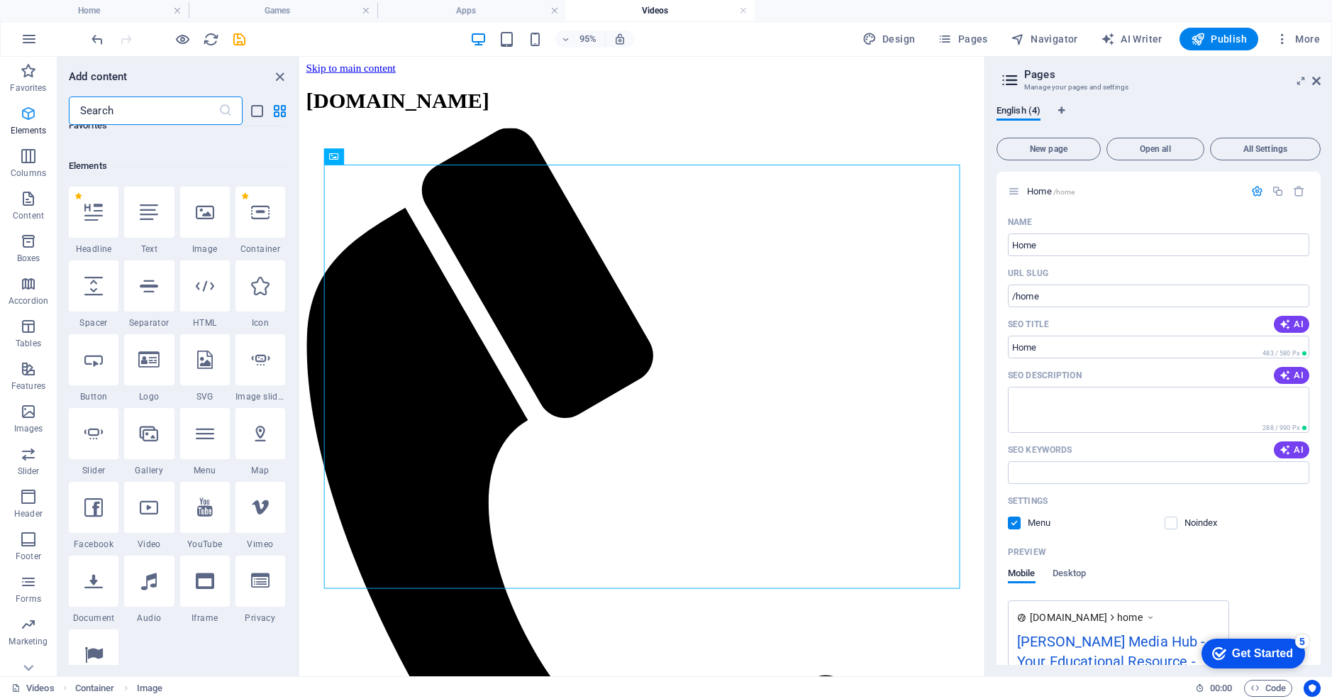
scroll to position [151, 0]
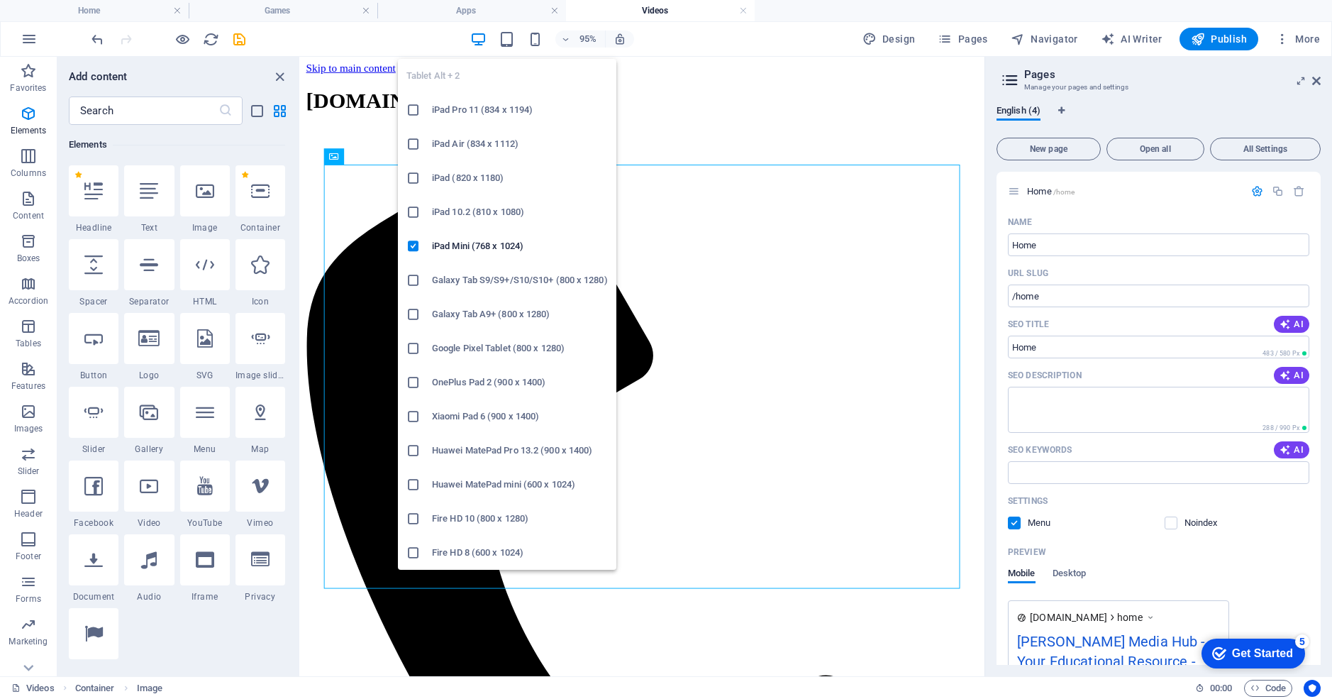
click at [413, 180] on icon at bounding box center [414, 178] width 14 height 14
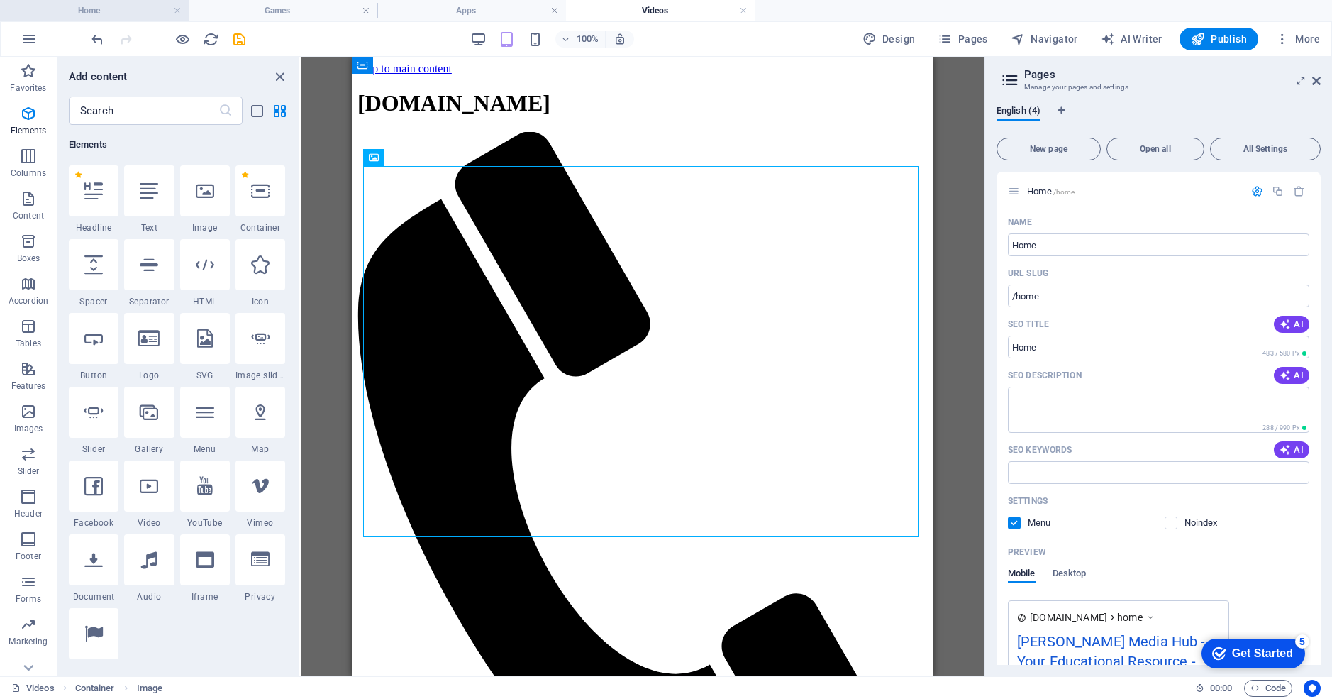
click at [133, 11] on h4 "Home" at bounding box center [94, 11] width 189 height 16
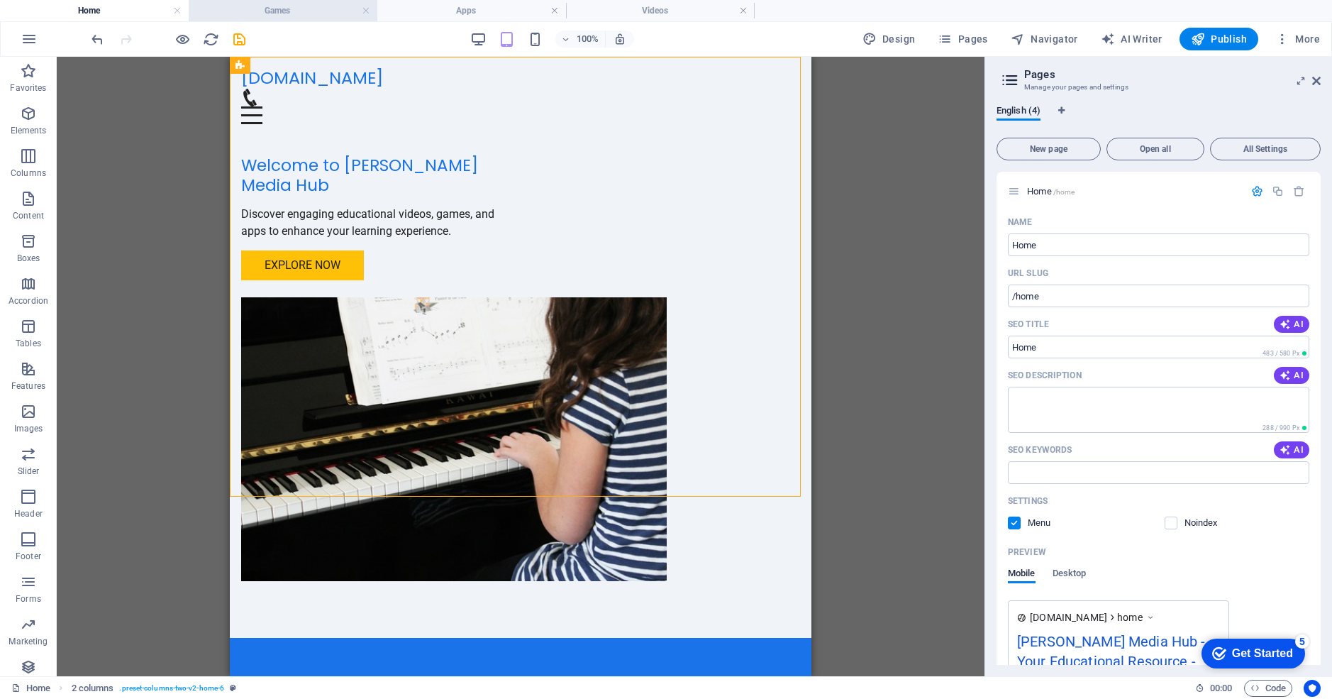
click at [263, 14] on h4 "Games" at bounding box center [283, 11] width 189 height 16
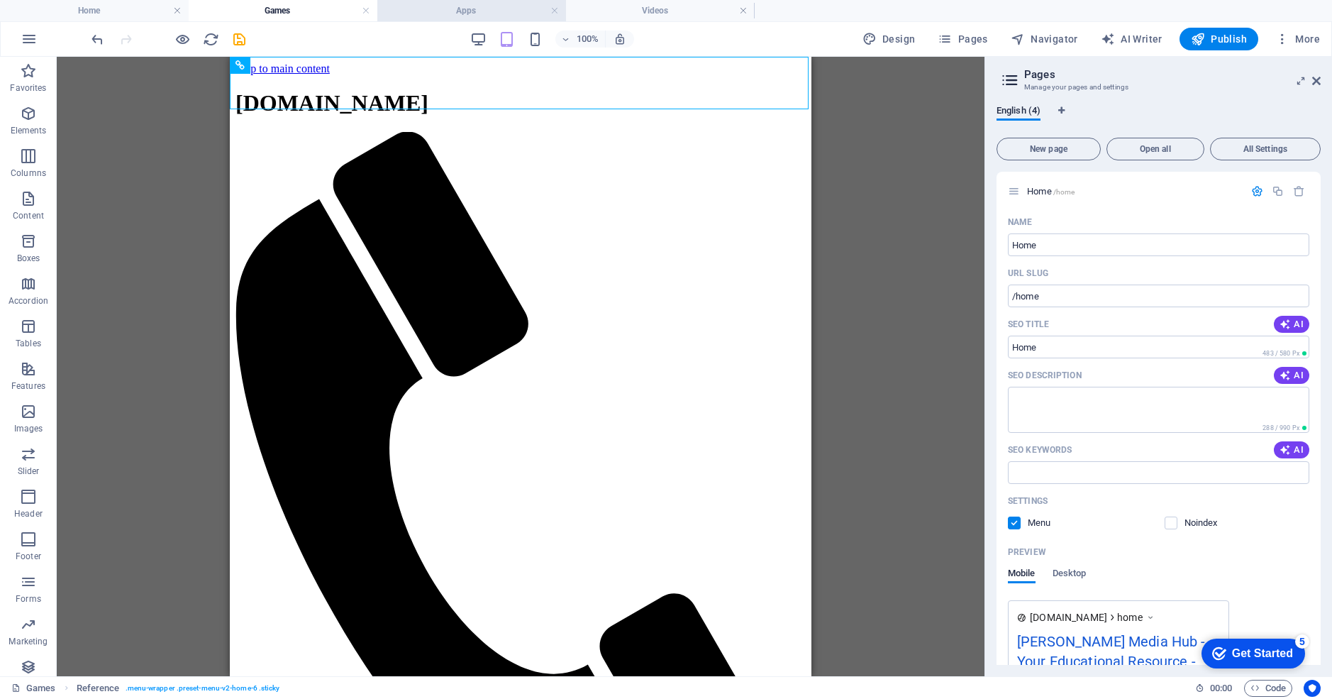
click at [434, 11] on h4 "Apps" at bounding box center [471, 11] width 189 height 16
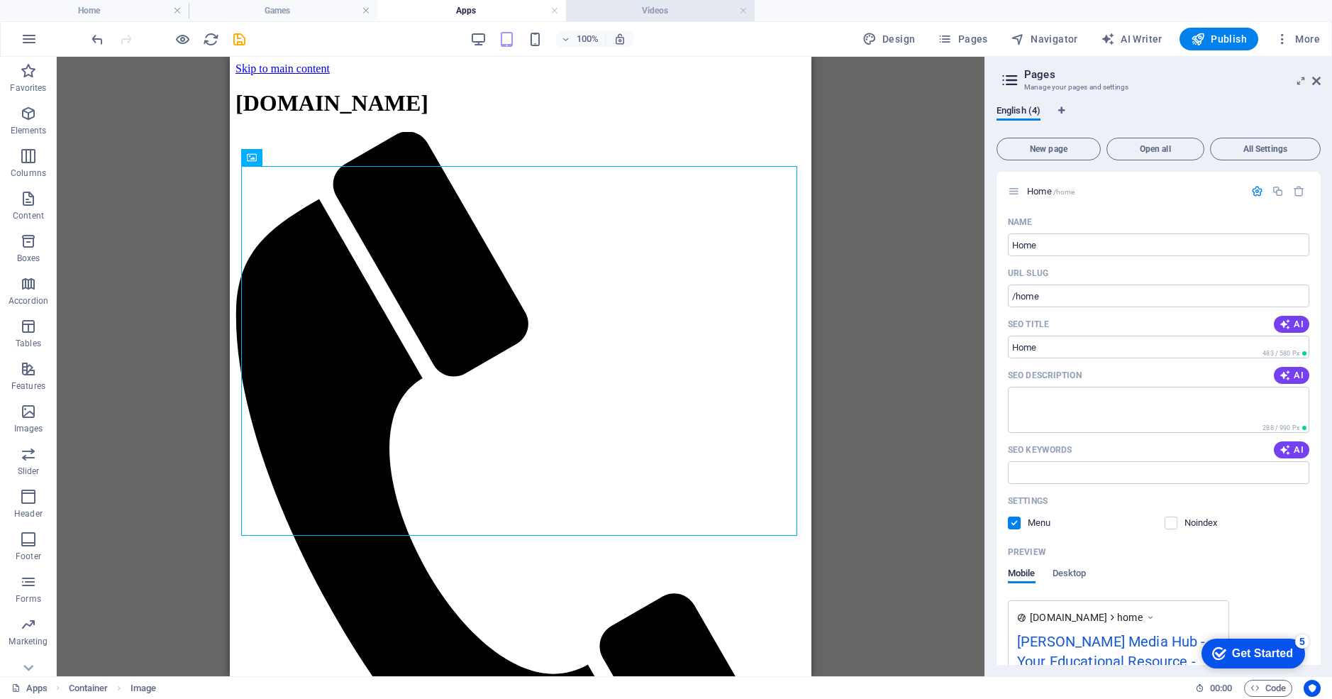
click at [624, 11] on h4 "Videos" at bounding box center [660, 11] width 189 height 16
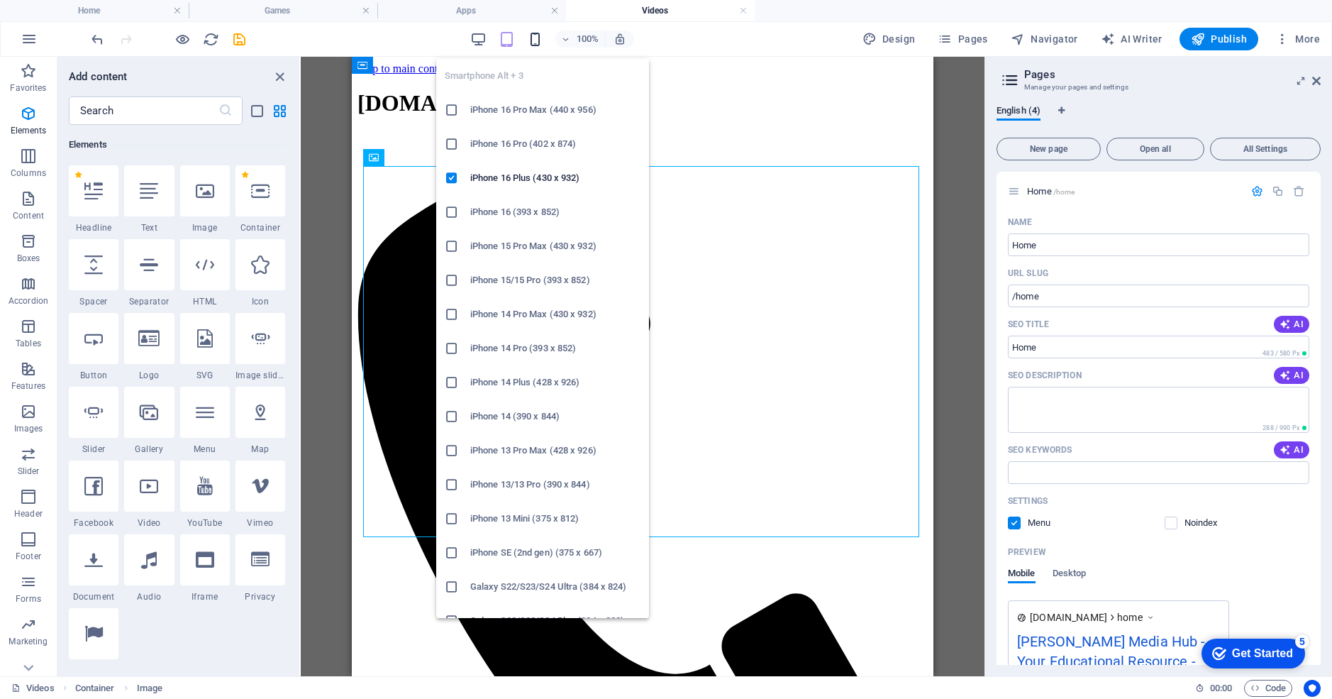
click at [534, 38] on icon "button" at bounding box center [535, 39] width 16 height 16
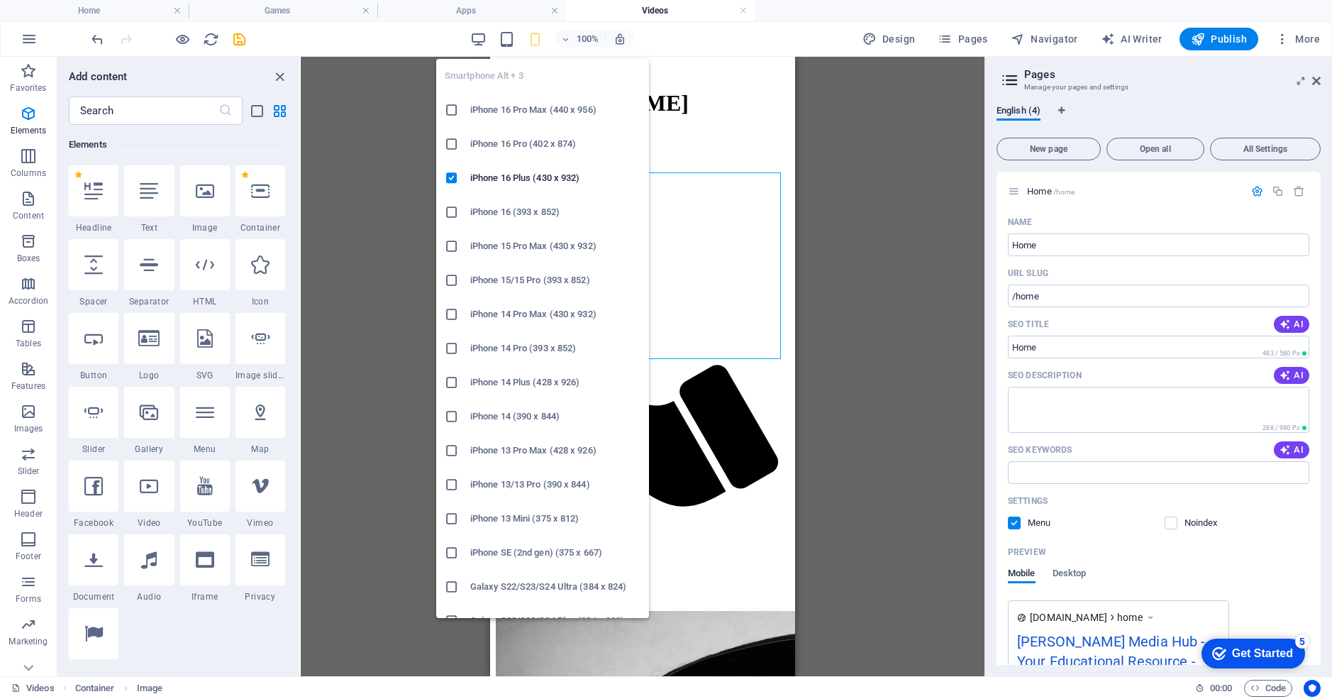
click at [451, 246] on icon at bounding box center [452, 246] width 14 height 14
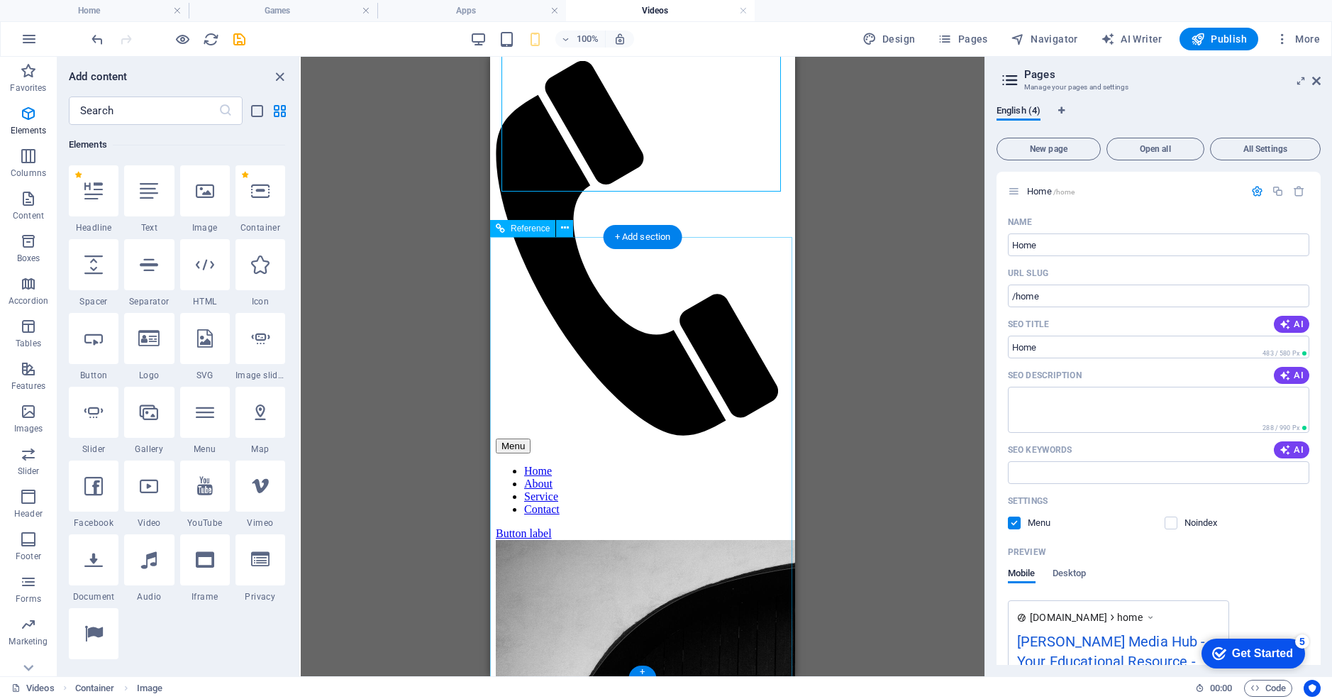
scroll to position [0, 0]
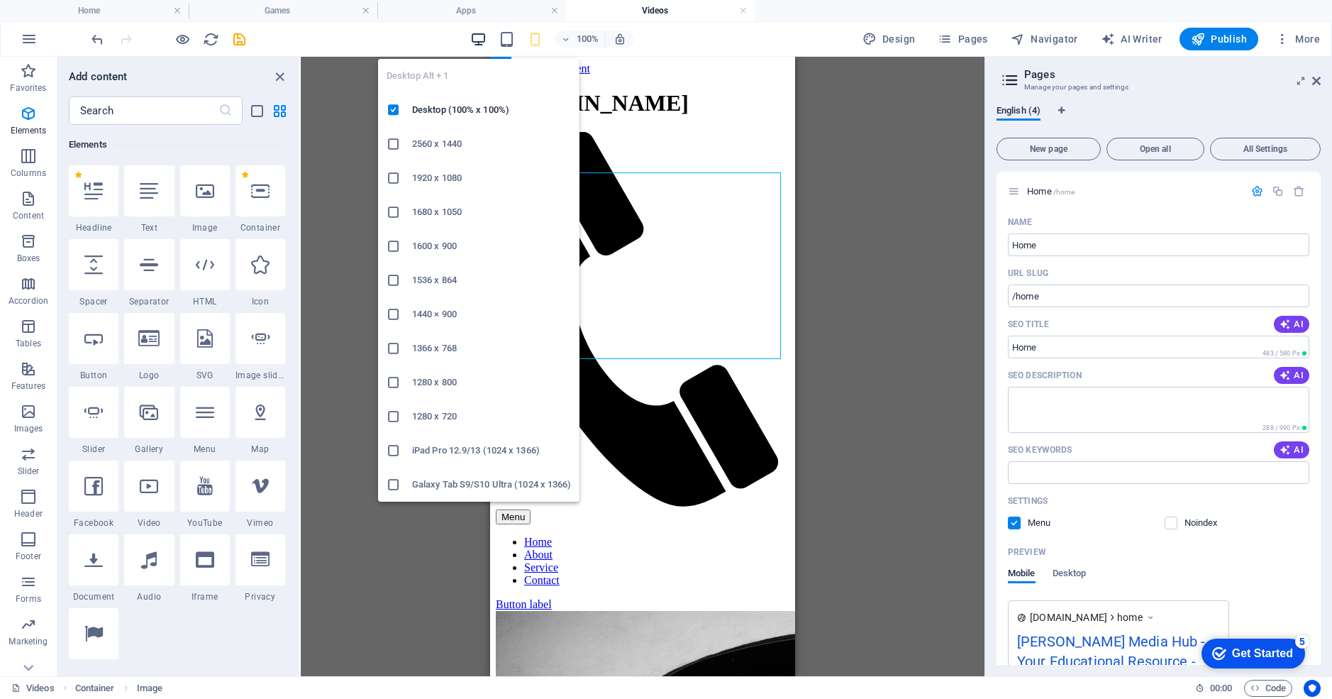
click at [479, 38] on icon "button" at bounding box center [478, 39] width 16 height 16
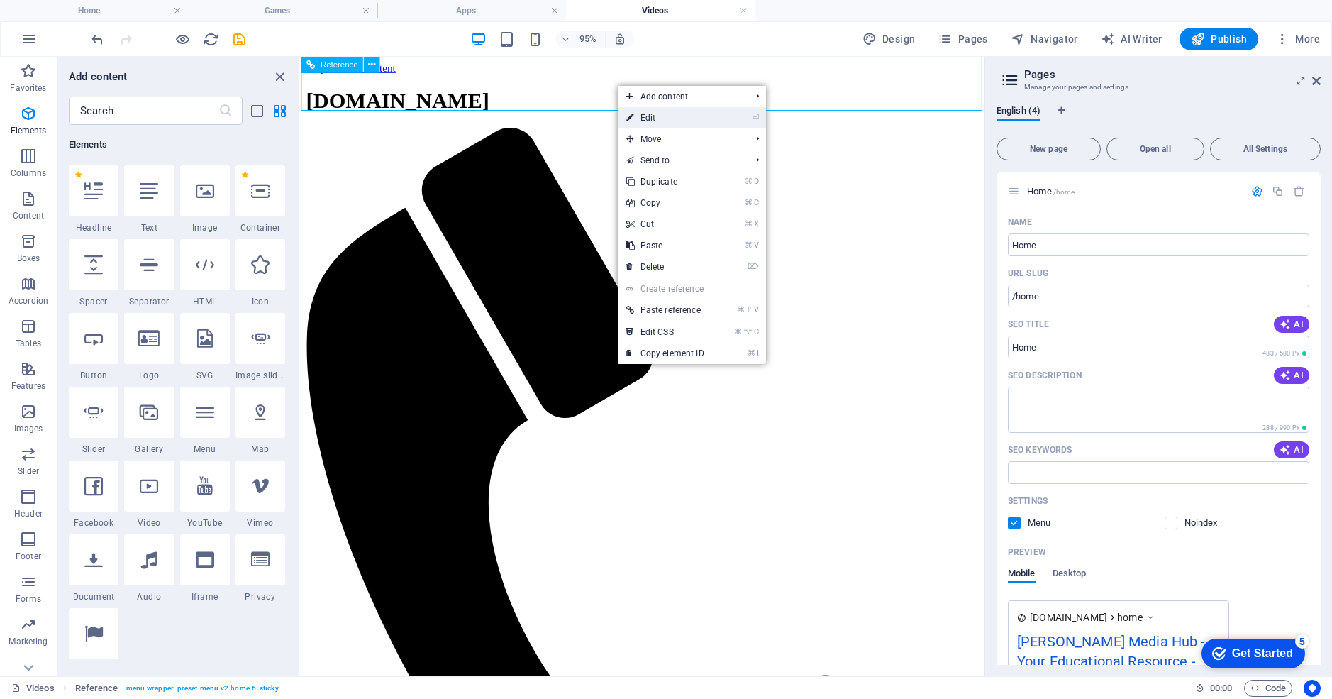
click at [631, 122] on icon at bounding box center [629, 117] width 7 height 21
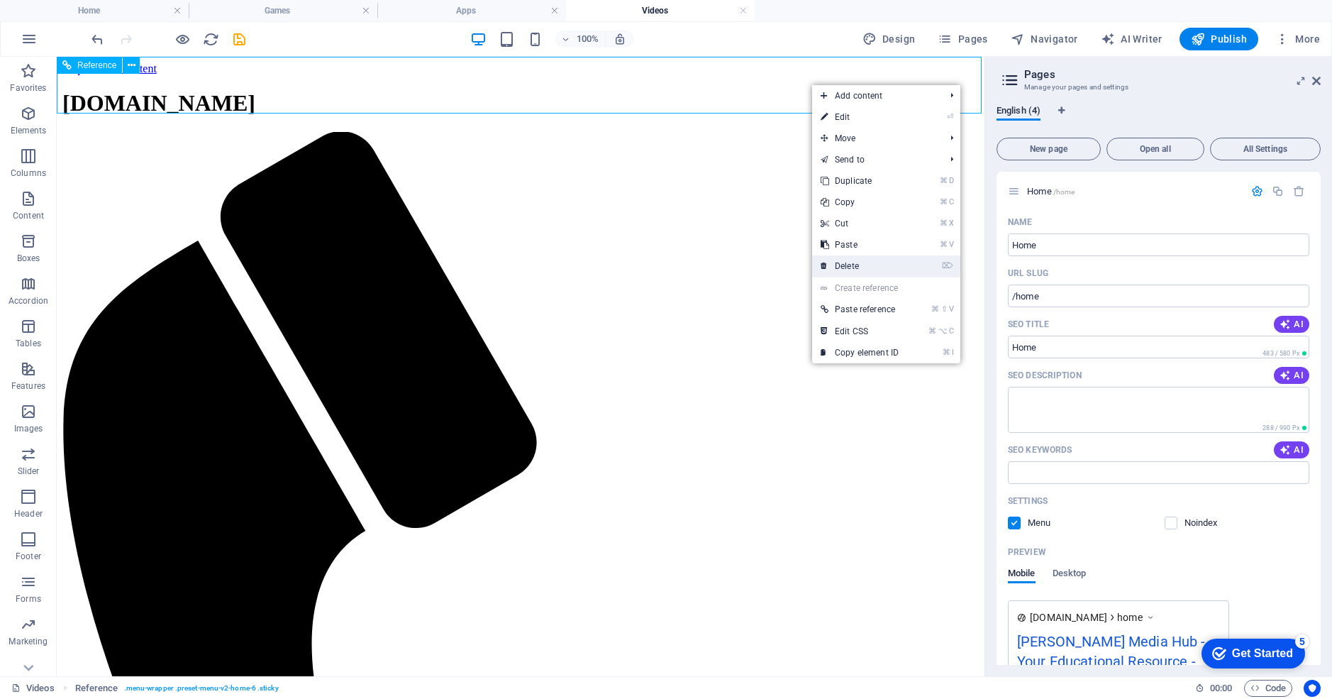
click at [849, 270] on link "⌦ Delete" at bounding box center [859, 265] width 95 height 21
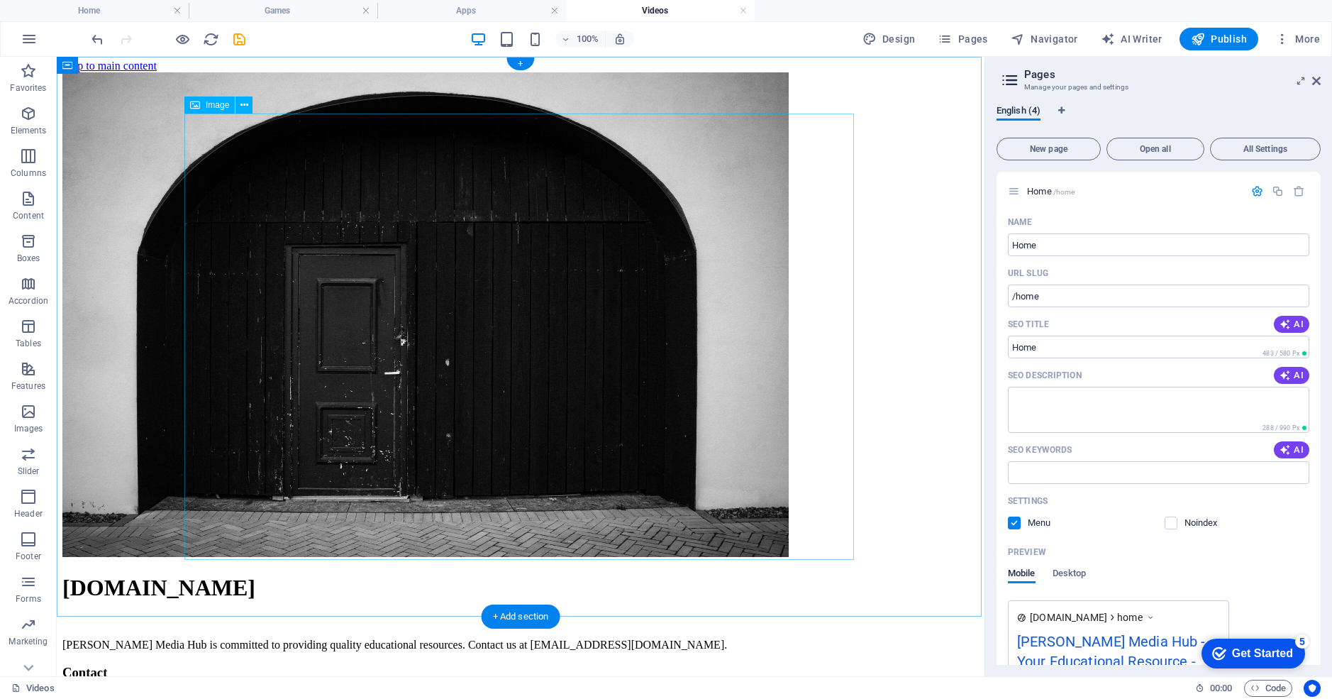
scroll to position [6, 0]
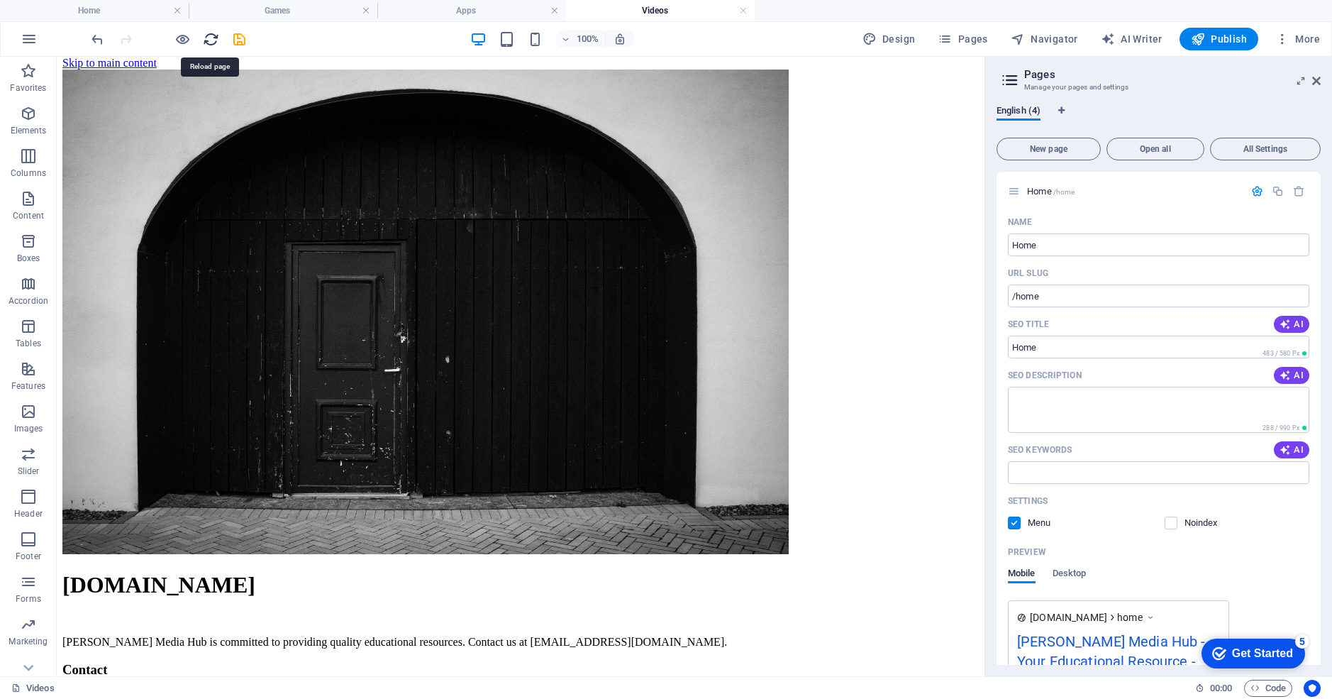
click at [203, 36] on icon "reload" at bounding box center [211, 39] width 16 height 16
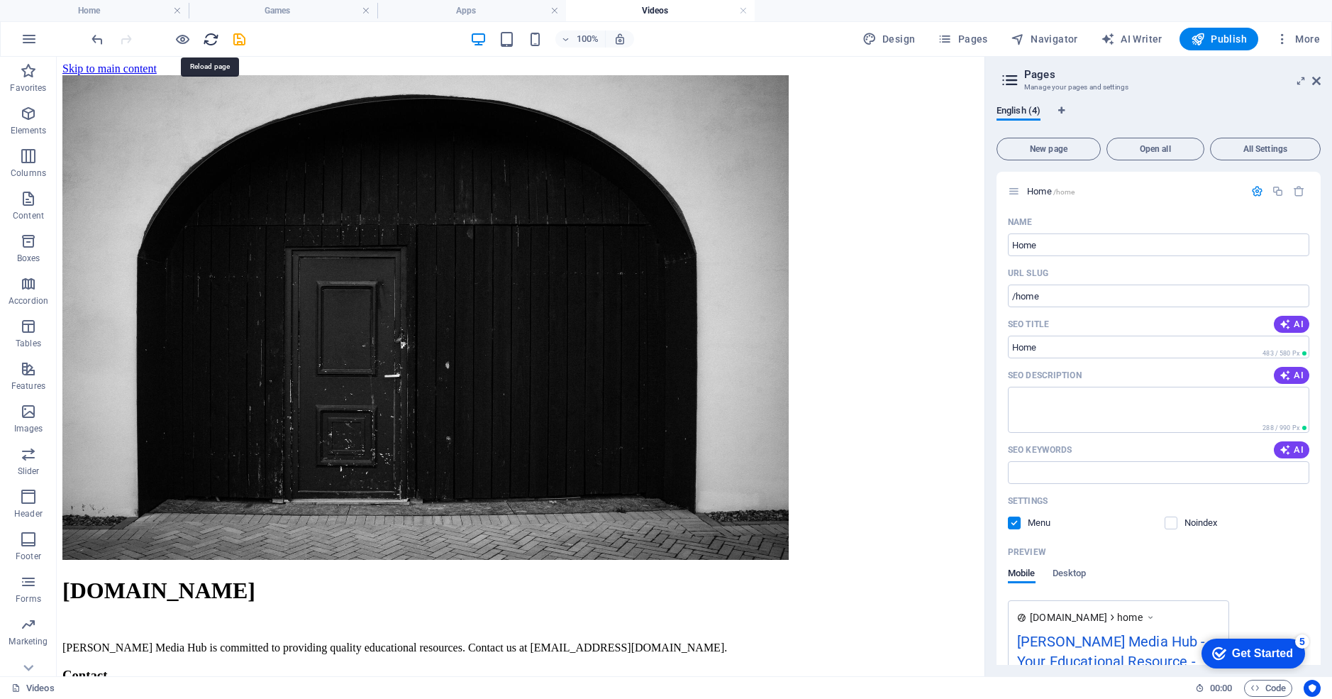
click at [212, 36] on icon "reload" at bounding box center [211, 39] width 16 height 16
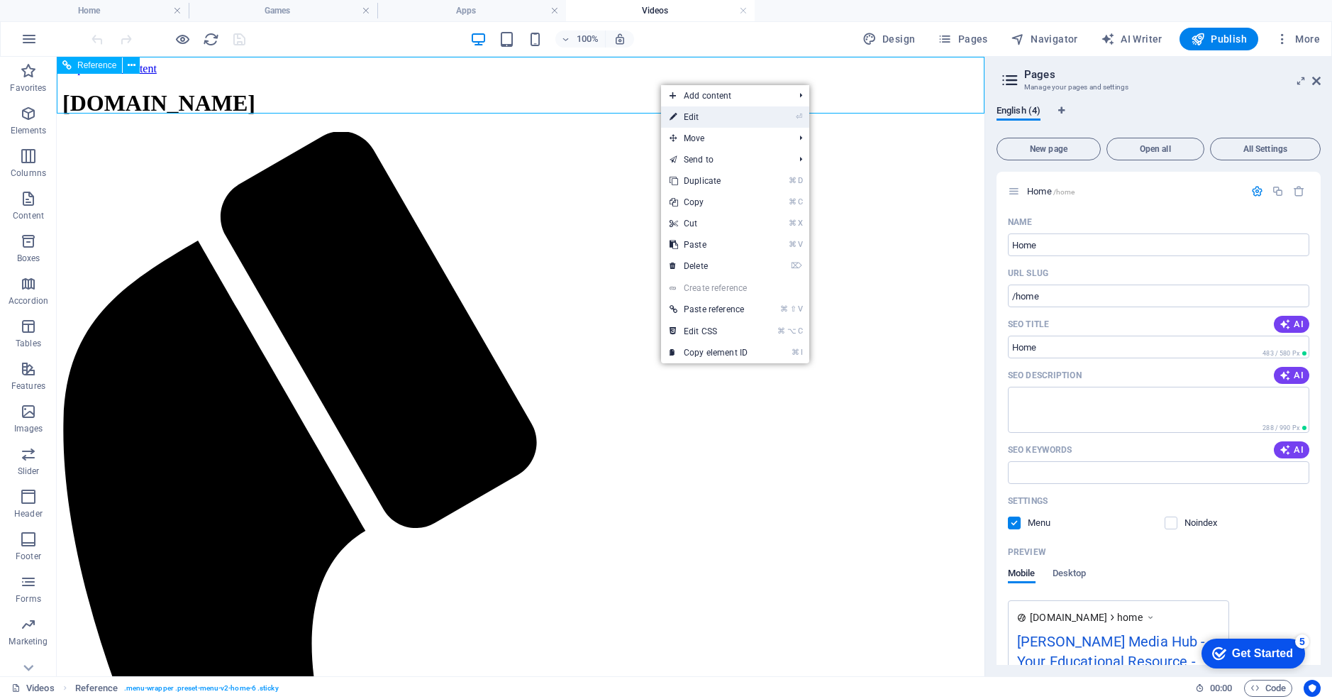
click at [690, 114] on link "⏎ Edit" at bounding box center [708, 116] width 95 height 21
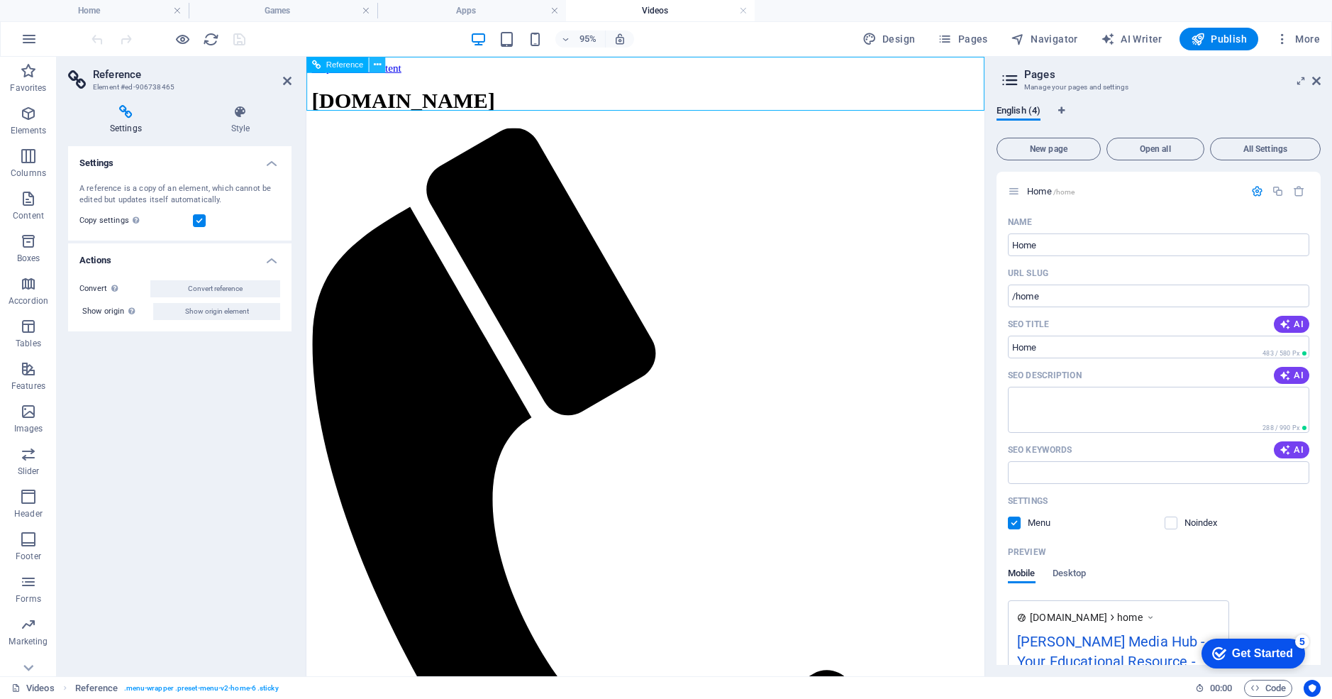
click at [380, 62] on icon at bounding box center [377, 64] width 7 height 14
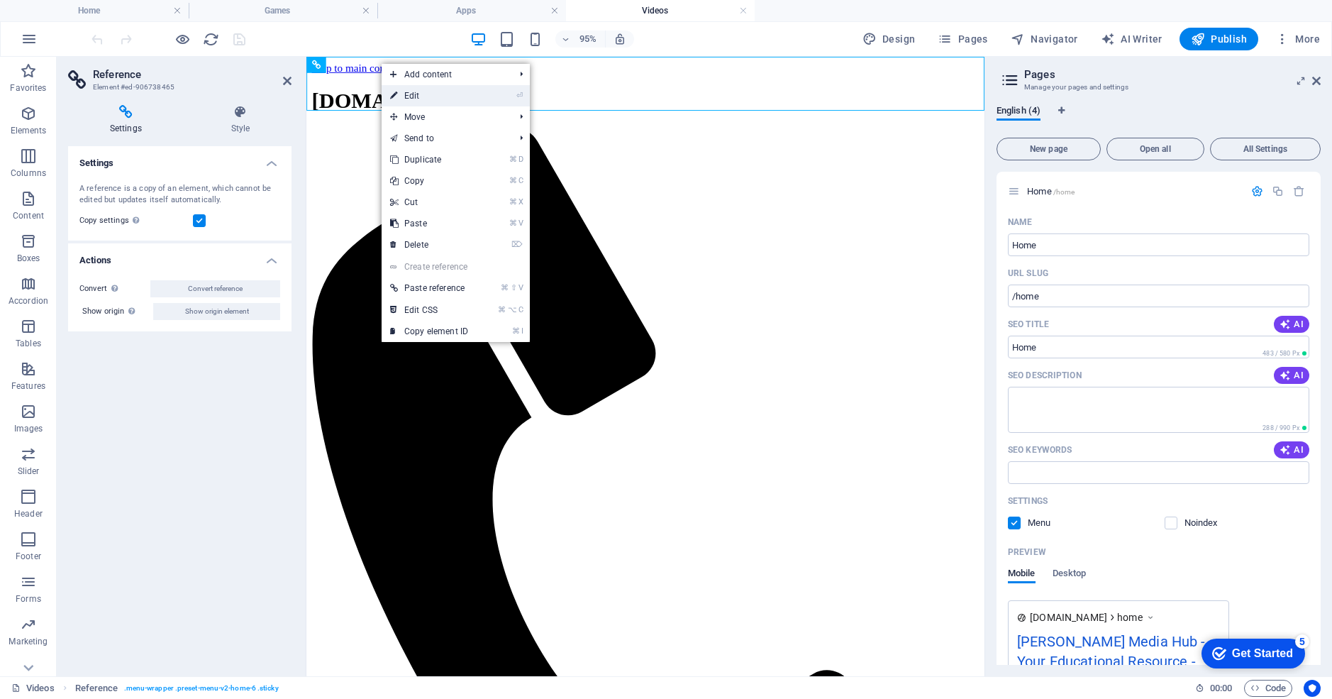
click at [400, 92] on link "⏎ Edit" at bounding box center [429, 95] width 95 height 21
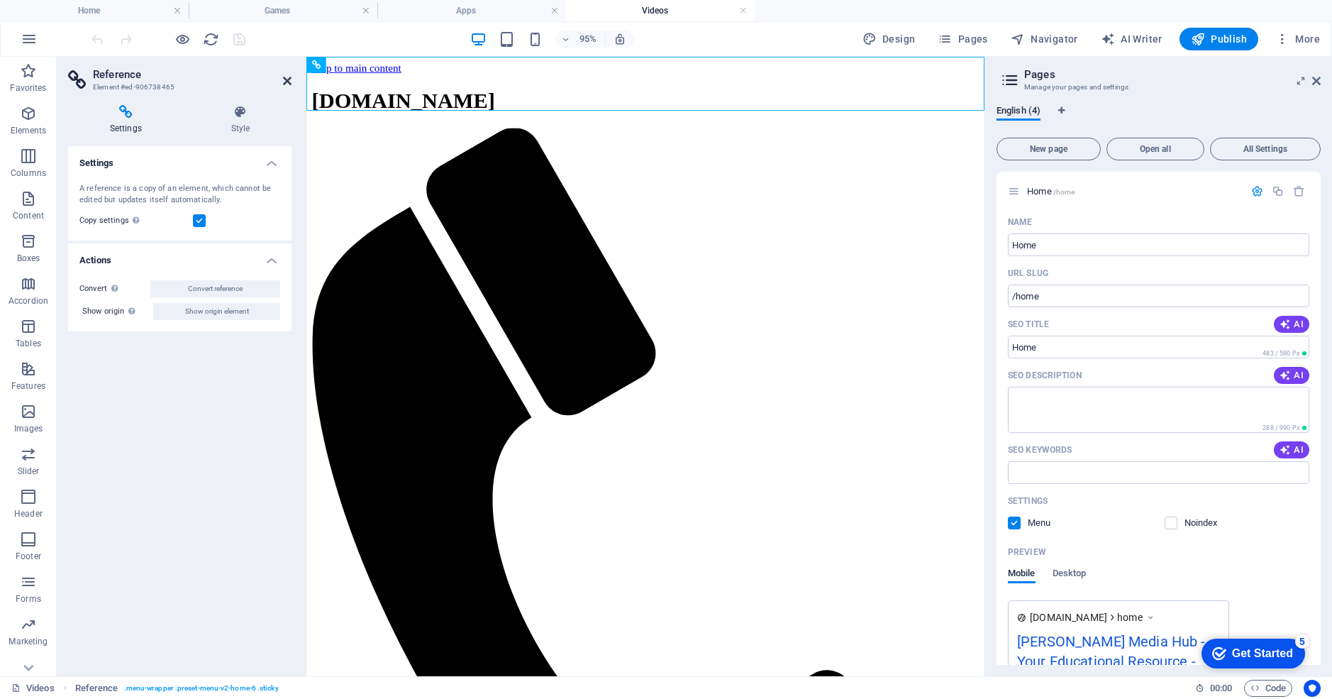
click at [283, 82] on icon at bounding box center [287, 80] width 9 height 11
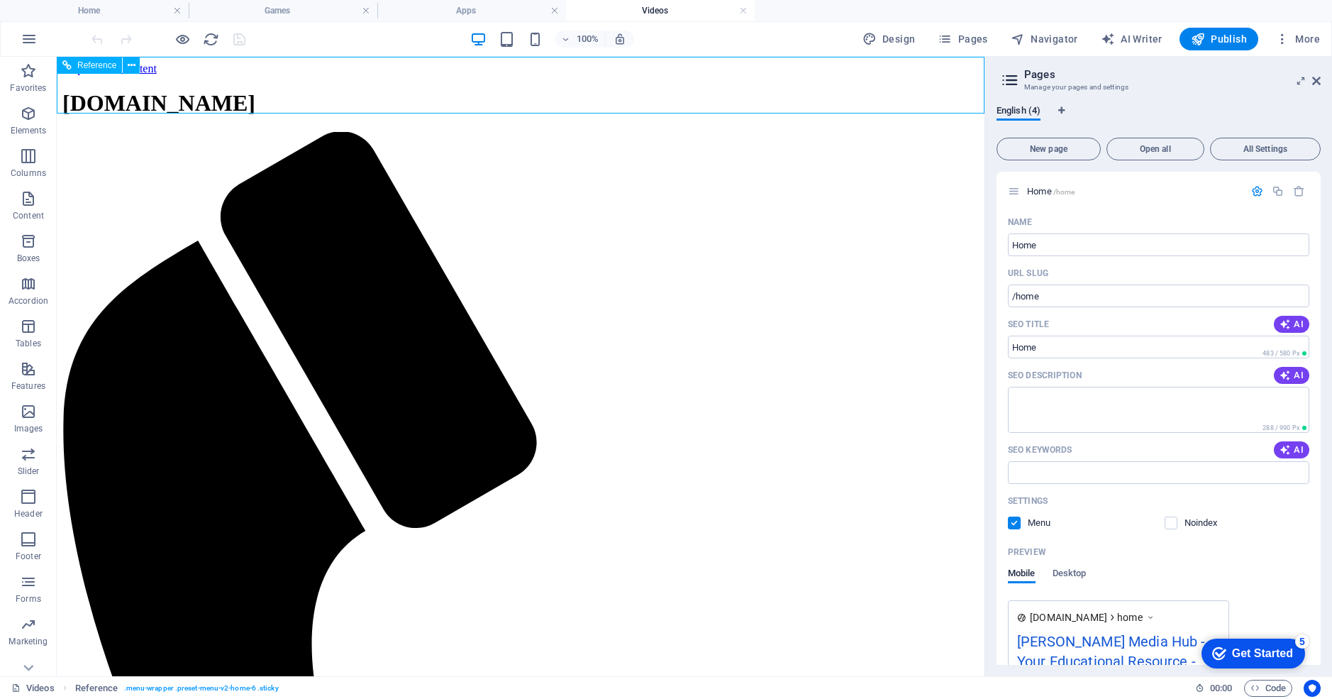
click at [83, 68] on span "Reference" at bounding box center [96, 65] width 39 height 9
click at [134, 67] on icon at bounding box center [132, 65] width 8 height 15
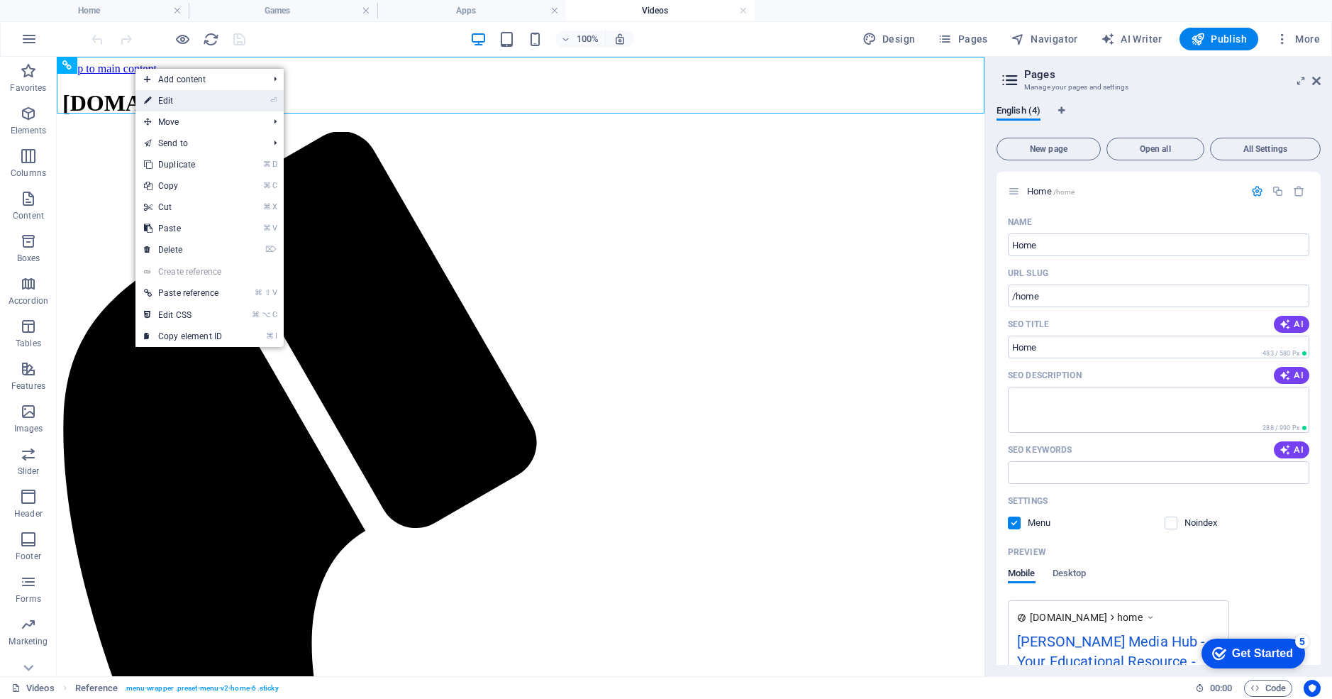
click at [174, 98] on link "⏎ Edit" at bounding box center [183, 100] width 95 height 21
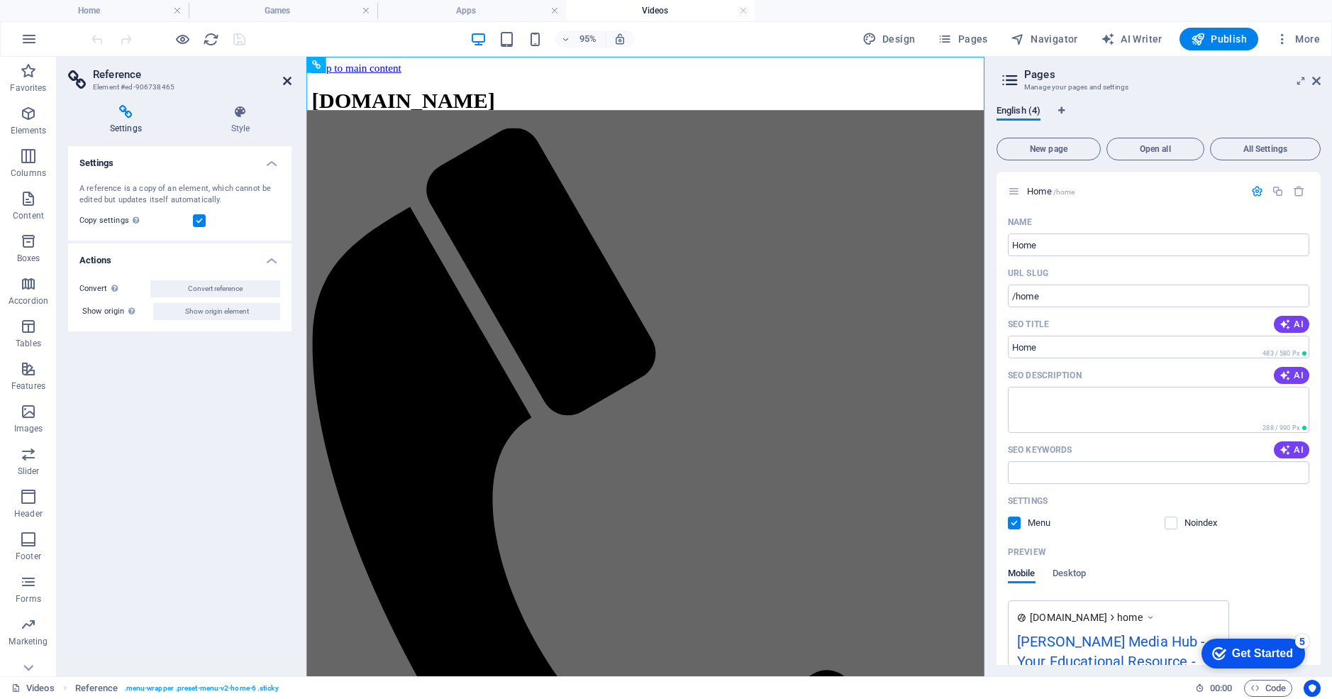
click at [285, 79] on icon at bounding box center [287, 80] width 9 height 11
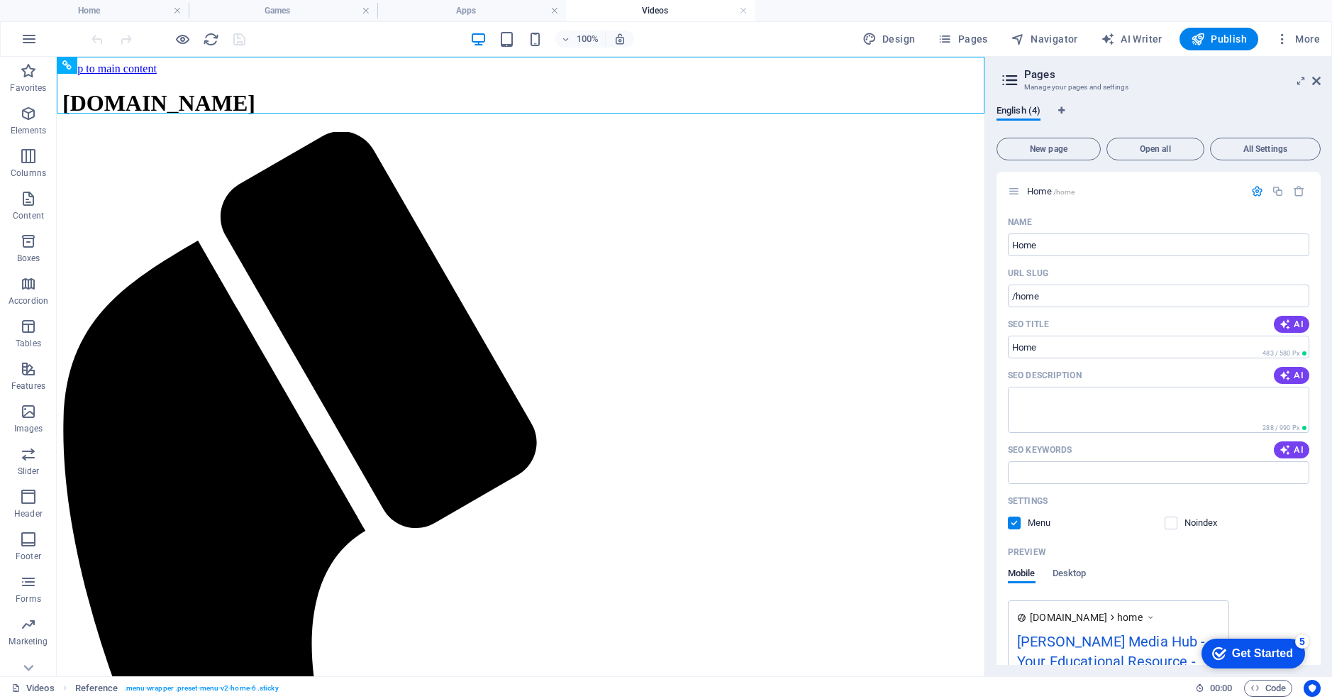
click at [289, 90] on div "[DOMAIN_NAME]" at bounding box center [520, 103] width 917 height 26
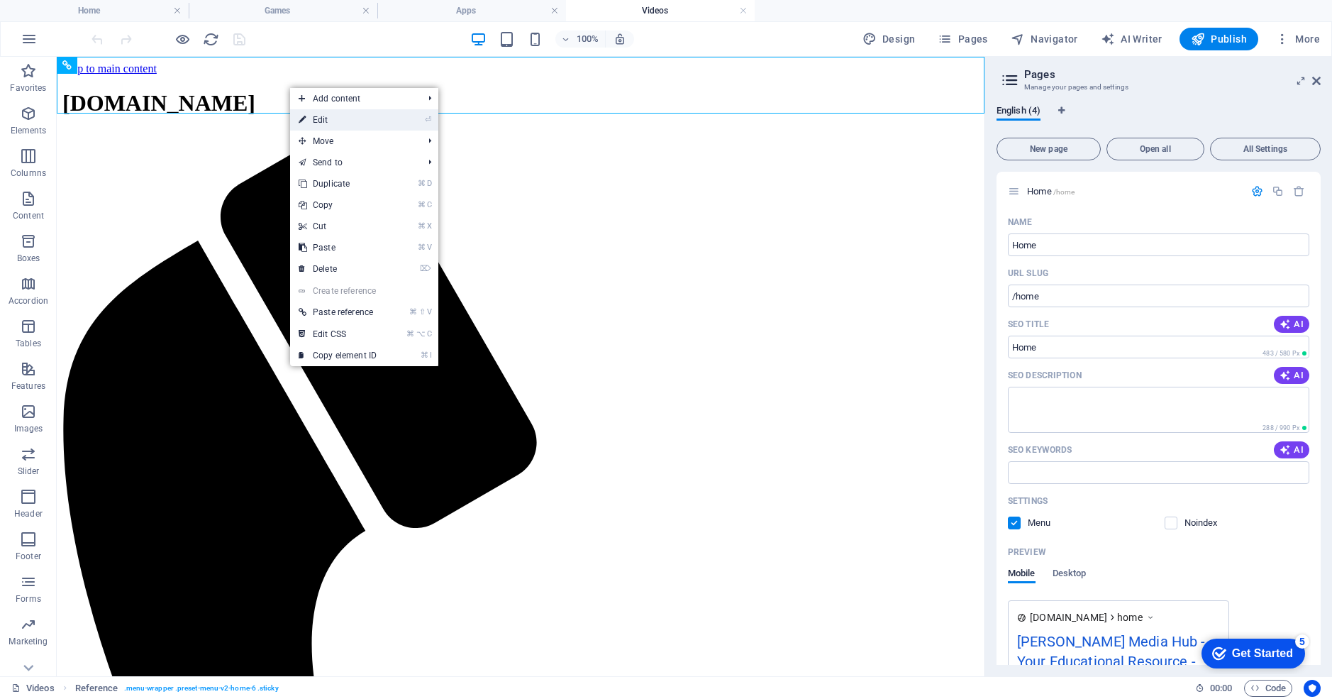
click at [319, 118] on link "⏎ Edit" at bounding box center [337, 119] width 95 height 21
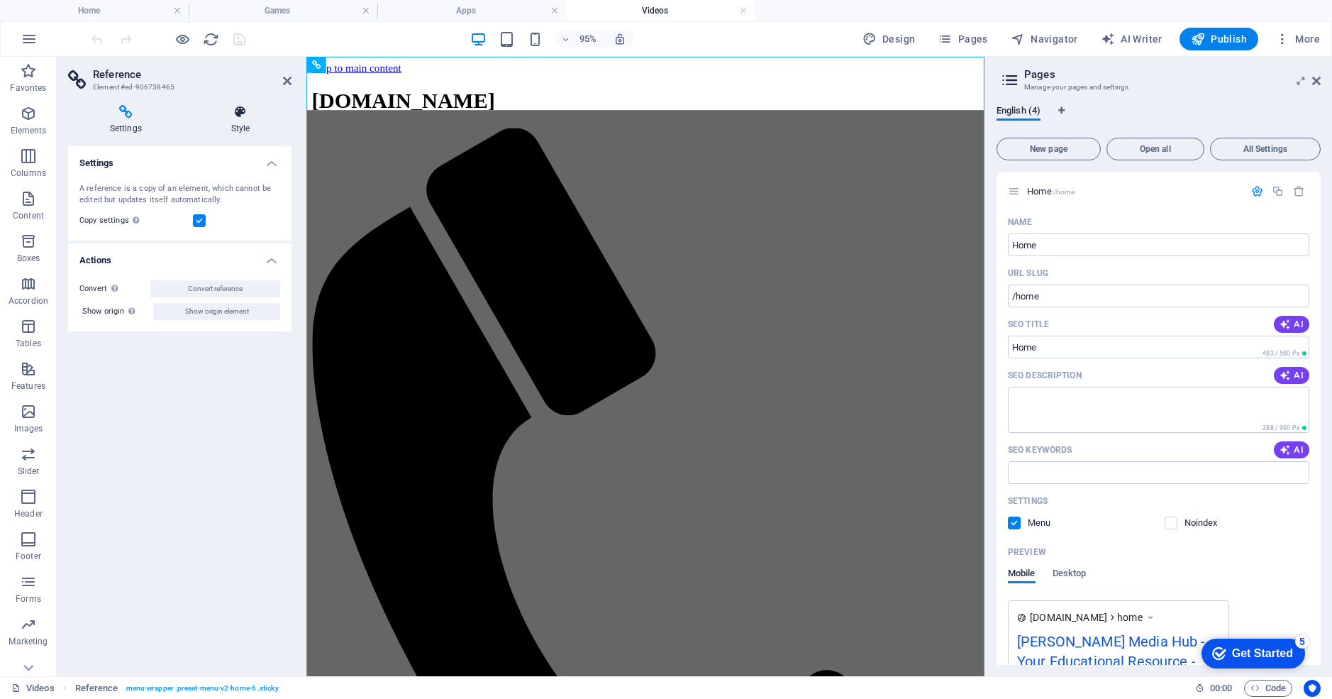
click at [275, 107] on icon at bounding box center [240, 112] width 102 height 14
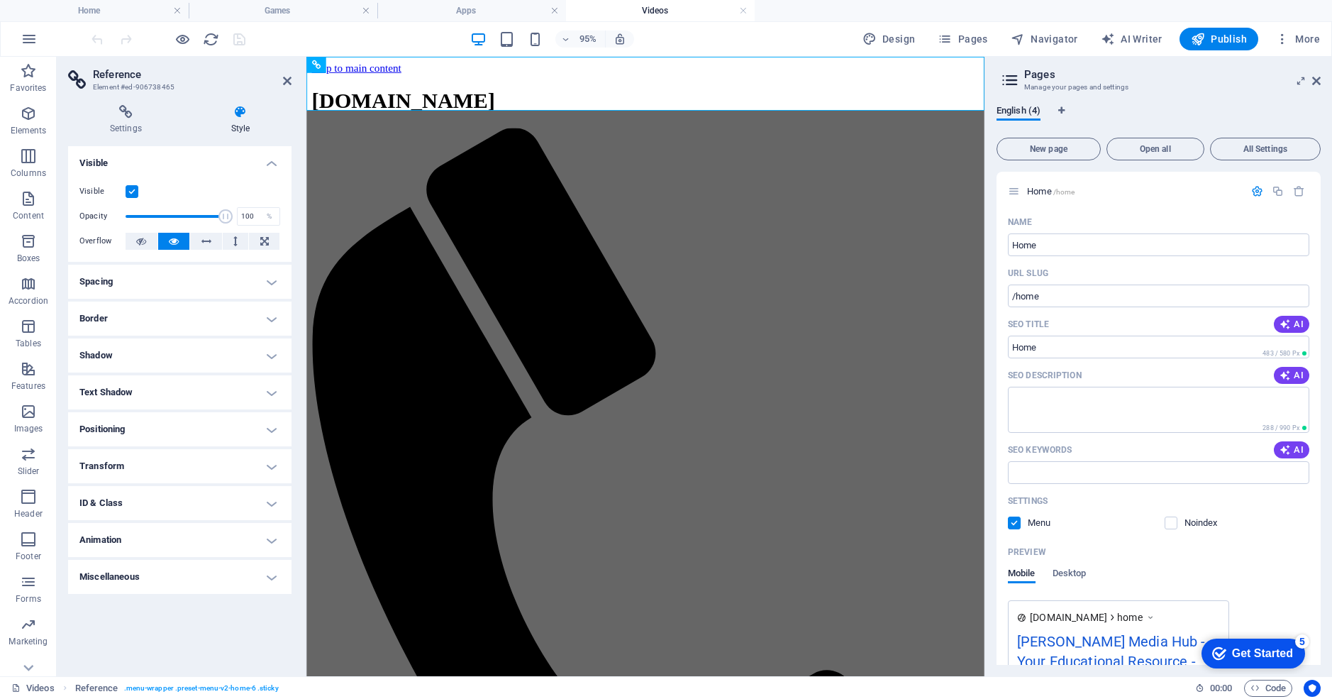
click at [219, 82] on h3 "Element #ed-906738465" at bounding box center [178, 87] width 170 height 13
click at [287, 81] on icon at bounding box center [287, 80] width 9 height 11
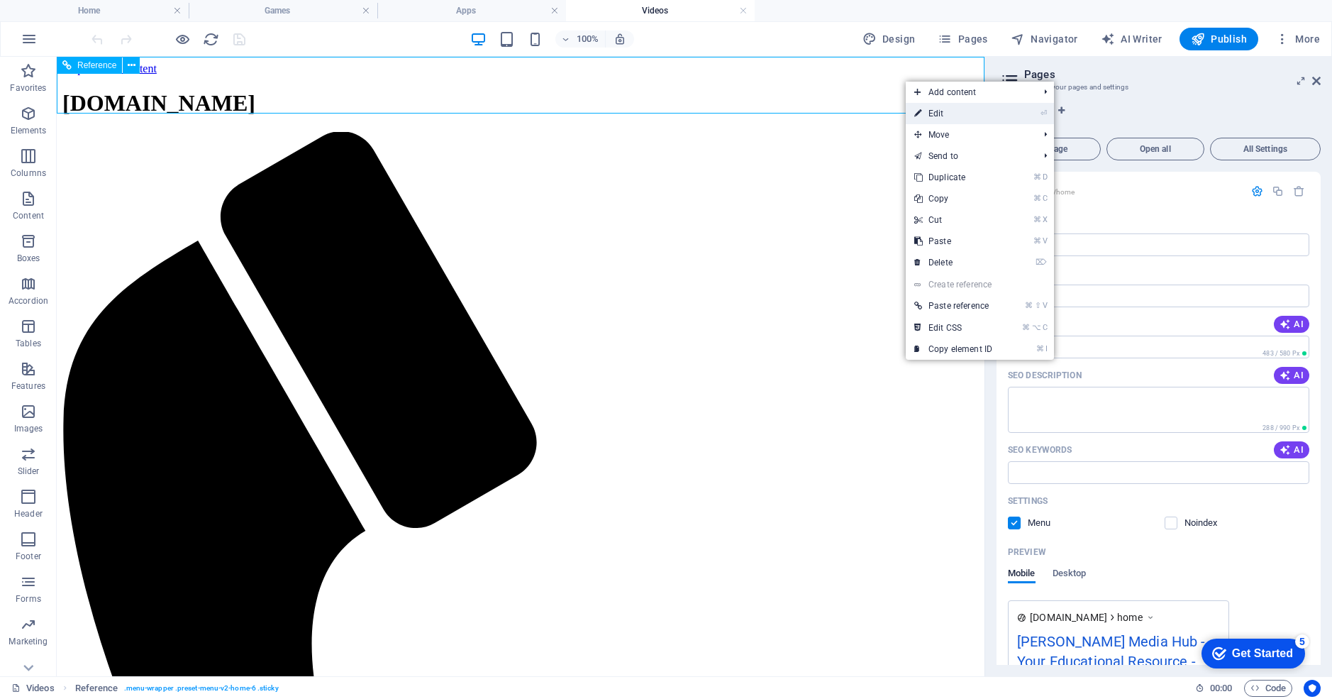
click at [922, 114] on icon at bounding box center [918, 113] width 7 height 21
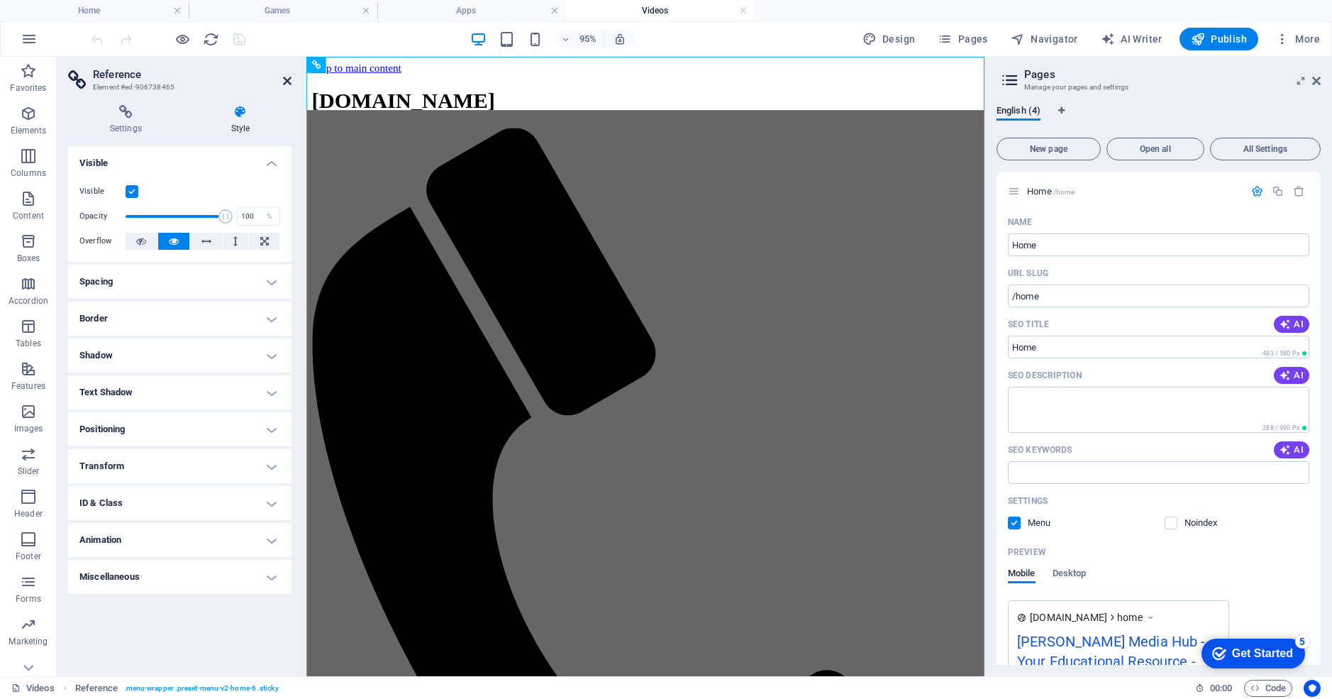
click at [289, 78] on icon at bounding box center [287, 80] width 9 height 11
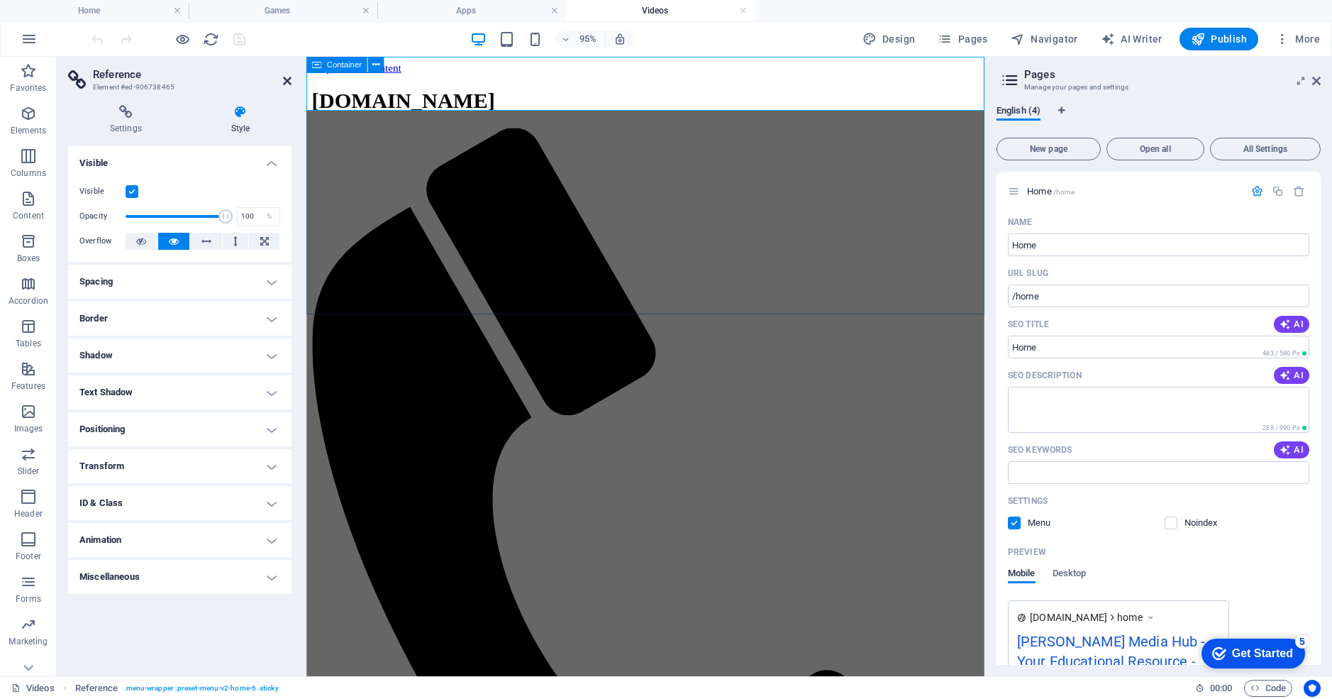
click at [288, 75] on link at bounding box center [287, 81] width 9 height 12
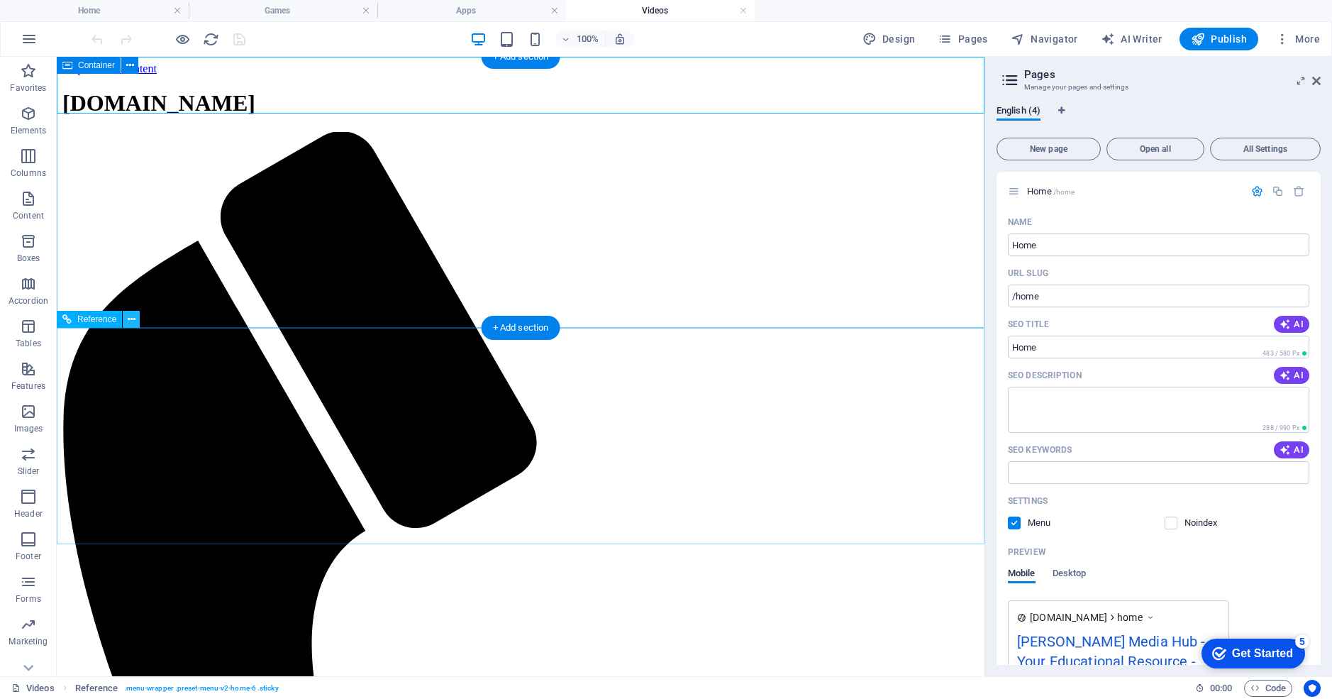
click at [130, 319] on icon at bounding box center [132, 319] width 8 height 15
drag, startPoint x: 388, startPoint y: 396, endPoint x: 143, endPoint y: 414, distance: 246.1
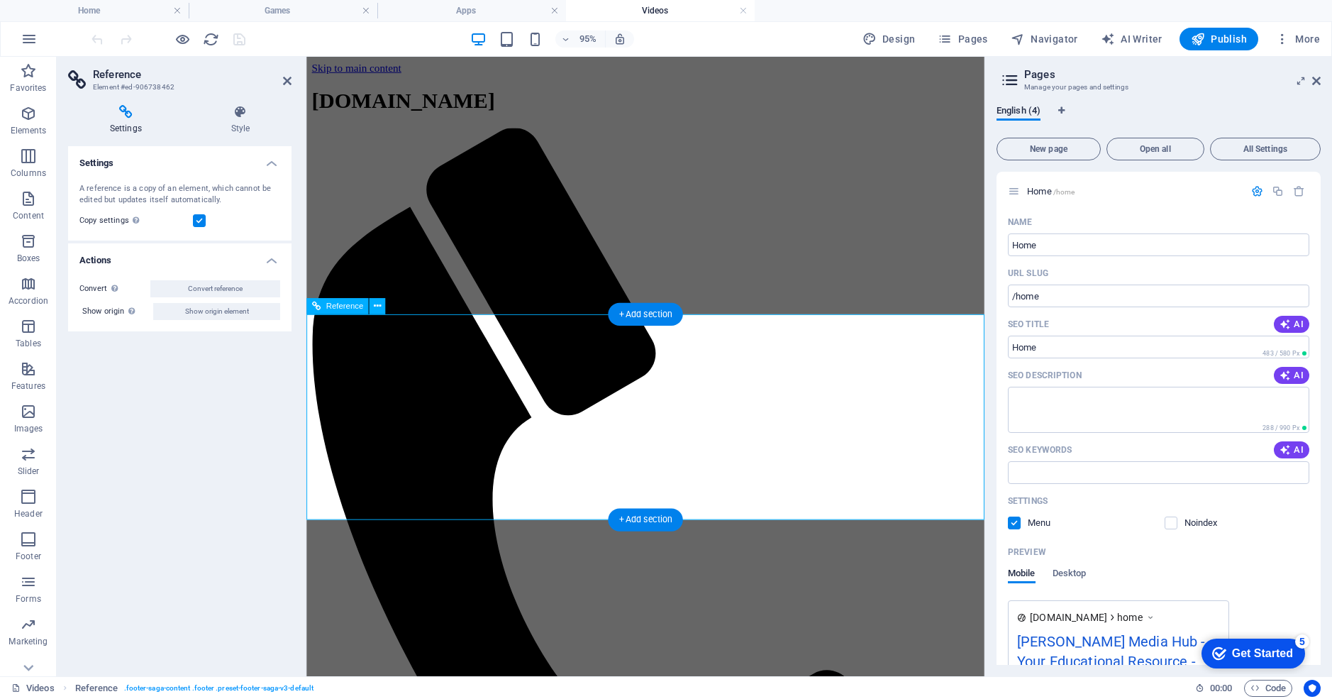
click at [287, 76] on icon at bounding box center [287, 80] width 9 height 11
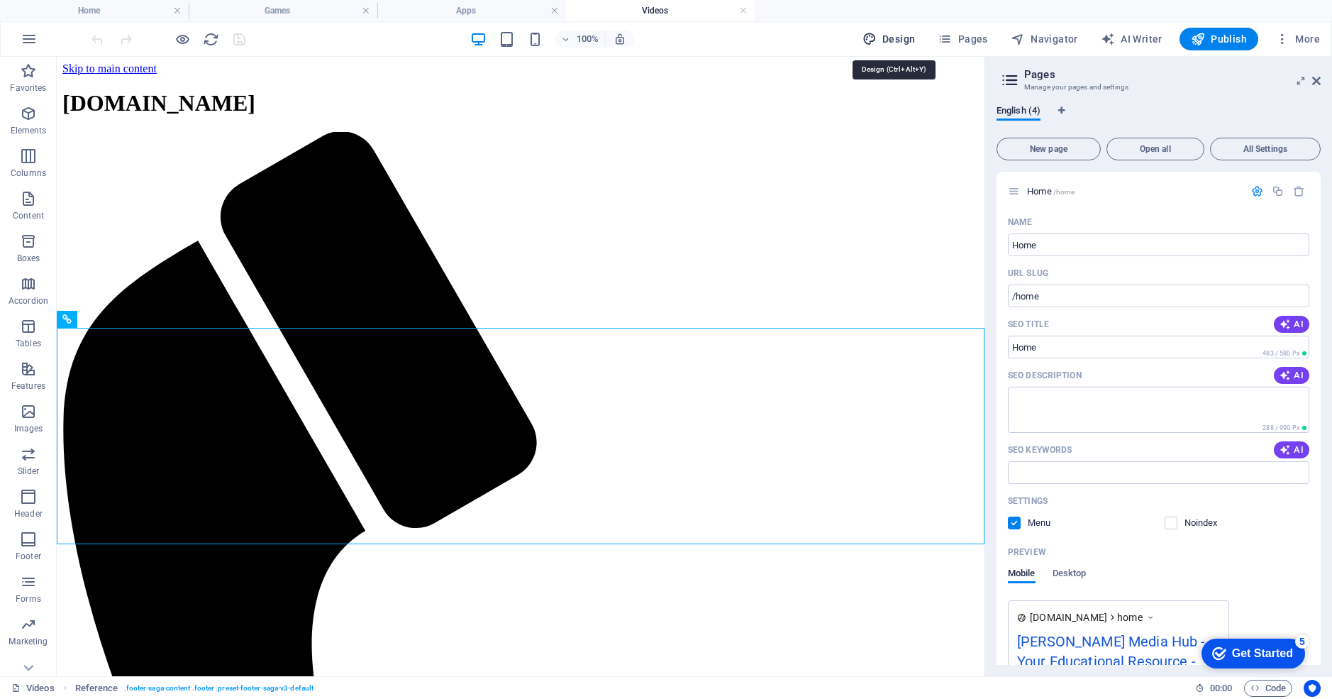
click at [897, 38] on span "Design" at bounding box center [889, 39] width 53 height 14
select select "px"
select select "200"
select select "px"
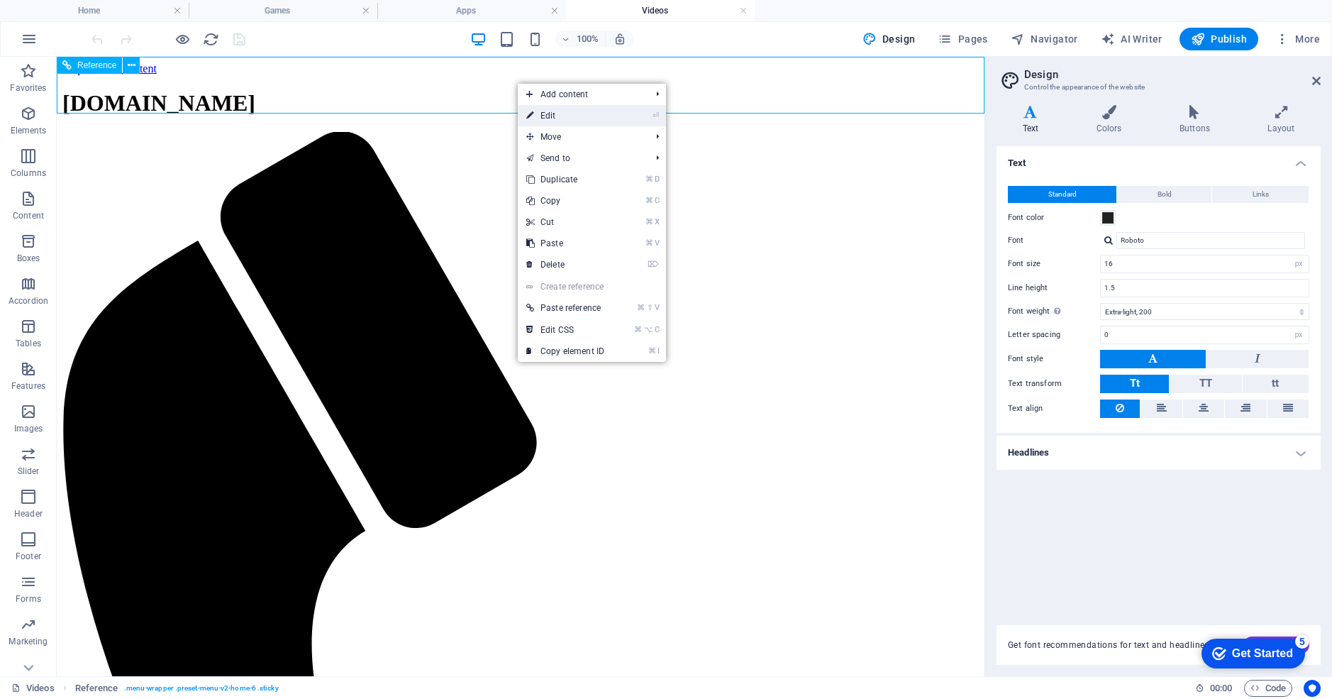
click at [548, 112] on link "⏎ Edit" at bounding box center [565, 115] width 95 height 21
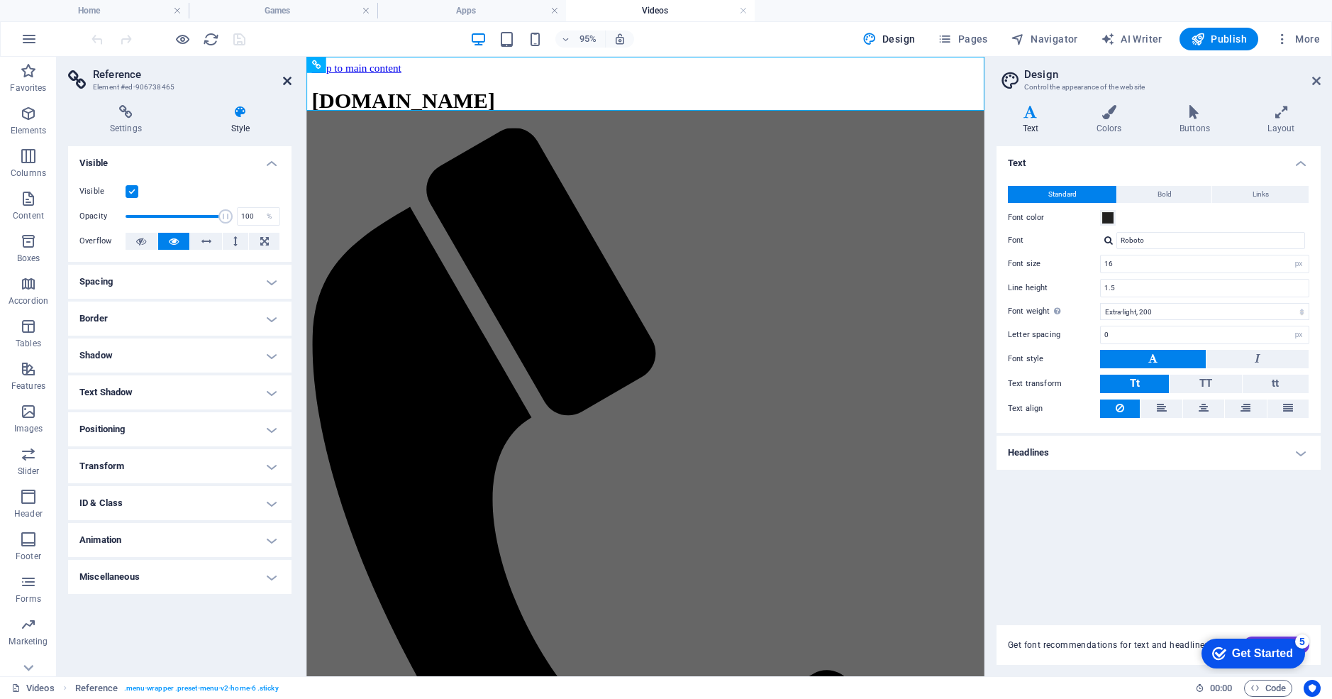
click at [289, 80] on icon at bounding box center [287, 80] width 9 height 11
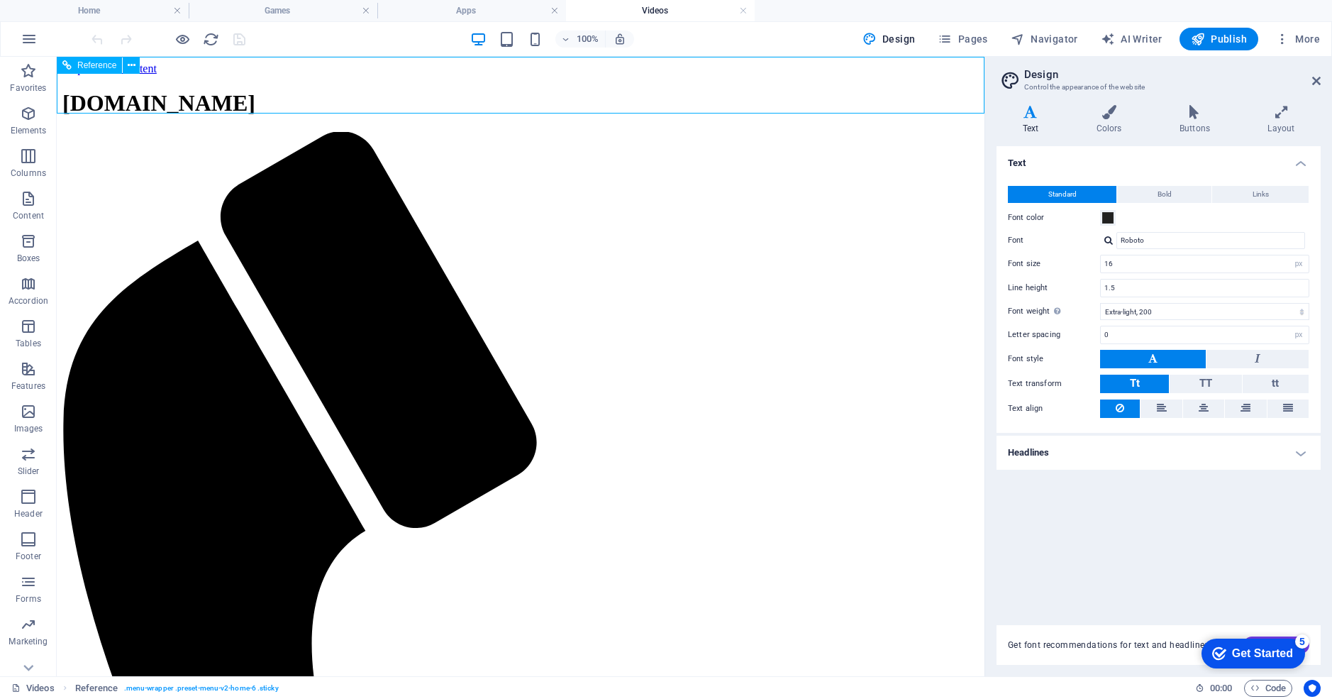
click at [288, 90] on div "[DOMAIN_NAME]" at bounding box center [520, 103] width 917 height 26
click at [903, 38] on span "Design" at bounding box center [889, 39] width 53 height 14
click at [1315, 77] on icon at bounding box center [1317, 80] width 9 height 11
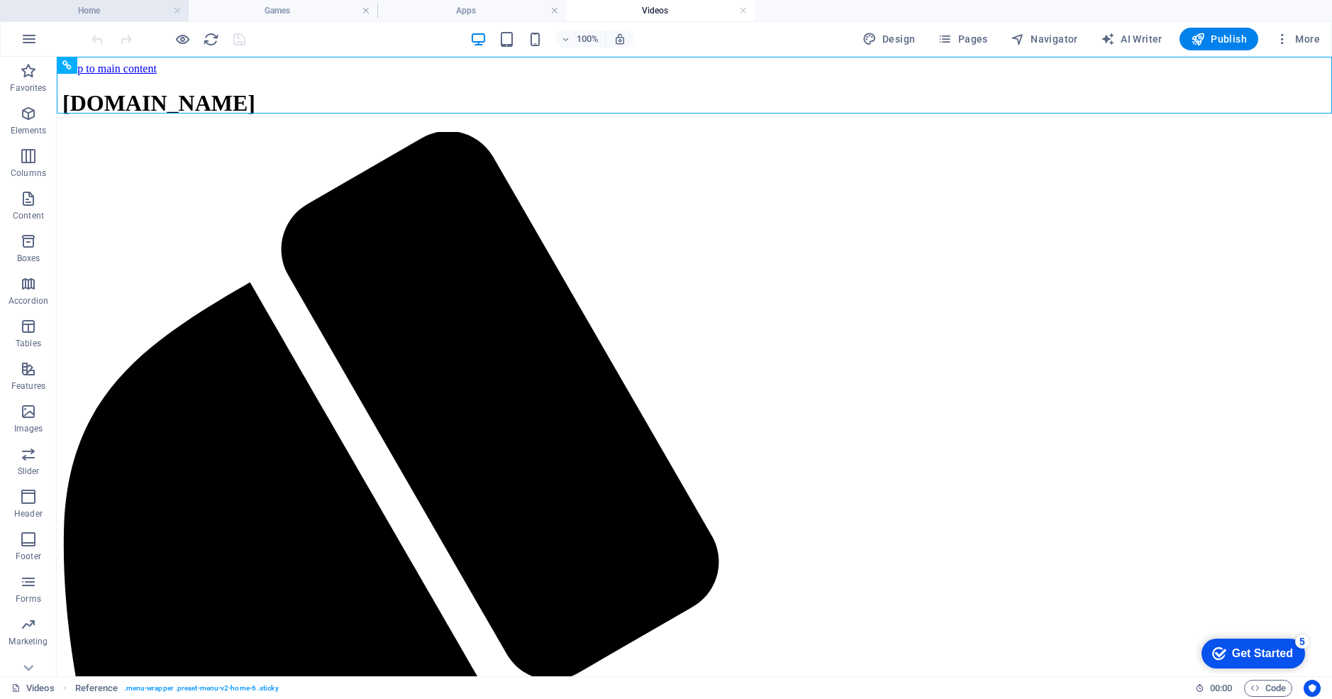
click at [130, 13] on h4 "Home" at bounding box center [94, 11] width 189 height 16
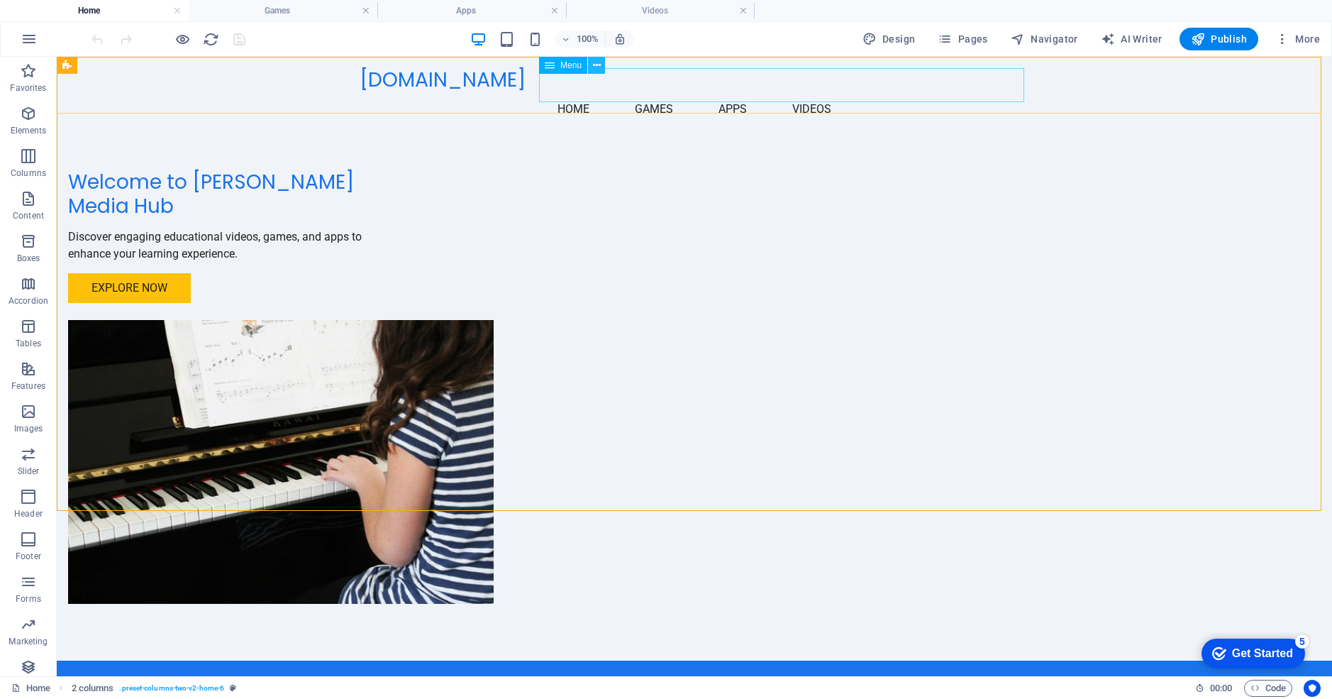
click at [597, 64] on icon at bounding box center [597, 65] width 8 height 15
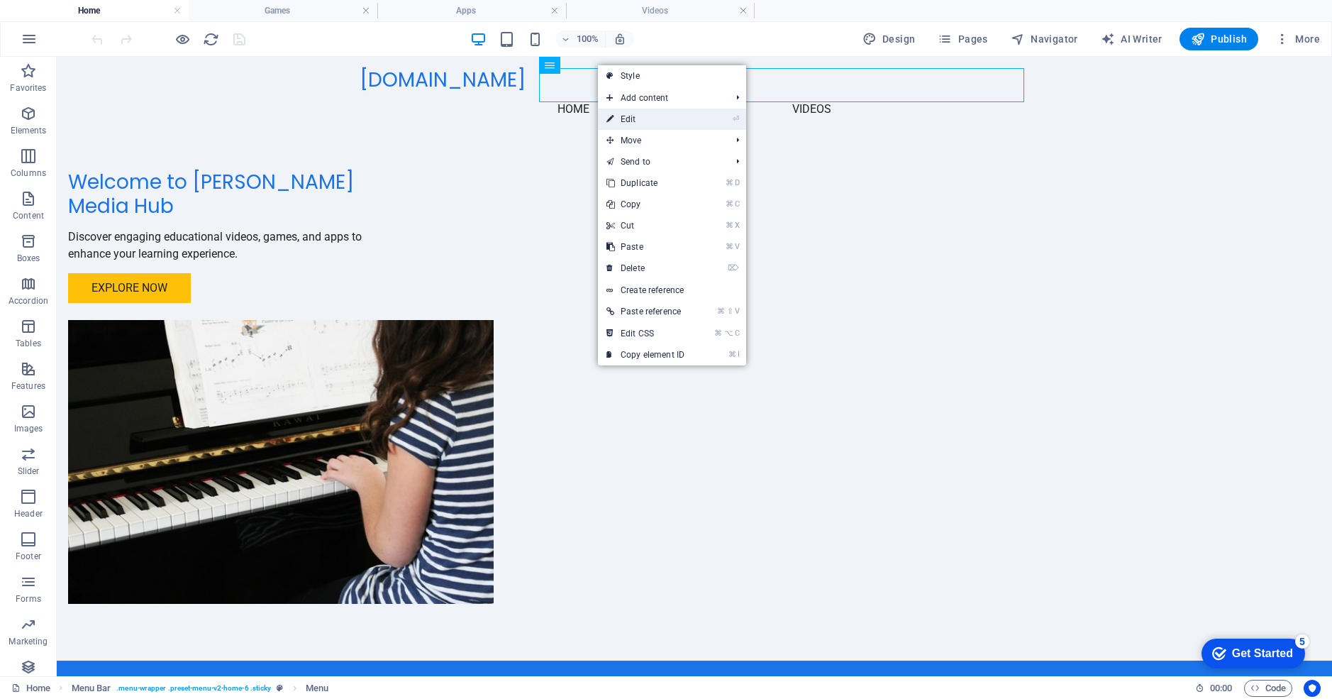
click at [644, 121] on link "⏎ Edit" at bounding box center [645, 119] width 95 height 21
select select
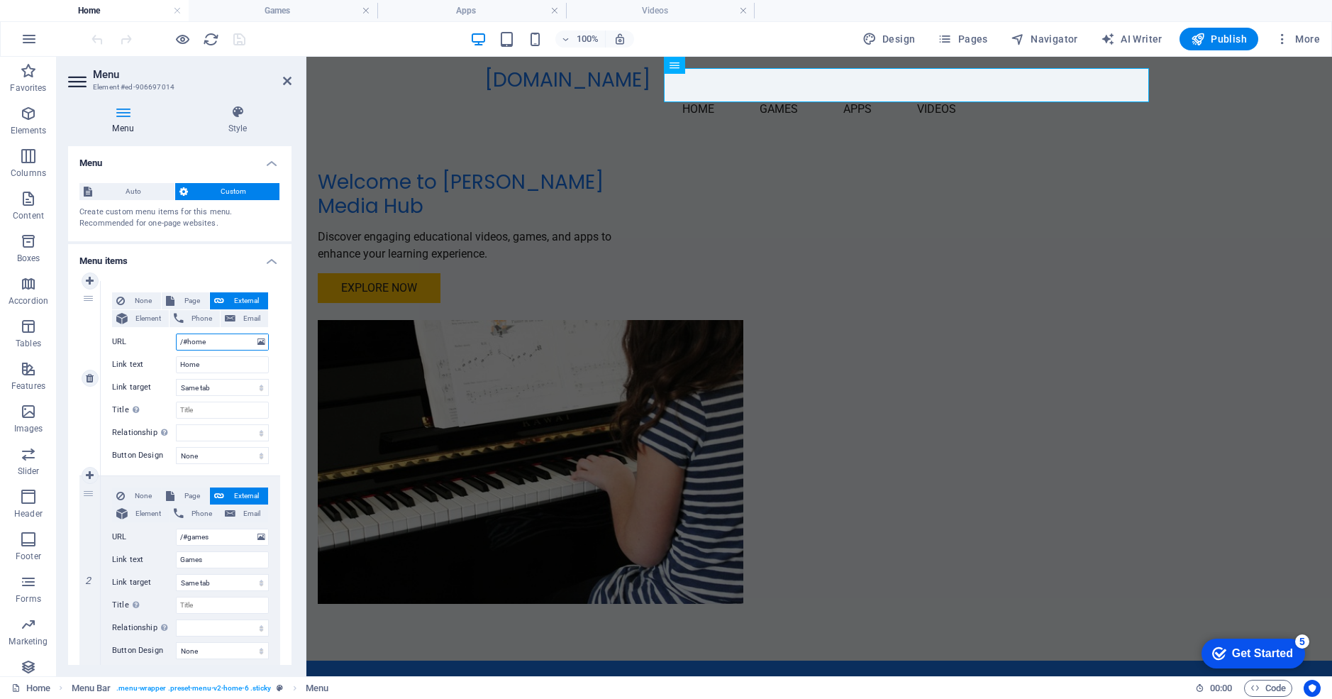
click at [189, 339] on input "/#home" at bounding box center [222, 341] width 93 height 17
type input "/home"
select select
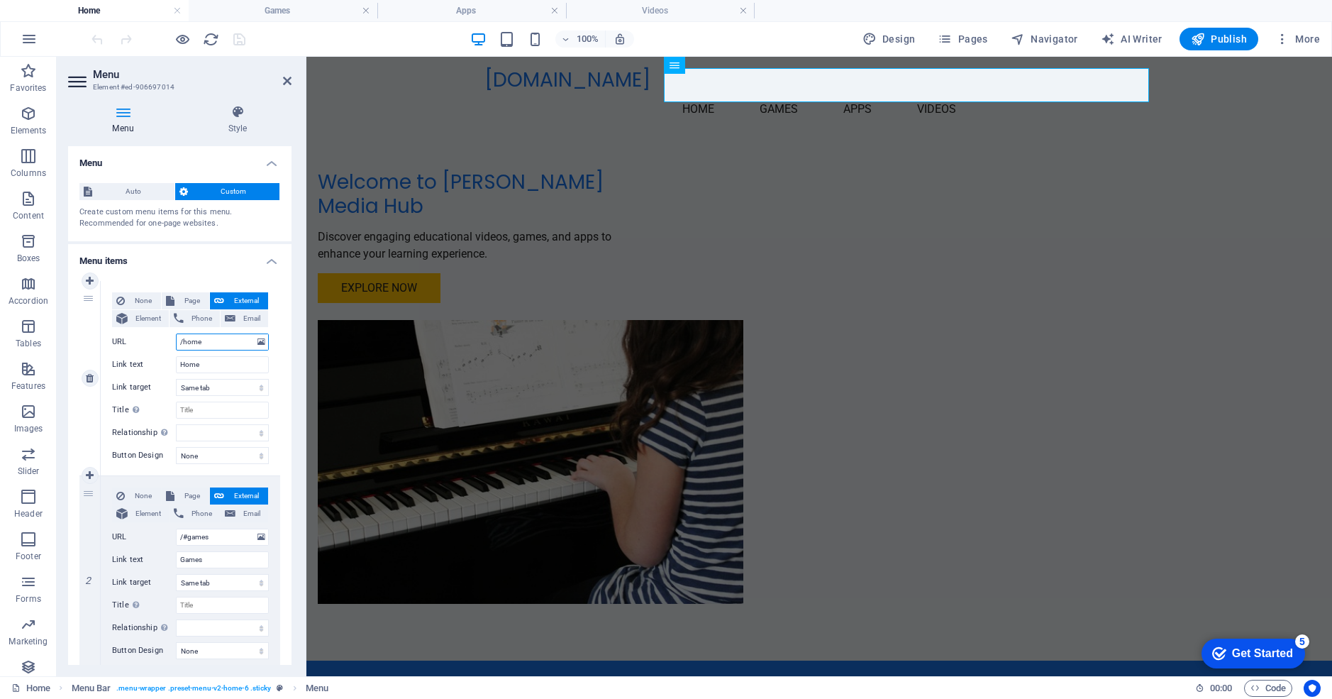
select select
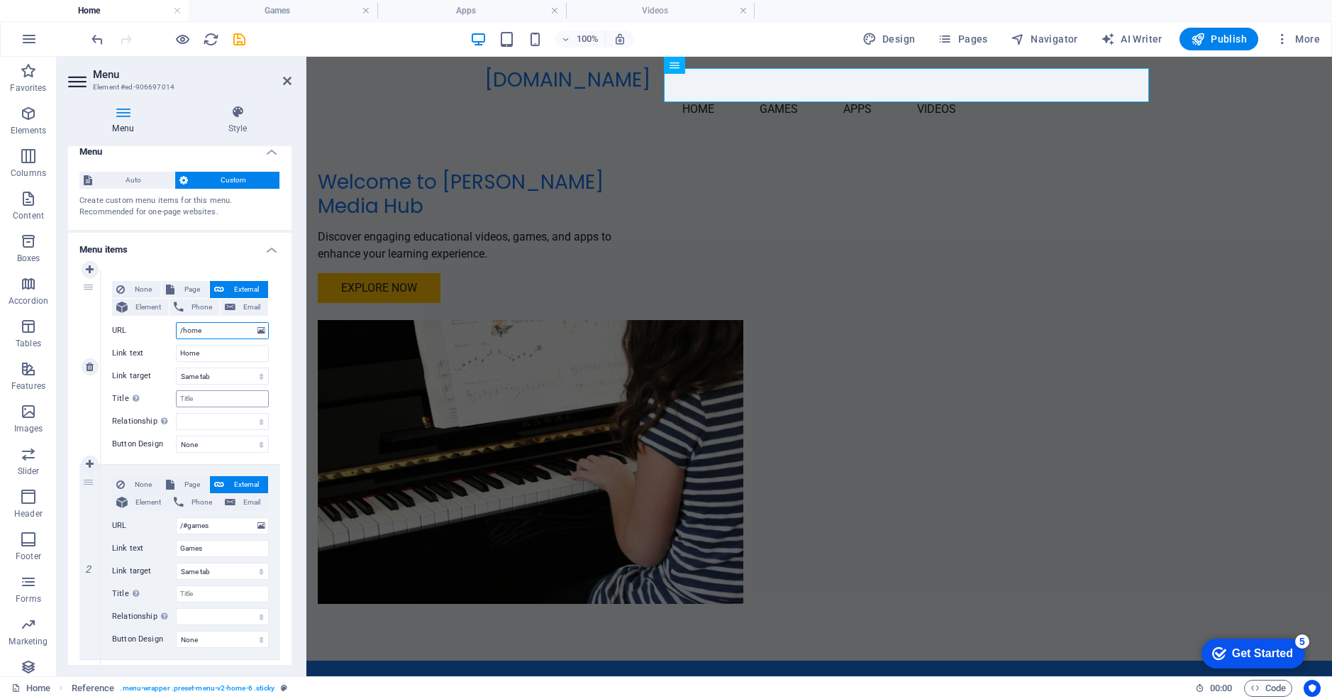
scroll to position [50, 0]
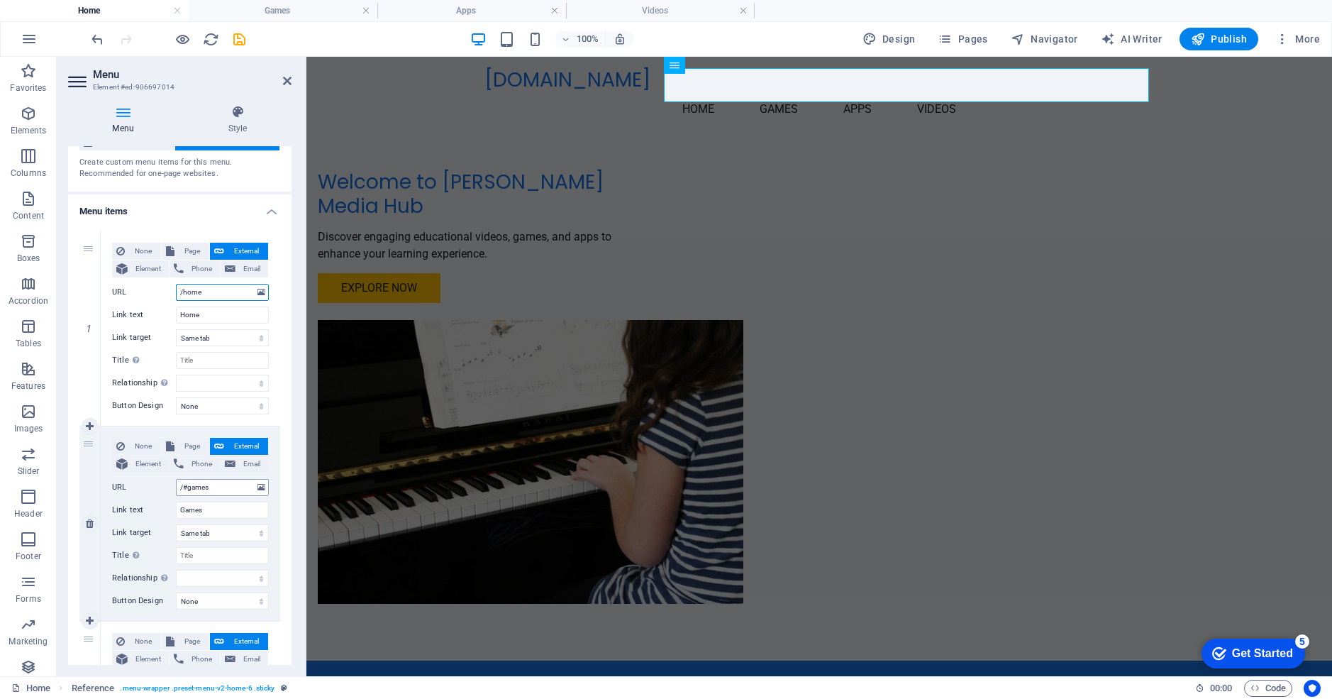
type input "/home"
click at [189, 484] on input "/#games" at bounding box center [222, 487] width 93 height 17
type input "/games"
select select
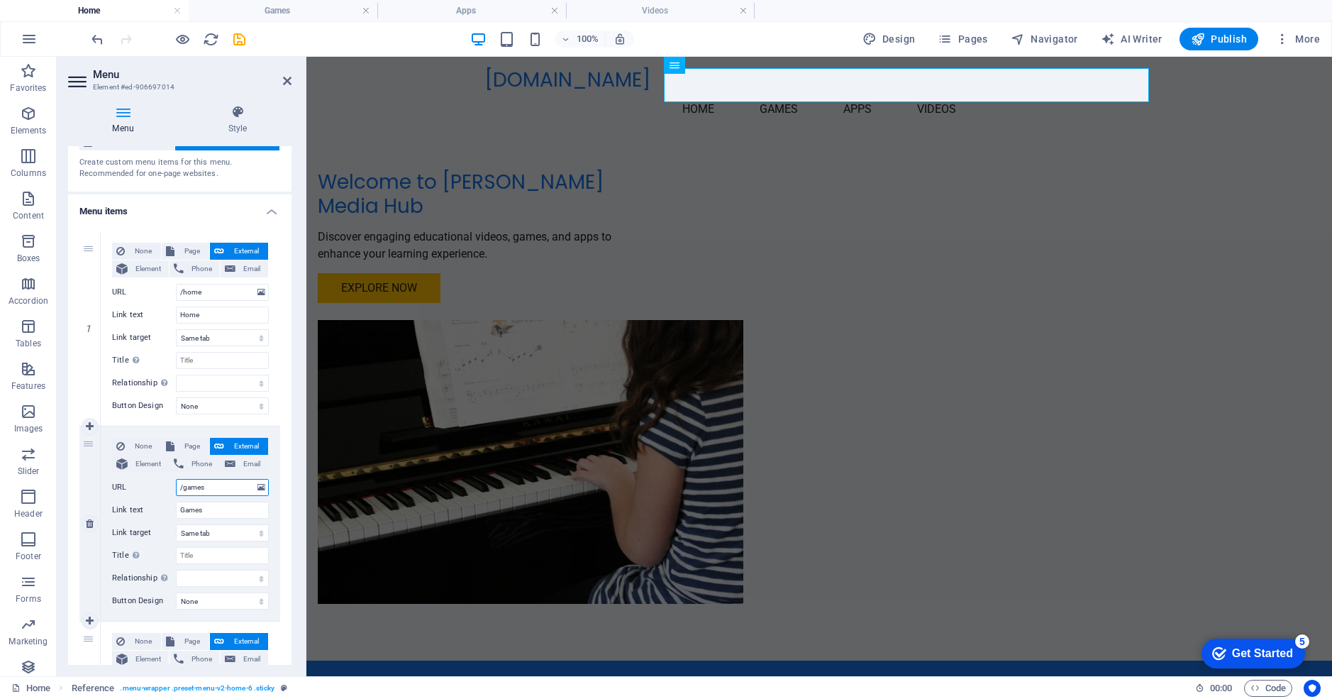
select select
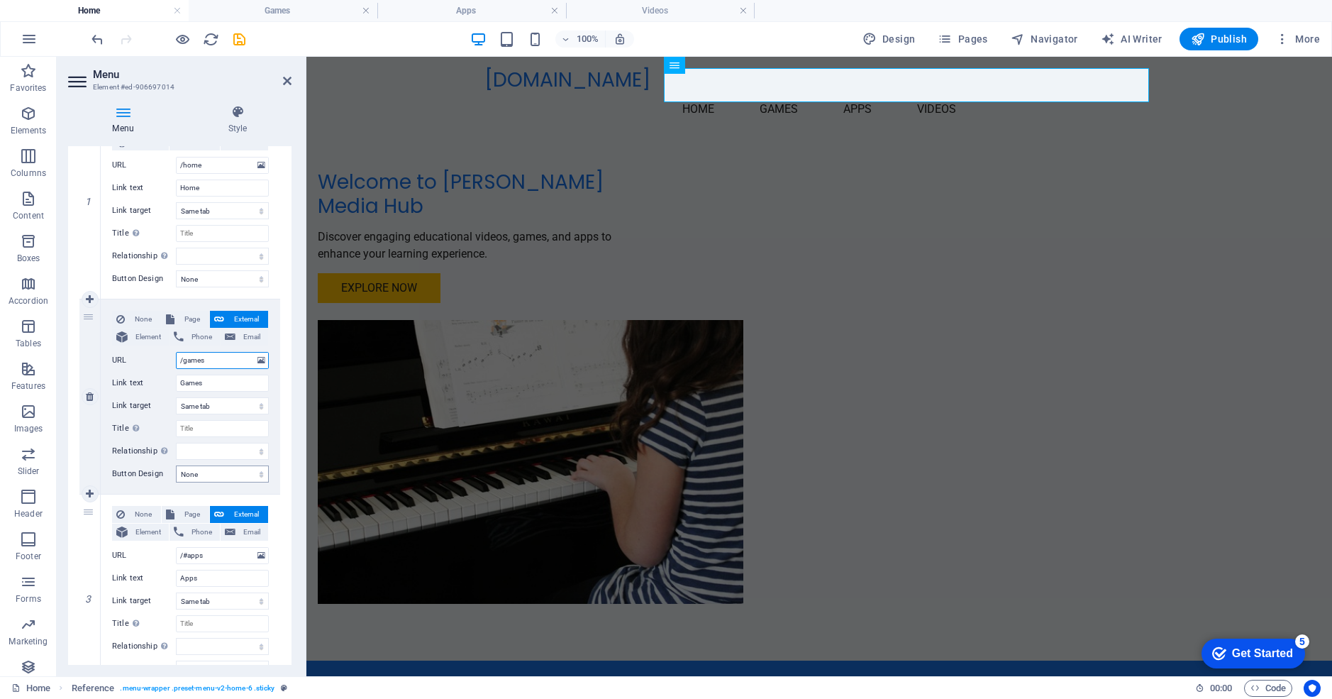
scroll to position [213, 0]
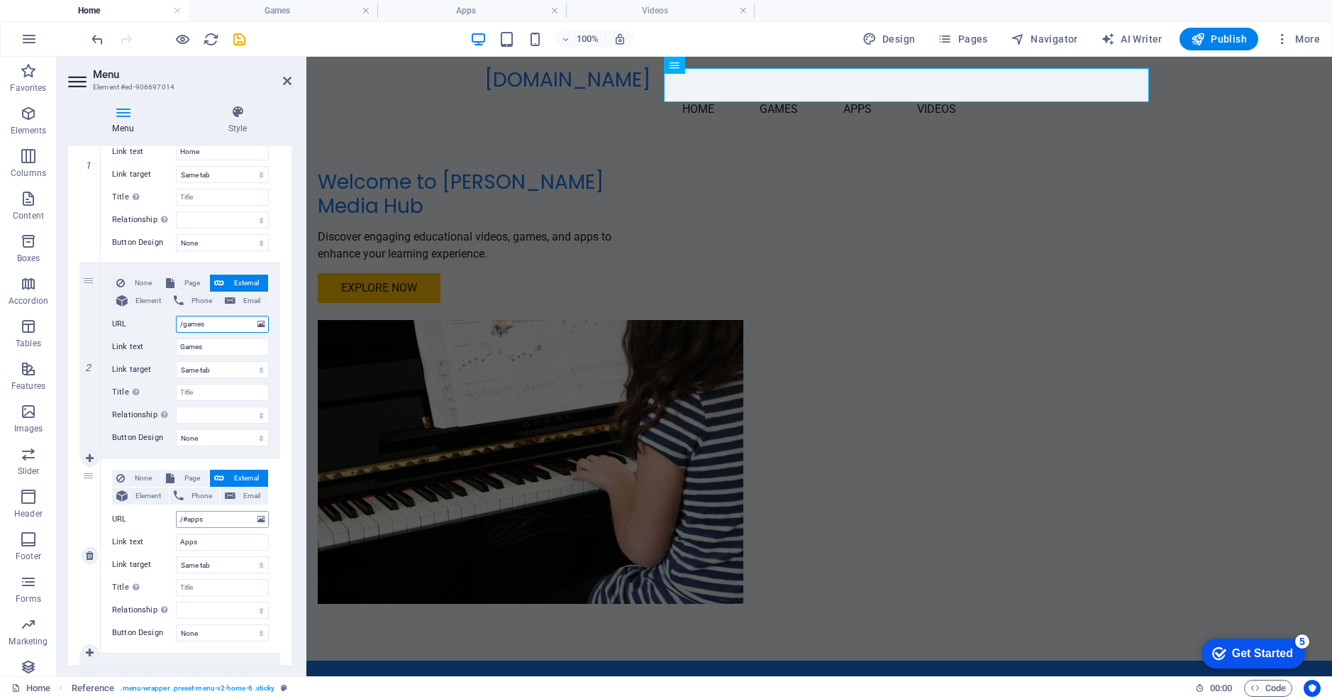
type input "/games"
click at [188, 518] on input "/#apps" at bounding box center [222, 519] width 93 height 17
type input "/apps"
select select
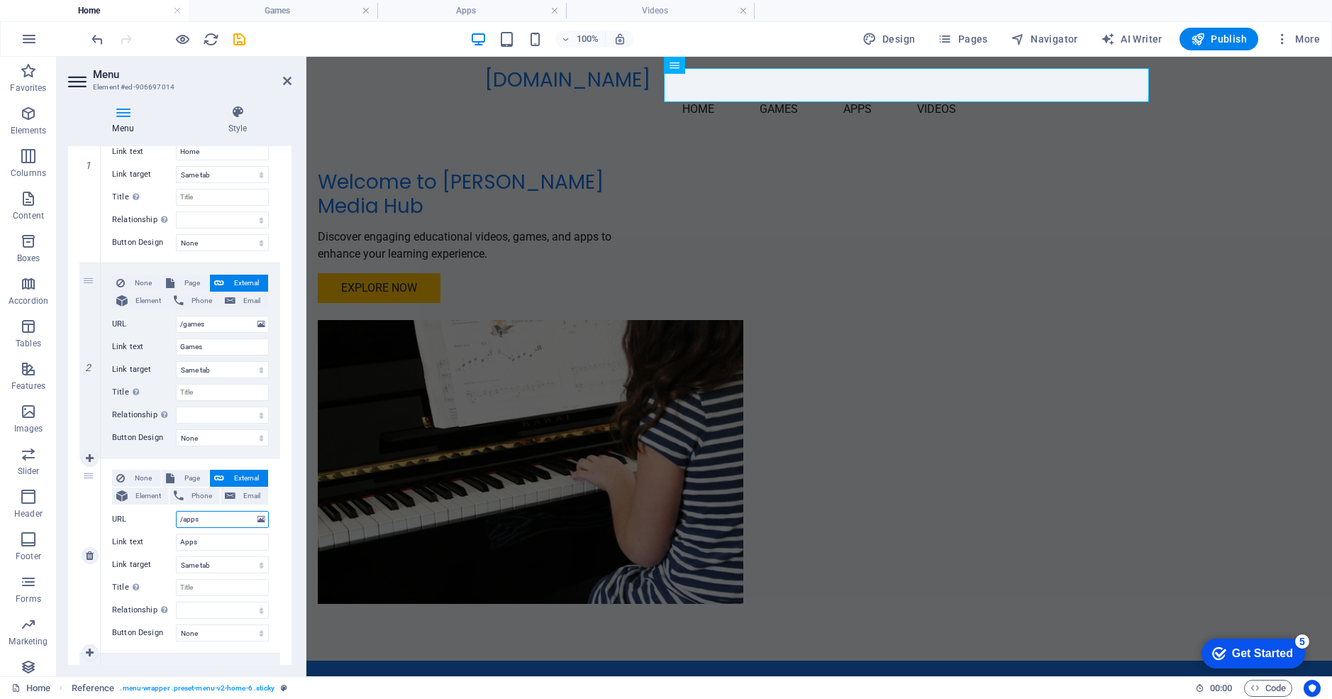
select select
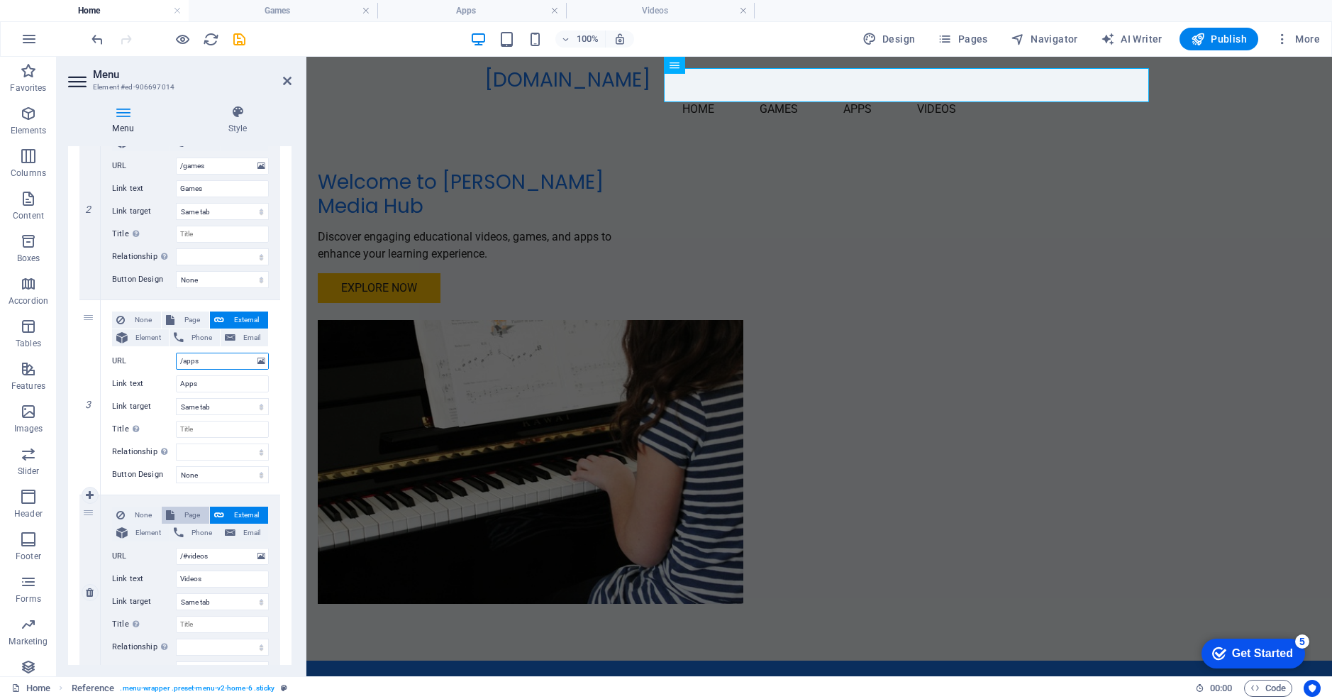
scroll to position [393, 0]
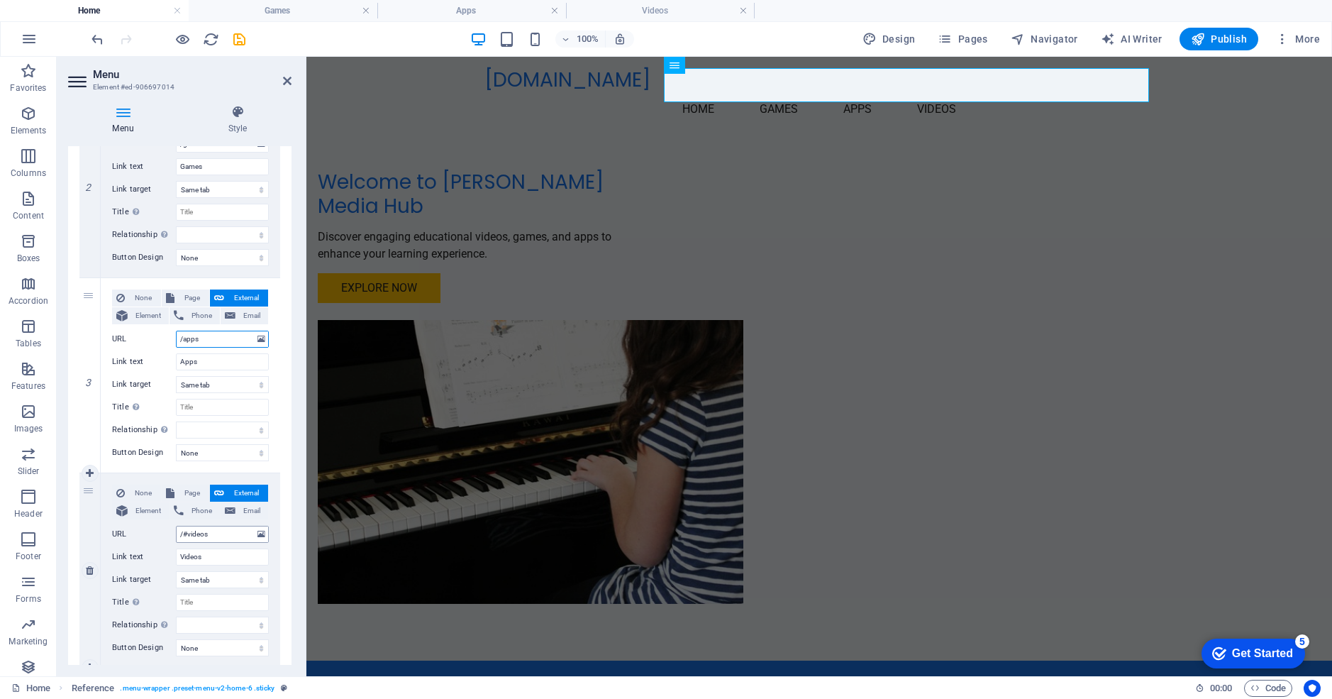
type input "/apps"
click at [188, 534] on input "/#videos" at bounding box center [222, 534] width 93 height 17
type input "/videos"
select select
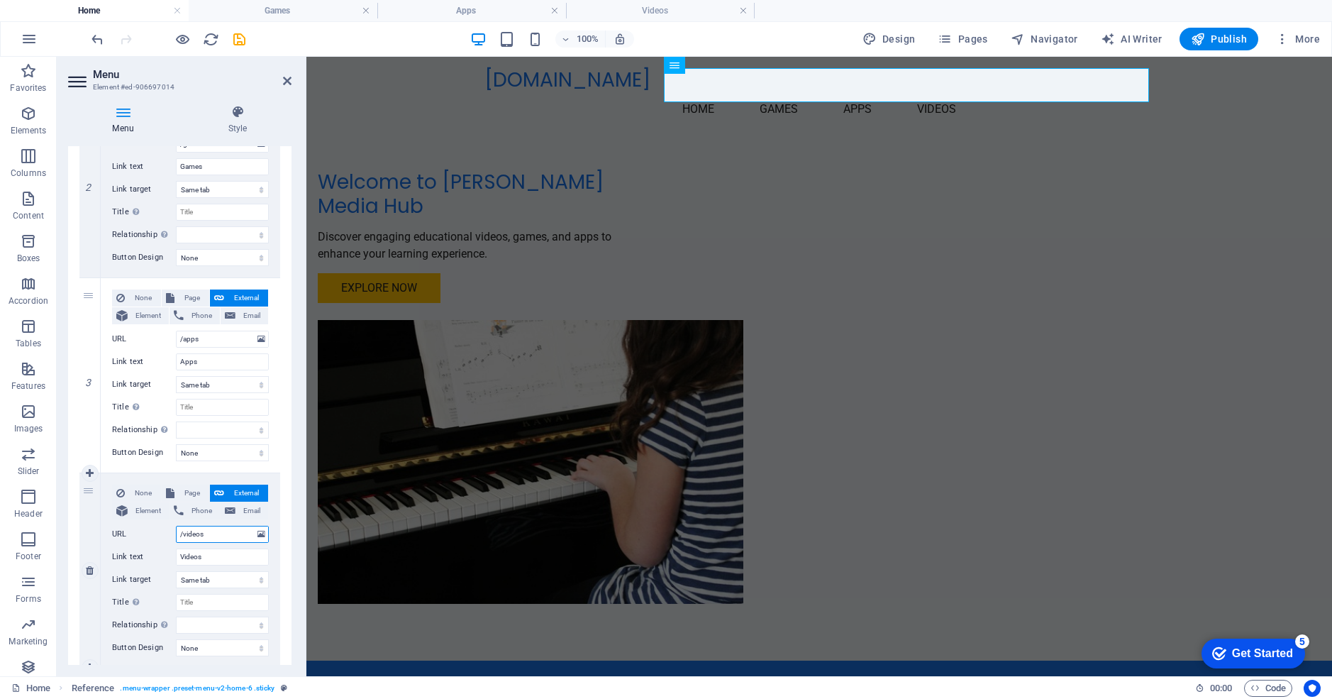
select select
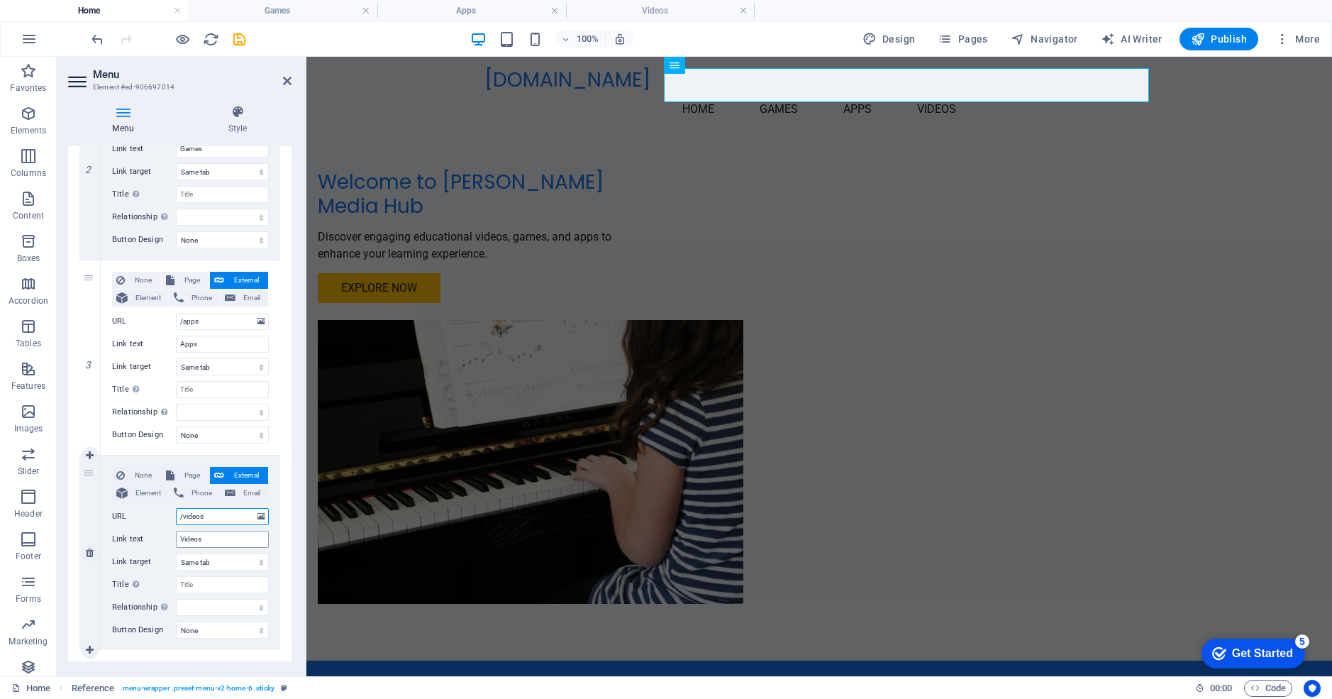
scroll to position [436, 0]
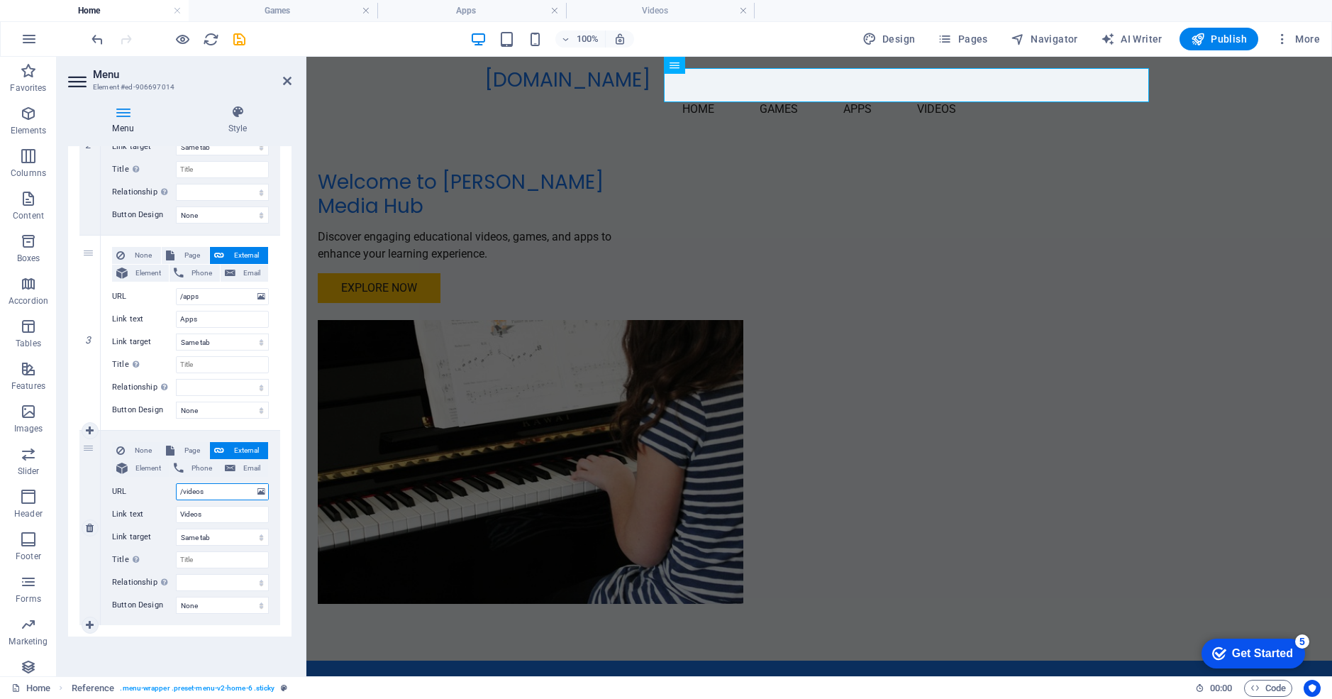
type input "/videos"
click at [89, 447] on div "4" at bounding box center [89, 528] width 21 height 194
click at [188, 449] on span "Page" at bounding box center [192, 450] width 26 height 17
select select
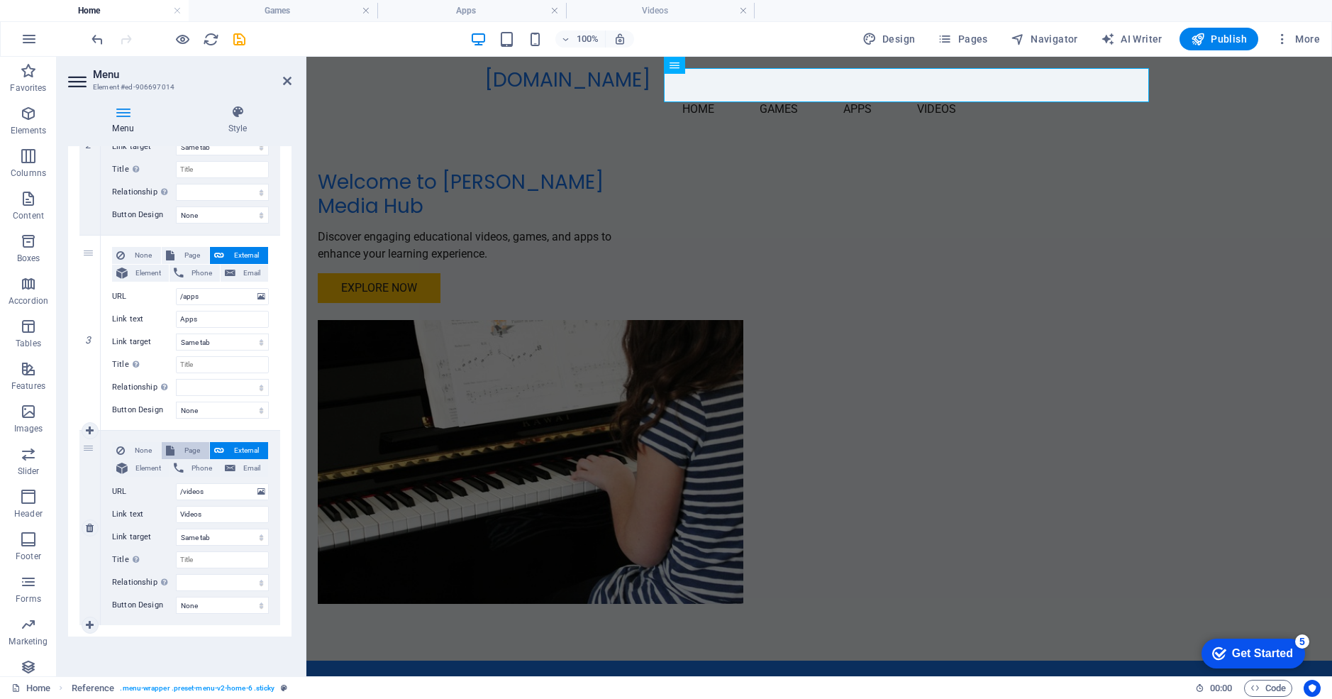
select select
select select "3"
select select
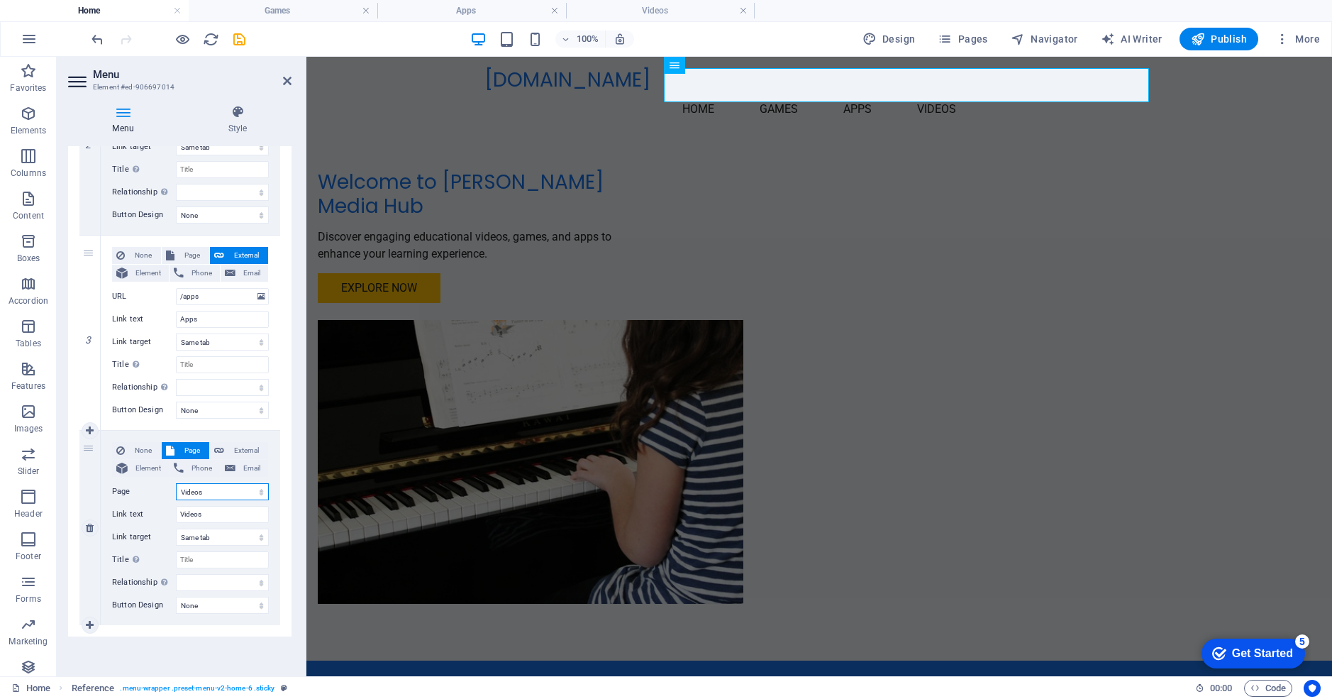
select select
click at [194, 255] on span "Page" at bounding box center [192, 255] width 26 height 17
select select
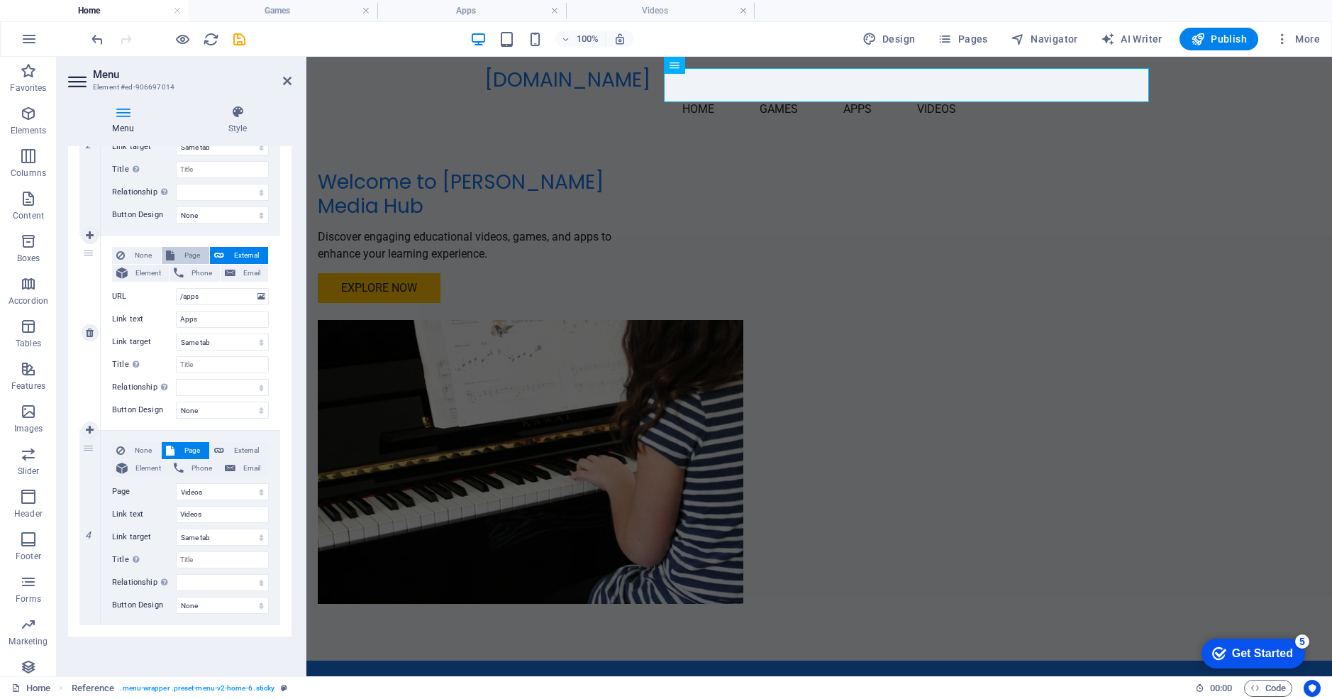
select select
select select "2"
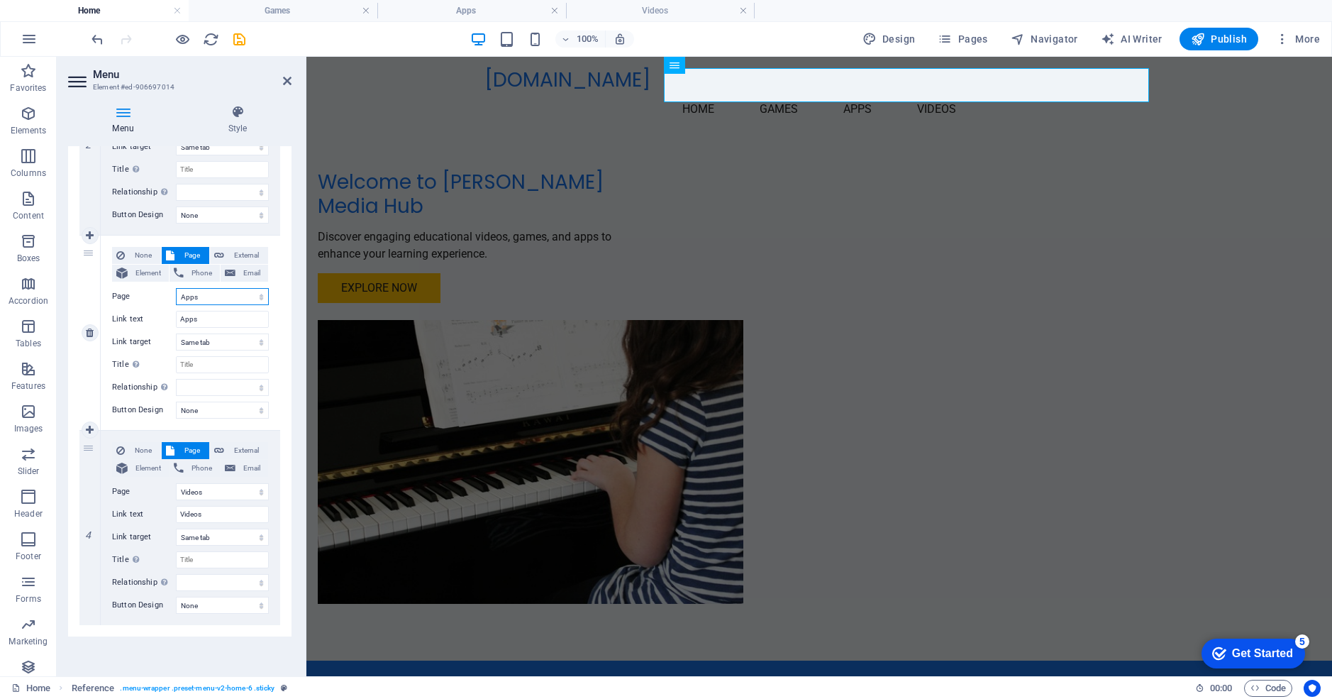
select select
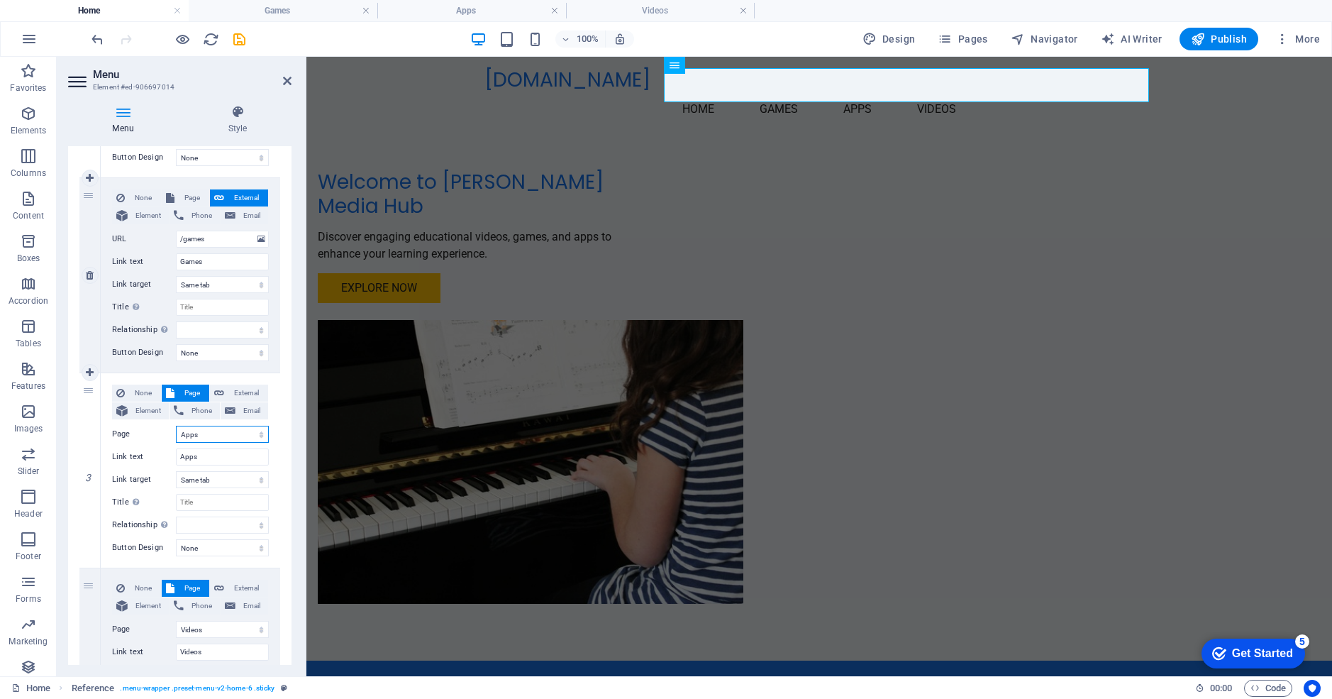
scroll to position [295, 0]
click at [190, 201] on span "Page" at bounding box center [192, 200] width 26 height 17
select select
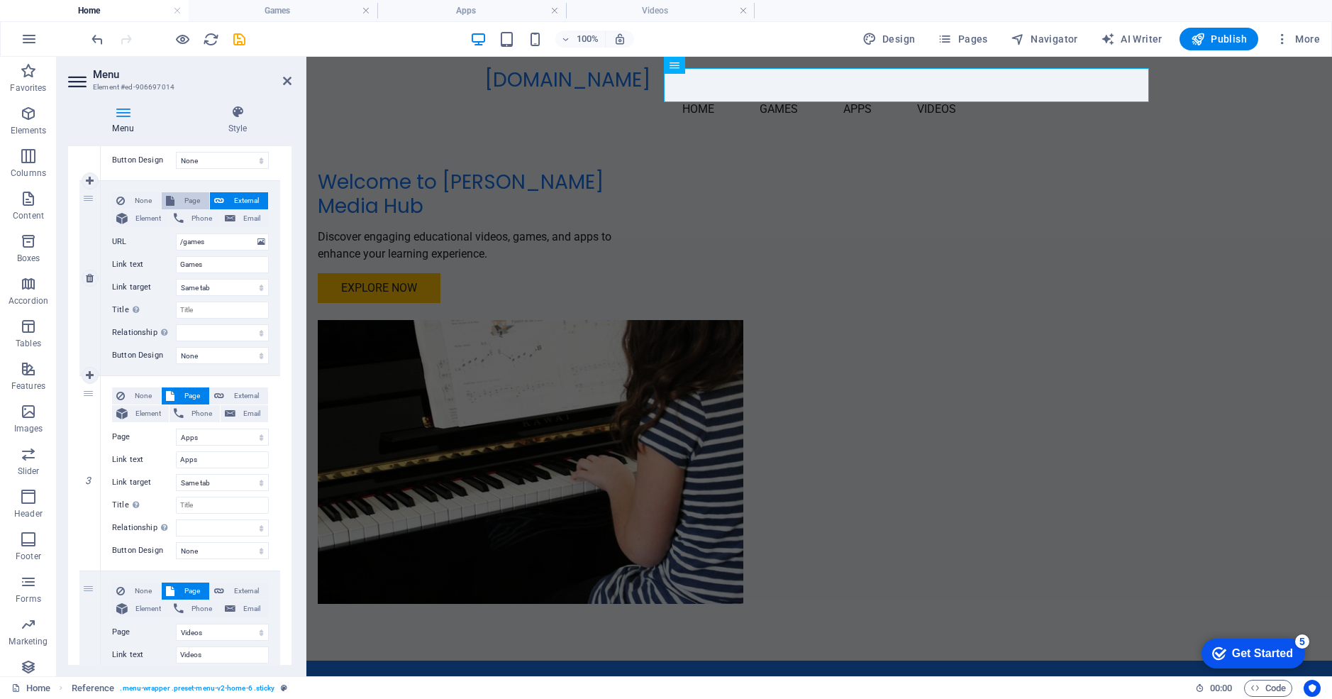
select select
select select "1"
select select
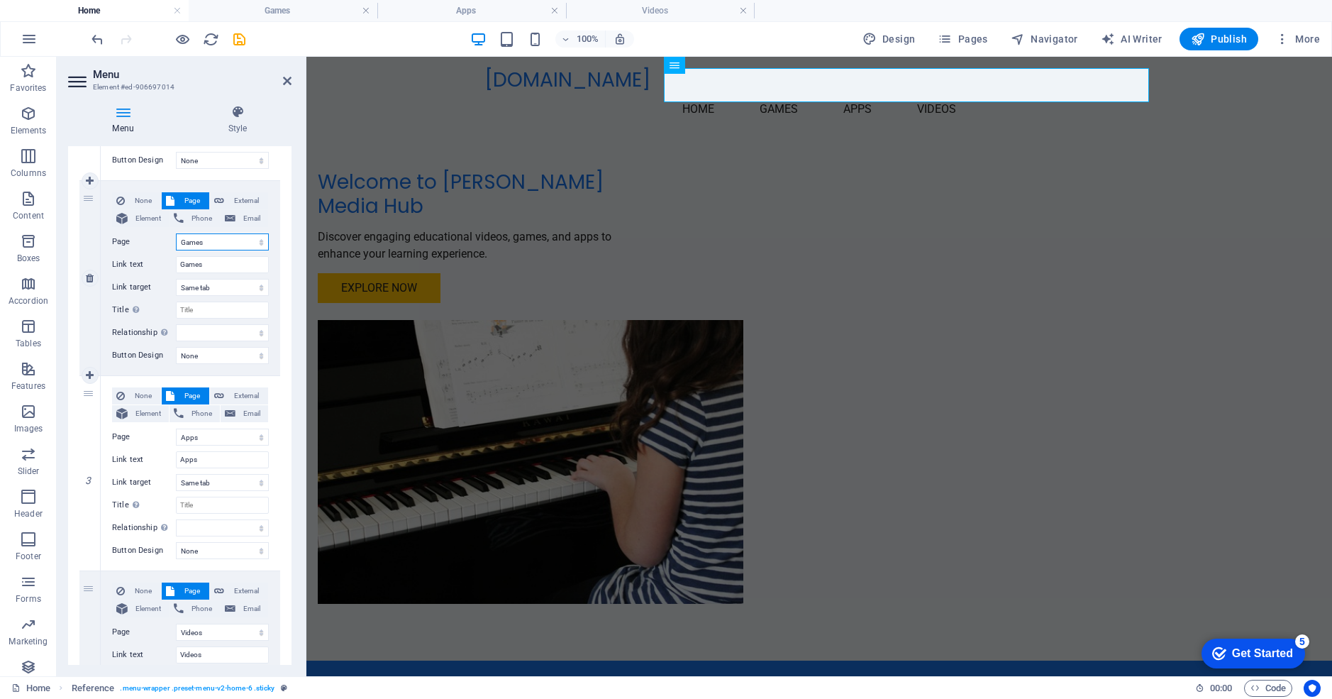
select select
click at [289, 79] on icon at bounding box center [287, 80] width 9 height 11
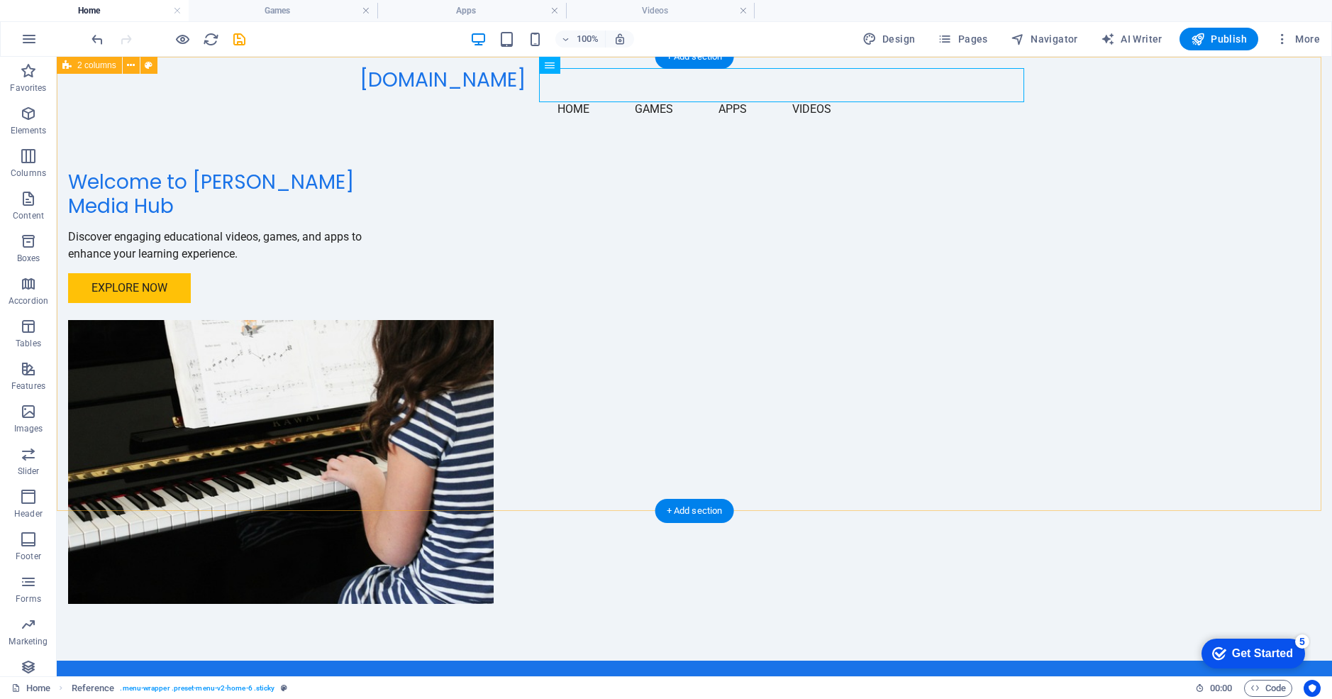
click at [311, 176] on div "Welcome to [PERSON_NAME] Media Hub Discover engaging educational videos, games,…" at bounding box center [695, 359] width 1276 height 604
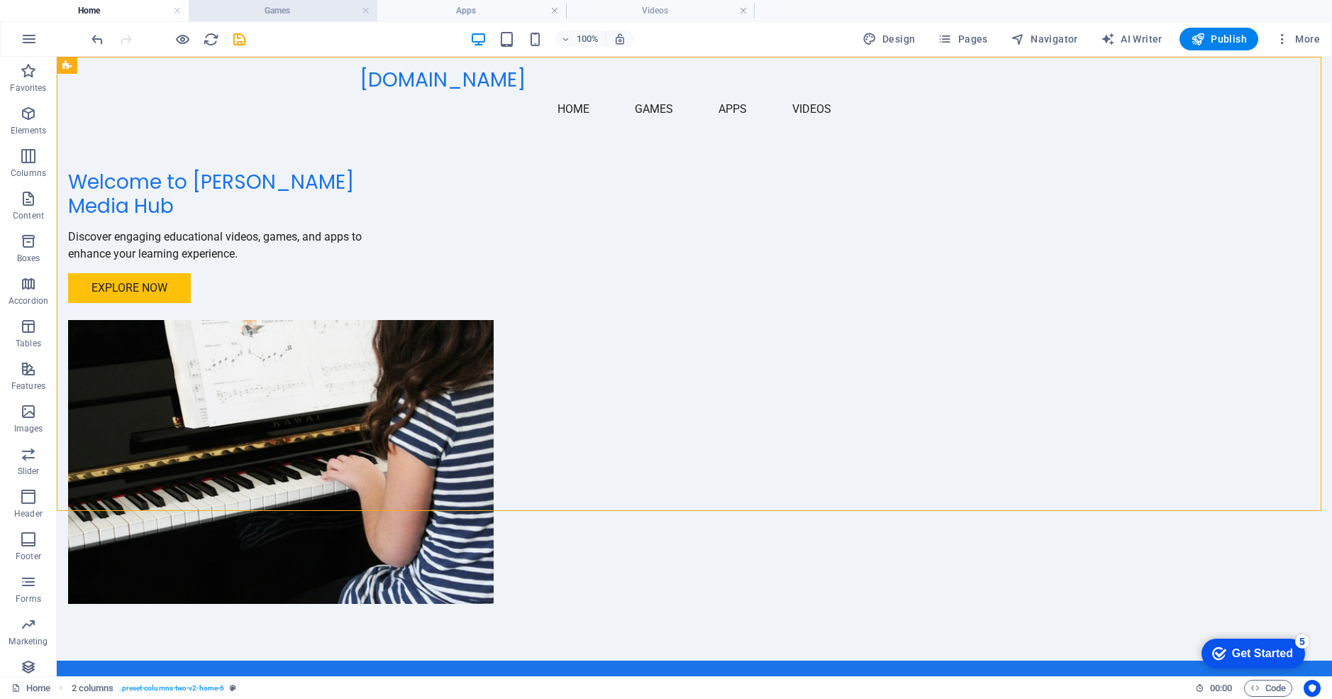
click at [265, 9] on h4 "Games" at bounding box center [283, 11] width 189 height 16
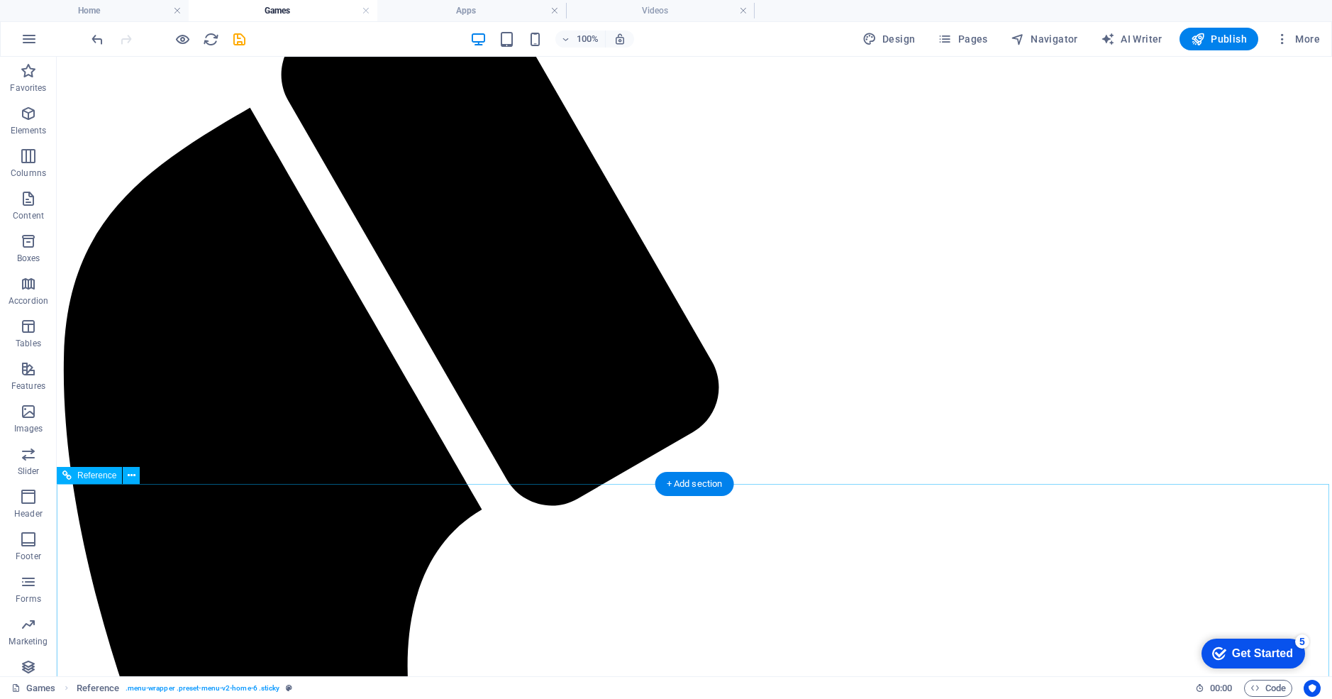
scroll to position [0, 0]
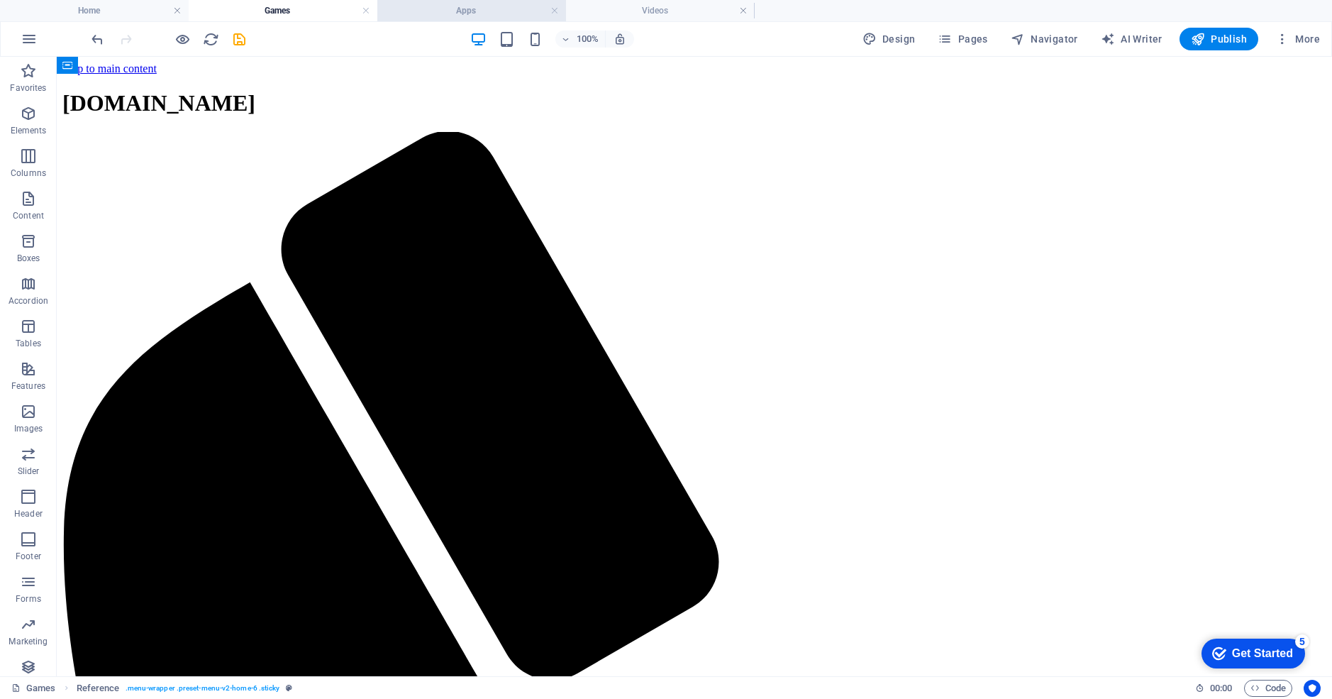
click at [437, 6] on h4 "Apps" at bounding box center [471, 11] width 189 height 16
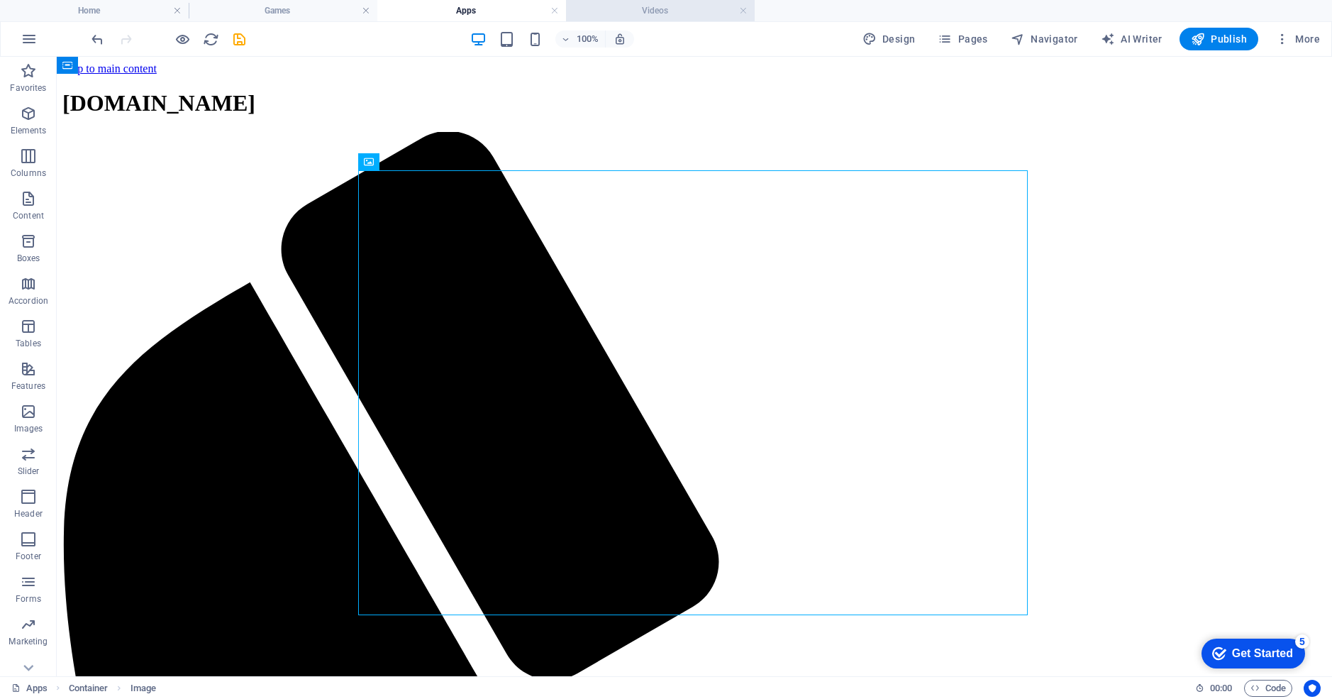
click at [688, 9] on h4 "Videos" at bounding box center [660, 11] width 189 height 16
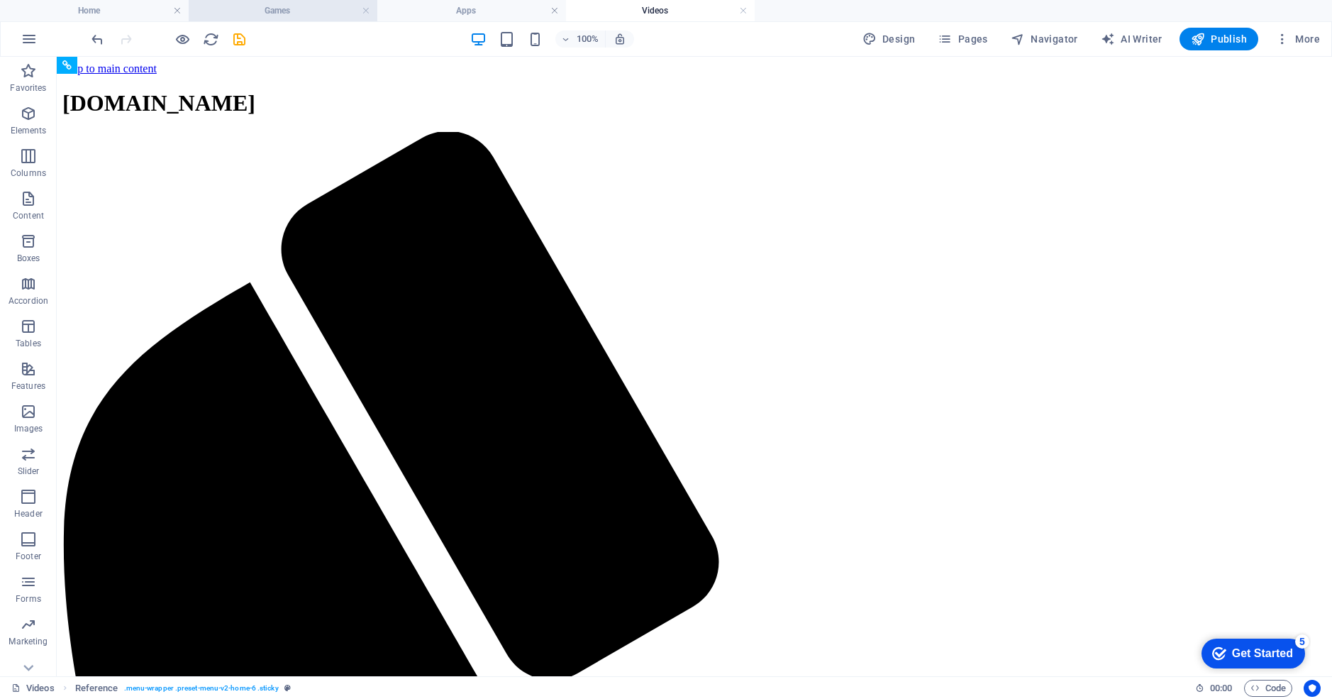
click at [307, 16] on h4 "Games" at bounding box center [283, 11] width 189 height 16
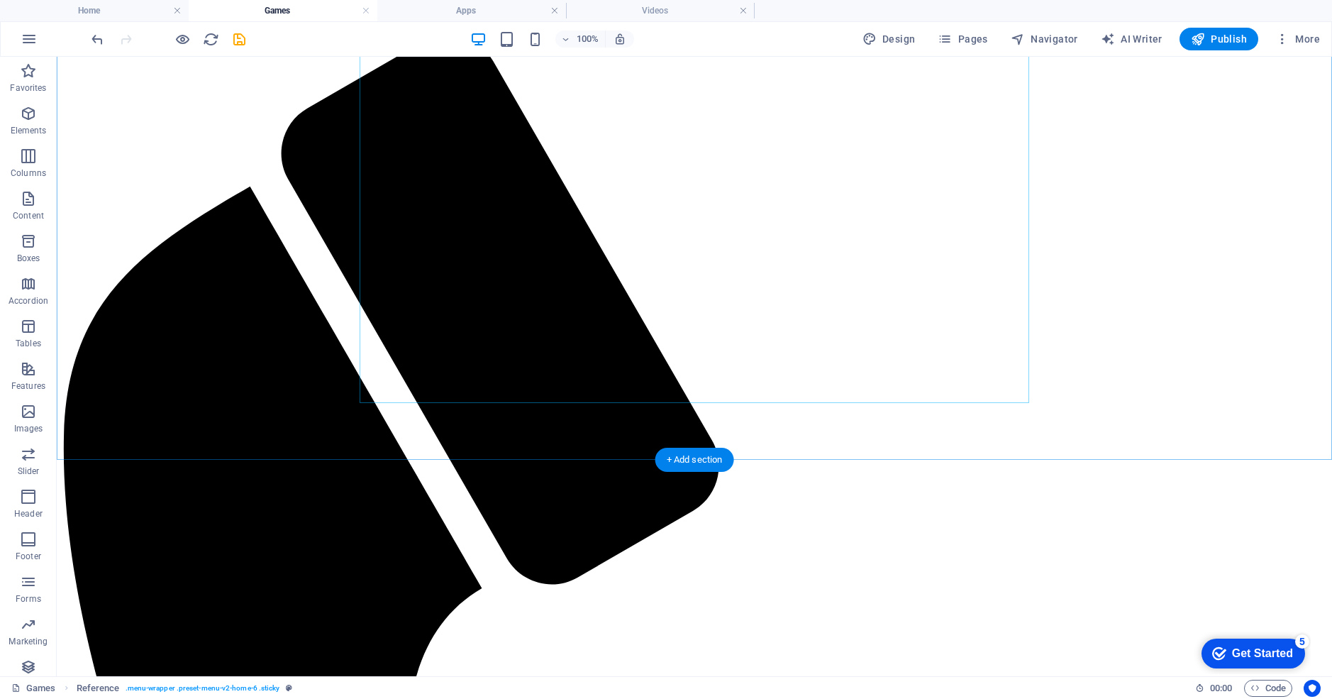
scroll to position [175, 0]
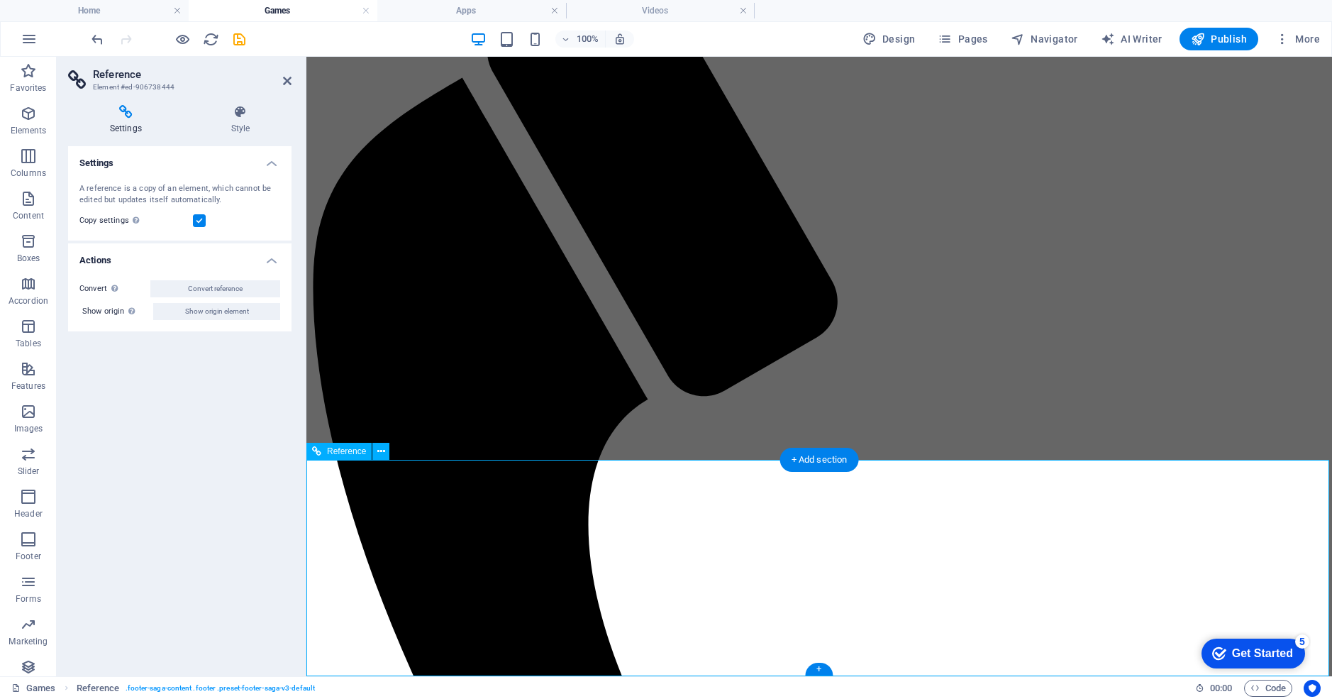
click at [282, 82] on header "Reference Element #ed-906738444" at bounding box center [179, 75] width 223 height 37
click at [286, 82] on icon at bounding box center [287, 80] width 9 height 11
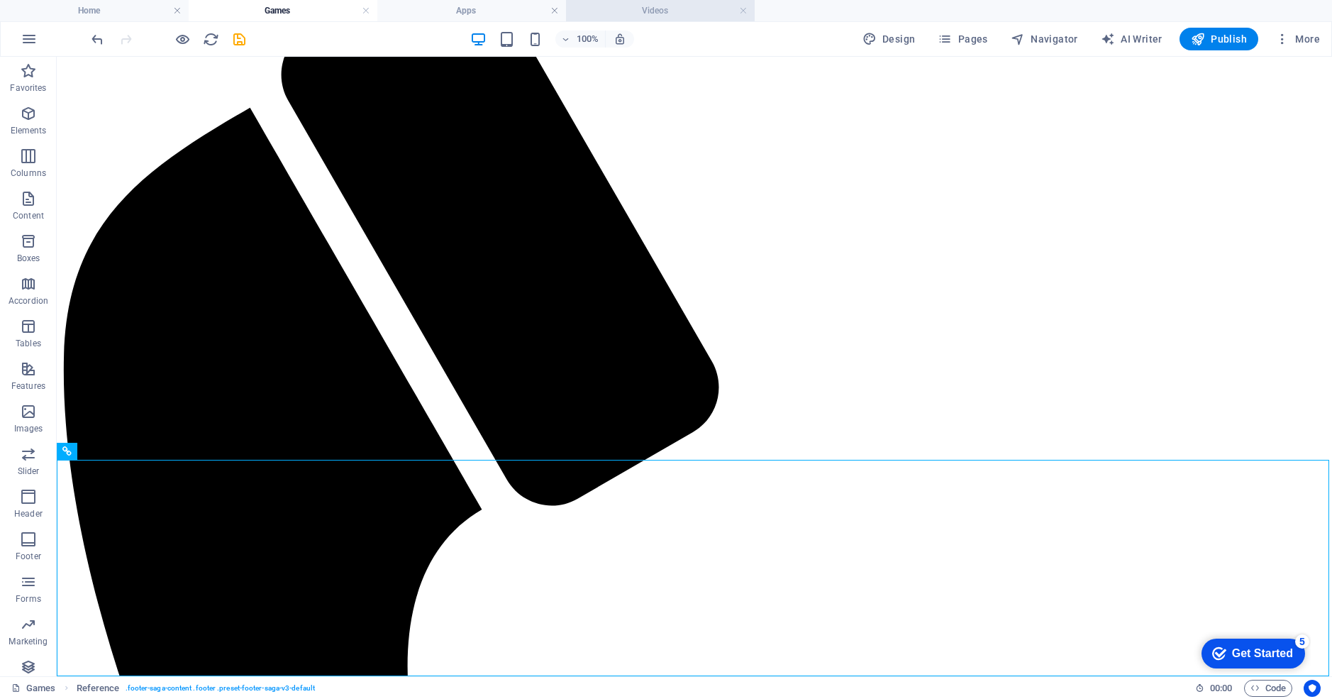
click at [618, 16] on h4 "Videos" at bounding box center [660, 11] width 189 height 16
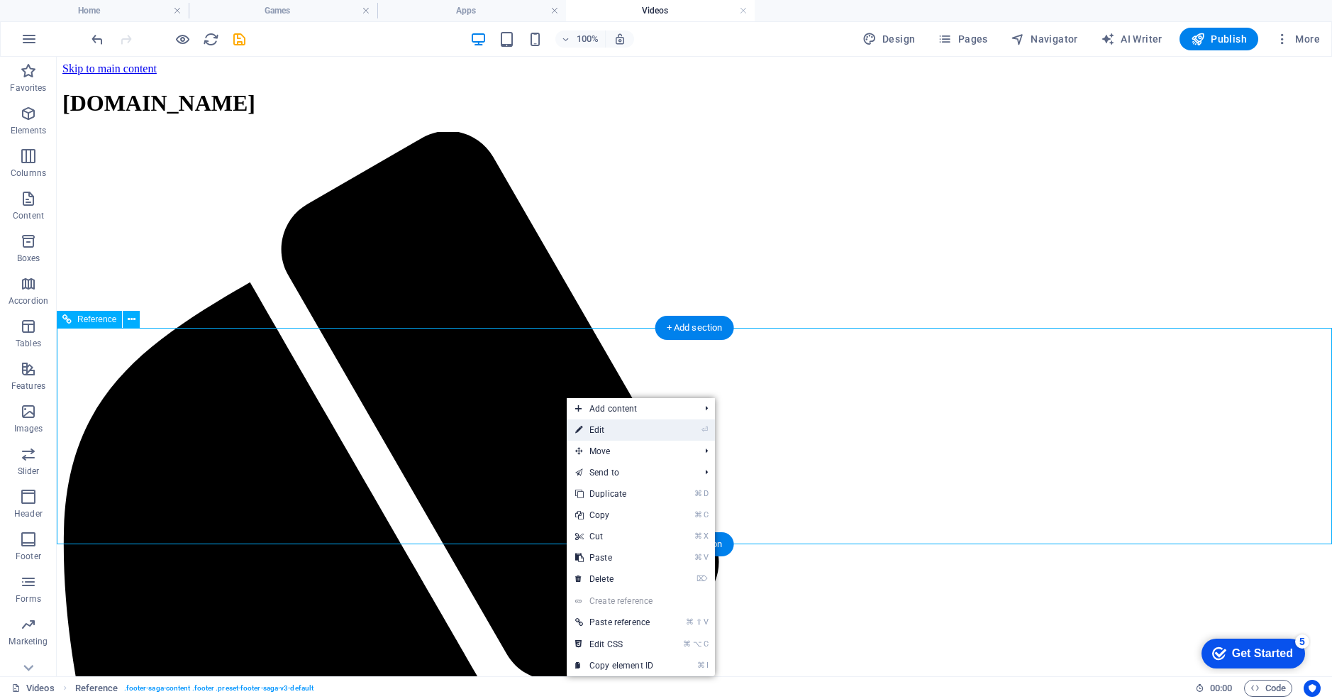
click at [584, 429] on link "⏎ Edit" at bounding box center [614, 429] width 95 height 21
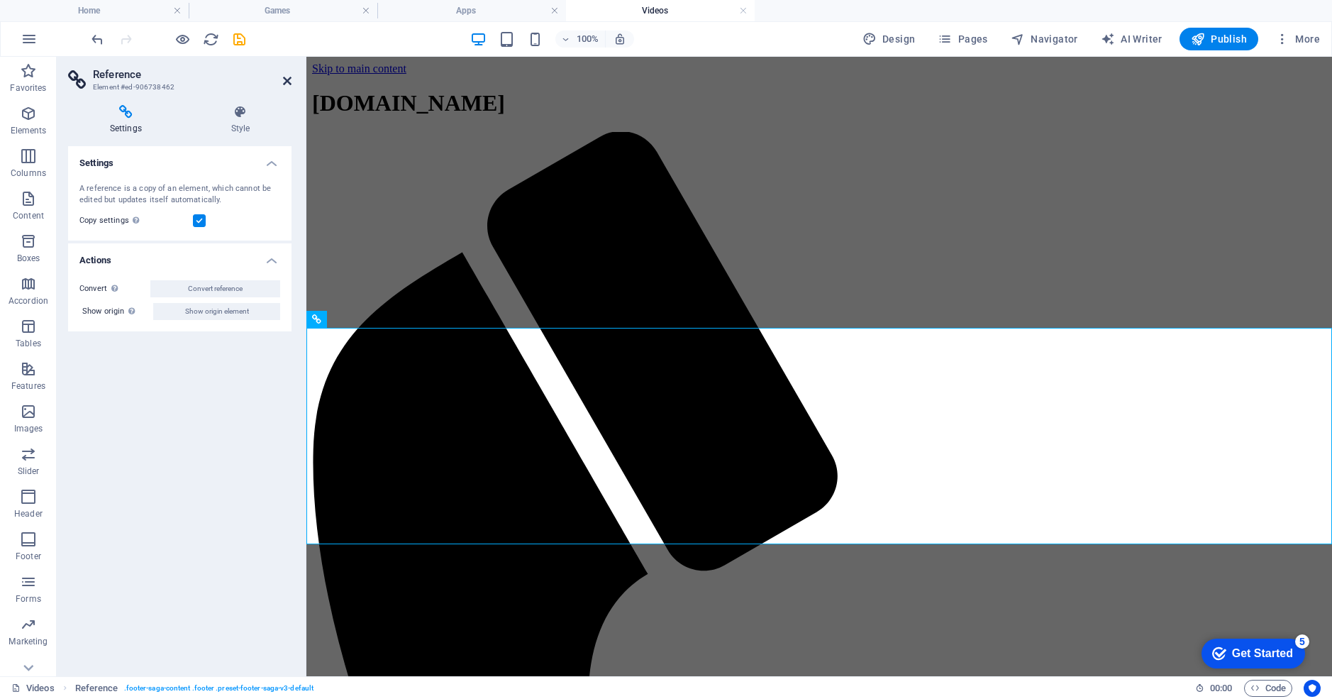
click at [288, 78] on icon at bounding box center [287, 80] width 9 height 11
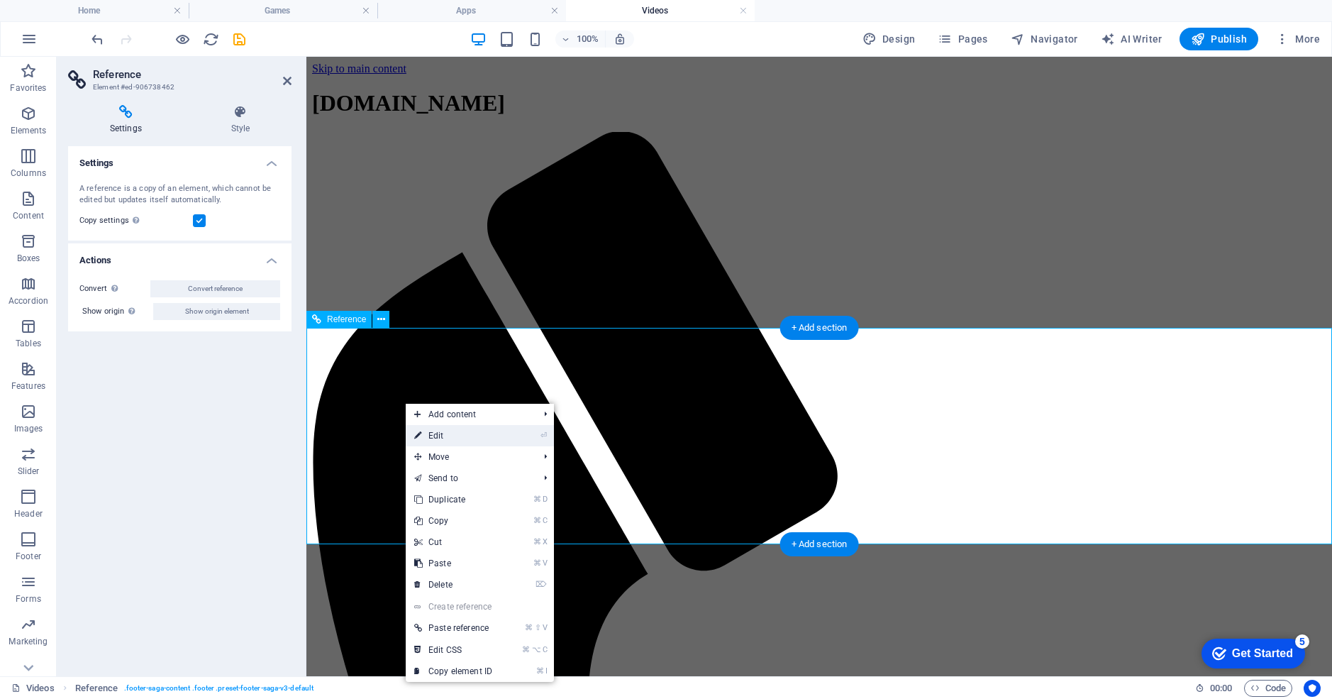
click at [429, 438] on link "⏎ Edit" at bounding box center [453, 435] width 95 height 21
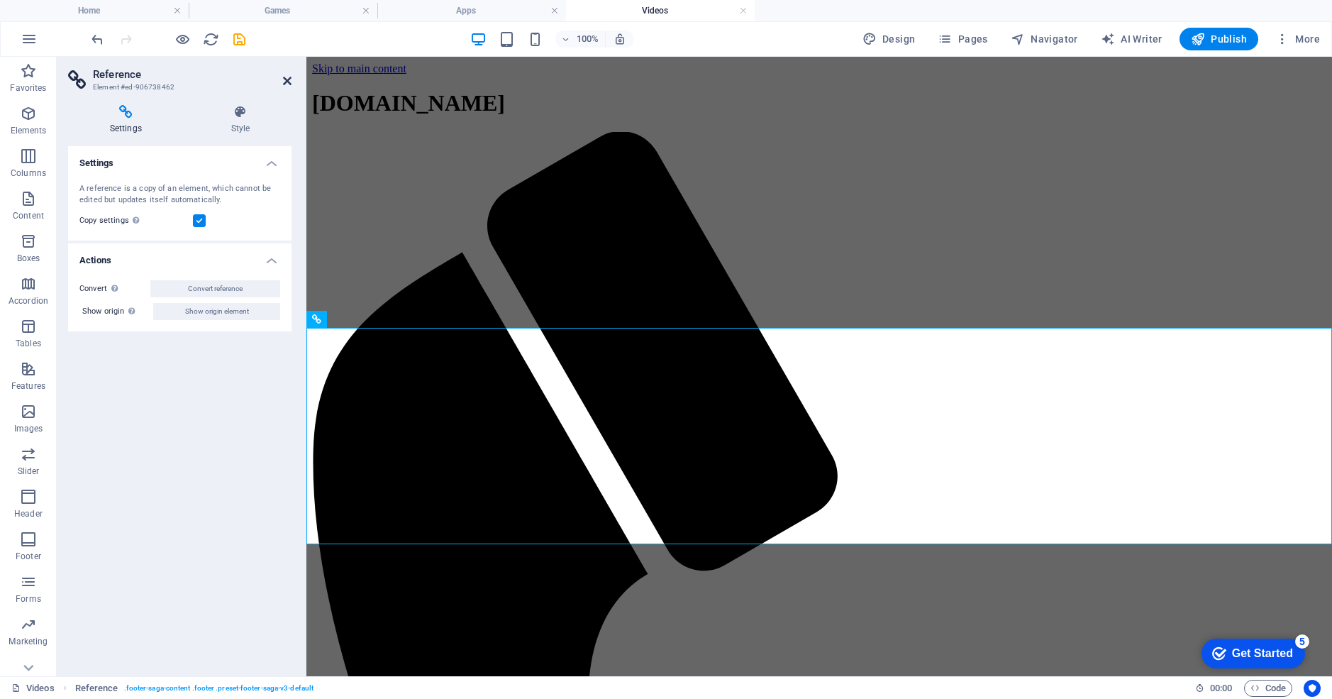
click at [285, 79] on icon at bounding box center [287, 80] width 9 height 11
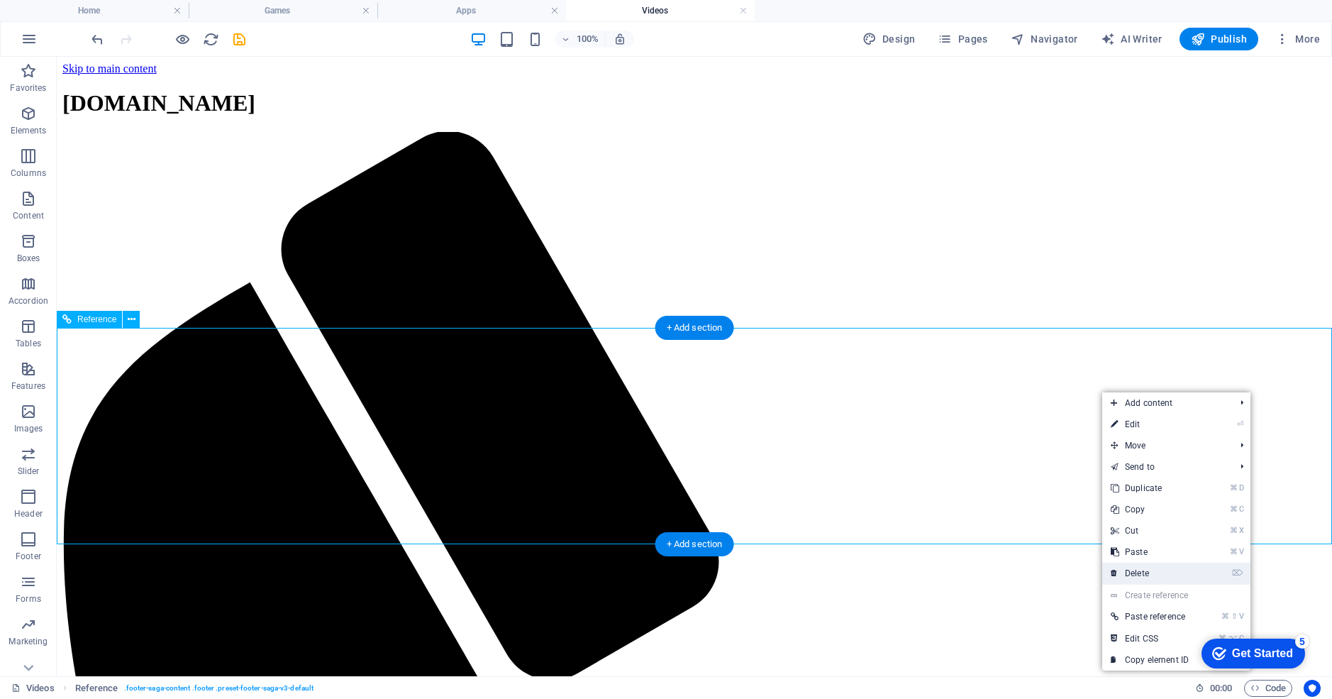
click at [1144, 575] on link "⌦ Delete" at bounding box center [1150, 573] width 95 height 21
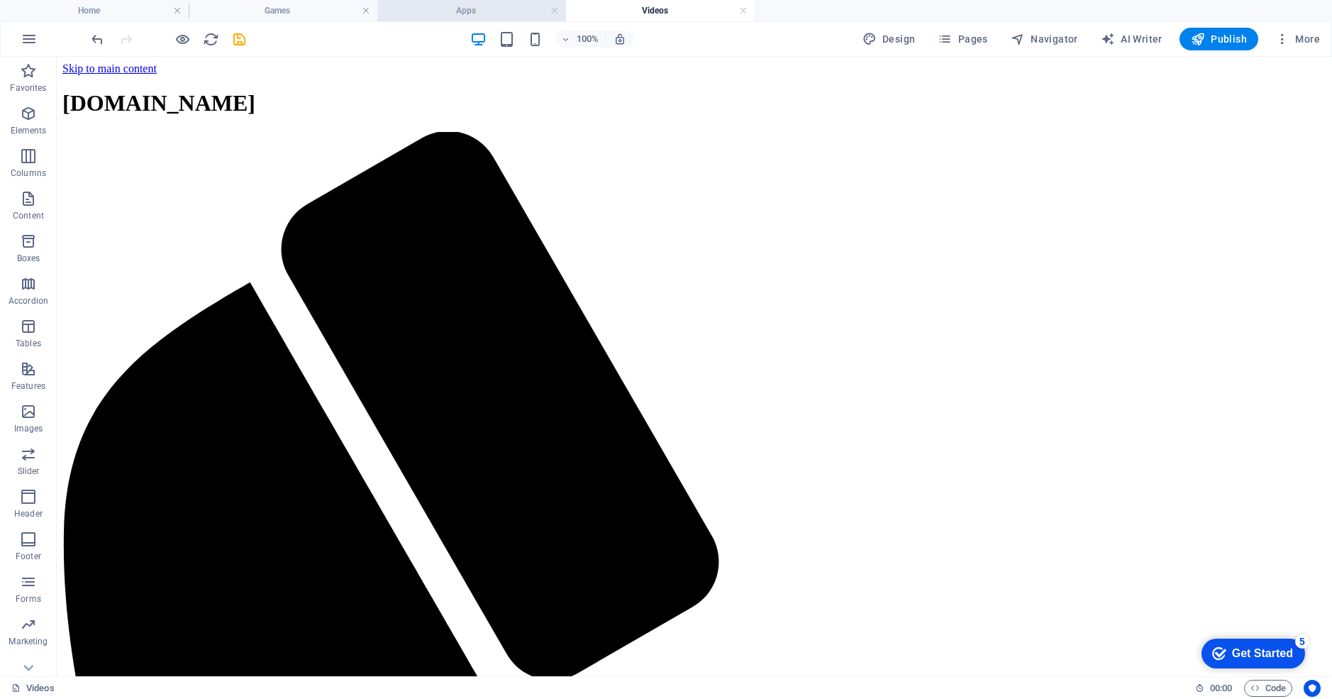
click at [438, 16] on h4 "Apps" at bounding box center [471, 11] width 189 height 16
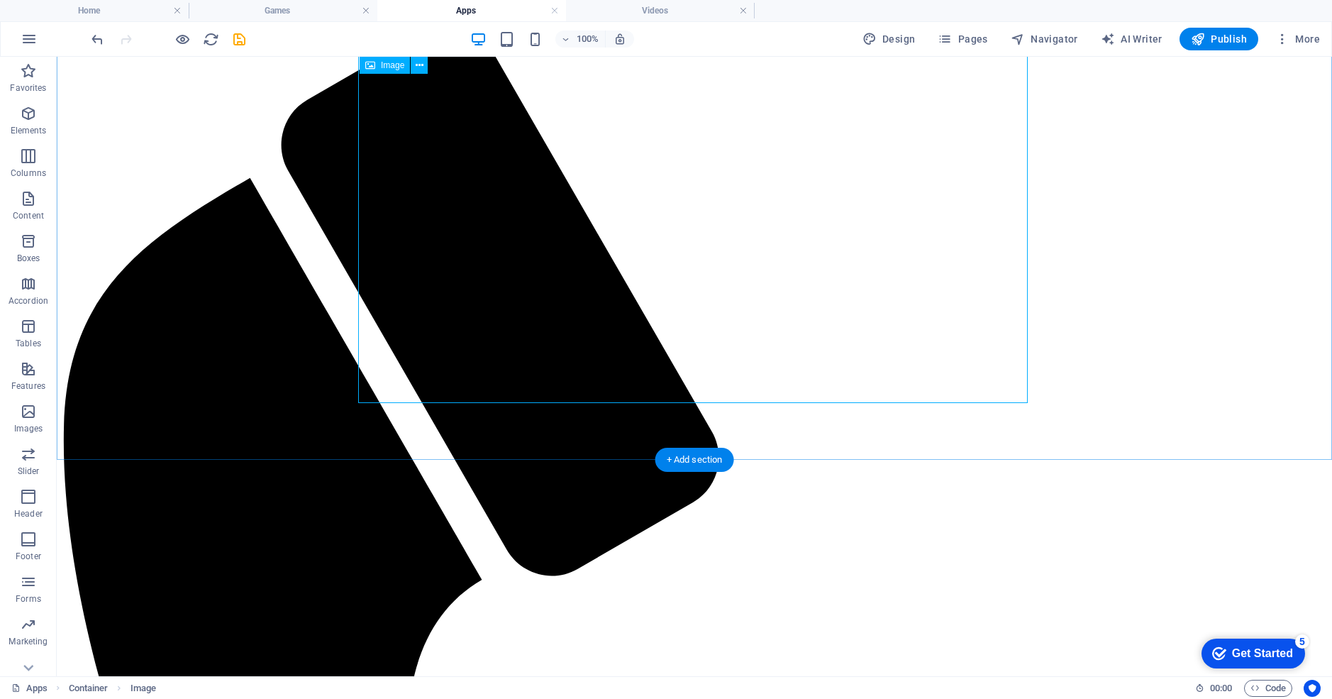
scroll to position [212, 0]
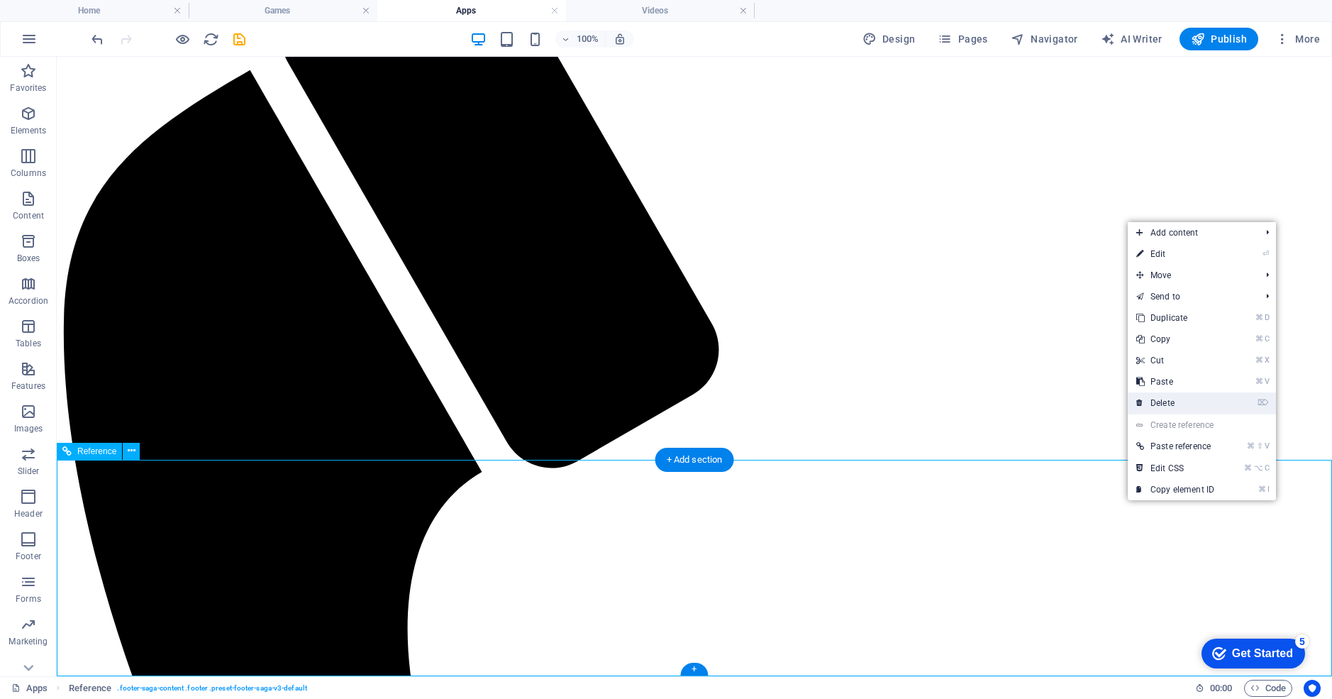
click at [1162, 400] on link "⌦ Delete" at bounding box center [1175, 402] width 95 height 21
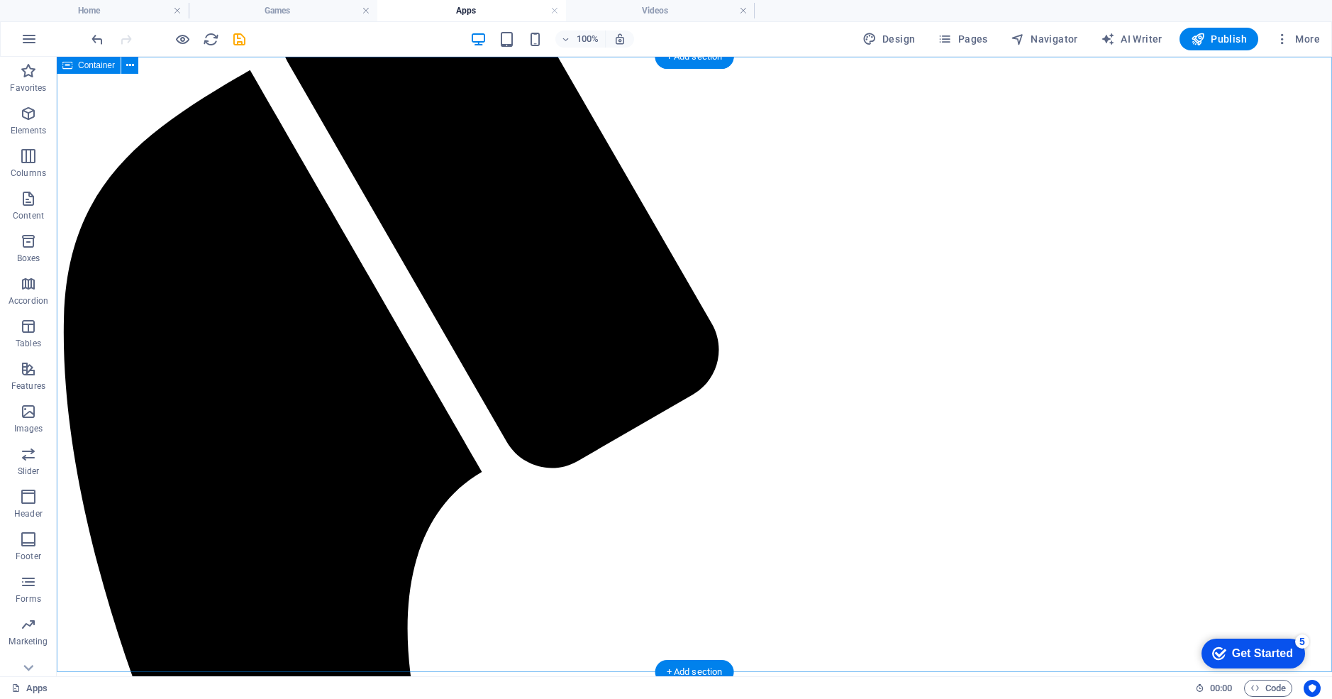
scroll to position [0, 0]
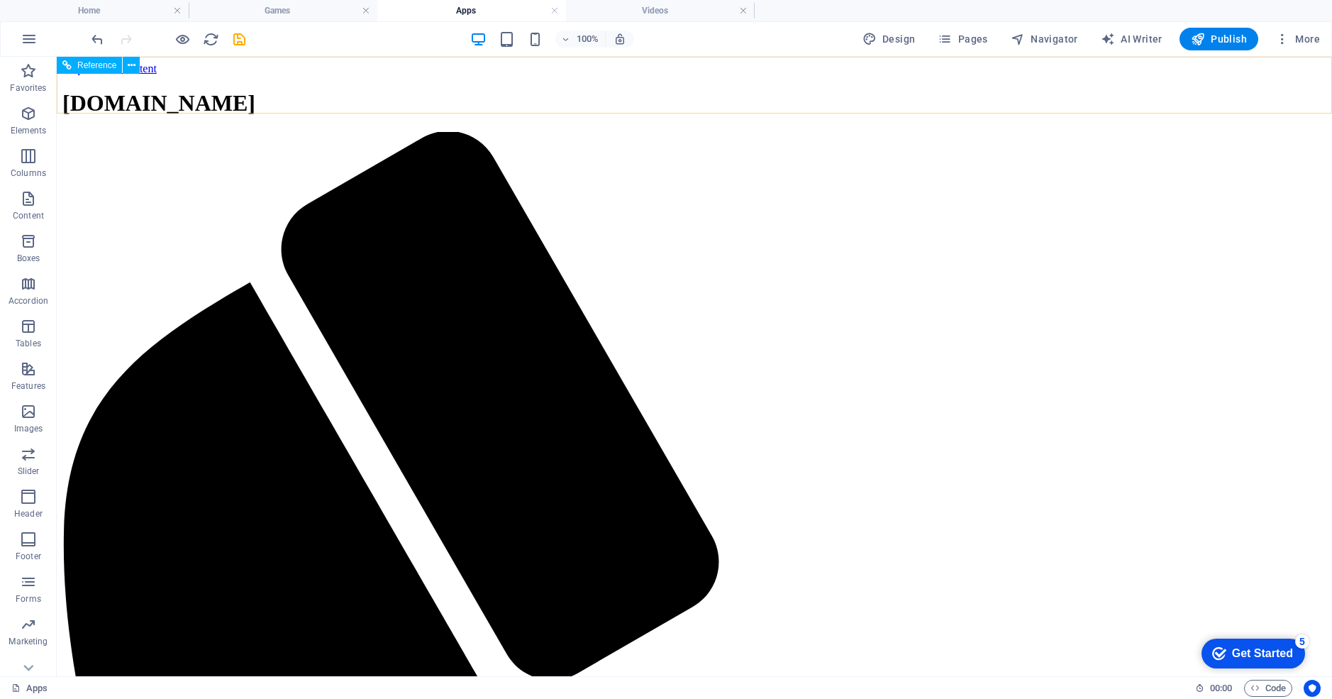
click at [298, 11] on h4 "Games" at bounding box center [283, 11] width 189 height 16
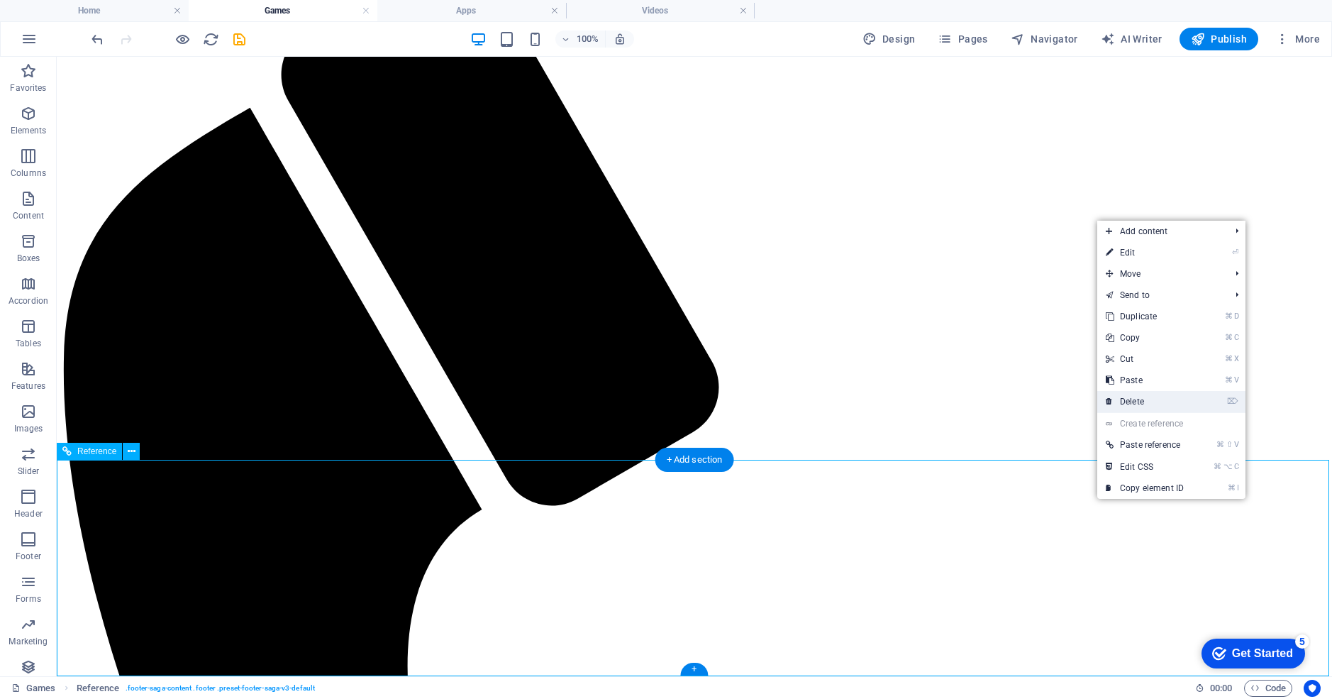
click at [1119, 398] on link "⌦ Delete" at bounding box center [1145, 401] width 95 height 21
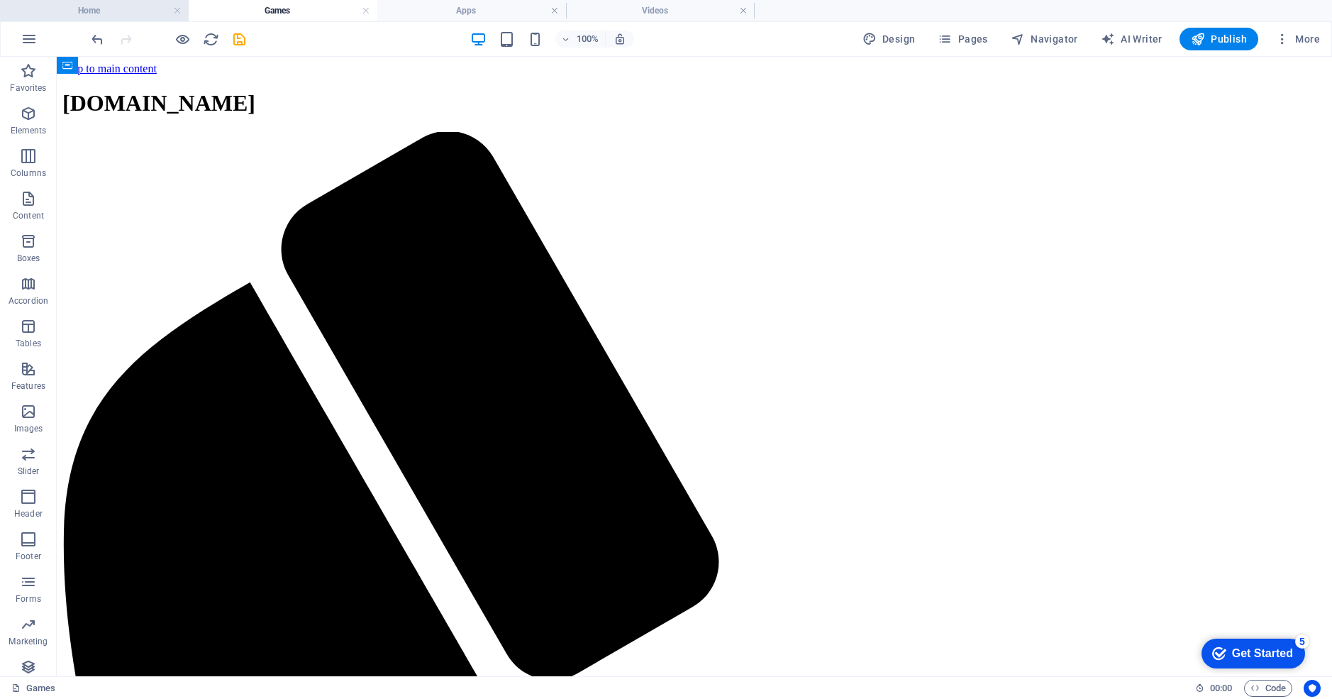
click at [100, 4] on h4 "Home" at bounding box center [94, 11] width 189 height 16
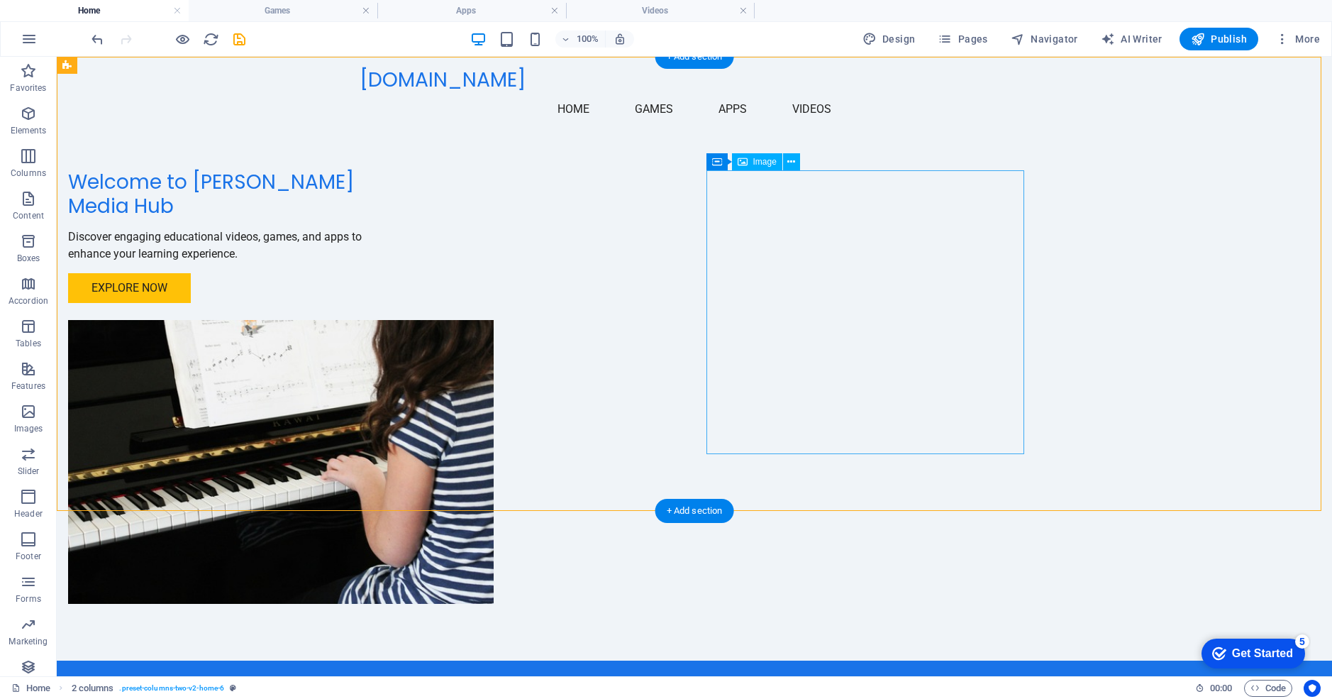
click at [761, 166] on span "Image" at bounding box center [764, 162] width 23 height 9
click at [763, 166] on span "Image" at bounding box center [764, 162] width 23 height 9
click at [792, 160] on icon at bounding box center [792, 162] width 8 height 15
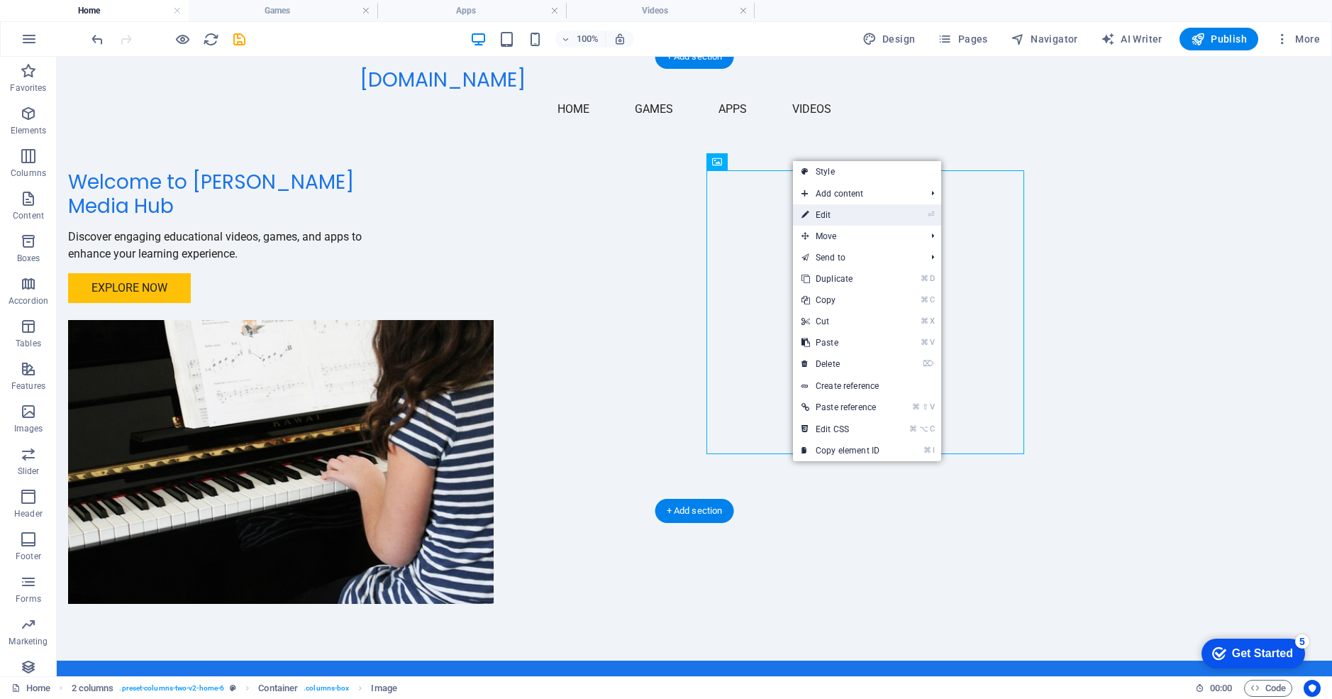
click at [822, 214] on link "⏎ Edit" at bounding box center [840, 214] width 95 height 21
select select "px"
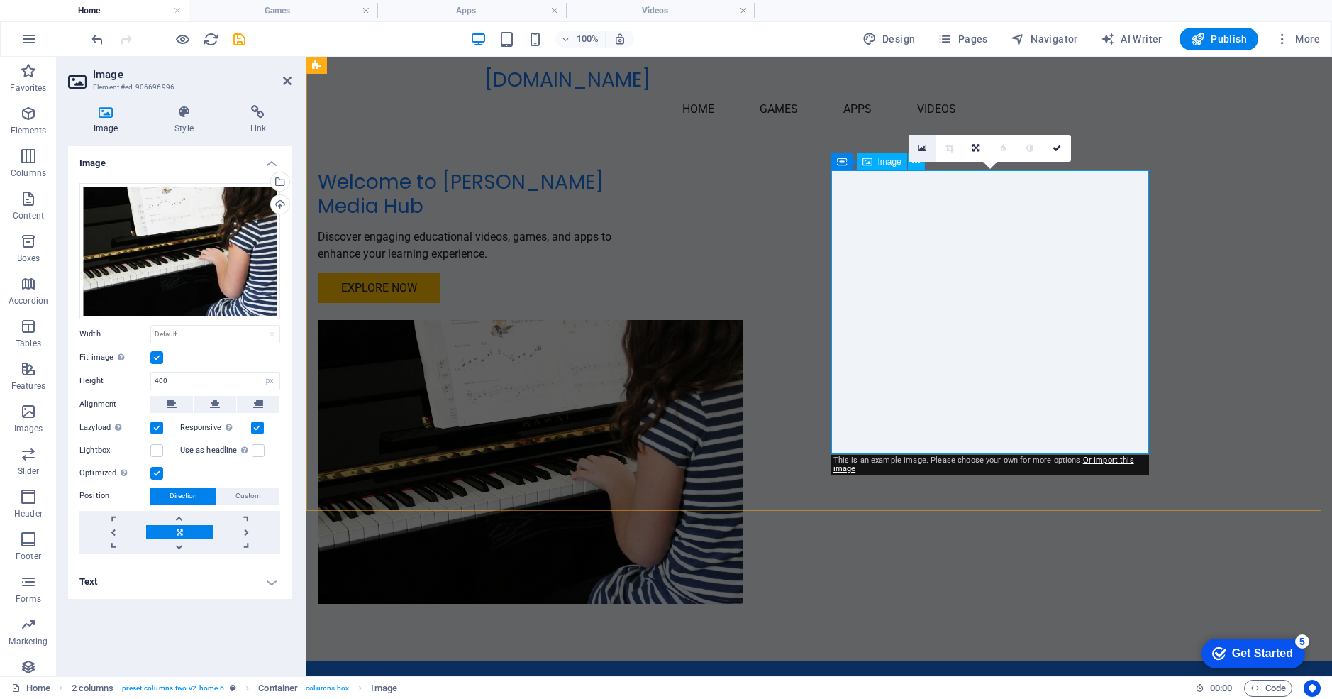
click at [921, 148] on icon at bounding box center [923, 148] width 8 height 10
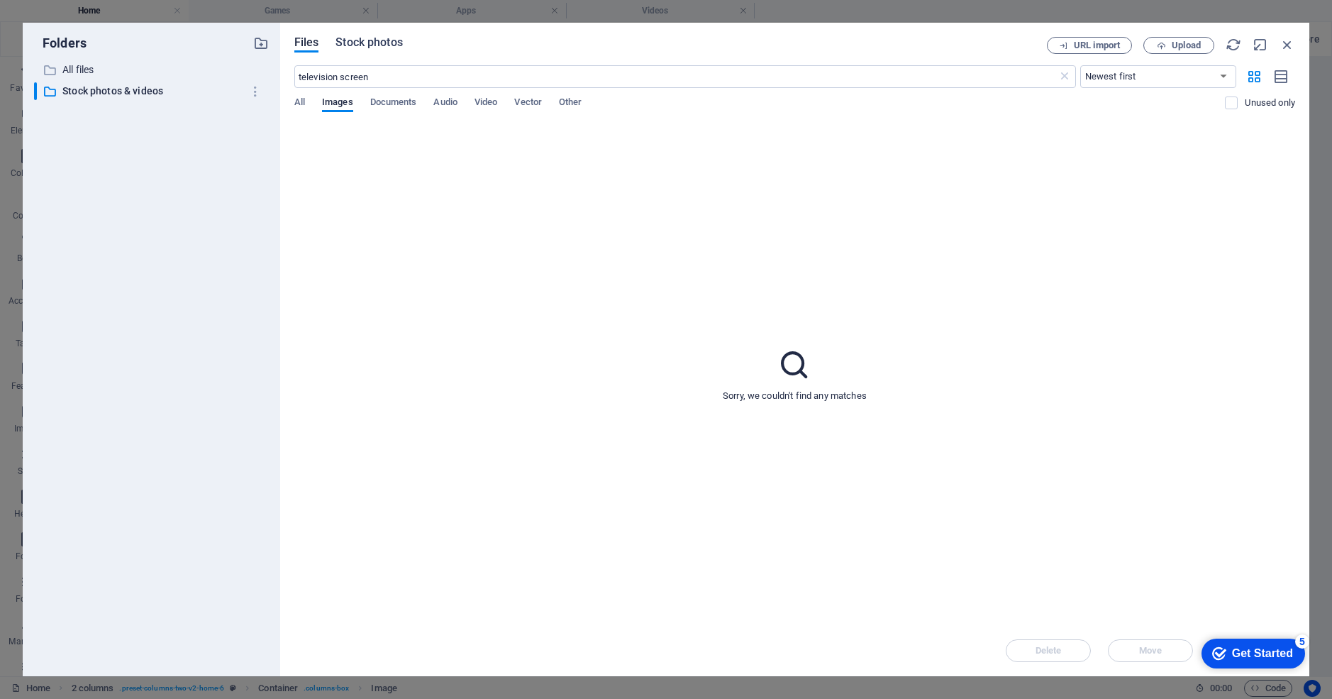
click at [373, 46] on span "Stock photos" at bounding box center [369, 42] width 67 height 17
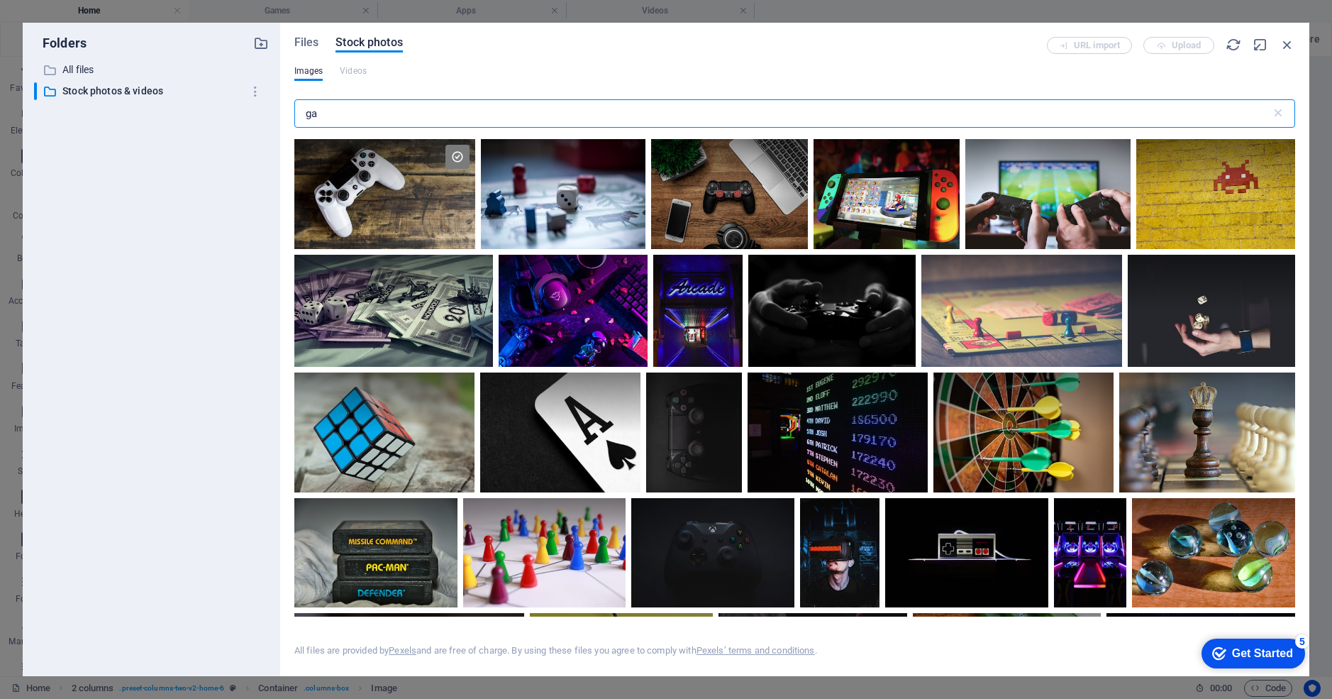
type input "g"
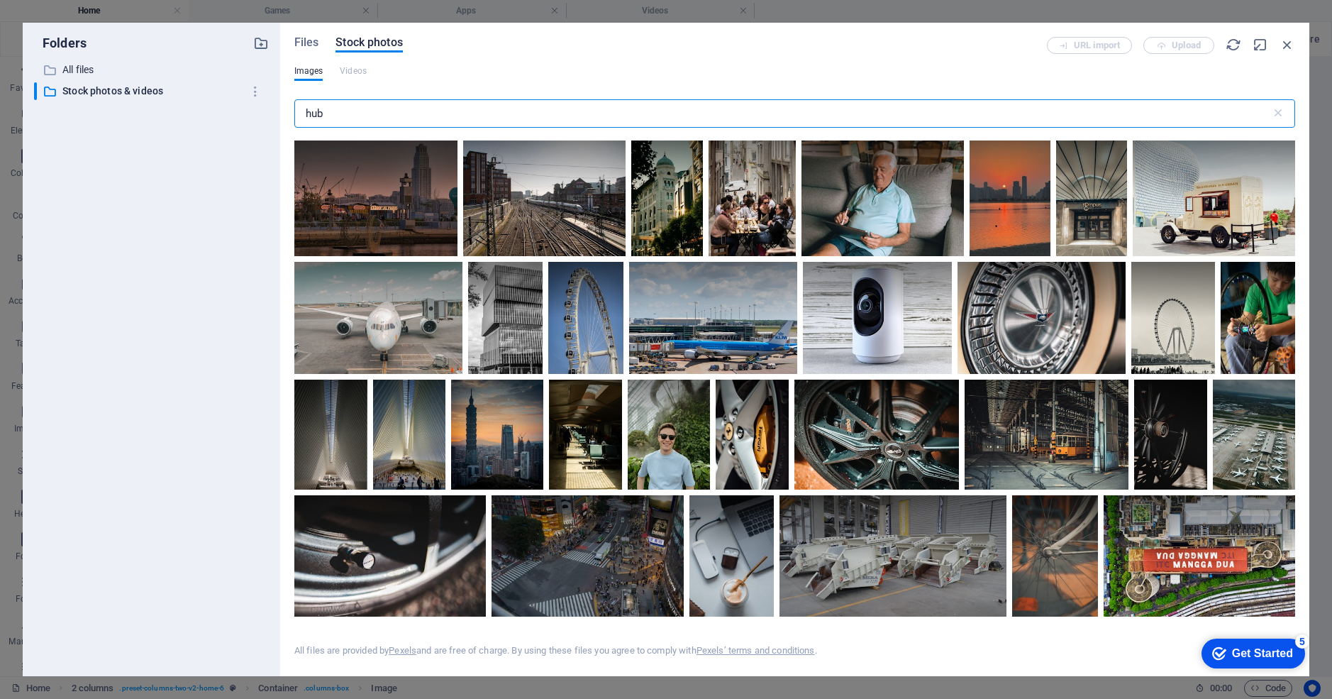
scroll to position [2615, 0]
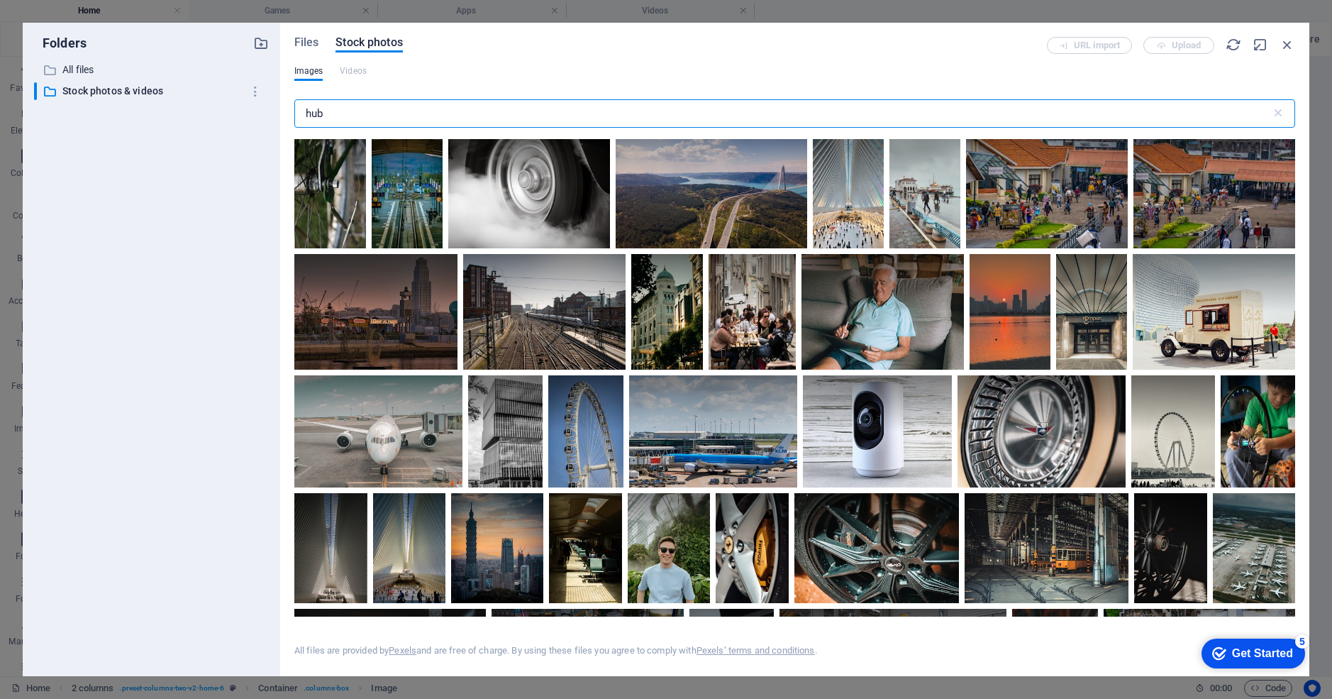
drag, startPoint x: 336, startPoint y: 113, endPoint x: 297, endPoint y: 110, distance: 39.1
click at [297, 110] on input "hub" at bounding box center [782, 113] width 977 height 28
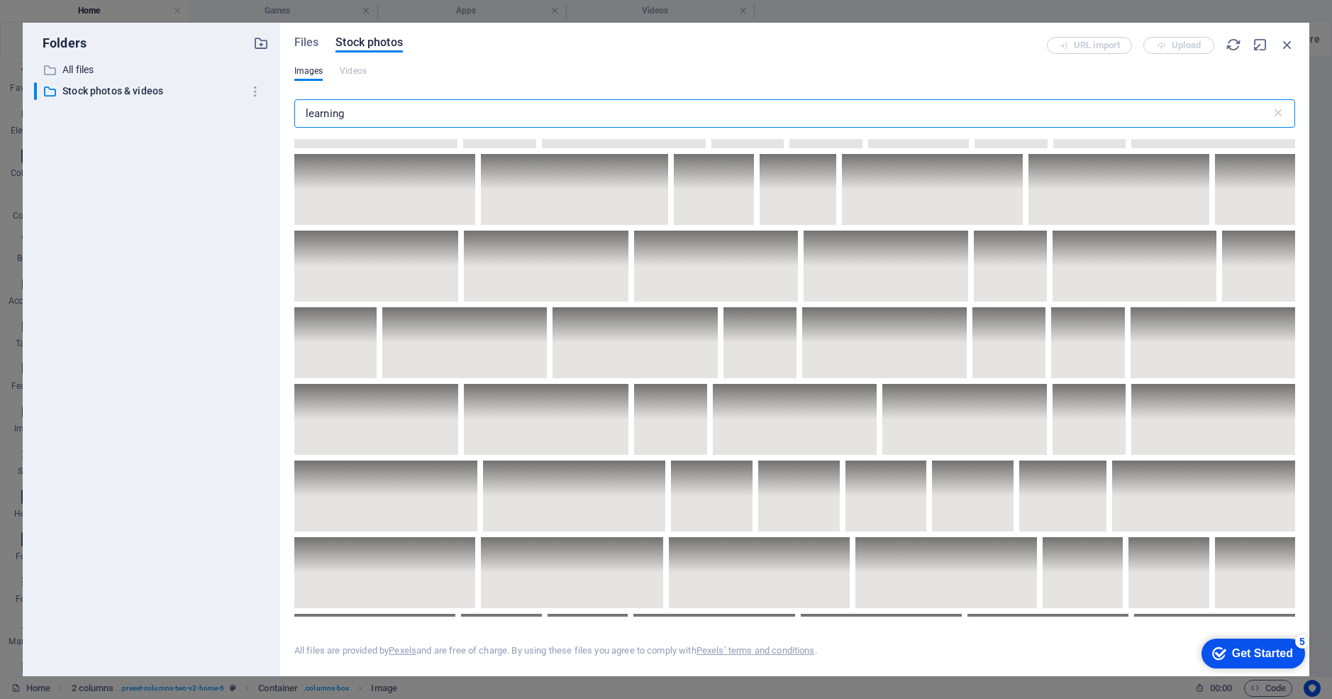
scroll to position [4100, 0]
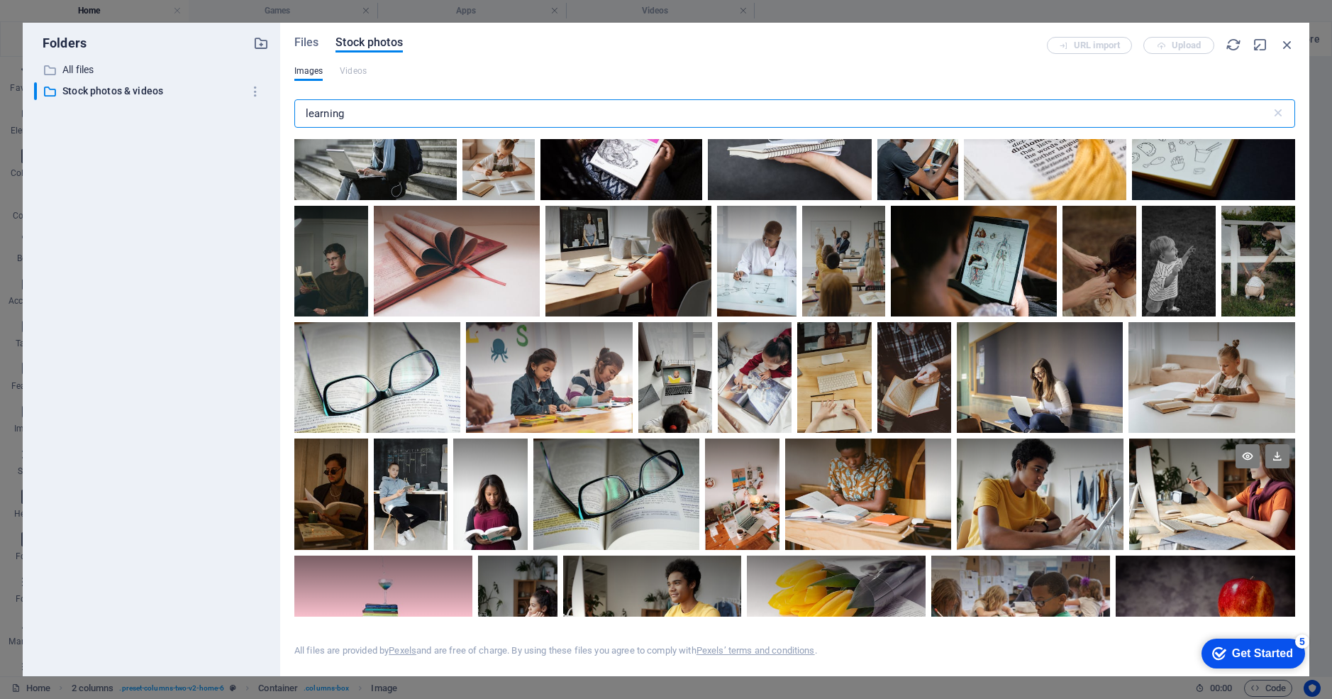
type input "learning"
click at [1225, 469] on div at bounding box center [1213, 465] width 166 height 55
click at [1029, 465] on div at bounding box center [1040, 465] width 166 height 55
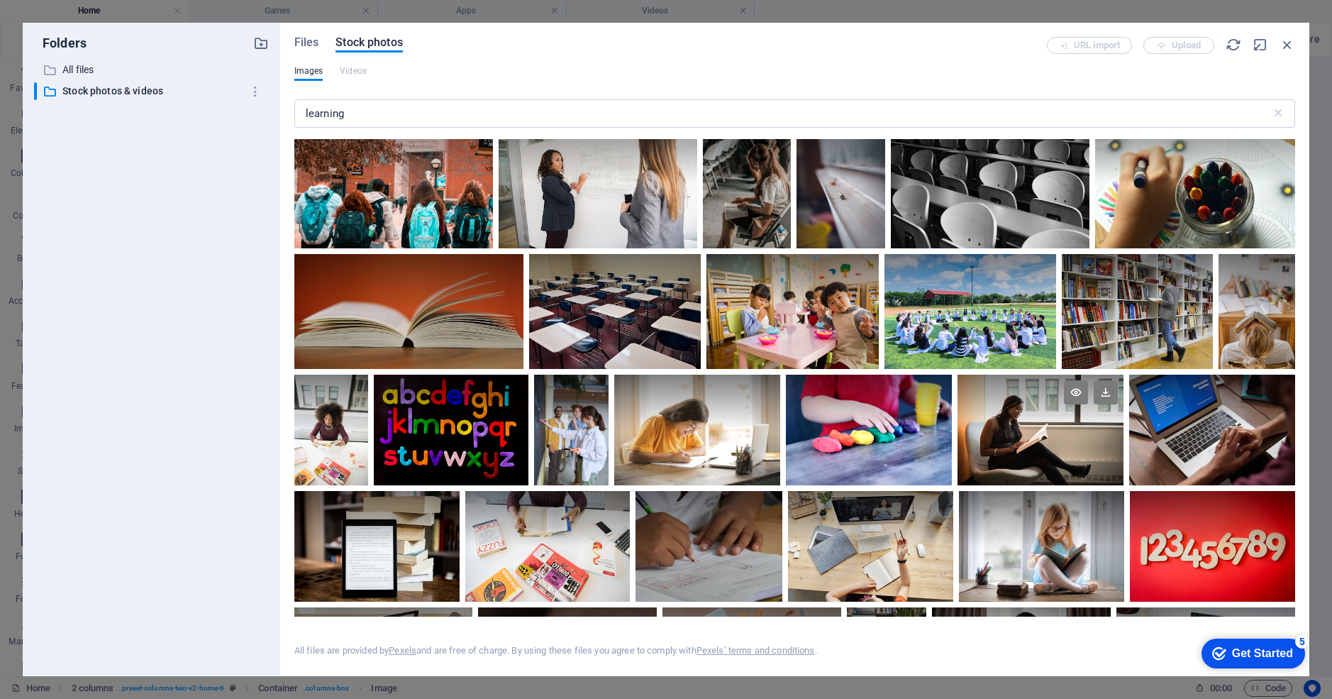
scroll to position [1339, 0]
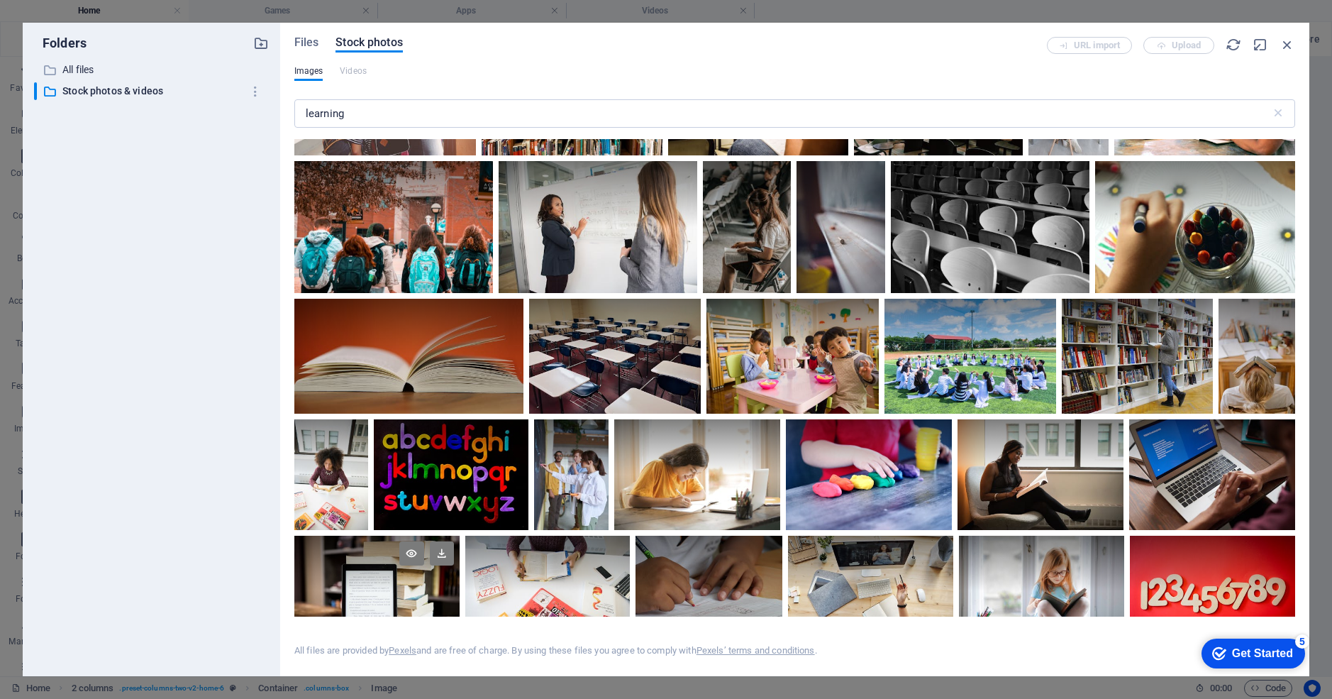
click at [353, 559] on div at bounding box center [376, 563] width 165 height 55
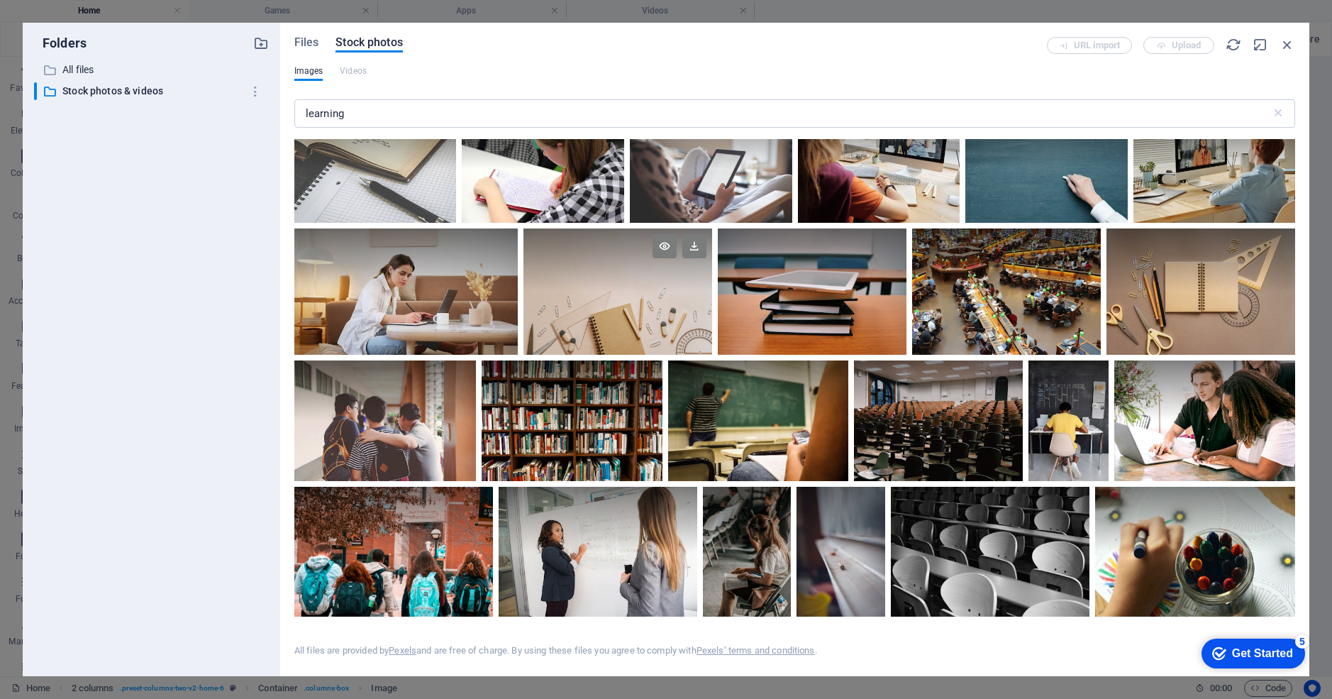
scroll to position [802, 0]
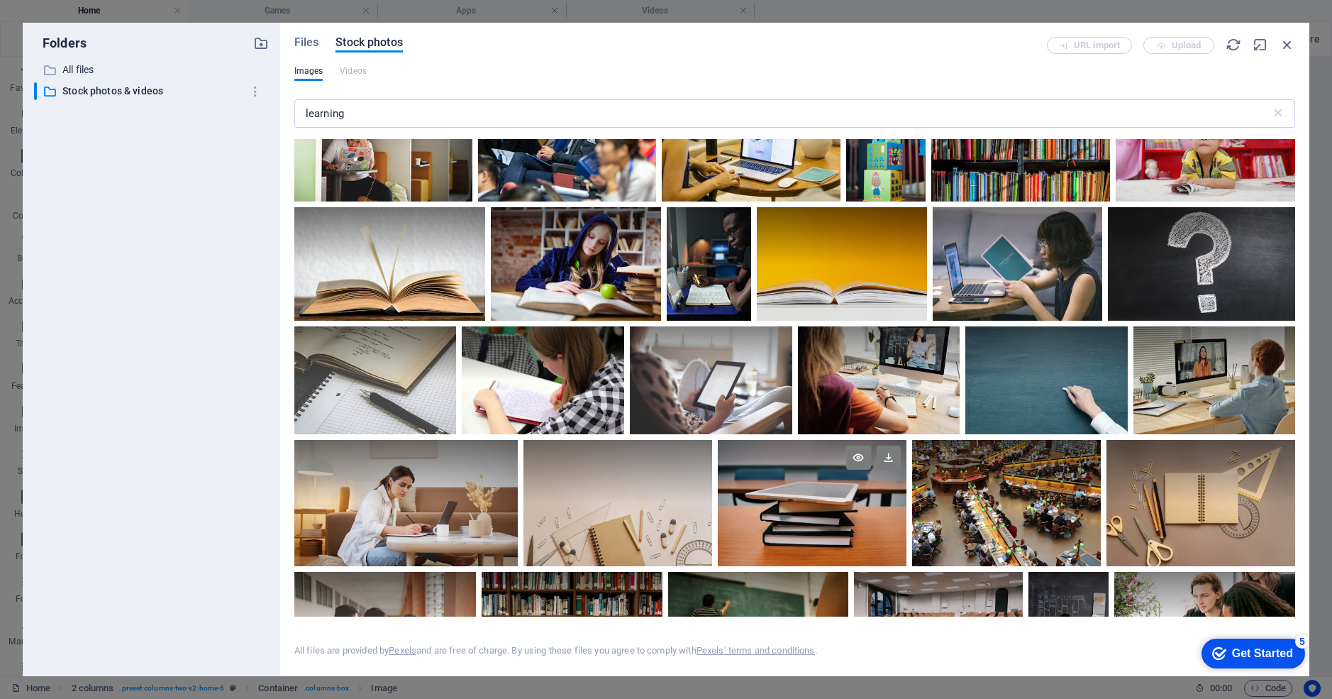
click at [818, 503] on div at bounding box center [812, 503] width 189 height 126
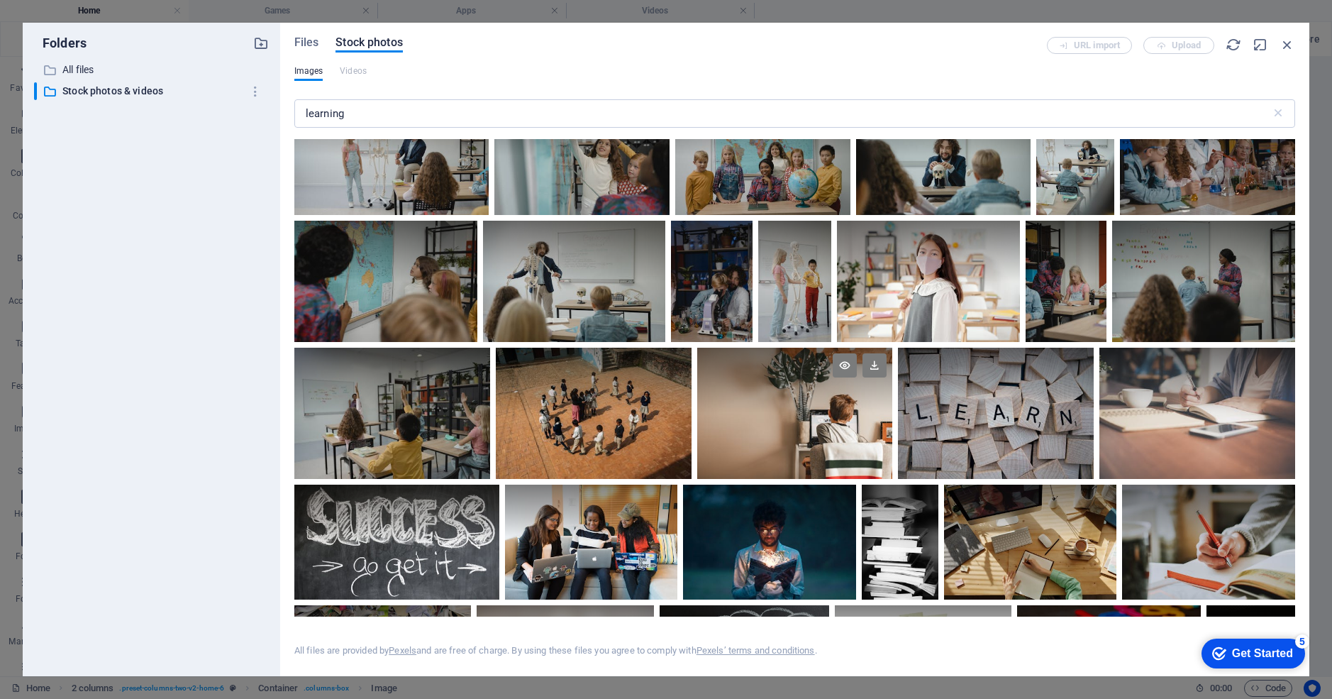
scroll to position [0, 0]
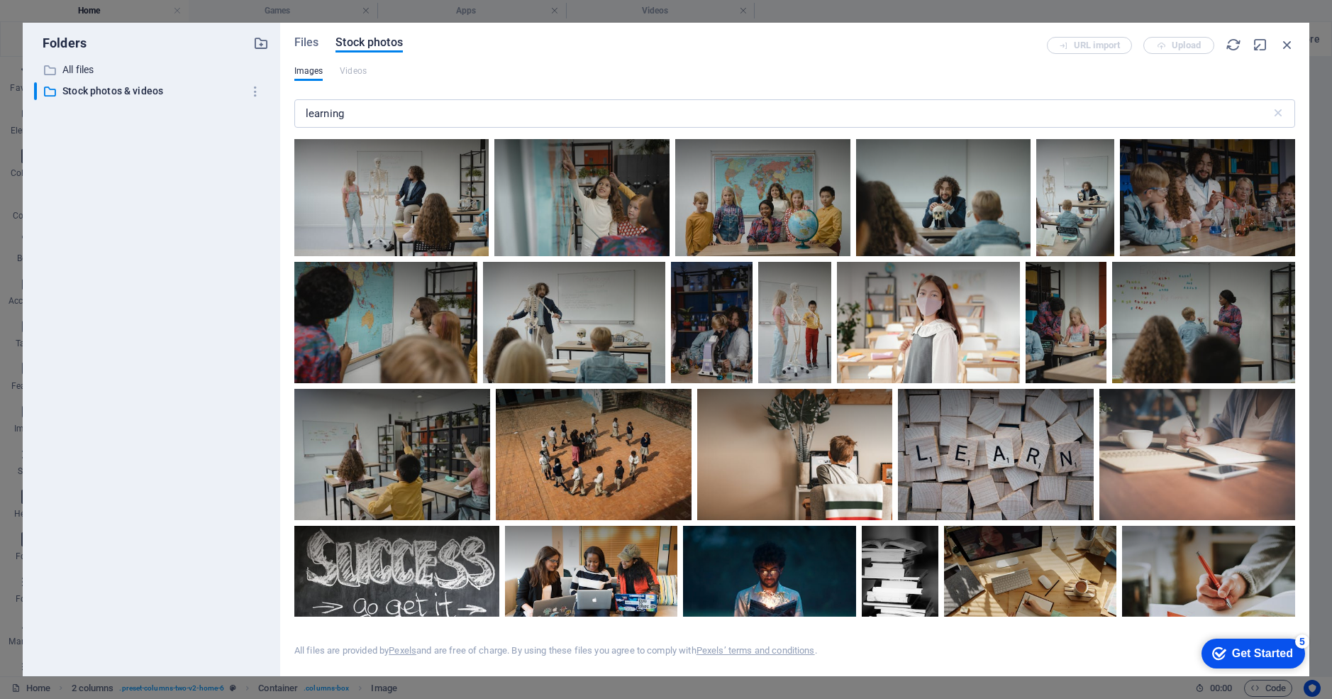
click at [1171, 48] on div "URL import Upload" at bounding box center [1171, 45] width 248 height 17
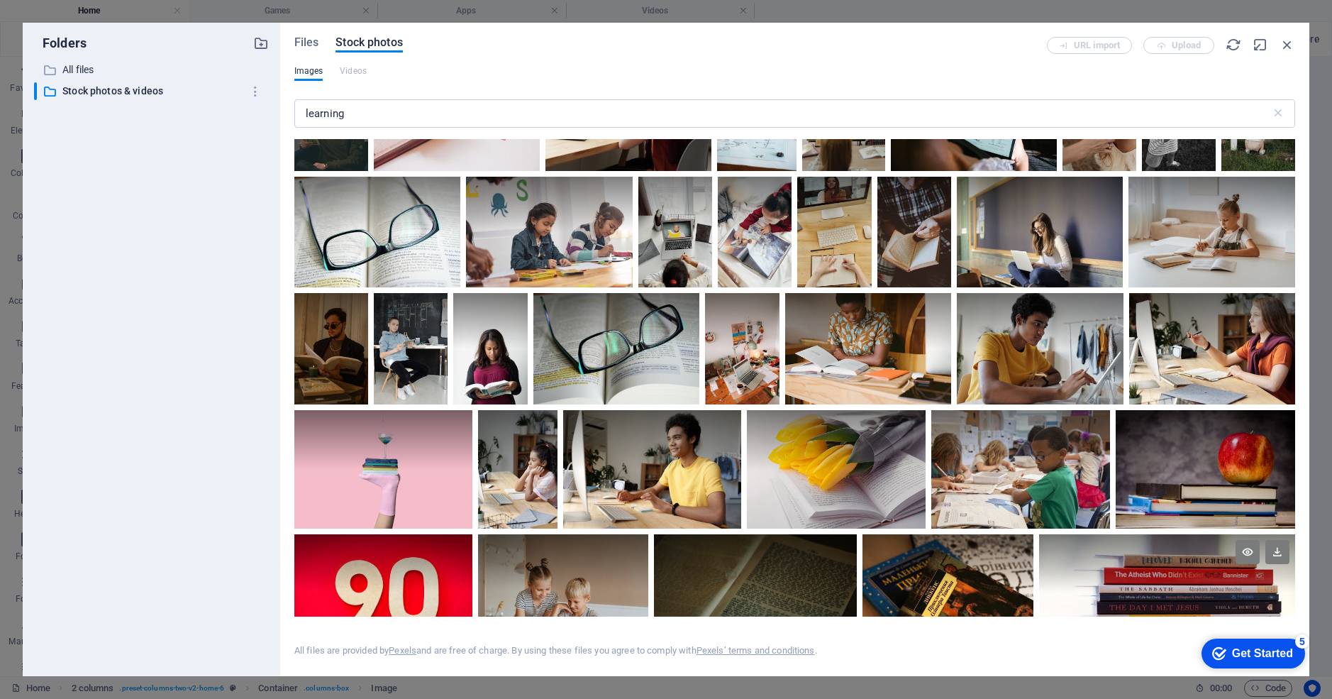
scroll to position [4163, 0]
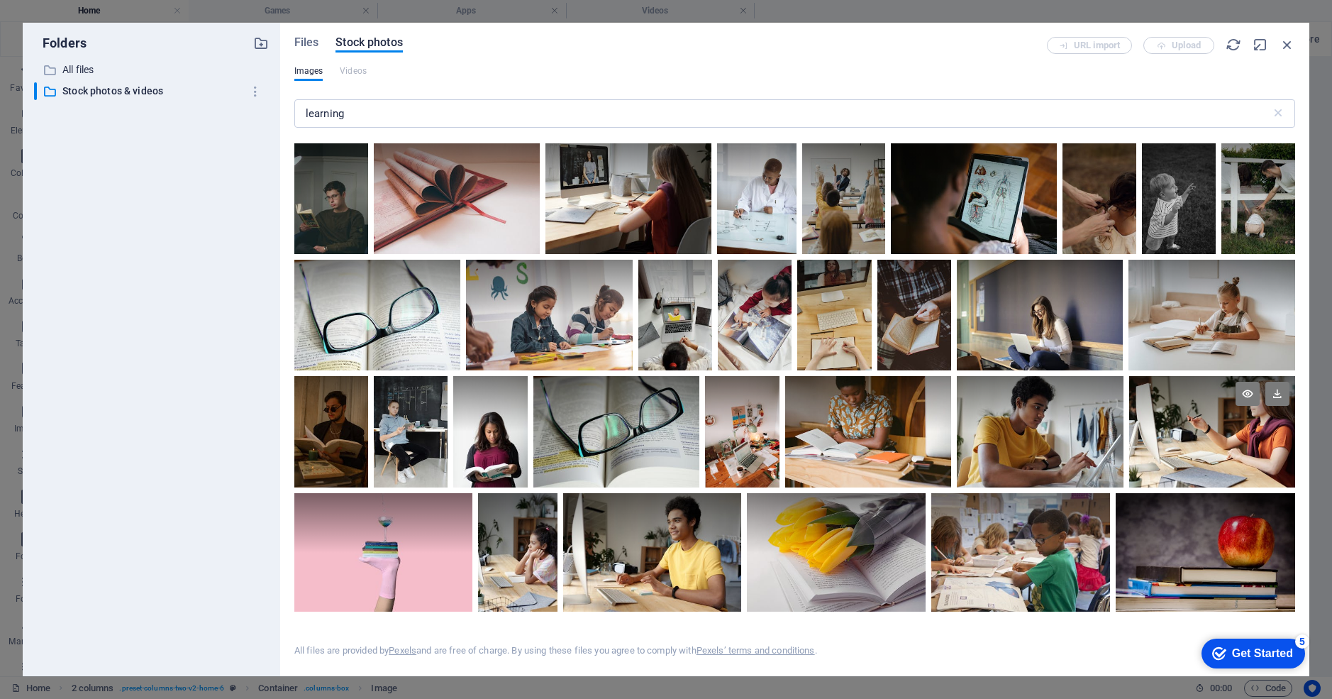
click at [1200, 388] on div at bounding box center [1213, 403] width 166 height 55
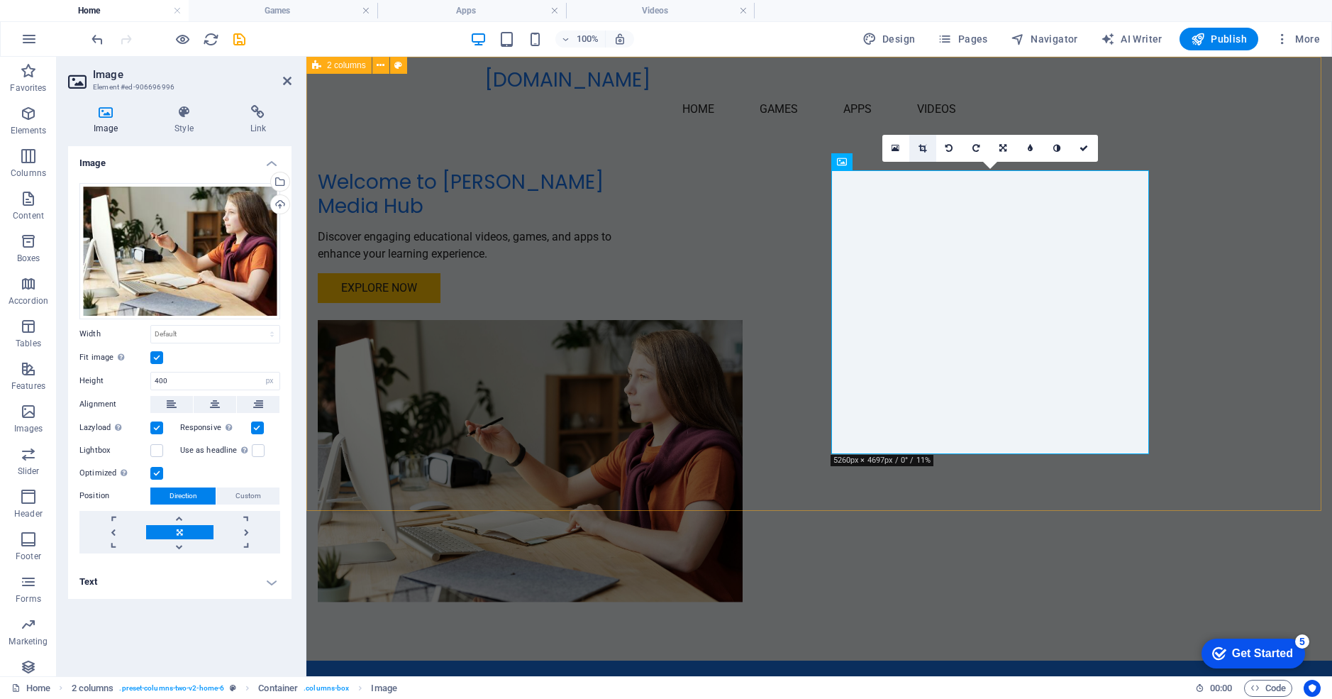
click at [928, 152] on link at bounding box center [923, 148] width 27 height 27
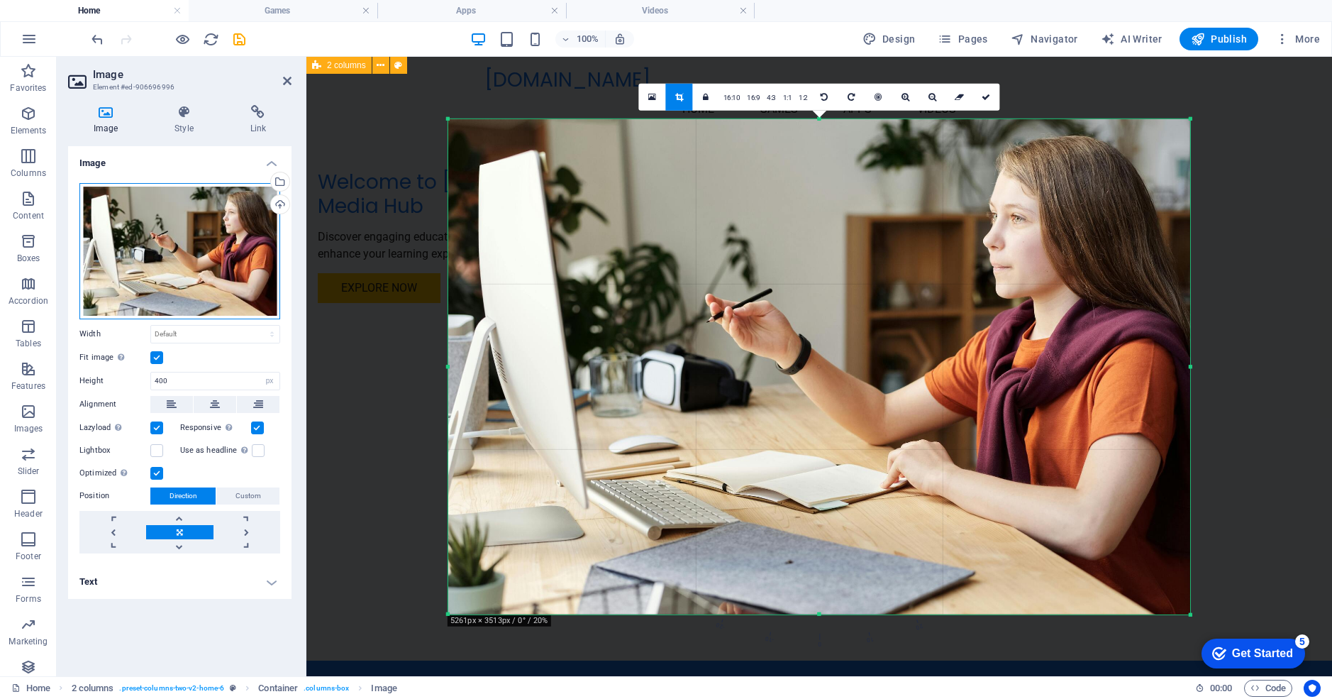
click at [234, 216] on div "Drag files here, click to choose files or select files from Files or our free s…" at bounding box center [179, 251] width 201 height 136
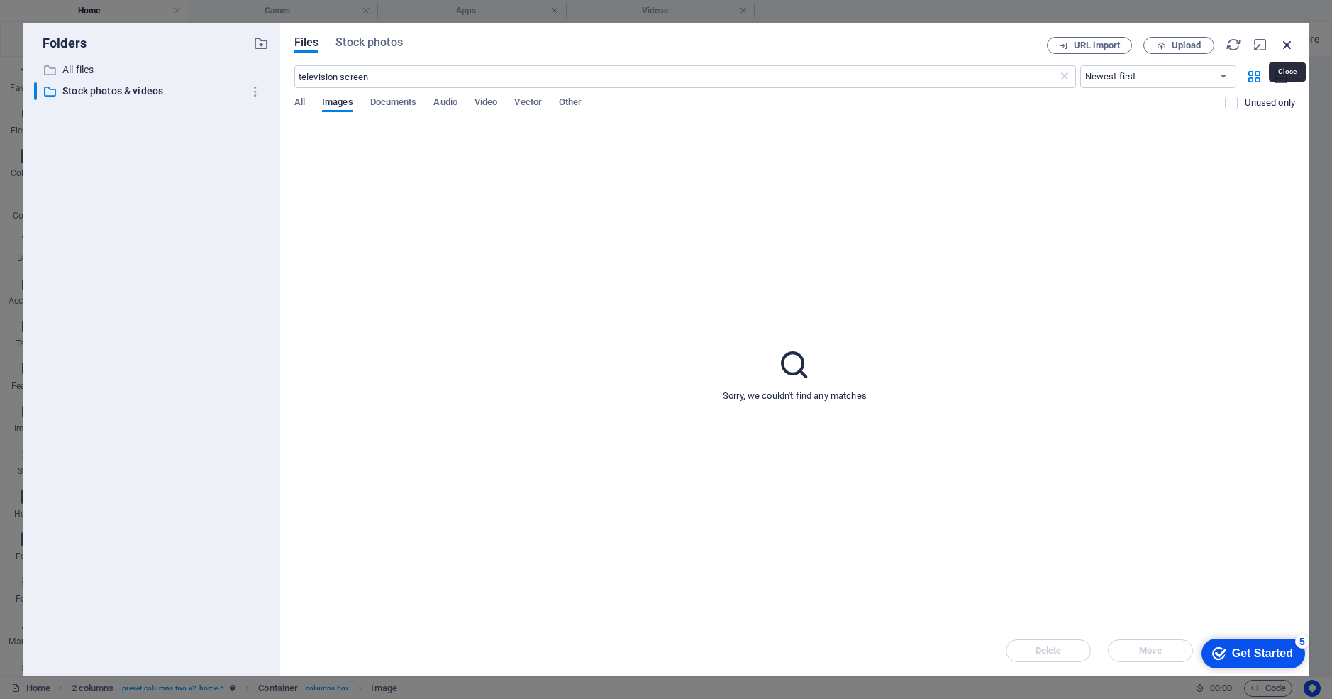
click at [1290, 43] on icon "button" at bounding box center [1288, 45] width 16 height 16
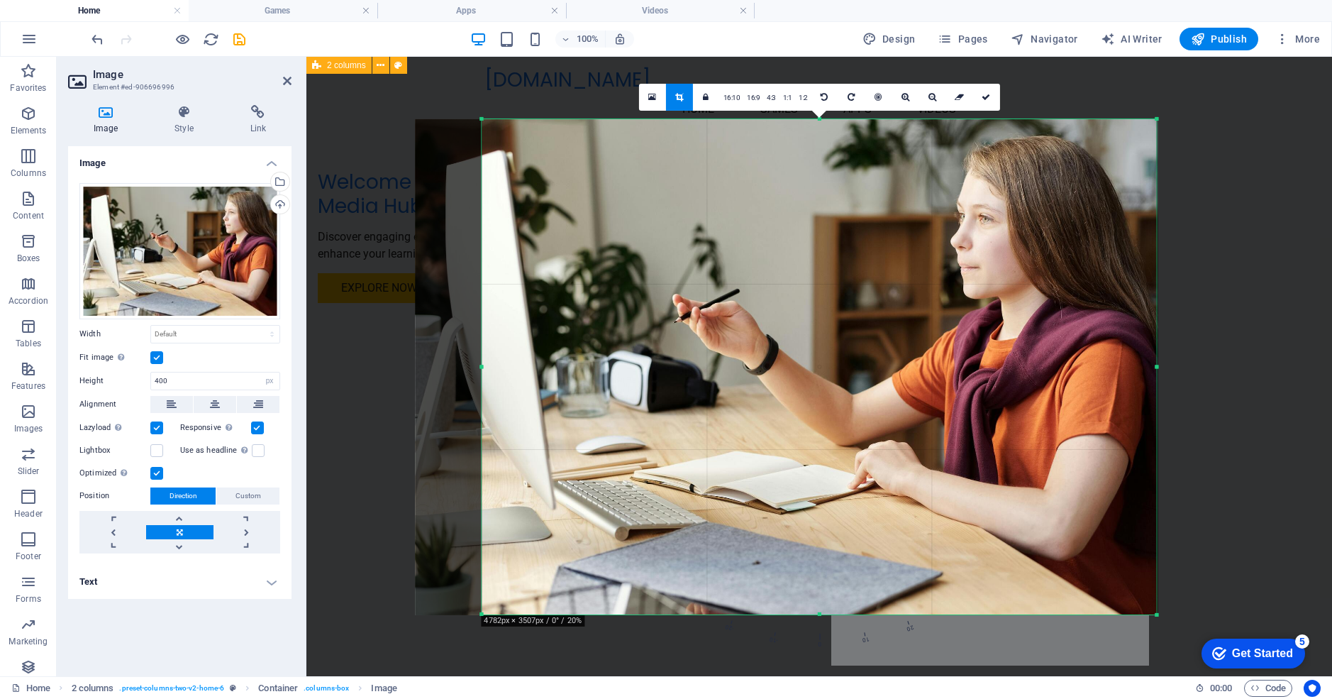
drag, startPoint x: 448, startPoint y: 365, endPoint x: 515, endPoint y: 366, distance: 66.7
click at [515, 366] on div "180 170 160 150 140 130 120 110 100 90 80 70 60 50 40 30 20 10 0 -10 -20 -30 -4…" at bounding box center [819, 365] width 675 height 495
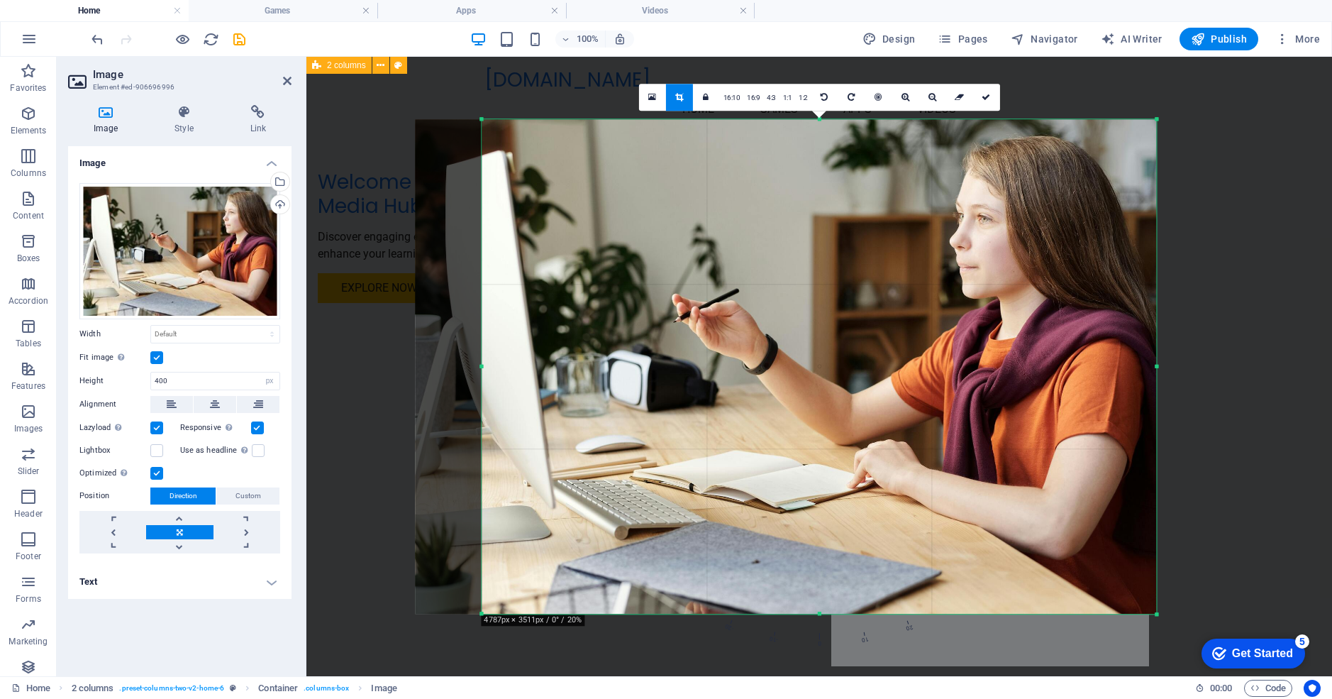
click at [653, 106] on link at bounding box center [652, 97] width 27 height 27
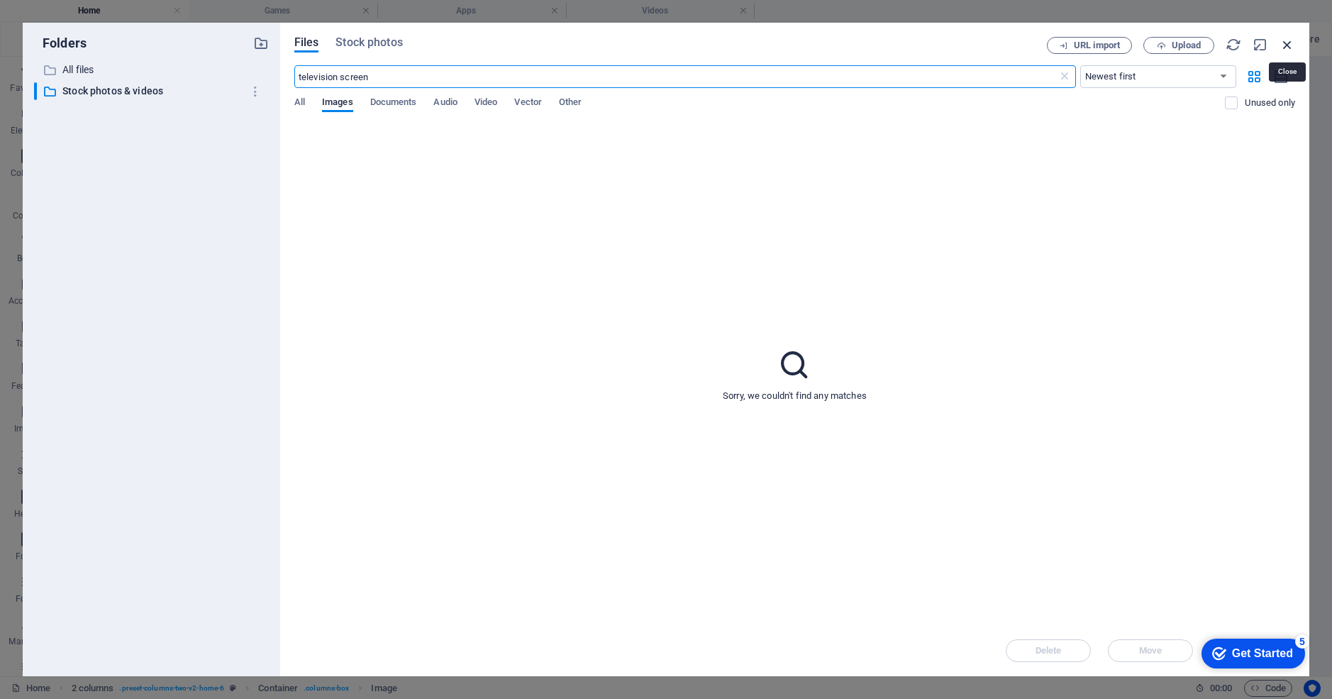
click at [1288, 41] on icon "button" at bounding box center [1288, 45] width 16 height 16
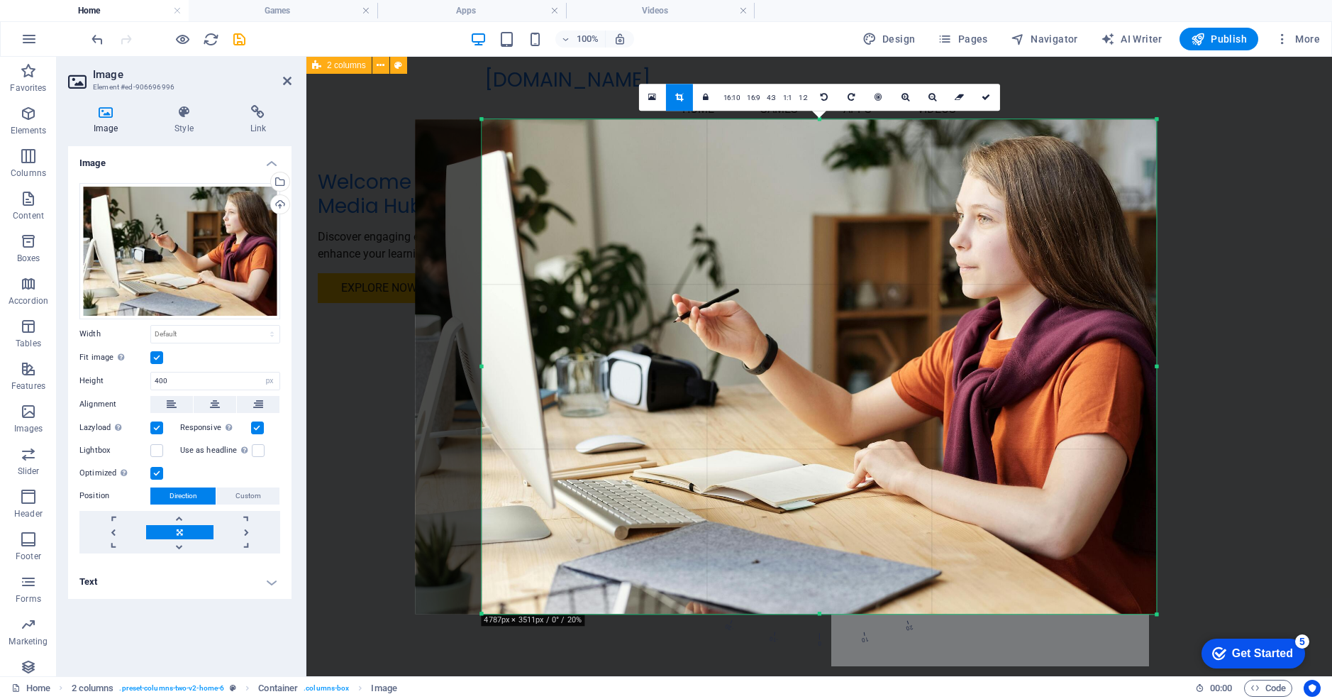
click at [149, 16] on h4 "Home" at bounding box center [94, 11] width 189 height 16
click at [907, 96] on icon at bounding box center [906, 97] width 8 height 9
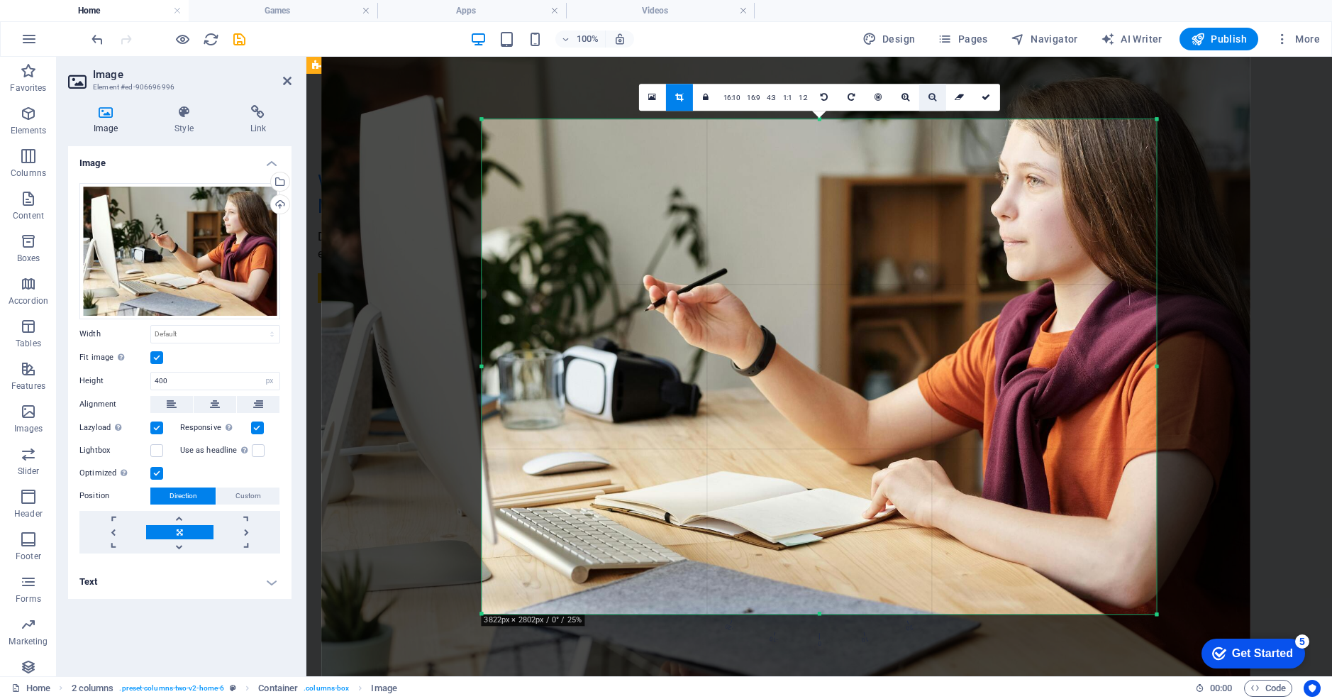
click at [933, 99] on icon at bounding box center [933, 97] width 8 height 9
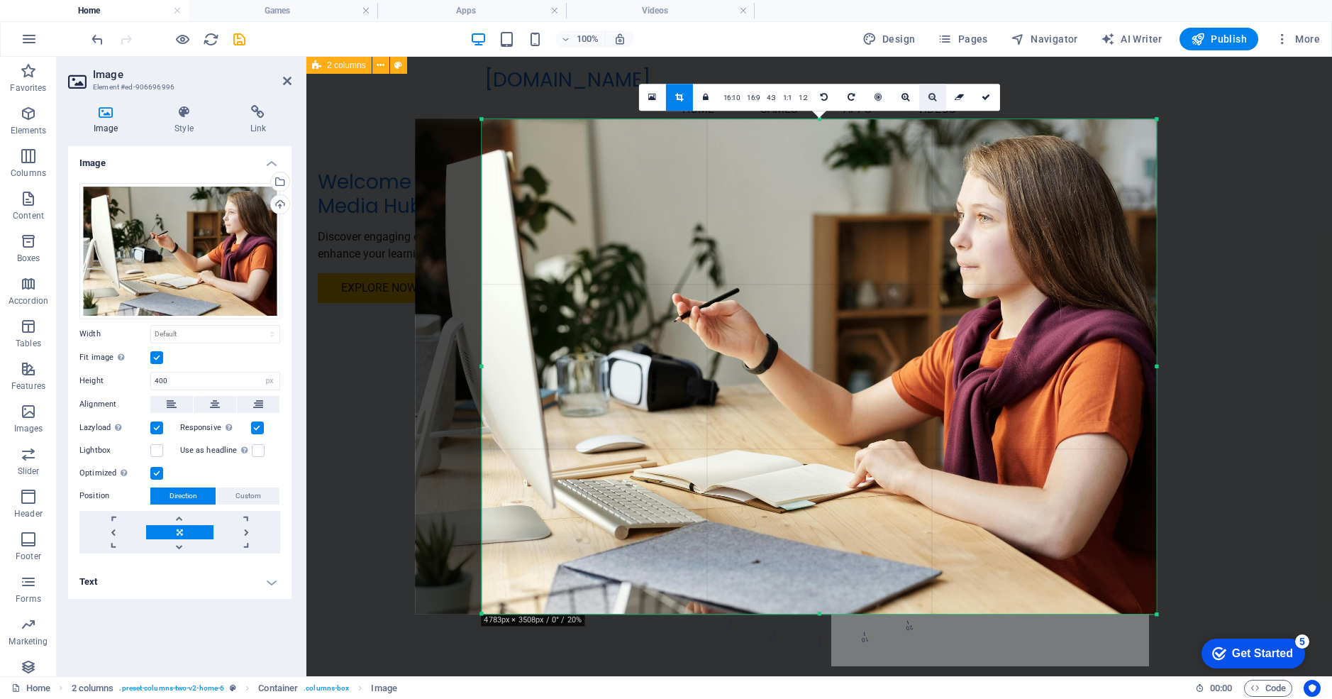
click at [933, 99] on icon at bounding box center [933, 97] width 8 height 9
click at [985, 96] on icon at bounding box center [986, 97] width 9 height 9
type input "951"
select select "px"
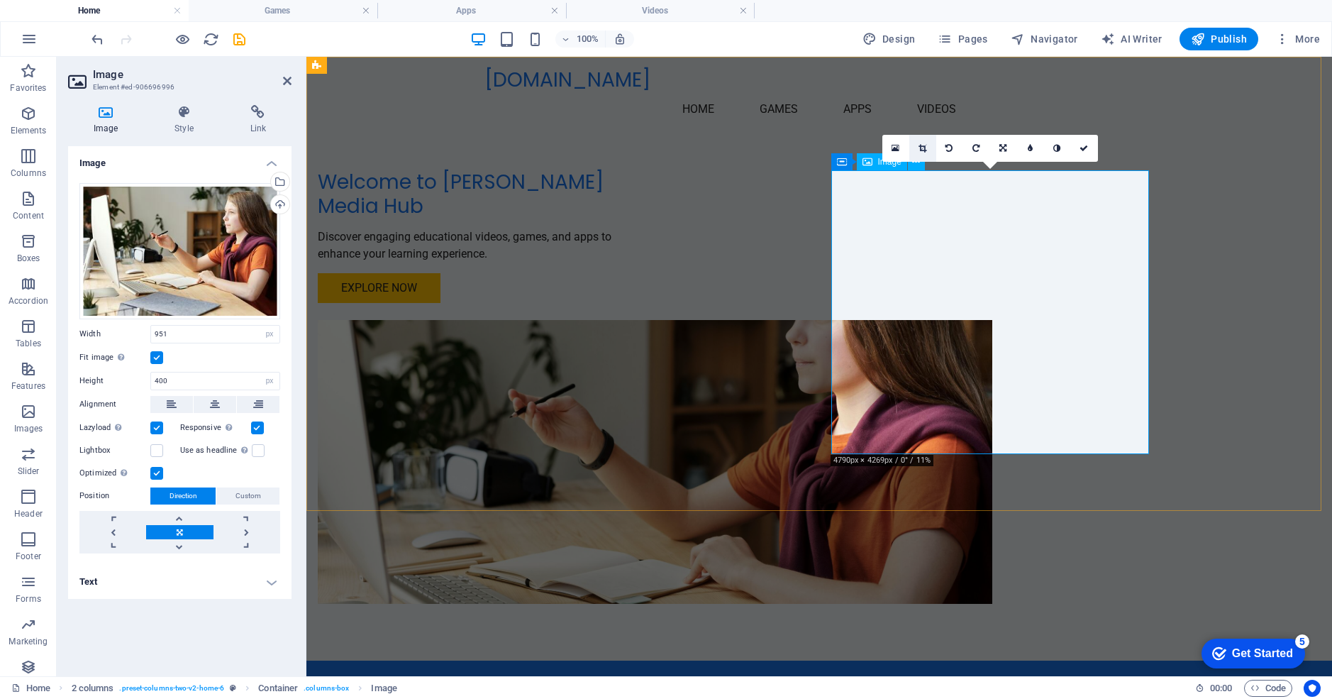
click at [927, 143] on link at bounding box center [923, 148] width 27 height 27
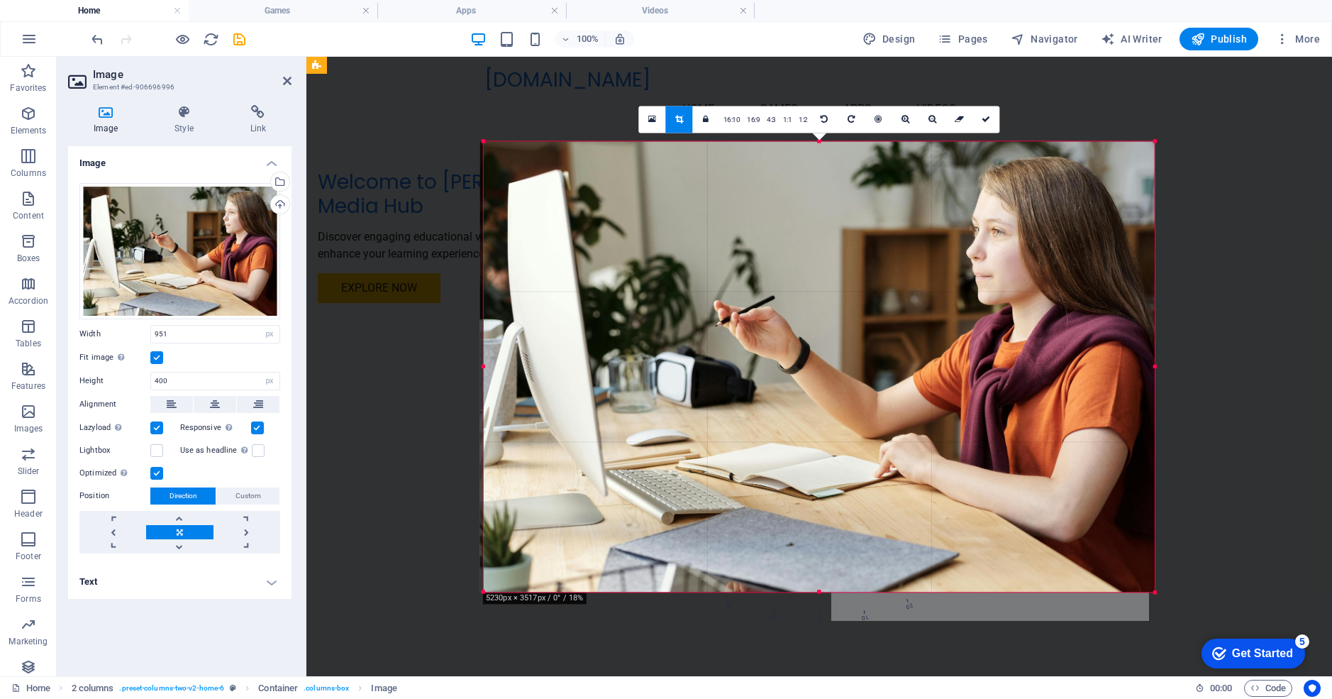
drag, startPoint x: 514, startPoint y: 366, endPoint x: 458, endPoint y: 366, distance: 56.8
click at [458, 366] on div "Drag here to replace the existing content. Press “Ctrl” if you want to create a…" at bounding box center [820, 366] width 1026 height 619
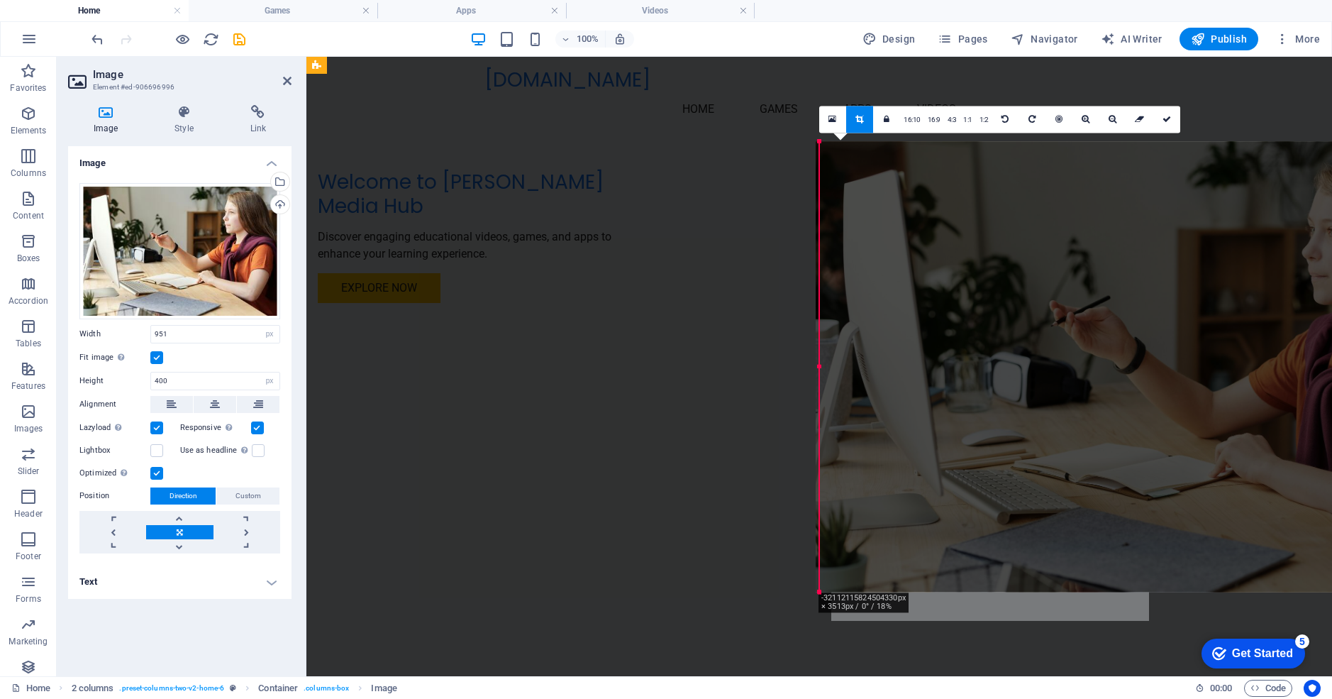
click at [1164, 122] on icon at bounding box center [1167, 119] width 9 height 9
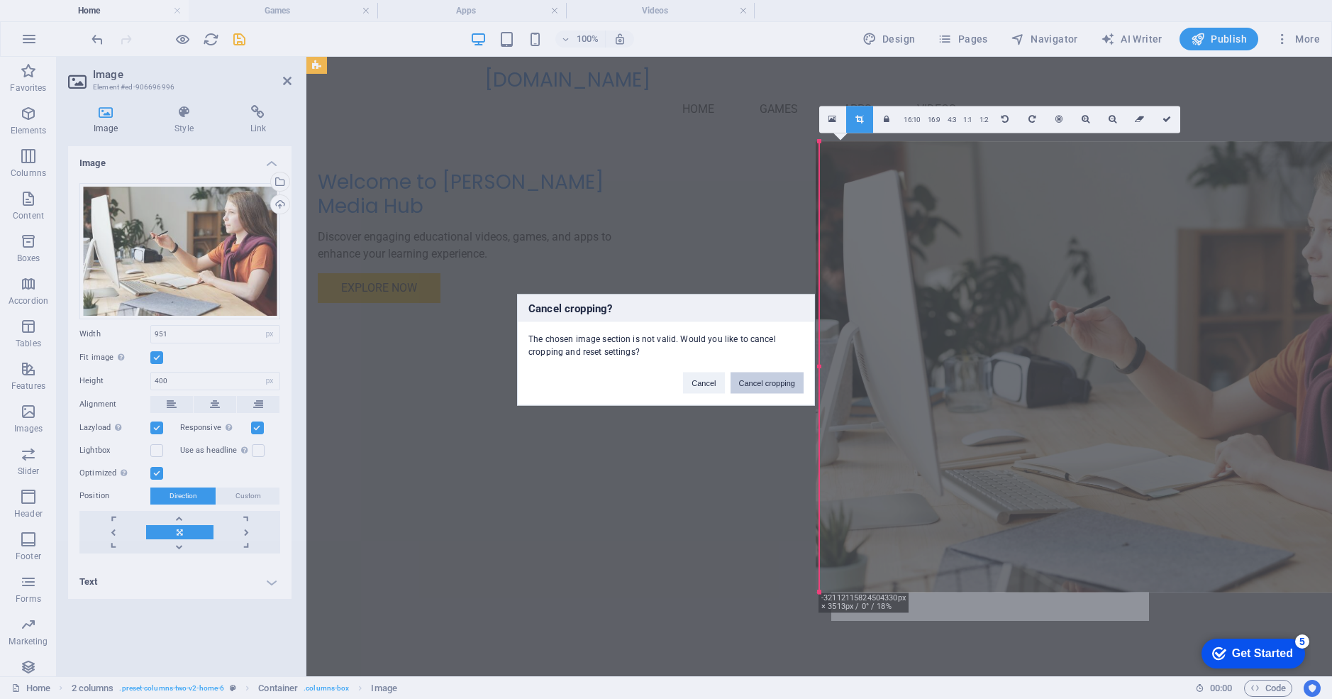
click at [751, 382] on button "Cancel cropping" at bounding box center [768, 382] width 74 height 21
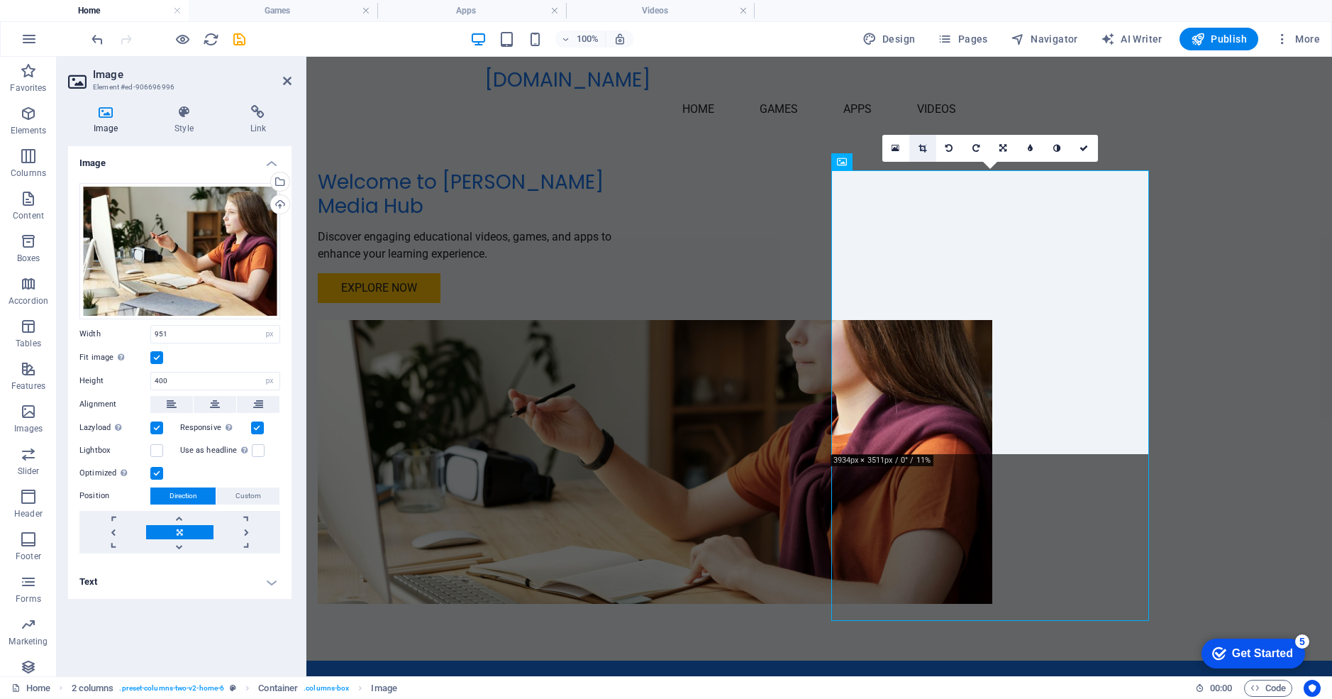
click at [921, 148] on icon at bounding box center [923, 148] width 8 height 9
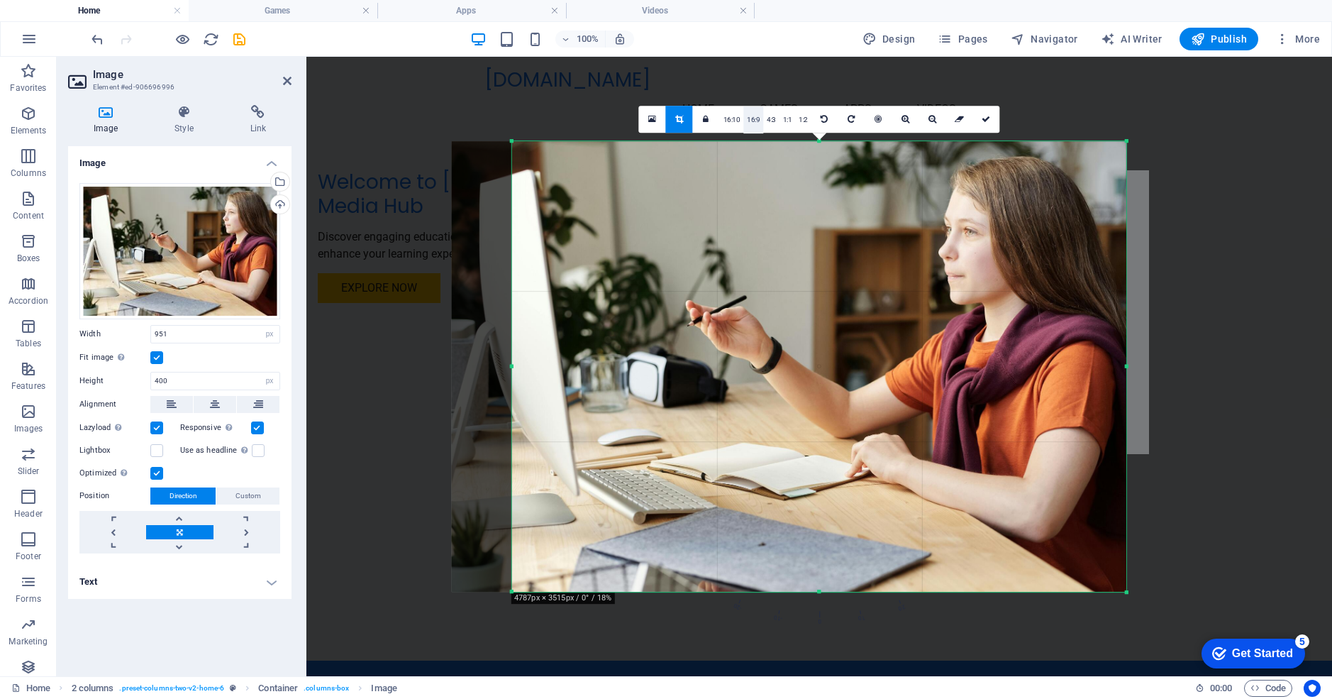
click at [756, 116] on link "16:9" at bounding box center [754, 119] width 20 height 27
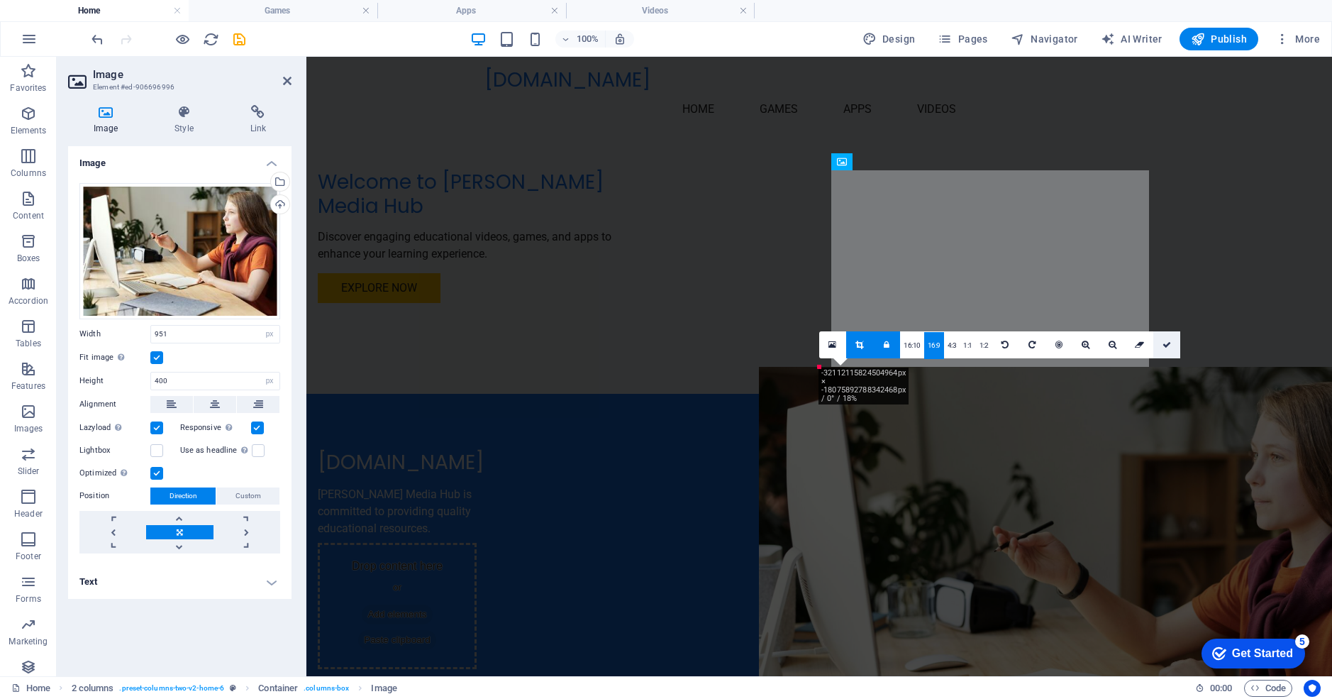
click at [1166, 346] on icon at bounding box center [1167, 345] width 9 height 9
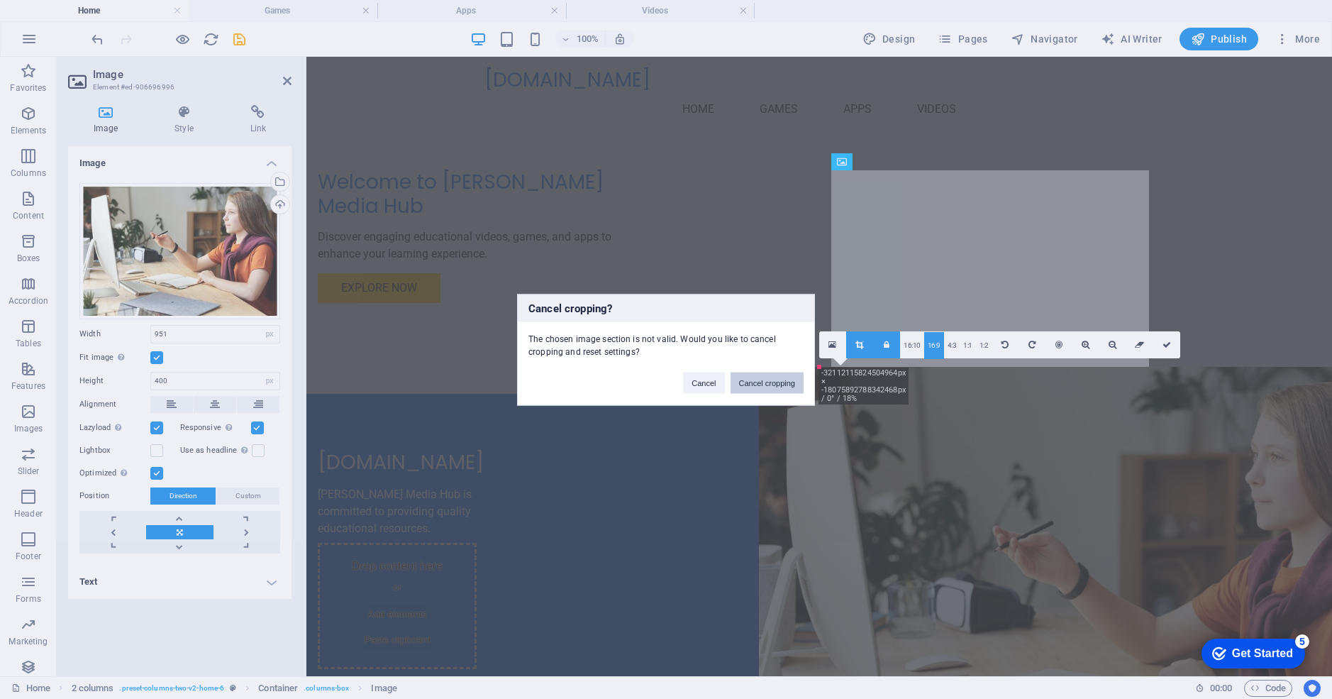
click at [734, 382] on button "Cancel cropping" at bounding box center [768, 382] width 74 height 21
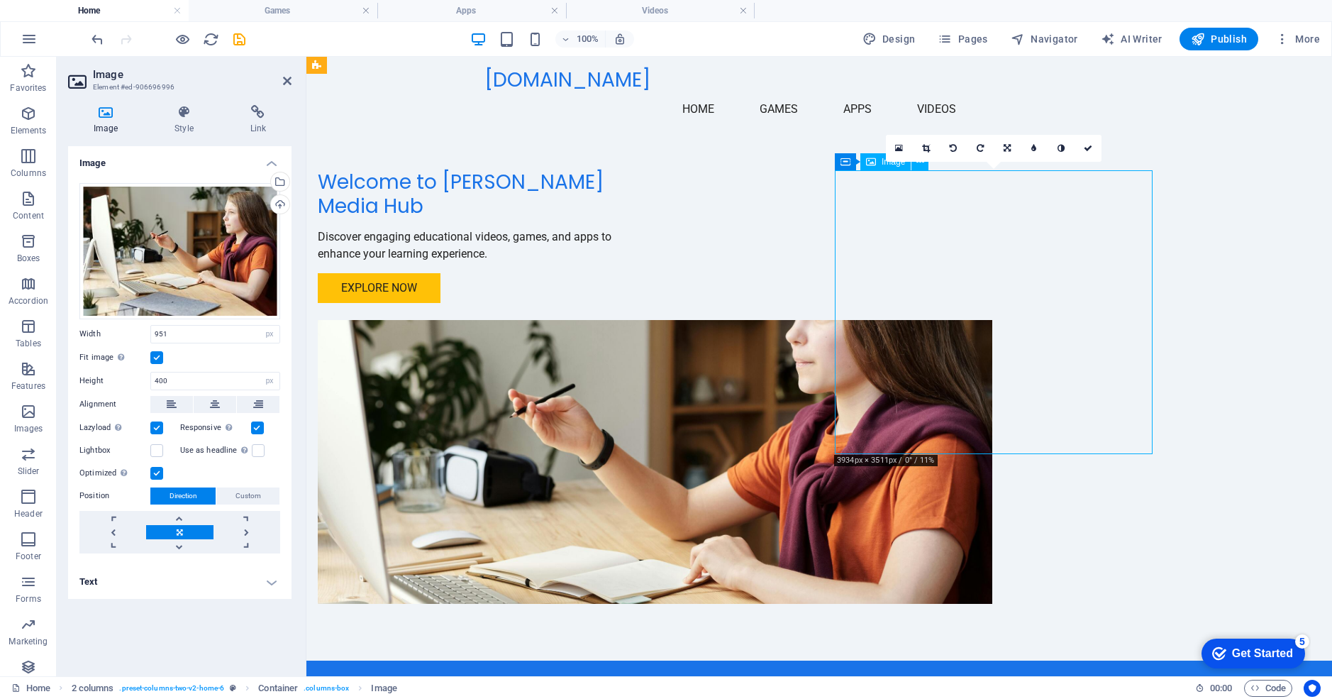
drag, startPoint x: 954, startPoint y: 370, endPoint x: 1007, endPoint y: 370, distance: 53.9
click at [636, 370] on figure at bounding box center [477, 462] width 318 height 284
click at [870, 164] on icon at bounding box center [871, 161] width 10 height 17
click at [900, 149] on icon at bounding box center [899, 148] width 8 height 10
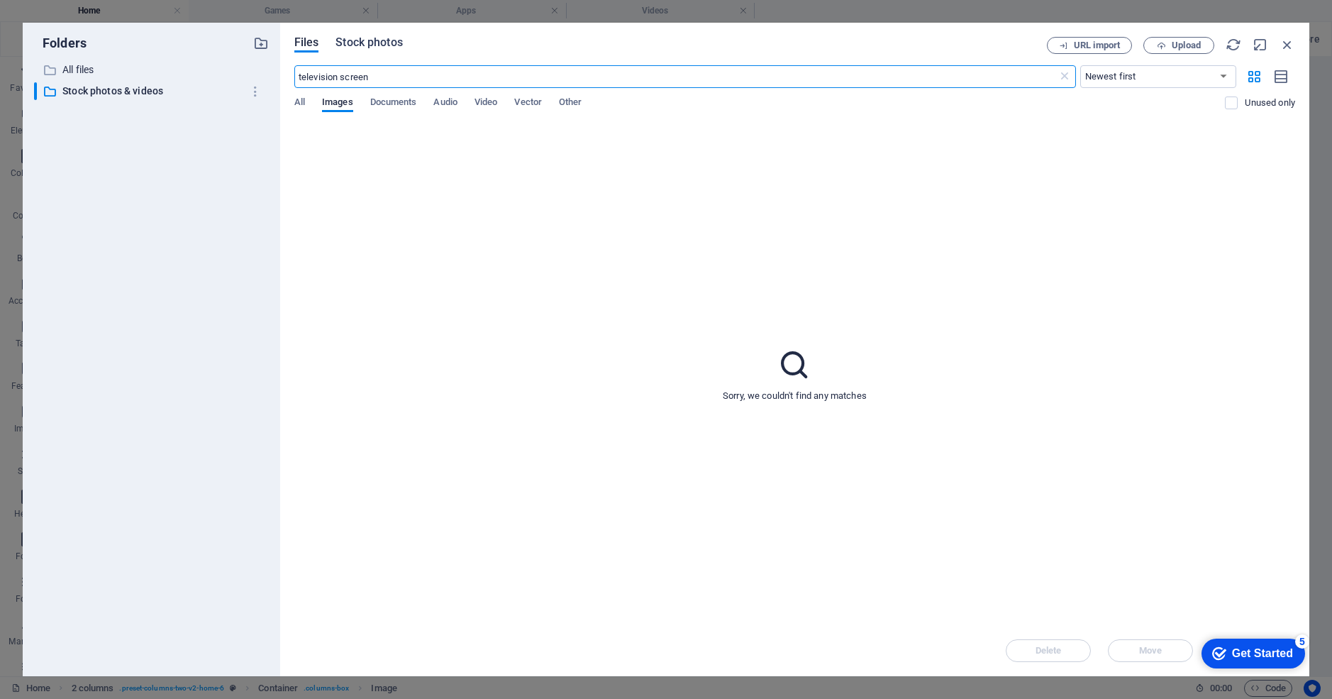
click at [367, 45] on span "Stock photos" at bounding box center [369, 42] width 67 height 17
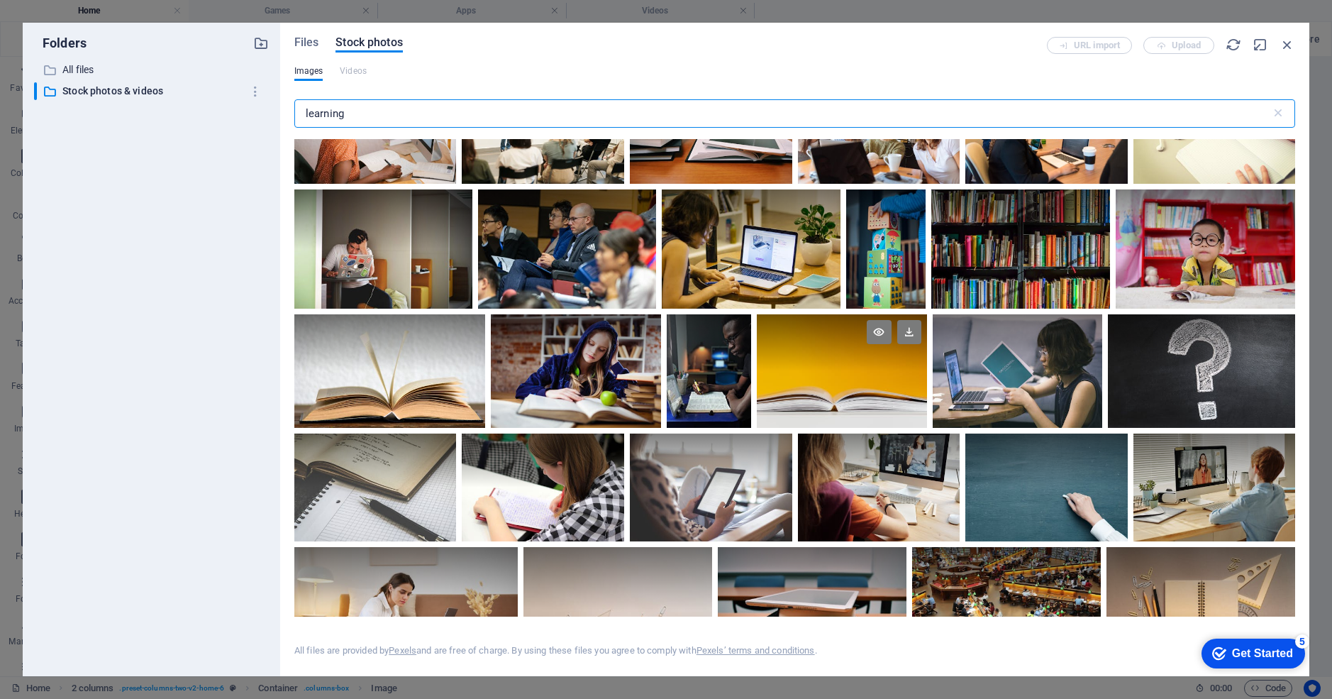
scroll to position [742, 0]
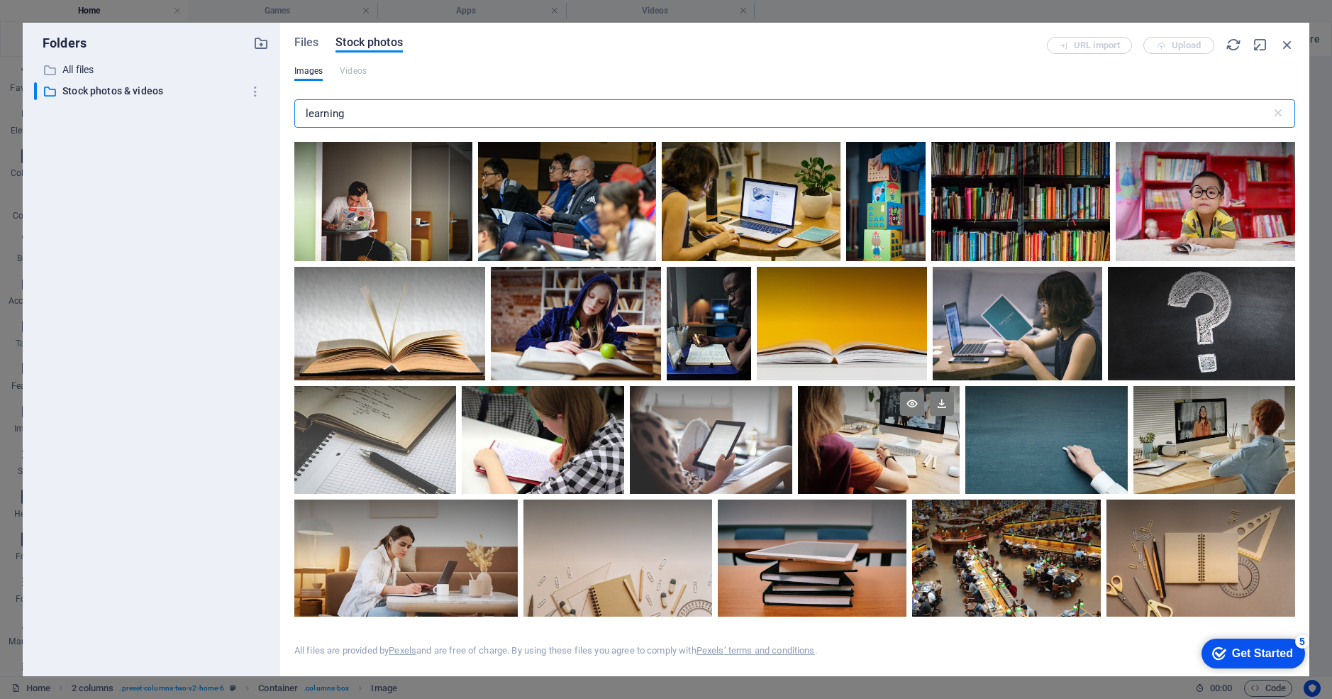
click at [851, 462] on div at bounding box center [879, 440] width 162 height 109
click at [851, 462] on div at bounding box center [879, 467] width 162 height 54
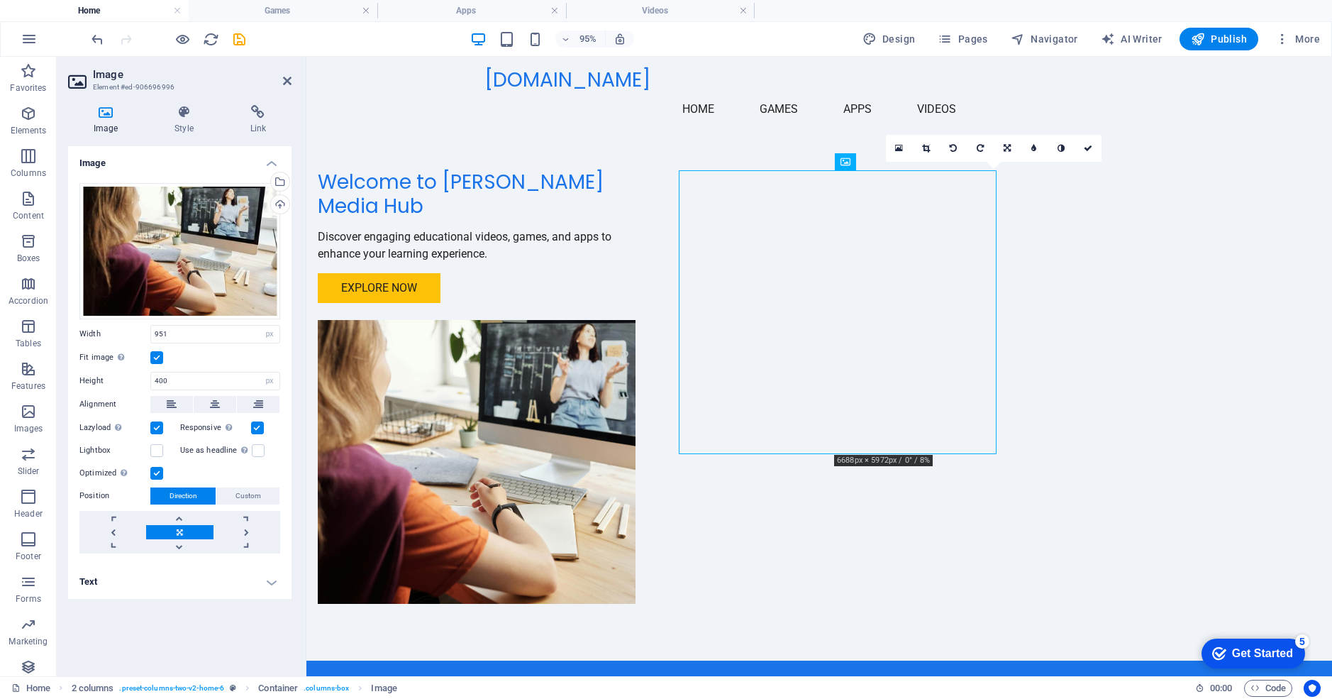
type input "448"
click at [573, 197] on div "Welcome to [PERSON_NAME] Media Hub Discover engaging educational videos, games,…" at bounding box center [477, 236] width 318 height 133
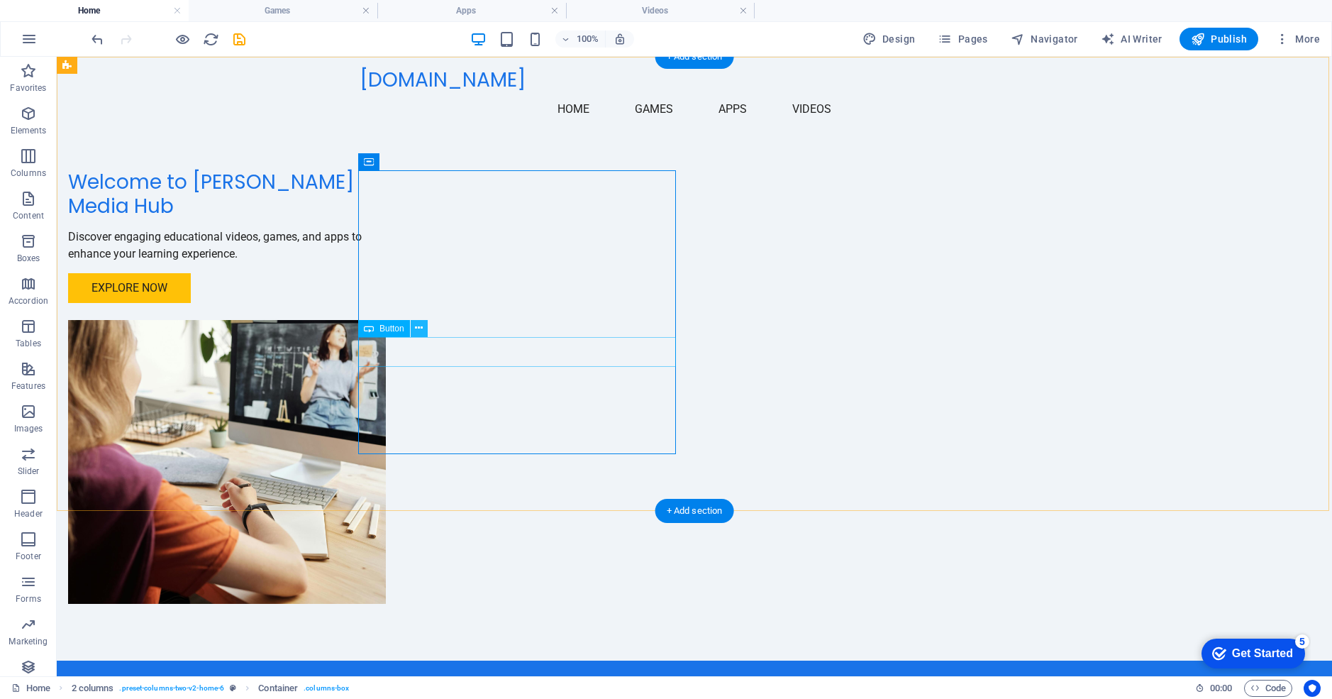
click at [422, 327] on icon at bounding box center [419, 328] width 8 height 15
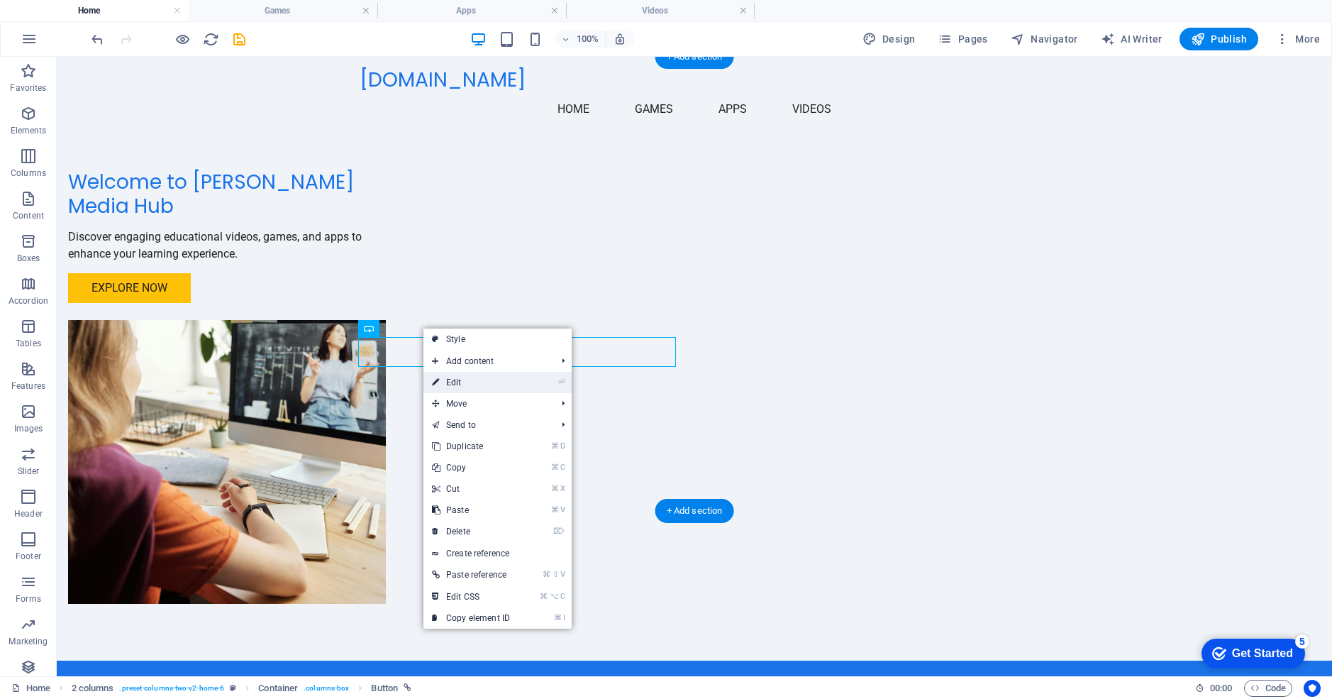
click at [450, 382] on link "⏎ Edit" at bounding box center [471, 382] width 95 height 21
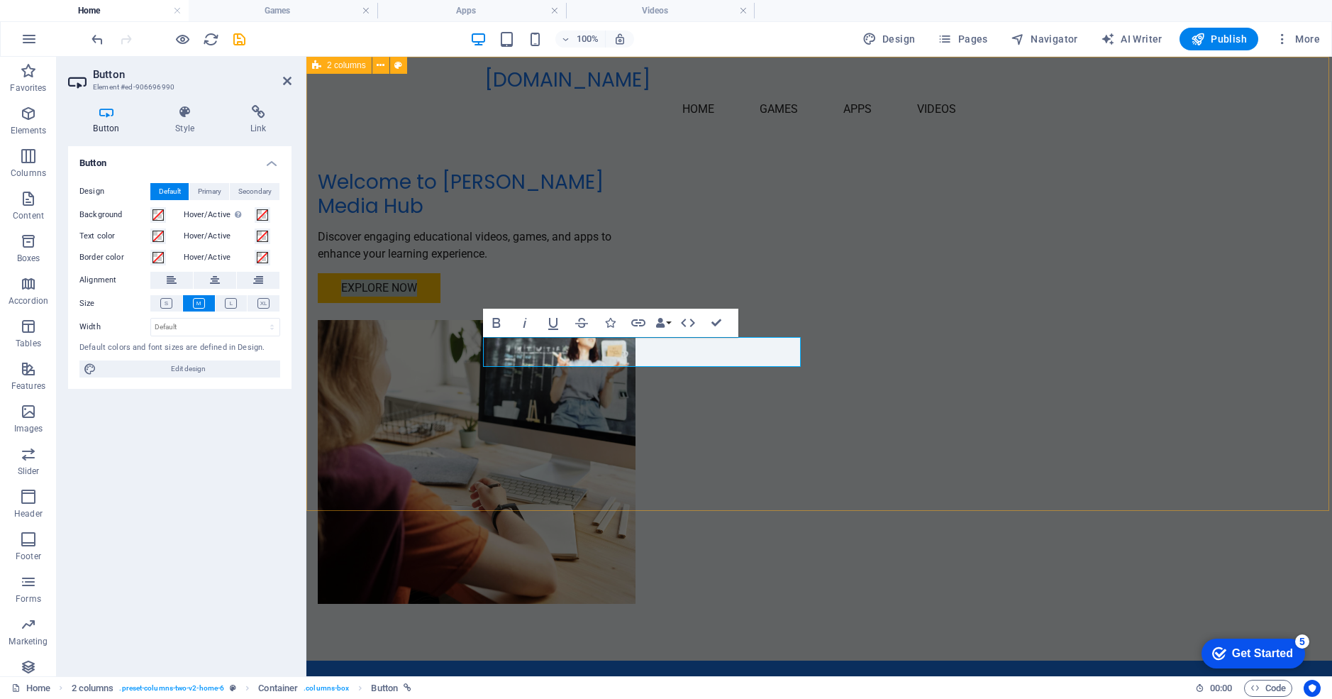
click at [382, 308] on div "Welcome to [PERSON_NAME] Media Hub Discover engaging educational videos, games,…" at bounding box center [820, 359] width 1026 height 604
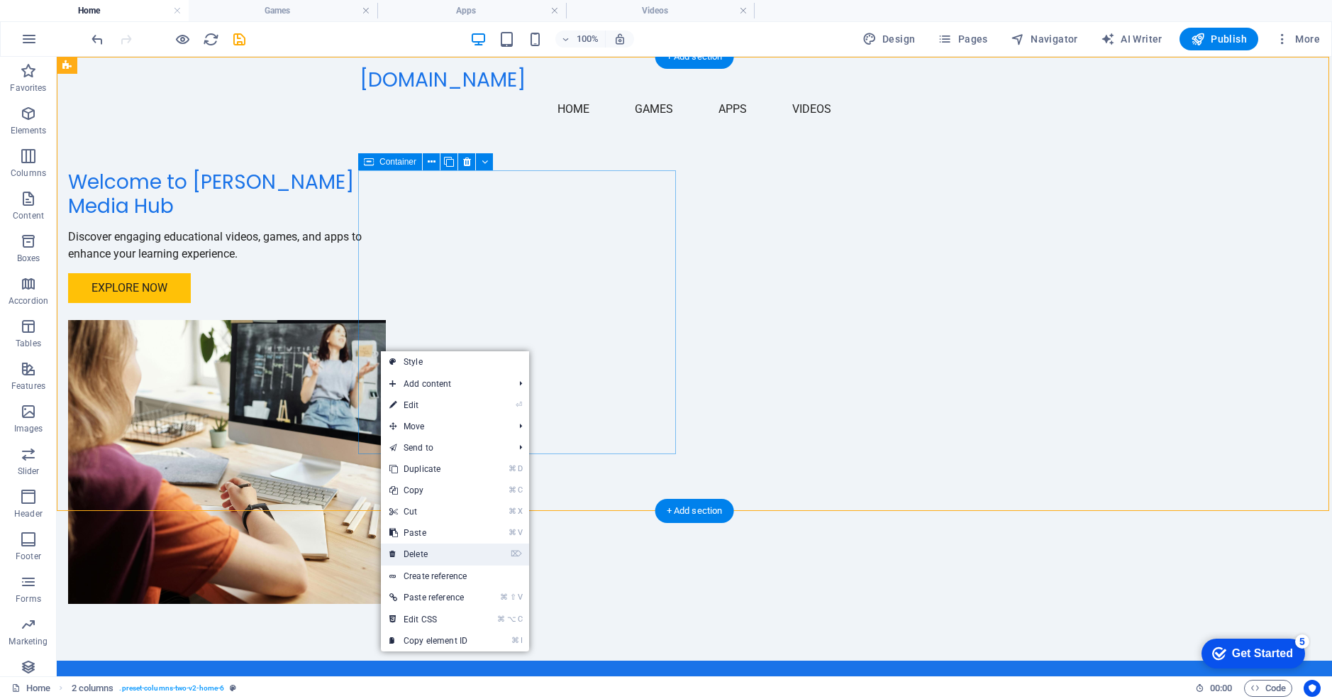
click at [424, 554] on link "⌦ Delete" at bounding box center [428, 553] width 95 height 21
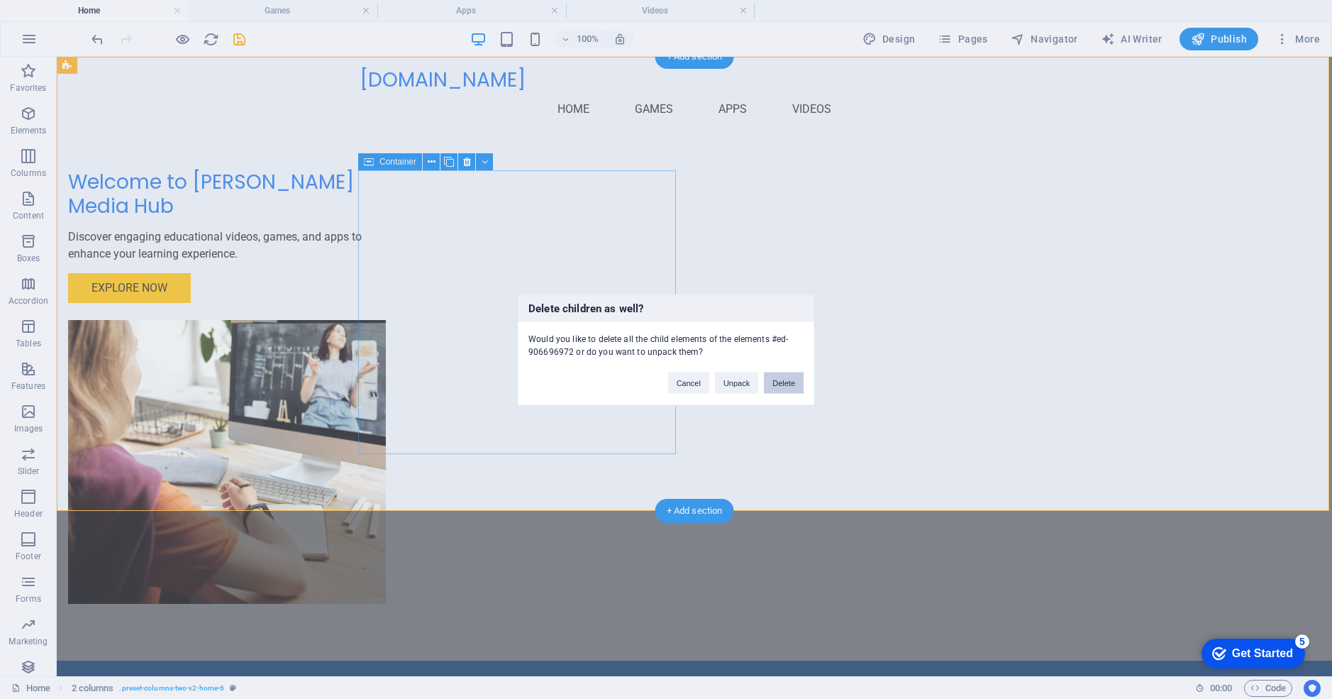
click at [777, 382] on button "Delete" at bounding box center [784, 382] width 40 height 21
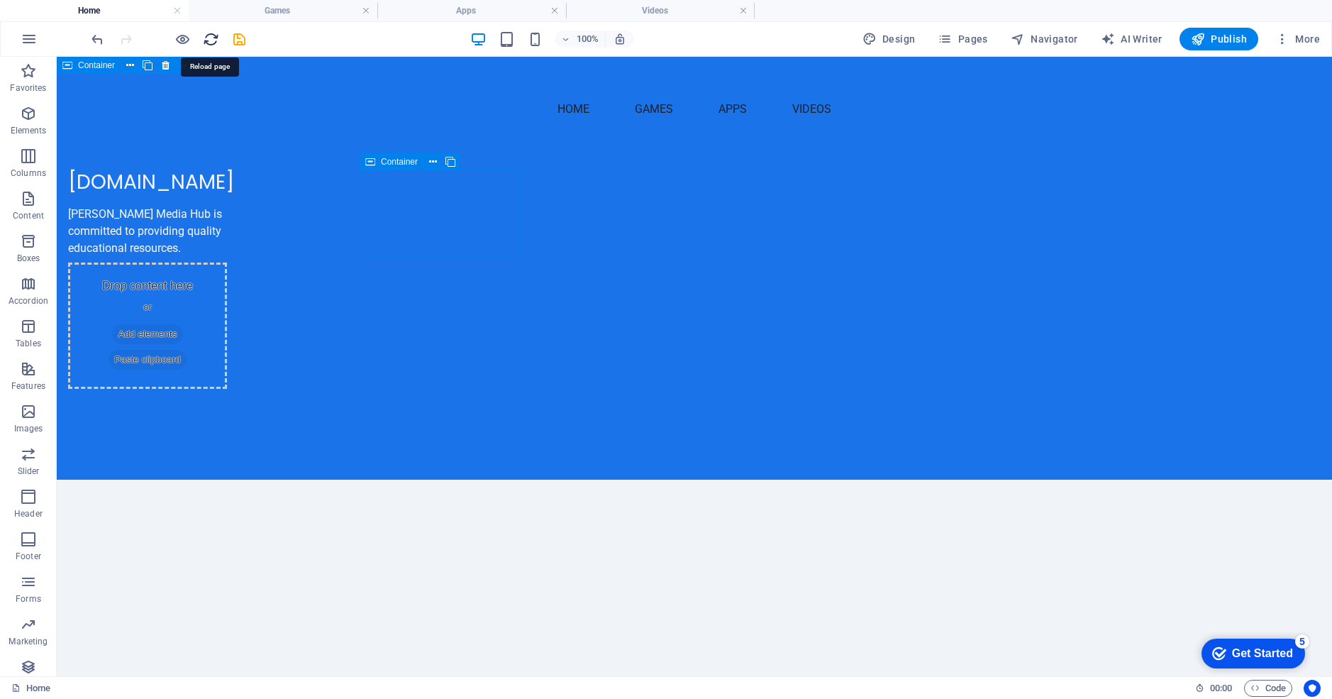
click at [206, 40] on icon "reload" at bounding box center [211, 39] width 16 height 16
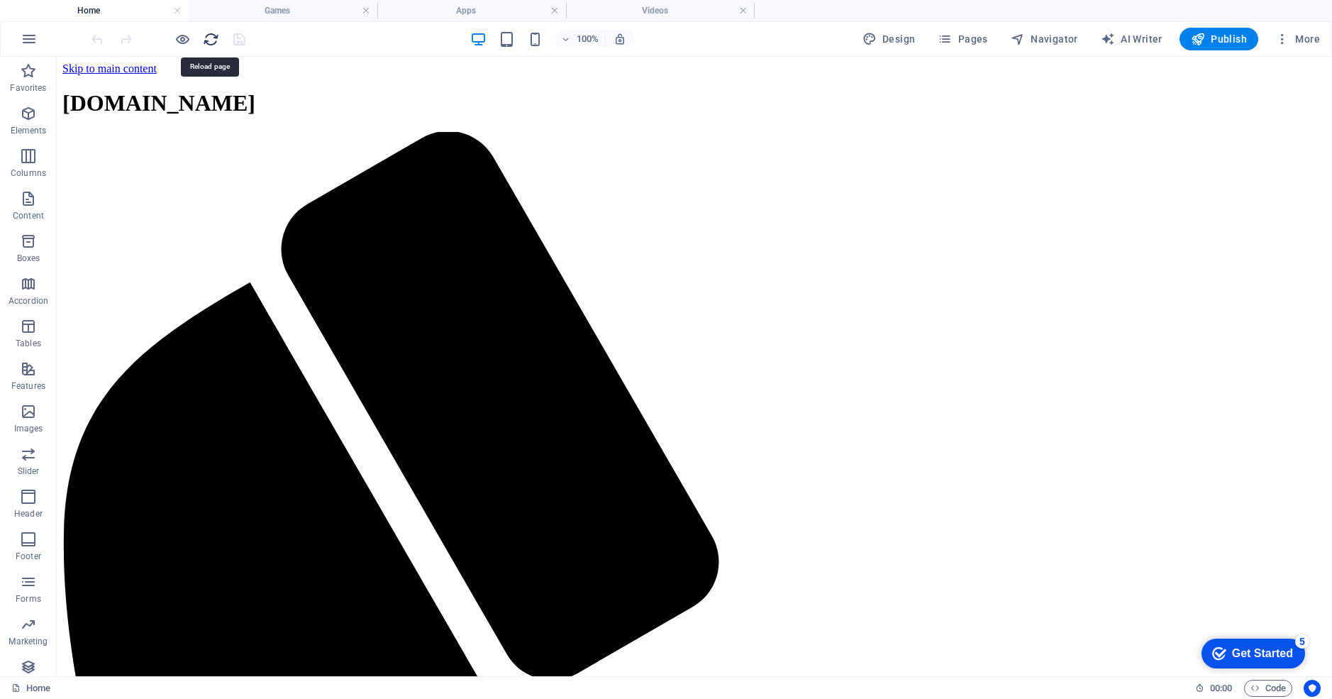
scroll to position [0, 0]
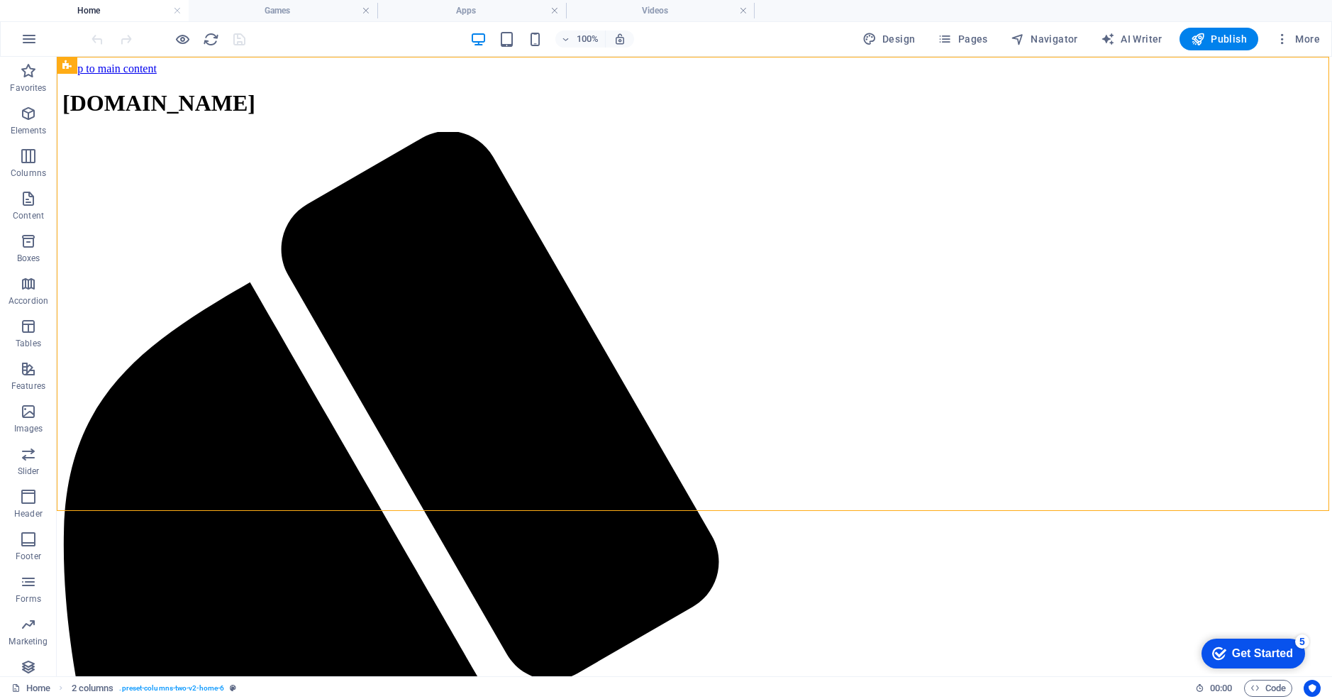
click at [148, 13] on h4 "Home" at bounding box center [94, 11] width 189 height 16
click at [107, 7] on h4 "Home" at bounding box center [94, 11] width 189 height 16
click at [133, 11] on h4 "Home" at bounding box center [94, 11] width 189 height 16
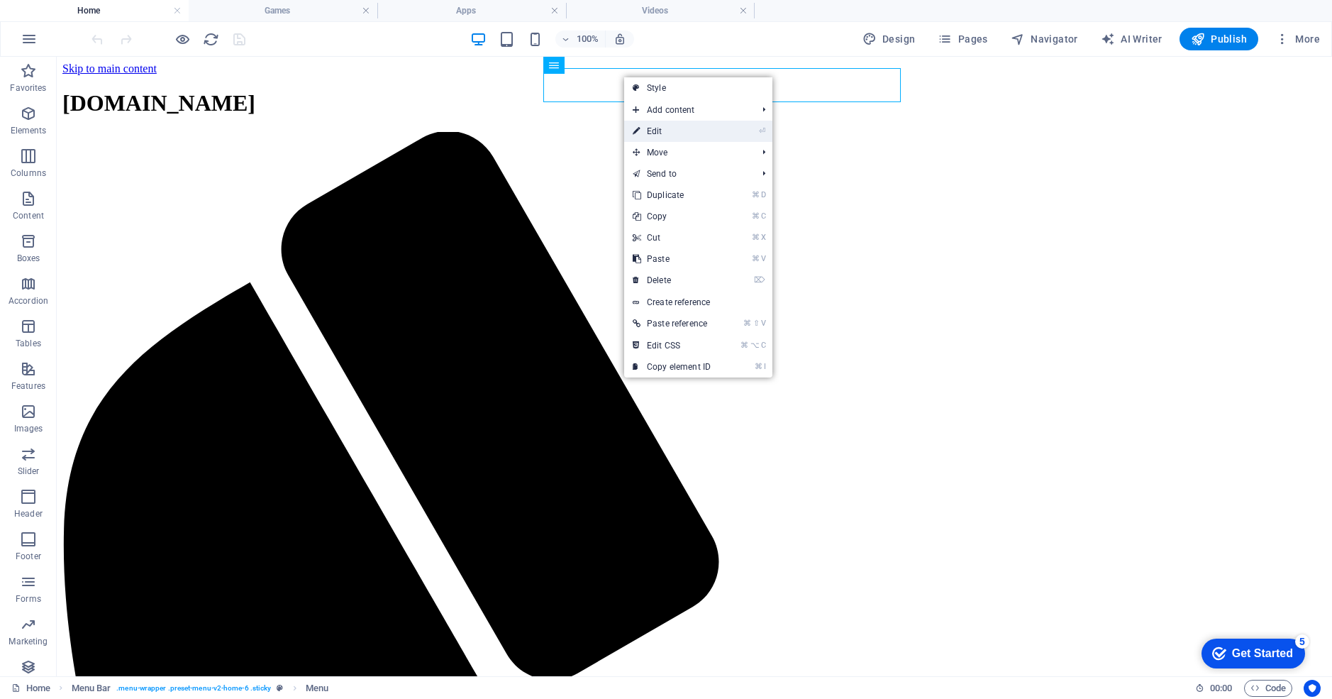
click at [648, 126] on link "⏎ Edit" at bounding box center [671, 131] width 95 height 21
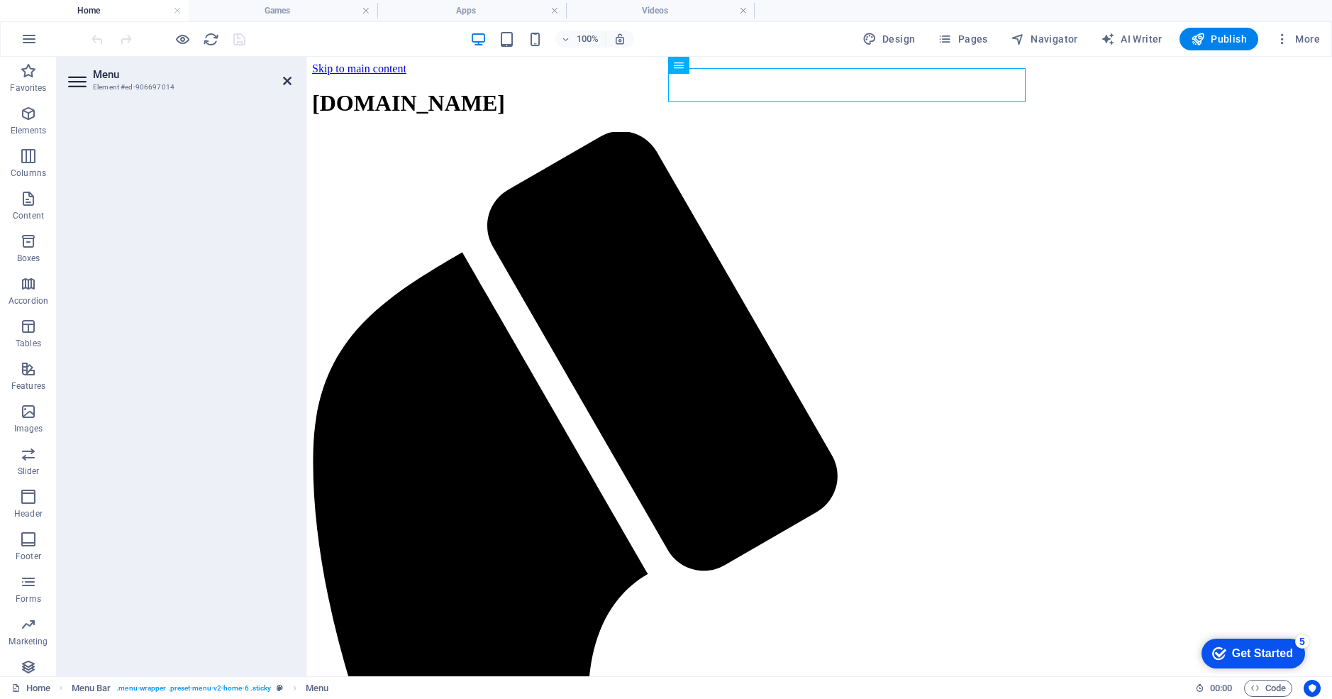
click at [285, 79] on icon at bounding box center [287, 80] width 9 height 11
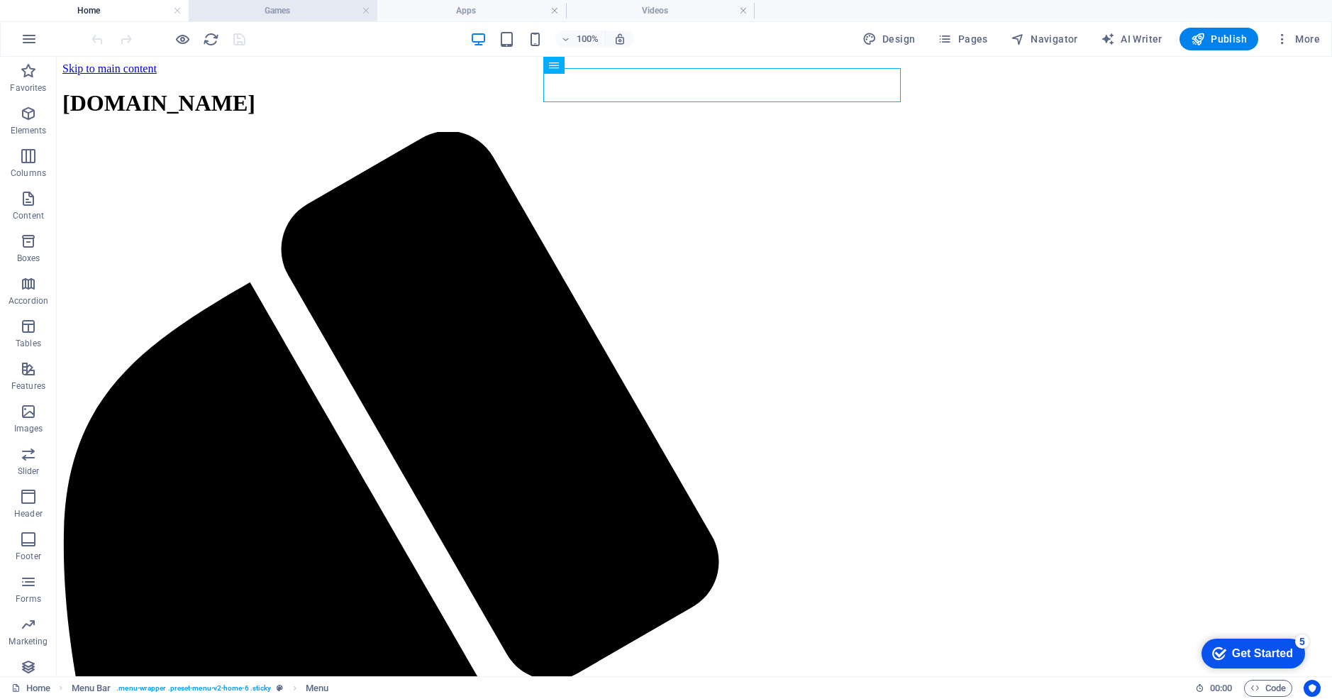
click at [268, 11] on h4 "Games" at bounding box center [283, 11] width 189 height 16
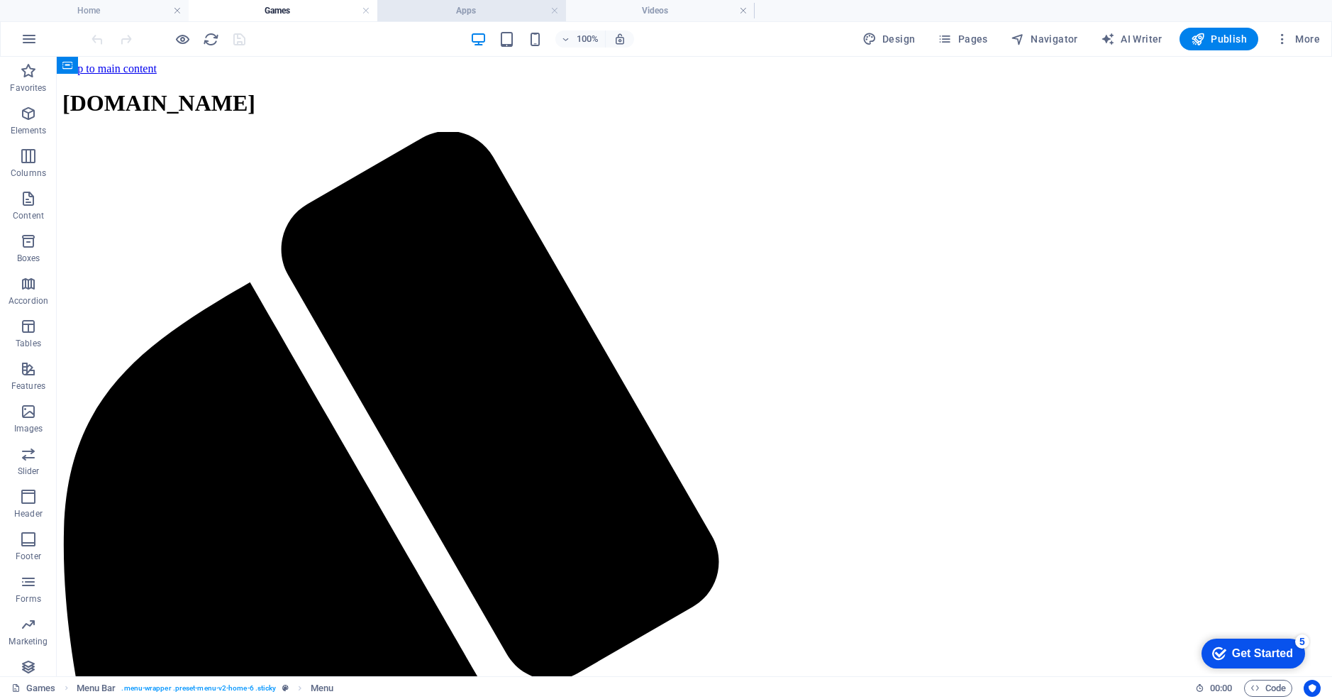
click at [439, 5] on h4 "Apps" at bounding box center [471, 11] width 189 height 16
click at [630, 5] on h4 "Videos" at bounding box center [660, 11] width 189 height 16
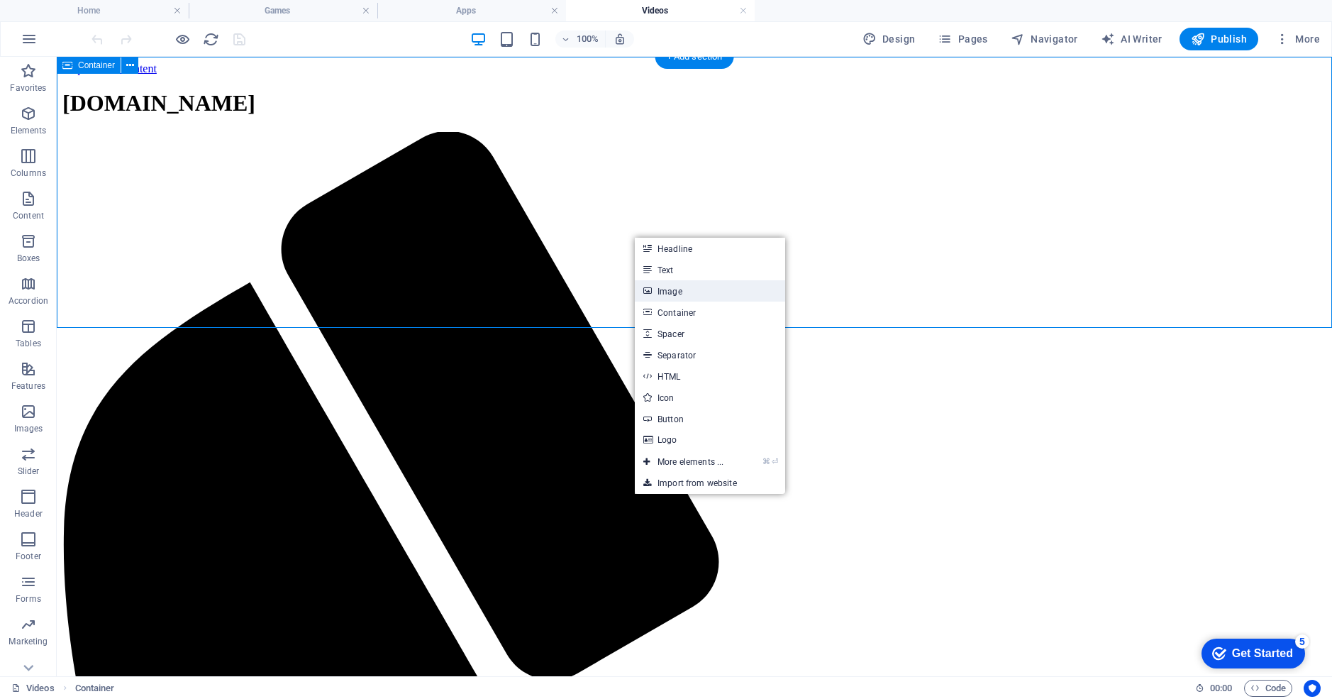
drag, startPoint x: 665, startPoint y: 292, endPoint x: 358, endPoint y: 236, distance: 311.7
click at [665, 292] on link "Image" at bounding box center [710, 290] width 150 height 21
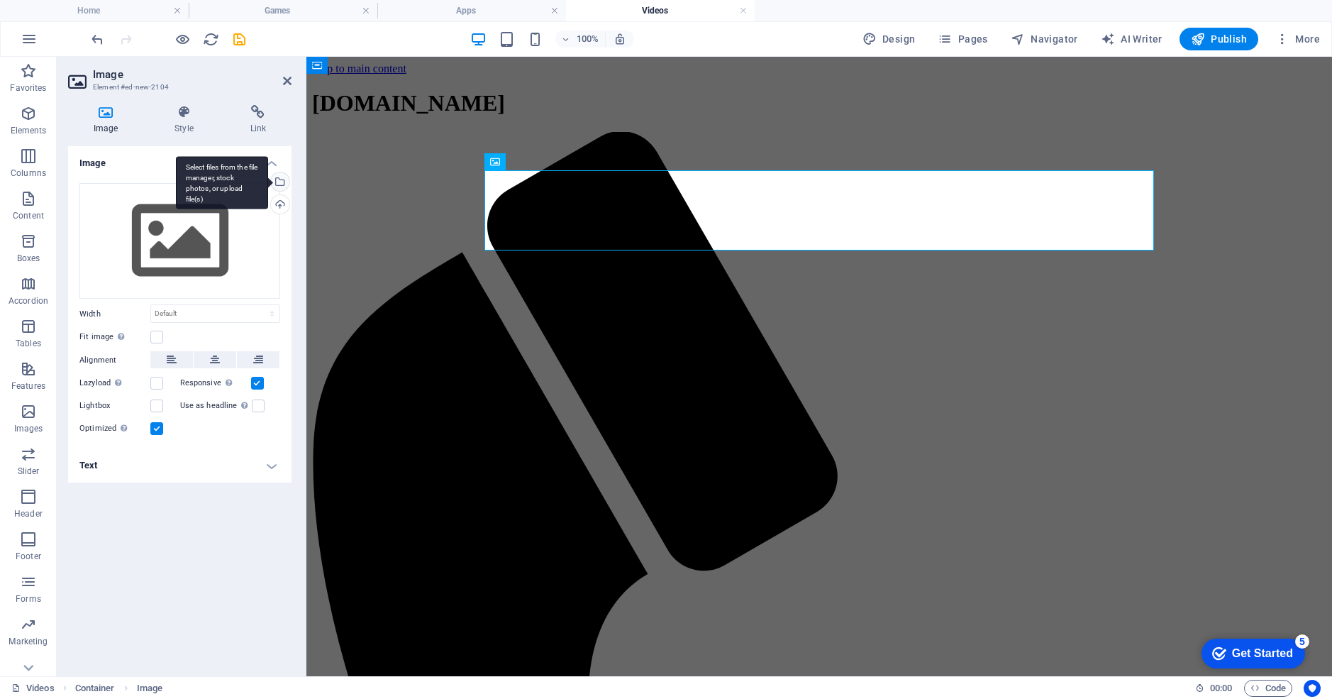
click at [268, 177] on div "Select files from the file manager, stock photos, or upload file(s)" at bounding box center [222, 182] width 92 height 53
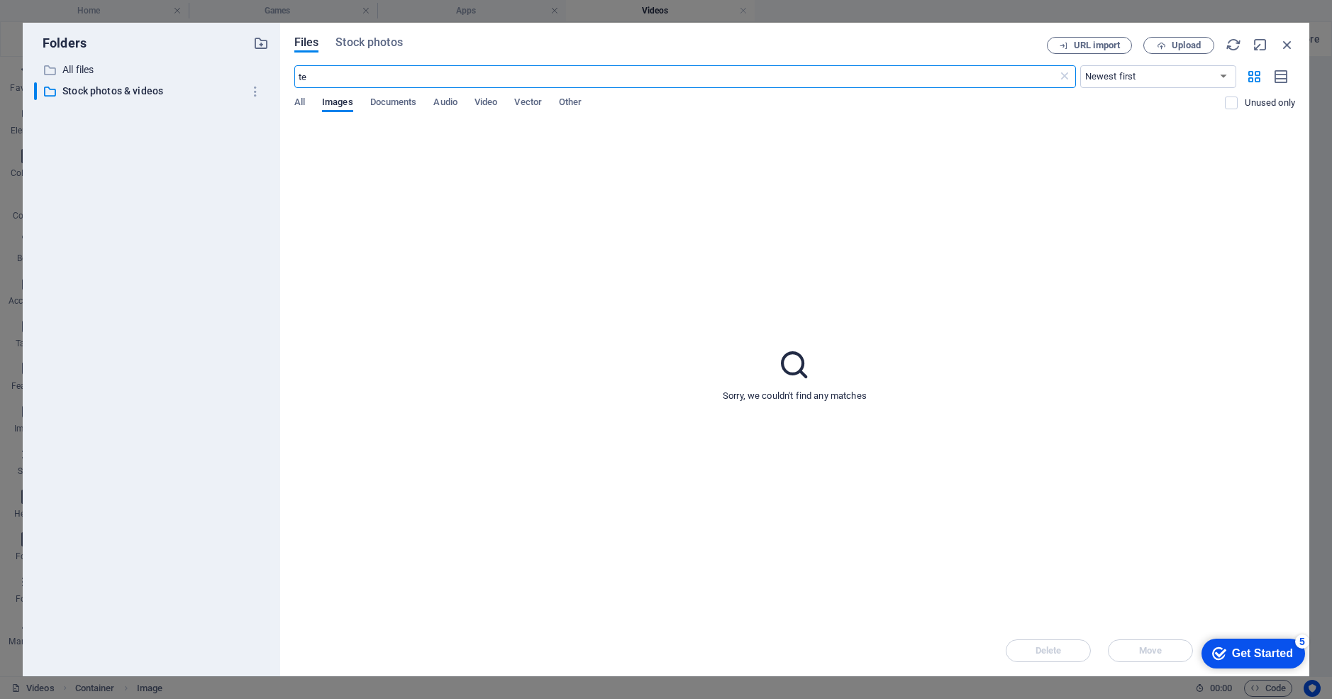
type input "t"
type input "q"
drag, startPoint x: 365, startPoint y: 79, endPoint x: 258, endPoint y: 81, distance: 107.2
click at [258, 81] on div "Folders ​ All files All files ​ Stock photos & videos Stock photos & videos Fil…" at bounding box center [666, 349] width 1287 height 653
type input "videos"
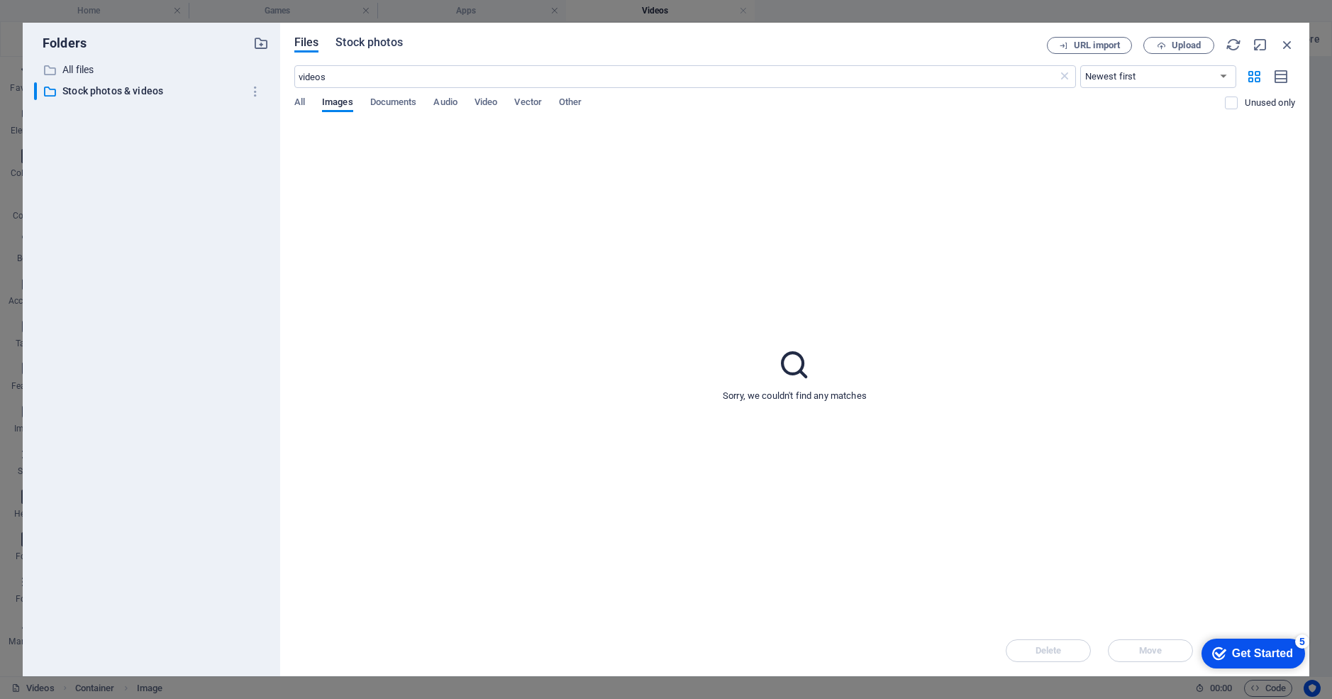
click at [358, 51] on button "Stock photos" at bounding box center [369, 45] width 67 height 16
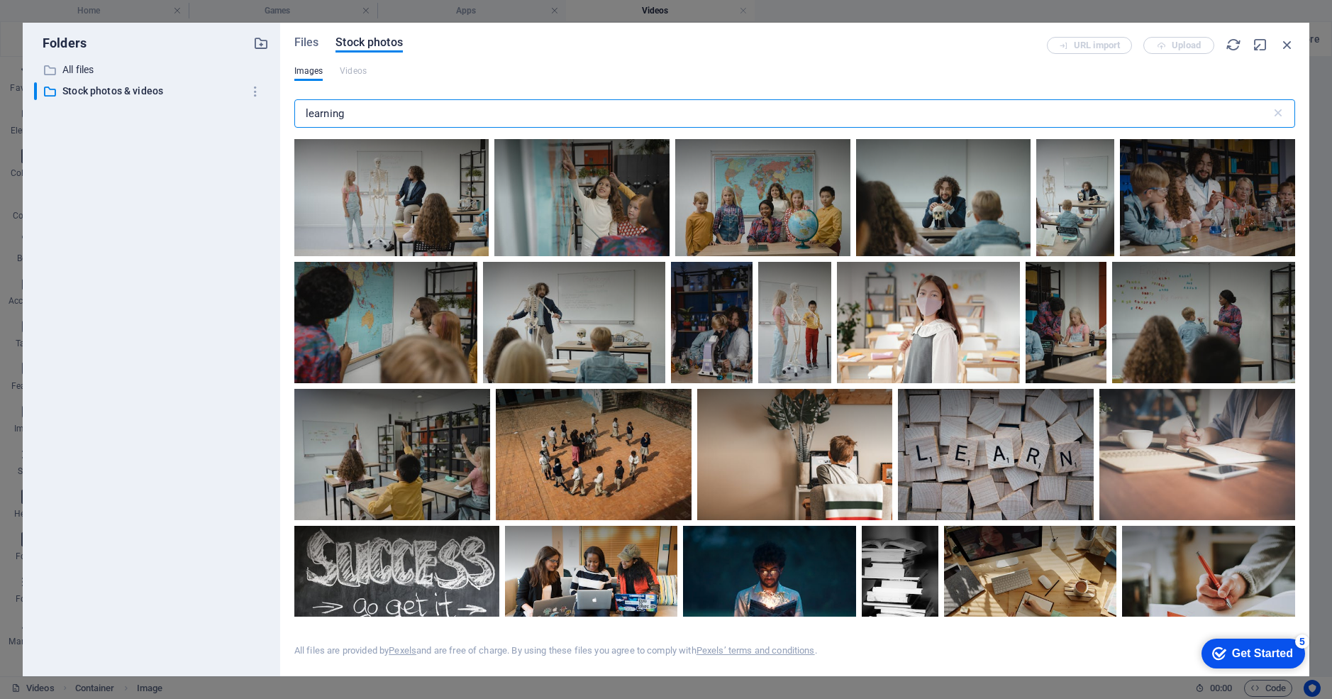
drag, startPoint x: 346, startPoint y: 116, endPoint x: 270, endPoint y: 118, distance: 76.7
click at [270, 118] on div "Folders ​ All files All files ​ Stock photos & videos Stock photos & videos Fil…" at bounding box center [666, 349] width 1287 height 653
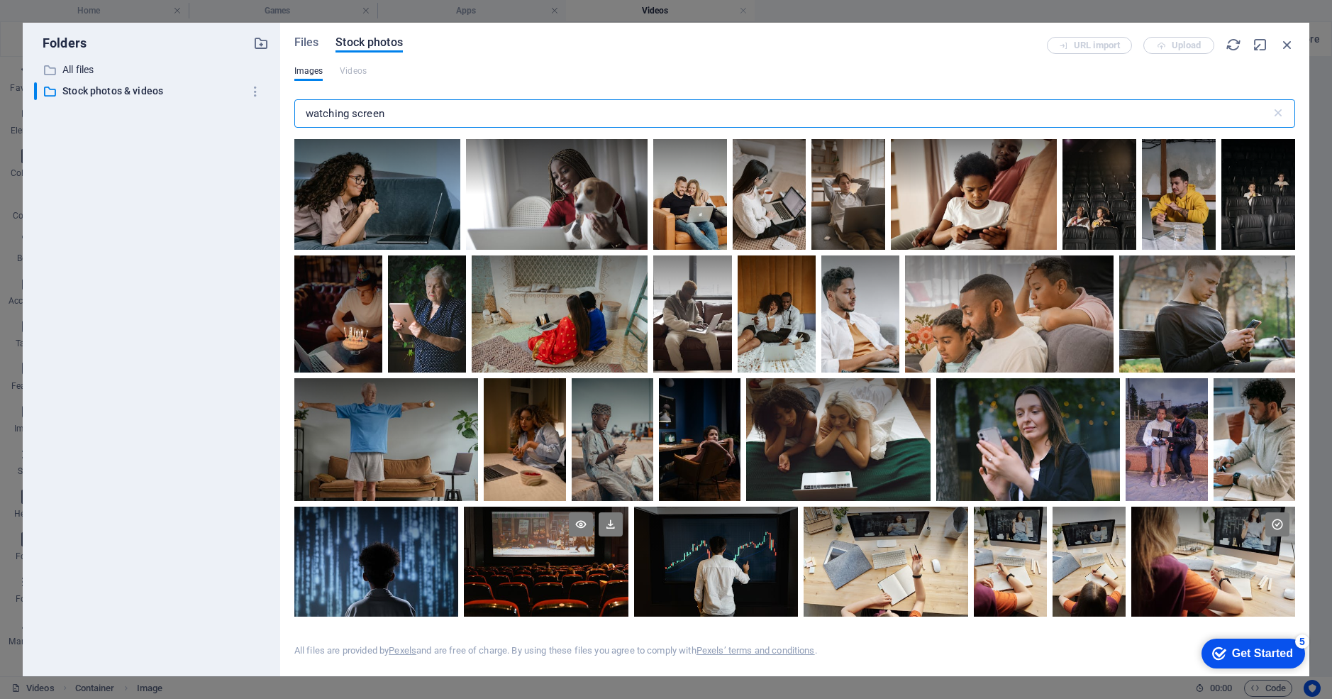
type input "watching screen"
click at [520, 553] on div at bounding box center [546, 534] width 165 height 55
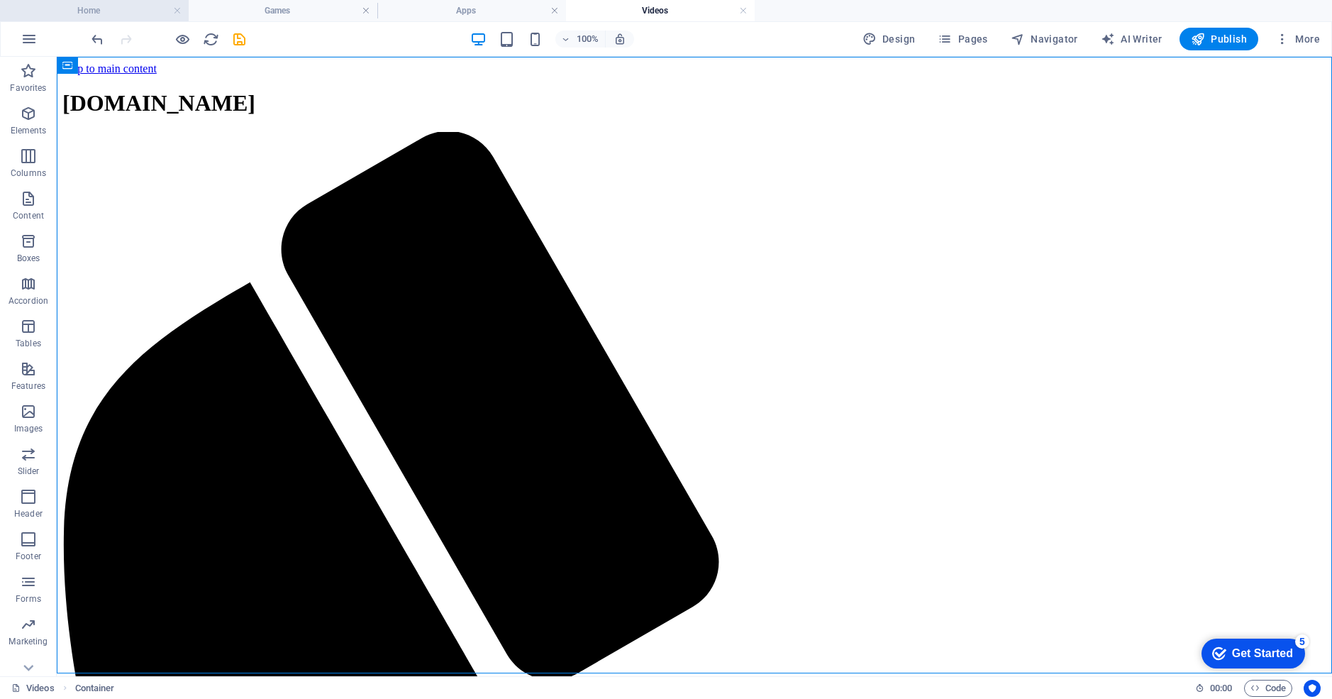
click at [129, 14] on h4 "Home" at bounding box center [94, 11] width 189 height 16
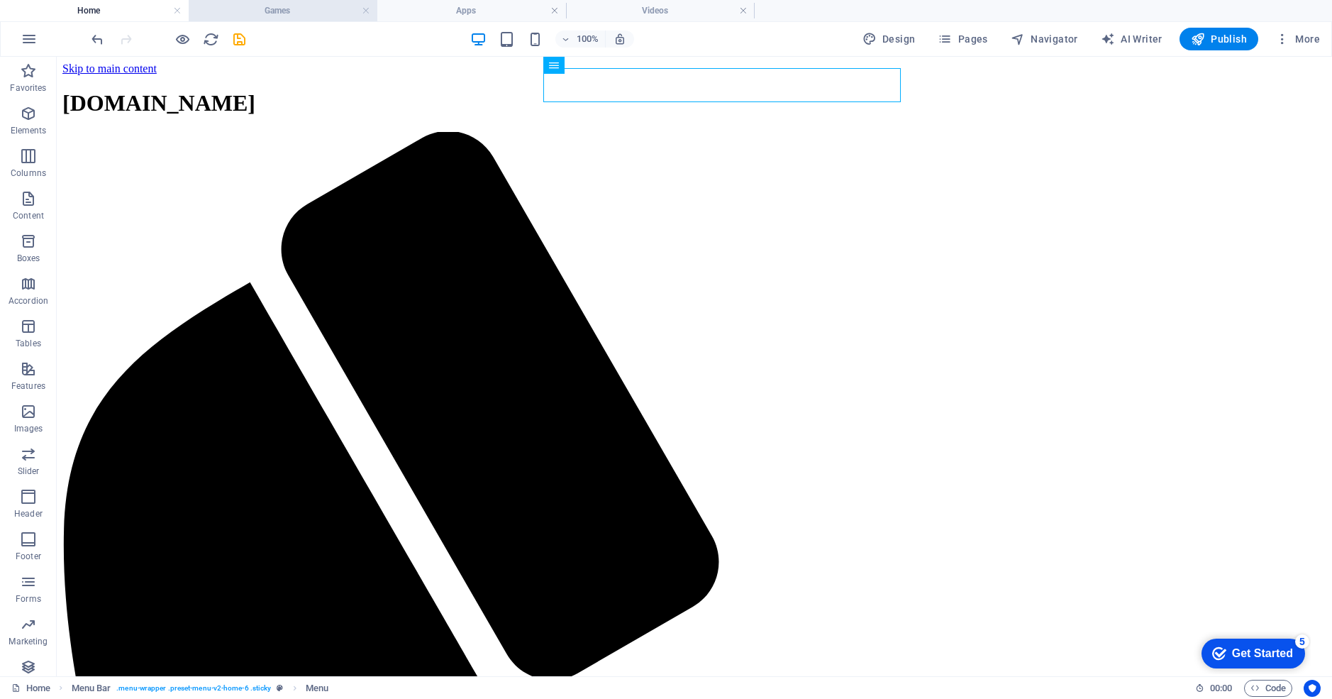
click at [289, 10] on h4 "Games" at bounding box center [283, 11] width 189 height 16
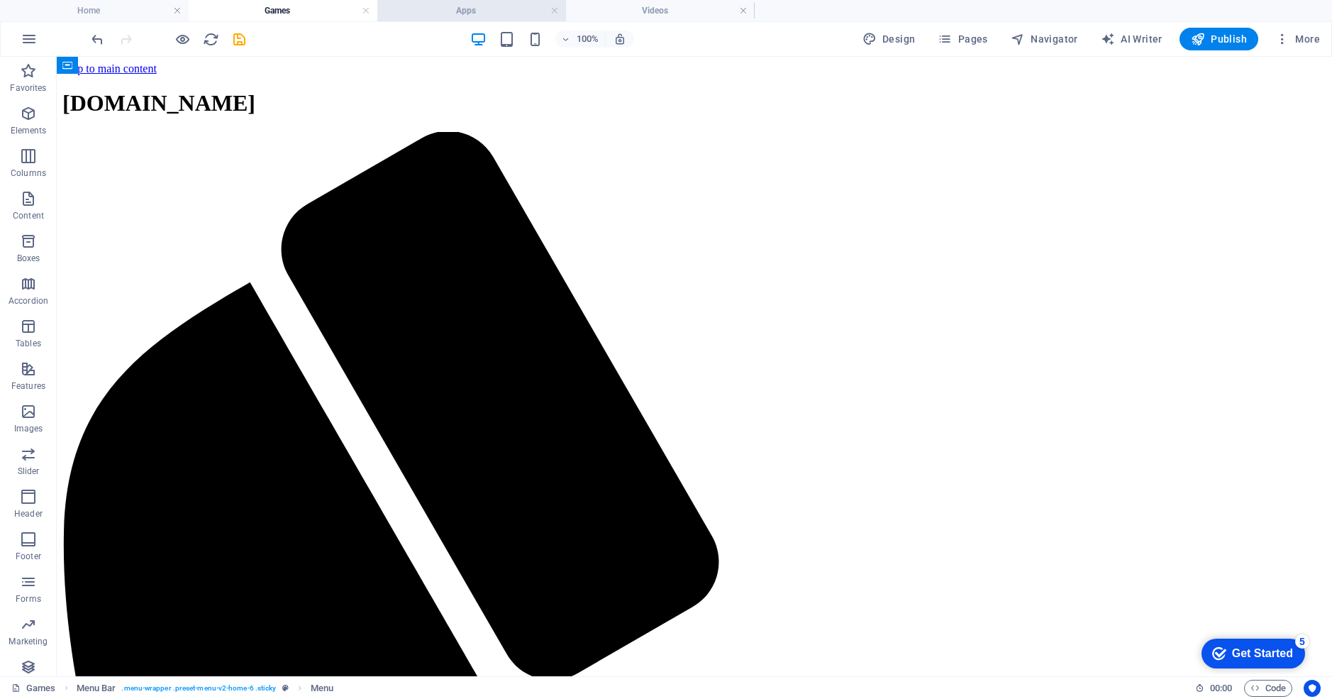
click at [424, 10] on h4 "Apps" at bounding box center [471, 11] width 189 height 16
click at [636, 15] on h4 "Videos" at bounding box center [660, 11] width 189 height 16
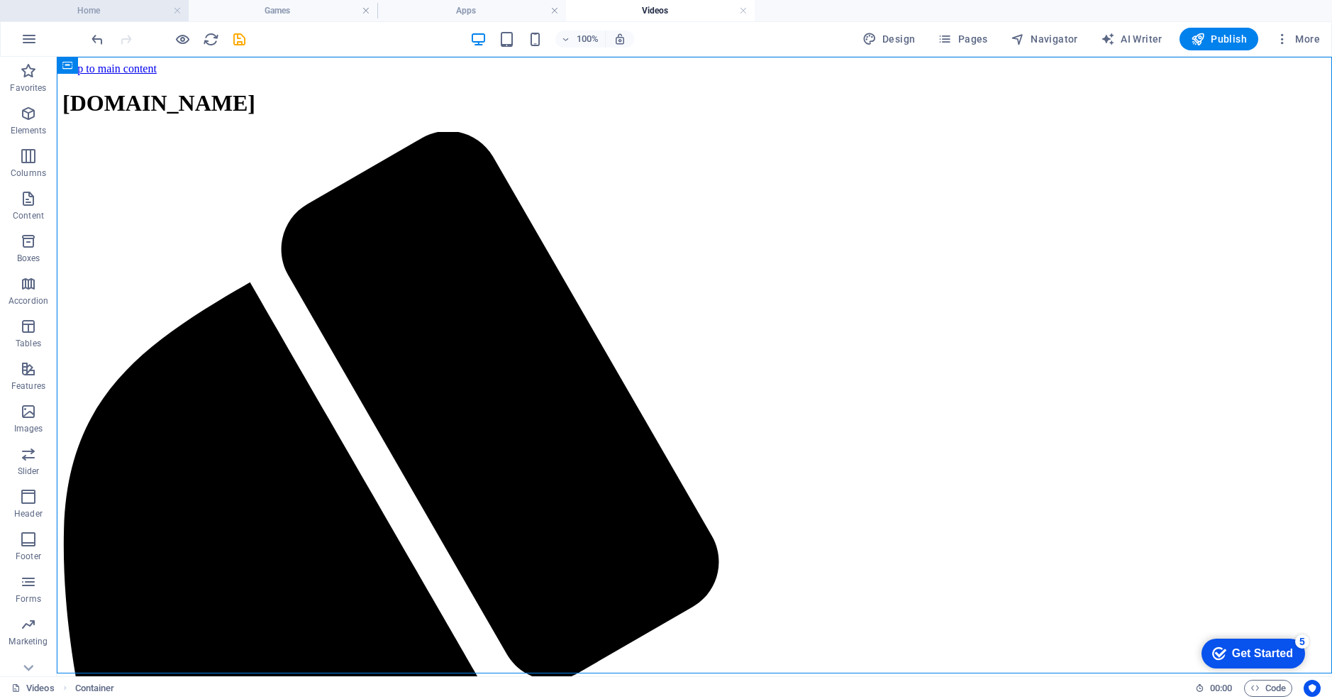
click at [150, 13] on h4 "Home" at bounding box center [94, 11] width 189 height 16
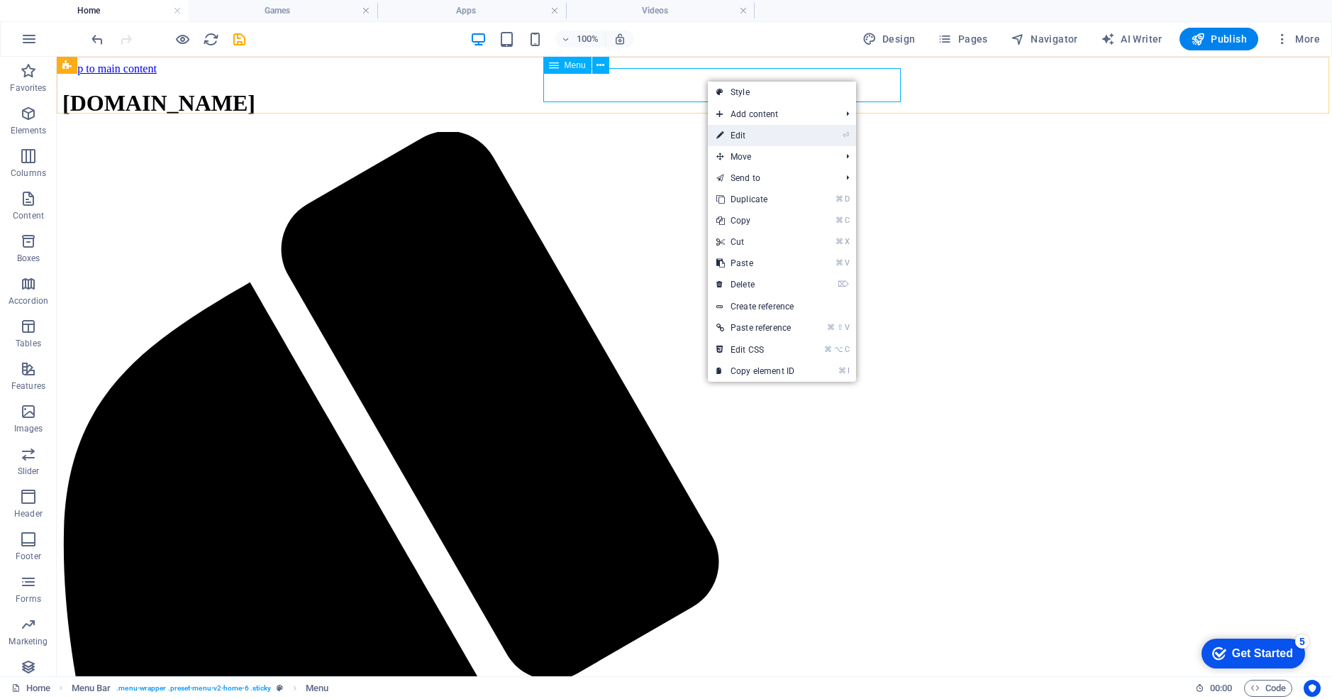
click at [730, 133] on link "⏎ Edit" at bounding box center [755, 135] width 95 height 21
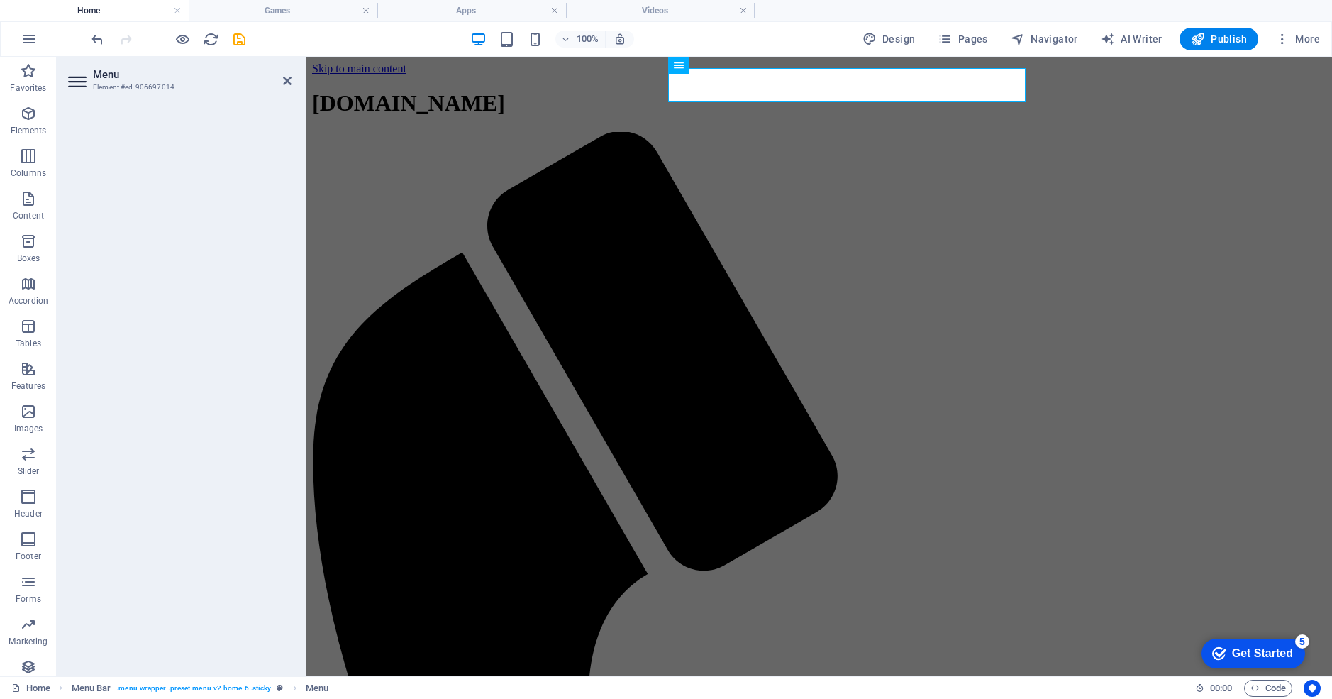
click at [79, 82] on icon at bounding box center [78, 81] width 21 height 23
click at [288, 82] on icon at bounding box center [287, 80] width 9 height 11
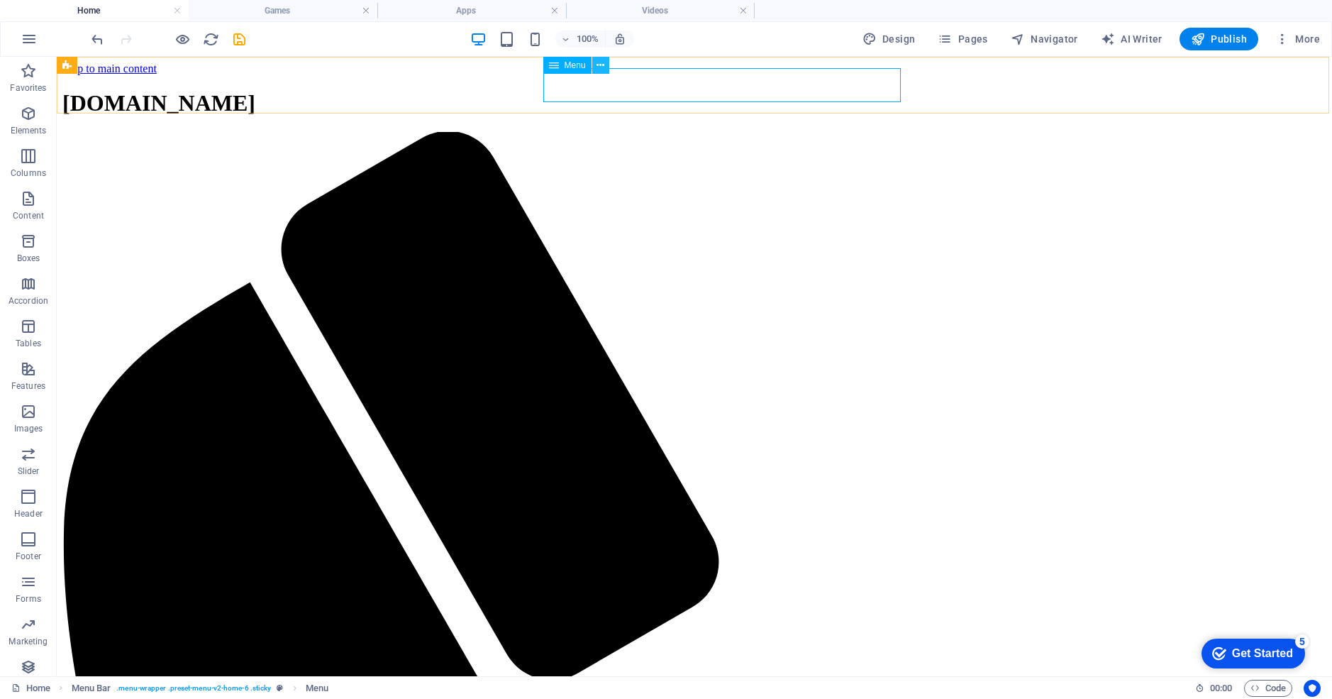
click at [602, 69] on icon at bounding box center [601, 65] width 8 height 15
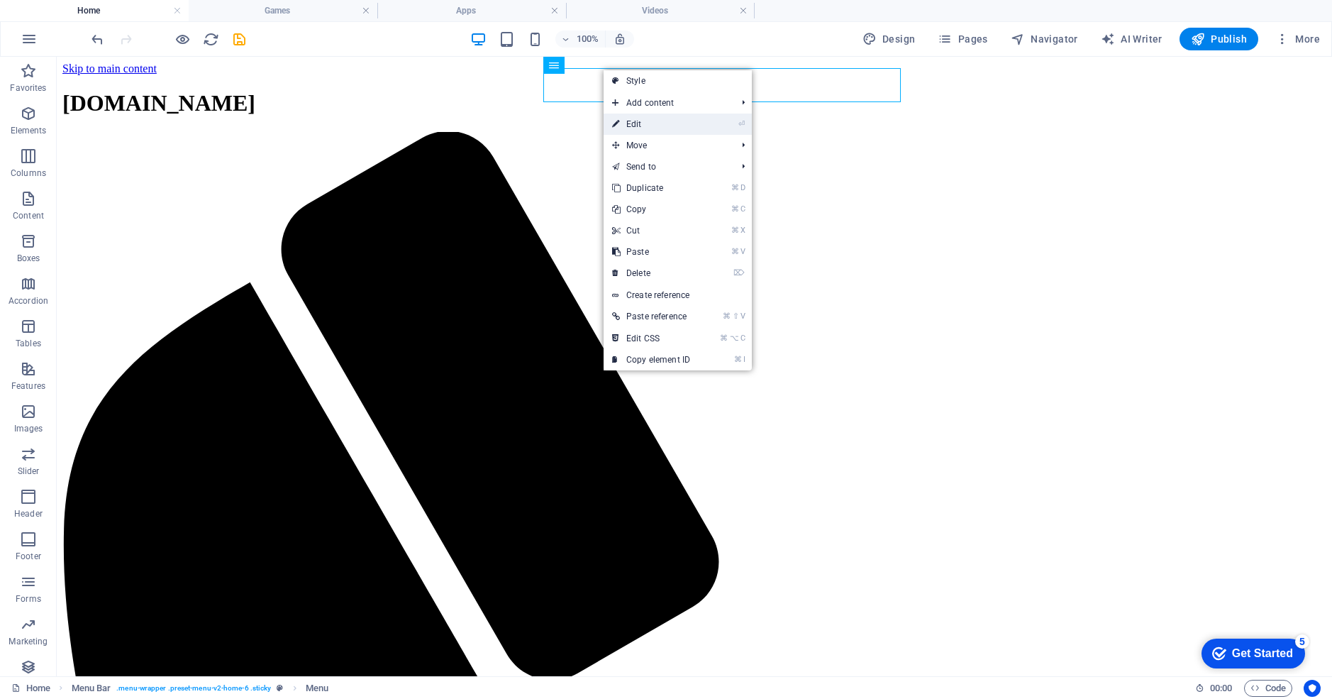
click at [632, 120] on link "⏎ Edit" at bounding box center [651, 124] width 95 height 21
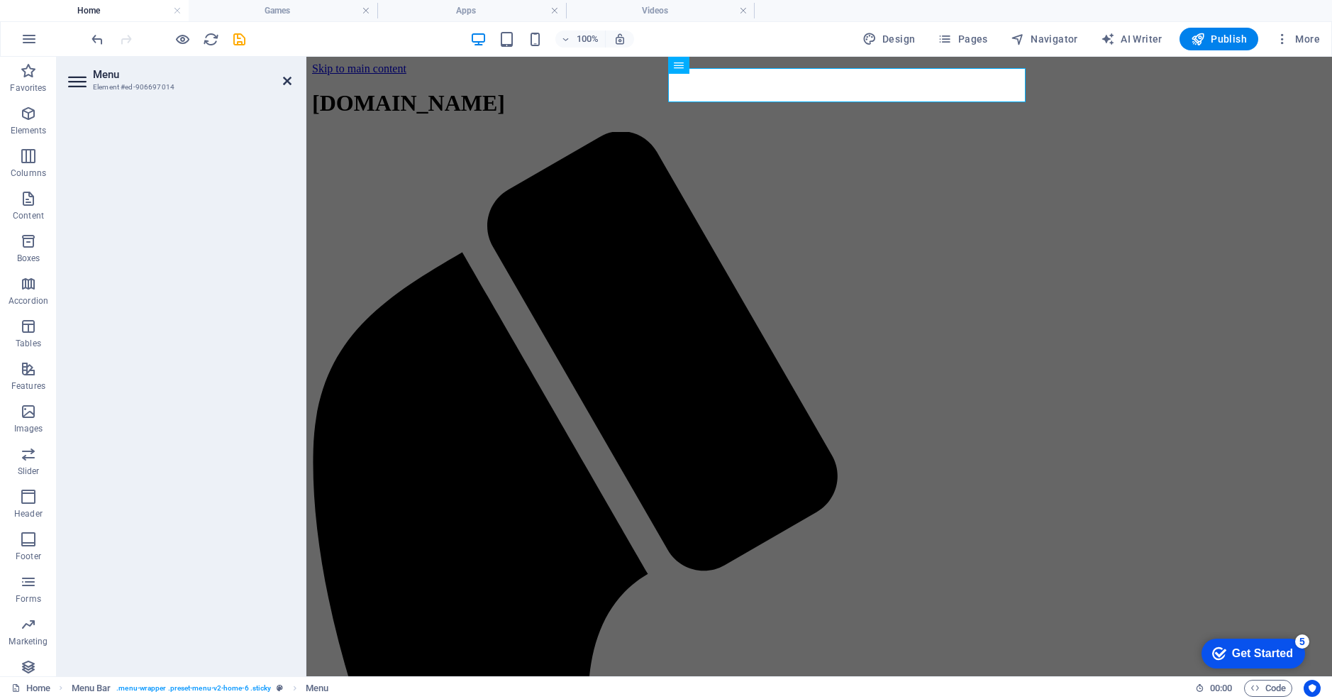
click at [286, 79] on icon at bounding box center [287, 80] width 9 height 11
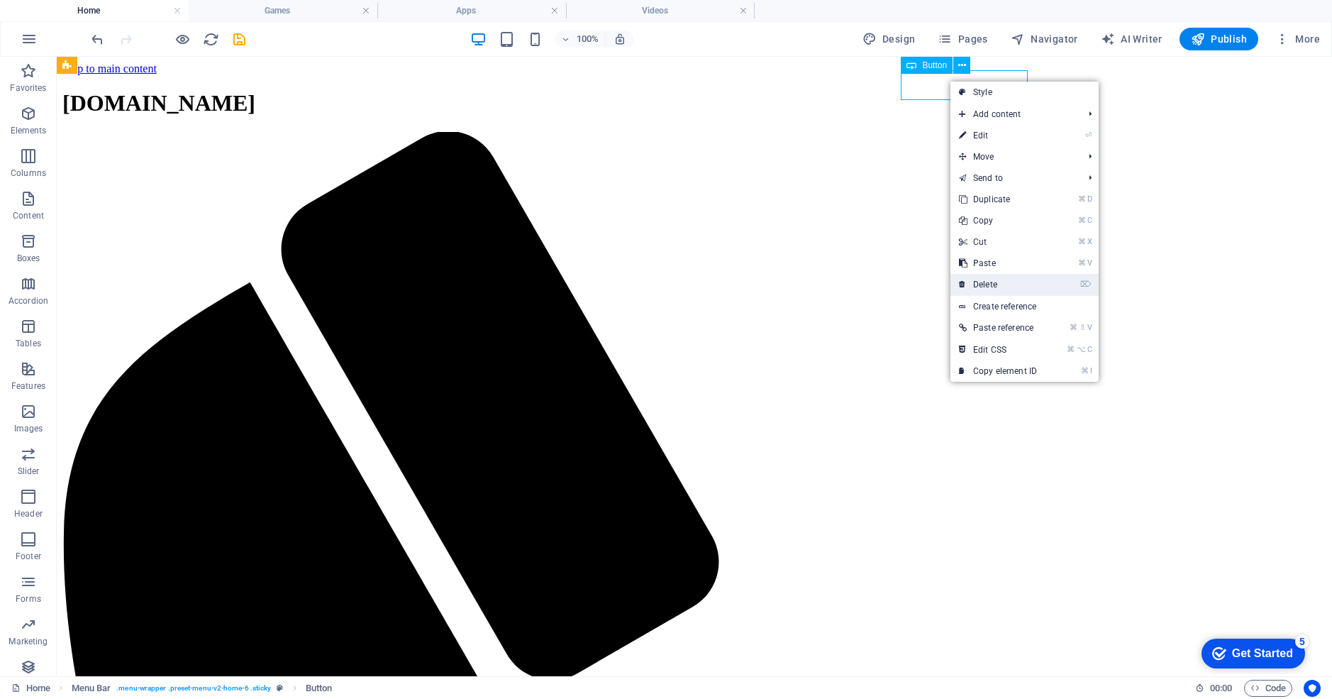
click at [985, 285] on link "⌦ Delete" at bounding box center [998, 284] width 95 height 21
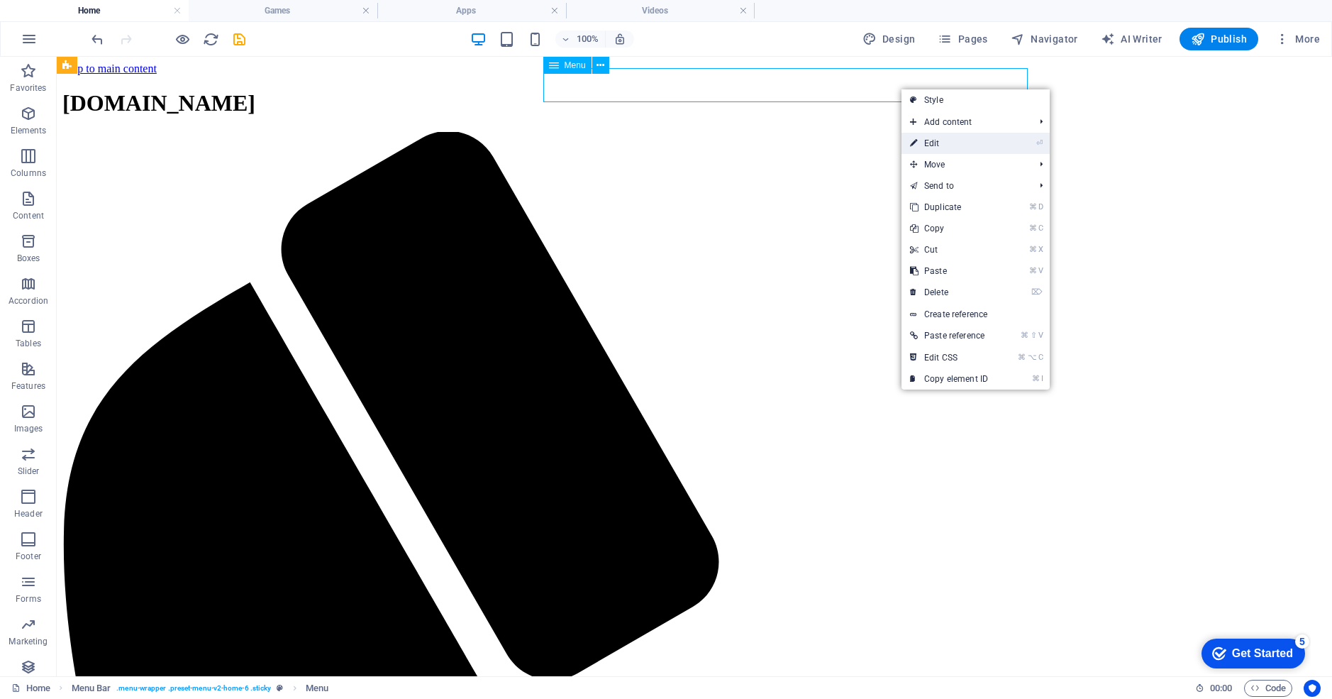
click at [927, 143] on link "⏎ Edit" at bounding box center [949, 143] width 95 height 21
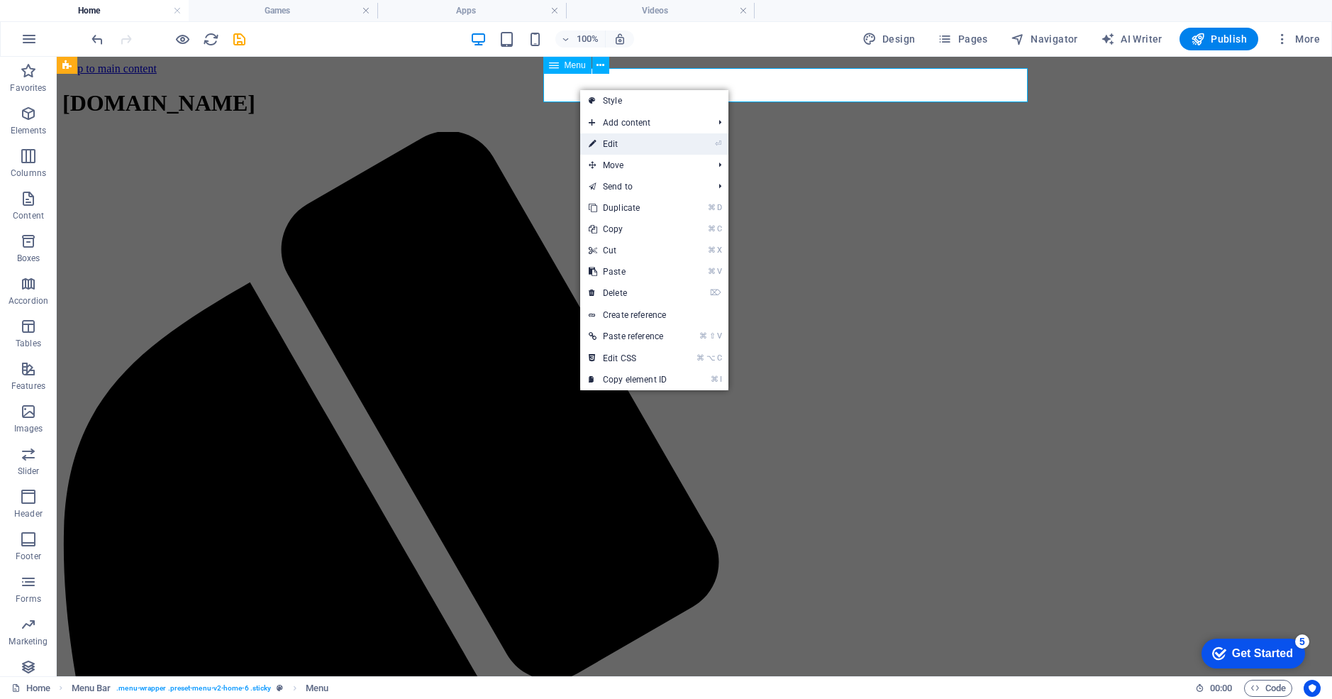
click at [612, 145] on link "⏎ Edit" at bounding box center [627, 143] width 95 height 21
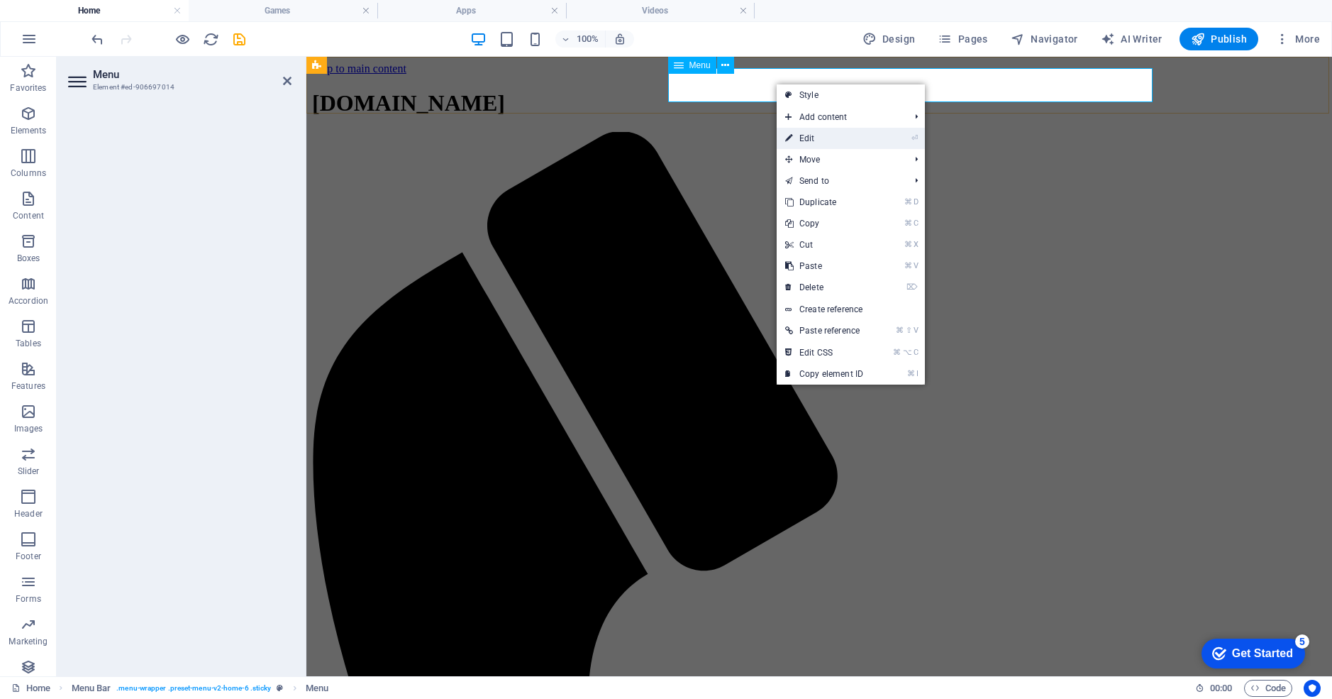
click at [807, 139] on link "⏎ Edit" at bounding box center [824, 138] width 95 height 21
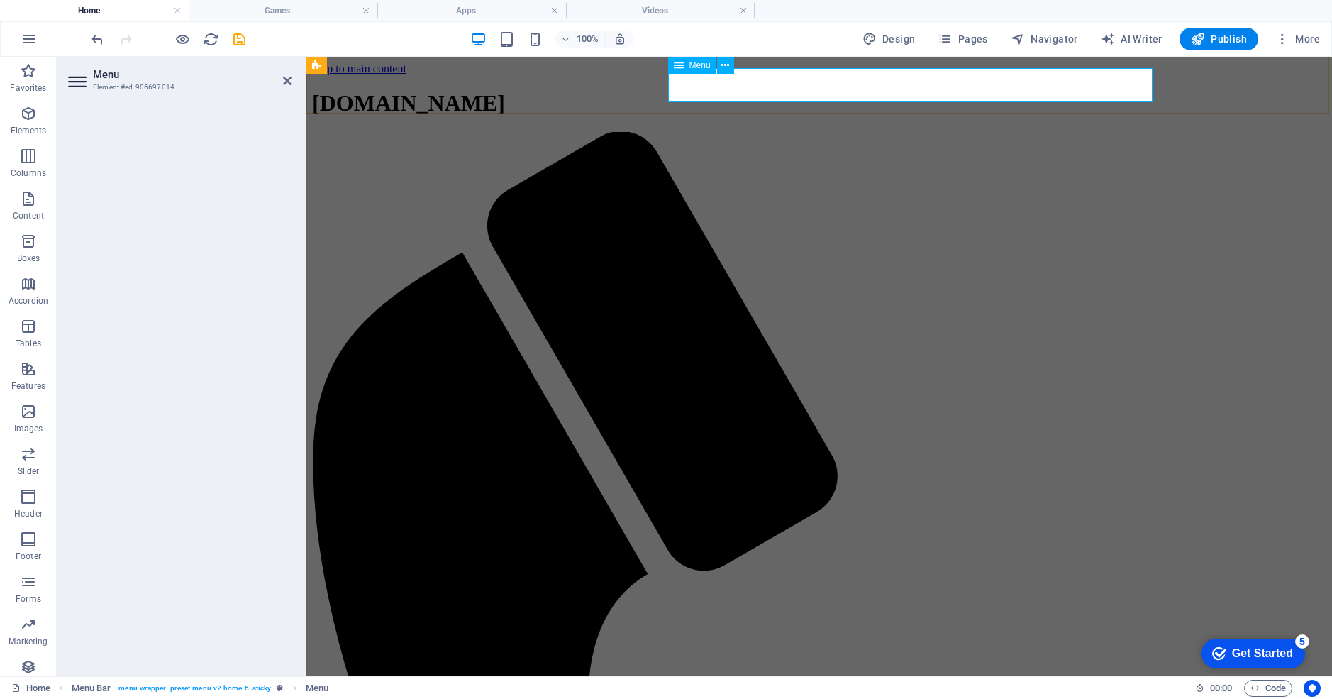
click at [682, 68] on icon at bounding box center [679, 65] width 10 height 17
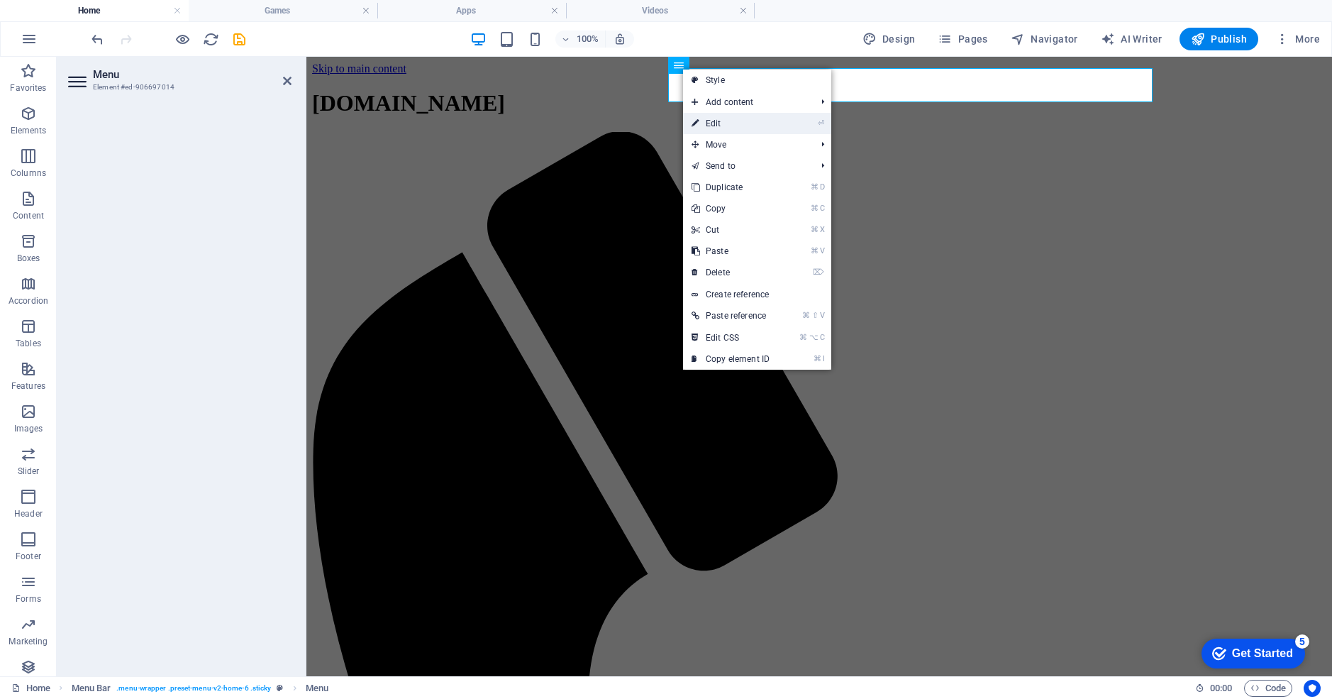
click at [715, 120] on link "⏎ Edit" at bounding box center [730, 123] width 95 height 21
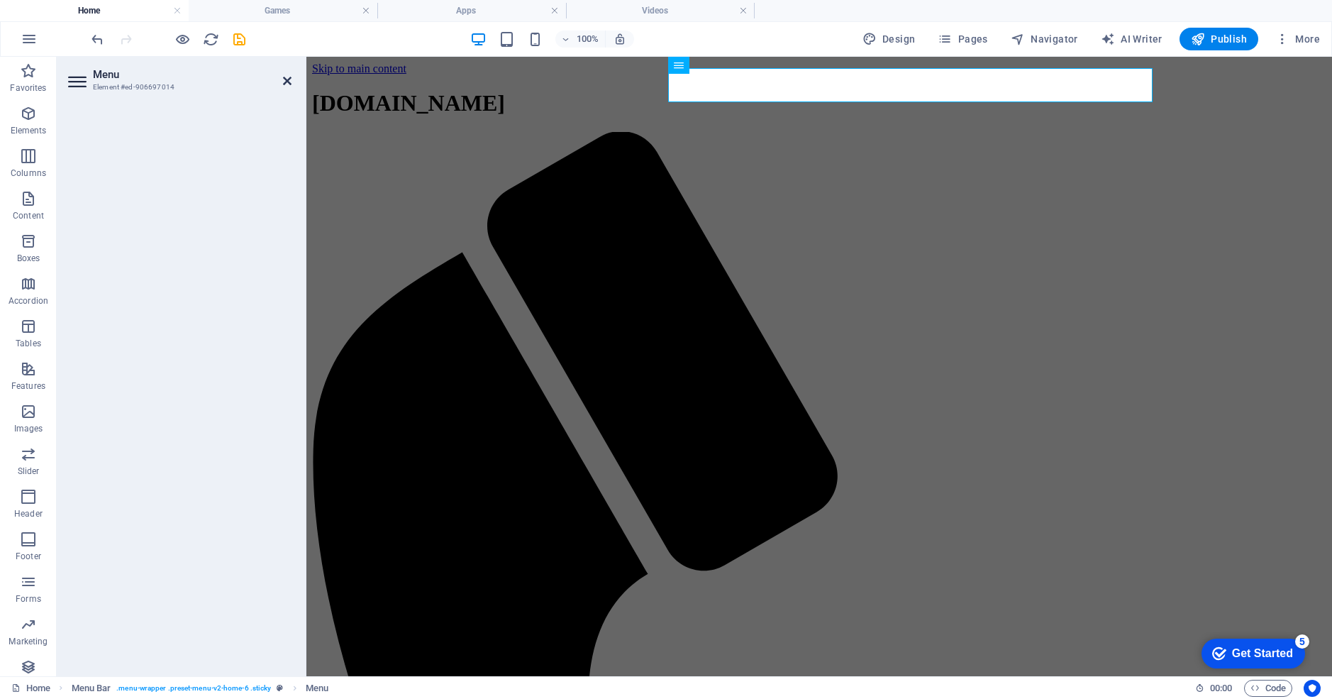
click at [287, 81] on icon at bounding box center [287, 80] width 9 height 11
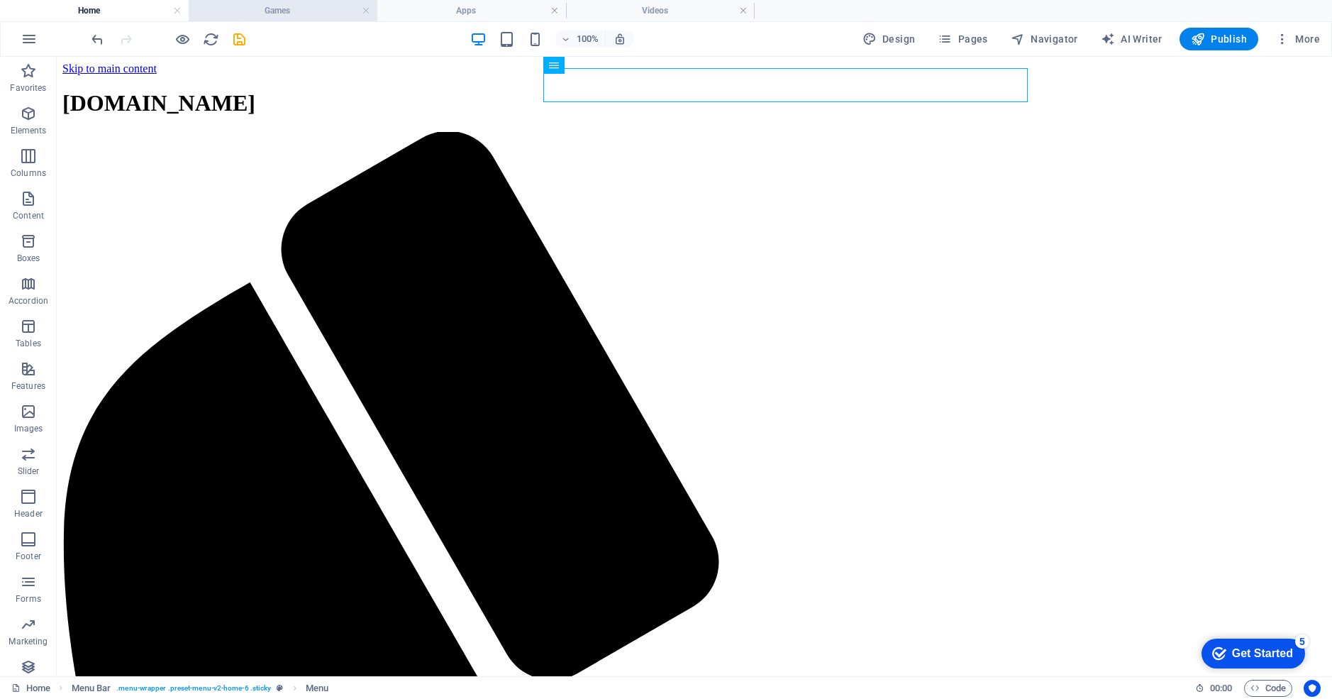
click at [284, 3] on h4 "Games" at bounding box center [283, 11] width 189 height 16
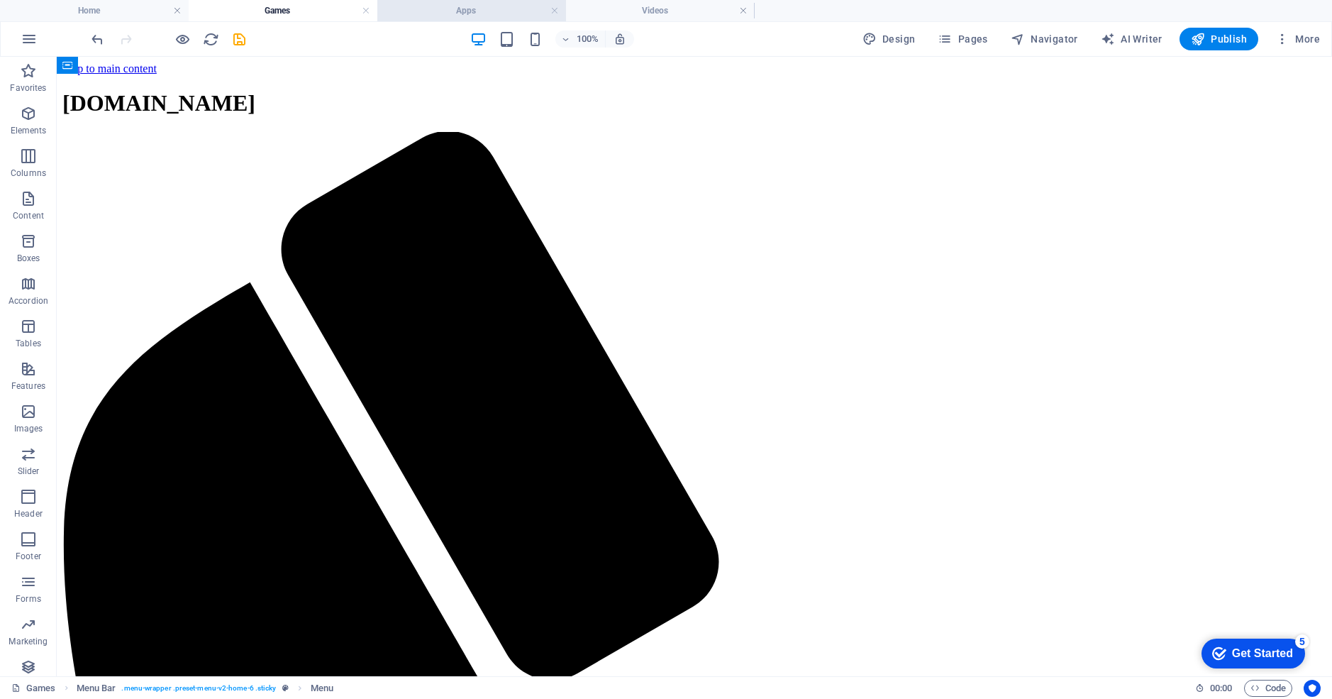
click at [414, 16] on h4 "Apps" at bounding box center [471, 11] width 189 height 16
click at [634, 13] on h4 "Videos" at bounding box center [660, 11] width 189 height 16
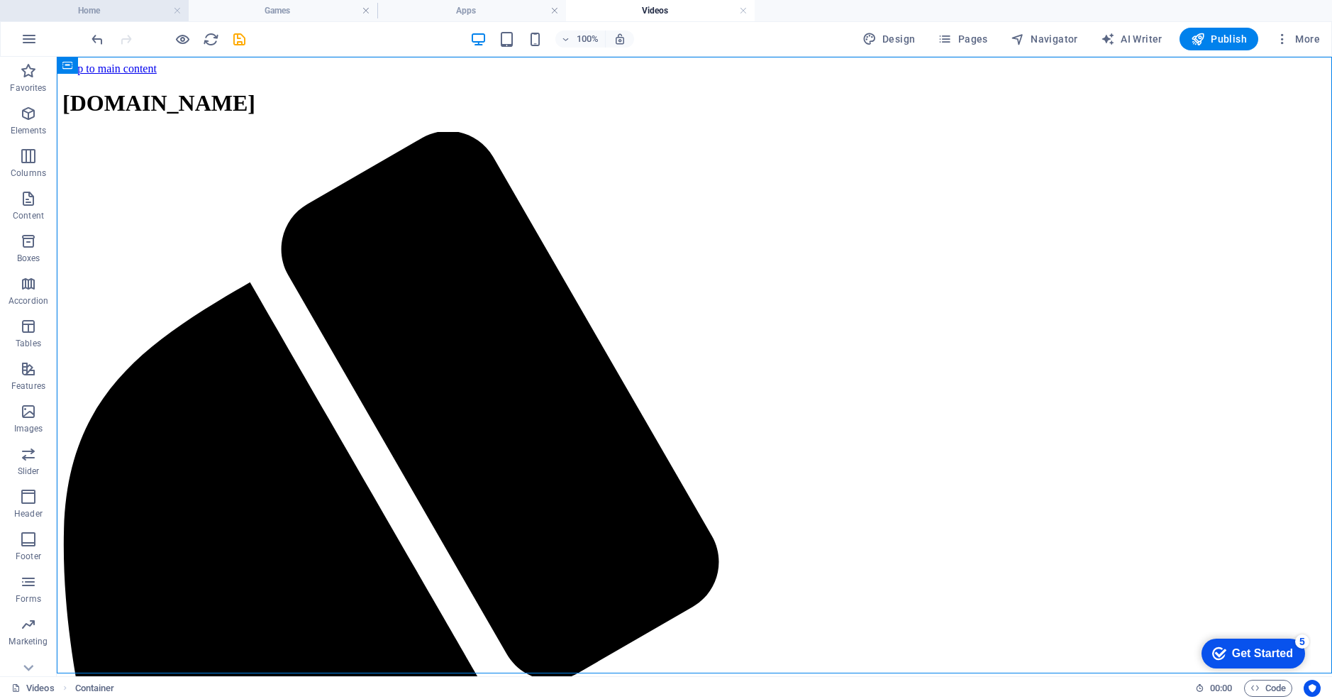
click at [131, 12] on h4 "Home" at bounding box center [94, 11] width 189 height 16
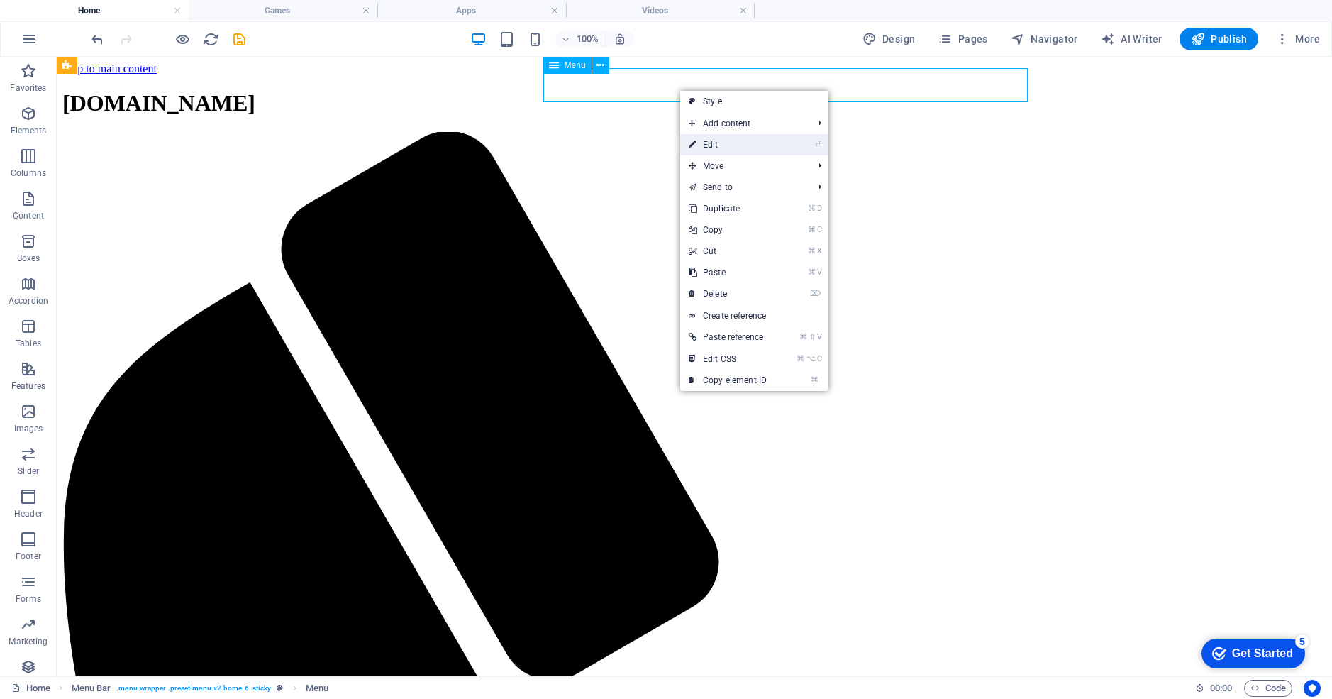
click at [724, 143] on link "⏎ Edit" at bounding box center [727, 144] width 95 height 21
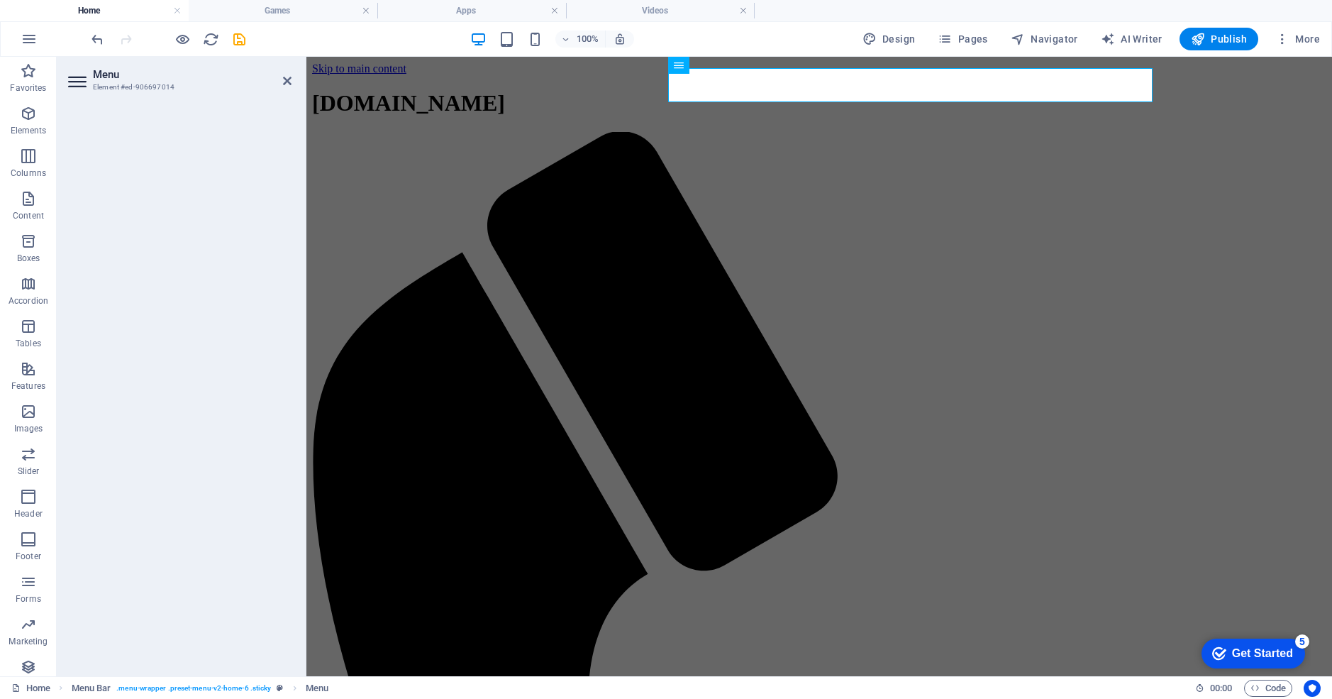
click at [108, 92] on h3 "Element #ed-906697014" at bounding box center [178, 87] width 170 height 13
click at [83, 83] on icon at bounding box center [78, 81] width 21 height 23
click at [288, 81] on icon at bounding box center [287, 80] width 9 height 11
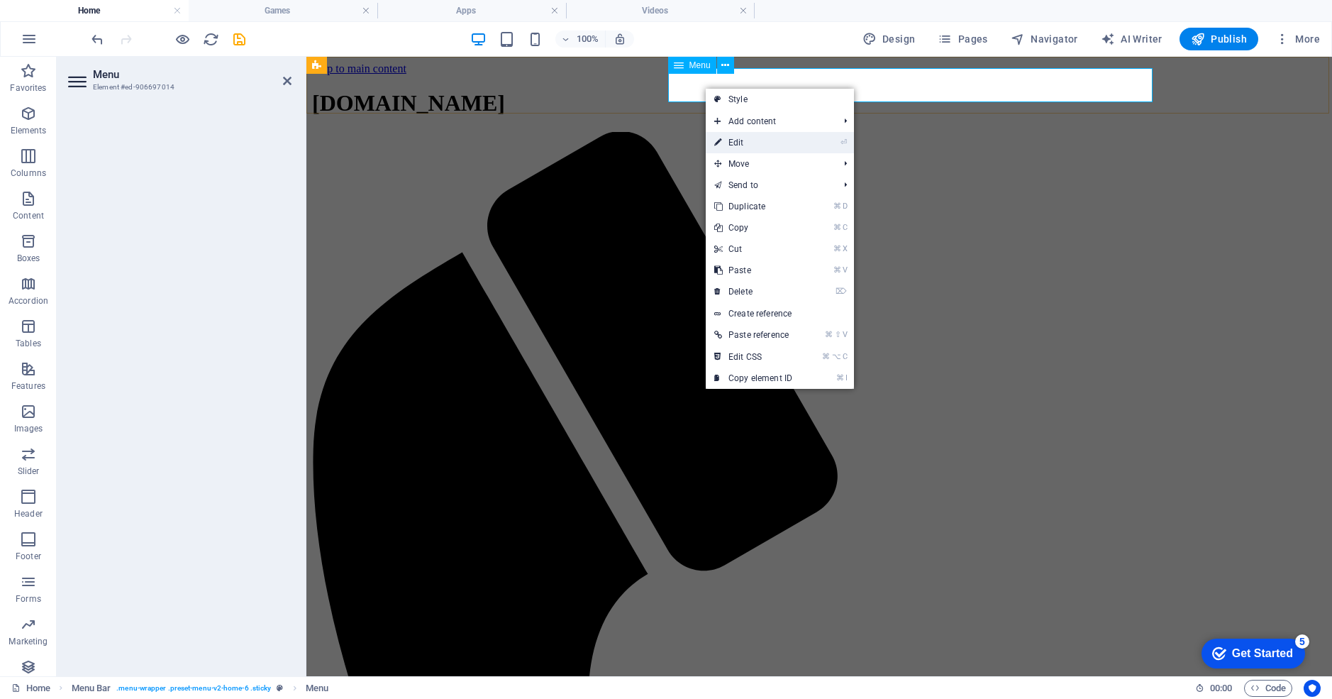
click at [739, 142] on link "⏎ Edit" at bounding box center [753, 142] width 95 height 21
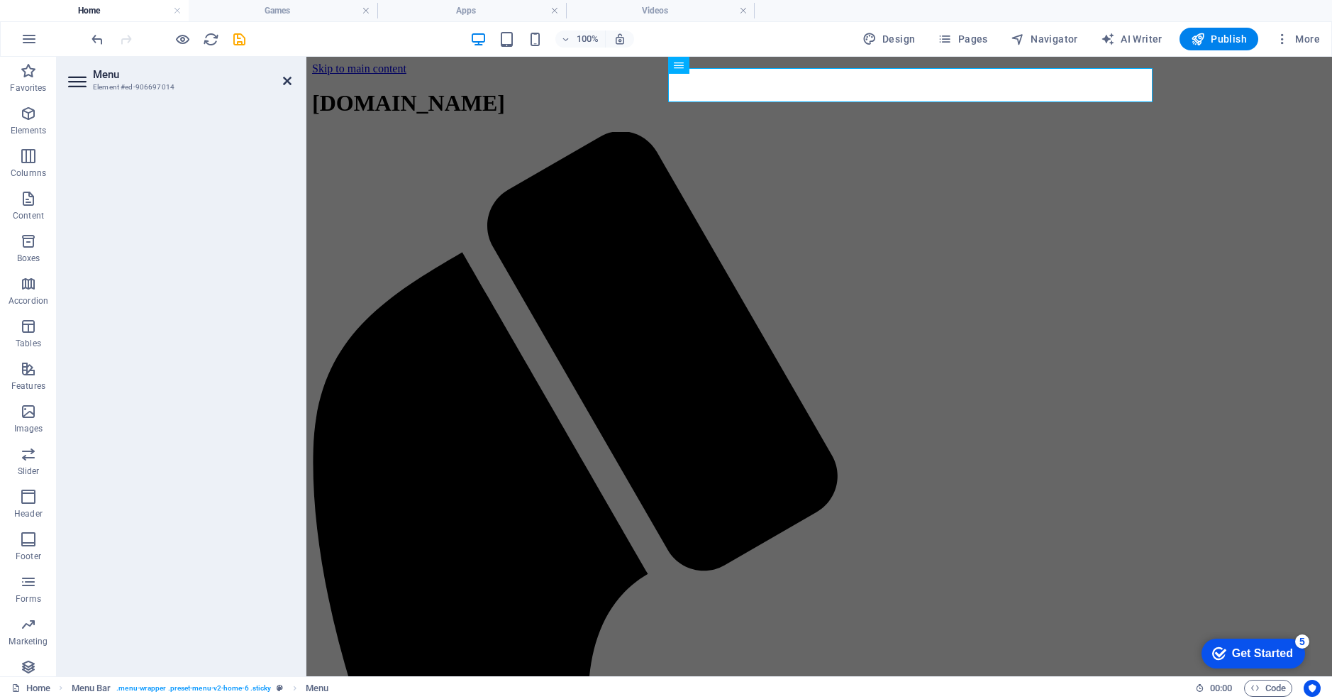
click at [285, 79] on icon at bounding box center [287, 80] width 9 height 11
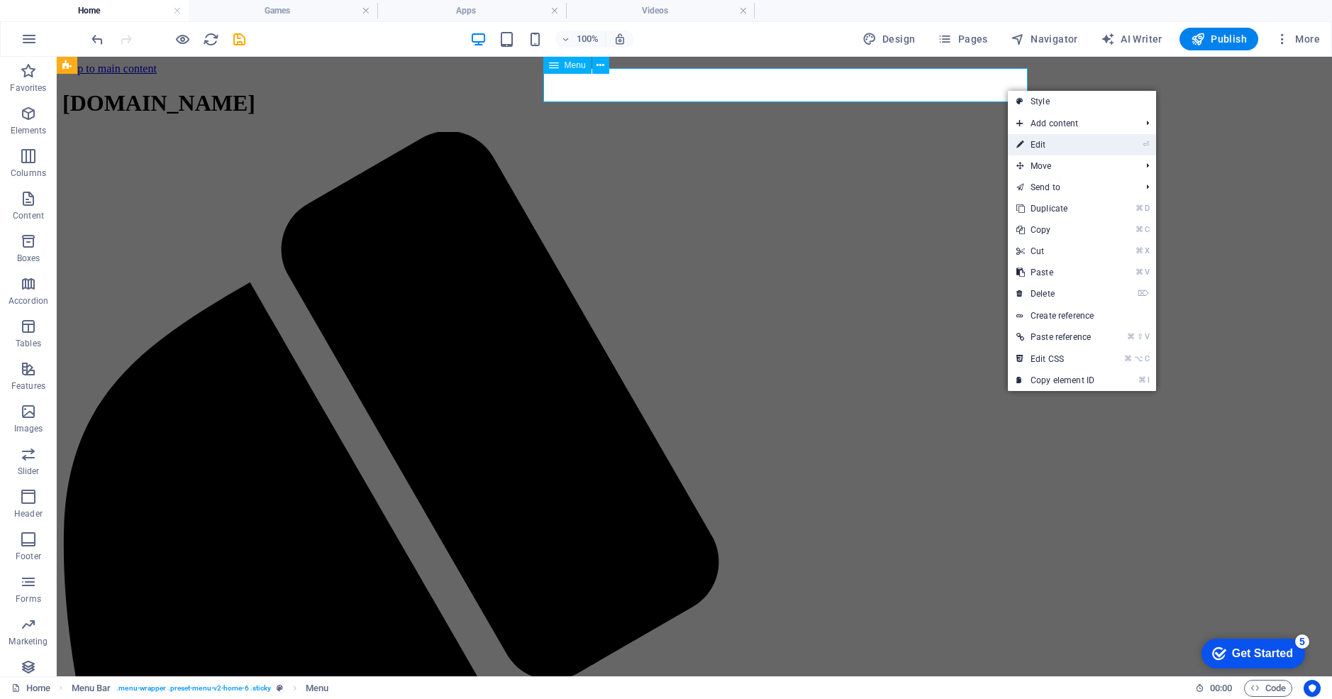
click at [1036, 142] on link "⏎ Edit" at bounding box center [1055, 144] width 95 height 21
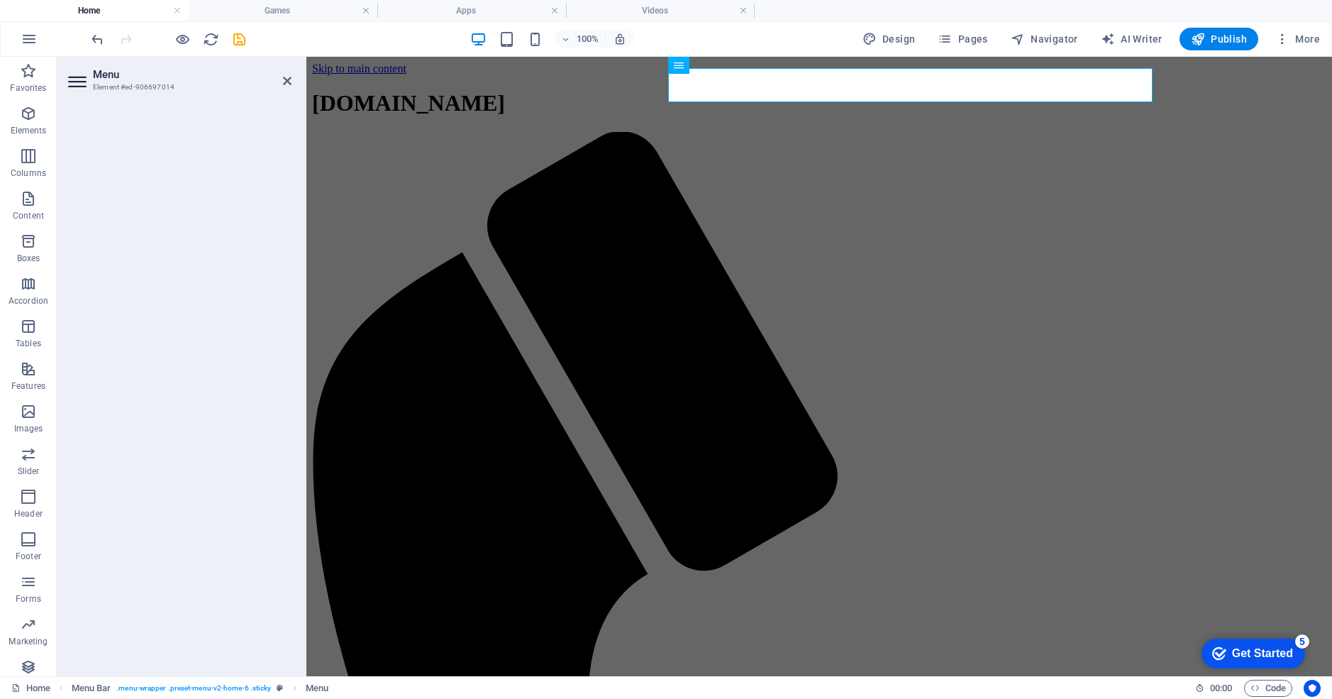
click at [74, 78] on icon at bounding box center [78, 81] width 21 height 23
click at [556, 90] on div "[DOMAIN_NAME]" at bounding box center [819, 103] width 1015 height 26
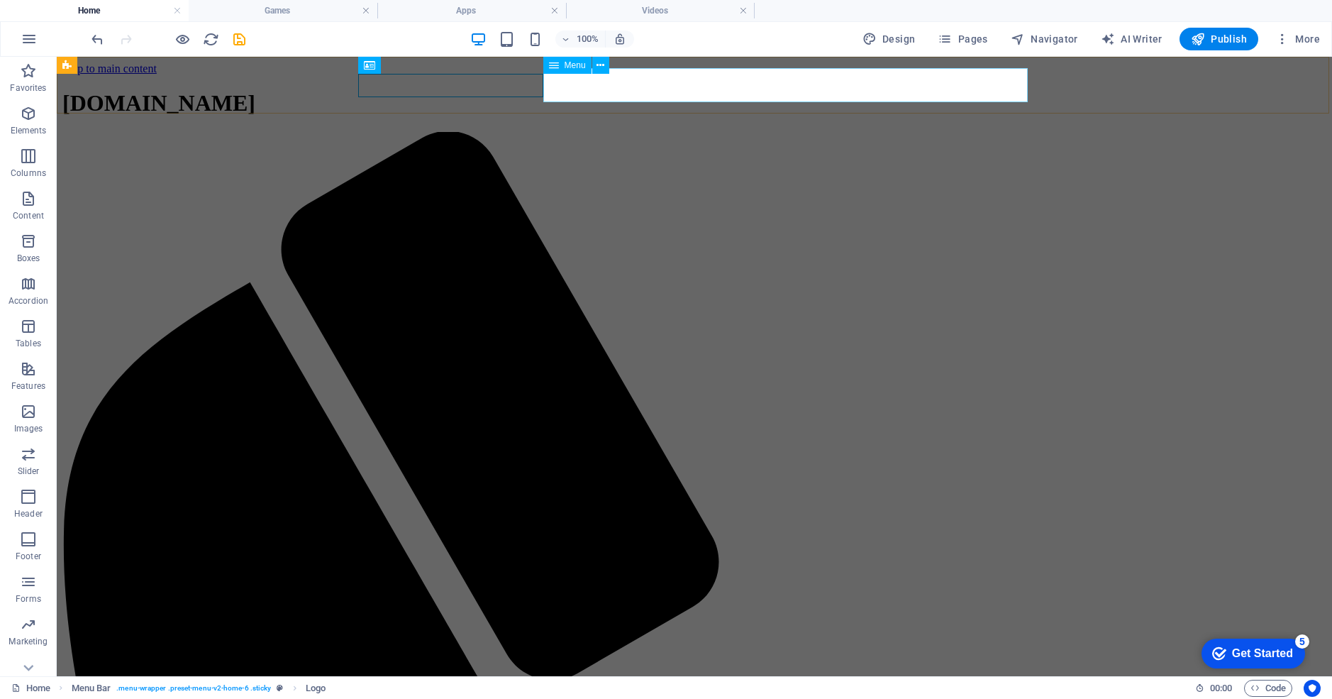
click at [558, 65] on icon at bounding box center [554, 65] width 10 height 17
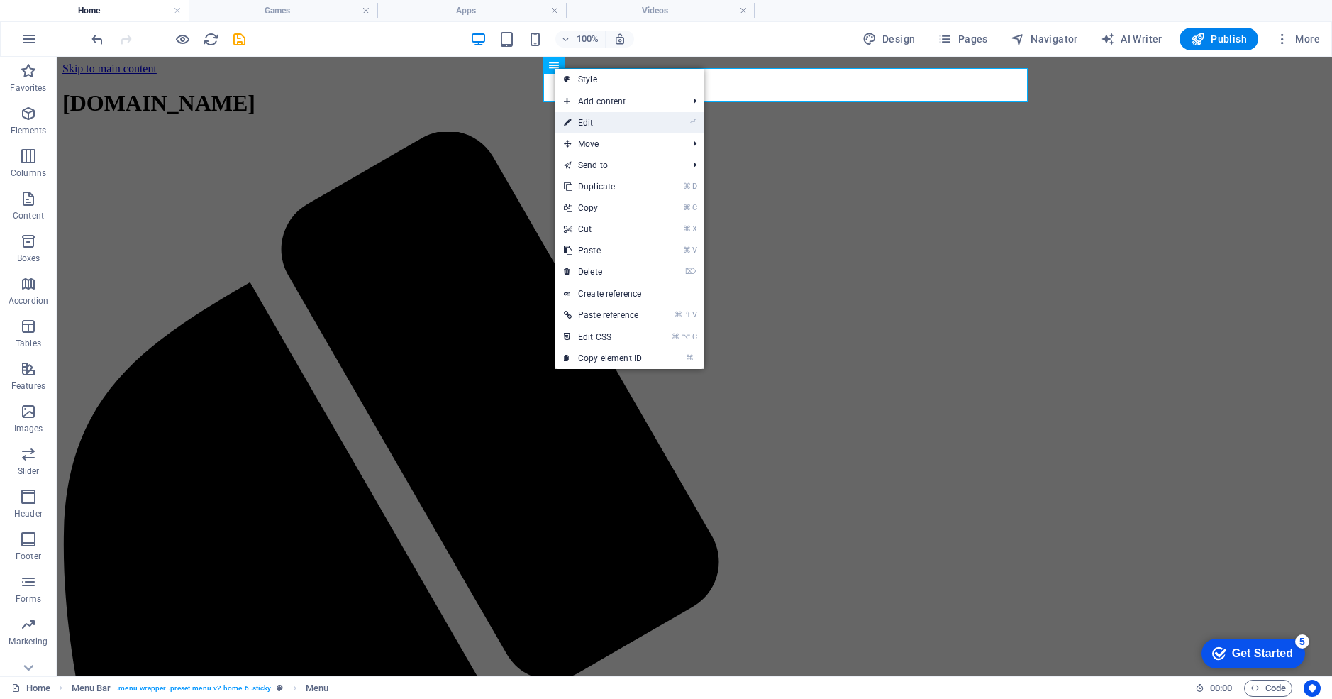
click at [579, 118] on link "⏎ Edit" at bounding box center [603, 122] width 95 height 21
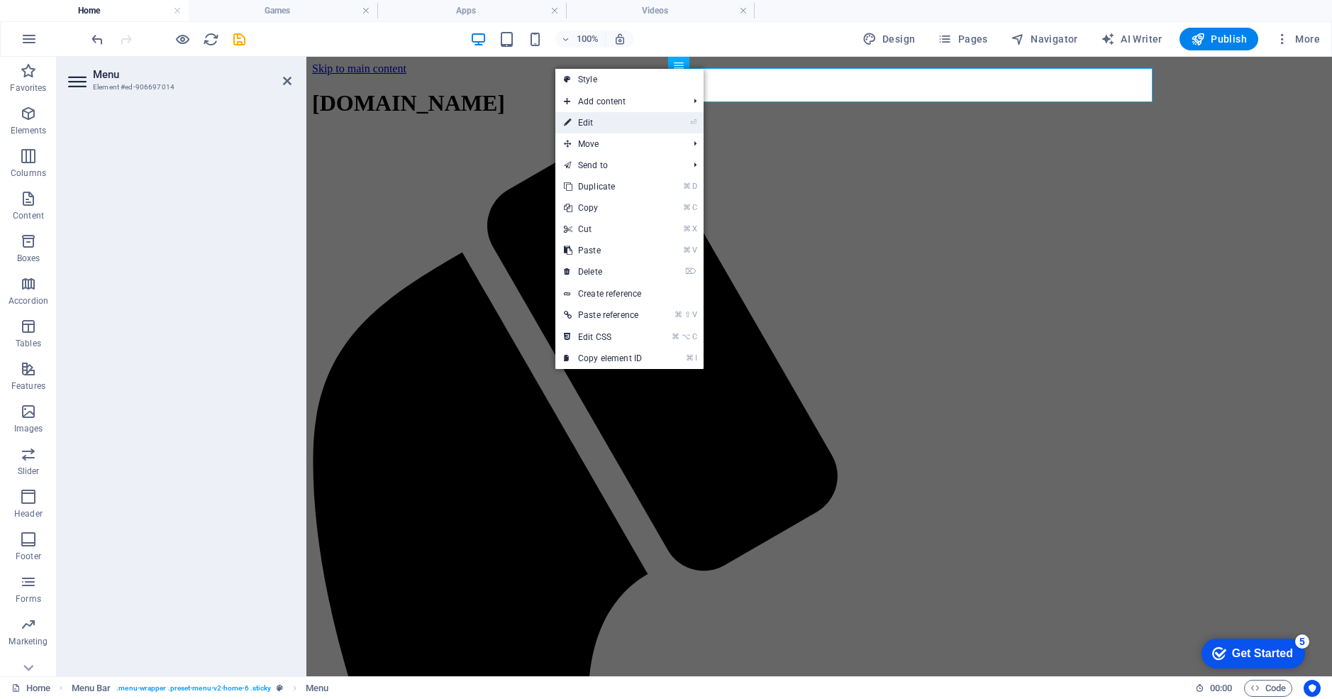
click at [579, 118] on link "⏎ Edit" at bounding box center [603, 122] width 95 height 21
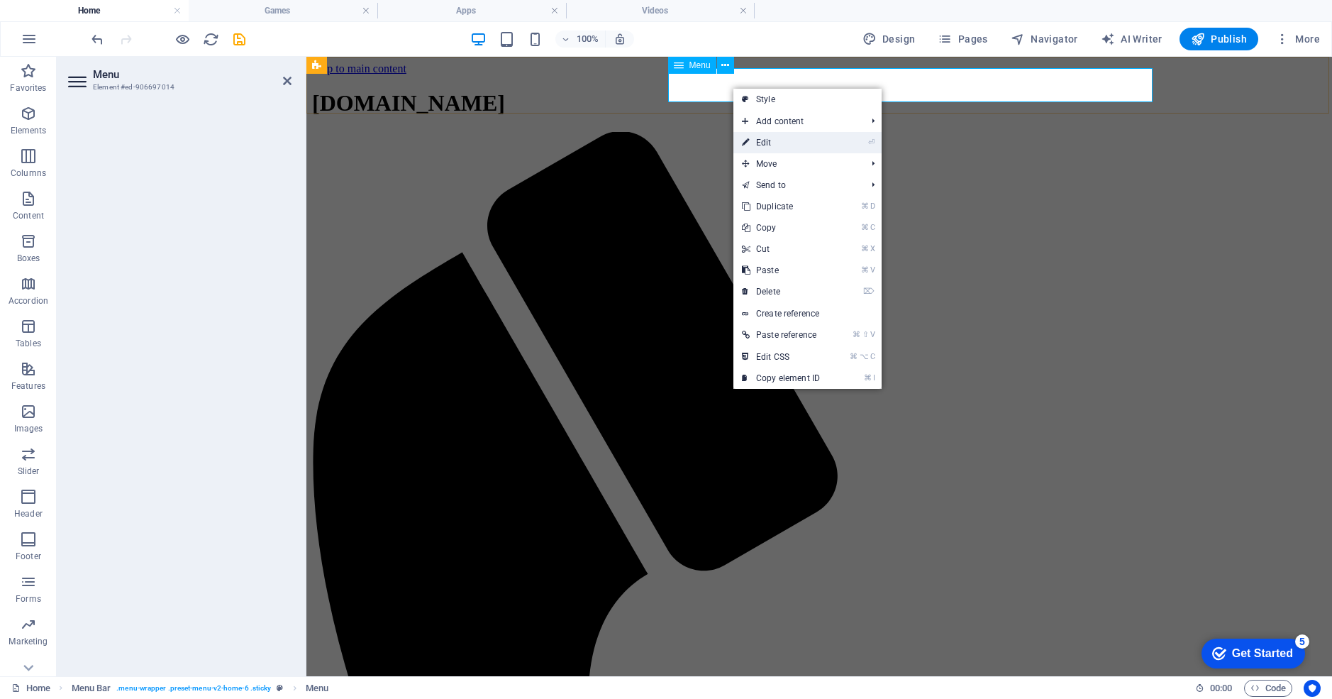
drag, startPoint x: 783, startPoint y: 140, endPoint x: 477, endPoint y: 84, distance: 311.6
click at [783, 140] on link "⏎ Edit" at bounding box center [781, 142] width 95 height 21
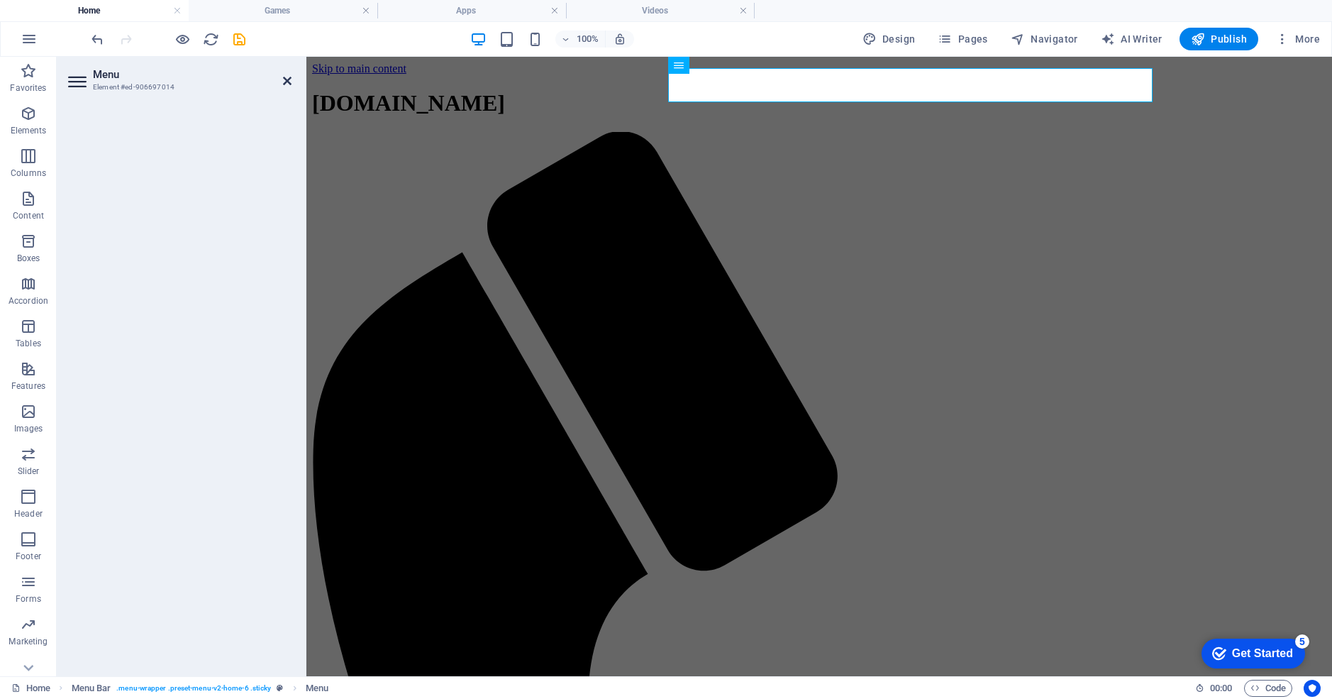
click at [283, 79] on icon at bounding box center [287, 80] width 9 height 11
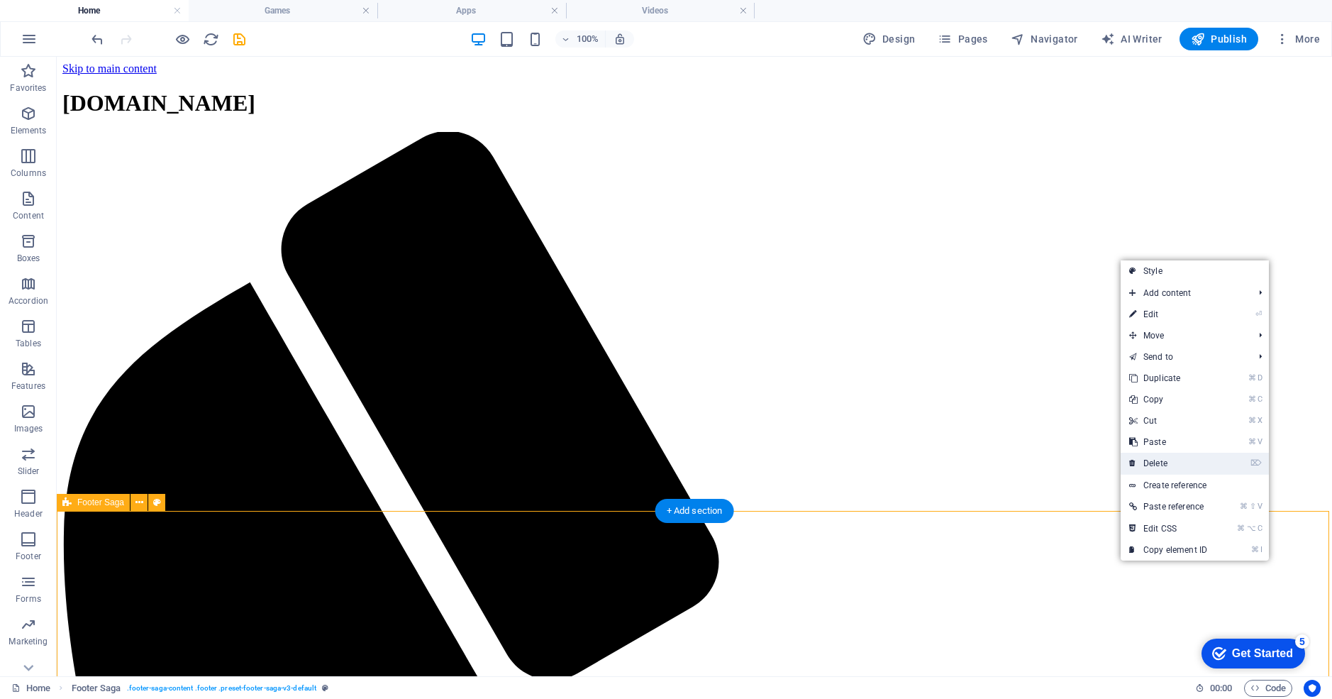
click at [1151, 467] on link "⌦ Delete" at bounding box center [1168, 463] width 95 height 21
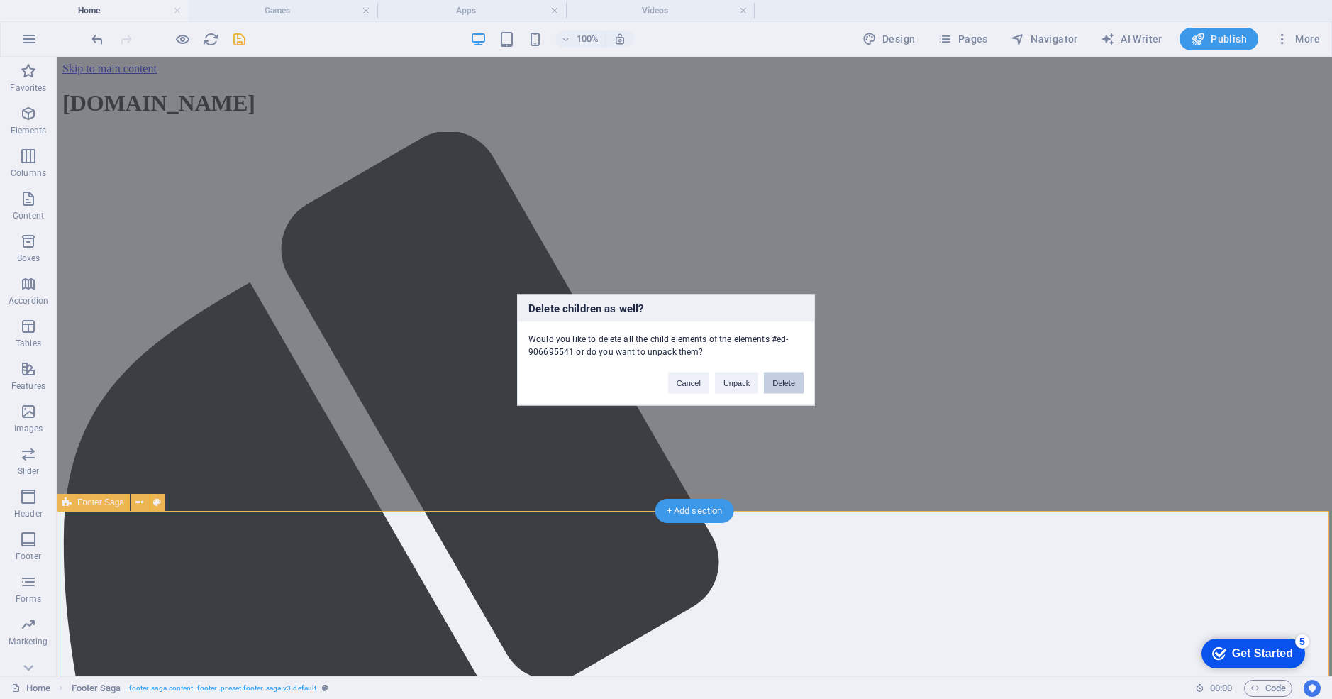
click at [779, 377] on button "Delete" at bounding box center [784, 382] width 40 height 21
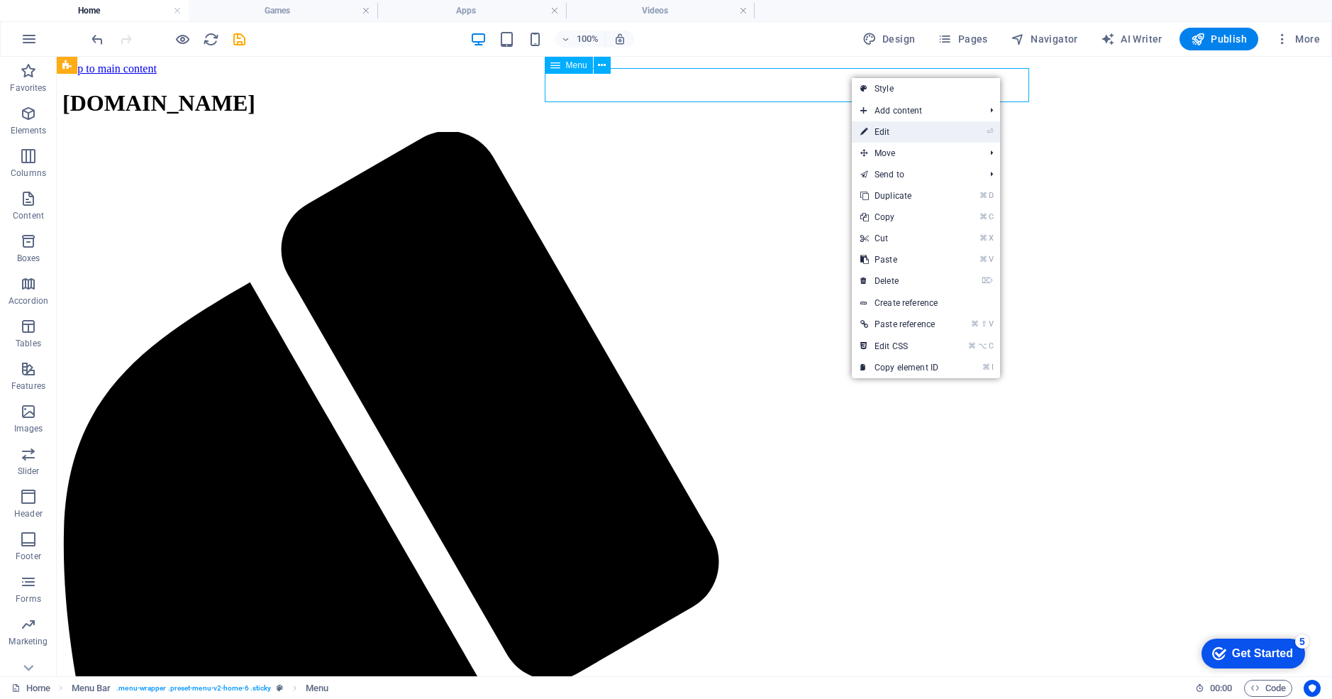
click at [879, 129] on link "⏎ Edit" at bounding box center [899, 131] width 95 height 21
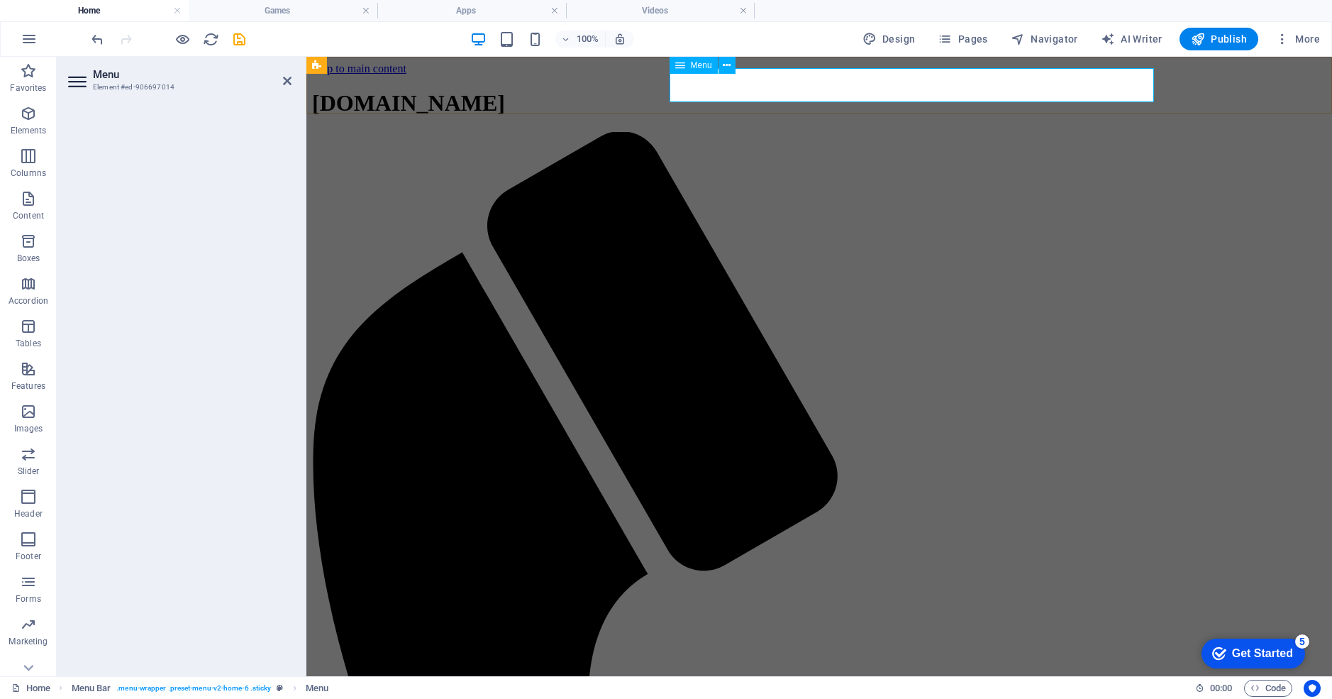
click at [678, 66] on icon at bounding box center [680, 65] width 10 height 17
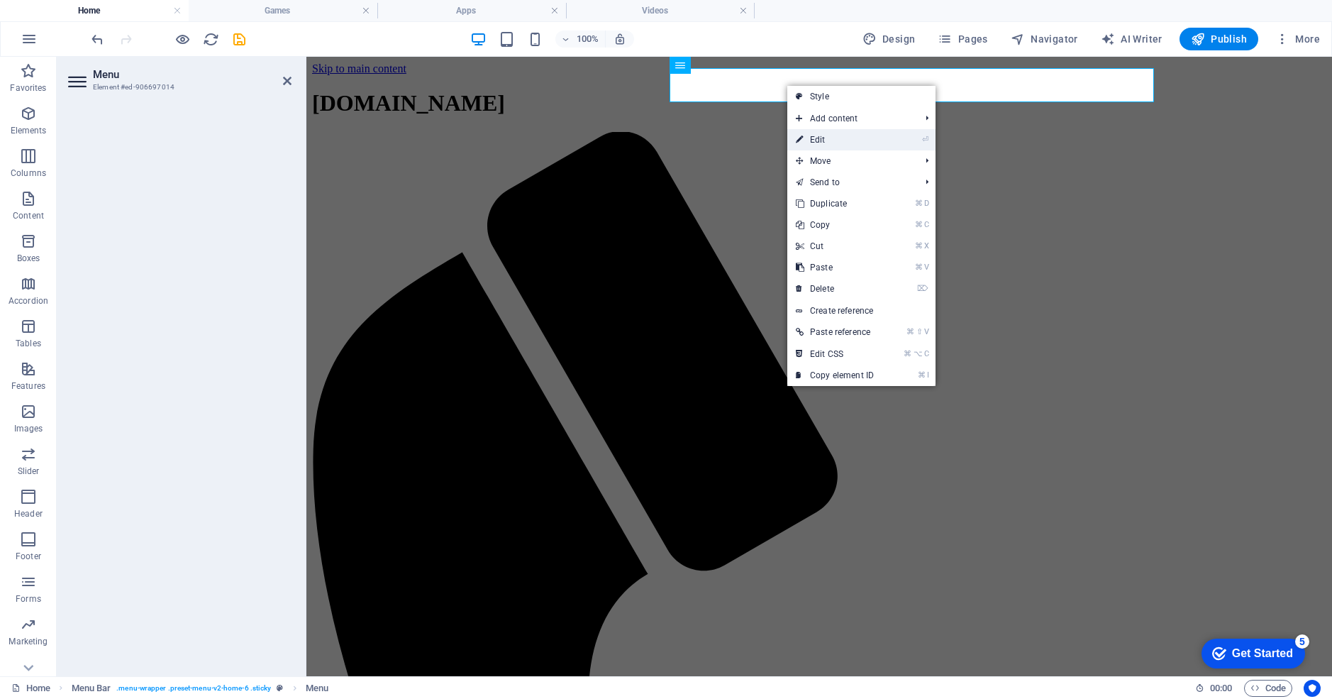
click at [812, 136] on link "⏎ Edit" at bounding box center [835, 139] width 95 height 21
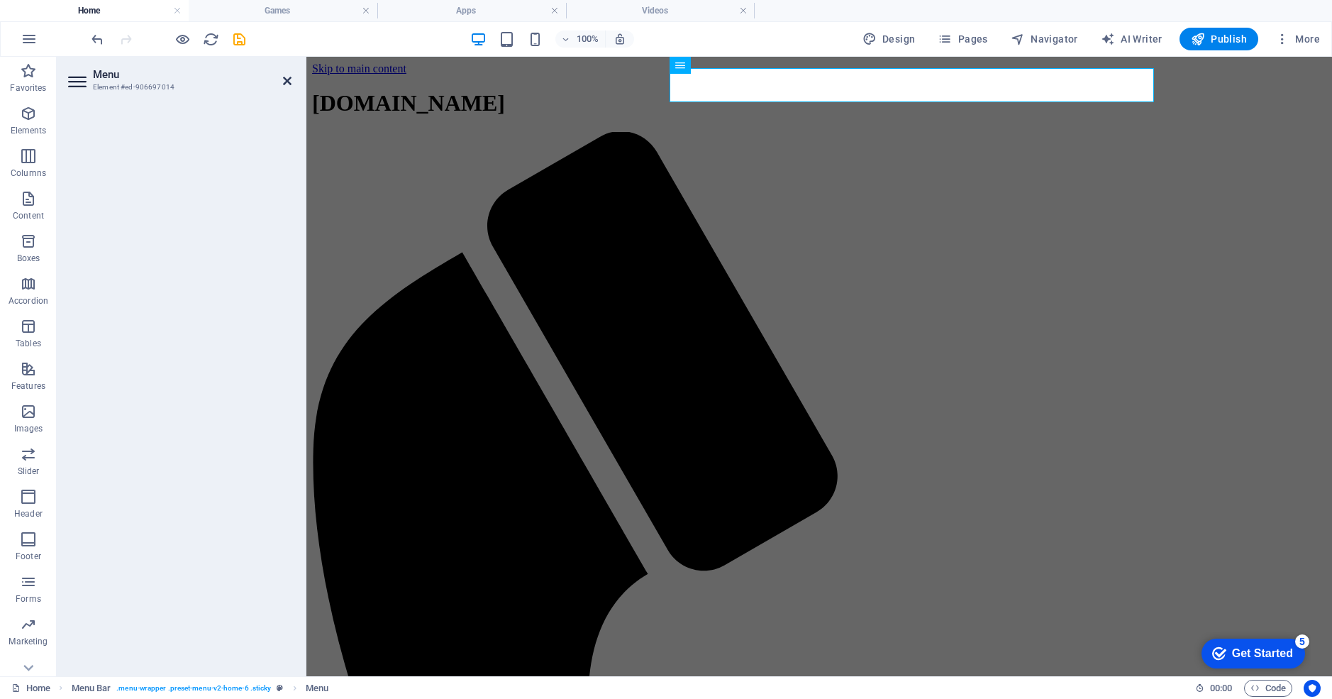
click at [284, 79] on icon at bounding box center [287, 80] width 9 height 11
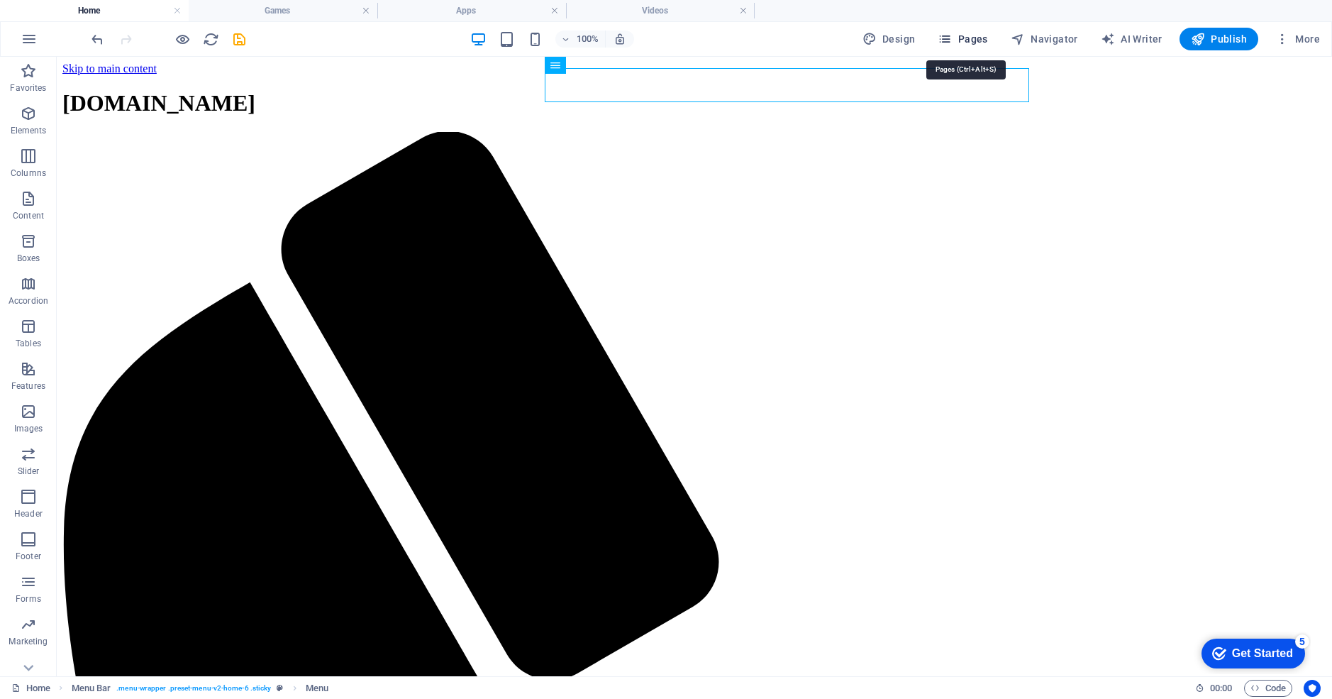
click at [976, 41] on span "Pages" at bounding box center [963, 39] width 50 height 14
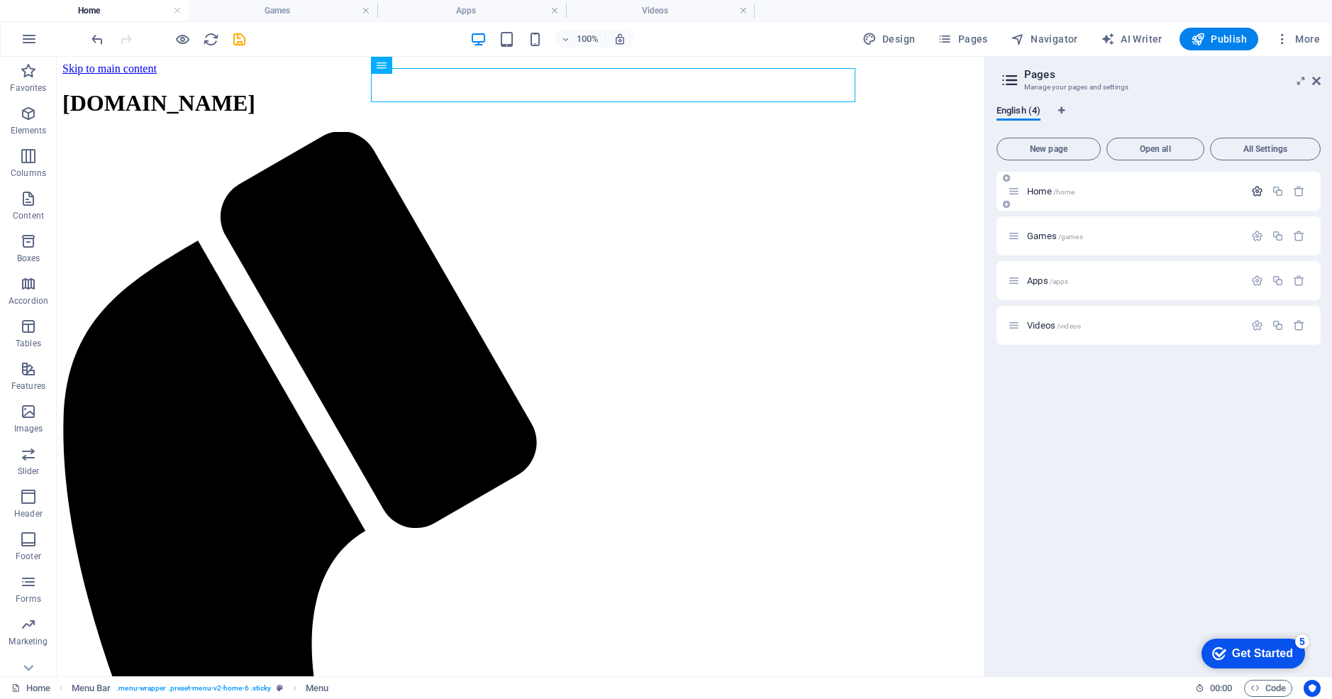
click at [1254, 194] on icon "button" at bounding box center [1258, 191] width 12 height 12
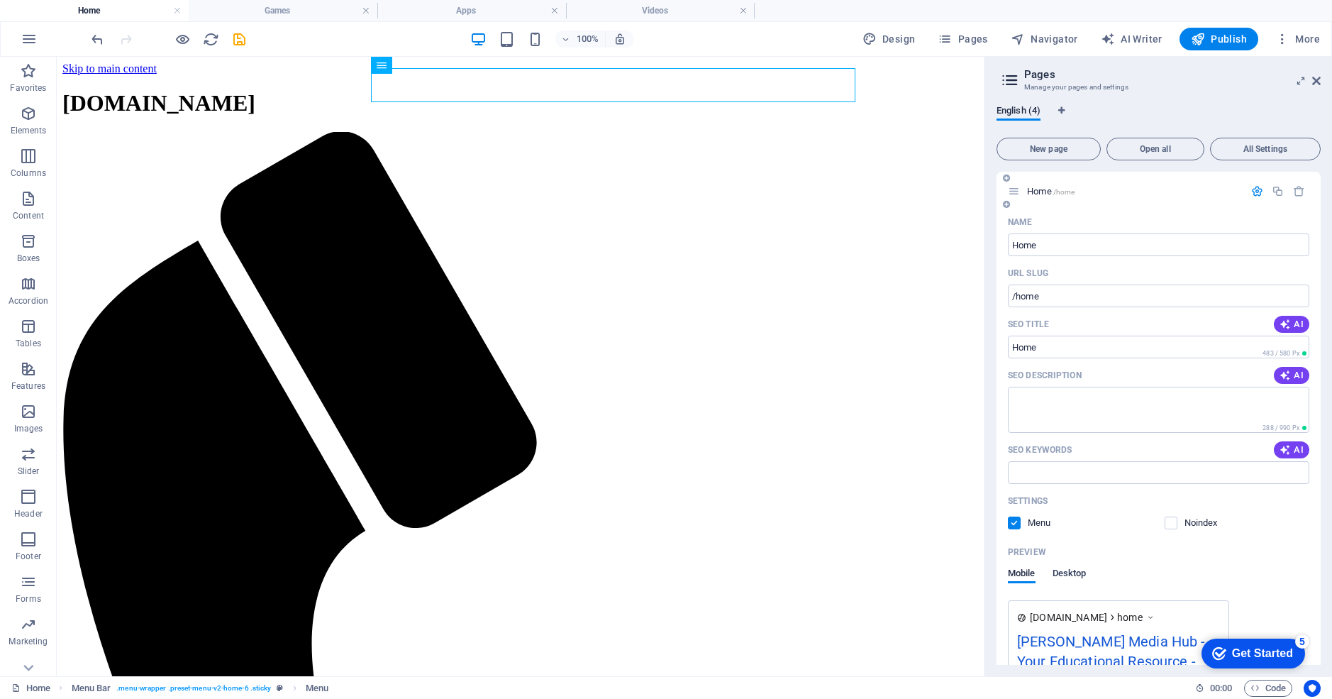
click at [1065, 572] on span "Desktop" at bounding box center [1070, 575] width 34 height 20
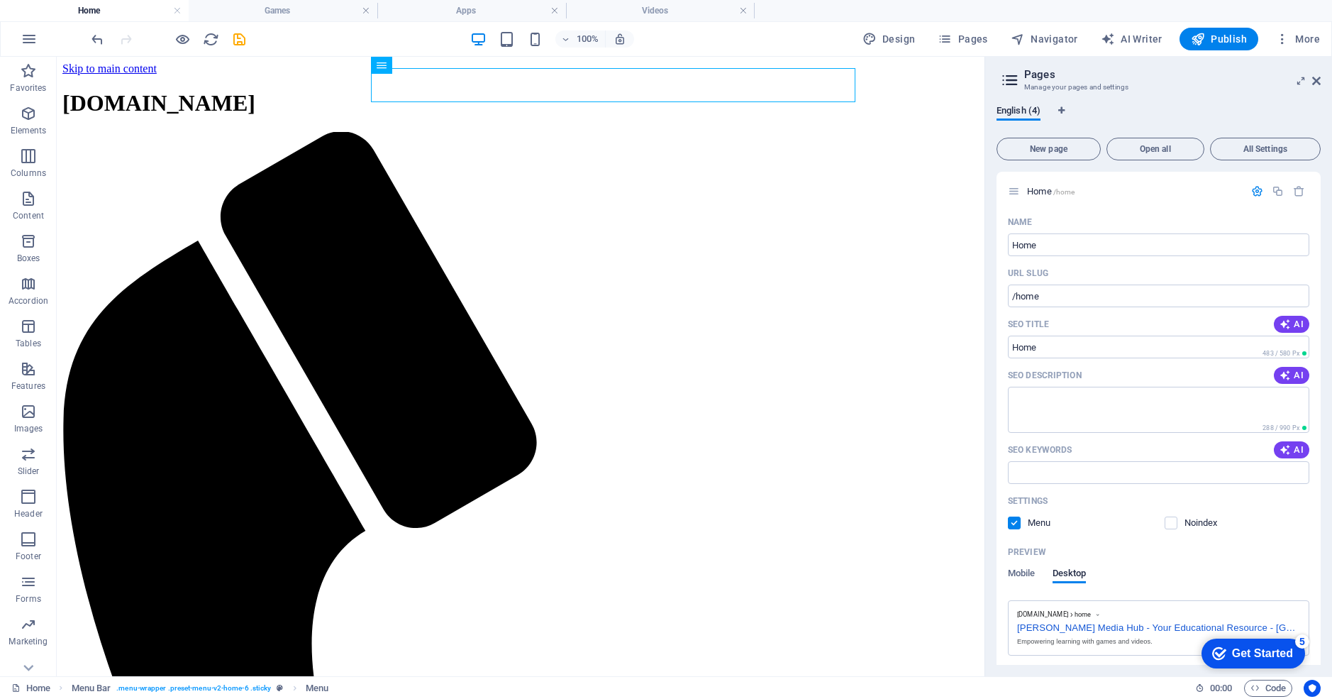
click at [140, 13] on h4 "Home" at bounding box center [94, 11] width 189 height 16
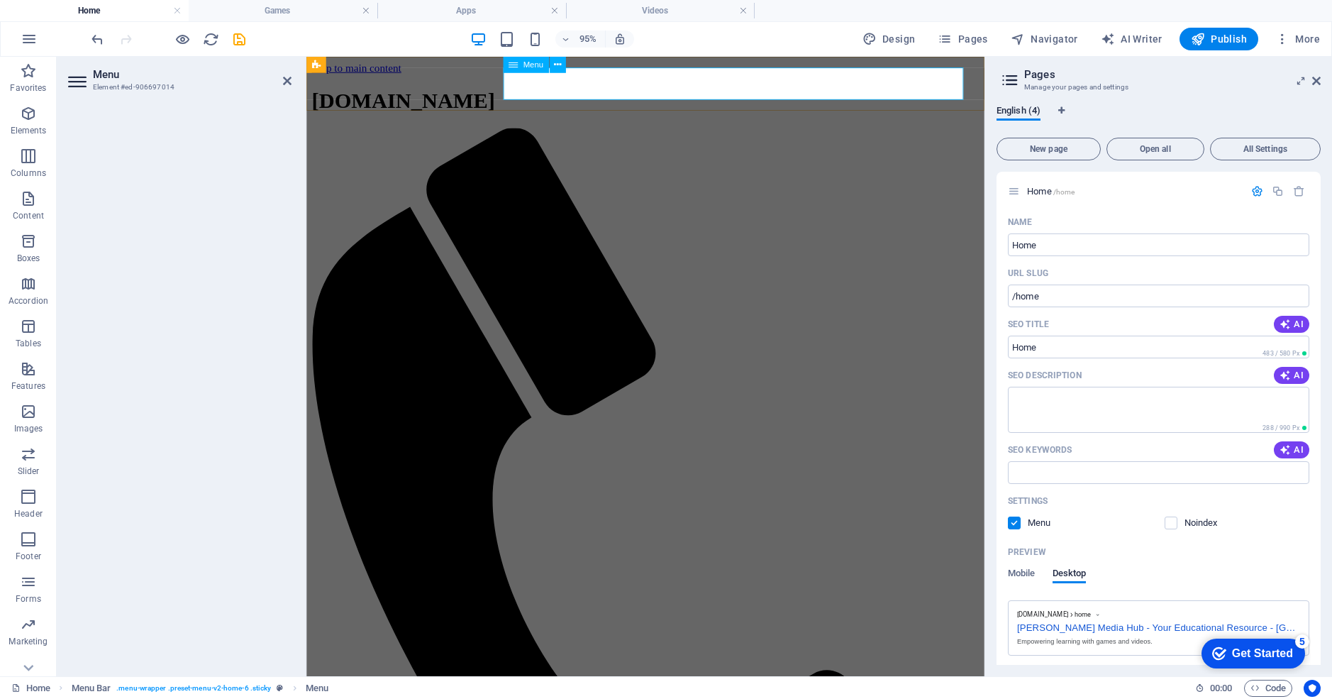
click at [72, 80] on icon at bounding box center [78, 81] width 21 height 23
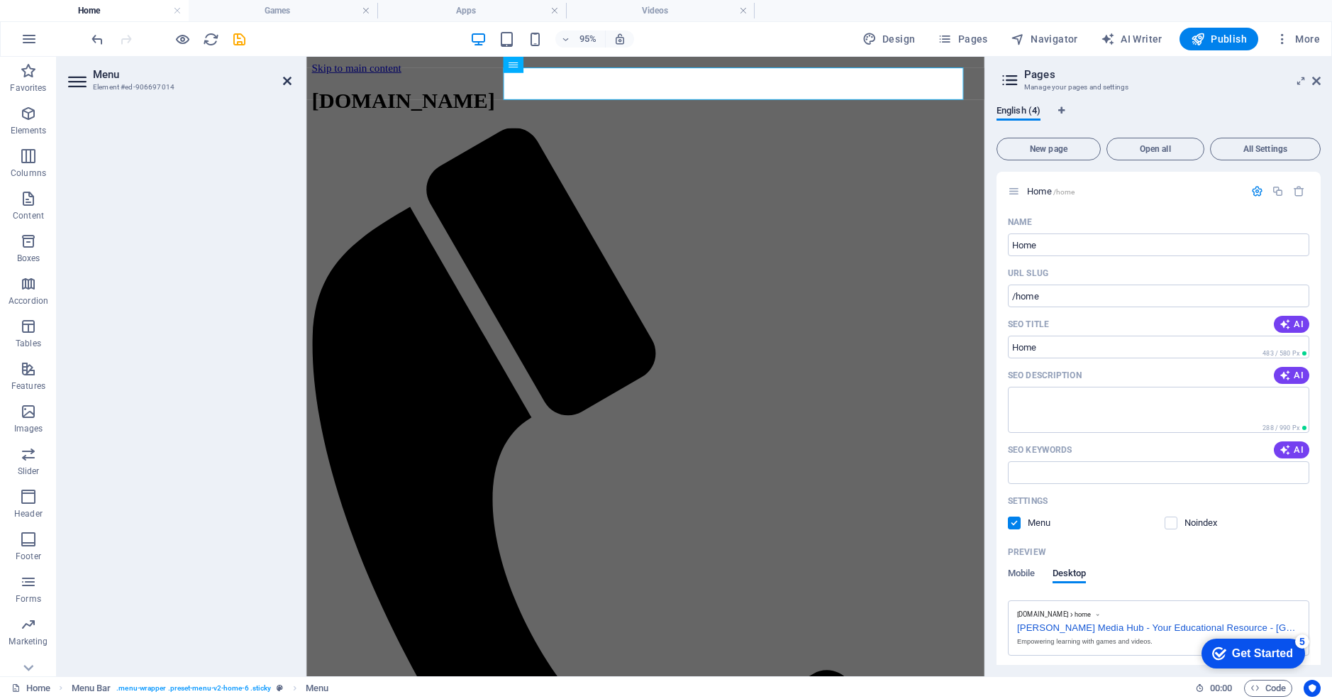
click at [286, 79] on icon at bounding box center [287, 80] width 9 height 11
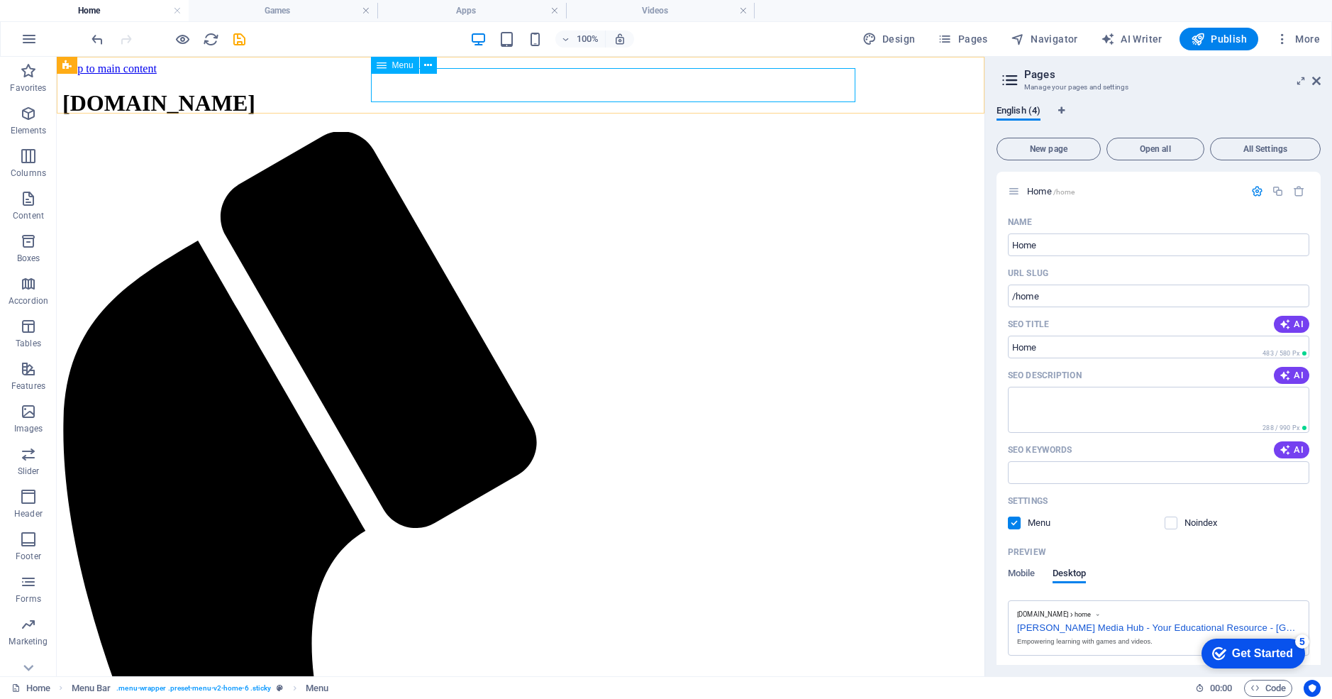
click at [1227, 38] on span "Publish" at bounding box center [1219, 39] width 56 height 14
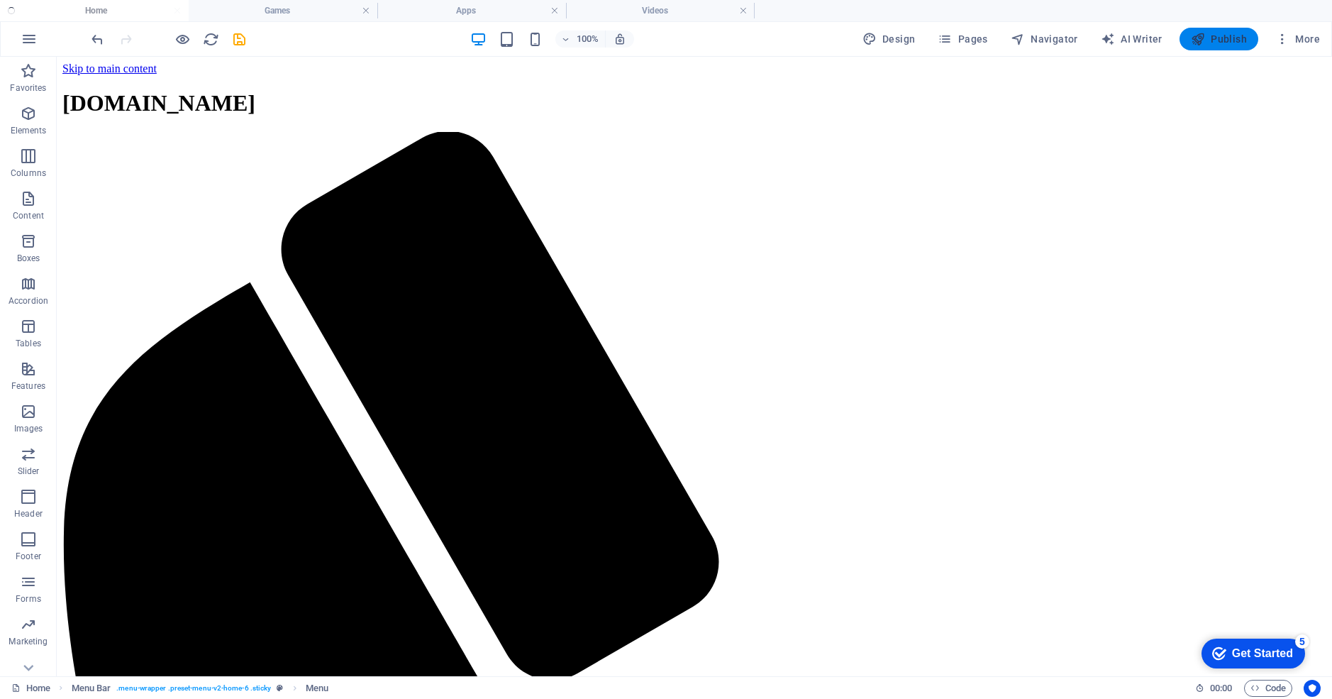
click at [1227, 38] on span "Publish" at bounding box center [1219, 39] width 56 height 14
click at [1218, 41] on span "Publish" at bounding box center [1219, 39] width 56 height 14
